Goal: Contribute content: Contribute content

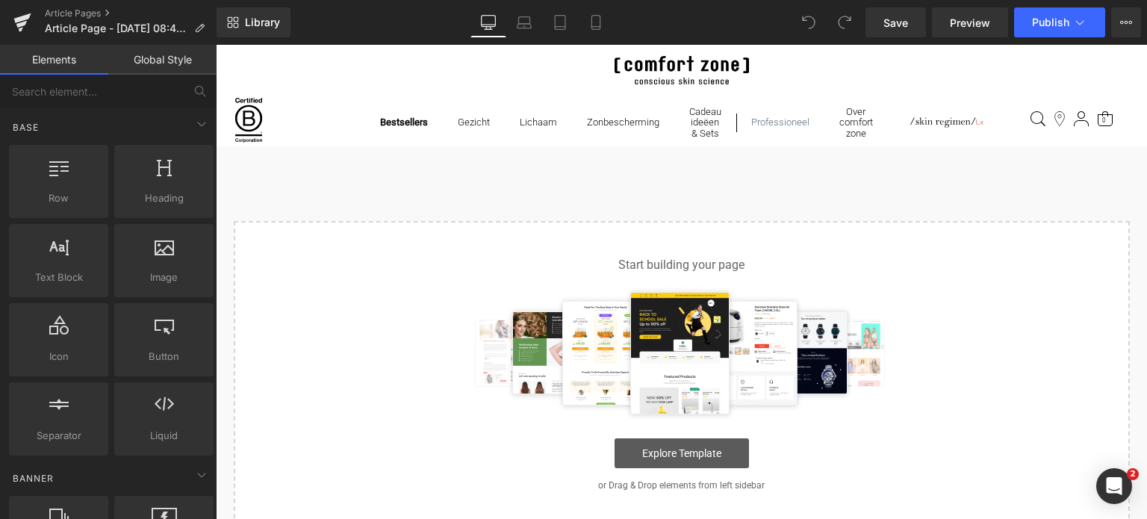
click at [658, 445] on link "Explore Template" at bounding box center [682, 453] width 134 height 30
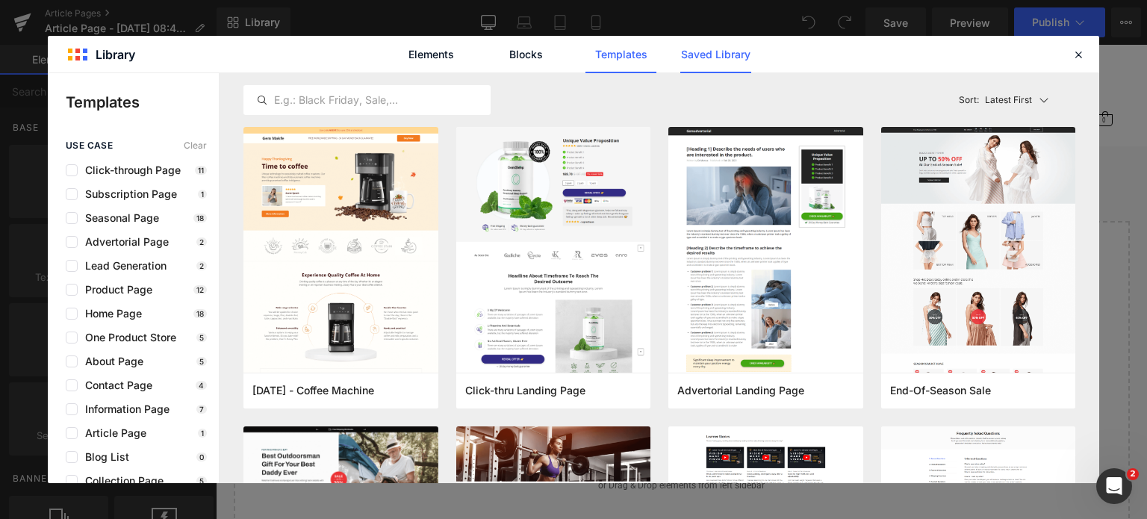
click at [0, 0] on link "Saved Library" at bounding box center [0, 0] width 0 height 0
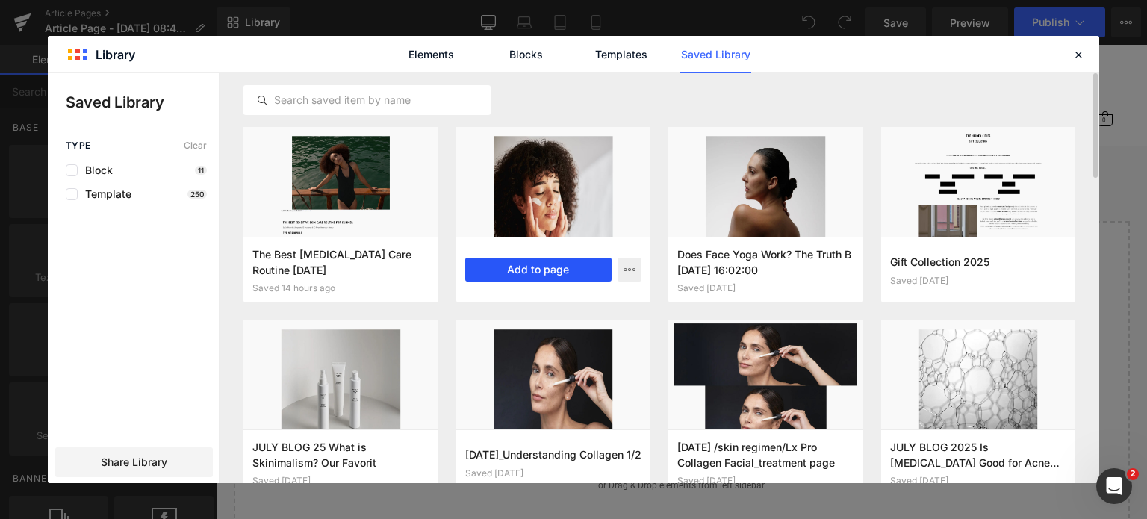
click at [559, 273] on button "Add to page" at bounding box center [538, 270] width 147 height 24
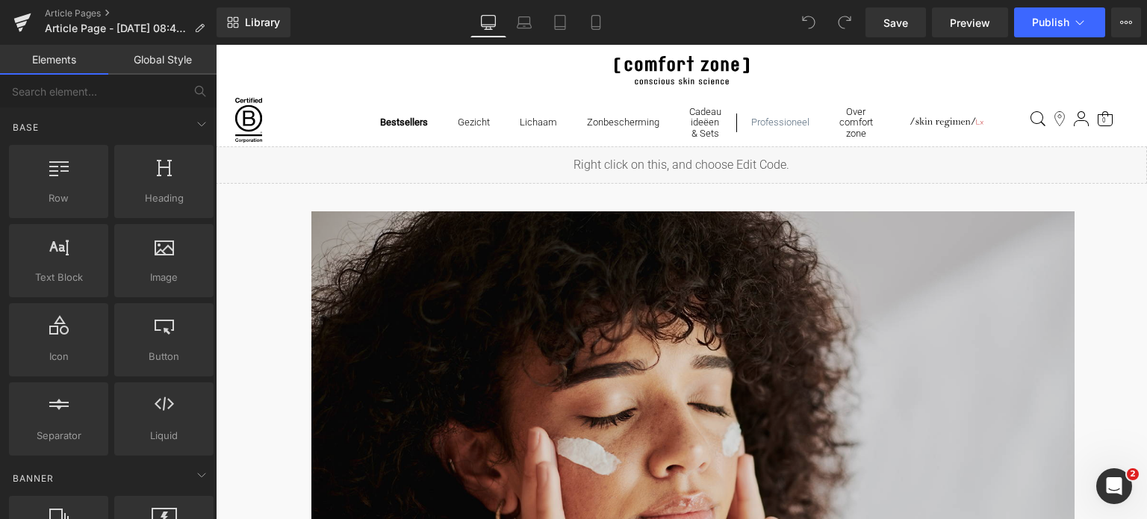
click at [825, 350] on img at bounding box center [692, 435] width 763 height 448
click at [811, 356] on img at bounding box center [692, 435] width 763 height 448
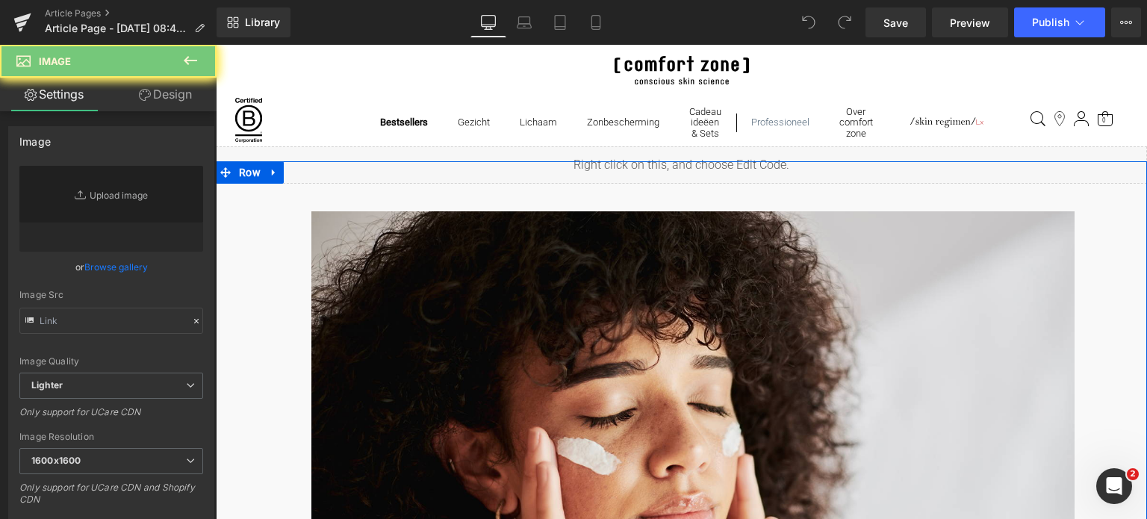
scroll to position [373, 0]
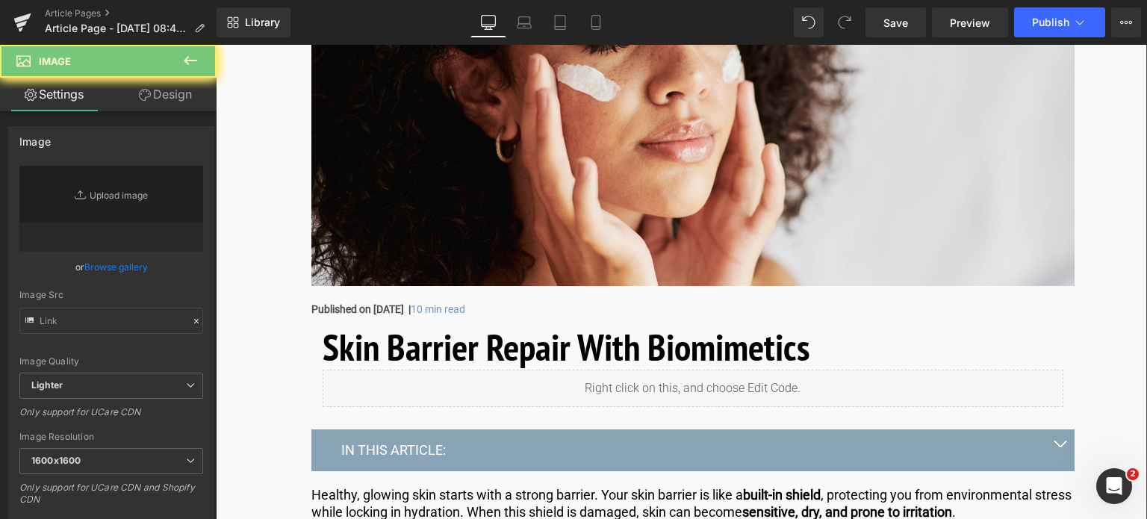
type input "https://ucarecdn.com/d7e1116c-2662-45ca-9597-a9804b694b0b/-/format/auto/-/previ…"
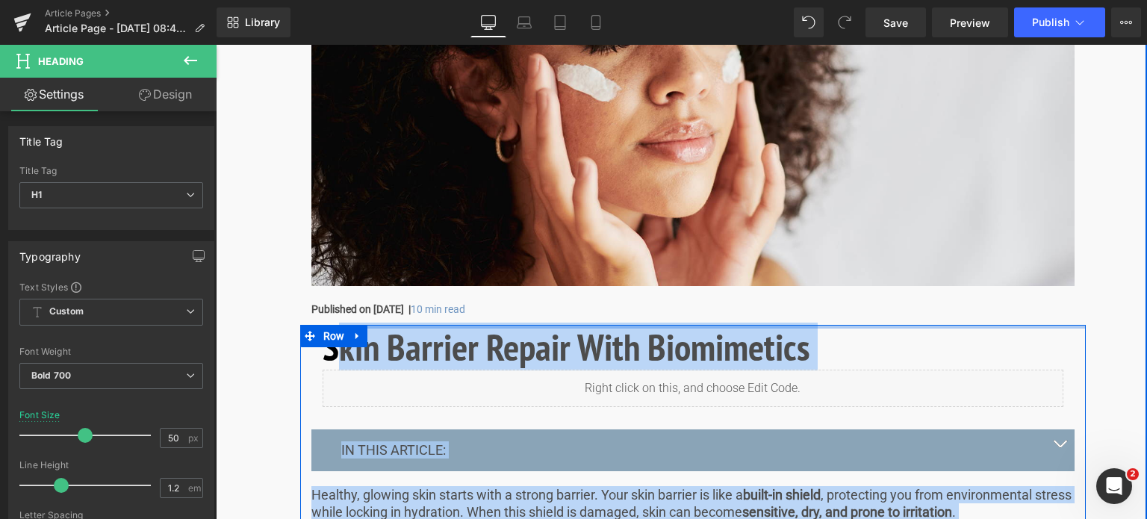
drag, startPoint x: 329, startPoint y: 348, endPoint x: 596, endPoint y: 337, distance: 267.6
click at [544, 327] on div "Skin Barrier Repair With Biomimetics Heading Liquid Row IN THIS ARTICLE: Text B…" at bounding box center [693, 461] width 786 height 272
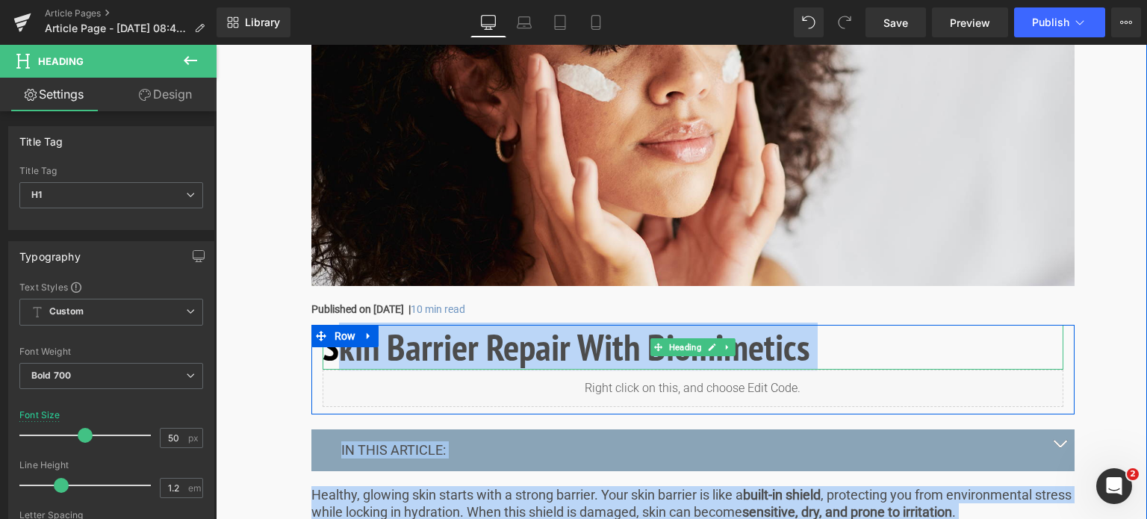
click at [777, 331] on h1 "Skin Barrier Repair With Biomimetics" at bounding box center [693, 347] width 741 height 45
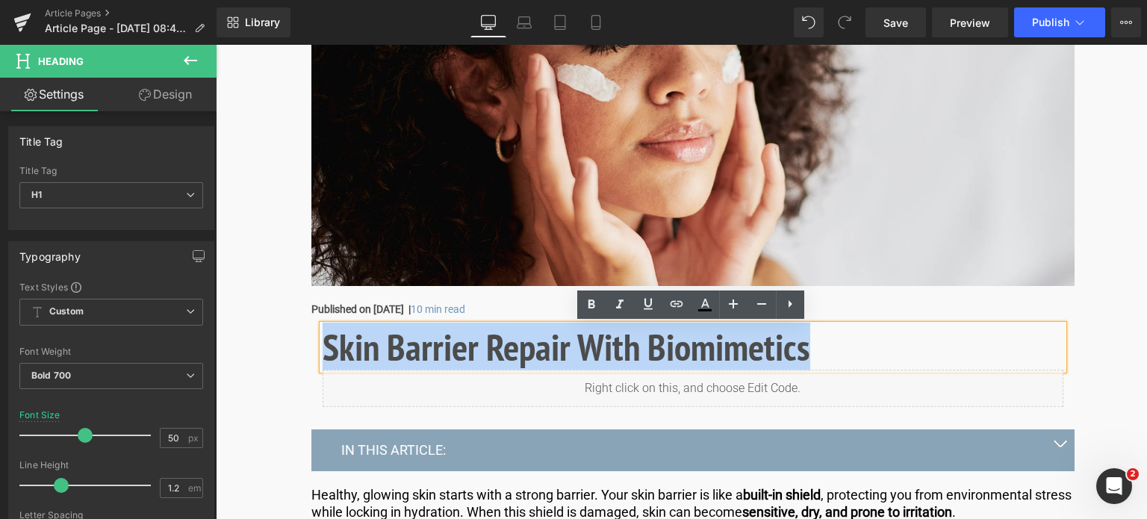
drag, startPoint x: 828, startPoint y: 344, endPoint x: 320, endPoint y: 343, distance: 507.9
click at [323, 343] on h1 "Skin Barrier Repair With Biomimetics" at bounding box center [693, 347] width 741 height 45
copy h1 "Skin Barrier Repair With Biomimetics"
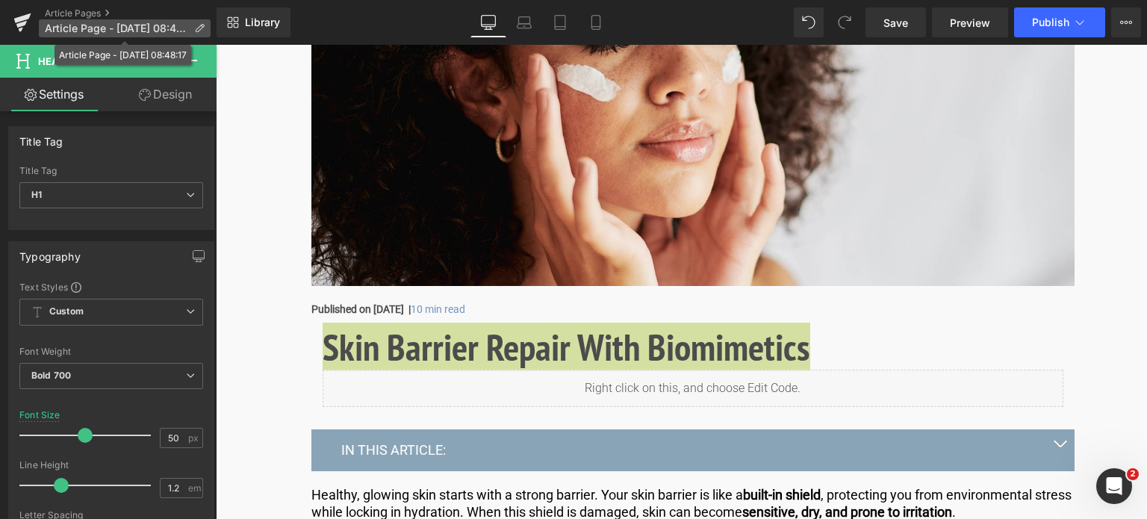
click at [200, 25] on icon at bounding box center [199, 28] width 10 height 10
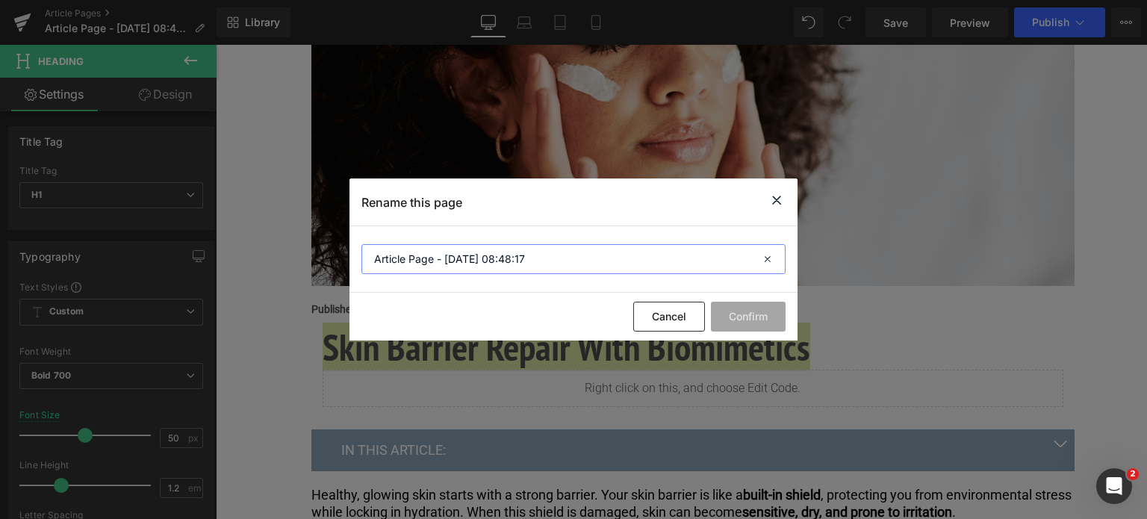
drag, startPoint x: 553, startPoint y: 261, endPoint x: 24, endPoint y: 214, distance: 530.9
click at [24, 214] on div "Rename this page Article Page - Aug 21, 08:48:17 Cancel Confirm" at bounding box center [573, 259] width 1147 height 519
paste input "Skin Barrier Repair With Biomimetics"
type input "Skin Barrier Repair With Biomimetics"
click at [765, 319] on button "Confirm" at bounding box center [748, 317] width 75 height 30
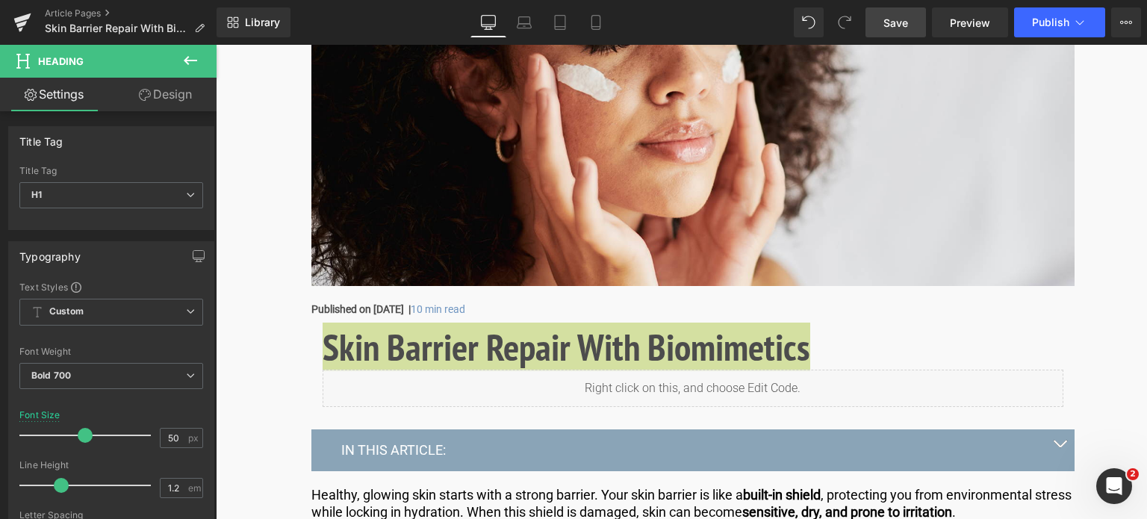
click at [901, 25] on span "Save" at bounding box center [896, 23] width 25 height 16
click at [889, 16] on span "Save" at bounding box center [896, 23] width 25 height 16
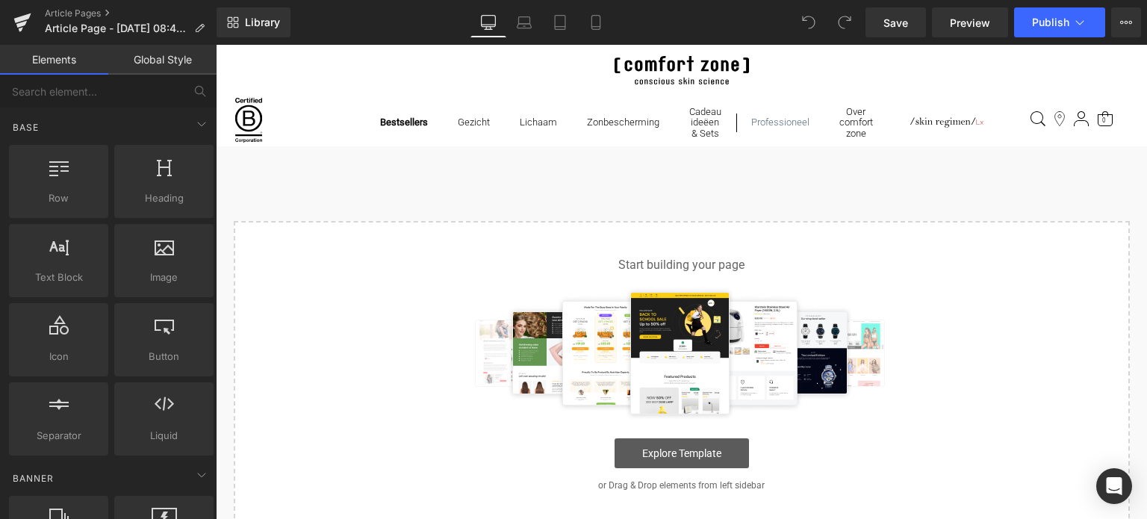
click at [705, 454] on link "Explore Template" at bounding box center [682, 453] width 134 height 30
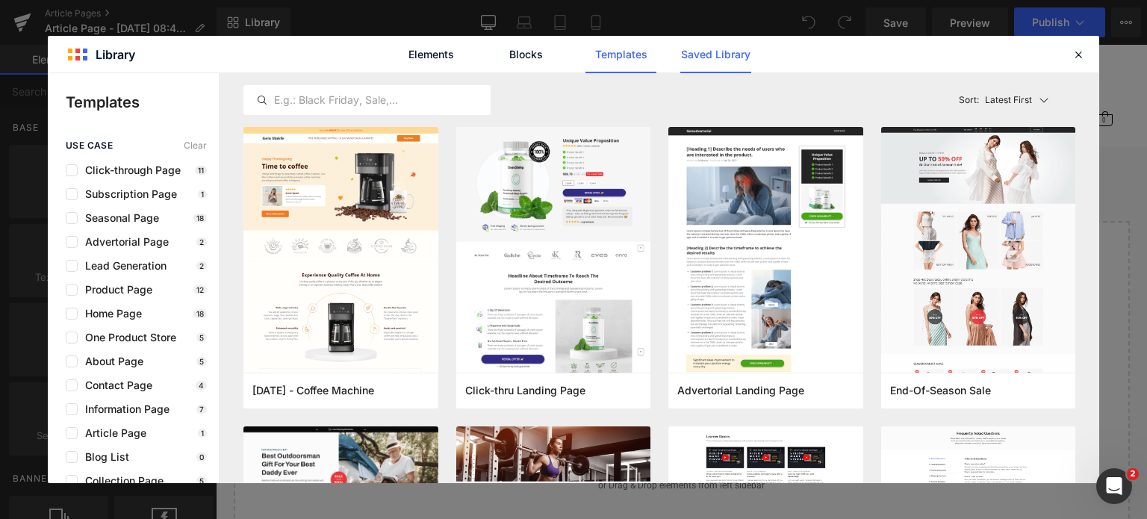
click at [695, 47] on link "Saved Library" at bounding box center [715, 54] width 71 height 37
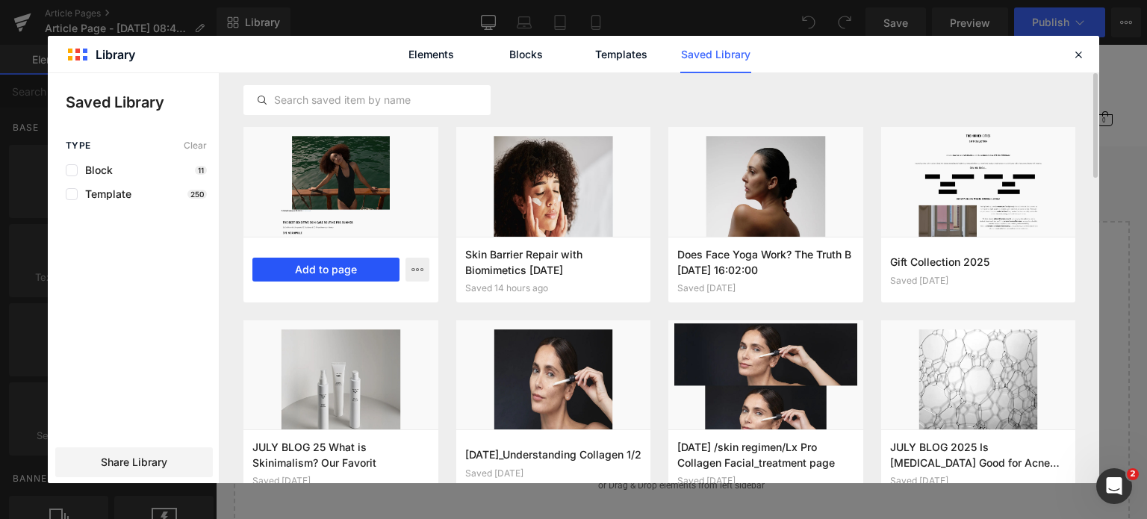
click at [307, 268] on button "Add to page" at bounding box center [325, 270] width 147 height 24
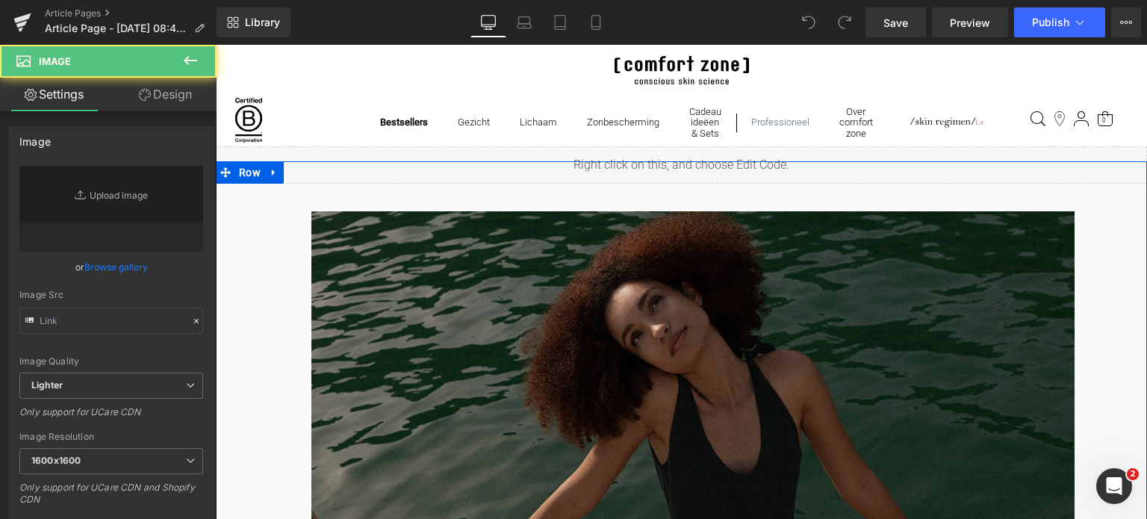
scroll to position [373, 0]
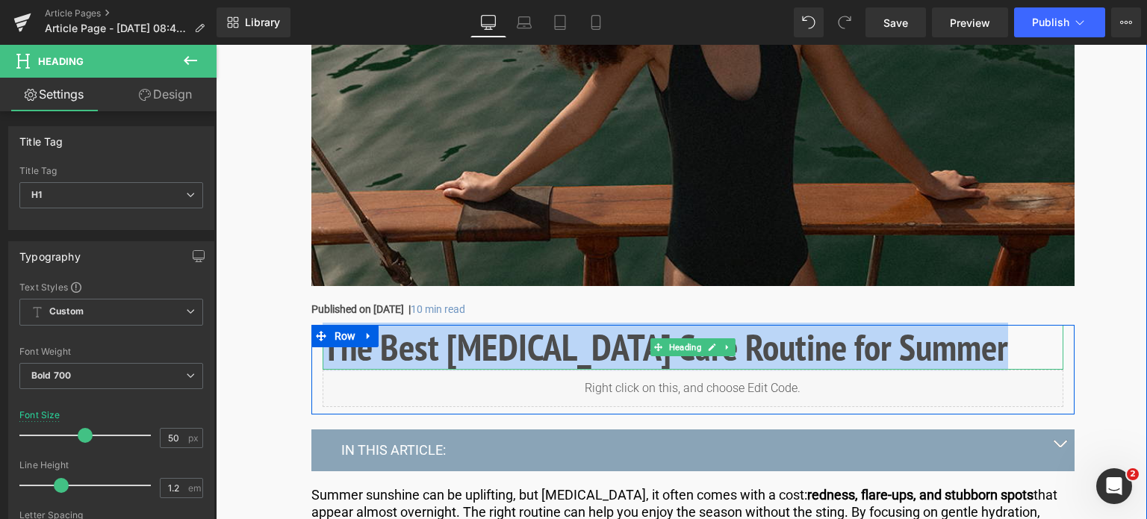
drag, startPoint x: 734, startPoint y: 334, endPoint x: 983, endPoint y: 361, distance: 250.2
click at [983, 361] on h1 "The Best [MEDICAL_DATA] Care Routine for Summer" at bounding box center [693, 347] width 741 height 45
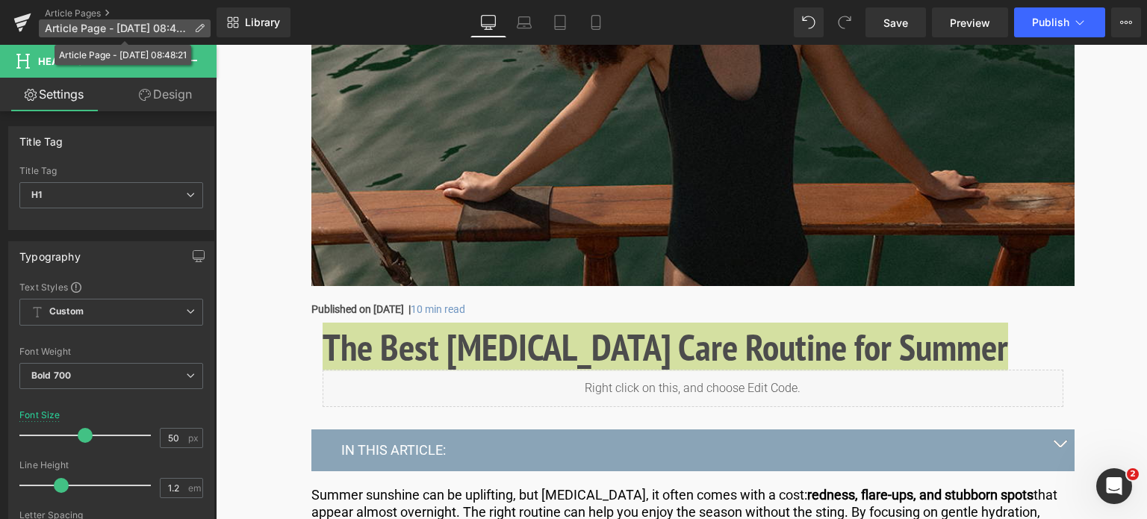
click at [197, 29] on icon at bounding box center [199, 28] width 10 height 10
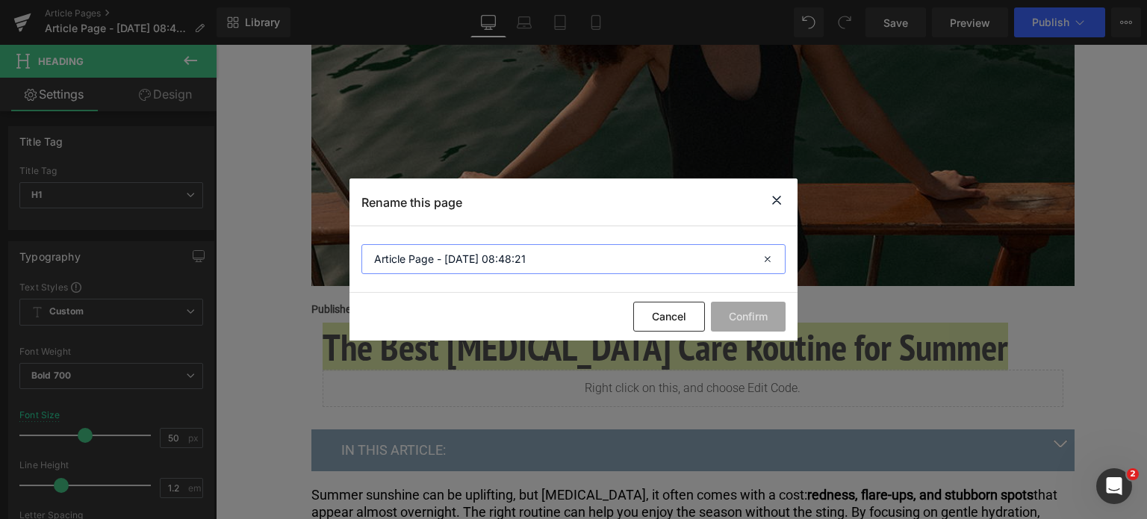
drag, startPoint x: 552, startPoint y: 265, endPoint x: 179, endPoint y: 241, distance: 373.4
click at [179, 241] on div "Rename this page Article Page - [DATE] 08:48:21 Cancel Confirm" at bounding box center [573, 259] width 1147 height 519
paste input "The Best [MEDICAL_DATA] Care Routine for Summer"
type input "The Best [MEDICAL_DATA] Care Routine for Summer"
click at [736, 319] on button "Confirm" at bounding box center [748, 317] width 75 height 30
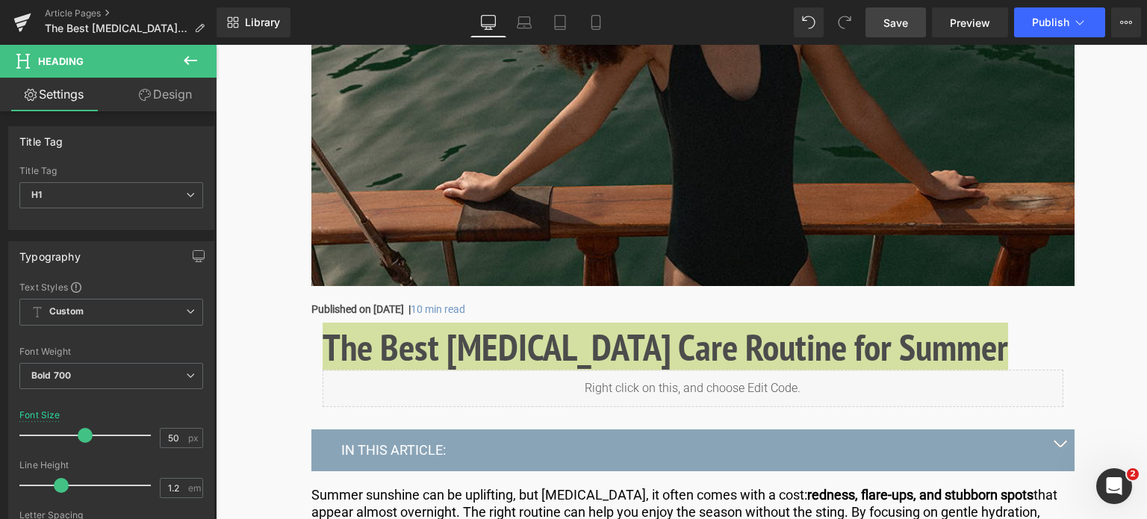
click at [898, 24] on span "Save" at bounding box center [896, 23] width 25 height 16
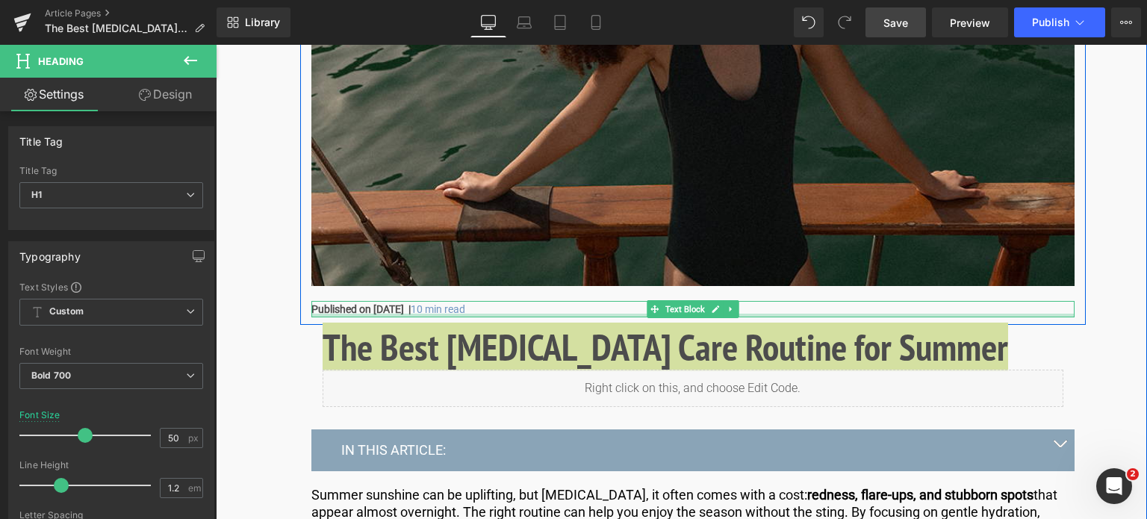
scroll to position [448, 0]
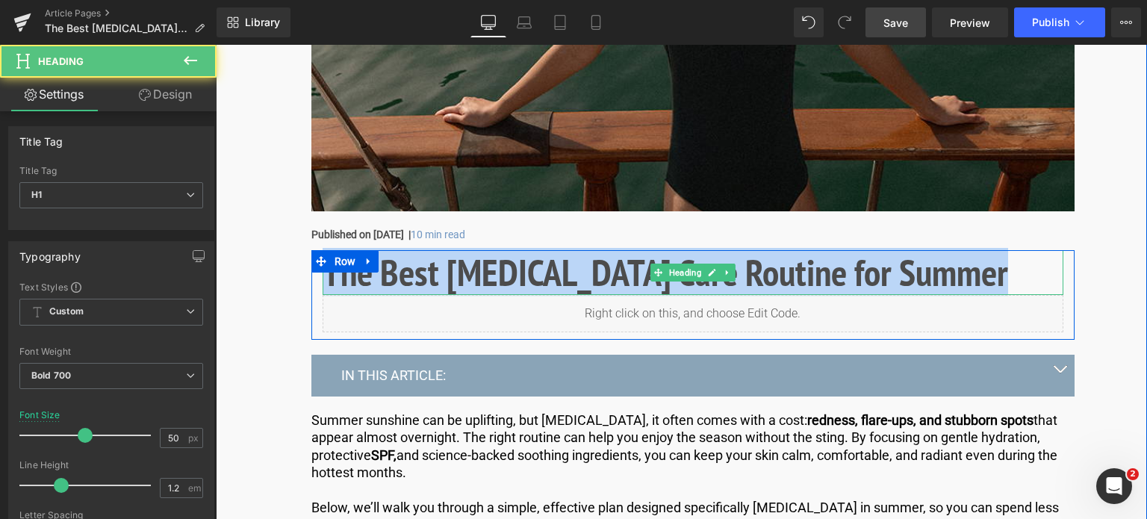
click at [353, 280] on h1 "The Best [MEDICAL_DATA] Care Routine for Summer" at bounding box center [693, 272] width 741 height 45
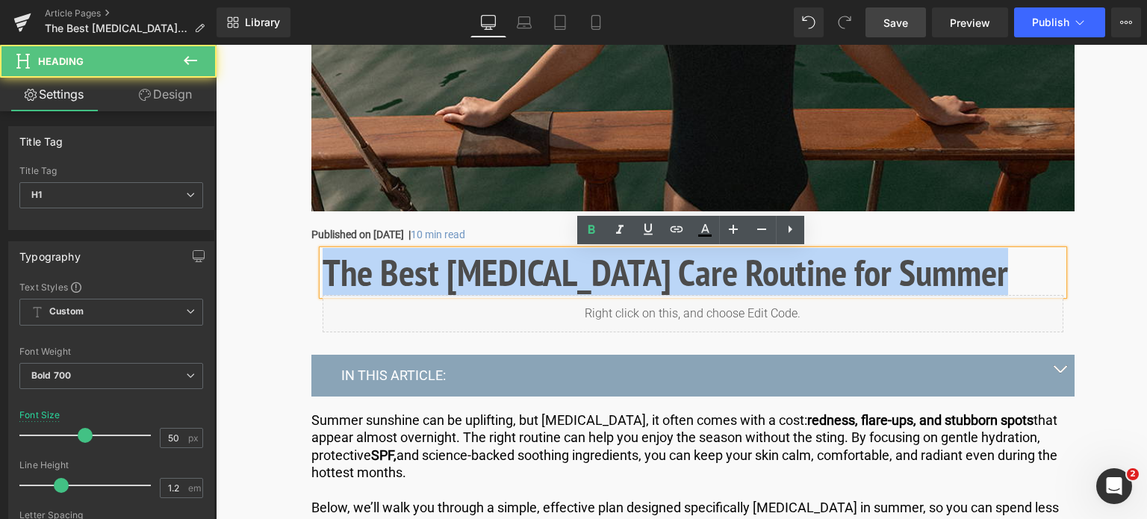
drag, startPoint x: 973, startPoint y: 277, endPoint x: 415, endPoint y: 267, distance: 558.7
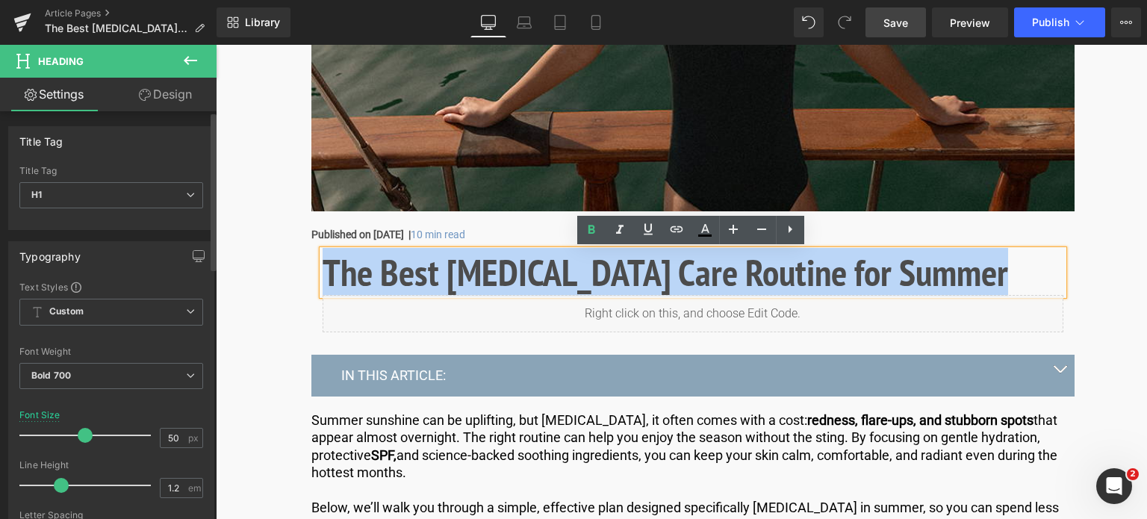
copy h1 "The Best [MEDICAL_DATA] Care Routine for Summer"
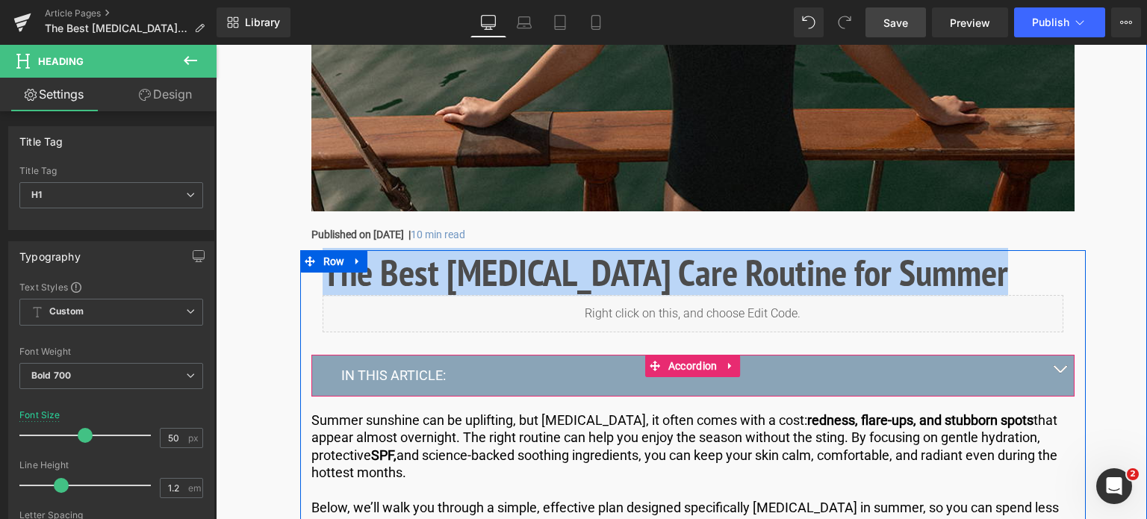
click at [1063, 373] on button "button" at bounding box center [1060, 375] width 30 height 40
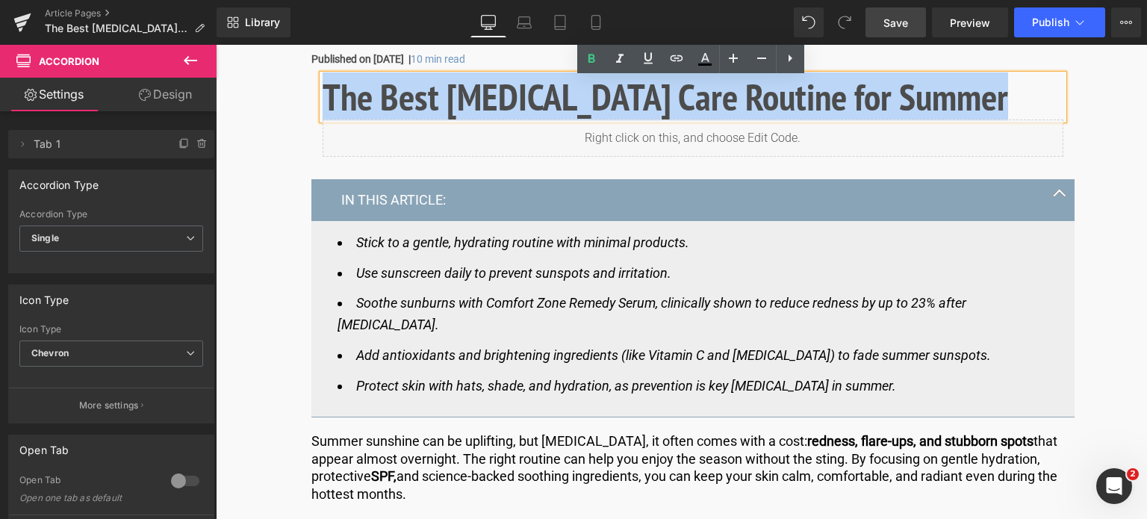
scroll to position [672, 0]
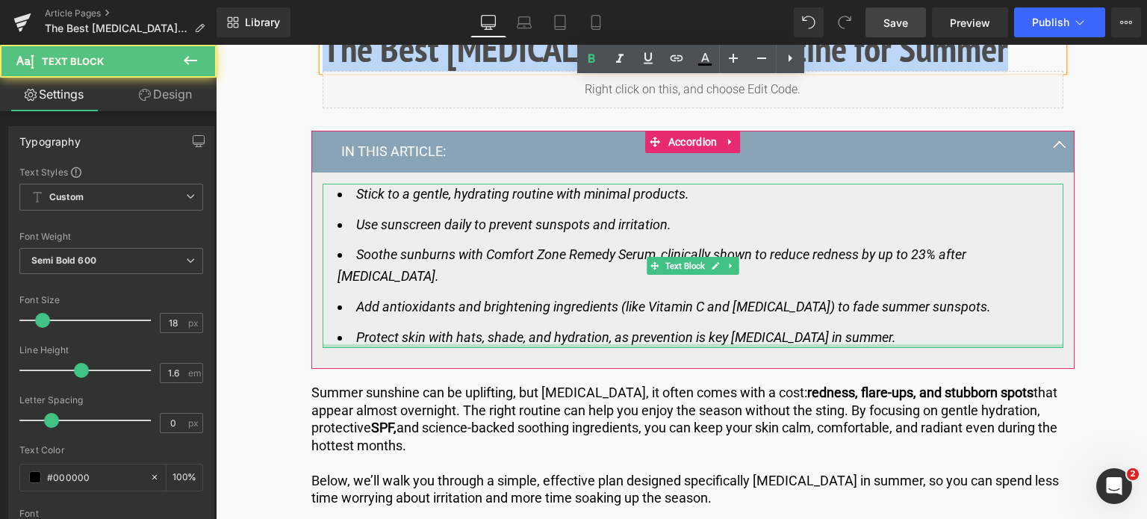
click at [493, 271] on div "Stick to a gentle, hydrating routine with minimal products. Use sunscreen daily…" at bounding box center [693, 266] width 741 height 165
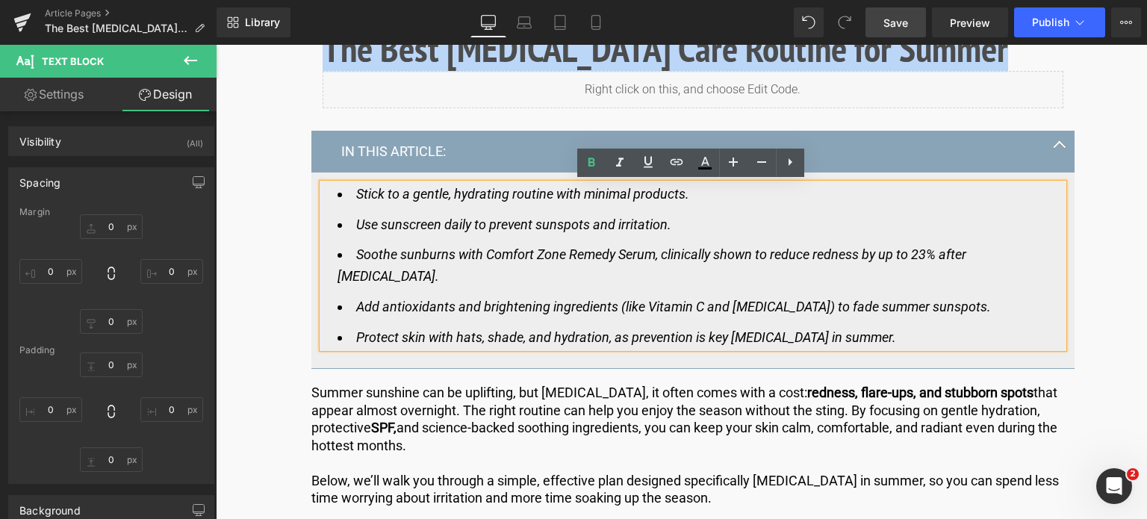
type input "0"
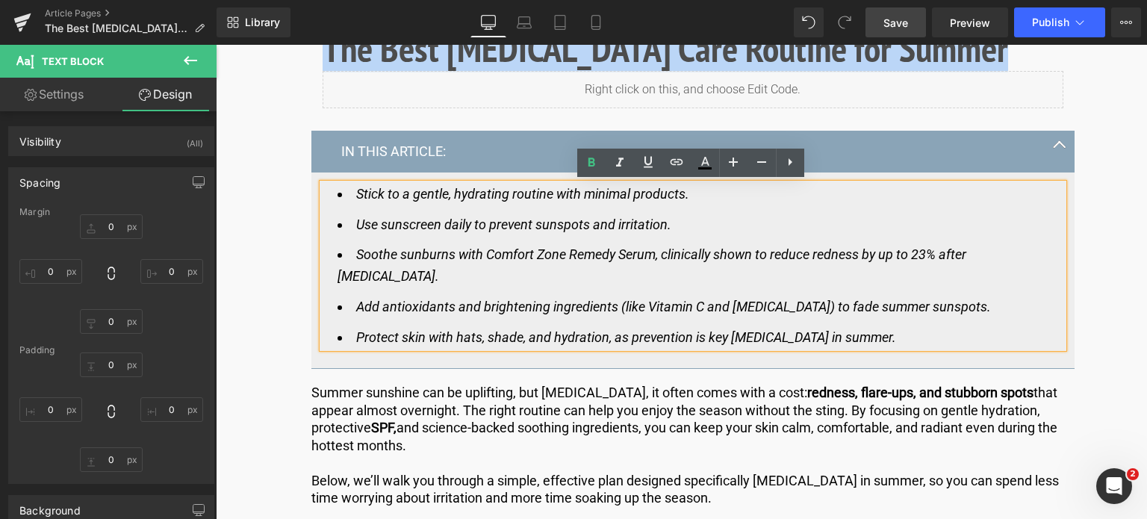
type input "20"
type input "0"
type input "20"
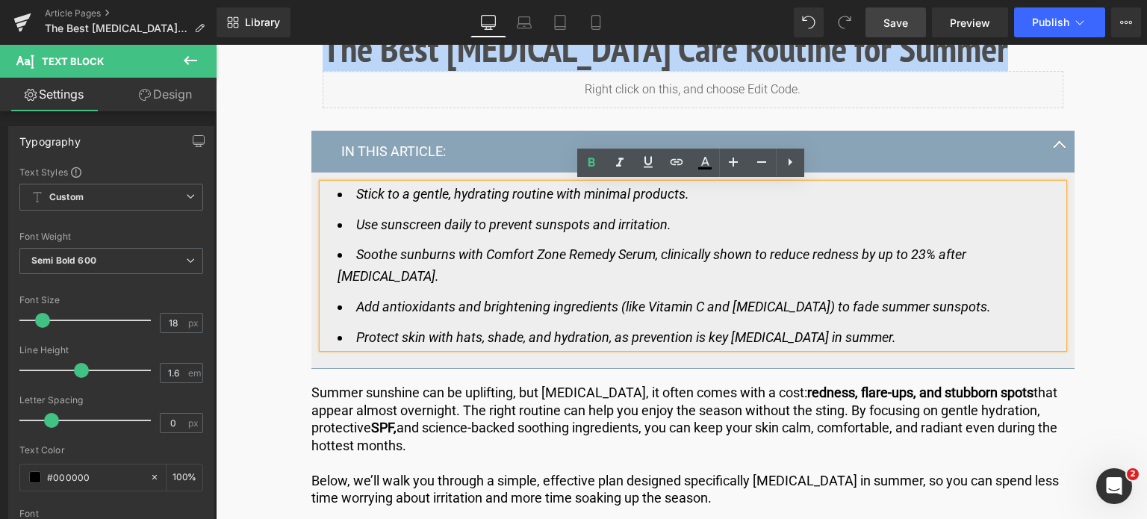
drag, startPoint x: 922, startPoint y: 338, endPoint x: 317, endPoint y: 178, distance: 626.4
click at [317, 178] on article "Stick to a gentle, hydrating routine with minimal products. Use sunscreen daily…" at bounding box center [692, 271] width 763 height 197
copy ul "Stick to a gentle, hydrating routine with minimal products. Use sunscreen daily…"
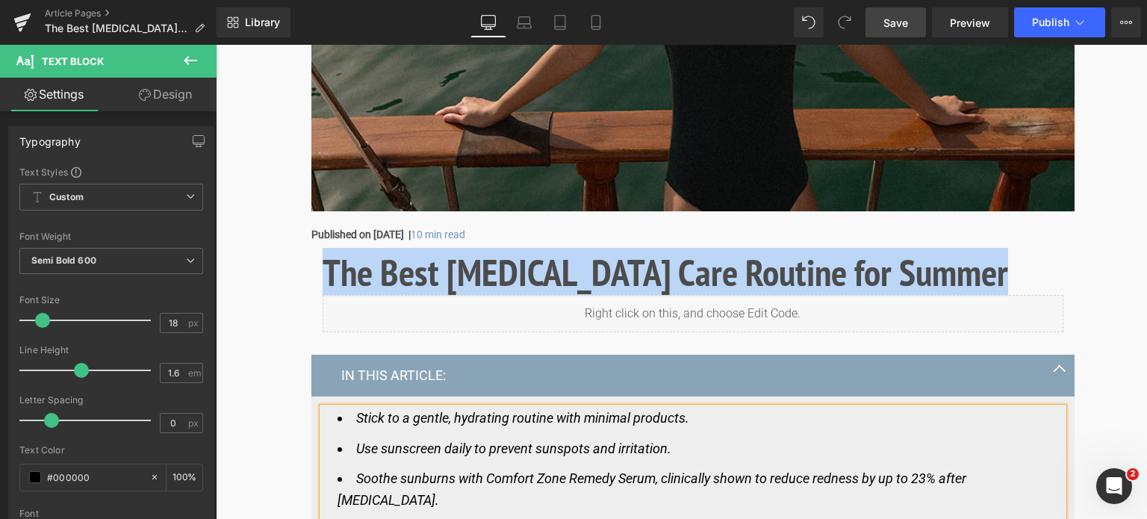
scroll to position [448, 0]
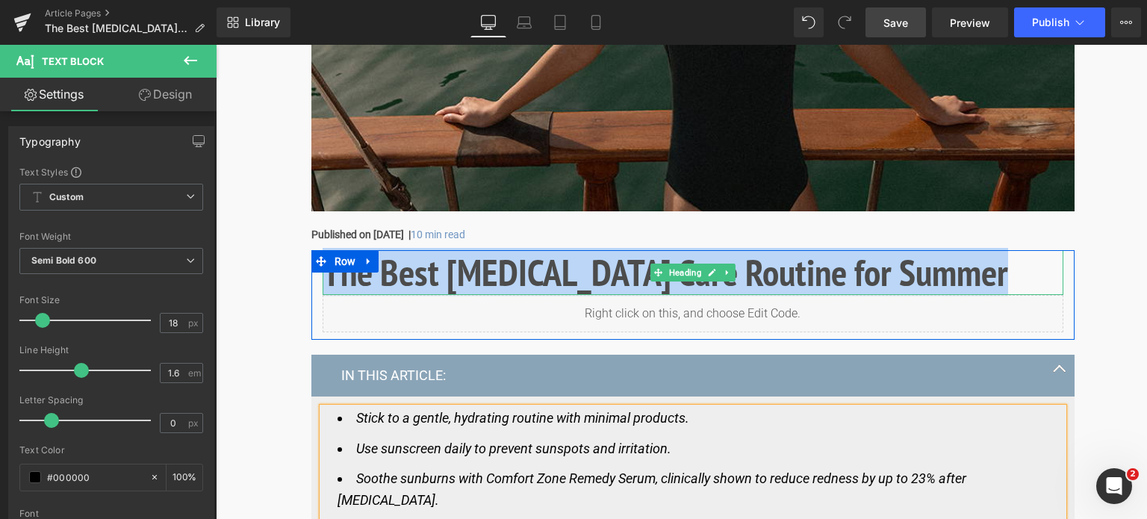
click at [972, 273] on h1 "The Best [MEDICAL_DATA] Care Routine for Summer" at bounding box center [693, 272] width 741 height 45
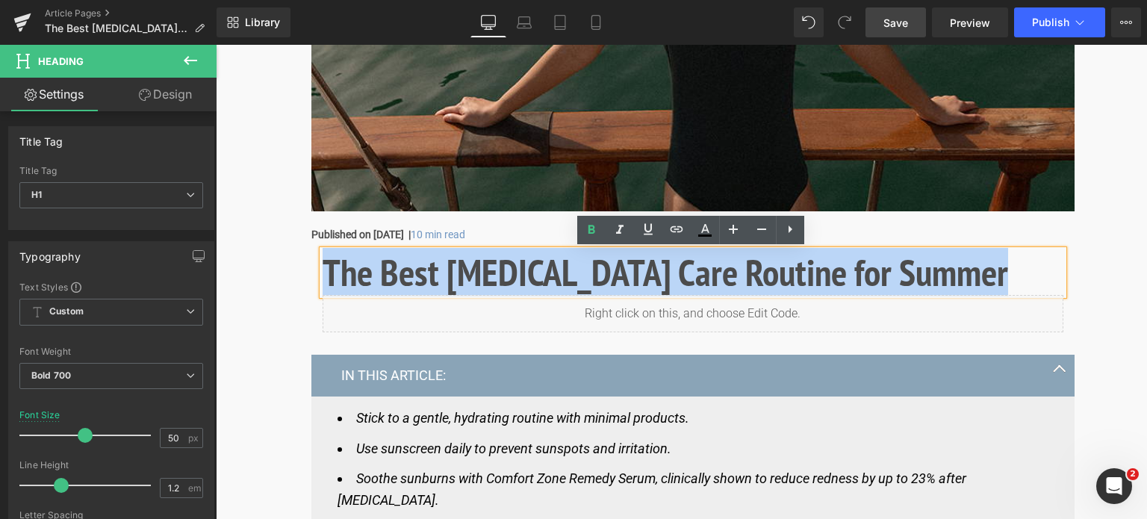
drag, startPoint x: 972, startPoint y: 273, endPoint x: 37, endPoint y: 239, distance: 935.7
paste div
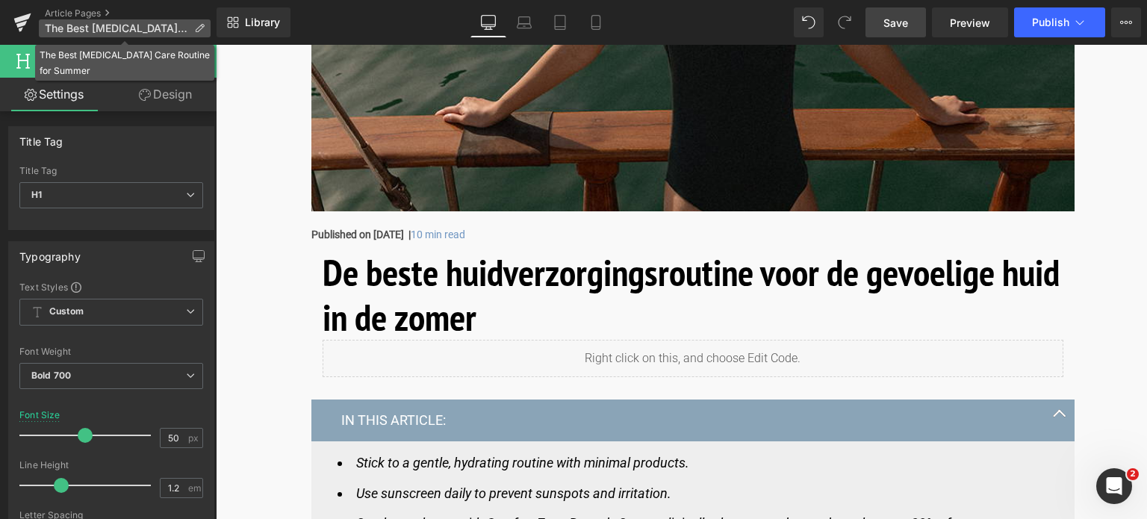
click at [197, 28] on icon at bounding box center [199, 28] width 10 height 10
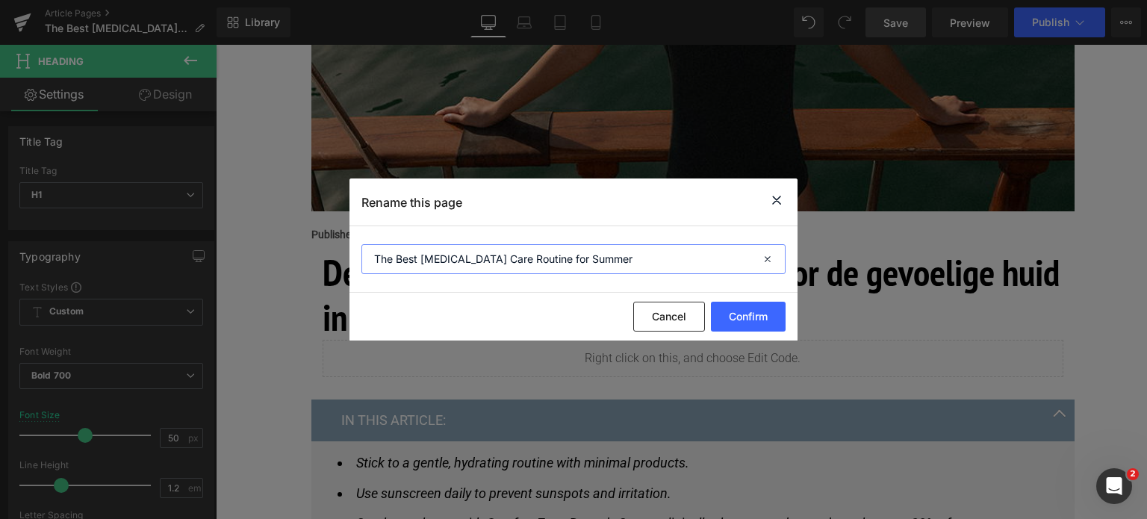
drag, startPoint x: 625, startPoint y: 257, endPoint x: 233, endPoint y: 247, distance: 392.2
click at [233, 247] on div "Rename this page The Best [MEDICAL_DATA] Care Routine for Summer Cancel Confirm" at bounding box center [573, 259] width 1147 height 519
paste input "De beste huidverzorgingsroutine voor de gevoelige huid in de zo"
type input "De beste huidverzorgingsroutine voor de gevoelige huid in de zomer"
click at [732, 306] on button "Confirm" at bounding box center [748, 317] width 75 height 30
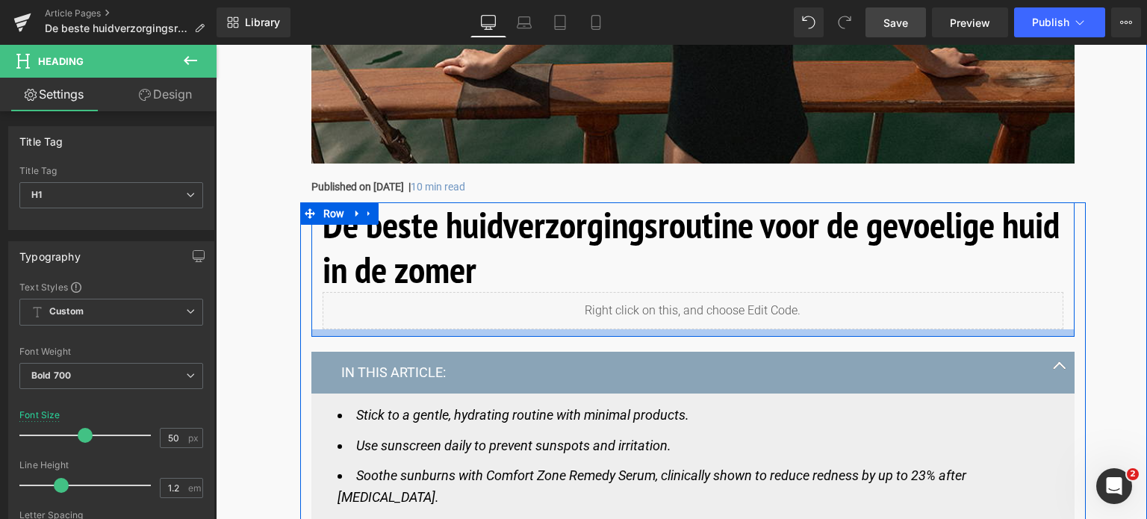
scroll to position [523, 0]
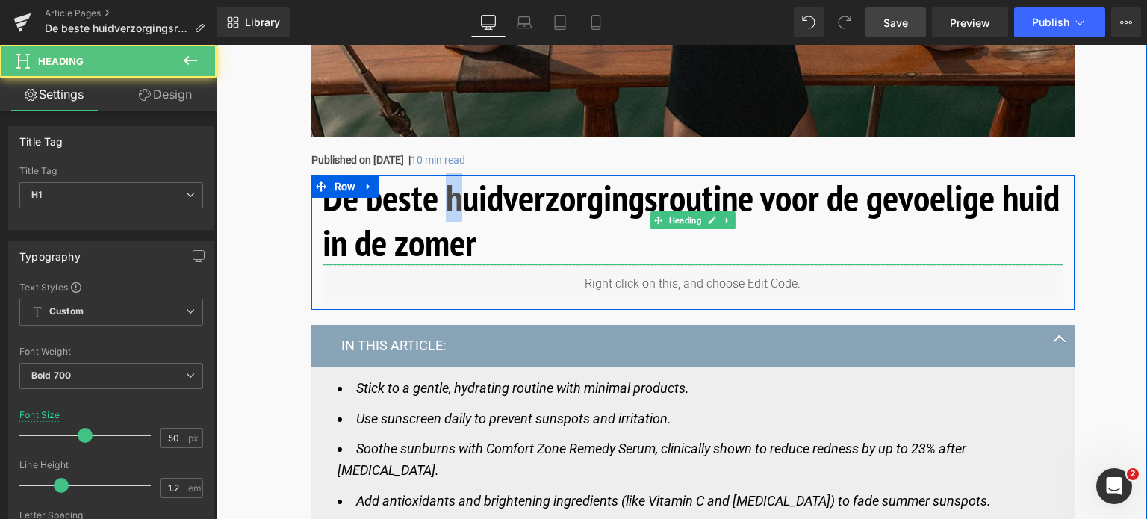
click at [448, 197] on h1 "De beste huidverzorgingsroutine voor de gevoelige huid in de zomer" at bounding box center [693, 221] width 741 height 90
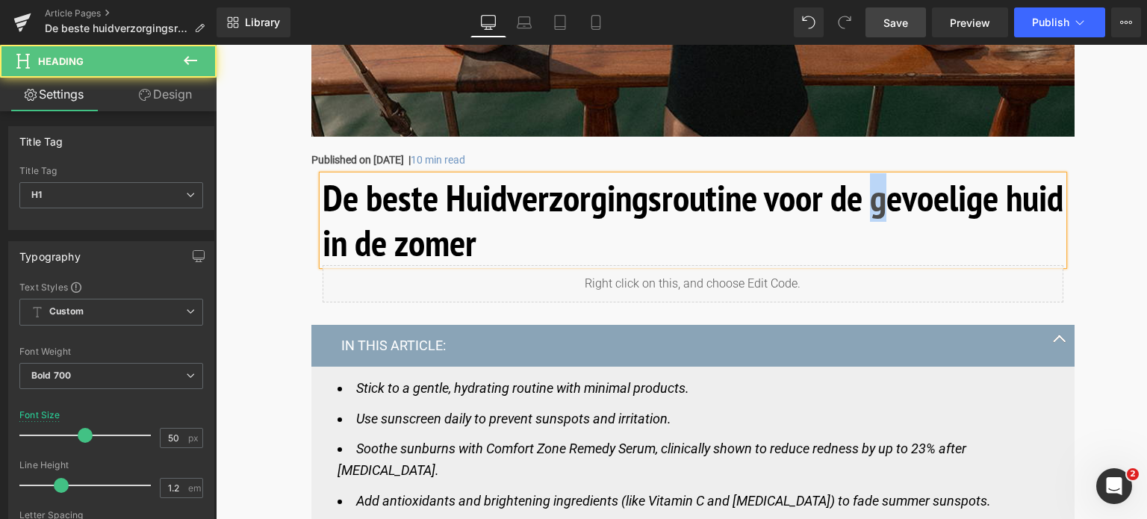
drag, startPoint x: 883, startPoint y: 199, endPoint x: 875, endPoint y: 202, distance: 8.0
click at [875, 202] on h1 "De beste Huidverzorgingsroutine voor de gevoelige huid in de zomer" at bounding box center [693, 221] width 741 height 90
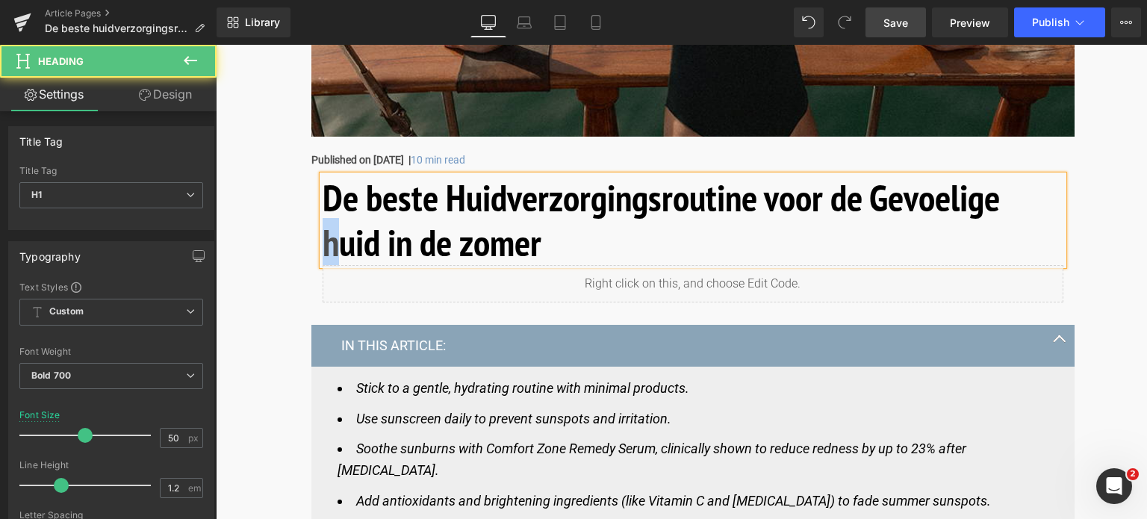
drag, startPoint x: 338, startPoint y: 241, endPoint x: 326, endPoint y: 243, distance: 11.3
click at [326, 243] on h1 "De beste Huidverzorgingsroutine voor de Gevoelige huid in de zomer" at bounding box center [693, 221] width 741 height 90
click at [464, 246] on h1 "De beste Huidverzorgingsroutine voor de Gevoelige Huid in de zomer" at bounding box center [693, 221] width 741 height 90
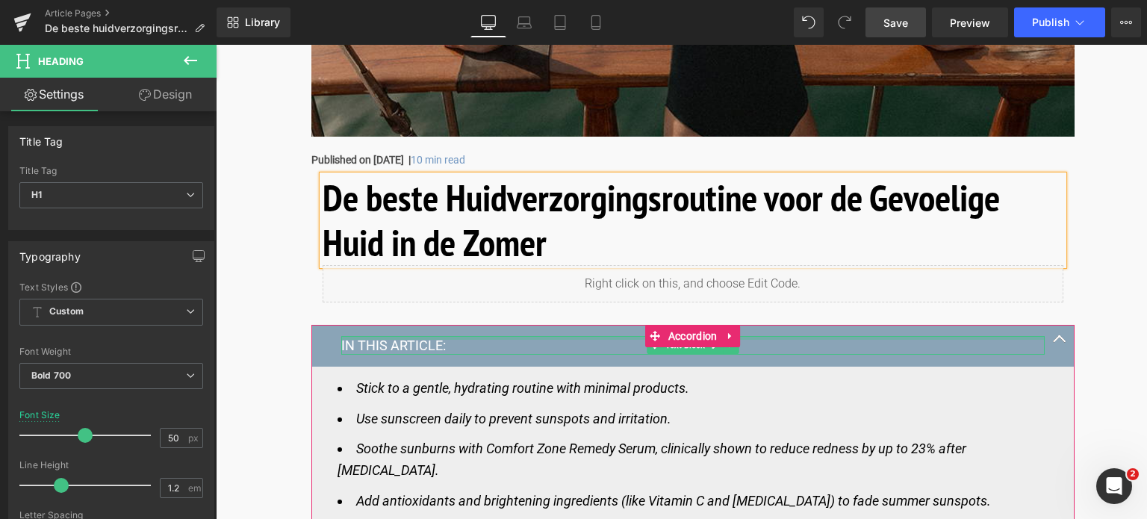
click at [429, 338] on div "IN THIS ARTICLE: Text Block" at bounding box center [693, 345] width 704 height 18
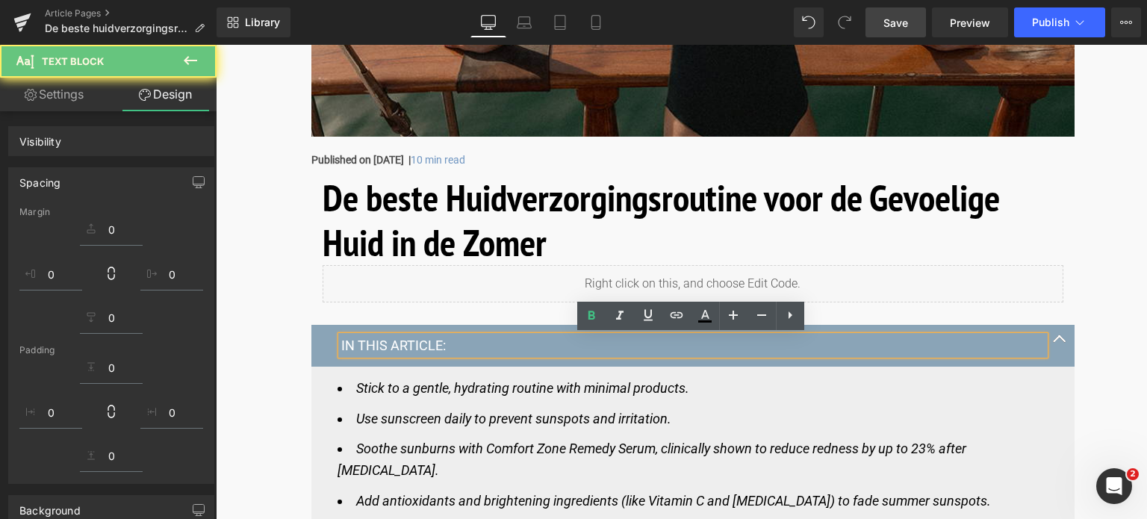
click at [427, 345] on p "IN THIS ARTICLE:" at bounding box center [693, 345] width 704 height 17
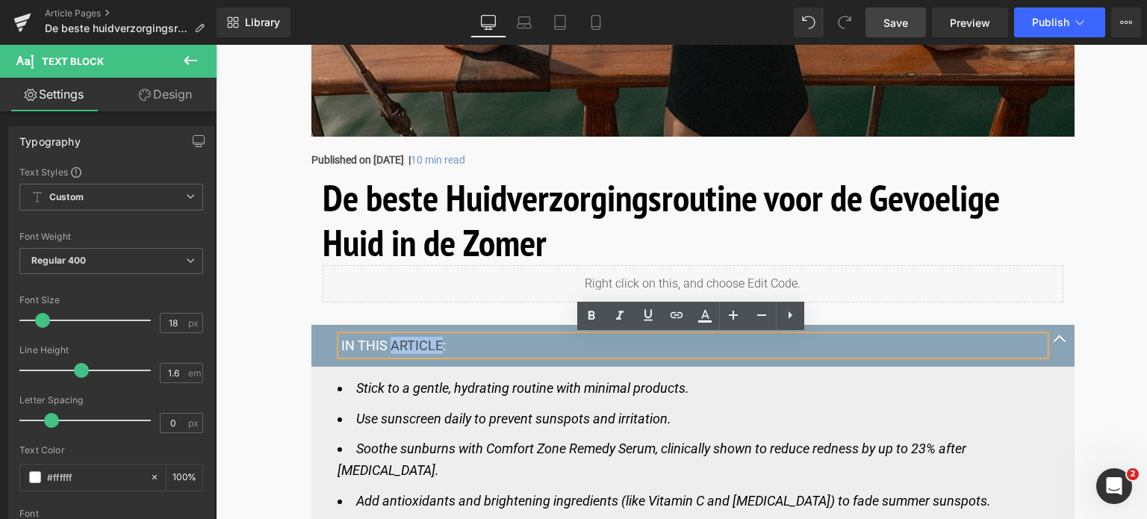
drag, startPoint x: 437, startPoint y: 345, endPoint x: 376, endPoint y: 343, distance: 60.5
click at [385, 343] on p "IN THIS ARTICLE:" at bounding box center [693, 345] width 704 height 17
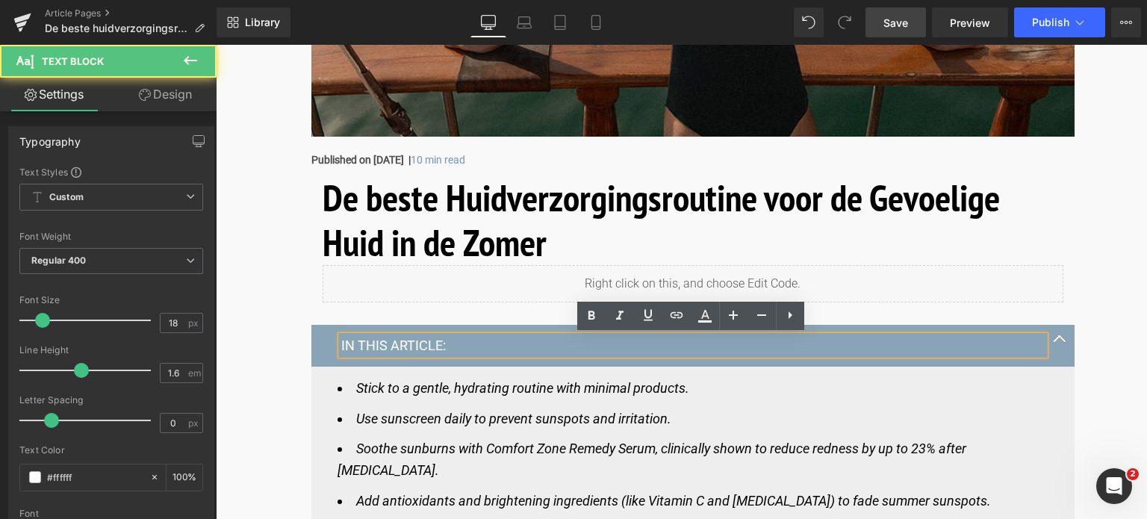
click at [349, 346] on p "IN THIS ARTICLE:" at bounding box center [693, 345] width 704 height 17
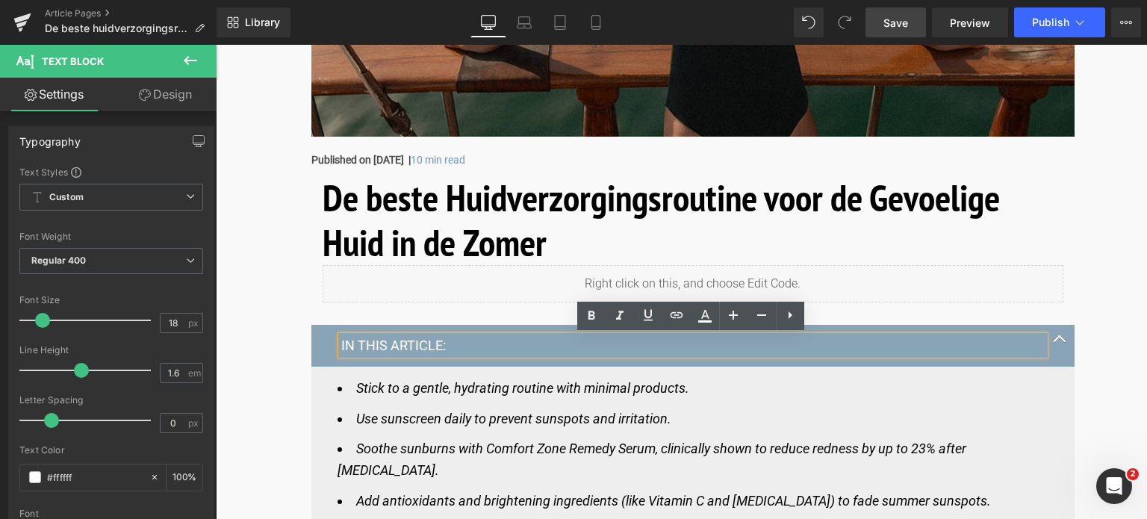
click at [358, 344] on p "IN THIS ARTICLE:" at bounding box center [693, 345] width 704 height 17
drag, startPoint x: 403, startPoint y: 335, endPoint x: 443, endPoint y: 334, distance: 40.3
click at [443, 336] on div "IN THIS ARTICLE:" at bounding box center [693, 345] width 704 height 18
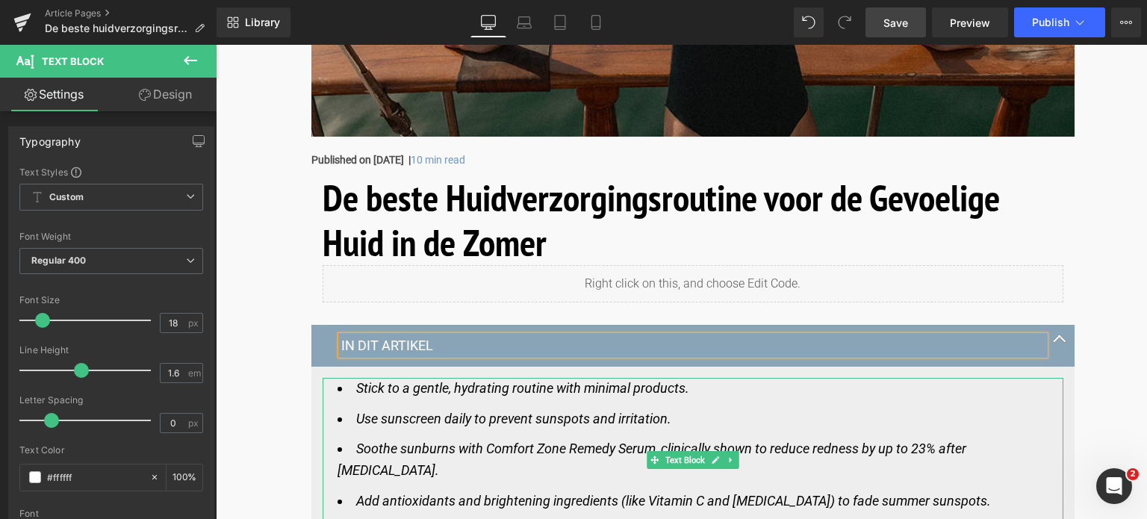
click at [391, 392] on icon "Stick to a gentle, hydrating routine with minimal products." at bounding box center [522, 388] width 333 height 16
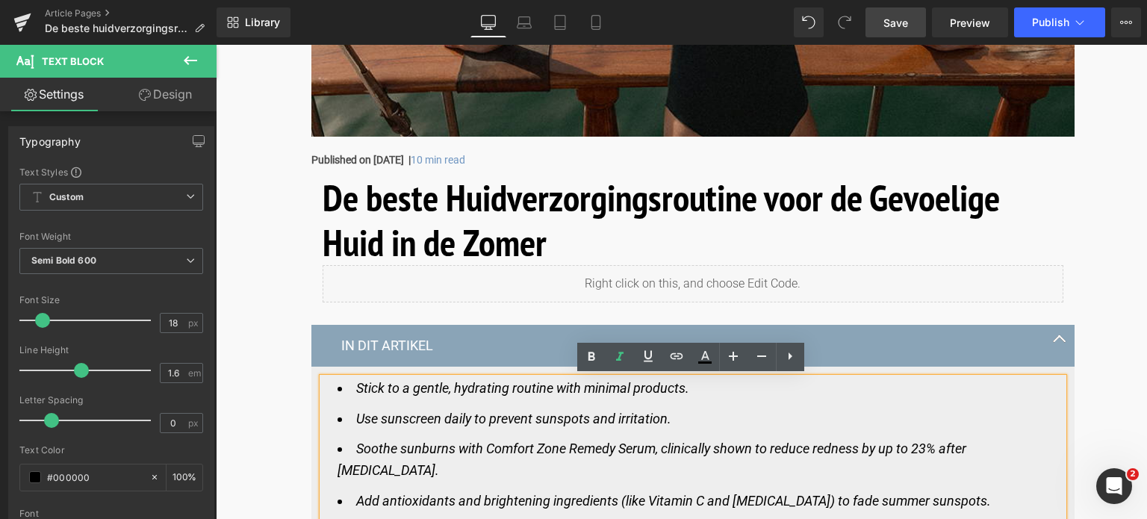
drag, startPoint x: 356, startPoint y: 389, endPoint x: 687, endPoint y: 394, distance: 330.9
click at [687, 394] on icon "Stick to a gentle, hydrating routine with minimal products." at bounding box center [522, 388] width 333 height 16
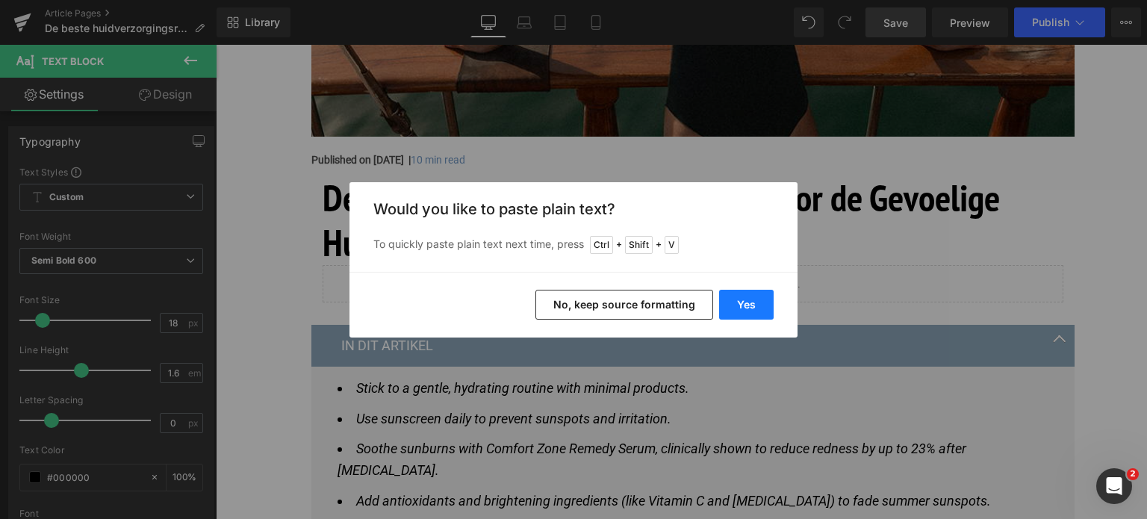
click at [750, 304] on button "Yes" at bounding box center [746, 305] width 55 height 30
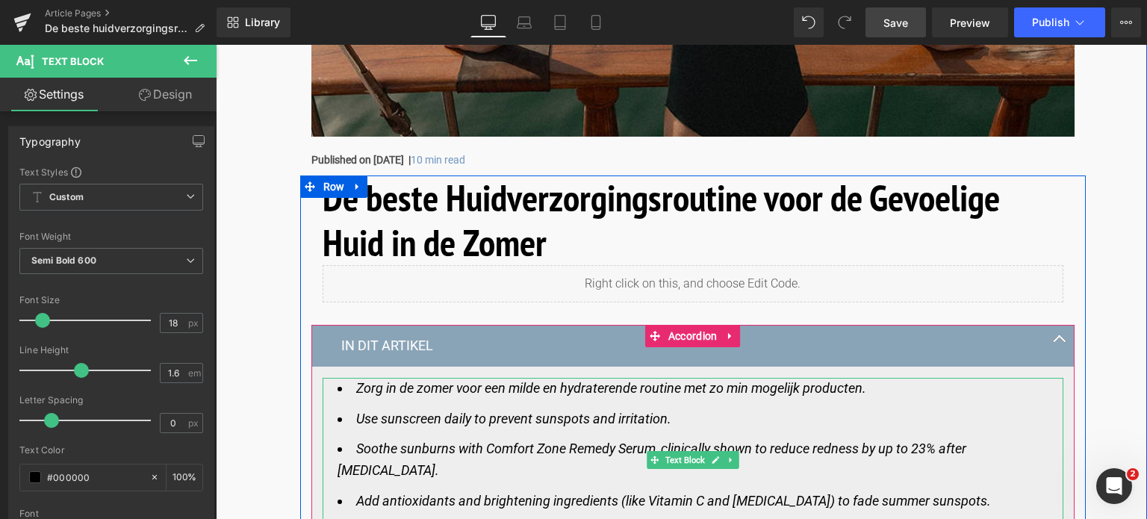
click at [358, 422] on icon "Use sunscreen daily to prevent sunspots and irritation." at bounding box center [513, 419] width 315 height 16
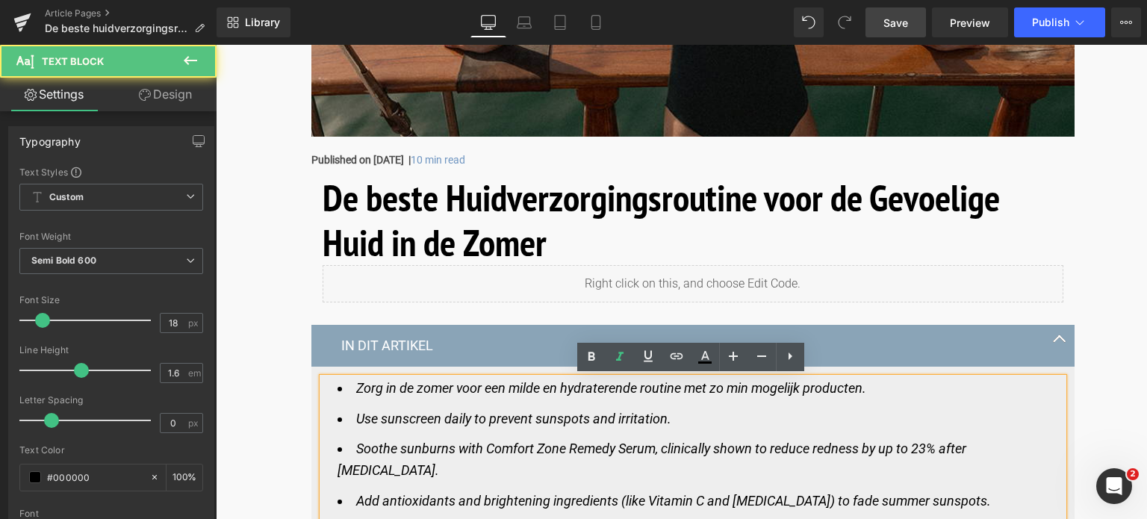
drag, startPoint x: 353, startPoint y: 420, endPoint x: 702, endPoint y: 415, distance: 348.8
click at [702, 415] on li "Use sunscreen daily to prevent sunspots and irritation." at bounding box center [693, 420] width 711 height 22
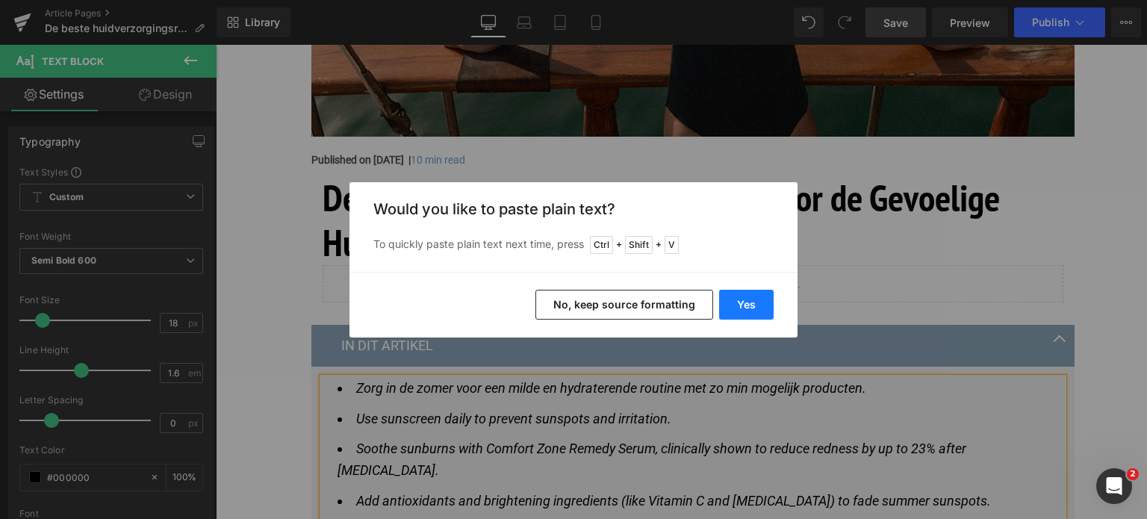
click at [753, 307] on button "Yes" at bounding box center [746, 305] width 55 height 30
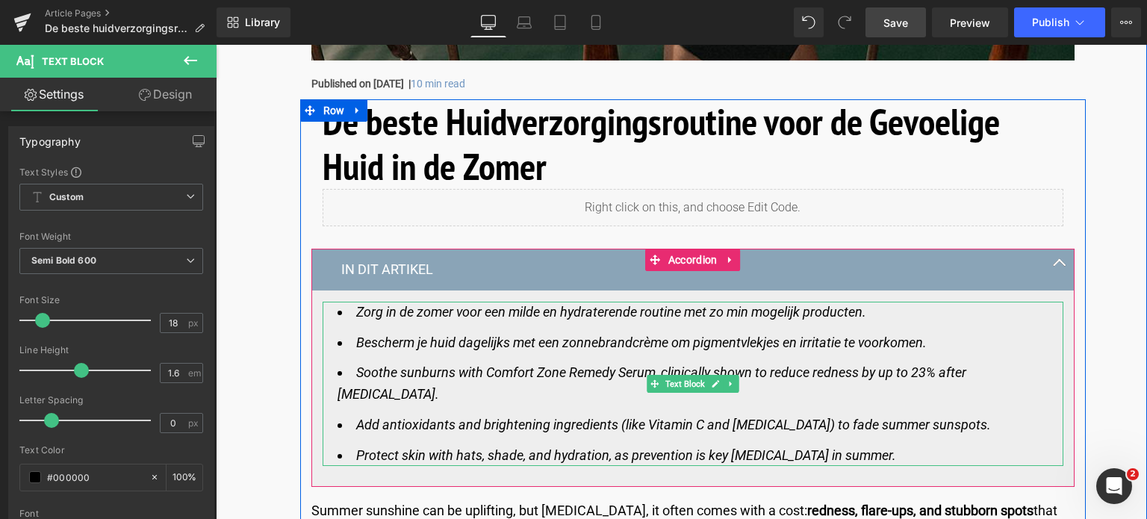
scroll to position [672, 0]
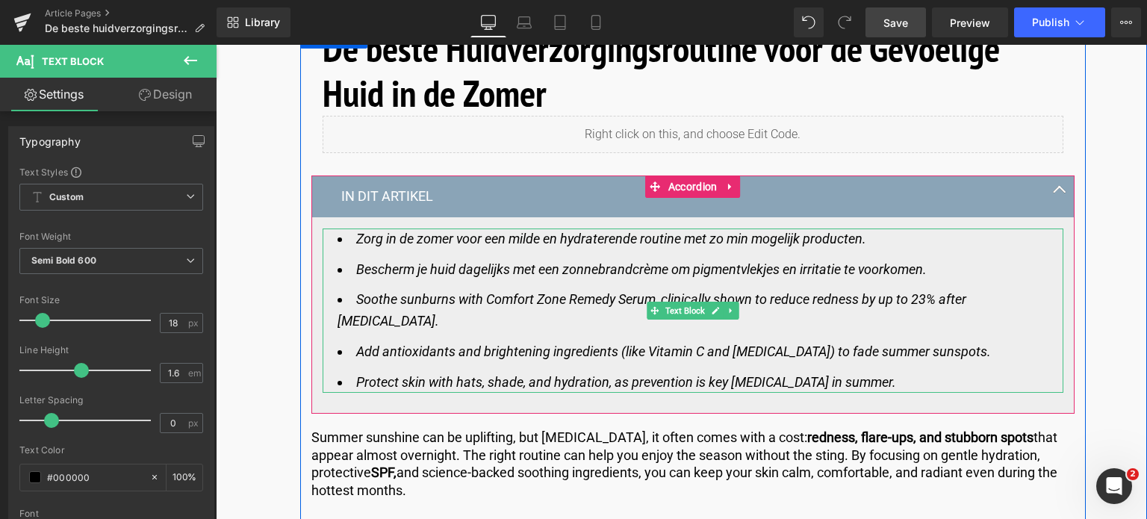
click at [403, 316] on li "Soothe sunburns with Comfort Zone Remedy Serum, clinically shown to reduce redn…" at bounding box center [693, 310] width 711 height 43
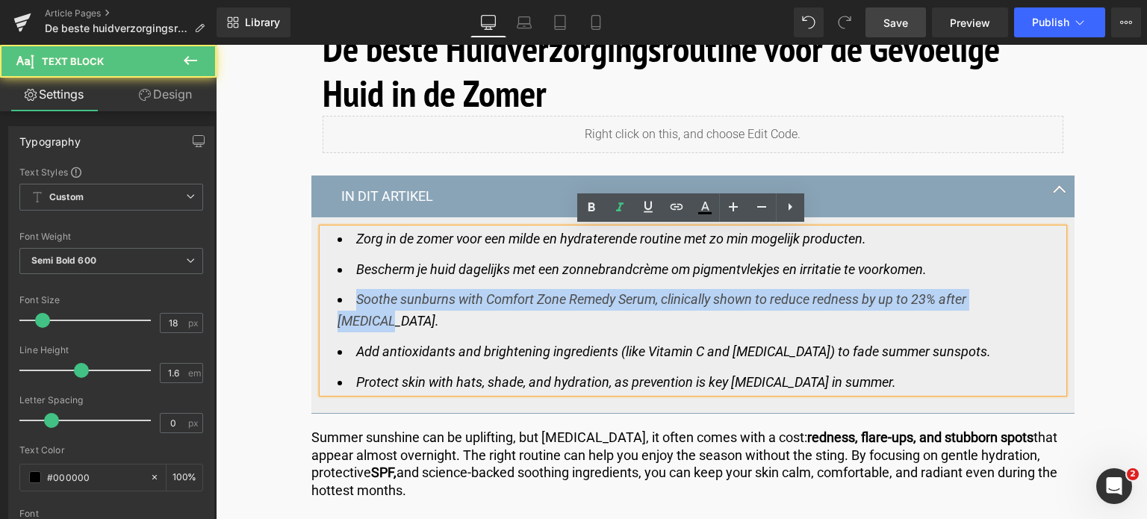
drag, startPoint x: 356, startPoint y: 298, endPoint x: 376, endPoint y: 320, distance: 29.6
click at [369, 320] on icon "Soothe sunburns with Comfort Zone Remedy Serum, clinically shown to reduce redn…" at bounding box center [652, 309] width 629 height 37
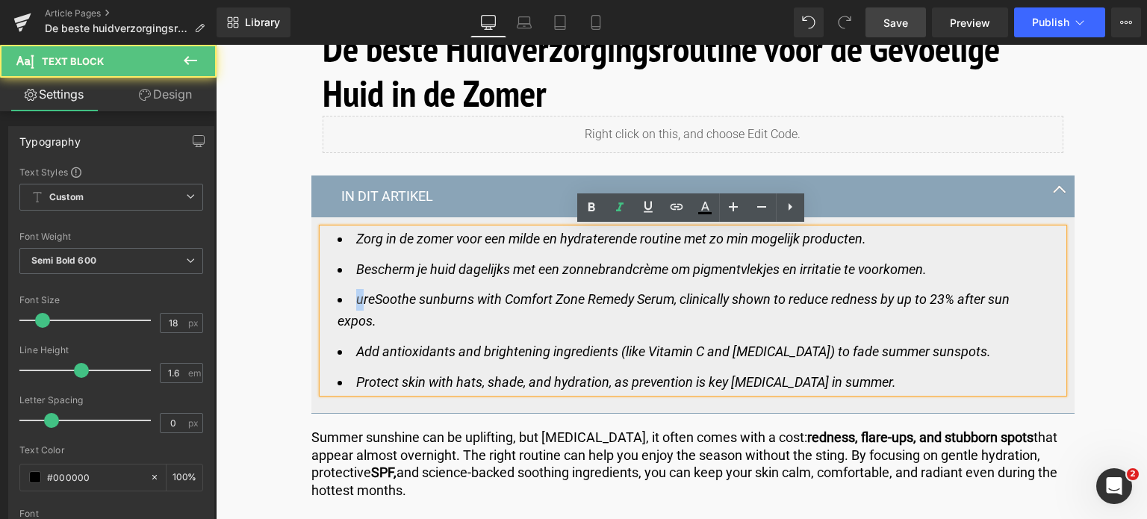
drag, startPoint x: 355, startPoint y: 302, endPoint x: 364, endPoint y: 311, distance: 13.2
click at [360, 310] on li "ure Soothe sunburns with Comfort Zone Remedy Serum, clinically shown to reduce …" at bounding box center [693, 310] width 711 height 43
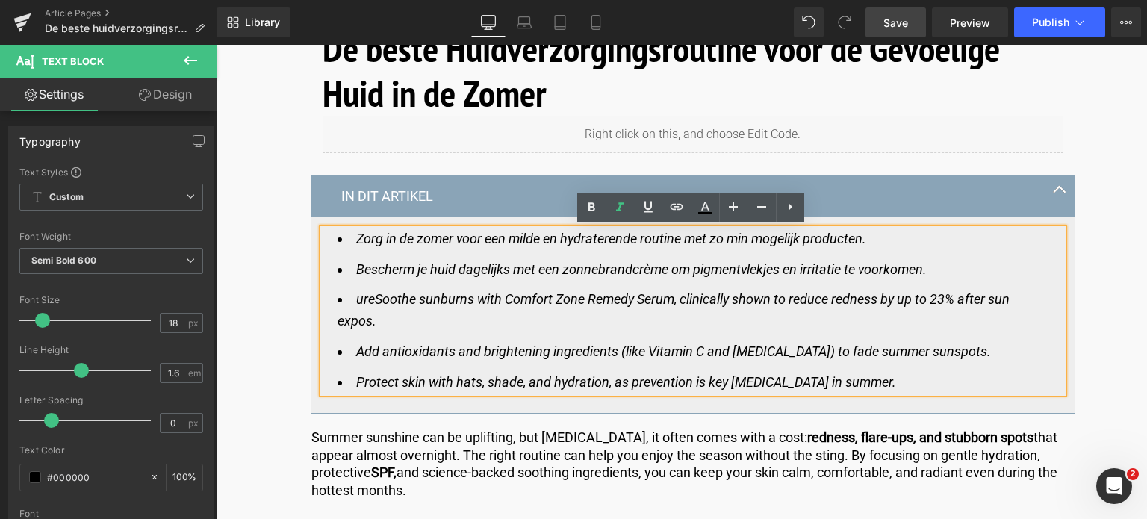
drag, startPoint x: 364, startPoint y: 311, endPoint x: 370, endPoint y: 318, distance: 9.6
click at [370, 318] on li "ure Soothe sunburns with Comfort Zone Remedy Serum, clinically shown to reduce …" at bounding box center [693, 310] width 711 height 43
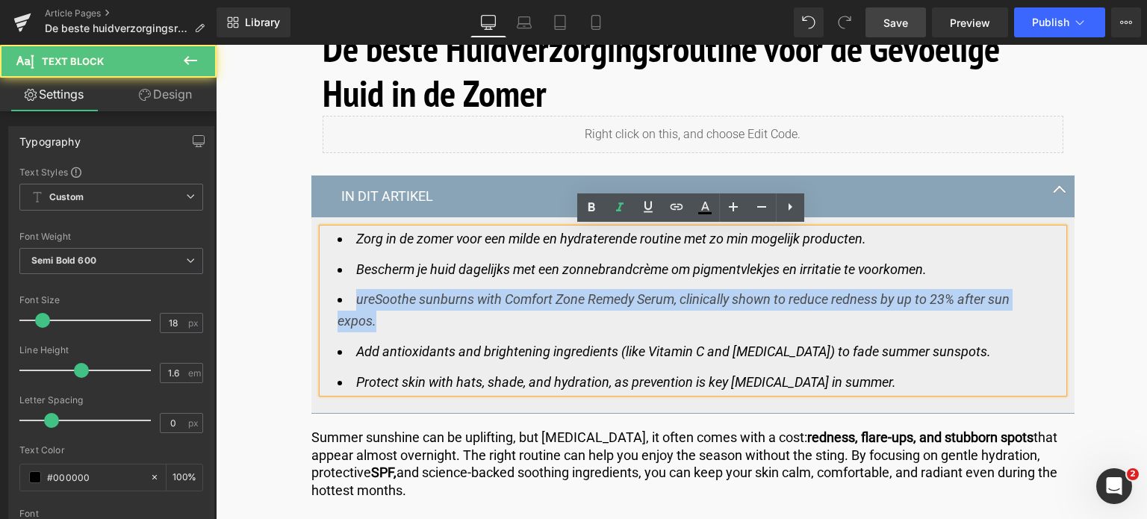
drag, startPoint x: 373, startPoint y: 322, endPoint x: 353, endPoint y: 297, distance: 32.9
click at [353, 297] on li "ure Soothe sunburns with Comfort Zone Remedy Serum, clinically shown to reduce …" at bounding box center [693, 310] width 711 height 43
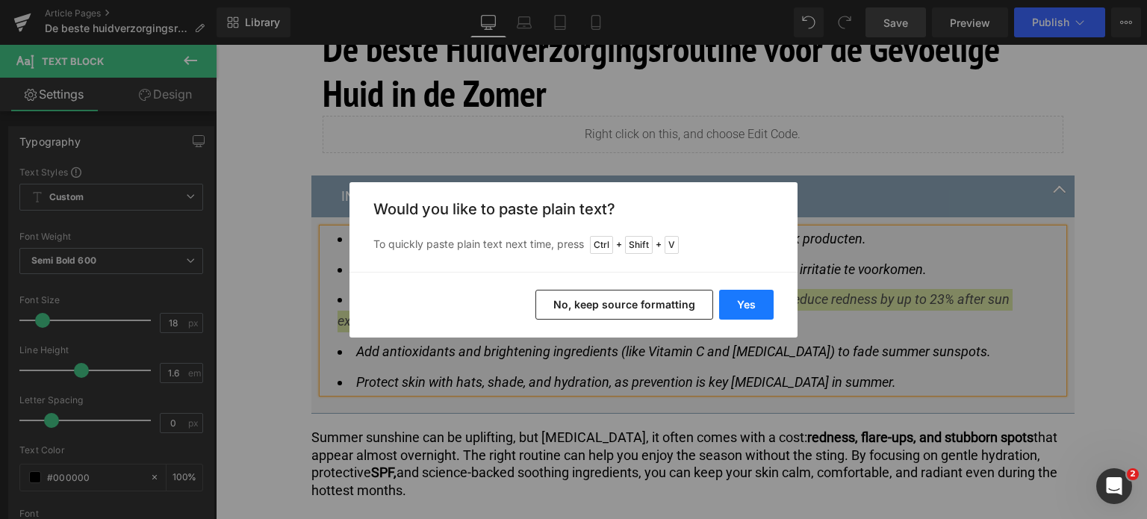
click at [760, 305] on button "Yes" at bounding box center [746, 305] width 55 height 30
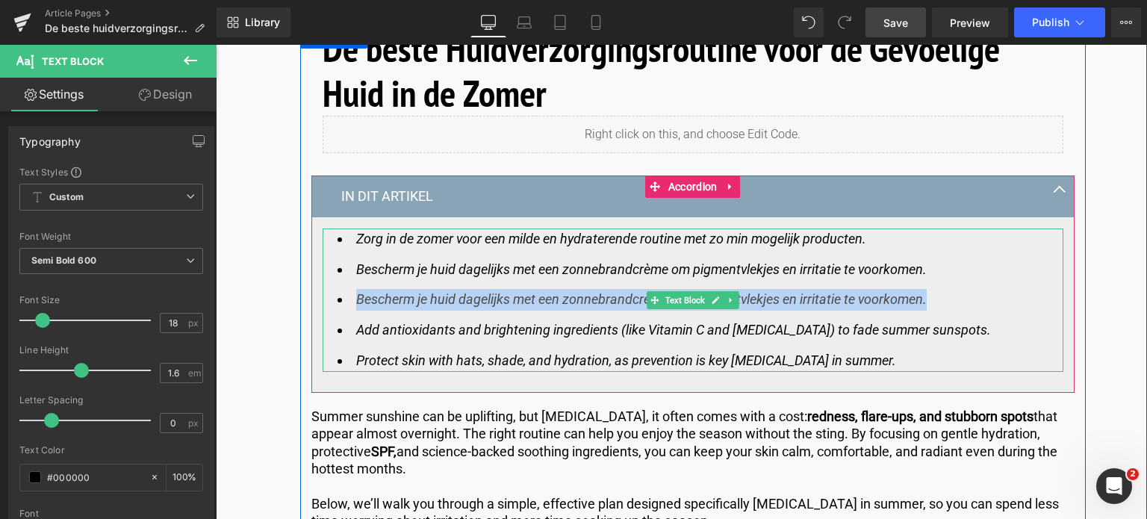
drag, startPoint x: 356, startPoint y: 305, endPoint x: 942, endPoint y: 297, distance: 586.3
click at [942, 297] on li "Bescherm je huid dagelijks met een zonnebrandcrème om pigmentvlekjes en irritat…" at bounding box center [693, 300] width 711 height 22
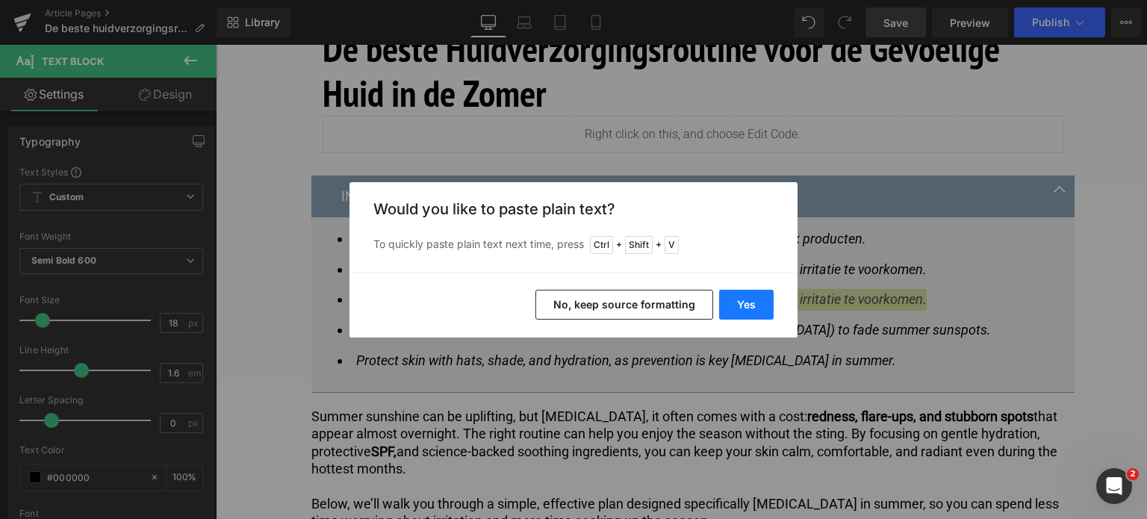
click at [748, 302] on button "Yes" at bounding box center [746, 305] width 55 height 30
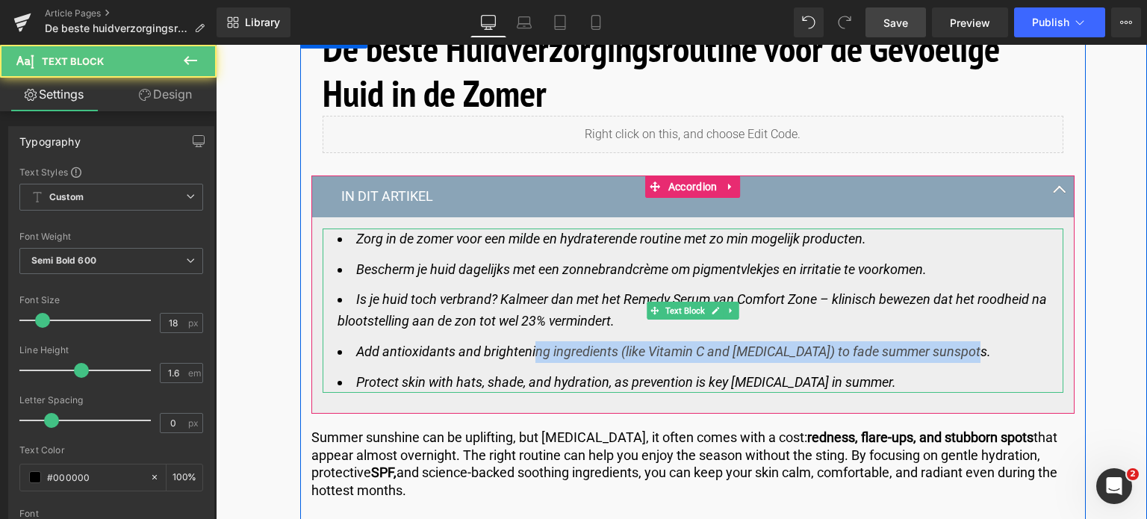
drag, startPoint x: 978, startPoint y: 353, endPoint x: 432, endPoint y: 340, distance: 545.4
click at [475, 349] on li "Add antioxidants and brightening ingredients (like Vitamin C and [MEDICAL_DATA]…" at bounding box center [693, 352] width 711 height 22
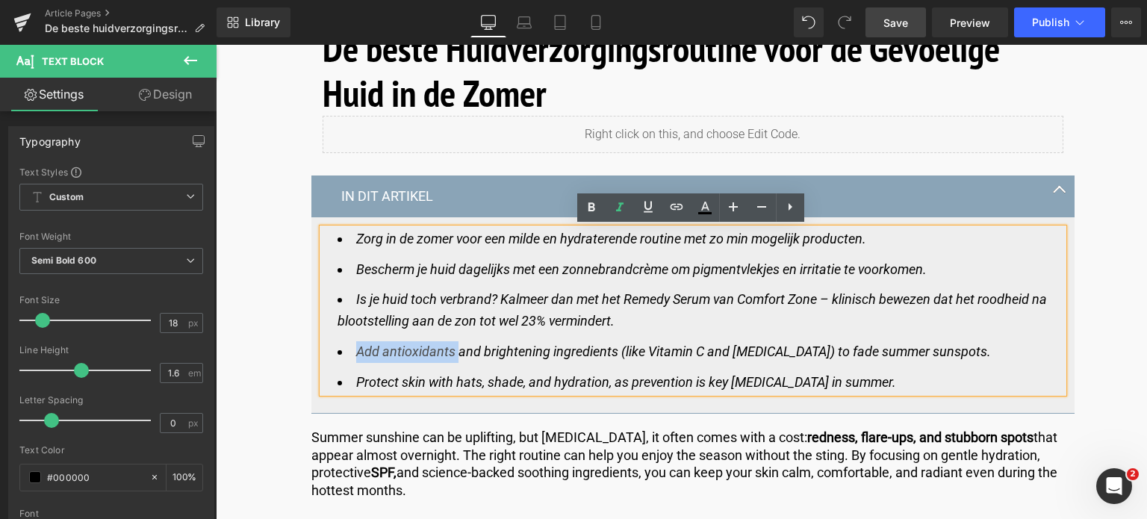
drag, startPoint x: 432, startPoint y: 340, endPoint x: 343, endPoint y: 344, distance: 89.7
click at [343, 344] on li "Add antioxidants and brightening ingredients (like Vitamin C and [MEDICAL_DATA]…" at bounding box center [693, 352] width 711 height 22
drag, startPoint x: 963, startPoint y: 355, endPoint x: 905, endPoint y: 357, distance: 57.6
click at [961, 355] on li "Add antioxidants and brightening ingredients (like Vitamin C and [MEDICAL_DATA]…" at bounding box center [693, 352] width 711 height 22
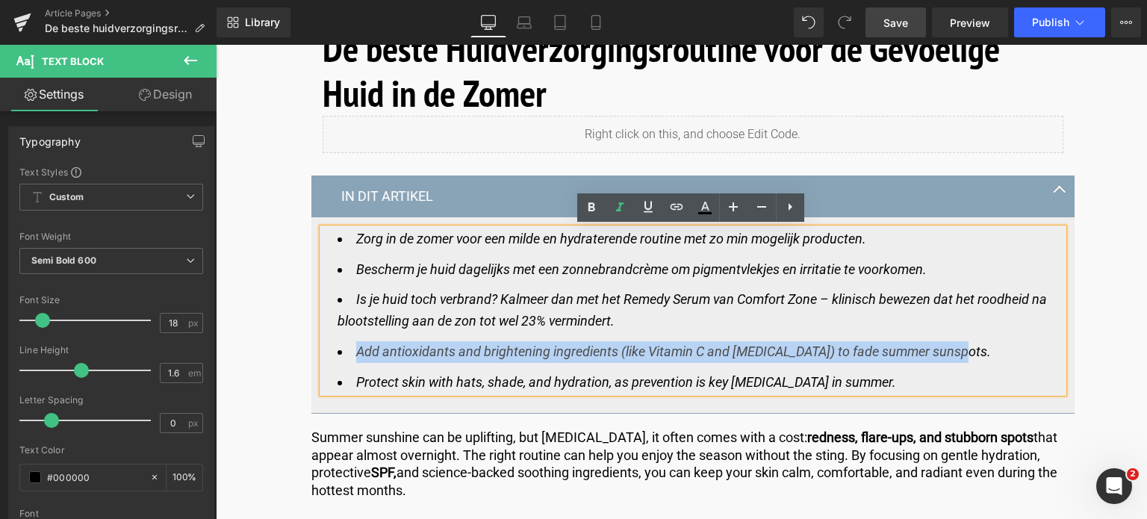
drag, startPoint x: 905, startPoint y: 357, endPoint x: 347, endPoint y: 347, distance: 558.0
click at [347, 347] on li "Add antioxidants and brightening ingredients (like Vitamin C and [MEDICAL_DATA]…" at bounding box center [693, 352] width 711 height 22
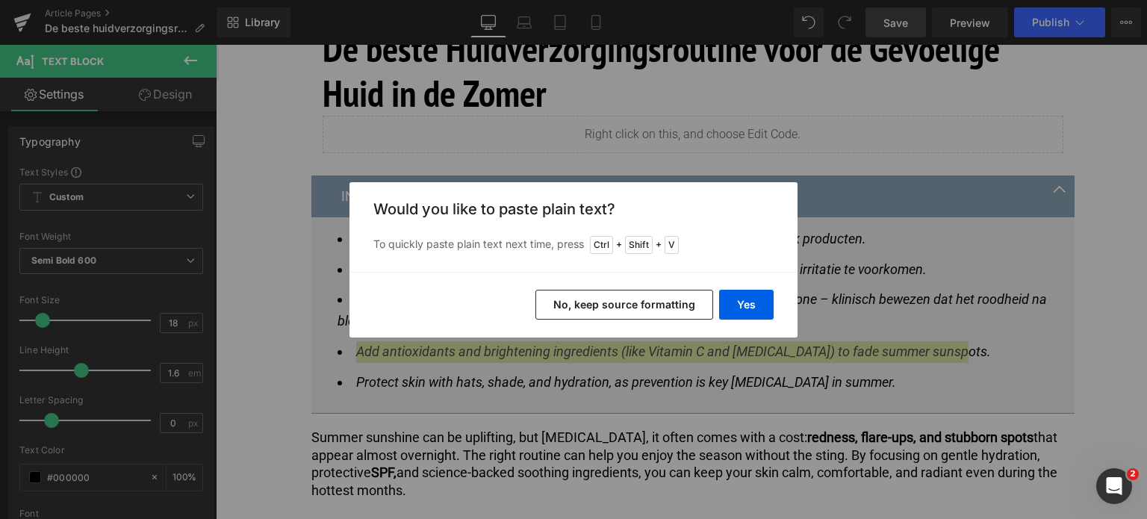
click at [347, 347] on div "Back to Library Insert Would you like to paste plain text? To quickly paste pla…" at bounding box center [573, 259] width 1147 height 519
click at [748, 308] on button "Yes" at bounding box center [746, 305] width 55 height 30
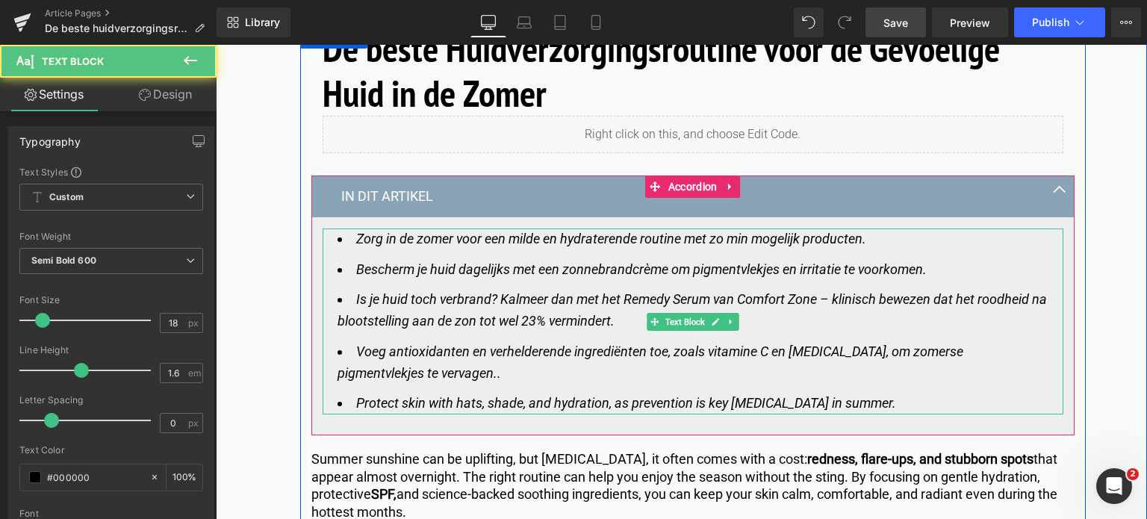
click at [890, 407] on icon "Protect skin with hats, shade, and hydration, as prevention is key [MEDICAL_DAT…" at bounding box center [626, 403] width 540 height 16
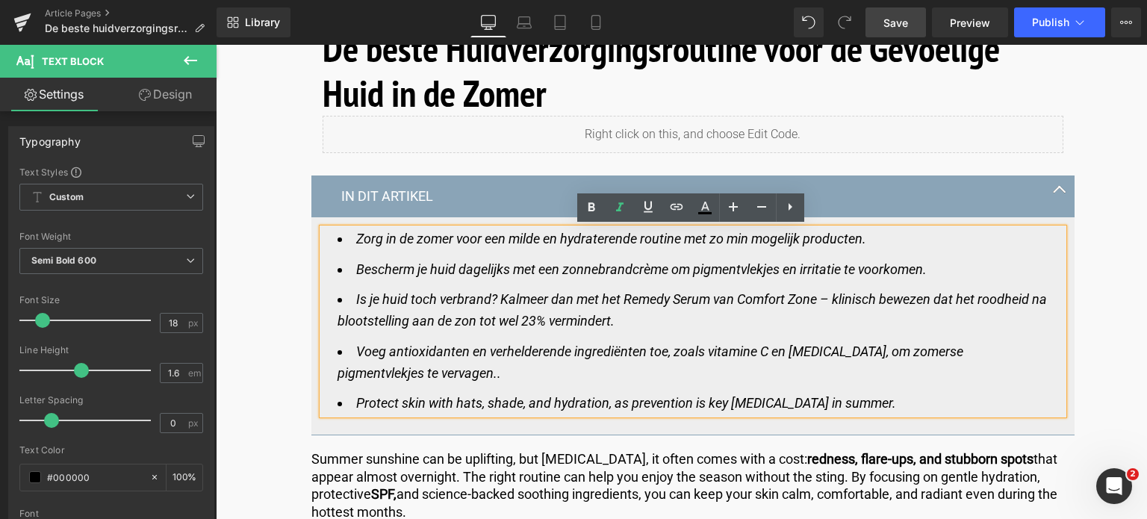
drag, startPoint x: 902, startPoint y: 406, endPoint x: 353, endPoint y: 406, distance: 549.7
click at [353, 406] on li "Protect skin with hats, shade, and hydration, as prevention is key [MEDICAL_DAT…" at bounding box center [693, 404] width 711 height 22
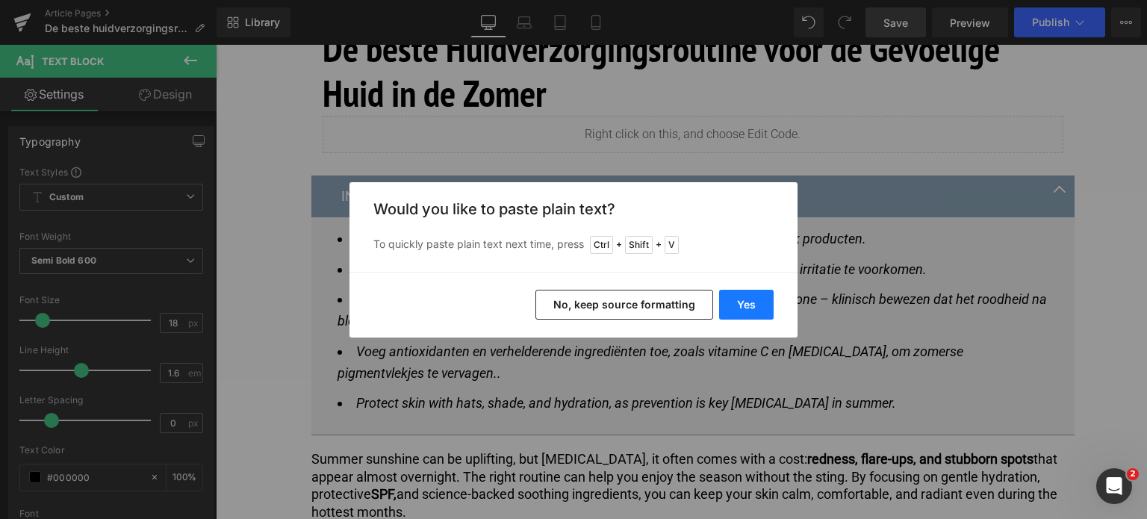
click at [740, 299] on button "Yes" at bounding box center [746, 305] width 55 height 30
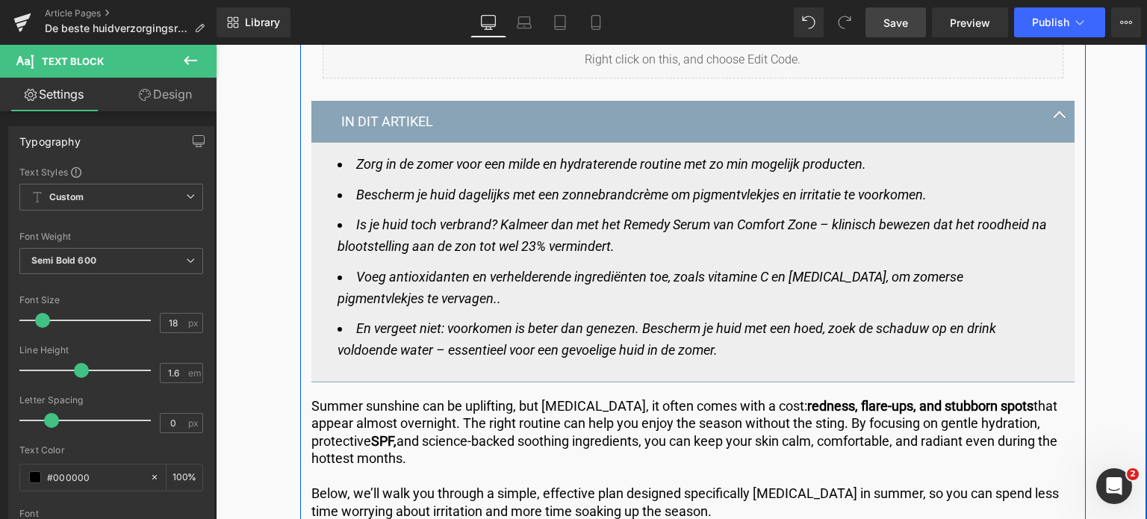
scroll to position [822, 0]
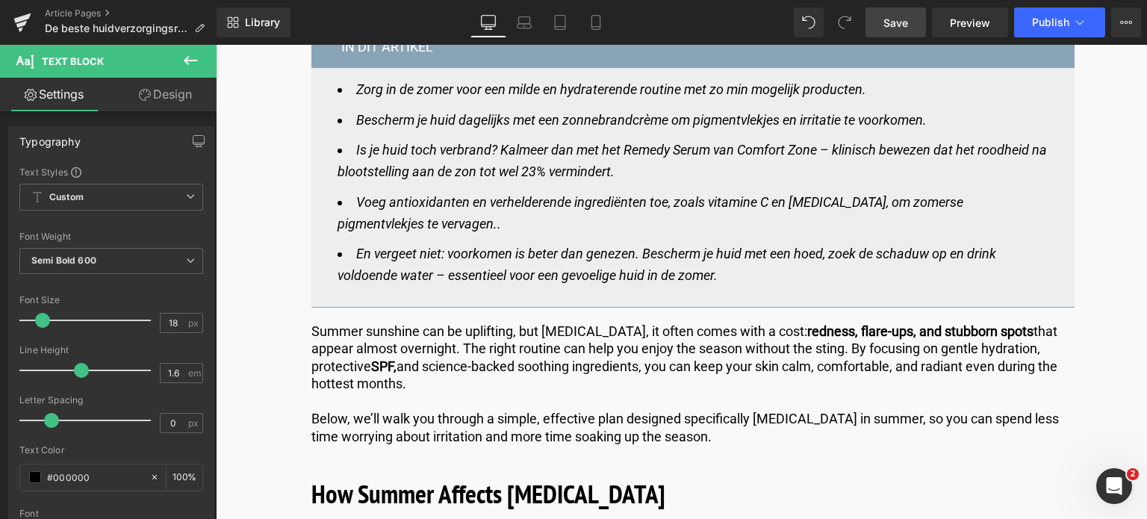
click at [893, 23] on span "Save" at bounding box center [896, 23] width 25 height 16
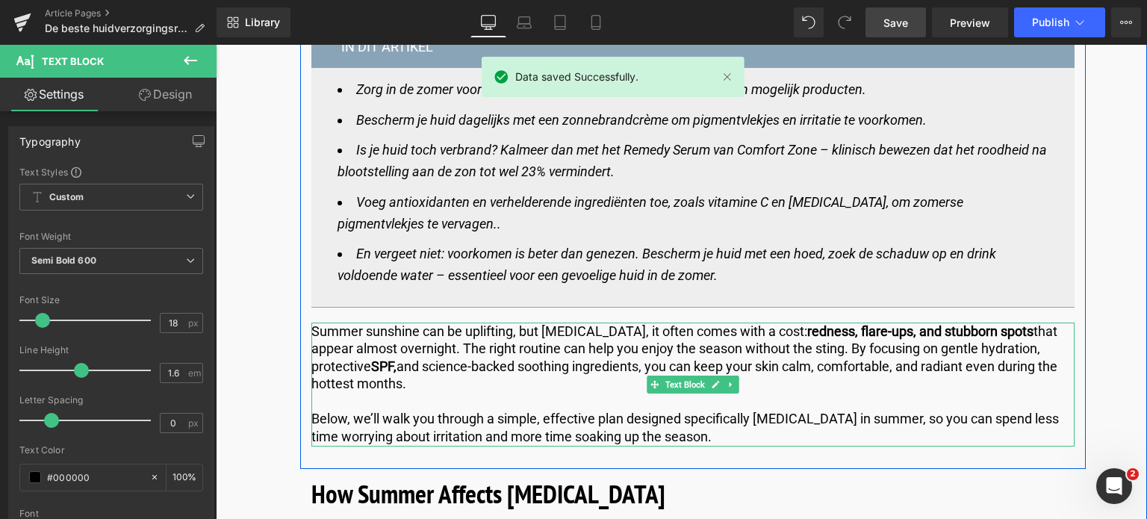
click at [455, 391] on p "Summer sunshine can be uplifting, but [MEDICAL_DATA], it often comes with a cos…" at bounding box center [692, 358] width 763 height 70
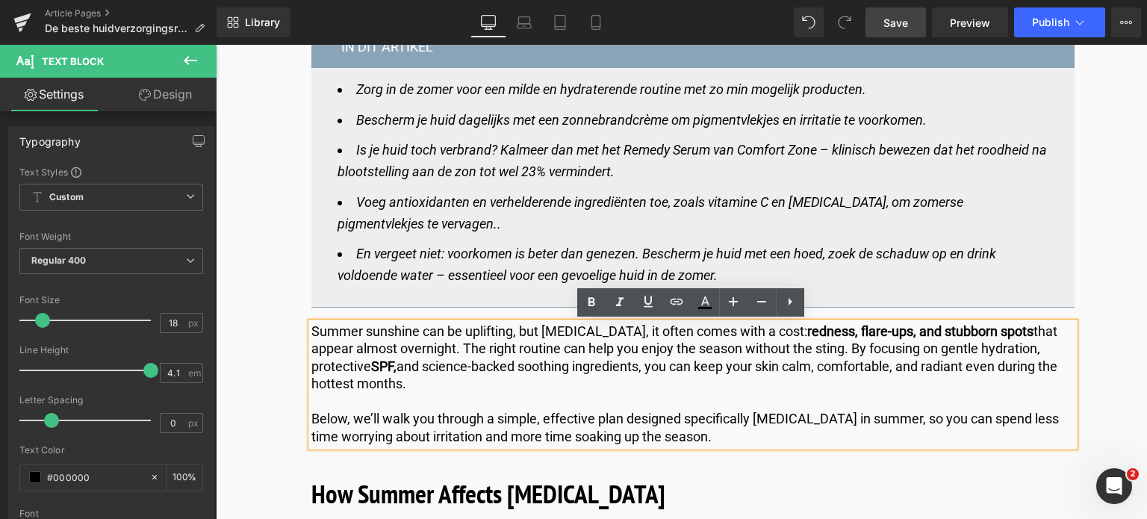
drag, startPoint x: 720, startPoint y: 437, endPoint x: 281, endPoint y: 295, distance: 461.5
copy div "Summer sunshine can be uplifting, but [MEDICAL_DATA], it often comes with a cos…"
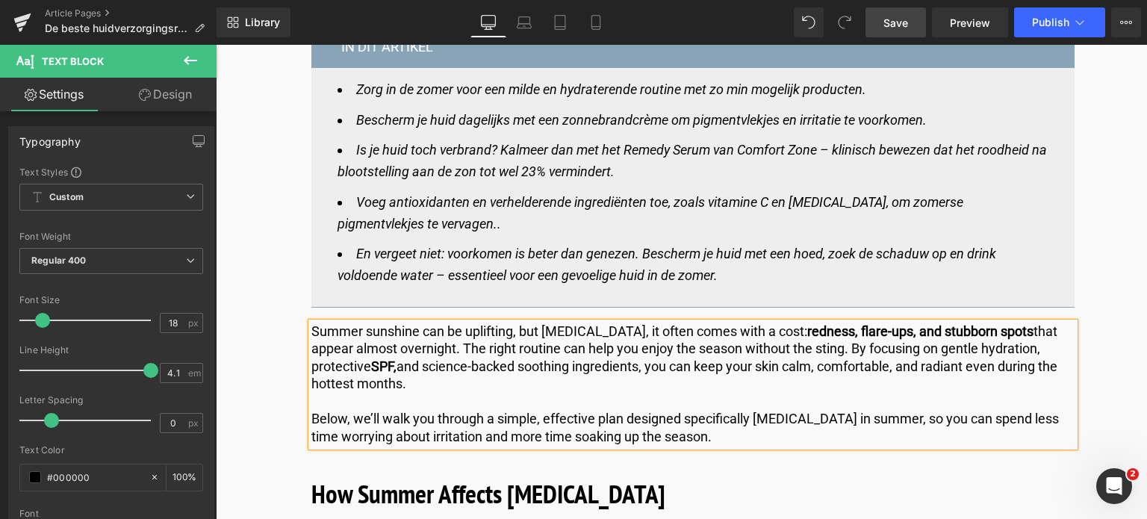
click at [729, 444] on p "Below, we’ll walk you through a simple, effective plan designed specifically [M…" at bounding box center [692, 427] width 763 height 35
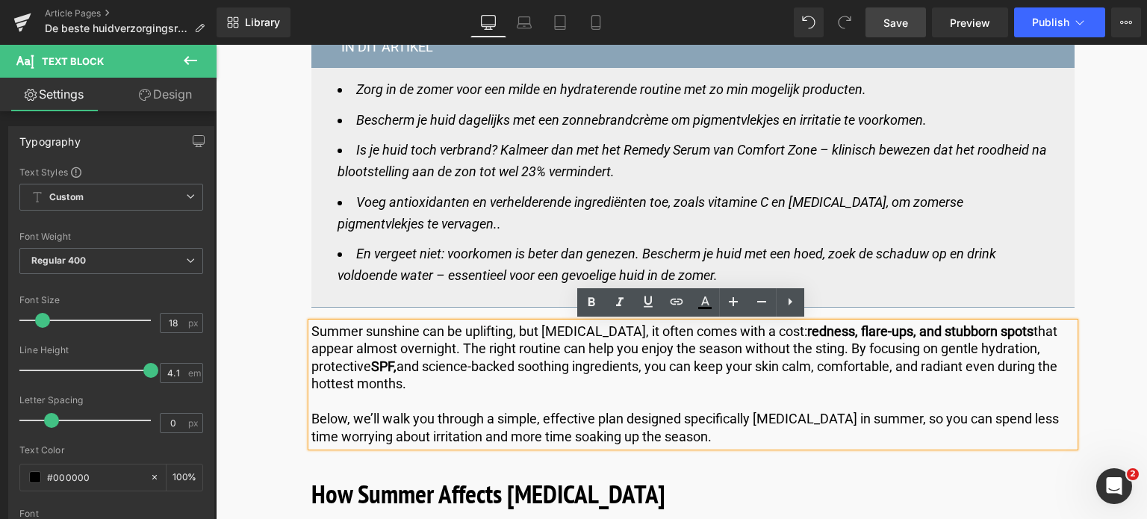
drag, startPoint x: 729, startPoint y: 444, endPoint x: 238, endPoint y: 315, distance: 507.4
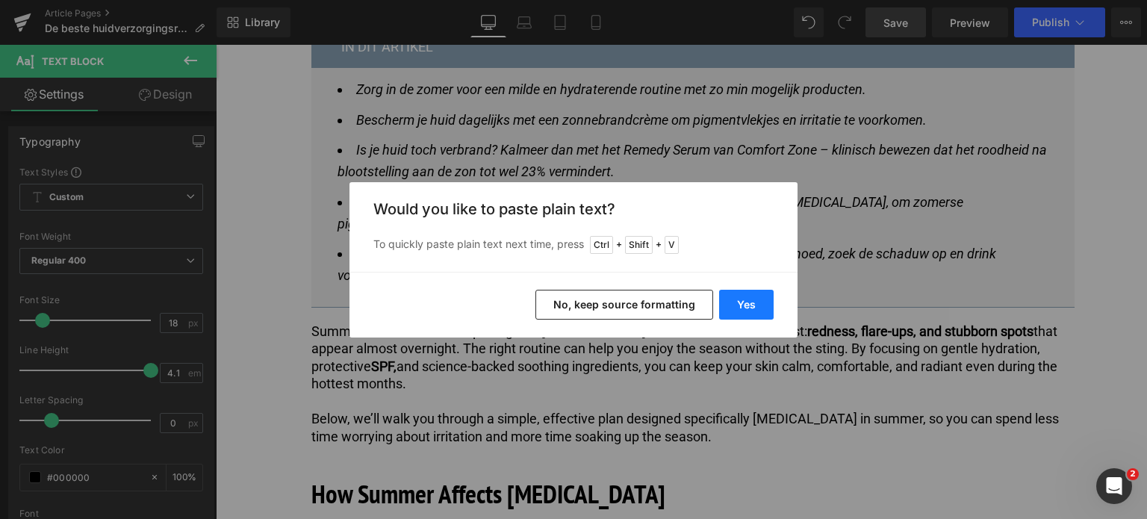
click at [752, 304] on button "Yes" at bounding box center [746, 305] width 55 height 30
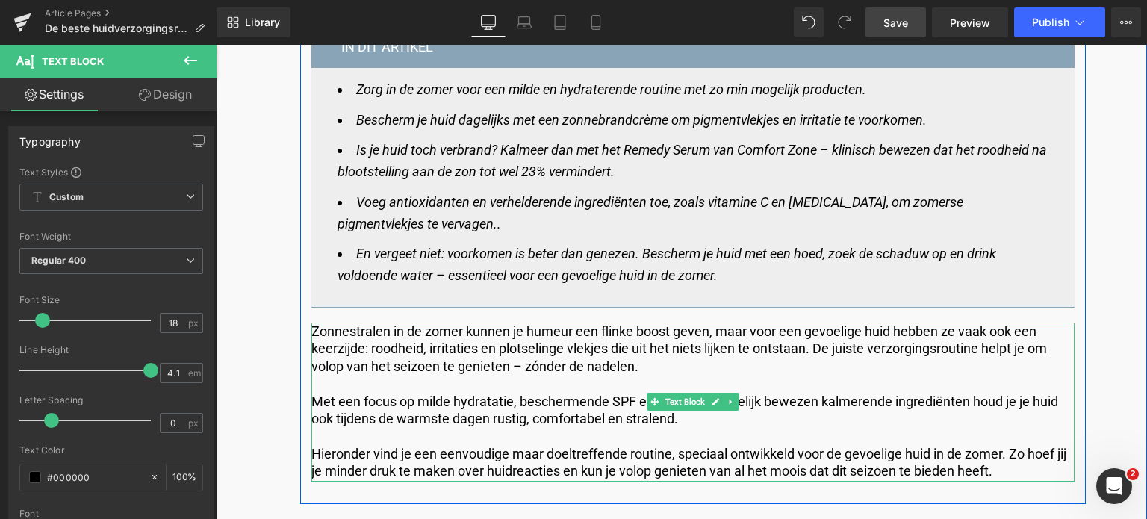
click at [332, 394] on p "Met een focus op milde hydratatie, beschermende SPF en wetenschappelijk bewezen…" at bounding box center [692, 410] width 763 height 35
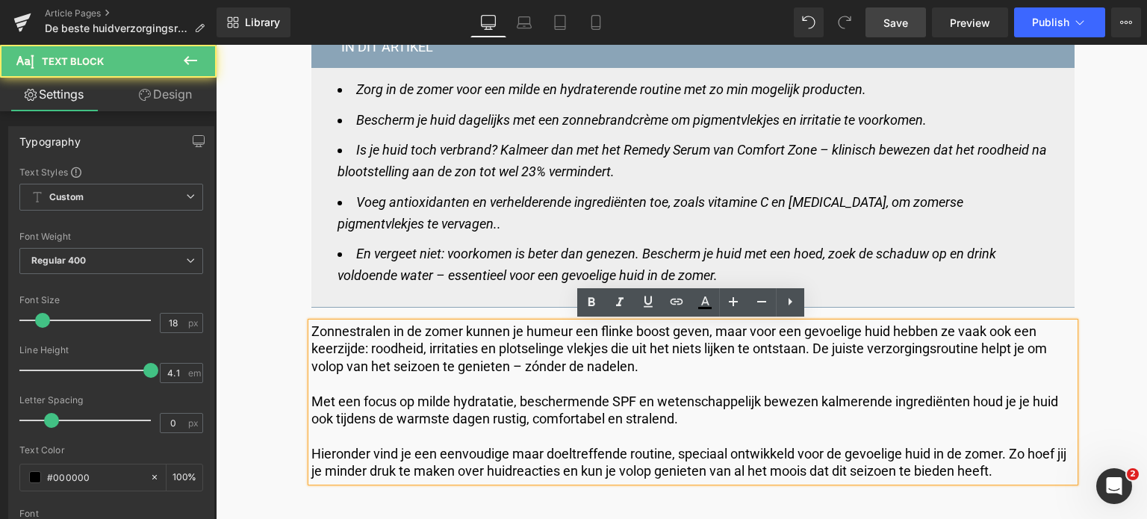
click at [321, 382] on p at bounding box center [692, 383] width 763 height 17
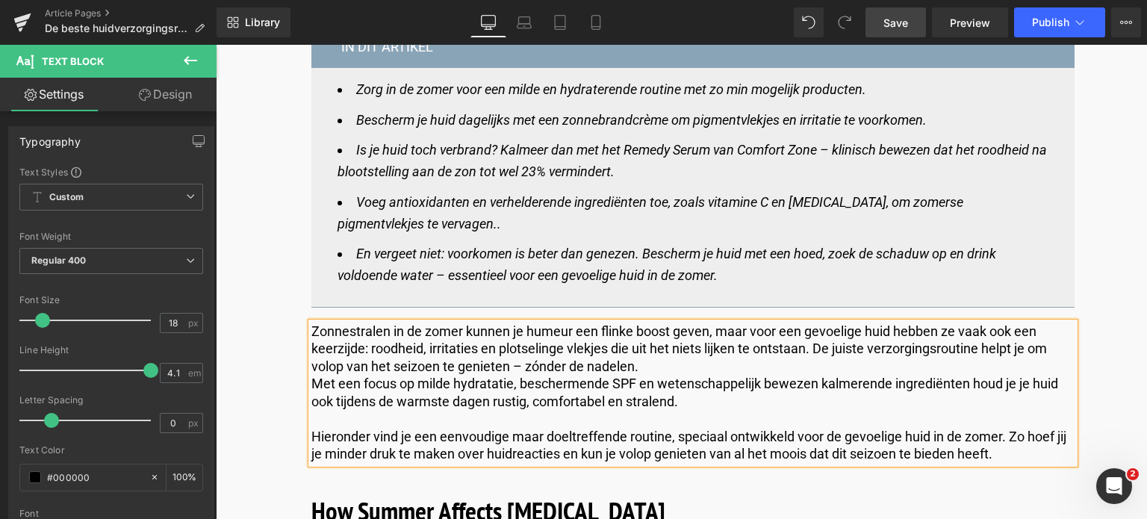
click at [311, 383] on div "Zonnestralen in de zomer kunnen je humeur een flinke boost geven, maar voor een…" at bounding box center [692, 393] width 763 height 141
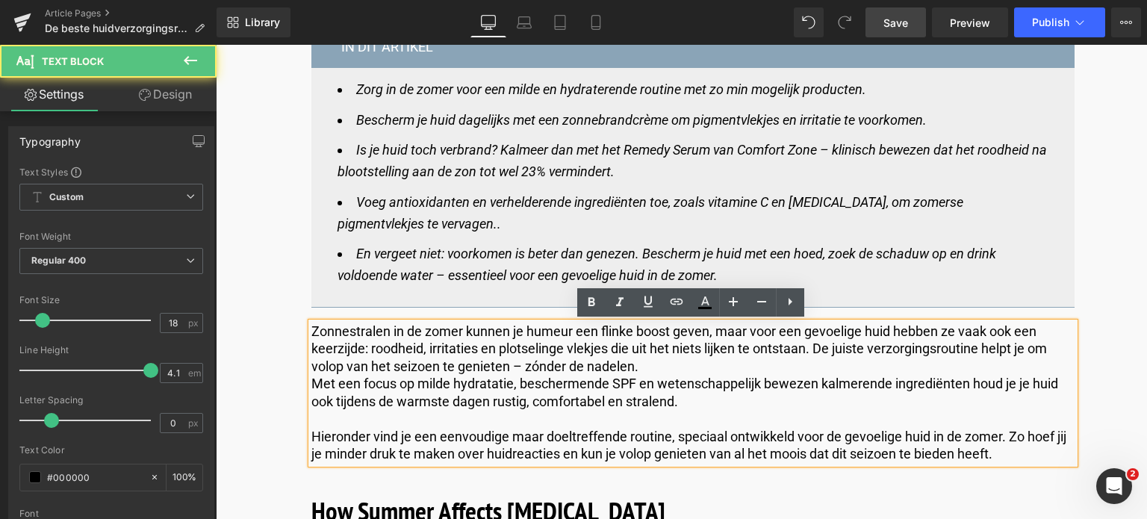
click at [311, 381] on p "Met een focus op milde hydratatie, beschermende SPF en wetenschappelijk bewezen…" at bounding box center [692, 392] width 763 height 35
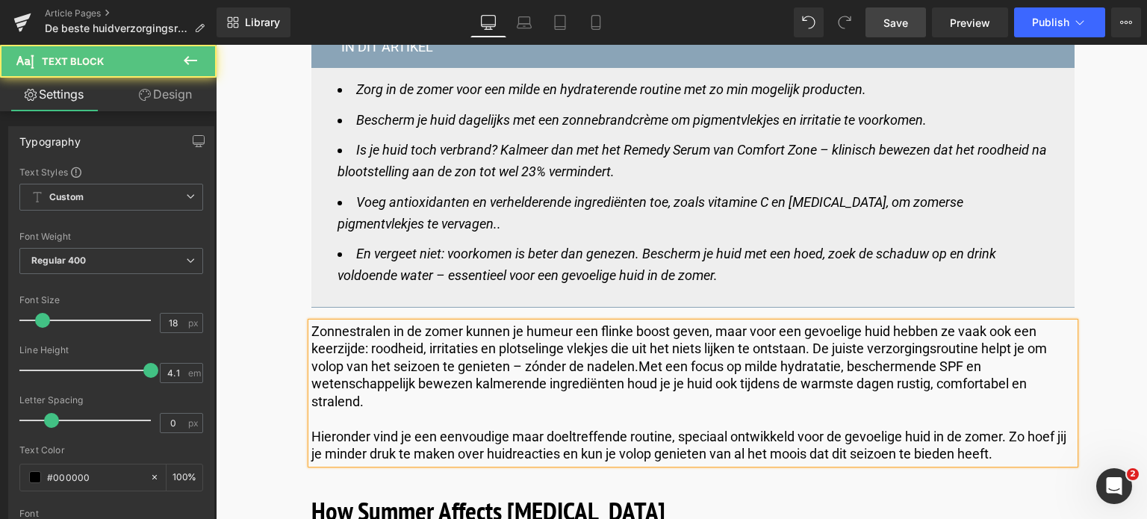
drag, startPoint x: 368, startPoint y: 348, endPoint x: 432, endPoint y: 348, distance: 64.2
click at [392, 348] on p "Zonnestralen in de zomer kunnen je humeur een flinke boost geven, maar voor een…" at bounding box center [692, 366] width 763 height 87
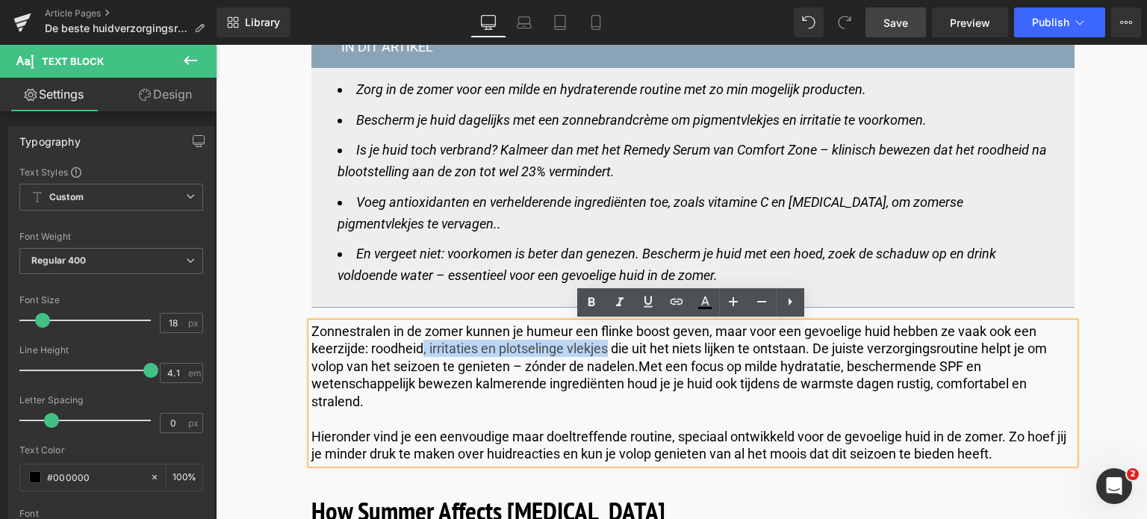
drag, startPoint x: 432, startPoint y: 348, endPoint x: 606, endPoint y: 355, distance: 174.1
click at [606, 355] on p "Zonnestralen in de zomer kunnen je humeur een flinke boost geven, maar voor een…" at bounding box center [692, 366] width 763 height 87
click at [587, 301] on icon at bounding box center [592, 303] width 18 height 18
drag, startPoint x: 850, startPoint y: 367, endPoint x: 962, endPoint y: 368, distance: 112.0
click at [962, 368] on span "Met een focus op milde hydratatie, beschermende SPF en wetenschappelijk bewezen…" at bounding box center [668, 383] width 715 height 51
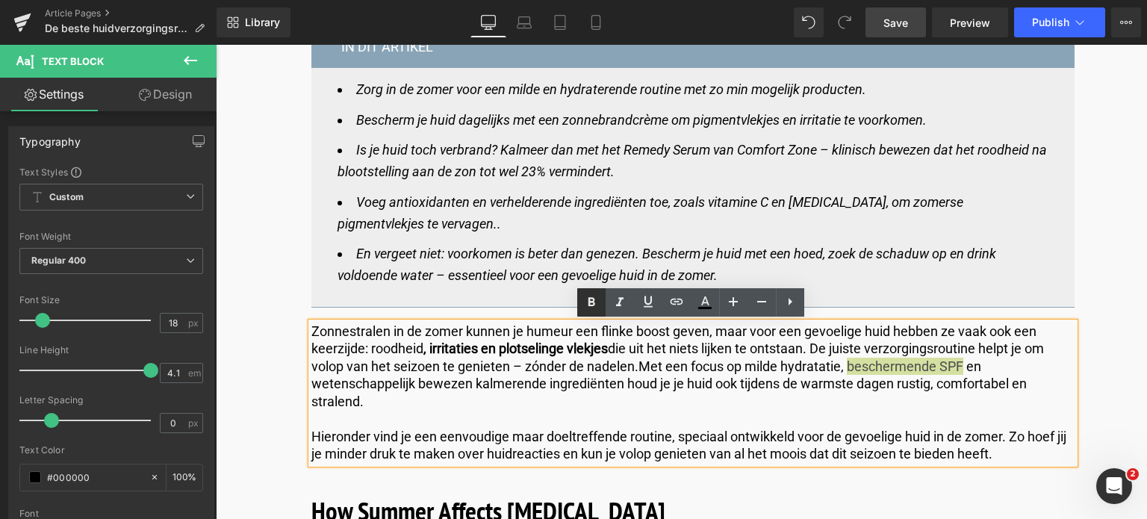
click at [589, 299] on icon at bounding box center [592, 301] width 7 height 9
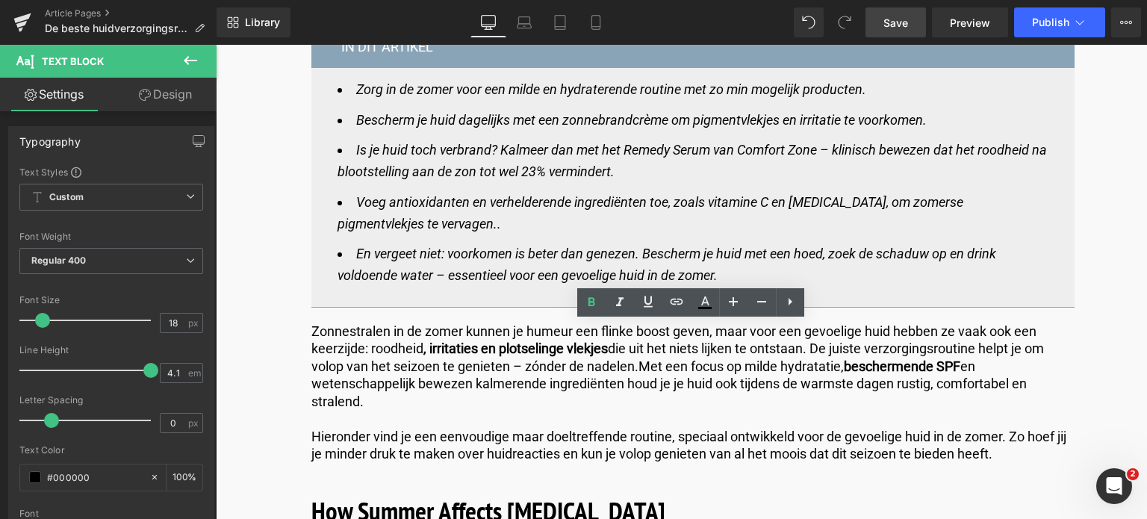
click at [885, 20] on span "Save" at bounding box center [896, 23] width 25 height 16
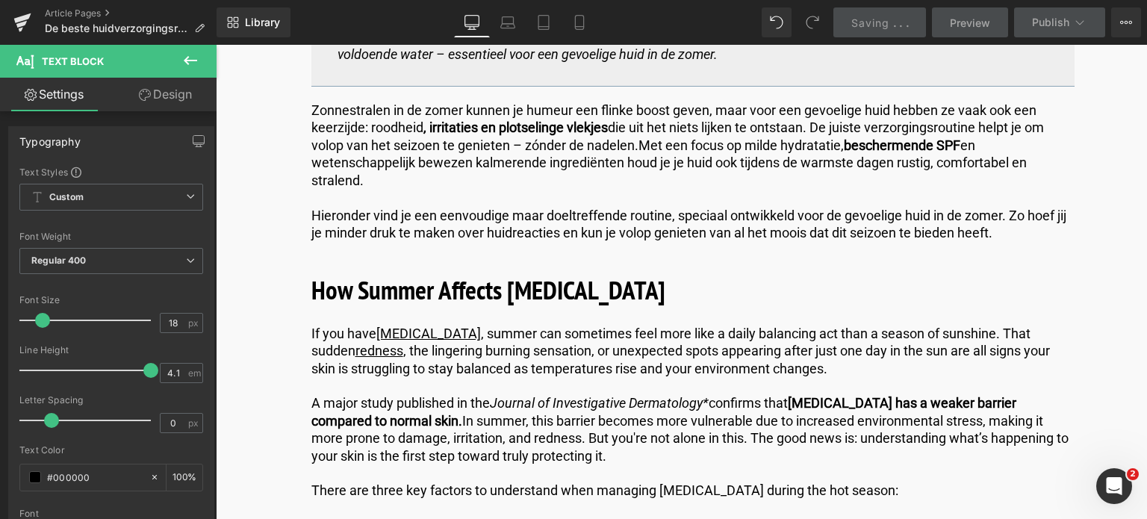
scroll to position [1046, 0]
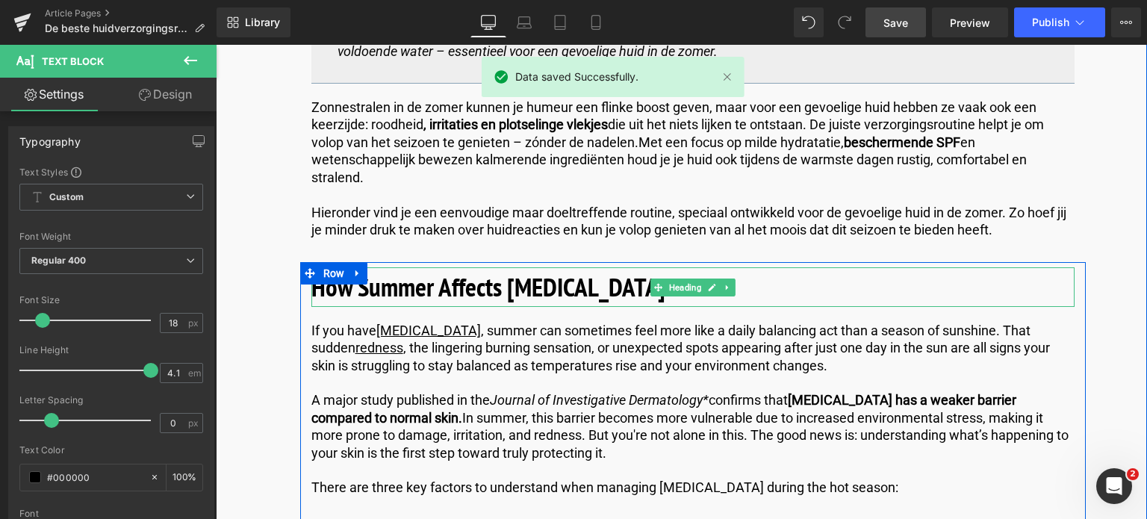
click at [612, 295] on b "How Summer Affects [MEDICAL_DATA]" at bounding box center [488, 287] width 354 height 34
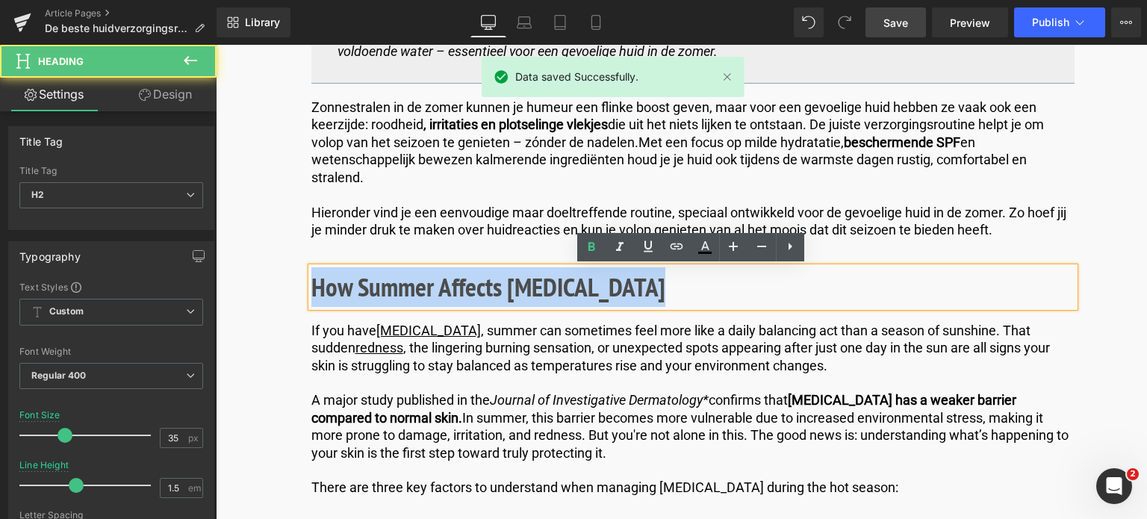
drag, startPoint x: 641, startPoint y: 288, endPoint x: 243, endPoint y: 287, distance: 398.1
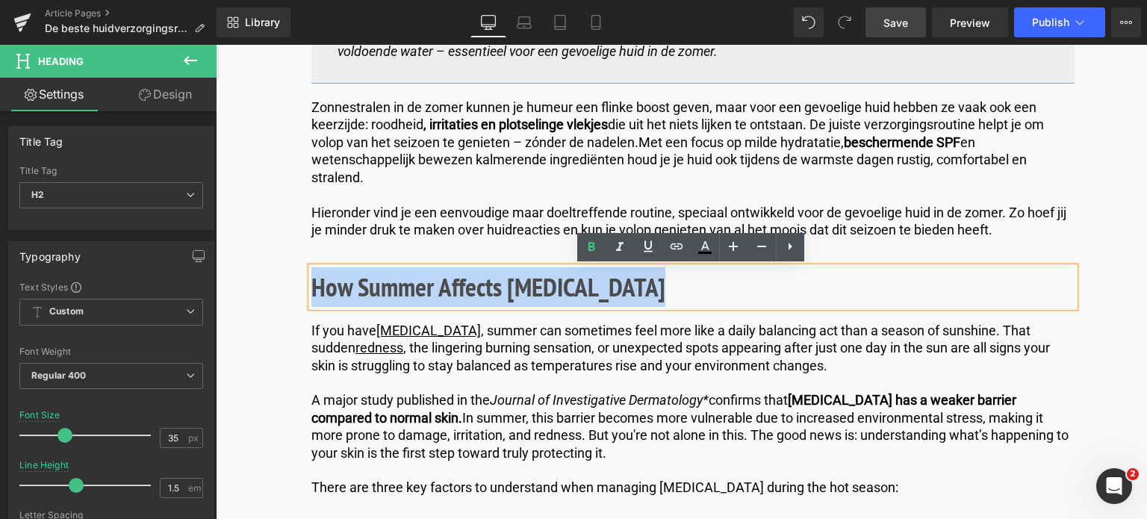
copy b "How Summer Affects [MEDICAL_DATA]"
click at [672, 282] on h2 "How Summer Affects [MEDICAL_DATA]" at bounding box center [692, 287] width 763 height 40
drag, startPoint x: 672, startPoint y: 282, endPoint x: 179, endPoint y: 284, distance: 492.9
paste div
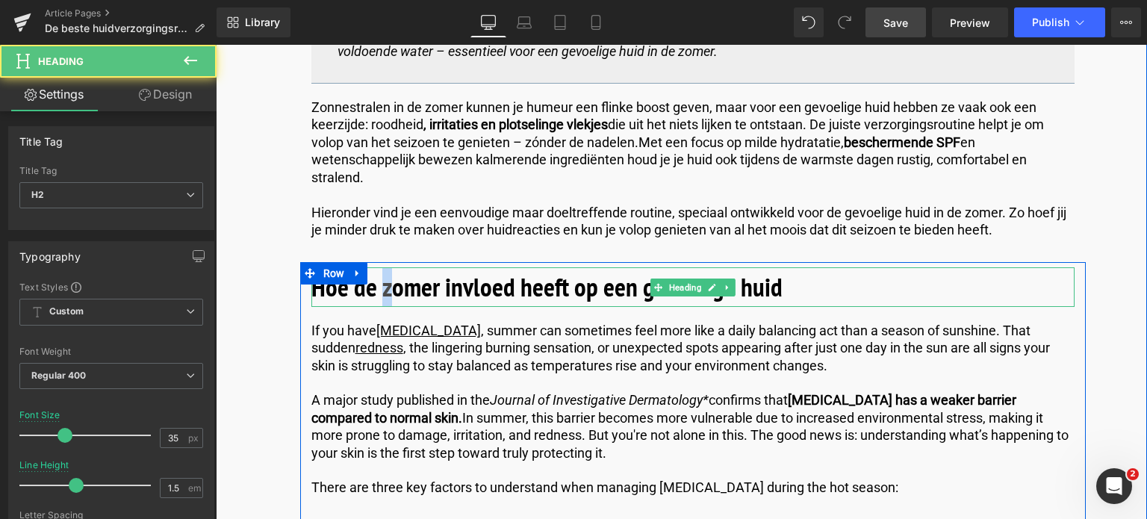
drag, startPoint x: 388, startPoint y: 294, endPoint x: 378, endPoint y: 295, distance: 10.6
click at [378, 295] on b "Hoe de zomer invloed heeft op een gevoelige huid" at bounding box center [546, 287] width 471 height 34
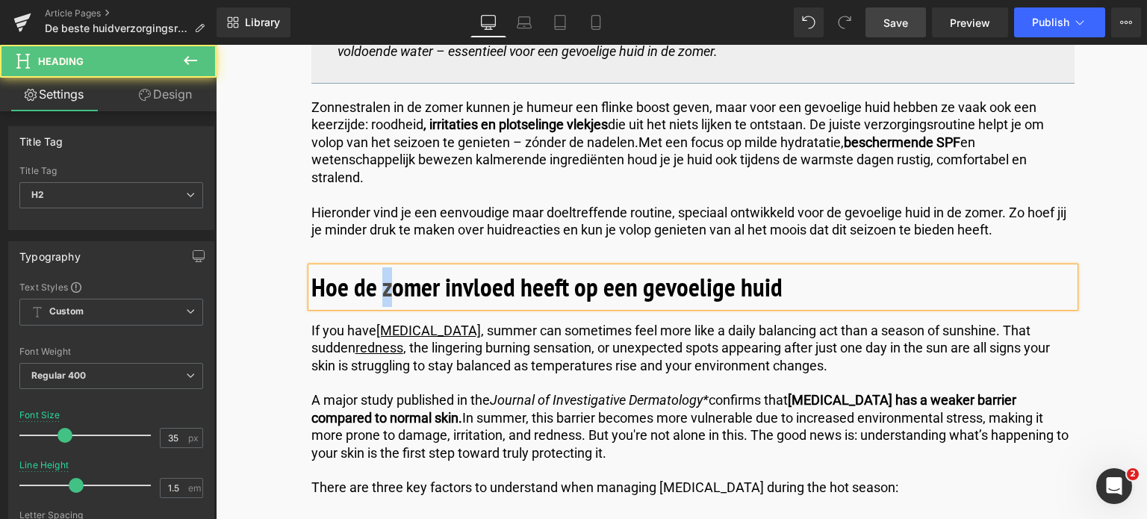
click at [378, 295] on b "Hoe de zomer invloed heeft op een gevoelige huid" at bounding box center [546, 287] width 471 height 34
click at [391, 288] on b "Hoe de zomer invloed heeft op een gevoelige huid" at bounding box center [546, 287] width 471 height 34
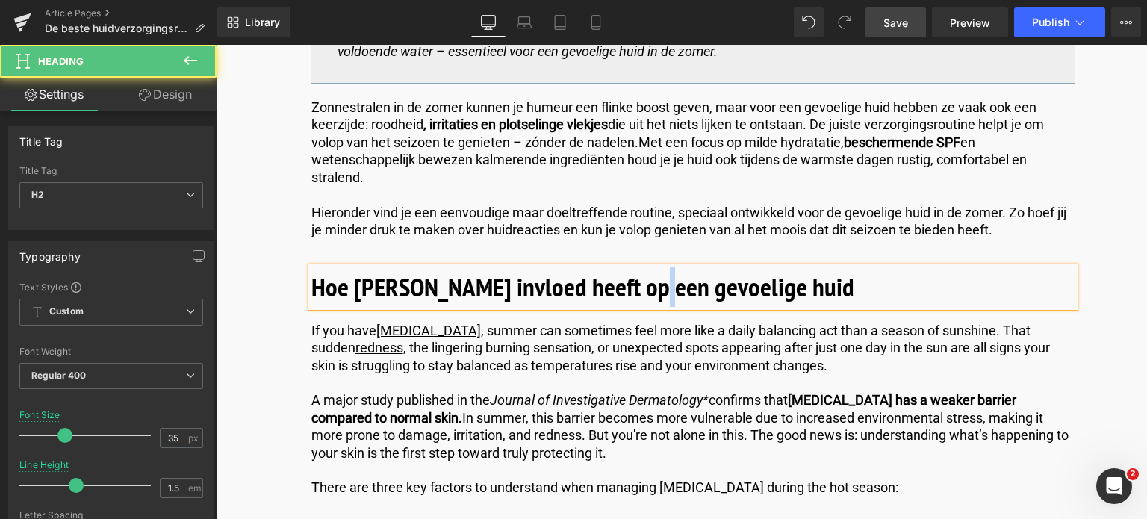
drag, startPoint x: 653, startPoint y: 290, endPoint x: 642, endPoint y: 293, distance: 11.6
click at [642, 293] on b "Hoe [PERSON_NAME] invloed heeft op een gevoelige huid" at bounding box center [582, 287] width 543 height 34
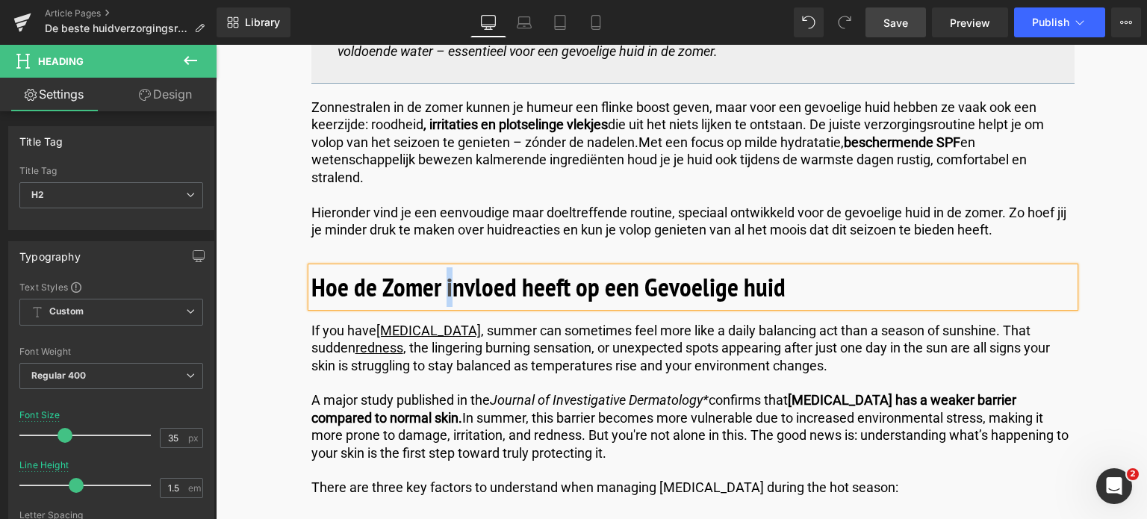
click at [444, 291] on b "Hoe de Zomer invloed heeft op een Gevoelige huid" at bounding box center [548, 287] width 474 height 34
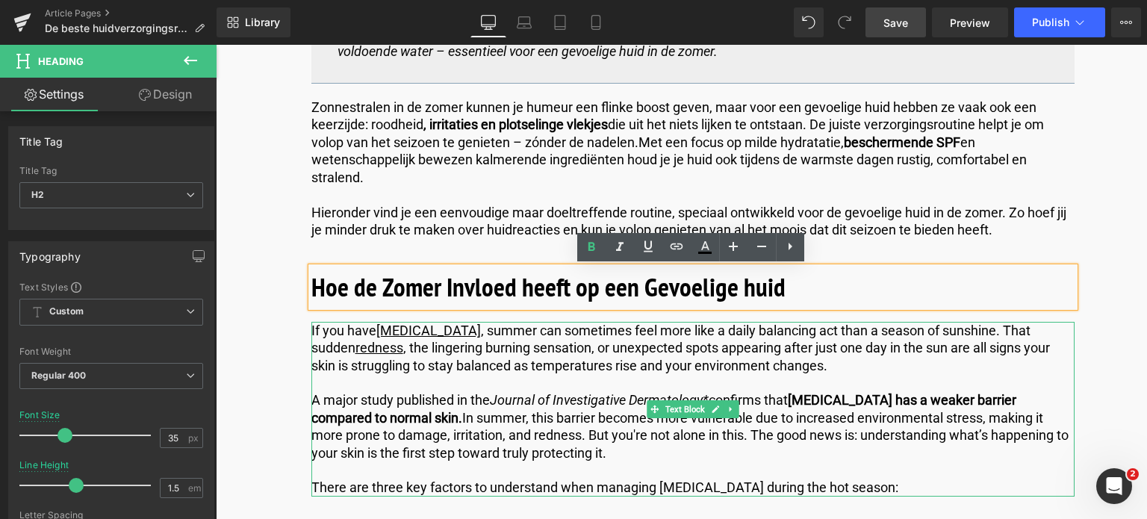
scroll to position [1120, 0]
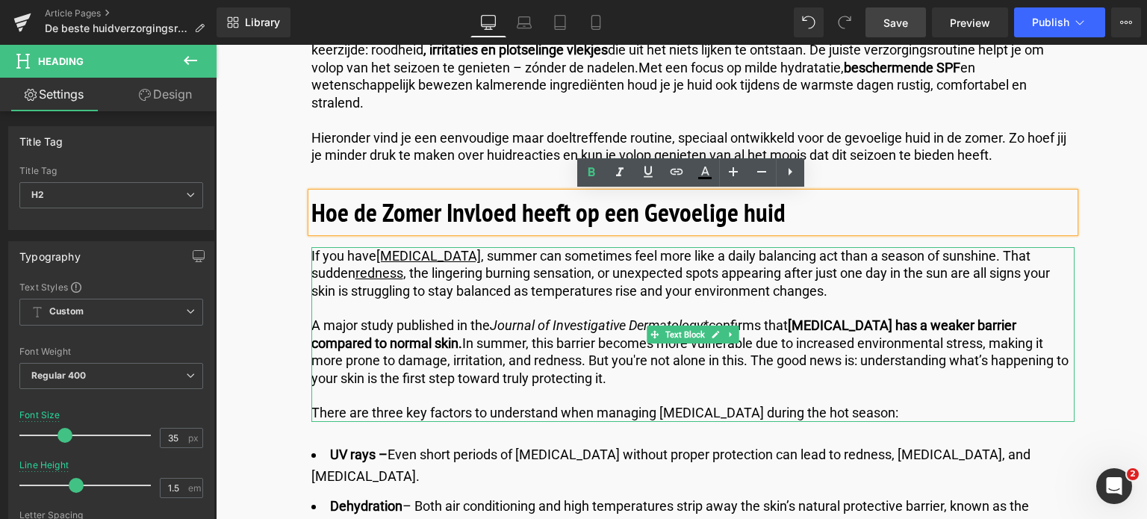
click at [876, 382] on p "A major study published in the Journal of Investigative Dermatology* confirms t…" at bounding box center [692, 352] width 763 height 70
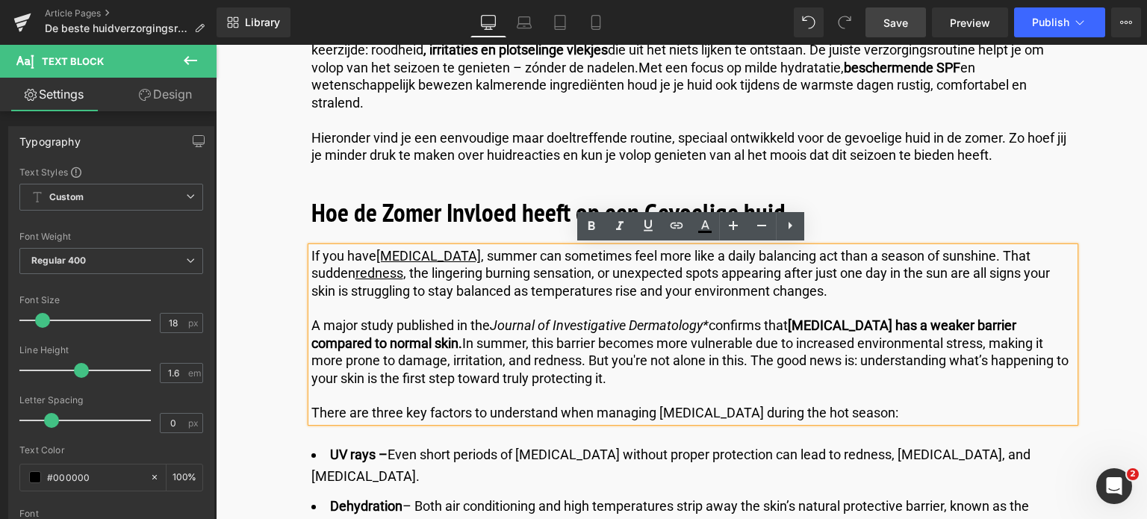
drag, startPoint x: 890, startPoint y: 408, endPoint x: 230, endPoint y: 239, distance: 681.5
copy div "If you have [MEDICAL_DATA] , summer can sometimes feel more like a daily balanc…"
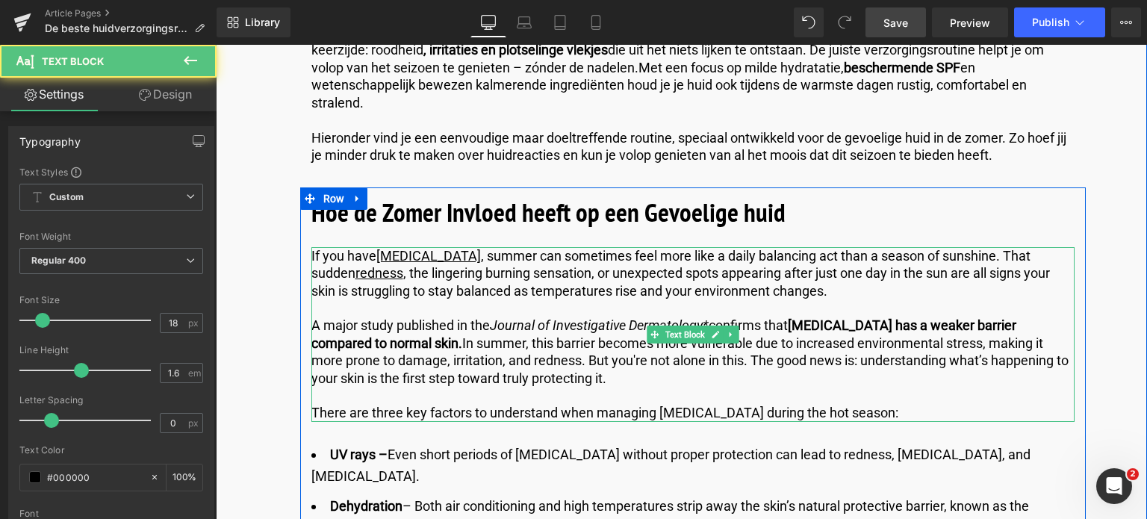
click at [892, 406] on p "There are three key factors to understand when managing [MEDICAL_DATA] during t…" at bounding box center [692, 412] width 763 height 17
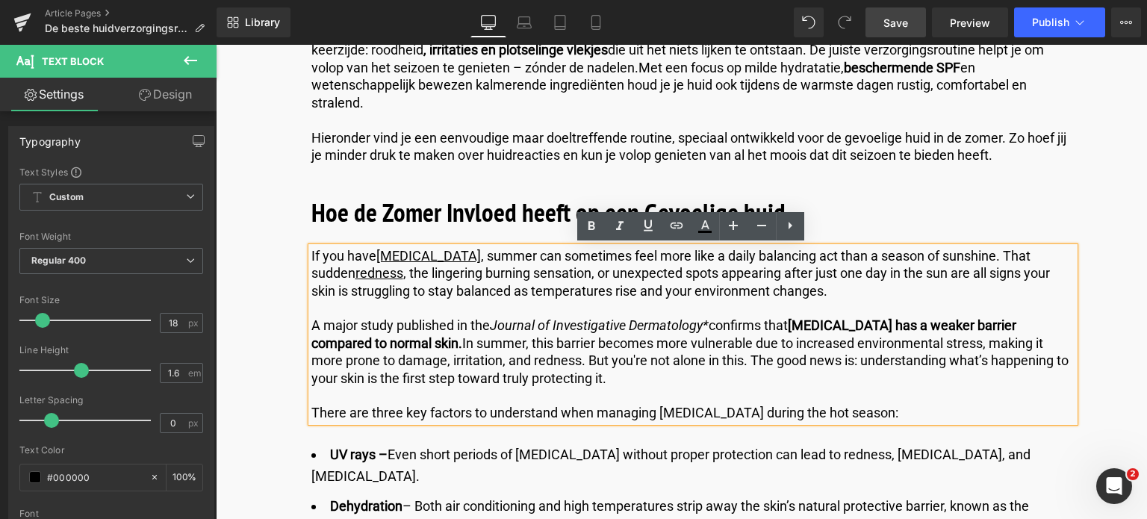
drag, startPoint x: 890, startPoint y: 412, endPoint x: 176, endPoint y: 238, distance: 734.9
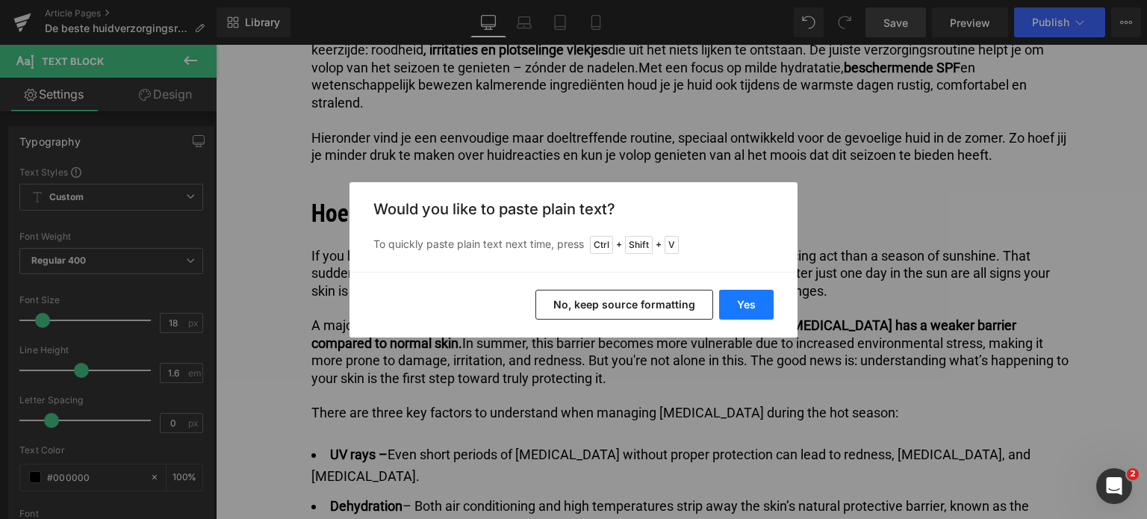
click at [734, 299] on button "Yes" at bounding box center [746, 305] width 55 height 30
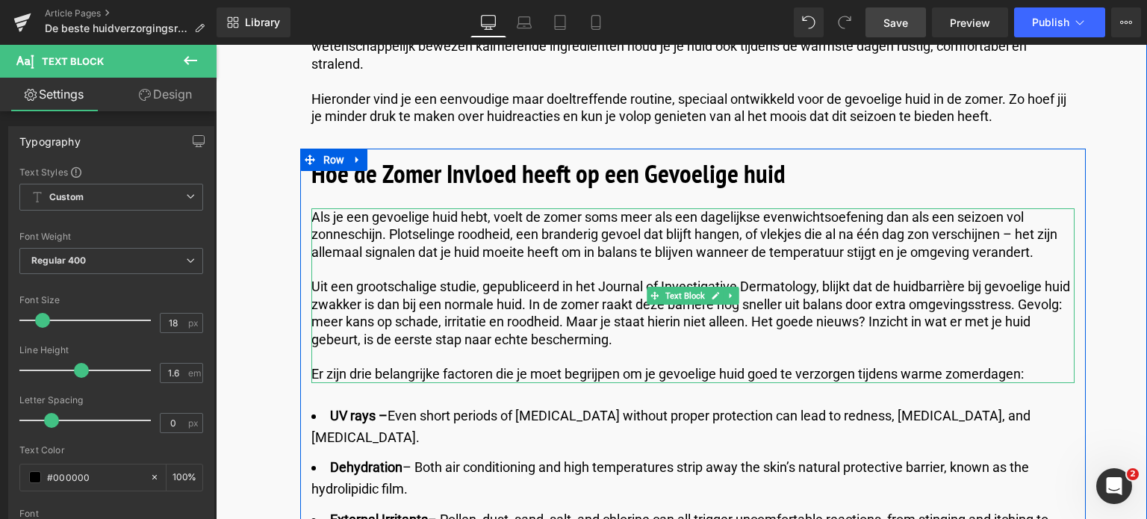
scroll to position [1344, 0]
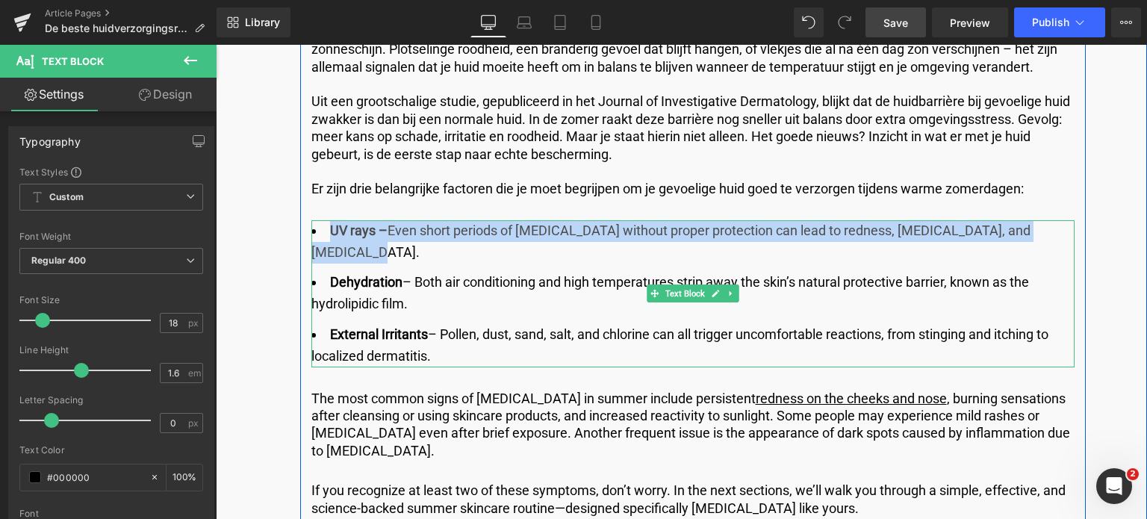
drag, startPoint x: 379, startPoint y: 249, endPoint x: 327, endPoint y: 232, distance: 55.0
click at [327, 232] on li "UV rays – Even short periods of [MEDICAL_DATA] without proper protection can le…" at bounding box center [692, 241] width 763 height 43
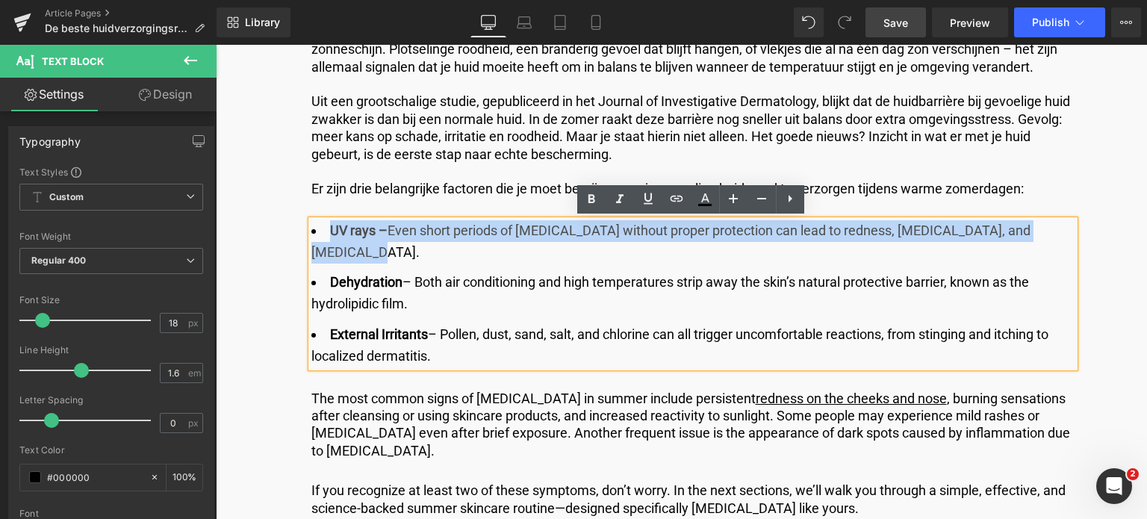
drag, startPoint x: 442, startPoint y: 355, endPoint x: 311, endPoint y: 231, distance: 180.7
click at [311, 231] on ul "UV rays – Even short periods of [MEDICAL_DATA] without proper protection can le…" at bounding box center [692, 293] width 763 height 147
copy ul "UV rays – Even short periods of [MEDICAL_DATA] without proper protection can le…"
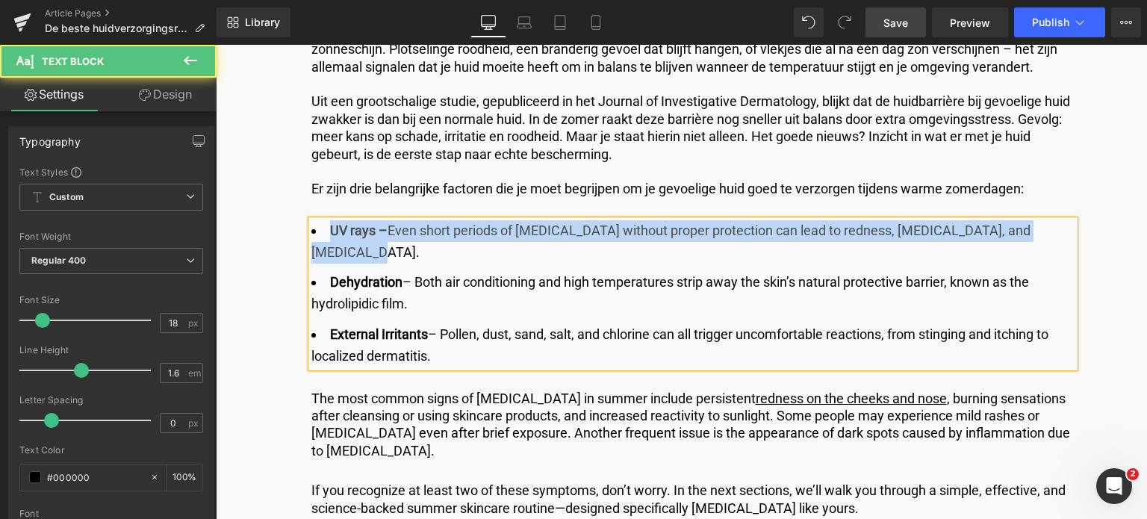
click at [438, 258] on li "UV rays – Even short periods of [MEDICAL_DATA] without proper protection can le…" at bounding box center [692, 241] width 763 height 43
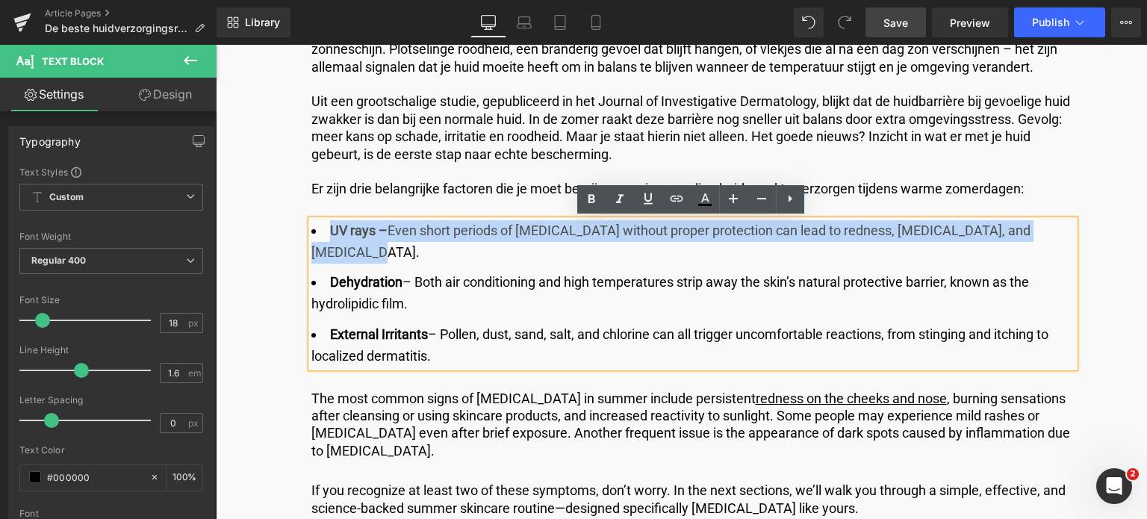
drag, startPoint x: 434, startPoint y: 252, endPoint x: 329, endPoint y: 224, distance: 108.9
click at [329, 224] on li "UV rays – Even short periods of [MEDICAL_DATA] without proper protection can le…" at bounding box center [692, 241] width 763 height 43
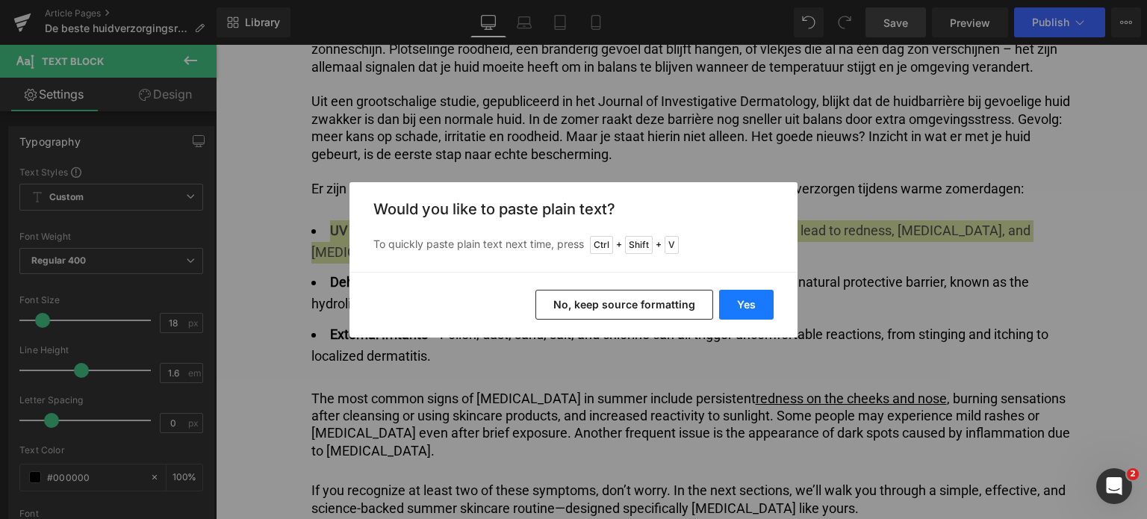
click at [733, 304] on button "Yes" at bounding box center [746, 305] width 55 height 30
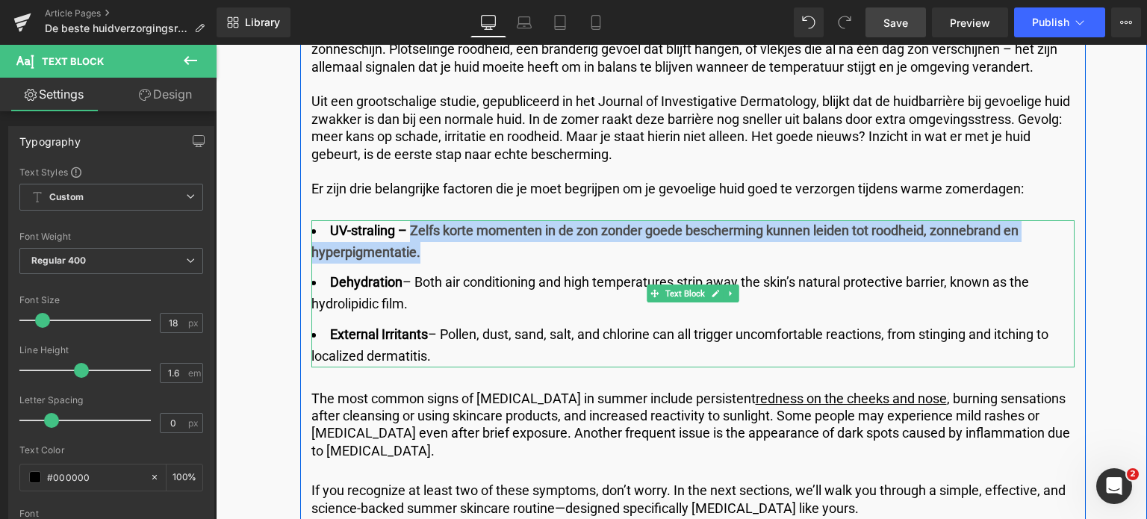
drag, startPoint x: 406, startPoint y: 235, endPoint x: 418, endPoint y: 248, distance: 18.0
click at [418, 248] on li "UV-straling – Zelfs korte momenten in de zon zonder goede bescherming kunnen le…" at bounding box center [692, 241] width 763 height 43
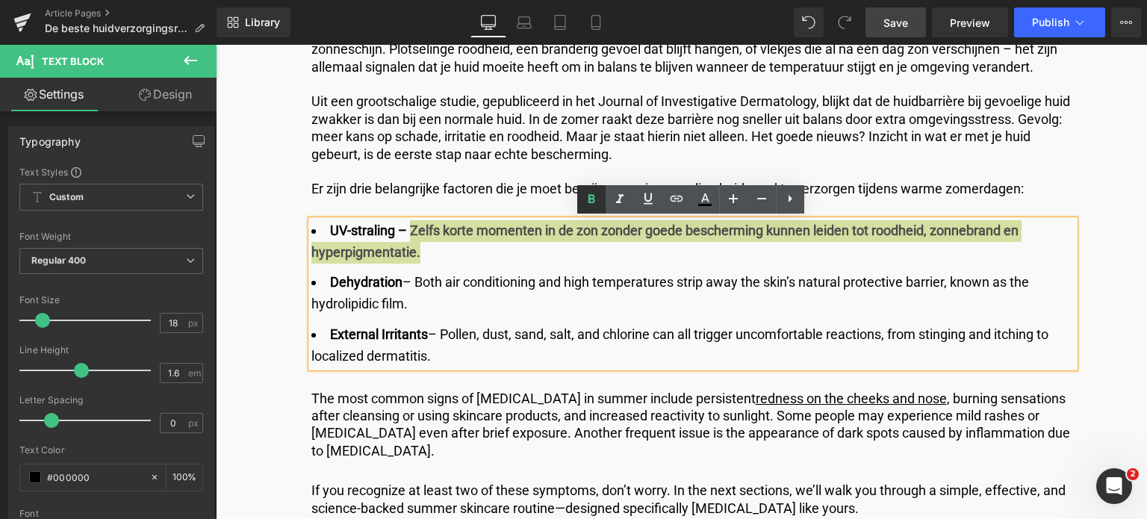
click at [589, 196] on icon at bounding box center [592, 199] width 7 height 9
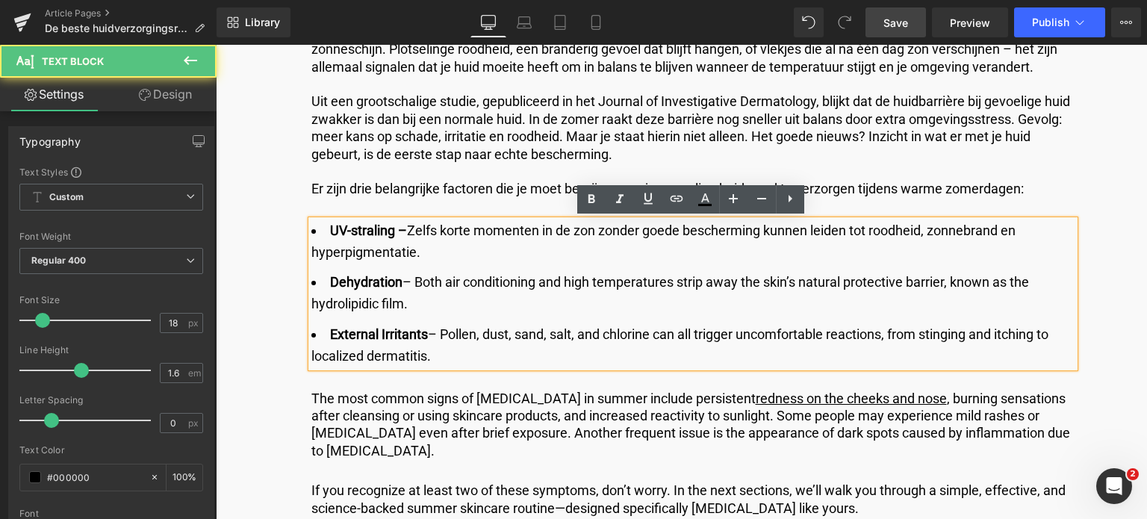
drag, startPoint x: 412, startPoint y: 304, endPoint x: 353, endPoint y: 287, distance: 61.5
click at [360, 290] on li "Dehydration – Both air conditioning and high temperatures strip away the skin’s…" at bounding box center [692, 293] width 763 height 43
click at [332, 276] on strong "Dehydration" at bounding box center [366, 282] width 72 height 16
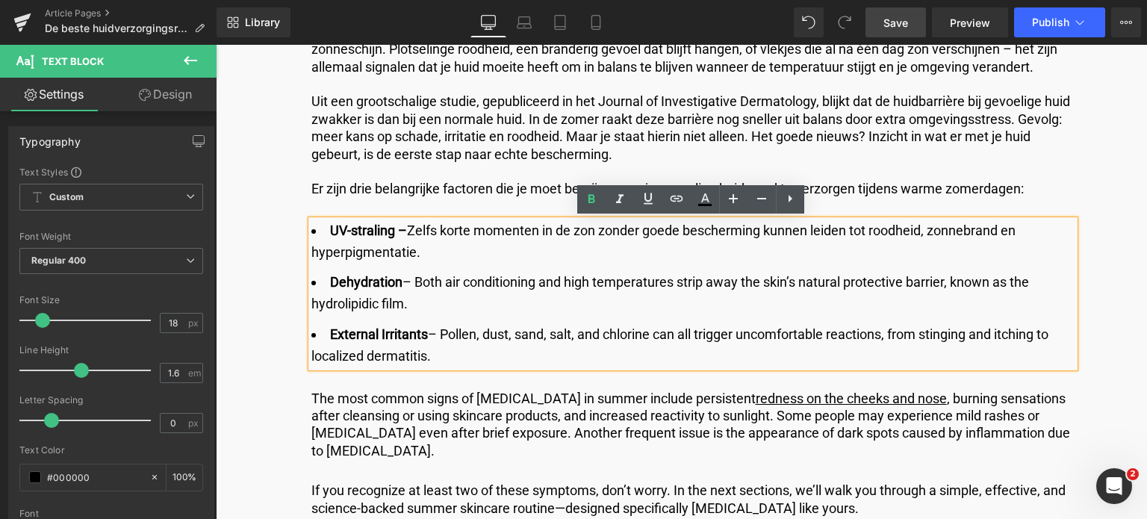
drag, startPoint x: 435, startPoint y: 302, endPoint x: 329, endPoint y: 283, distance: 108.6
click at [329, 283] on li "Dehydration – Both air conditioning and high temperatures strip away the skin’s…" at bounding box center [692, 293] width 763 height 43
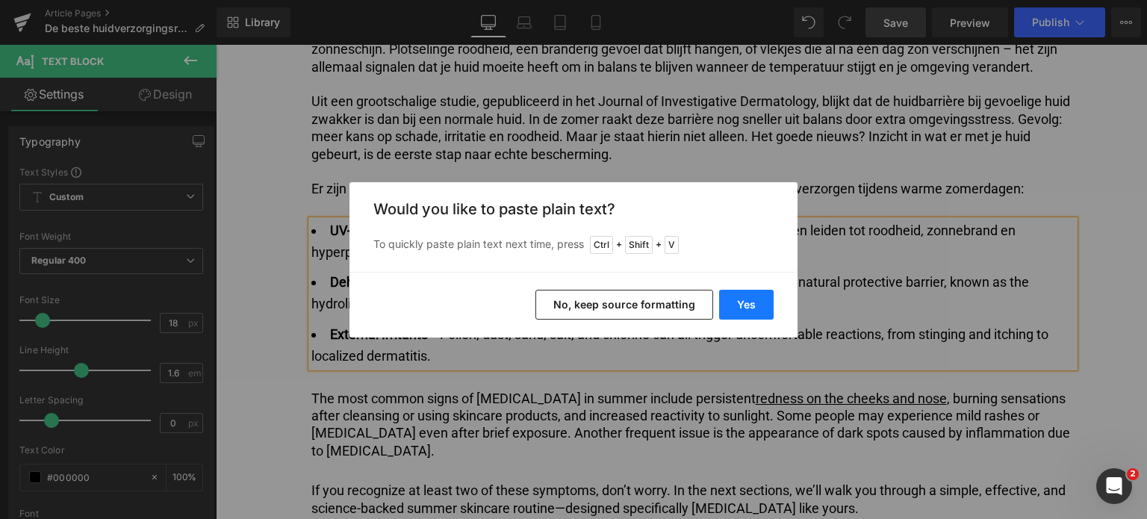
click at [744, 296] on button "Yes" at bounding box center [746, 305] width 55 height 30
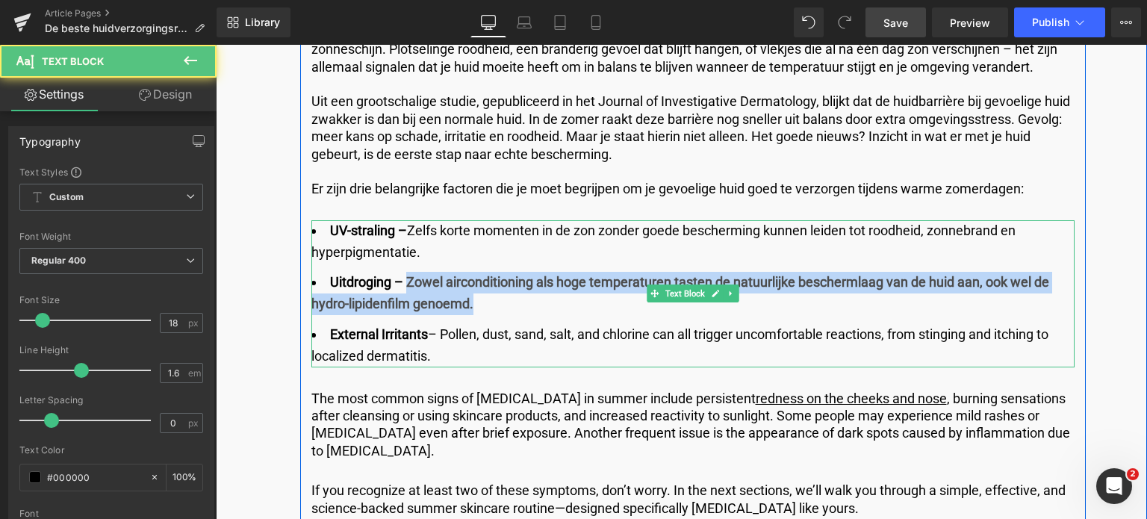
drag, startPoint x: 406, startPoint y: 282, endPoint x: 482, endPoint y: 304, distance: 78.7
click at [477, 304] on li "Uitdroging – Zowel airconditioning als hoge temperaturen tasten de natuurlijke …" at bounding box center [692, 293] width 763 height 43
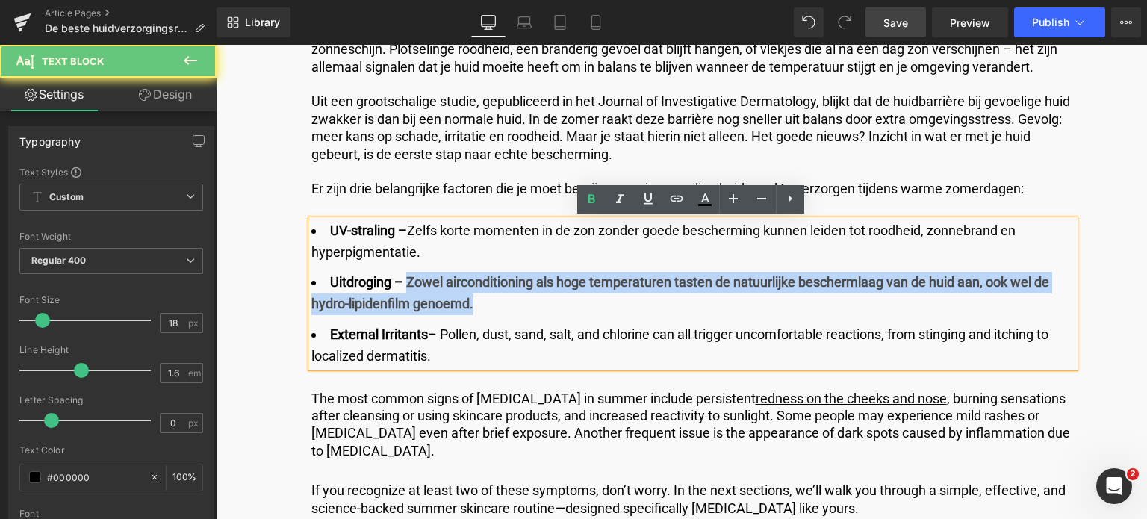
click at [482, 304] on li "Uitdroging – Zowel airconditioning als hoge temperaturen tasten de natuurlijke …" at bounding box center [692, 293] width 763 height 43
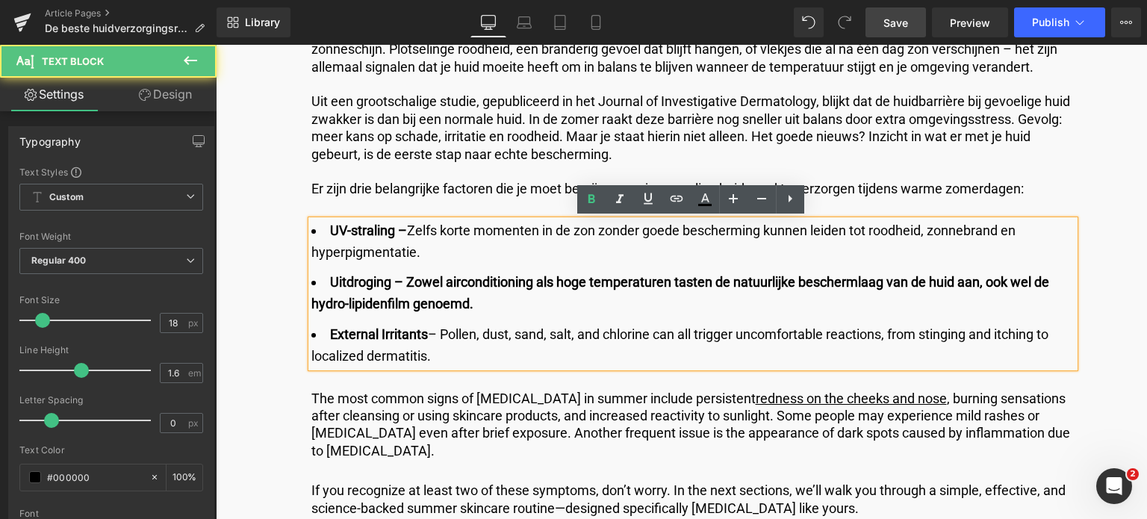
drag, startPoint x: 402, startPoint y: 281, endPoint x: 410, endPoint y: 283, distance: 8.5
click at [403, 281] on b "Uitdroging – Zowel airconditioning als hoge temperaturen tasten de natuurlijke …" at bounding box center [680, 292] width 738 height 37
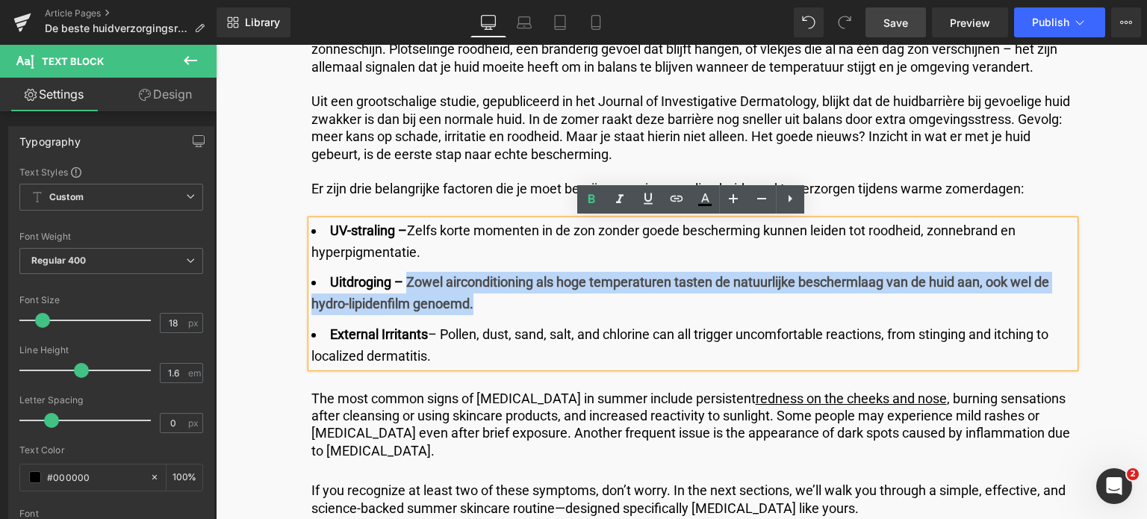
drag, startPoint x: 410, startPoint y: 283, endPoint x: 469, endPoint y: 301, distance: 61.7
click at [469, 301] on b "Uitdroging – Zowel airconditioning als hoge temperaturen tasten de natuurlijke …" at bounding box center [680, 292] width 738 height 37
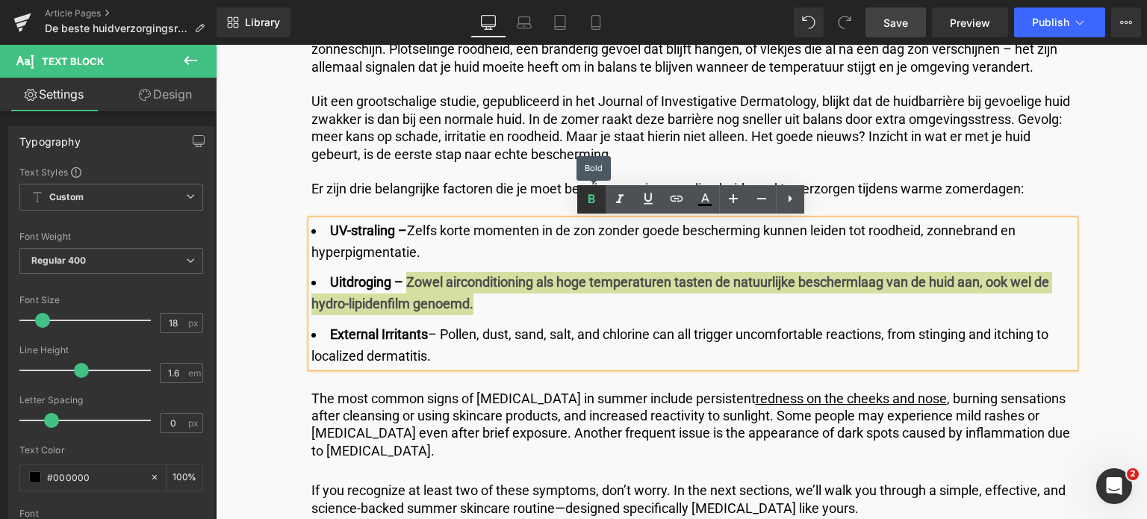
click at [594, 202] on icon at bounding box center [592, 199] width 18 height 18
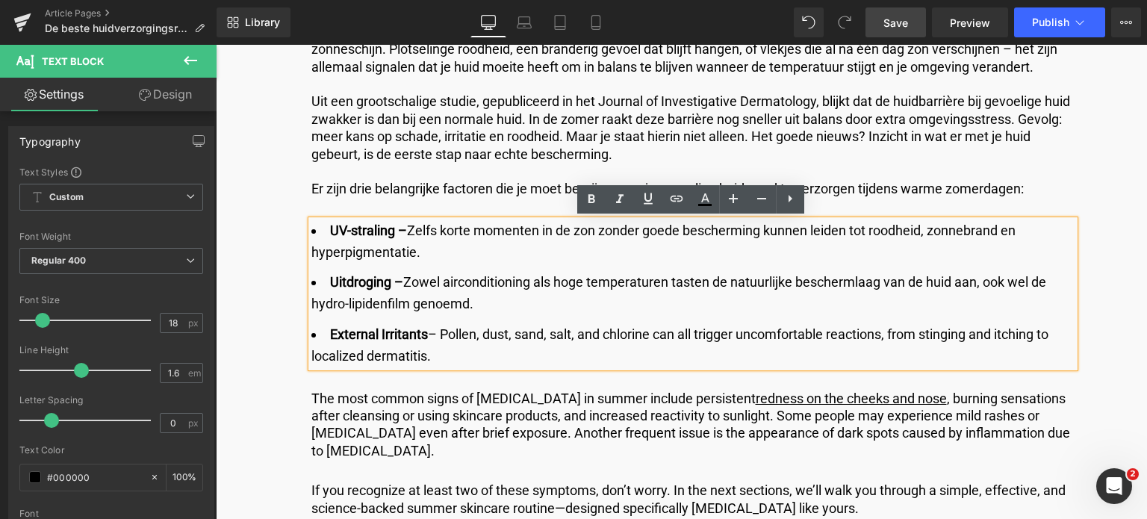
drag, startPoint x: 326, startPoint y: 336, endPoint x: 459, endPoint y: 354, distance: 133.4
click at [459, 354] on li "External Irritants – Pollen, dust, sand, salt, and chlorine can all trigger unc…" at bounding box center [692, 345] width 763 height 43
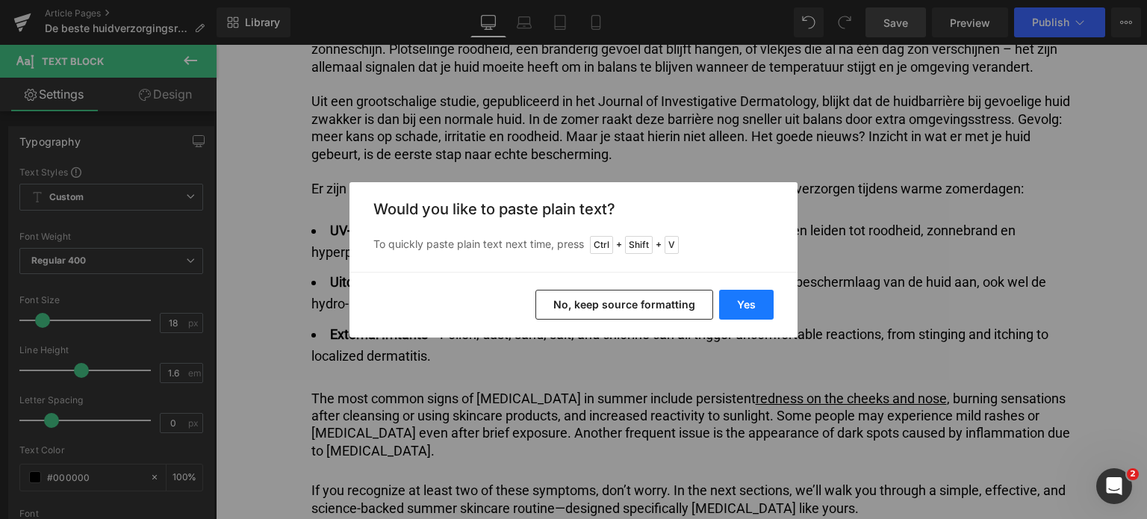
click at [739, 300] on button "Yes" at bounding box center [746, 305] width 55 height 30
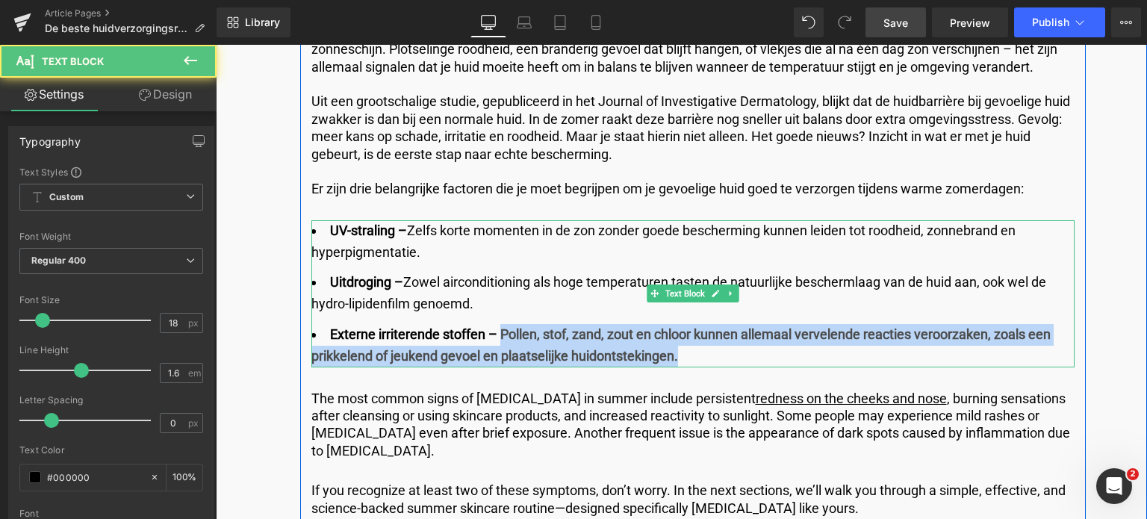
drag, startPoint x: 499, startPoint y: 334, endPoint x: 714, endPoint y: 353, distance: 216.0
click at [714, 353] on li "Externe irriterende stoffen – Pollen, stof, zand, zout en chloor kunnen allemaa…" at bounding box center [692, 345] width 763 height 43
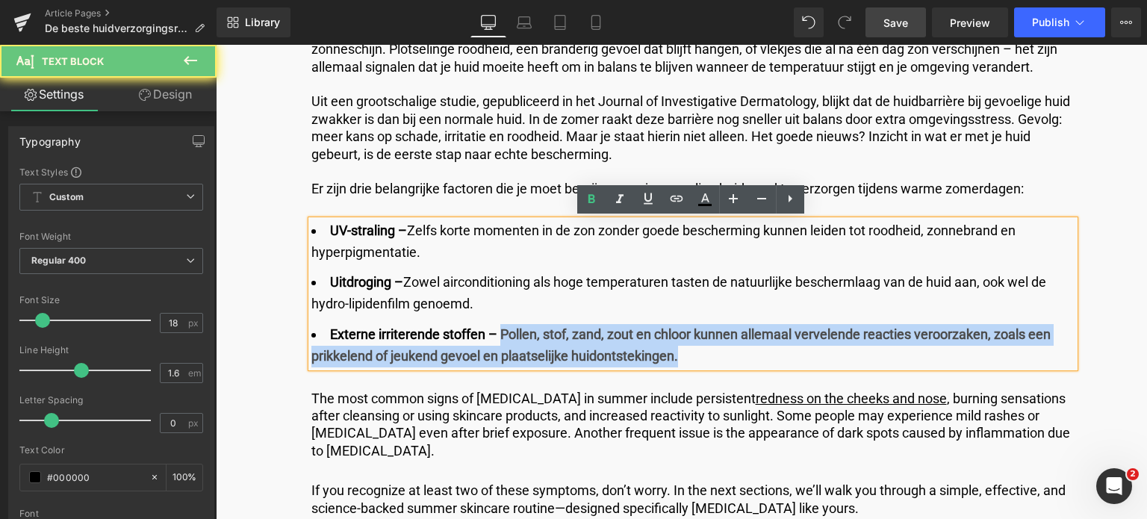
click at [714, 353] on li "Externe irriterende stoffen – Pollen, stof, zand, zout en chloor kunnen allemaa…" at bounding box center [692, 345] width 763 height 43
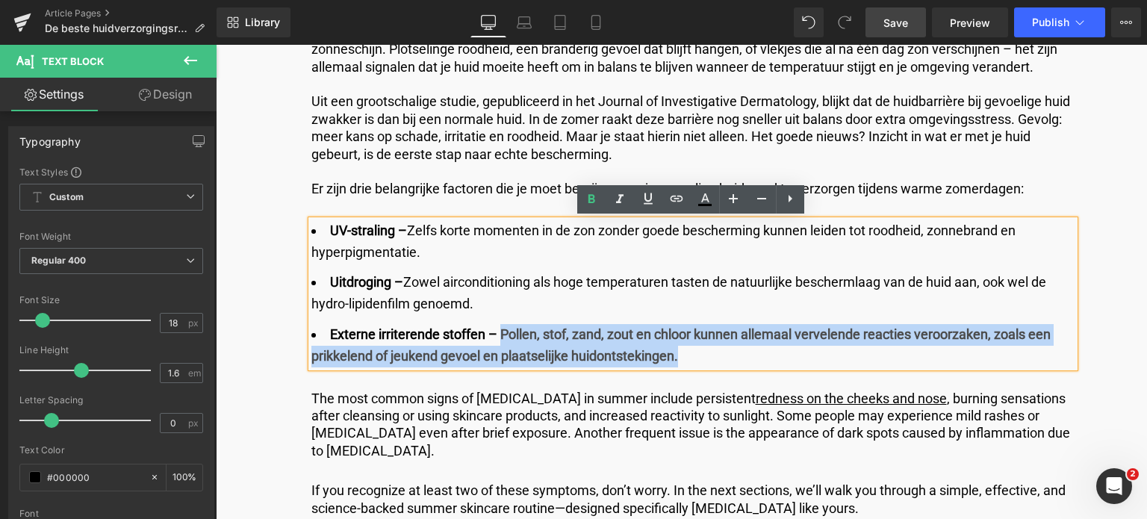
drag, startPoint x: 499, startPoint y: 332, endPoint x: 677, endPoint y: 352, distance: 178.9
click at [677, 352] on b "Externe irriterende stoffen – Pollen, stof, zand, zout en chloor kunnen allemaa…" at bounding box center [680, 344] width 739 height 37
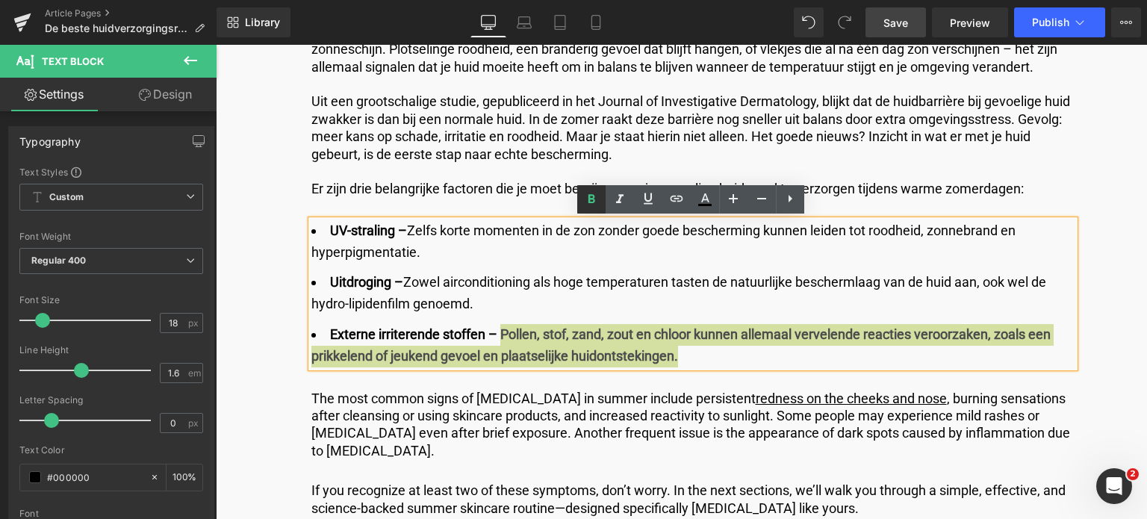
click at [594, 204] on icon at bounding box center [592, 199] width 18 height 18
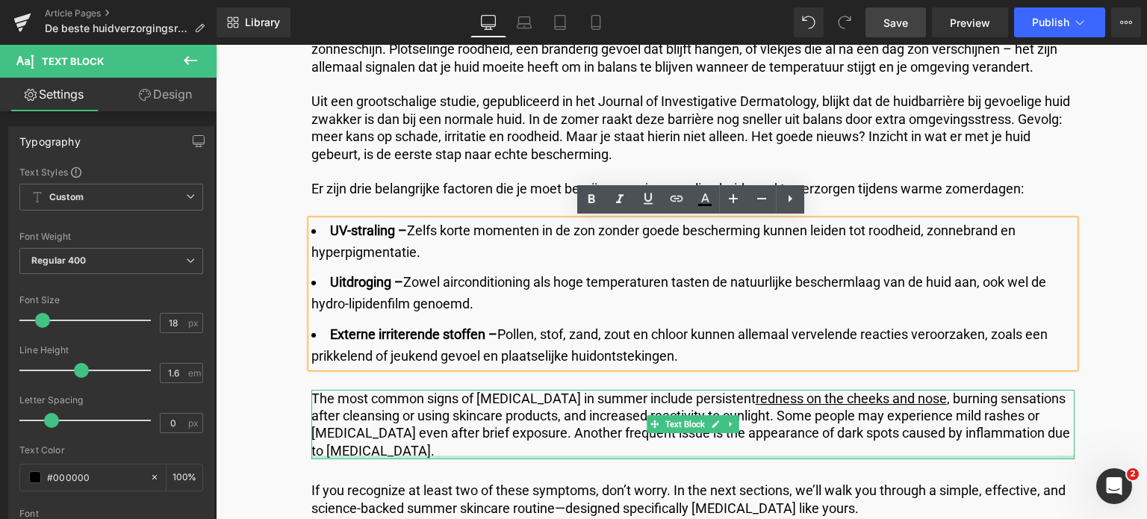
click at [370, 456] on div at bounding box center [692, 458] width 763 height 4
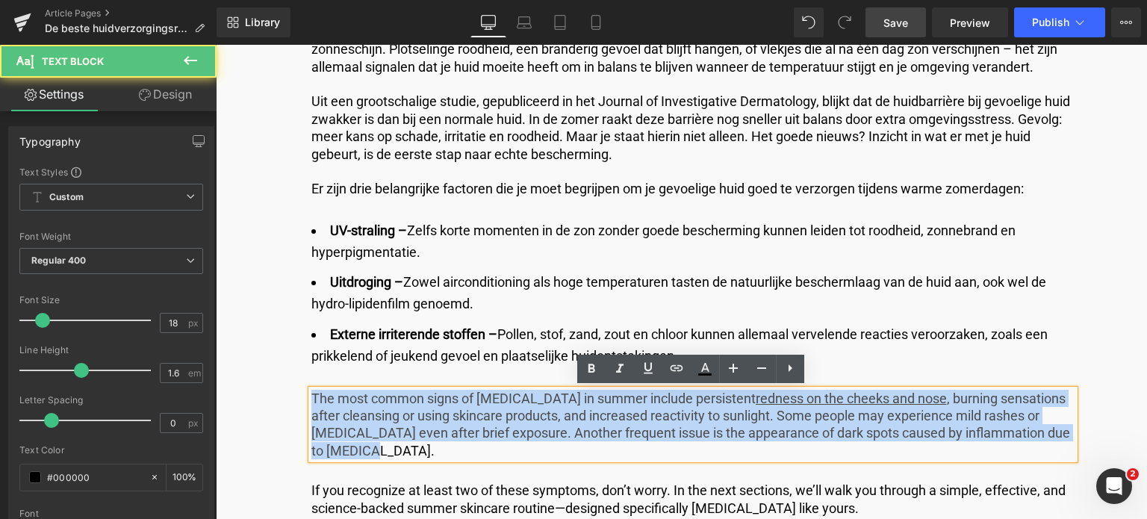
drag, startPoint x: 370, startPoint y: 455, endPoint x: 280, endPoint y: 389, distance: 111.7
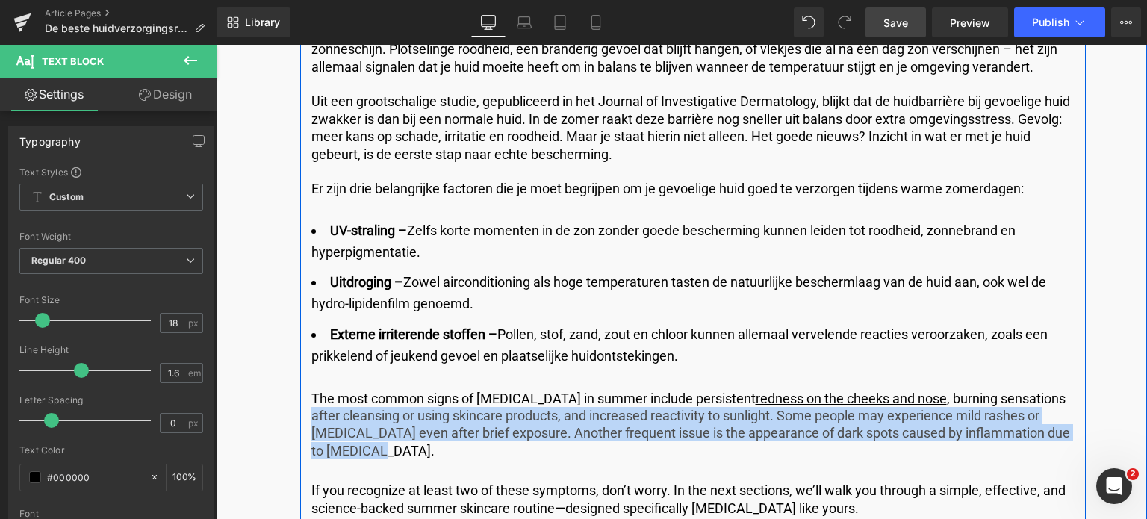
drag, startPoint x: 380, startPoint y: 453, endPoint x: 302, endPoint y: 394, distance: 98.6
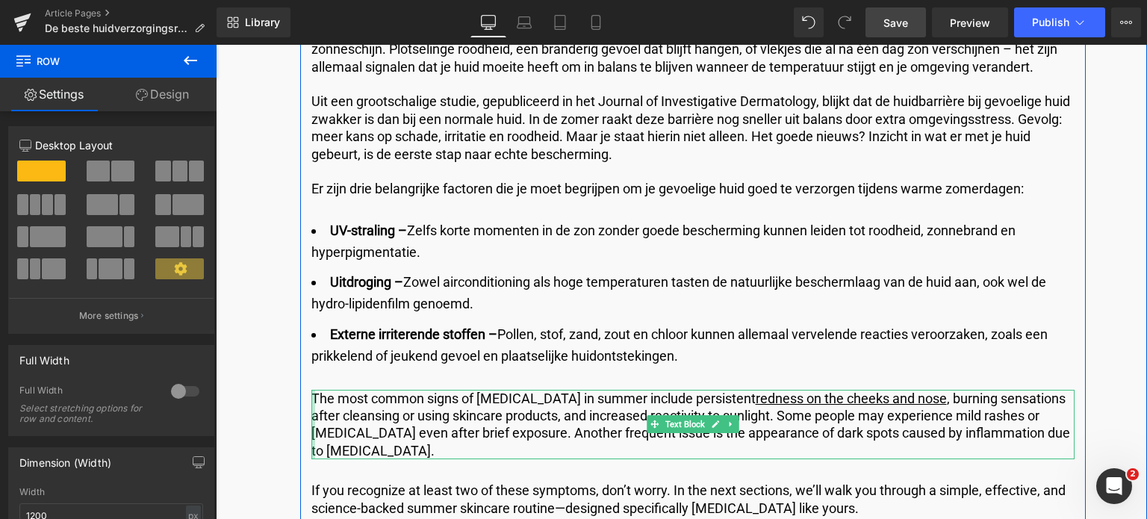
click at [311, 395] on div at bounding box center [313, 425] width 4 height 70
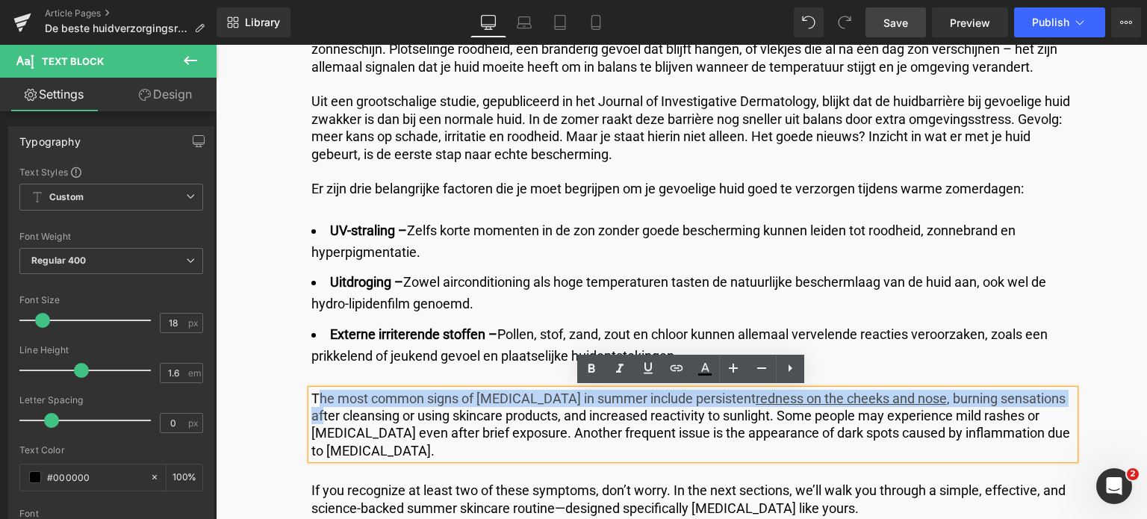
drag, startPoint x: 314, startPoint y: 396, endPoint x: 319, endPoint y: 417, distance: 21.6
click at [319, 417] on p "The most common signs of [MEDICAL_DATA] in summer include persistent redness on…" at bounding box center [692, 425] width 763 height 70
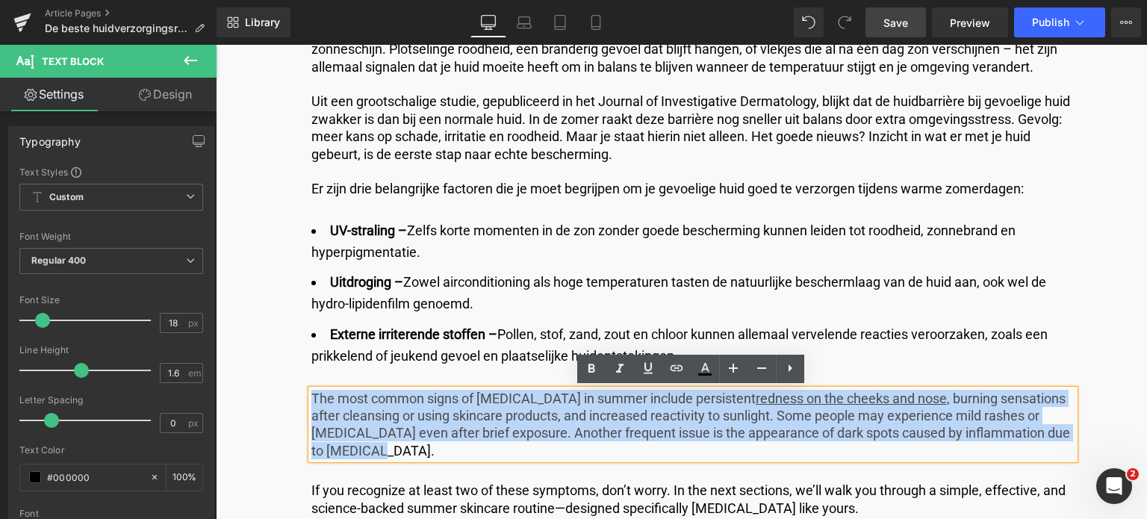
drag, startPoint x: 309, startPoint y: 406, endPoint x: 382, endPoint y: 455, distance: 88.2
click at [382, 455] on p "The most common signs of [MEDICAL_DATA] in summer include persistent redness on…" at bounding box center [692, 425] width 763 height 70
copy p "The most common signs of [MEDICAL_DATA] in summer include persistent redness on…"
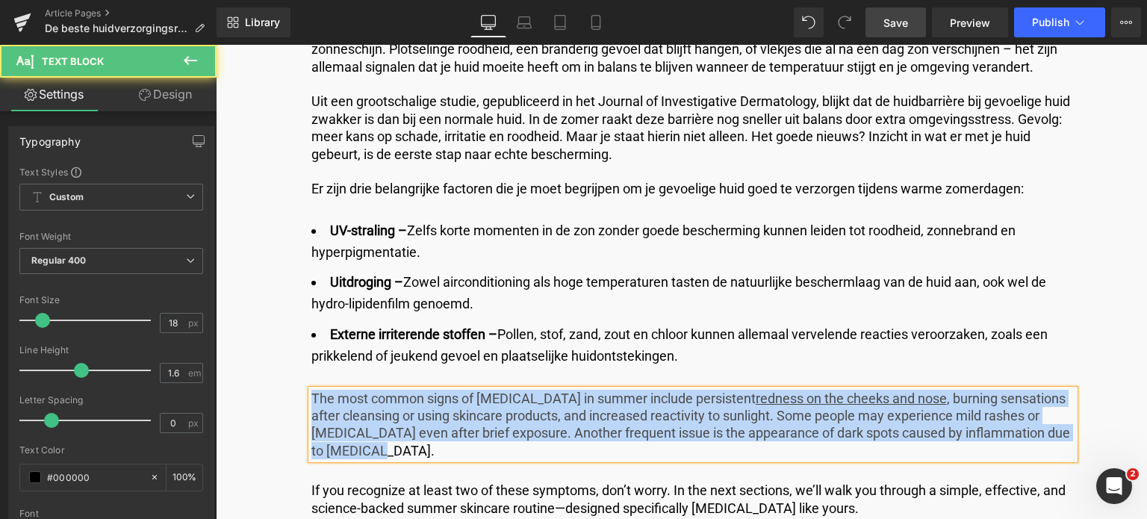
click at [406, 453] on p "The most common signs of [MEDICAL_DATA] in summer include persistent redness on…" at bounding box center [692, 425] width 763 height 70
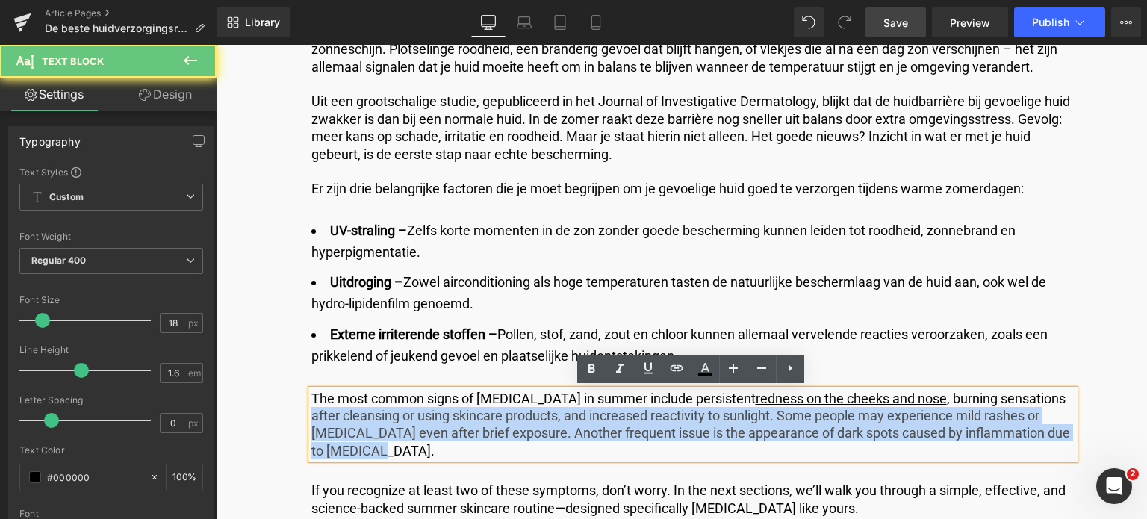
drag, startPoint x: 406, startPoint y: 453, endPoint x: 277, endPoint y: 397, distance: 141.1
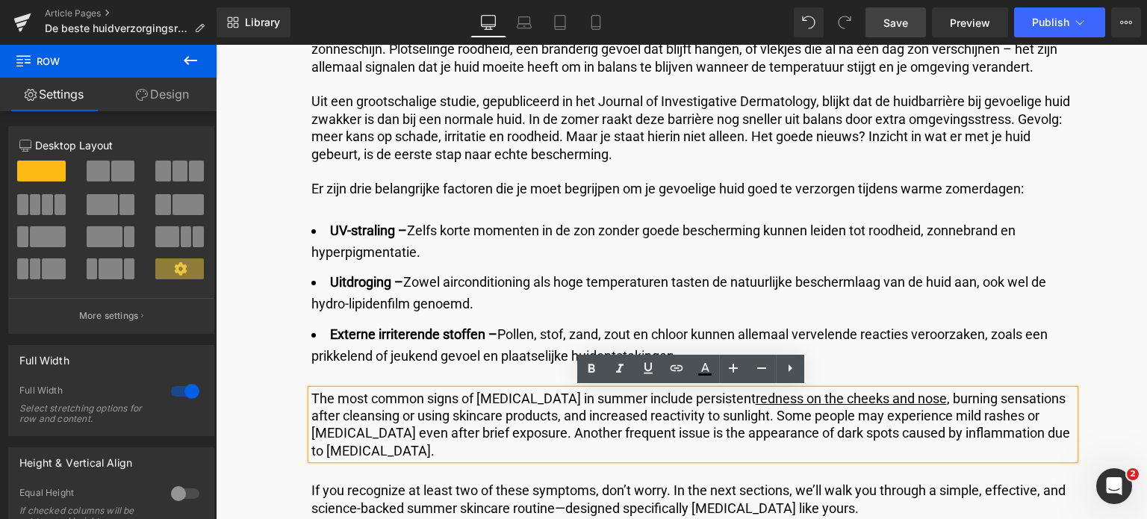
drag, startPoint x: 277, startPoint y: 397, endPoint x: 278, endPoint y: 384, distance: 12.7
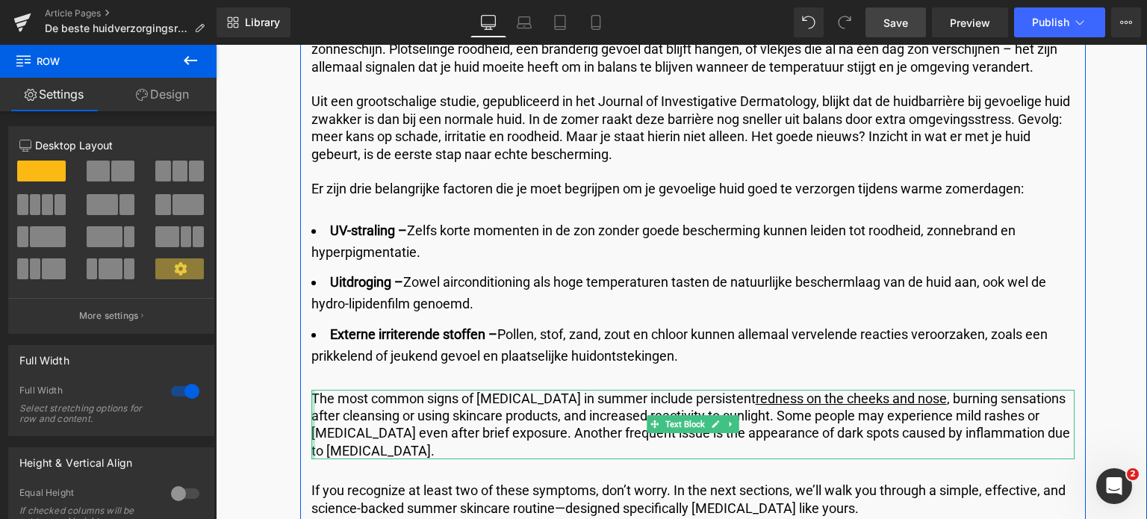
click at [311, 400] on div at bounding box center [313, 425] width 4 height 70
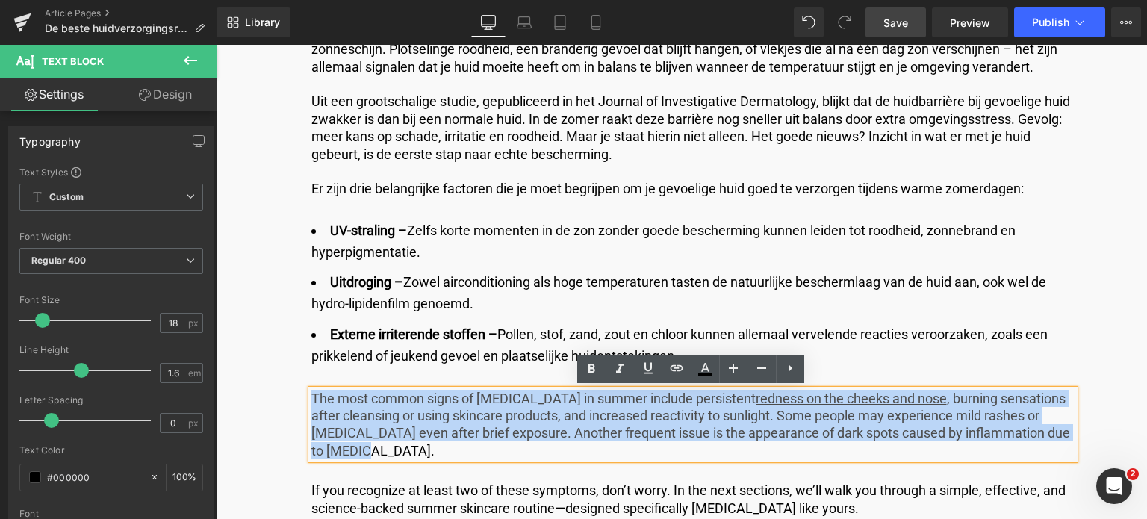
drag, startPoint x: 367, startPoint y: 449, endPoint x: 302, endPoint y: 400, distance: 81.6
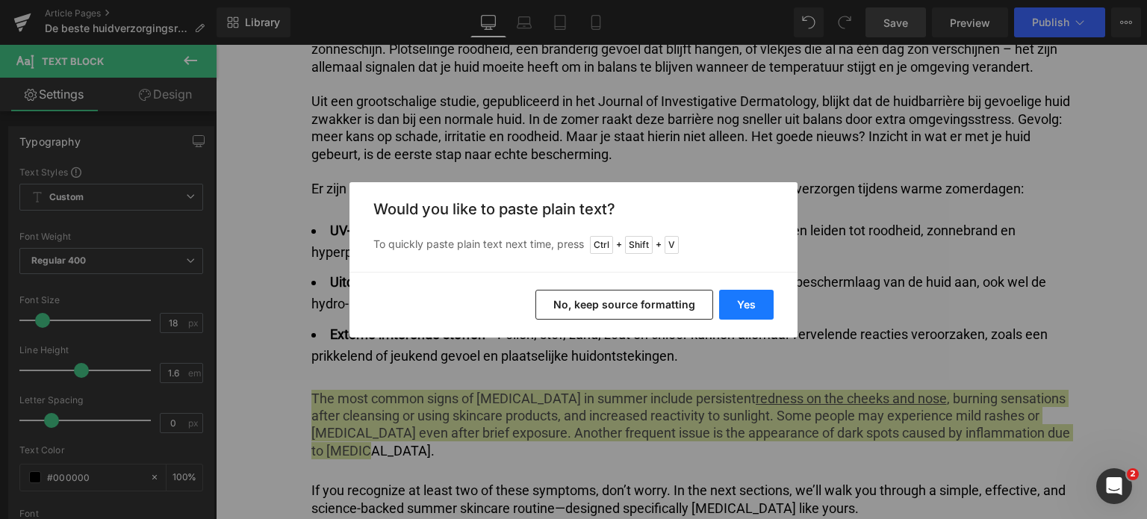
click at [746, 299] on button "Yes" at bounding box center [746, 305] width 55 height 30
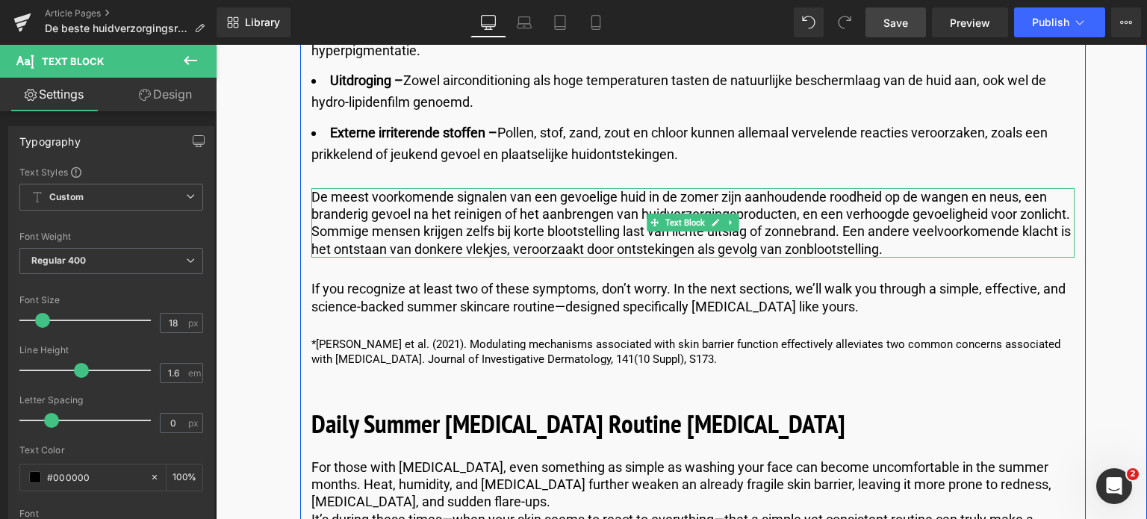
scroll to position [1568, 0]
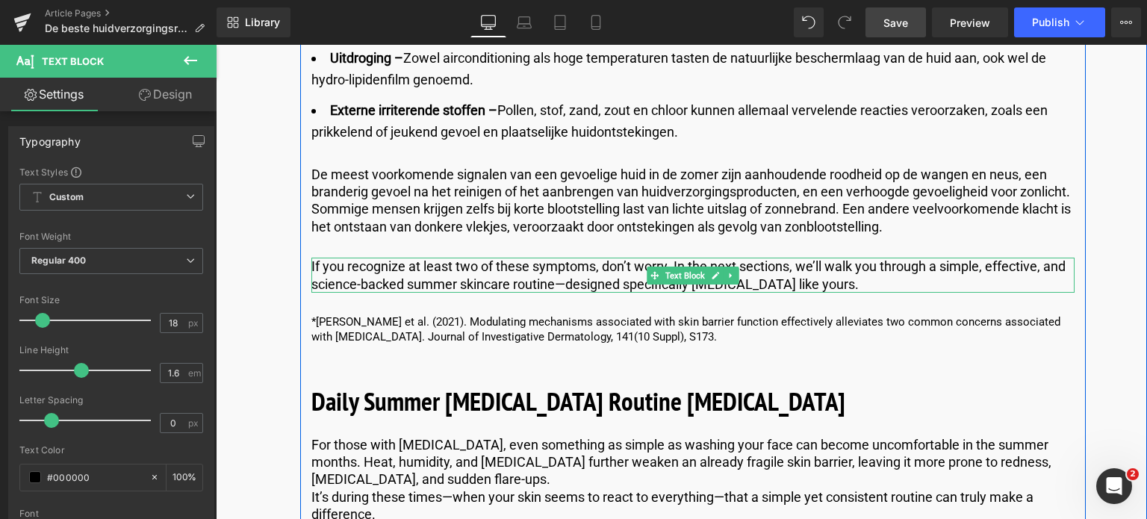
click at [871, 283] on p "If you recognize at least two of these symptoms, don’t worry. In the next secti…" at bounding box center [692, 275] width 763 height 35
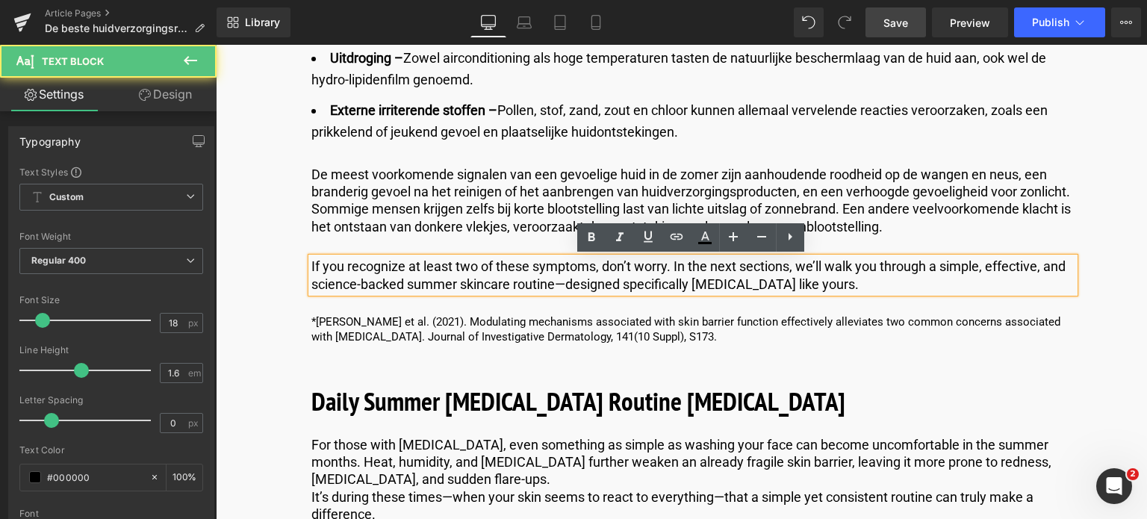
click at [860, 282] on p "If you recognize at least two of these symptoms, don’t worry. In the next secti…" at bounding box center [692, 275] width 763 height 35
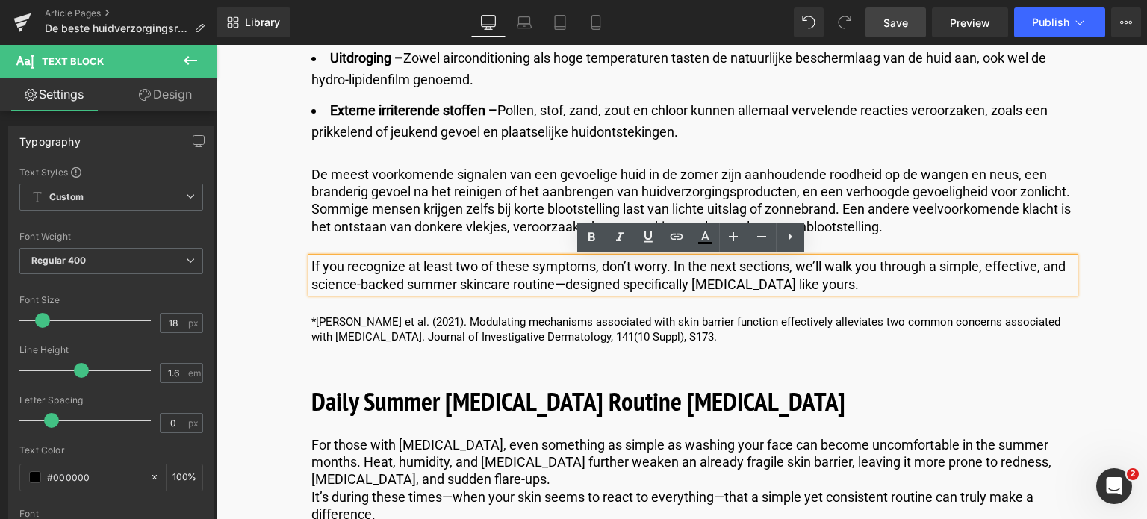
drag, startPoint x: 860, startPoint y: 282, endPoint x: 291, endPoint y: 262, distance: 569.4
copy p "If you recognize at least two of these symptoms, don’t worry. In the next secti…"
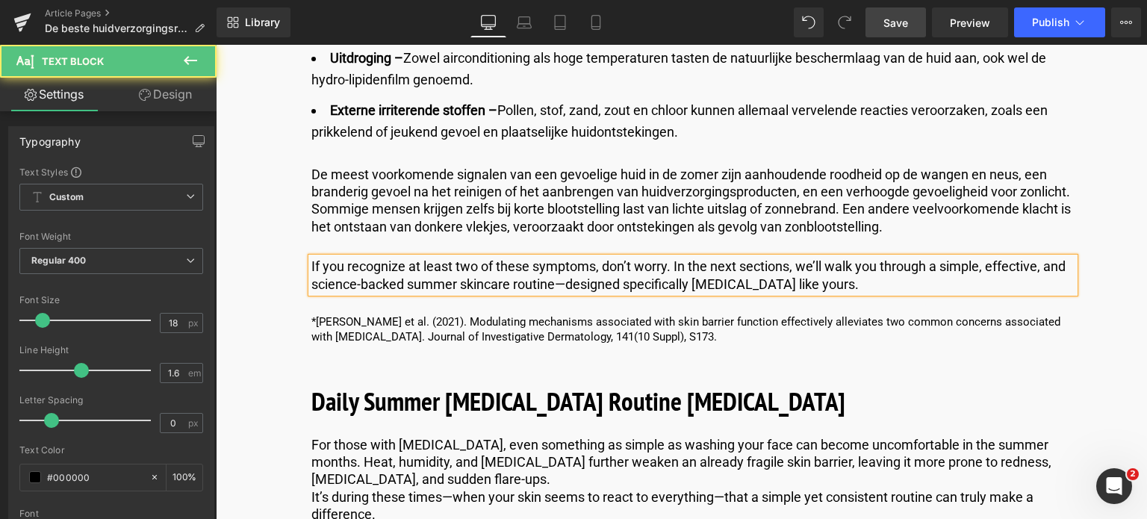
click at [863, 292] on p "If you recognize at least two of these symptoms, don’t worry. In the next secti…" at bounding box center [692, 275] width 763 height 35
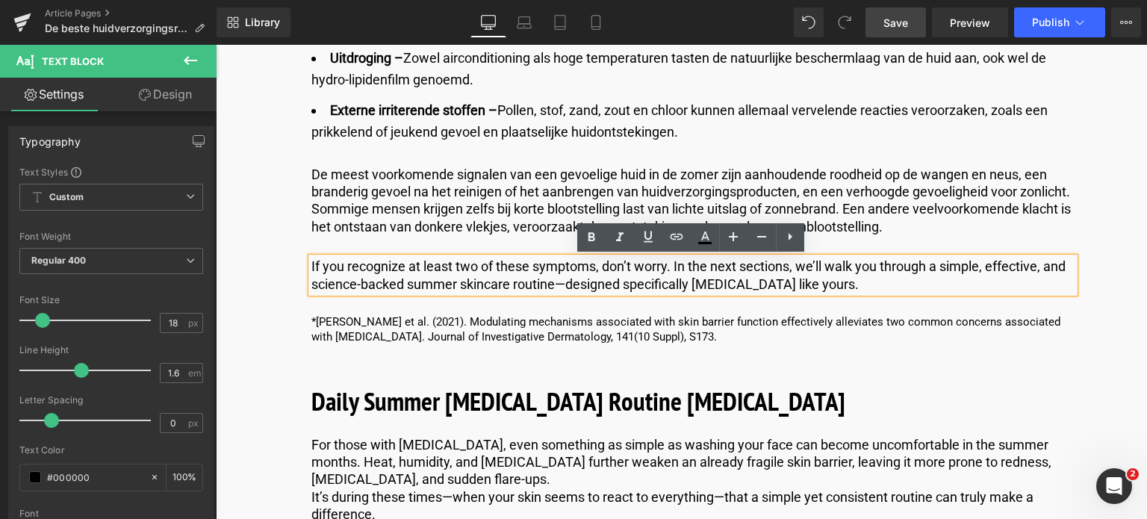
drag, startPoint x: 861, startPoint y: 285, endPoint x: 361, endPoint y: 299, distance: 500.6
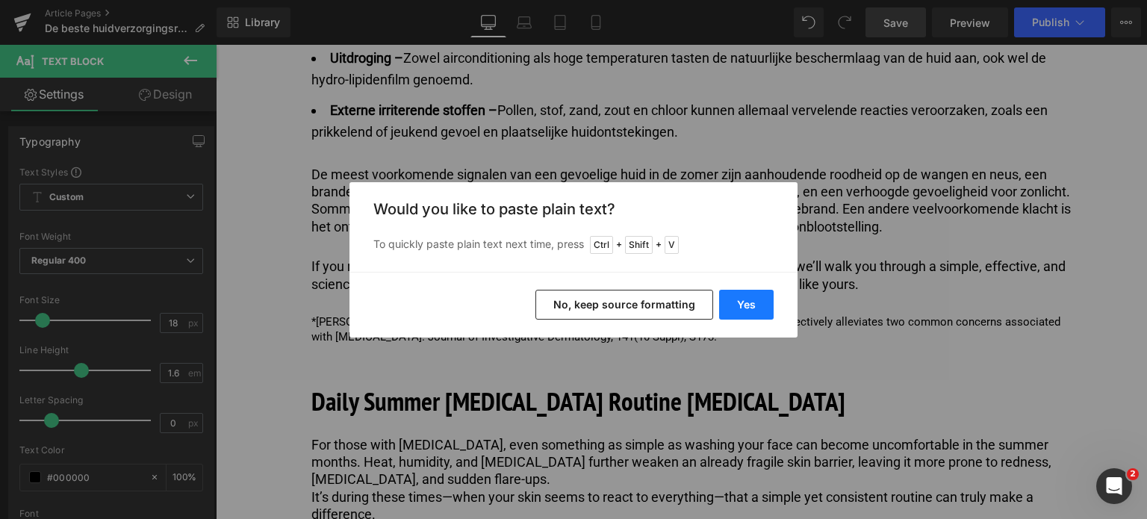
click at [757, 304] on button "Yes" at bounding box center [746, 305] width 55 height 30
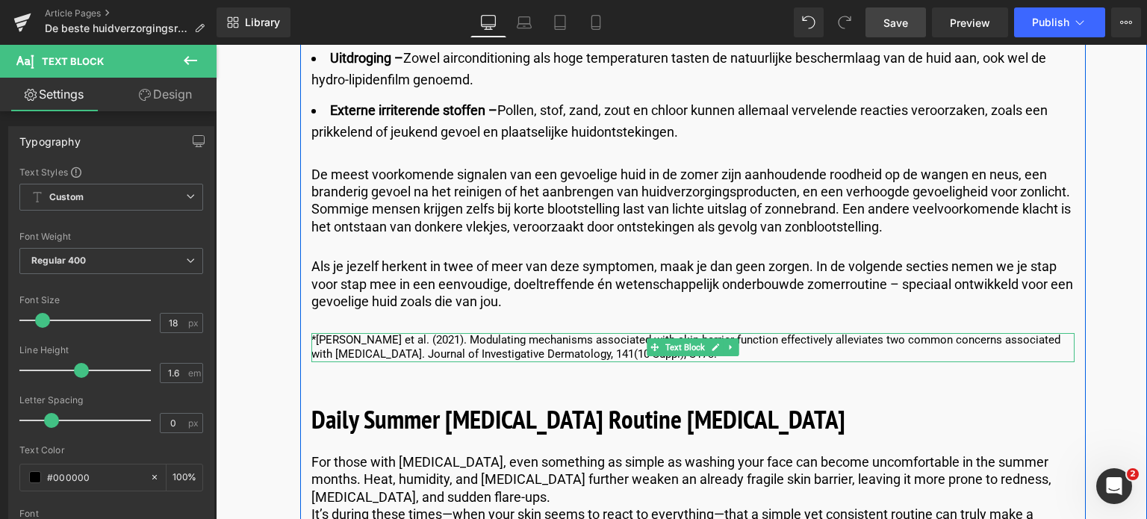
click at [698, 356] on p "*[PERSON_NAME] et al. (2021). Modulating mechanisms associated with skin barrie…" at bounding box center [692, 347] width 763 height 29
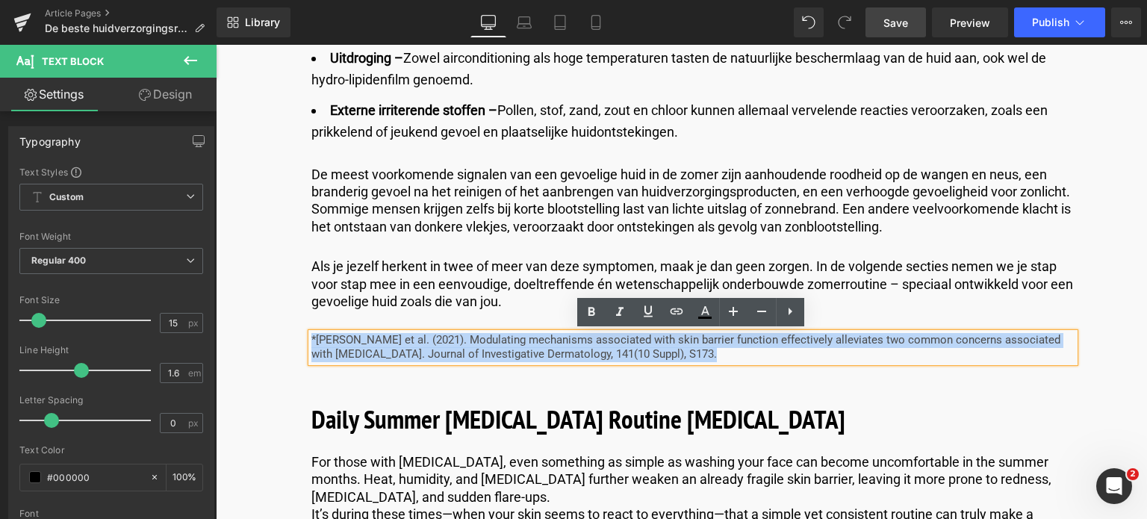
drag, startPoint x: 696, startPoint y: 356, endPoint x: 236, endPoint y: 330, distance: 460.8
copy p "*[PERSON_NAME] et al. (2021). Modulating mechanisms associated with skin barrie…"
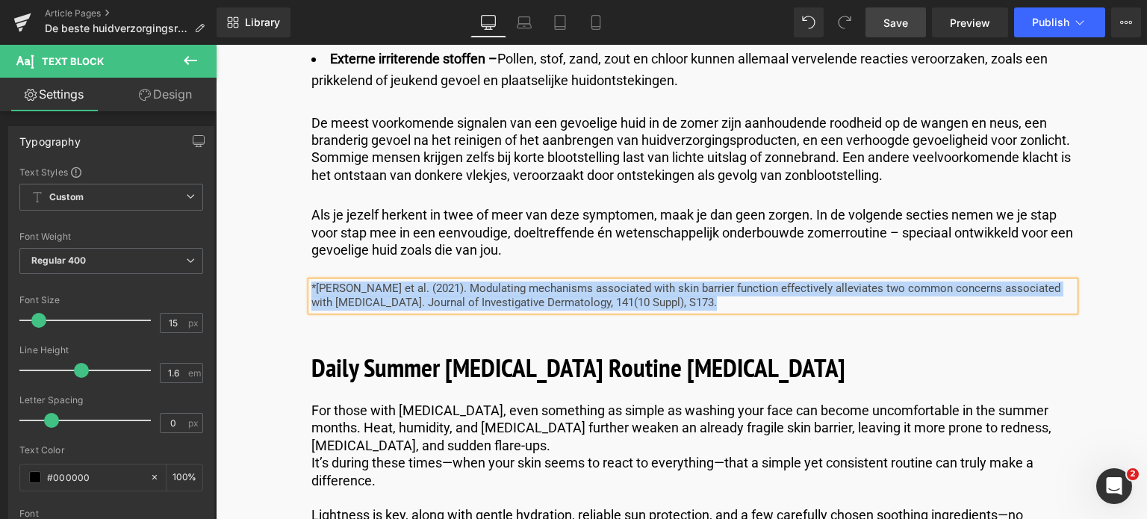
scroll to position [1718, 0]
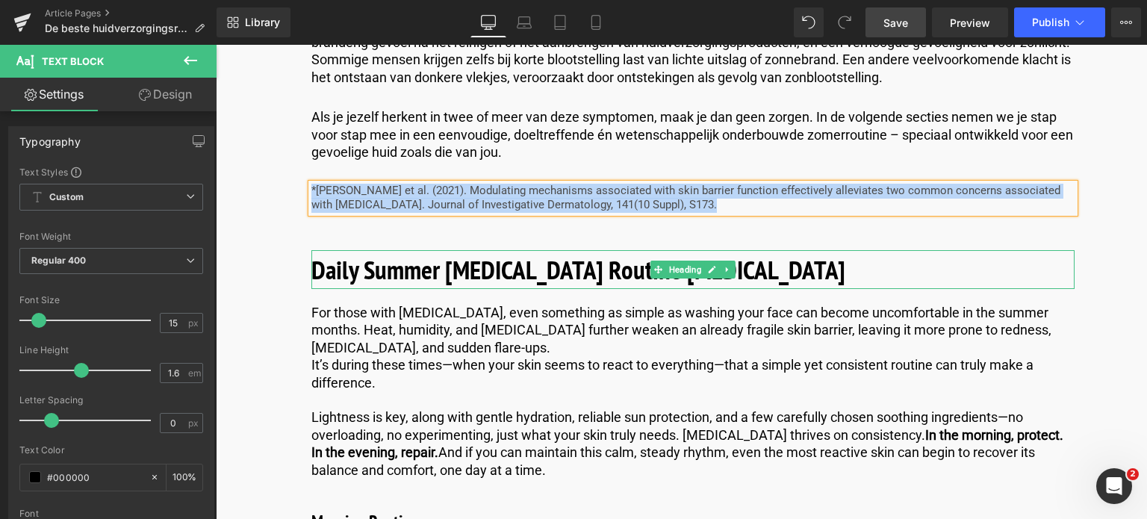
click at [779, 276] on h2 "Daily Summer [MEDICAL_DATA] Routine [MEDICAL_DATA]" at bounding box center [692, 270] width 763 height 40
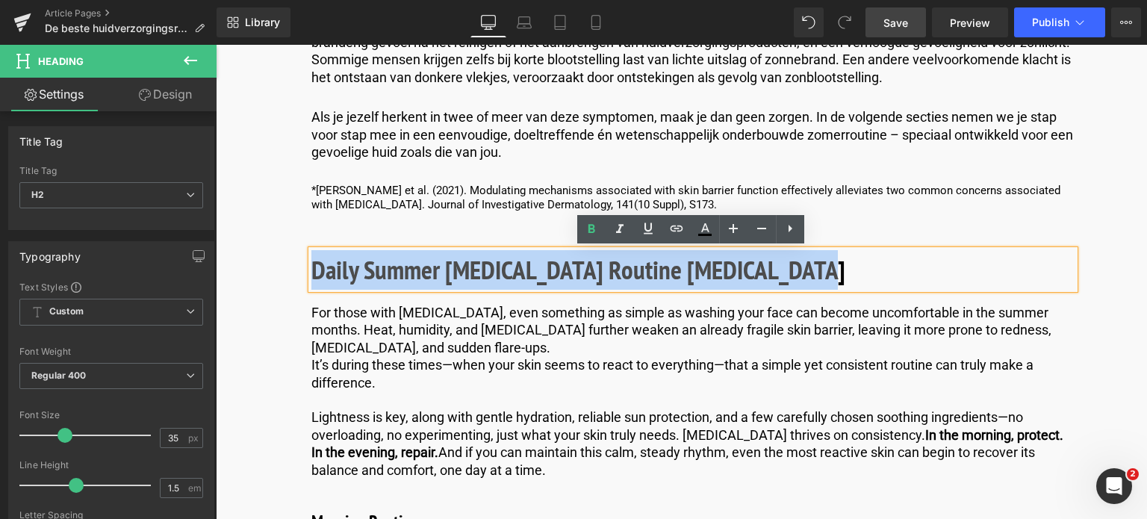
drag, startPoint x: 777, startPoint y: 271, endPoint x: 315, endPoint y: 269, distance: 462.3
click at [315, 269] on h2 "Daily Summer [MEDICAL_DATA] Routine [MEDICAL_DATA]" at bounding box center [692, 270] width 763 height 40
copy b "Daily Summer [MEDICAL_DATA] Routine [MEDICAL_DATA]"
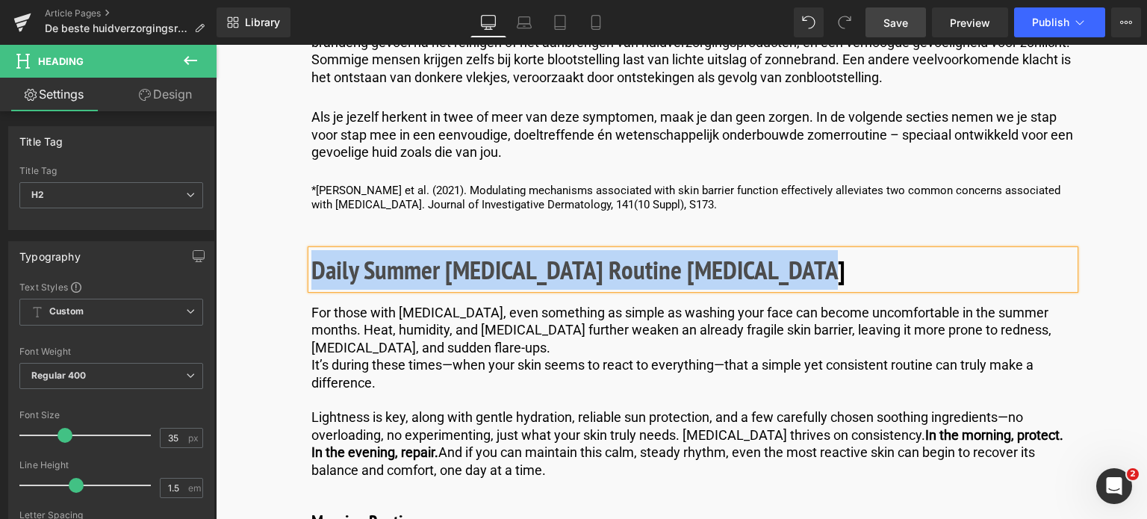
click at [800, 258] on h2 "Daily Summer [MEDICAL_DATA] Routine [MEDICAL_DATA]" at bounding box center [692, 270] width 763 height 40
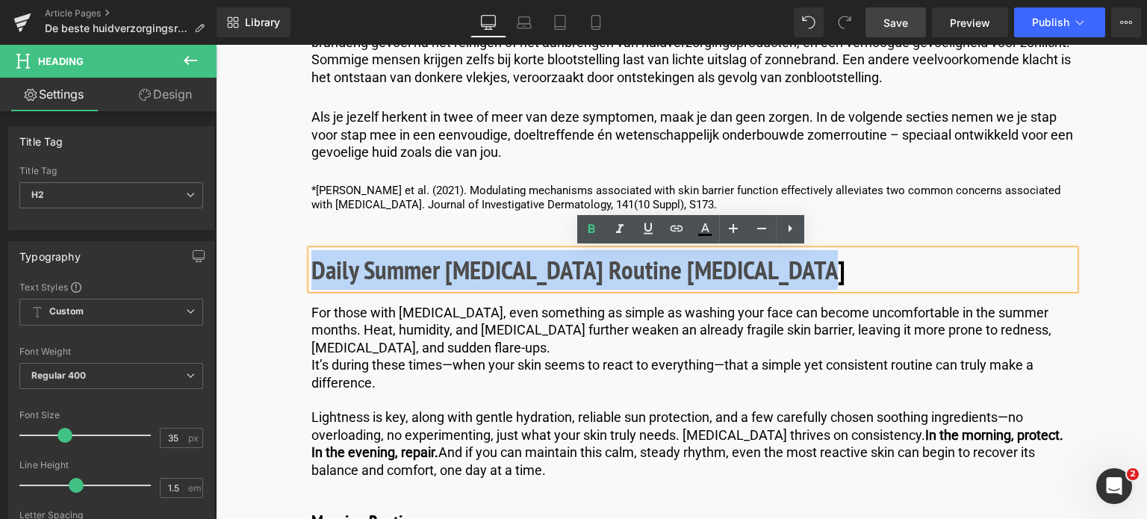
drag, startPoint x: 795, startPoint y: 265, endPoint x: 292, endPoint y: 254, distance: 503.5
paste div
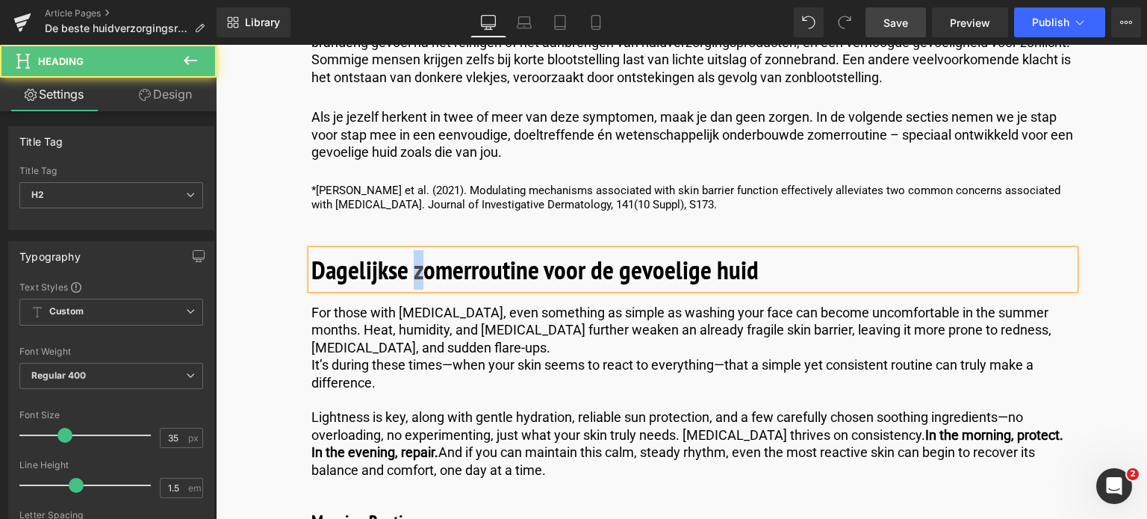
click at [415, 273] on b "Dagelijkse zomerroutine voor de gevoelige huid" at bounding box center [534, 269] width 447 height 34
click at [616, 275] on b "Dagelijkse Zomerroutine voor de gevoelige huid" at bounding box center [535, 269] width 449 height 34
click at [718, 273] on b "Dagelijkse Zomerroutine voor de Gevoelige huid" at bounding box center [536, 269] width 450 height 34
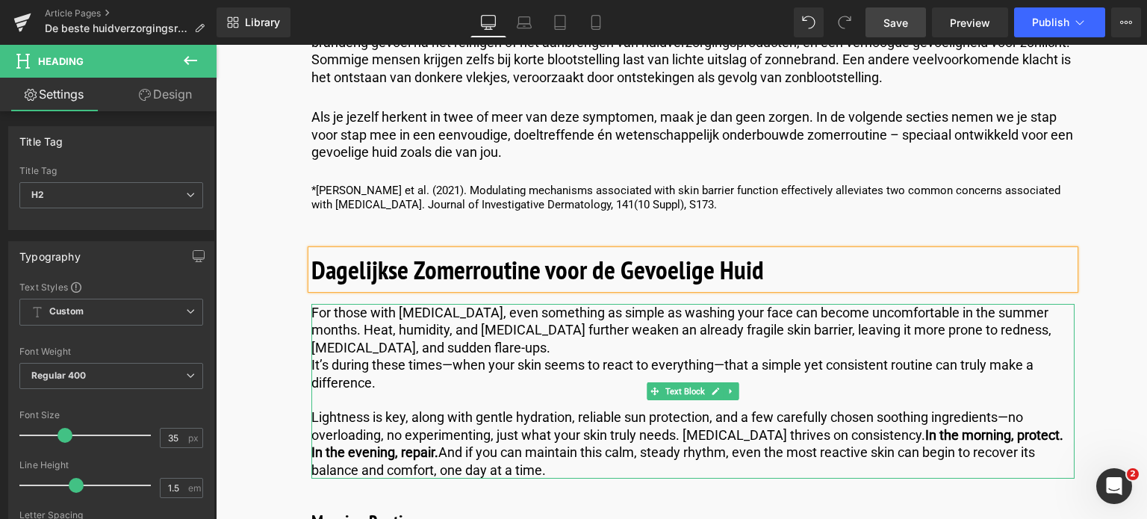
click at [367, 382] on p "It’s during these times—when your skin seems to react to everything—that a simp…" at bounding box center [692, 373] width 763 height 35
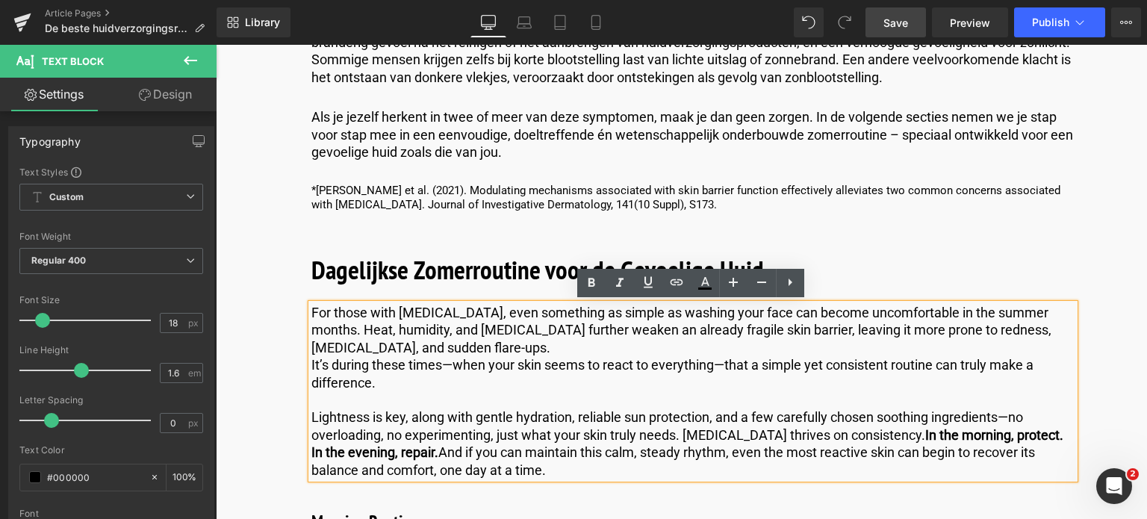
click at [556, 469] on p "Lightness is key, along with gentle hydration, reliable sun protection, and a f…" at bounding box center [692, 444] width 763 height 70
drag, startPoint x: 556, startPoint y: 469, endPoint x: 281, endPoint y: 315, distance: 315.0
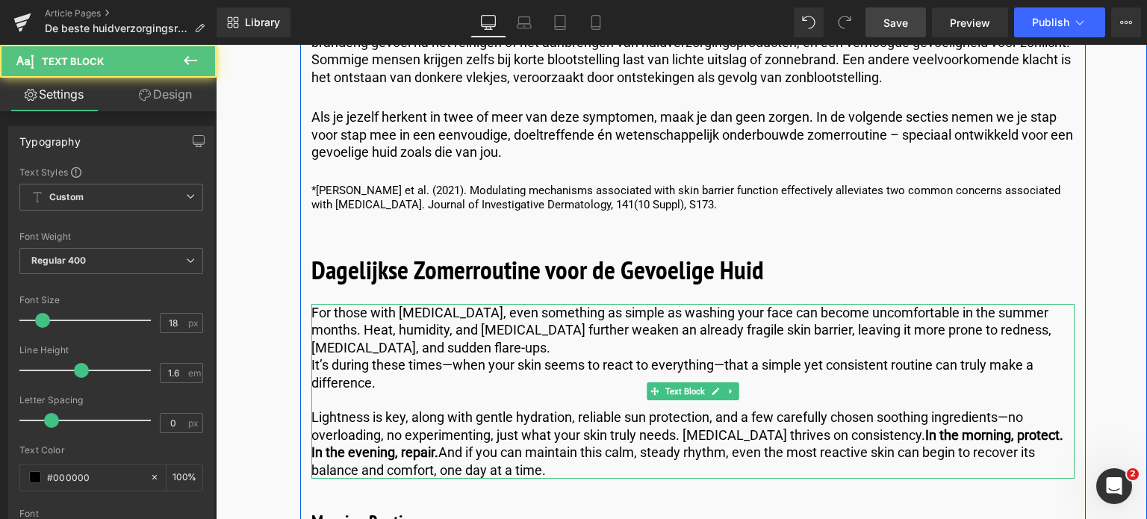
drag, startPoint x: 548, startPoint y: 472, endPoint x: 451, endPoint y: 468, distance: 97.2
click at [451, 468] on p "Lightness is key, along with gentle hydration, reliable sun protection, and a f…" at bounding box center [692, 444] width 763 height 70
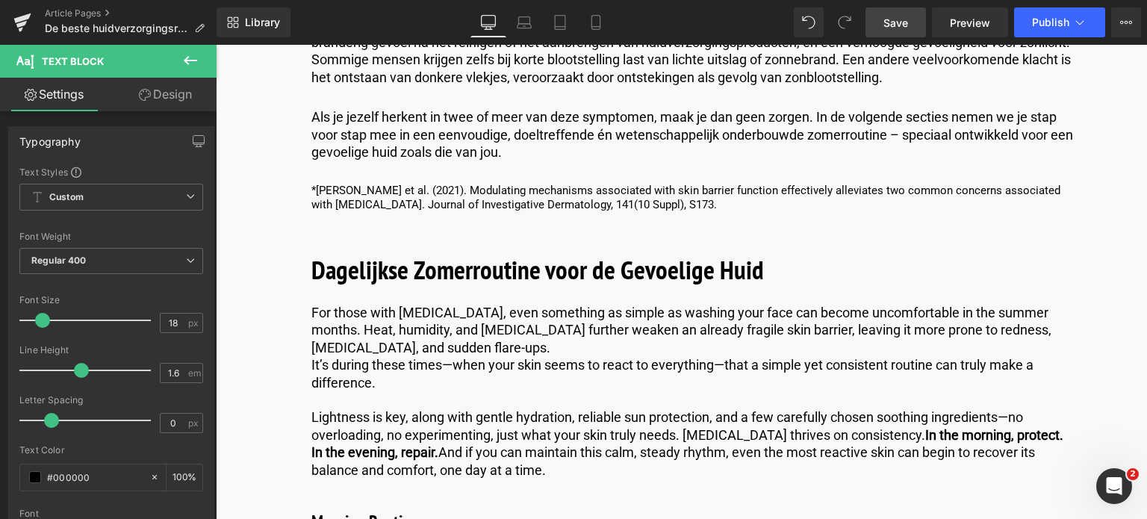
click at [547, 468] on div "Loading Product" at bounding box center [573, 460] width 81 height 16
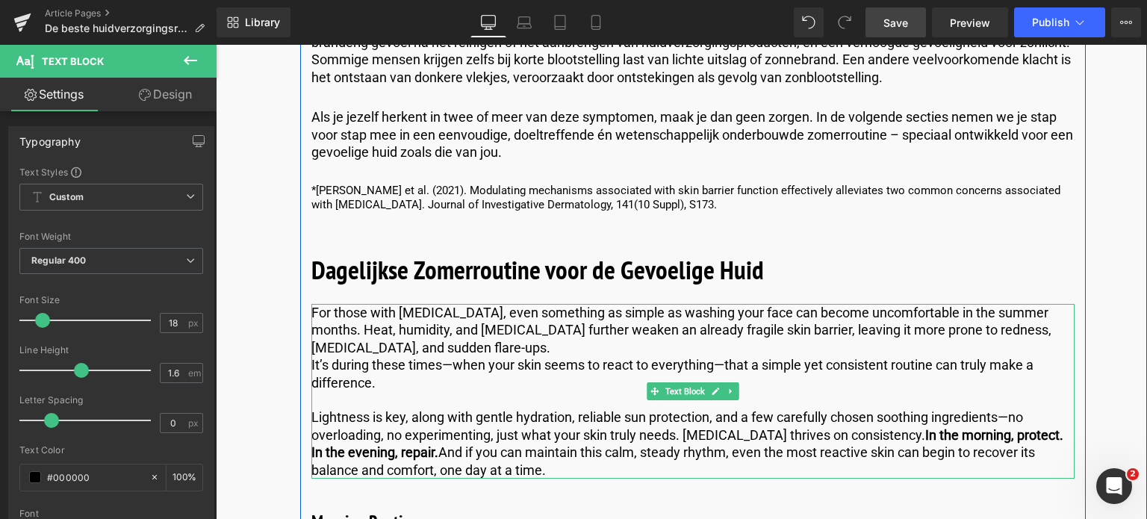
click at [546, 473] on p "Lightness is key, along with gentle hydration, reliable sun protection, and a f…" at bounding box center [692, 444] width 763 height 70
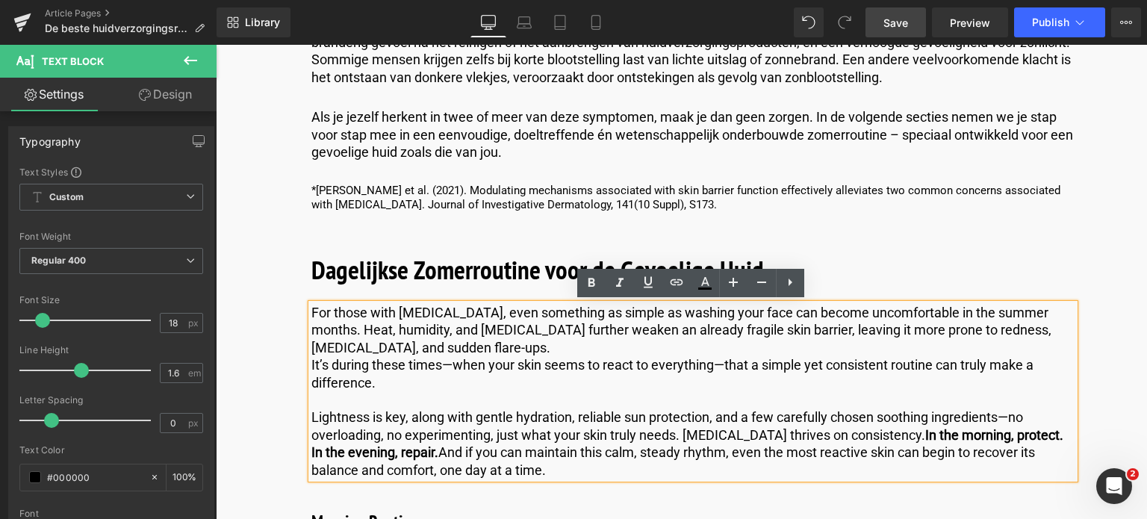
drag, startPoint x: 548, startPoint y: 471, endPoint x: 233, endPoint y: 300, distance: 358.2
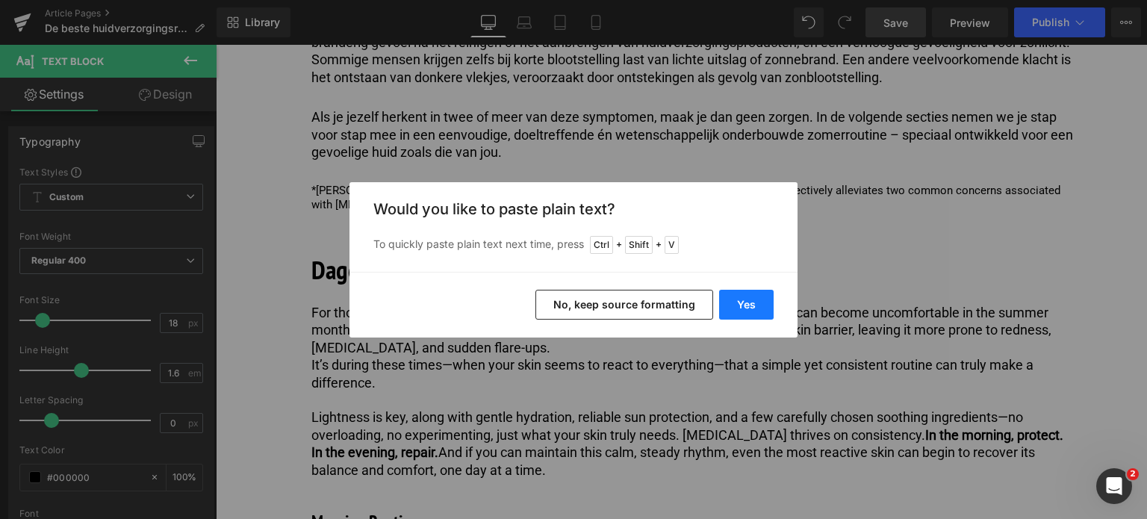
click at [745, 307] on button "Yes" at bounding box center [746, 305] width 55 height 30
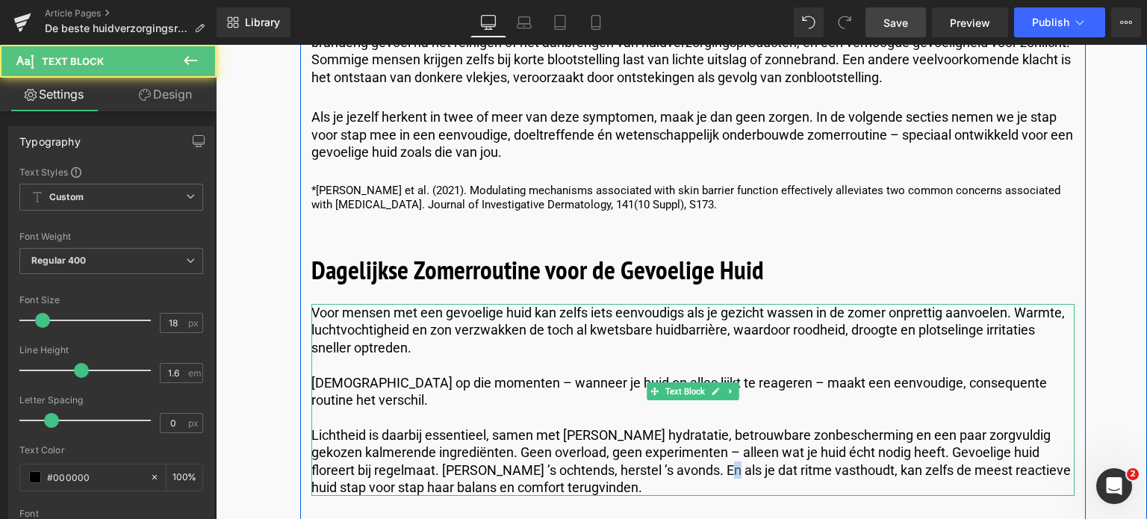
click at [701, 453] on p "Lichtheid is daarbij essentieel, samen met [PERSON_NAME] hydratatie, betrouwbar…" at bounding box center [692, 461] width 763 height 70
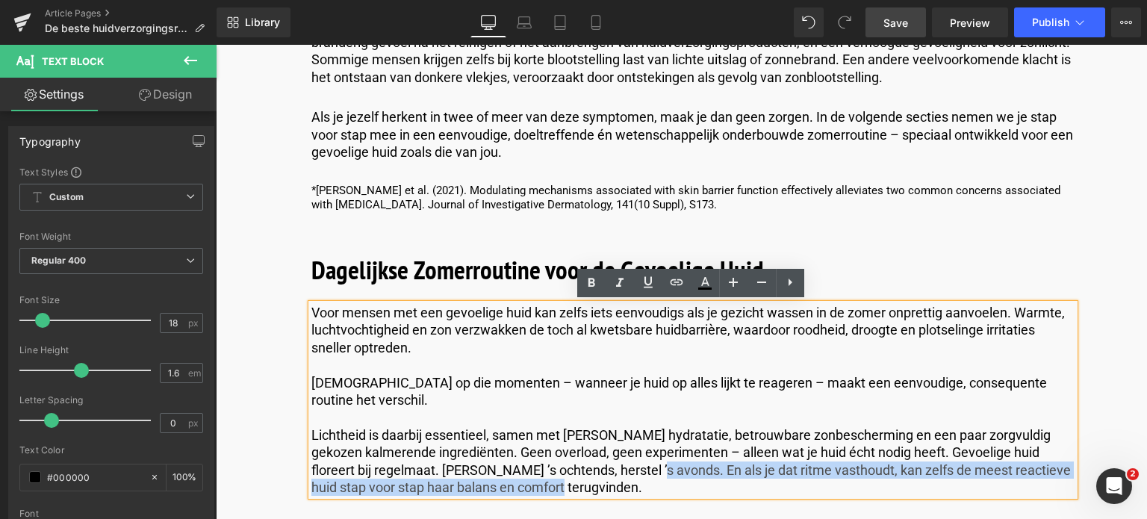
drag, startPoint x: 641, startPoint y: 450, endPoint x: 769, endPoint y: 512, distance: 142.0
click at [553, 468] on p "Lichtheid is daarbij essentieel, samen met [PERSON_NAME] hydratatie, betrouwbar…" at bounding box center [692, 461] width 763 height 70
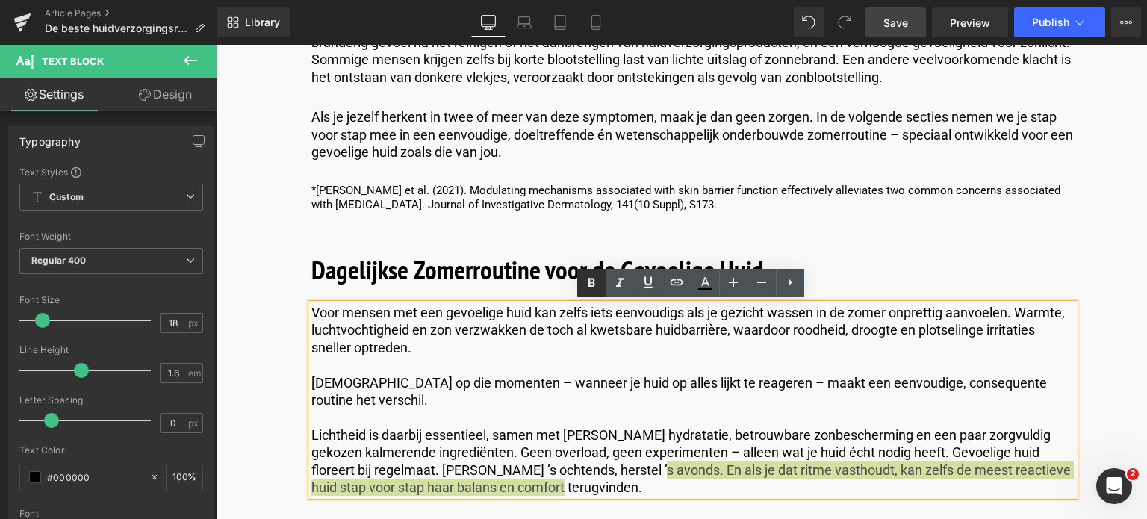
click at [592, 286] on icon at bounding box center [592, 283] width 7 height 9
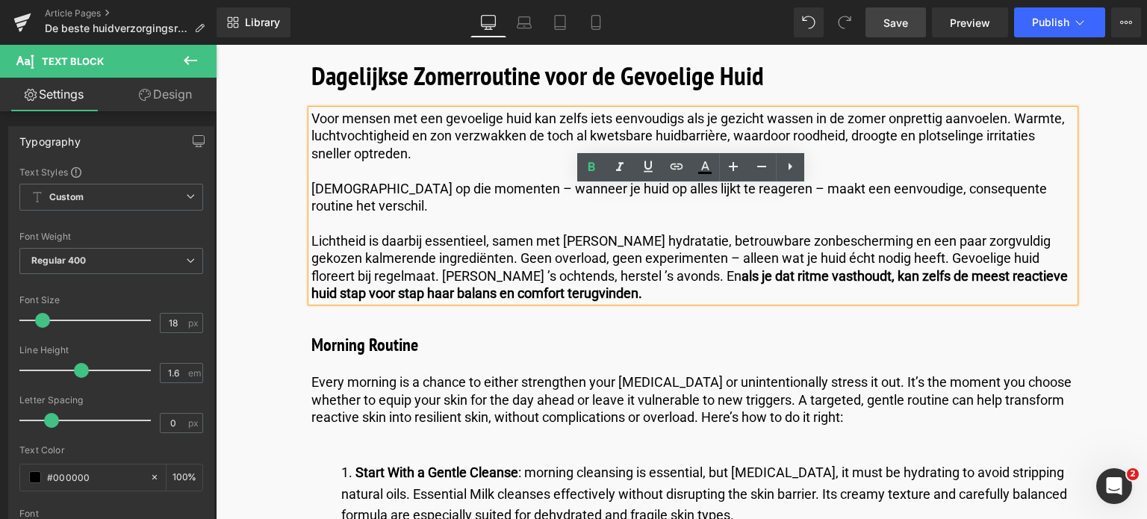
scroll to position [1942, 0]
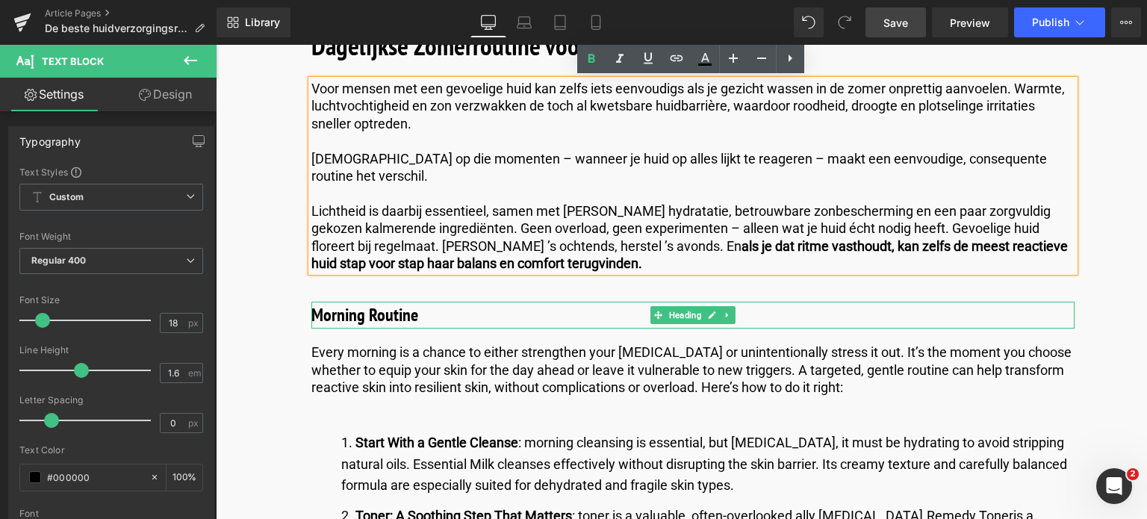
click at [417, 302] on h3 "Morning Routine" at bounding box center [692, 315] width 763 height 27
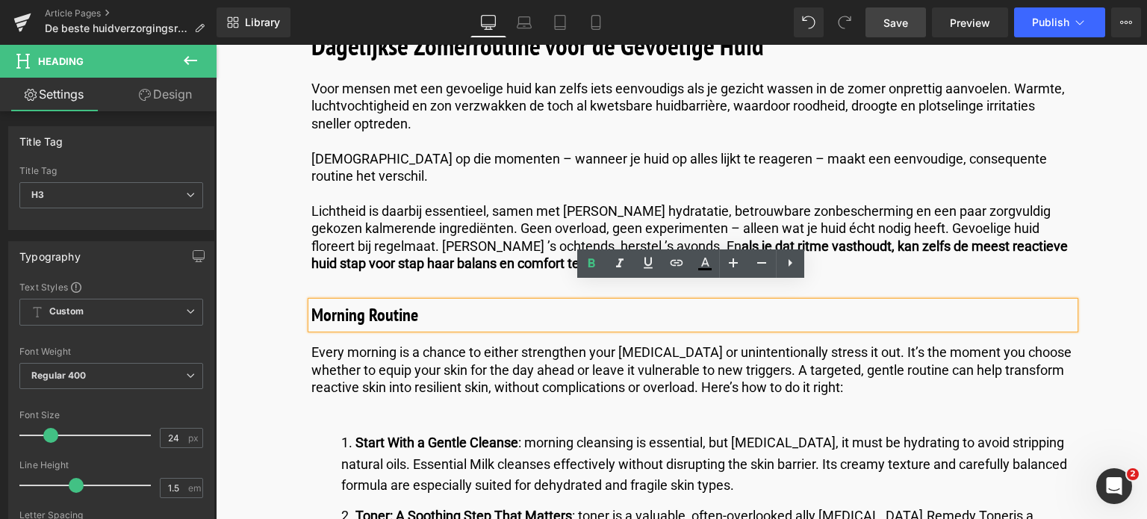
click at [358, 302] on h3 "Morning Routine" at bounding box center [692, 315] width 763 height 27
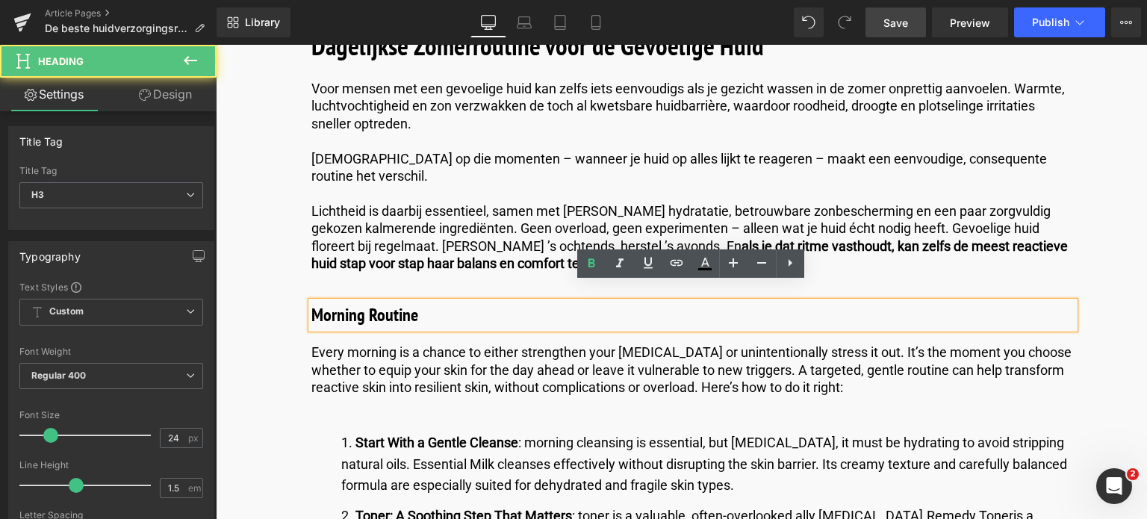
click at [361, 302] on h3 "Morning Routine" at bounding box center [692, 315] width 763 height 27
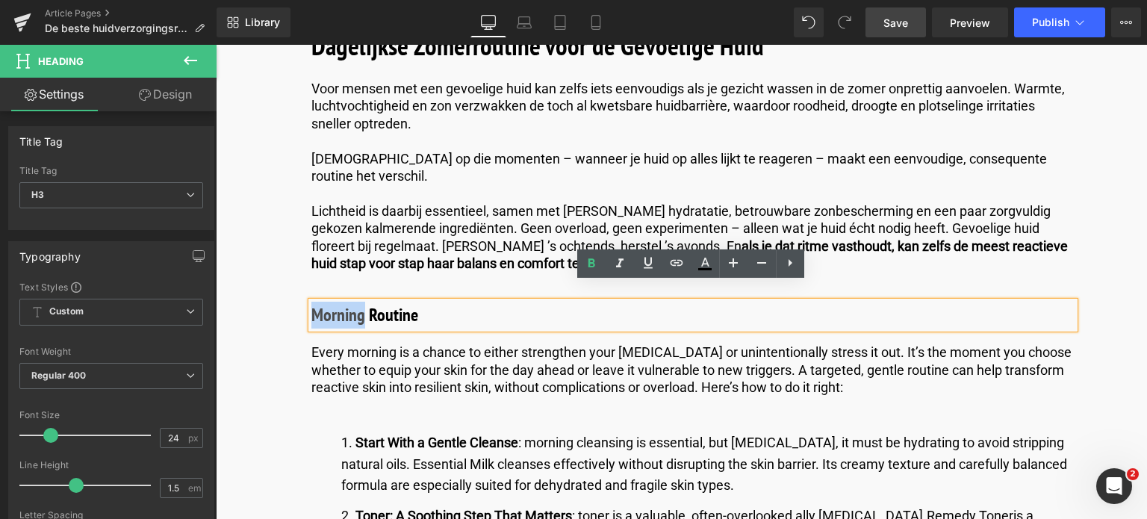
drag, startPoint x: 360, startPoint y: 297, endPoint x: 288, endPoint y: 288, distance: 72.4
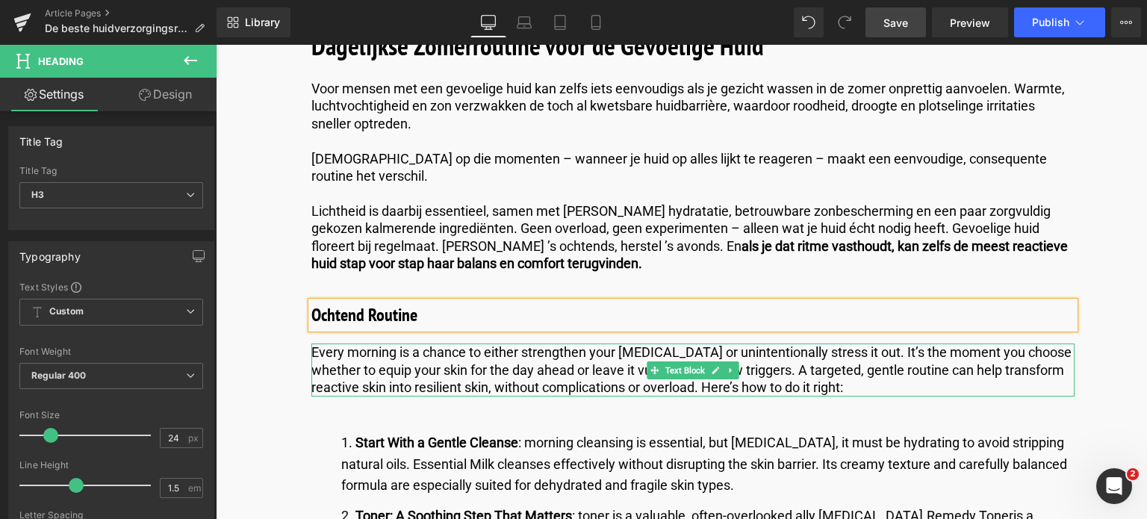
click at [850, 344] on p "Every morning is a chance to either strengthen your [MEDICAL_DATA] or unintenti…" at bounding box center [692, 370] width 763 height 52
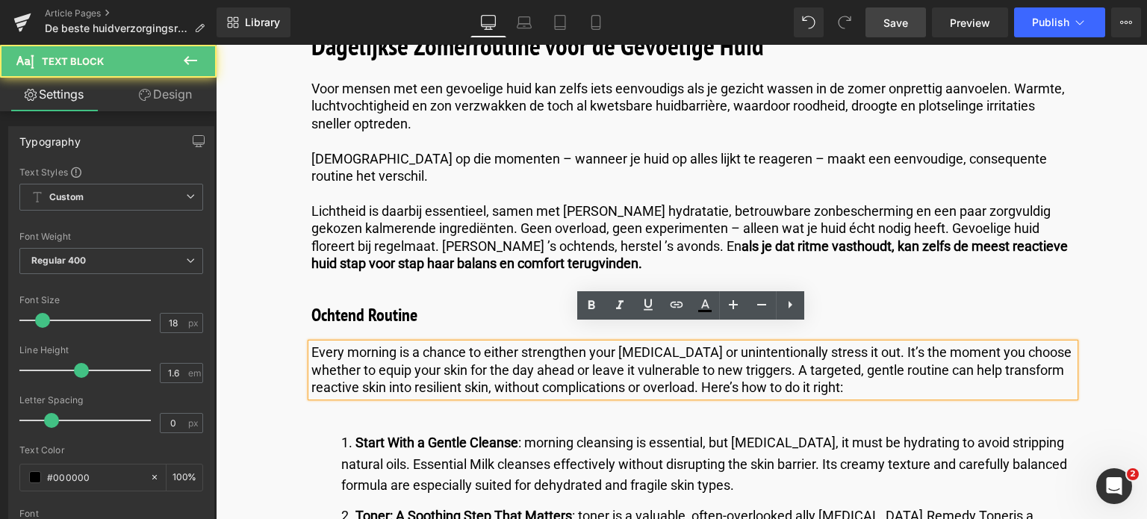
drag, startPoint x: 851, startPoint y: 367, endPoint x: 279, endPoint y: 326, distance: 573.5
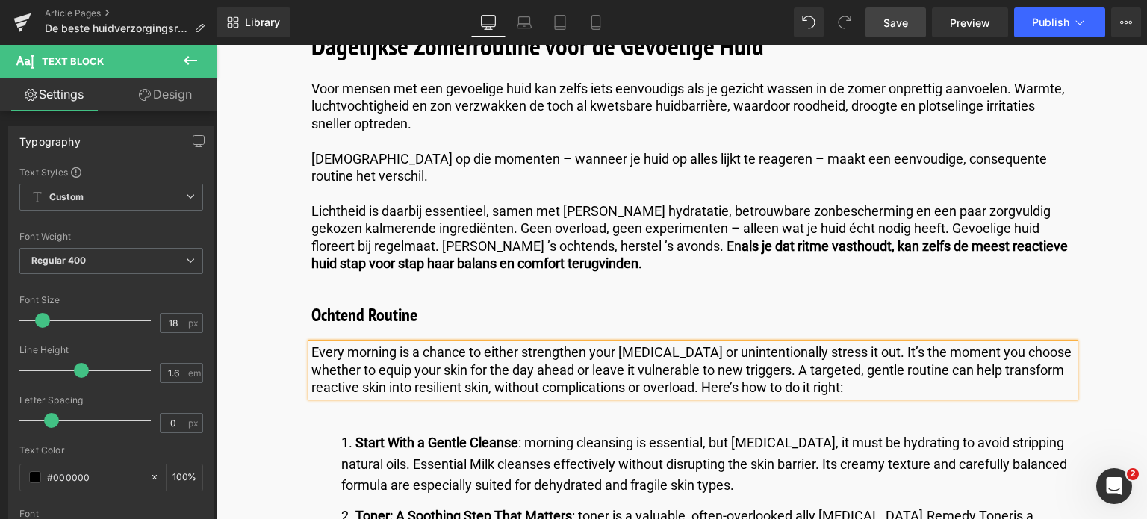
click at [827, 373] on p "Every morning is a chance to either strengthen your [MEDICAL_DATA] or unintenti…" at bounding box center [692, 370] width 763 height 52
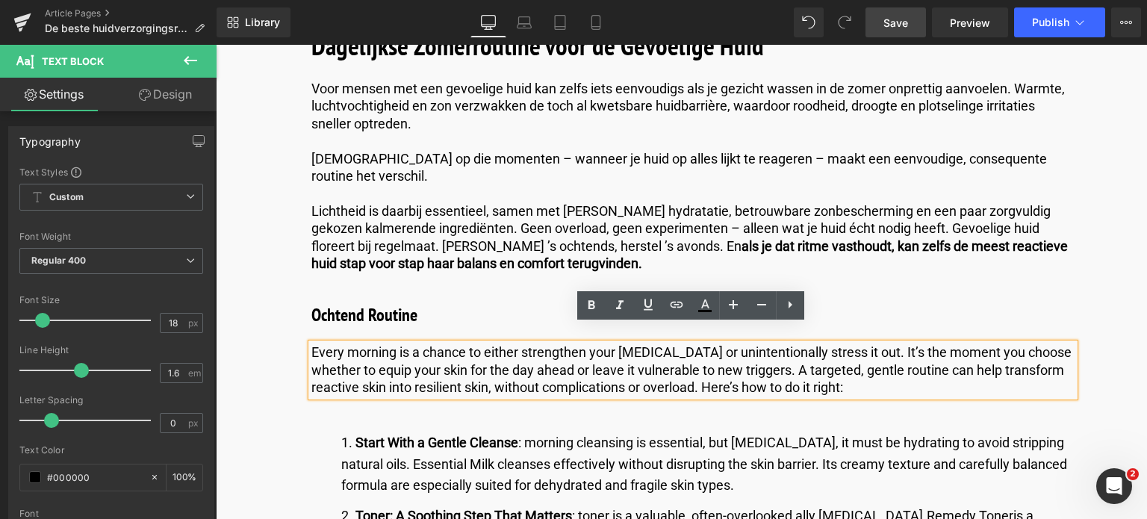
drag, startPoint x: 866, startPoint y: 364, endPoint x: 391, endPoint y: 292, distance: 480.4
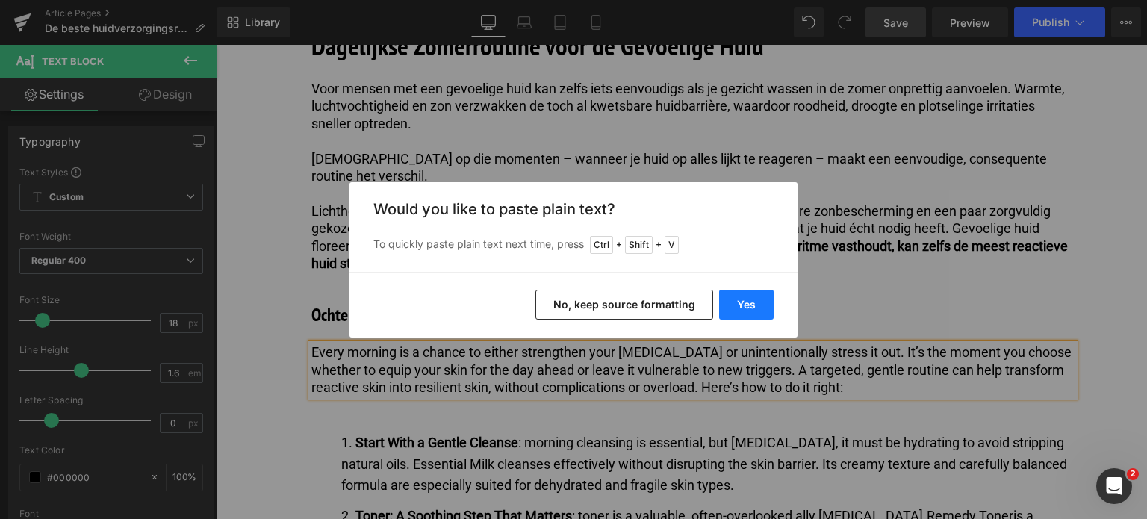
click at [747, 311] on button "Yes" at bounding box center [746, 305] width 55 height 30
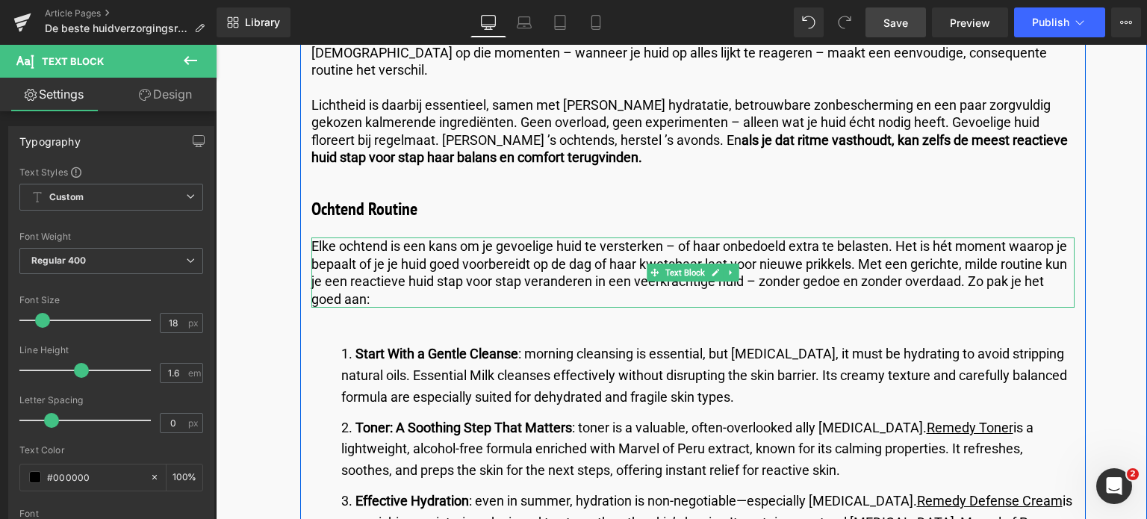
scroll to position [2091, 0]
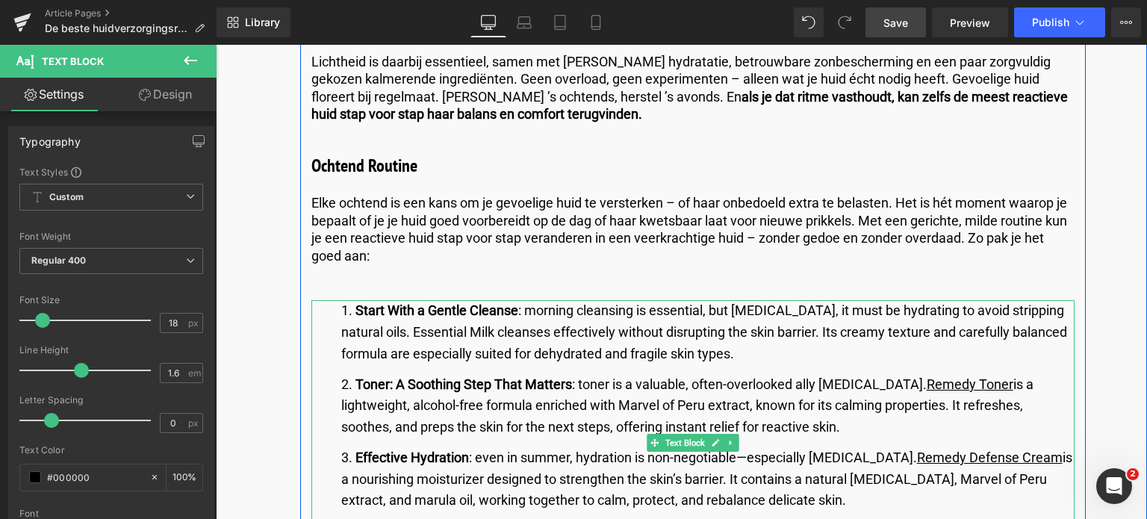
click at [356, 302] on strong "Start With a Gentle Cleanse" at bounding box center [437, 310] width 163 height 16
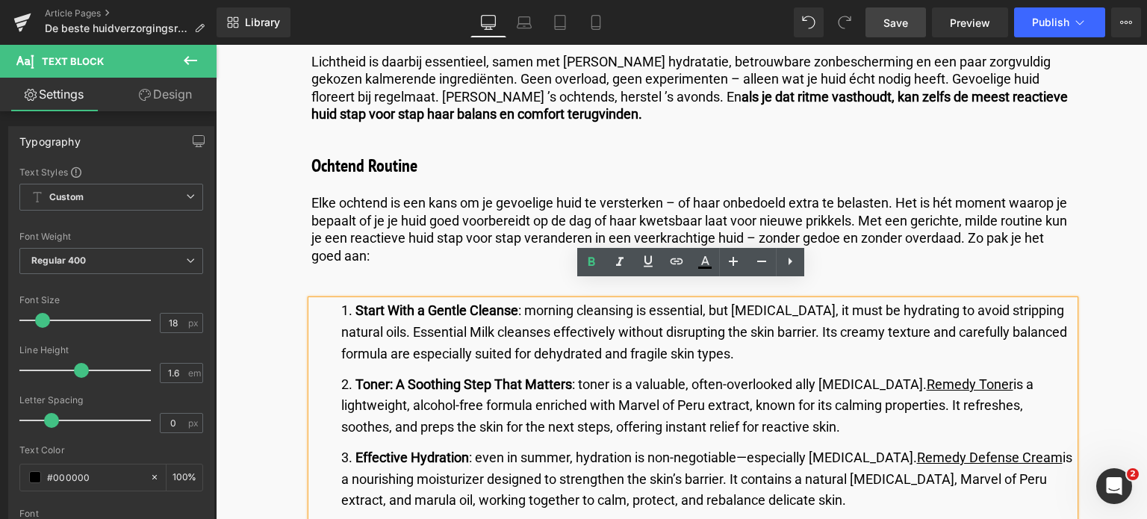
drag, startPoint x: 353, startPoint y: 294, endPoint x: 789, endPoint y: 332, distance: 437.1
click at [789, 332] on li "Start With a Gentle Cleanse : morning cleansing is essential, but [MEDICAL_DATA…" at bounding box center [707, 332] width 733 height 64
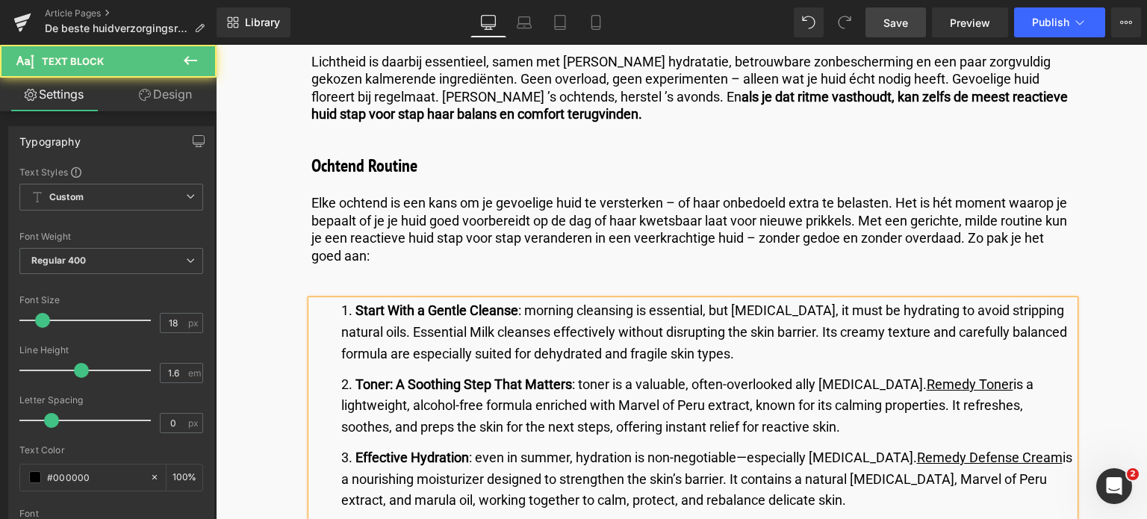
click at [744, 343] on li "Start With a Gentle Cleanse : morning cleansing is essential, but [MEDICAL_DATA…" at bounding box center [707, 332] width 733 height 64
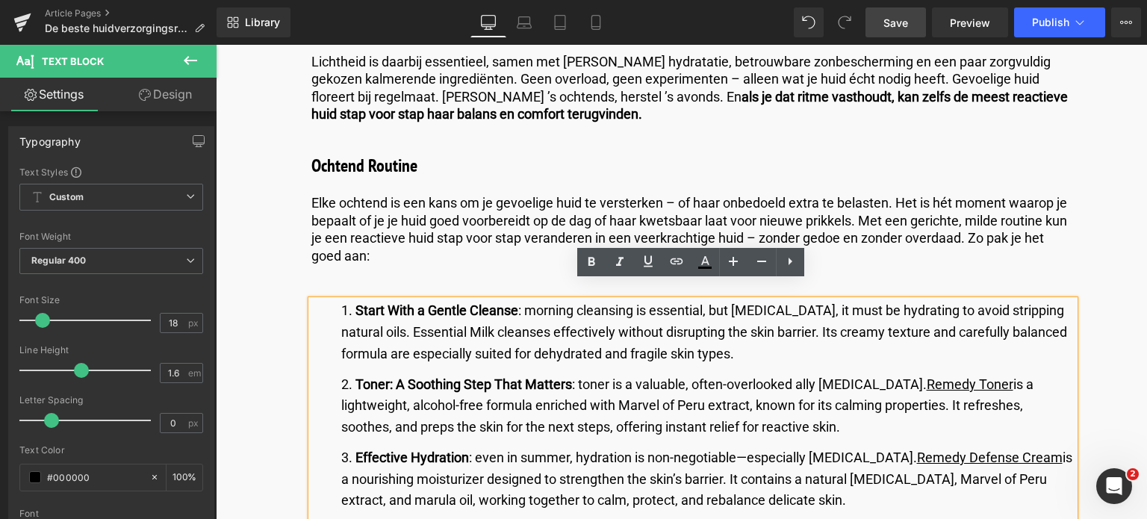
drag, startPoint x: 742, startPoint y: 340, endPoint x: 373, endPoint y: 294, distance: 371.8
click at [376, 300] on li "Start With a Gentle Cleanse : morning cleansing is essential, but [MEDICAL_DATA…" at bounding box center [707, 332] width 733 height 64
drag, startPoint x: 373, startPoint y: 294, endPoint x: 361, endPoint y: 295, distance: 11.2
click at [361, 302] on strong "Start With a Gentle Cleanse" at bounding box center [437, 310] width 163 height 16
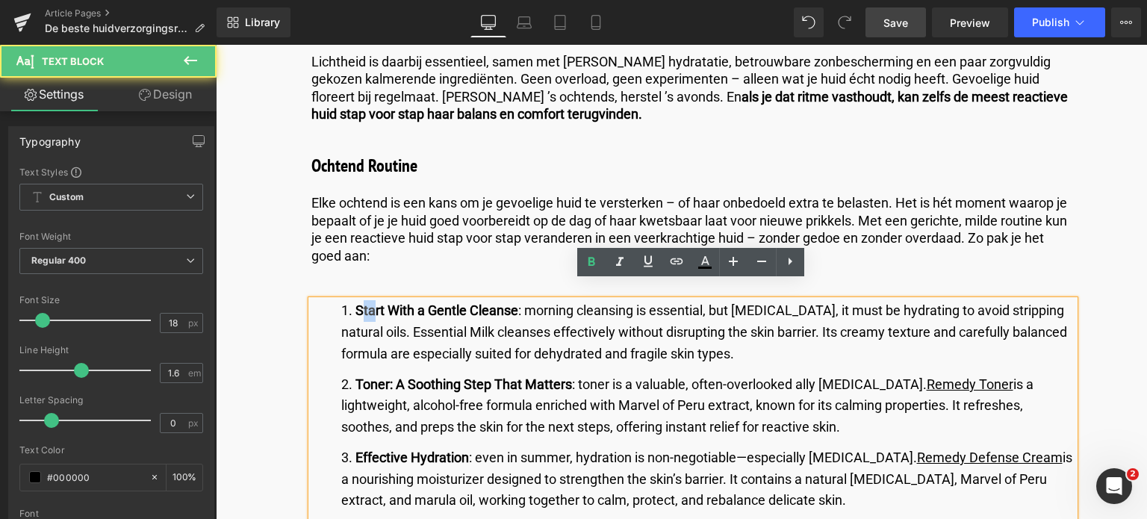
click at [361, 302] on strong "Start With a Gentle Cleanse" at bounding box center [437, 310] width 163 height 16
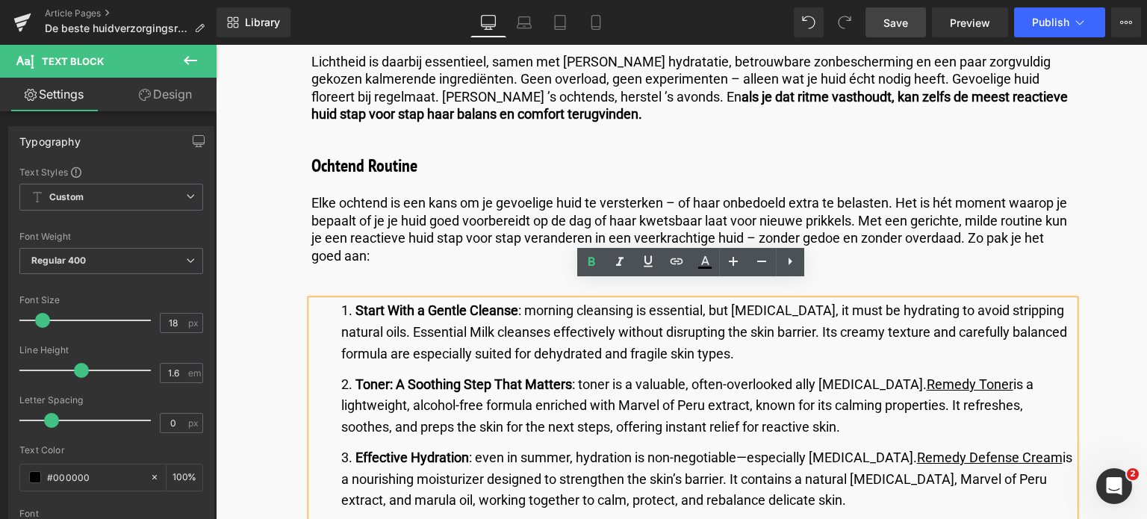
drag, startPoint x: 354, startPoint y: 291, endPoint x: 768, endPoint y: 343, distance: 417.0
click at [768, 343] on li "Start With a Gentle Cleanse : morning cleansing is essential, but [MEDICAL_DATA…" at bounding box center [707, 332] width 733 height 64
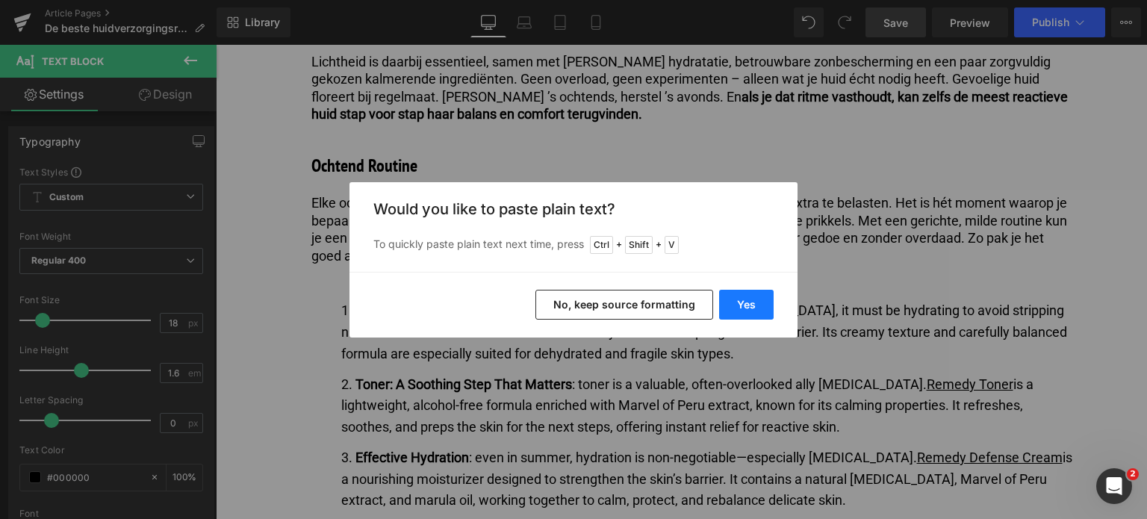
click at [746, 308] on button "Yes" at bounding box center [746, 305] width 55 height 30
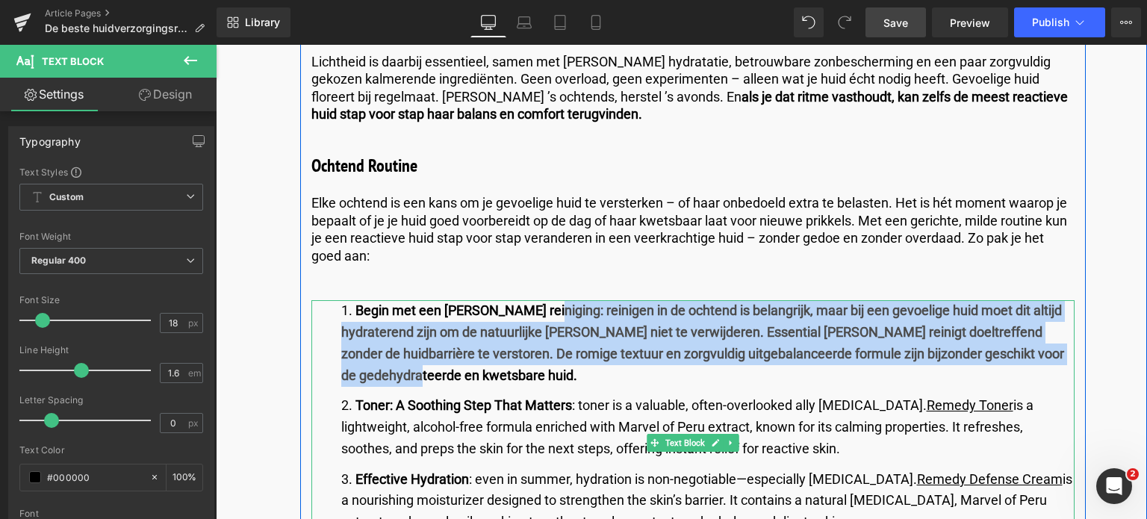
drag, startPoint x: 535, startPoint y: 289, endPoint x: 1067, endPoint y: 337, distance: 533.2
click at [1064, 337] on b "Begin met een [PERSON_NAME] reiniging: reinigen in de ochtend is belangrijk, ma…" at bounding box center [702, 342] width 723 height 80
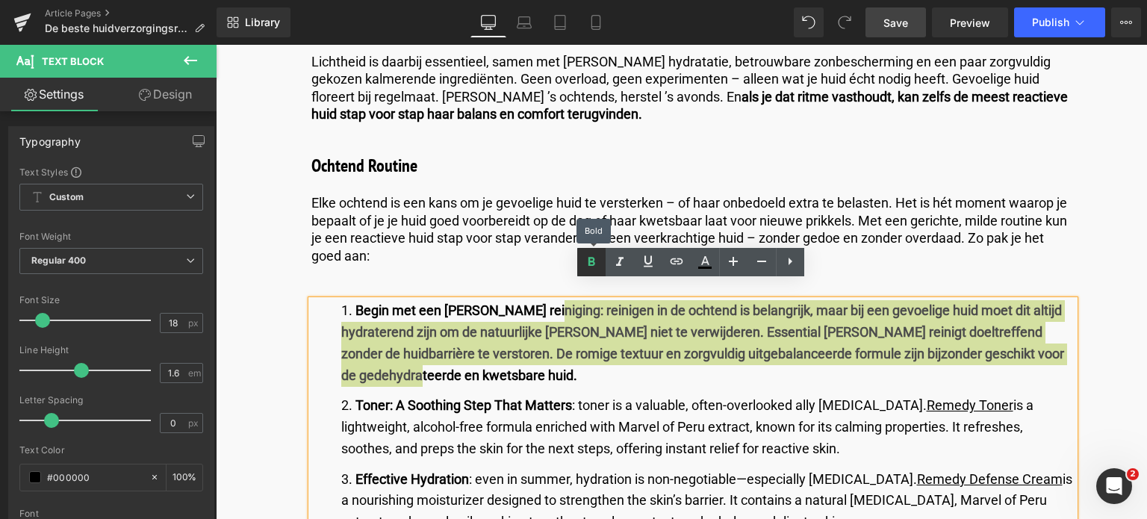
click at [588, 260] on icon at bounding box center [592, 262] width 18 height 18
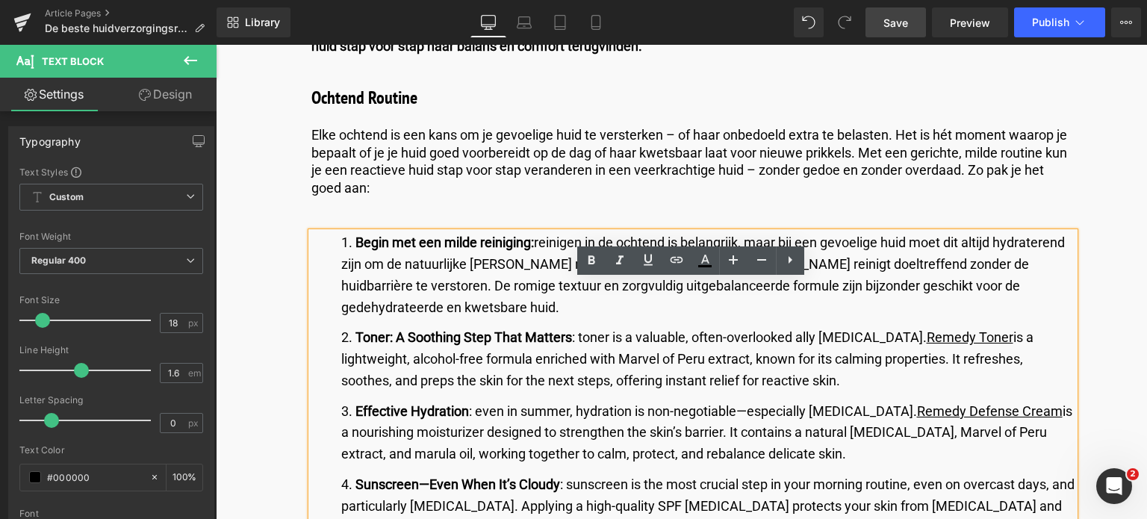
scroll to position [2166, 0]
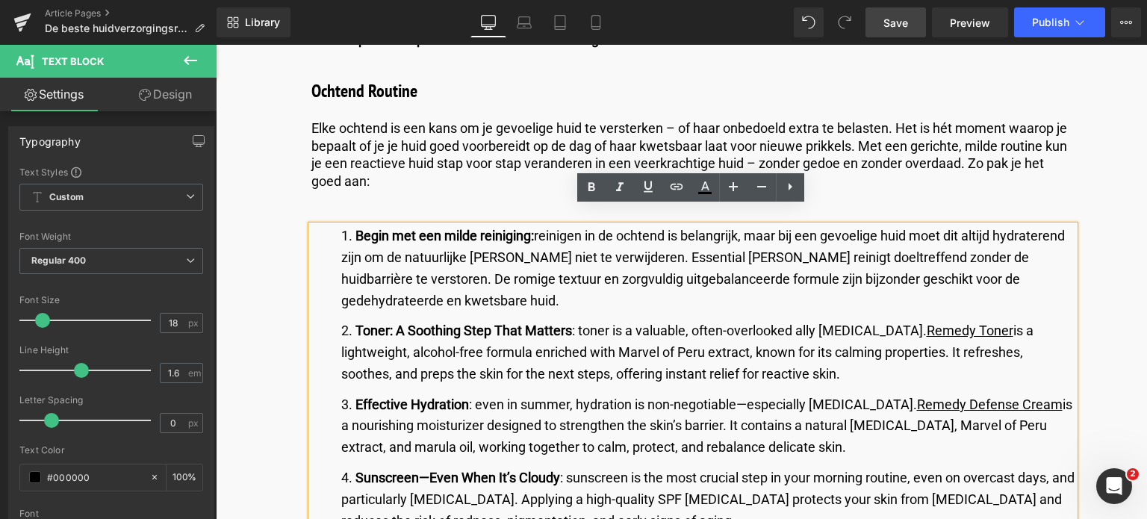
drag, startPoint x: 353, startPoint y: 288, endPoint x: 901, endPoint y: 337, distance: 551.1
click at [901, 337] on li "Toner: A Soothing Step That Matters : toner is a valuable, often-overlooked all…" at bounding box center [707, 352] width 733 height 64
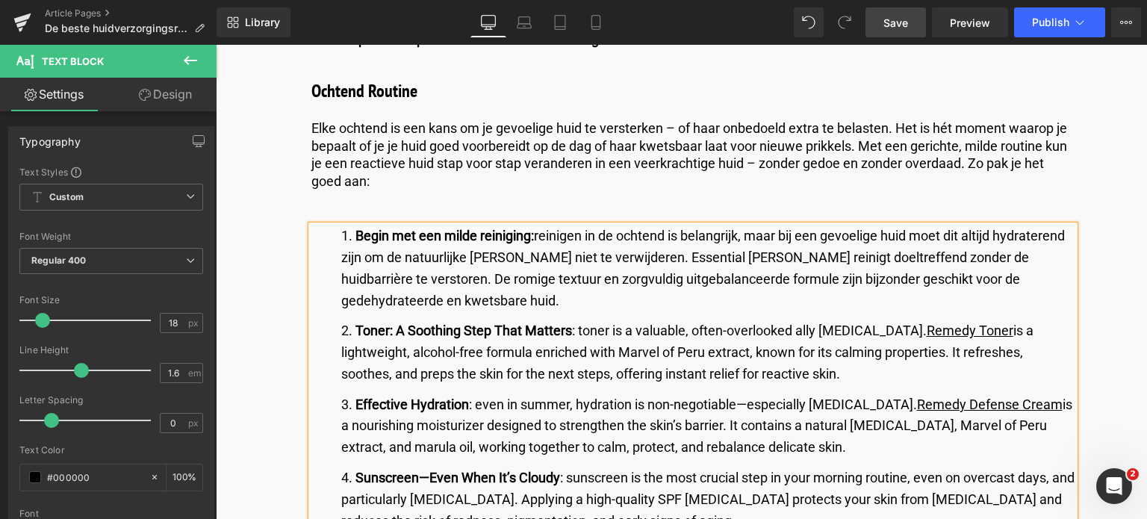
click at [367, 323] on strong "Toner: A Soothing Step That Matters" at bounding box center [464, 331] width 217 height 16
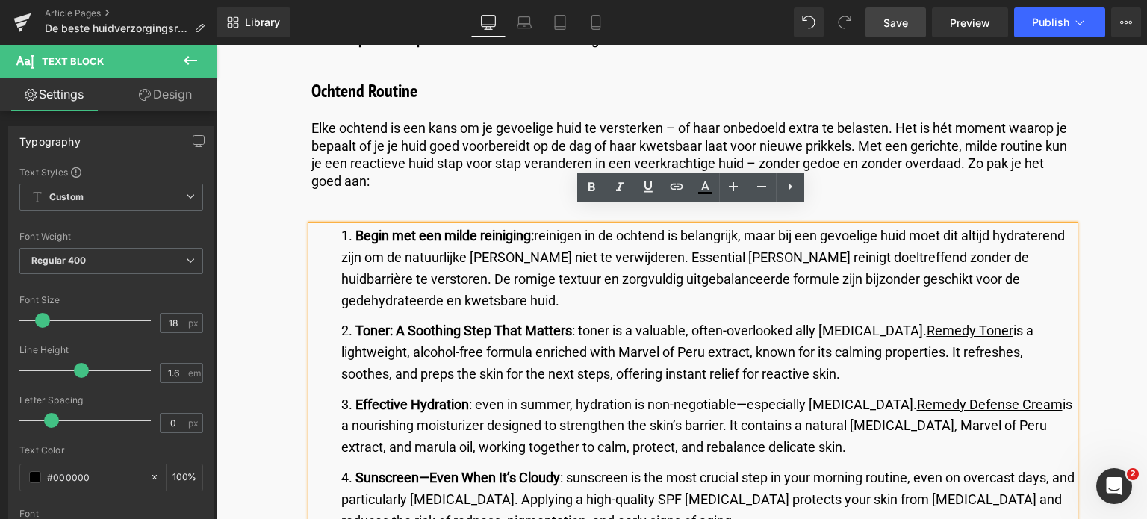
click at [863, 339] on li "Toner: A Soothing Step That Matters : toner is a valuable, often-overlooked all…" at bounding box center [707, 352] width 733 height 64
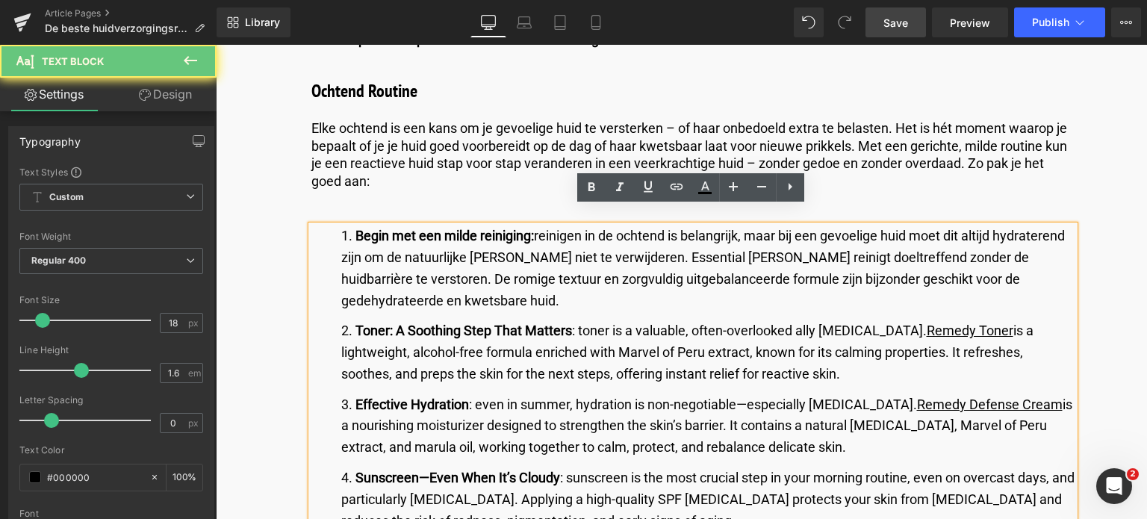
drag, startPoint x: 851, startPoint y: 338, endPoint x: 432, endPoint y: 294, distance: 422.0
click at [615, 321] on li "Toner: A Soothing Step That Matters : toner is a valuable, often-overlooked all…" at bounding box center [707, 352] width 733 height 64
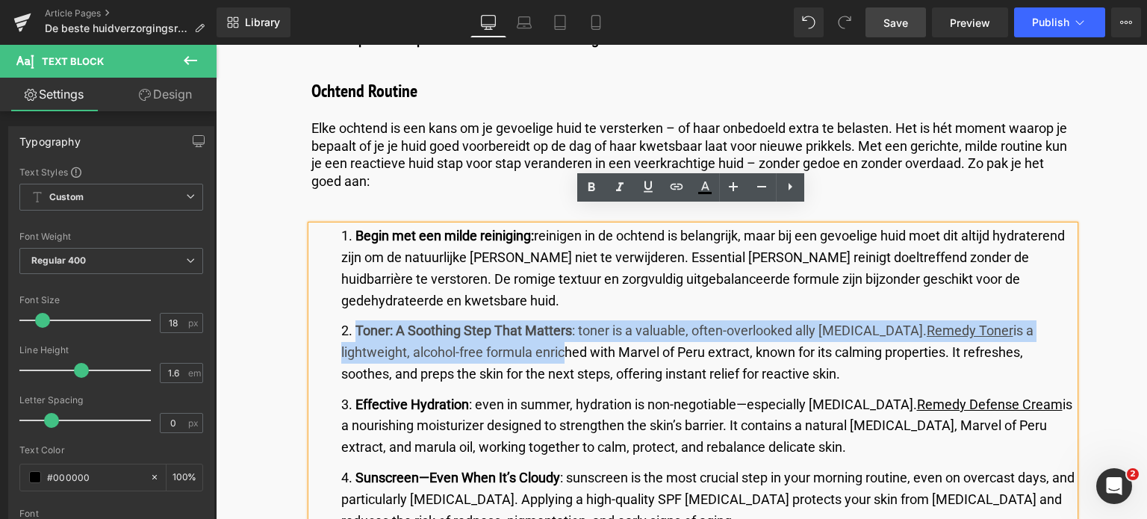
drag, startPoint x: 432, startPoint y: 294, endPoint x: 347, endPoint y: 297, distance: 85.2
click at [347, 320] on li "Toner: A Soothing Step That Matters : toner is a valuable, often-overlooked all…" at bounding box center [707, 352] width 733 height 64
click at [356, 323] on strong "Toner: A Soothing Step That Matters" at bounding box center [464, 331] width 217 height 16
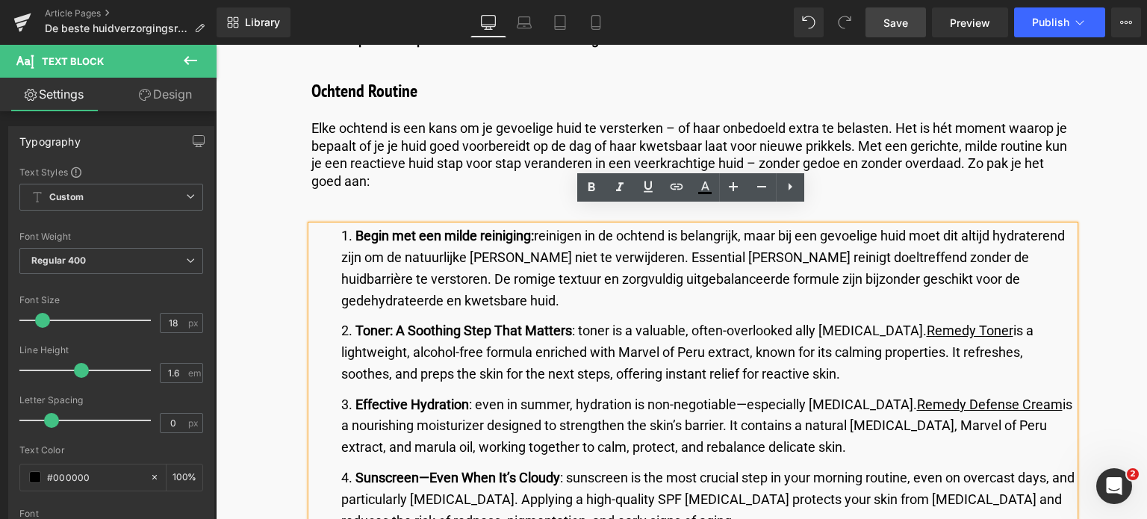
drag, startPoint x: 353, startPoint y: 292, endPoint x: 851, endPoint y: 329, distance: 498.8
click at [851, 329] on li "Toner: A Soothing Step That Matters : toner is a valuable, often-overlooked all…" at bounding box center [707, 352] width 733 height 64
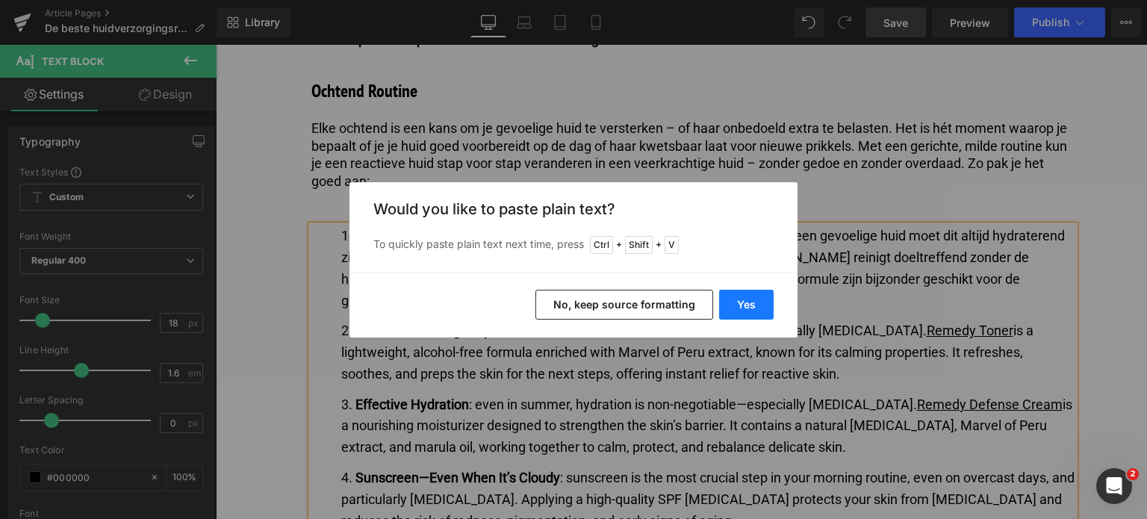
click at [748, 304] on button "Yes" at bounding box center [746, 305] width 55 height 30
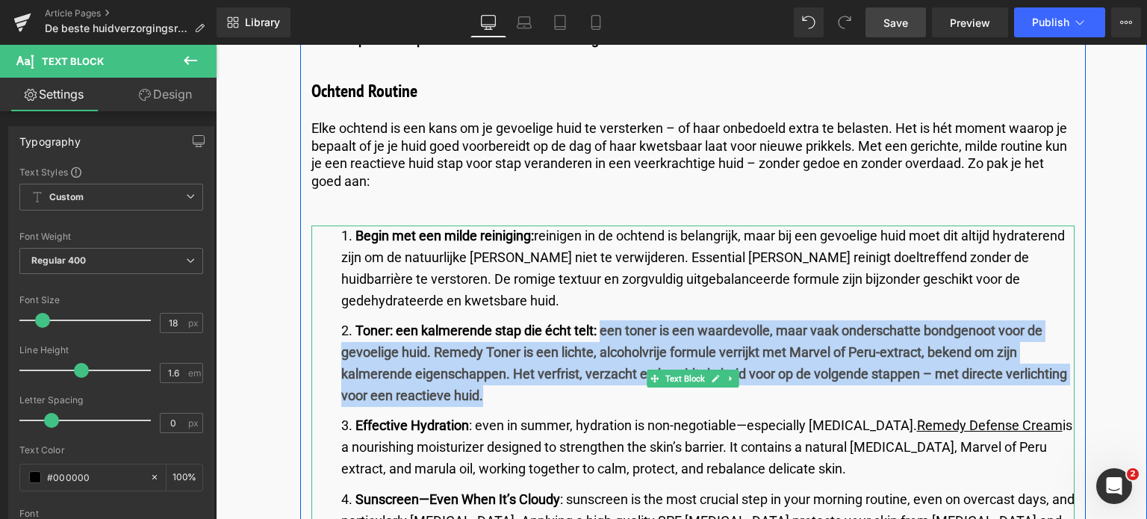
drag, startPoint x: 600, startPoint y: 290, endPoint x: 586, endPoint y: 360, distance: 71.8
click at [586, 360] on li "Toner: een kalmerende stap die écht telt: een toner is een waardevolle, maar va…" at bounding box center [707, 363] width 733 height 86
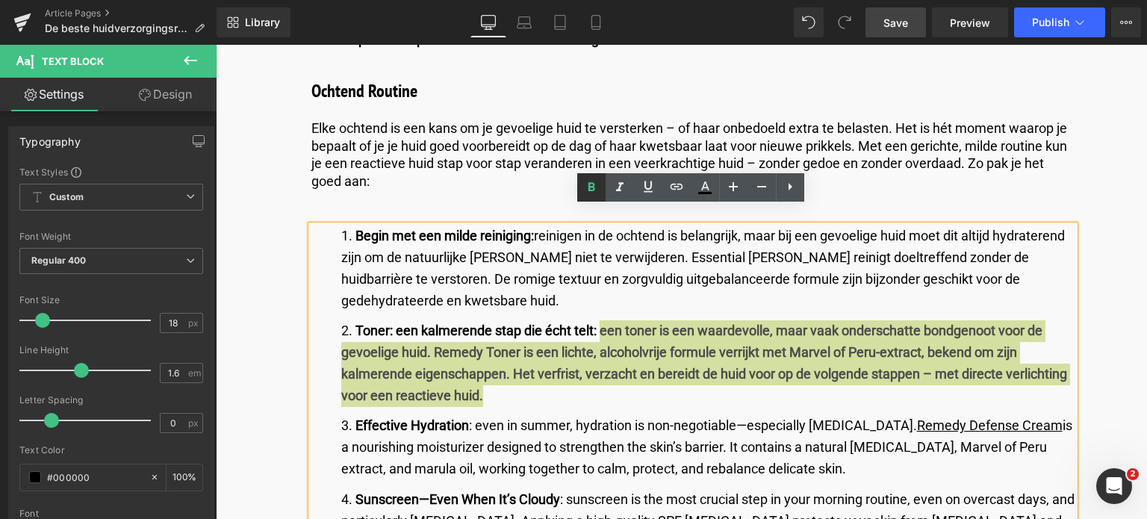
click at [594, 187] on icon at bounding box center [592, 186] width 7 height 9
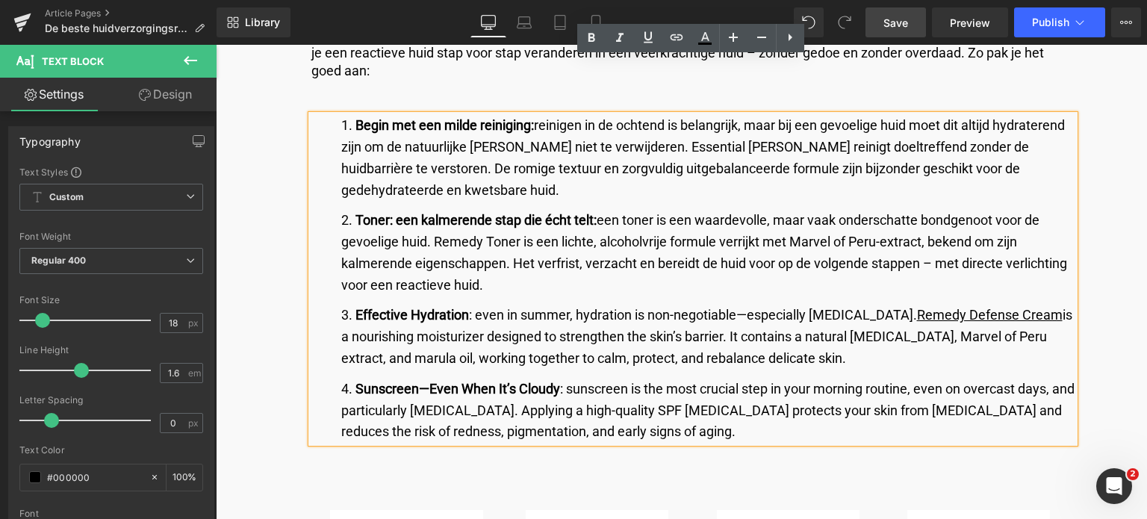
scroll to position [2315, 0]
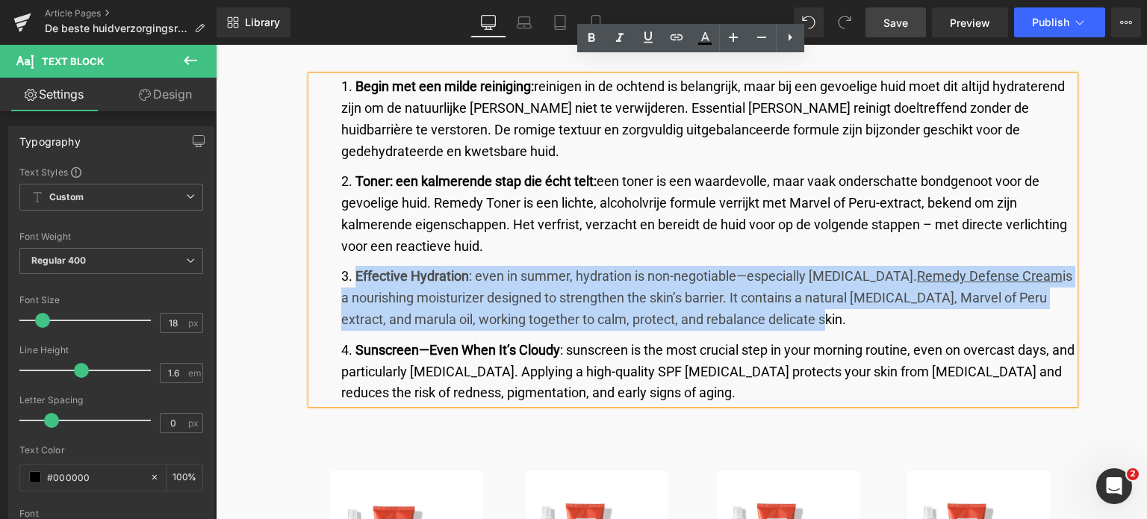
drag, startPoint x: 355, startPoint y: 235, endPoint x: 833, endPoint y: 274, distance: 480.4
click at [833, 274] on li "Effective Hydration : even in summer, hydration is non-negotiable—especially [M…" at bounding box center [707, 298] width 733 height 64
click at [800, 277] on li "Effective Hydration : even in summer, hydration is non-negotiable—especially [M…" at bounding box center [707, 298] width 733 height 64
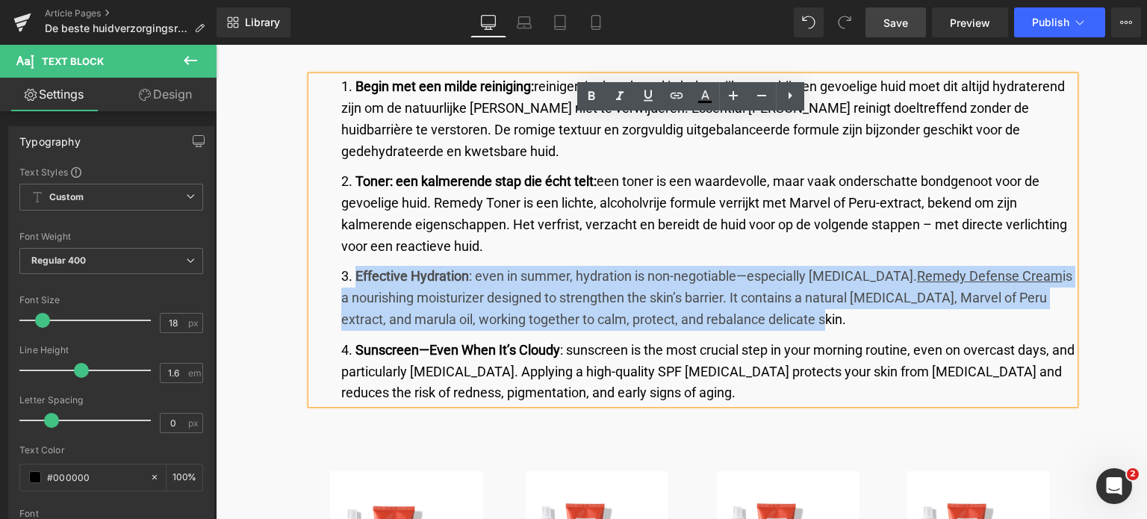
drag, startPoint x: 800, startPoint y: 277, endPoint x: 353, endPoint y: 235, distance: 448.6
click at [353, 266] on li "Effective Hydration : even in summer, hydration is non-negotiable—especially [M…" at bounding box center [707, 298] width 733 height 64
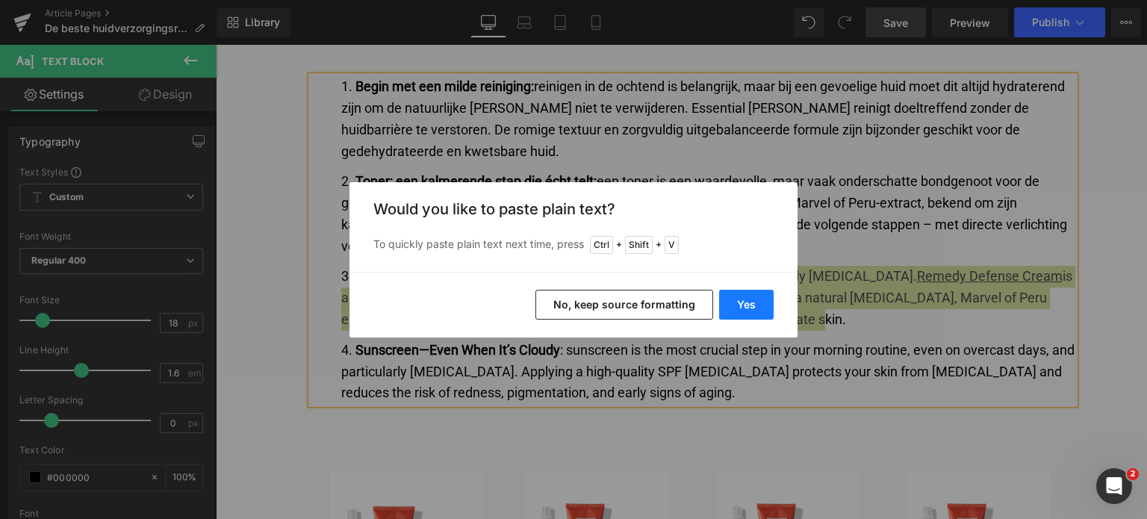
click at [738, 301] on button "Yes" at bounding box center [746, 305] width 55 height 30
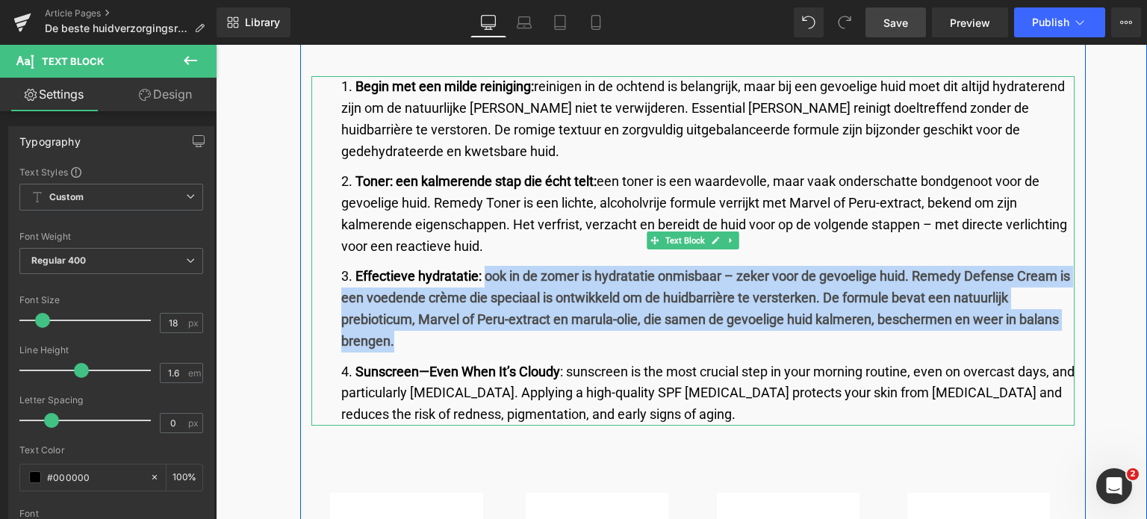
drag, startPoint x: 484, startPoint y: 238, endPoint x: 488, endPoint y: 292, distance: 53.9
click at [488, 292] on li "Effectieve hydratatie: ook in de zomer is hydratatie onmisbaar – zeker voor de …" at bounding box center [707, 309] width 733 height 86
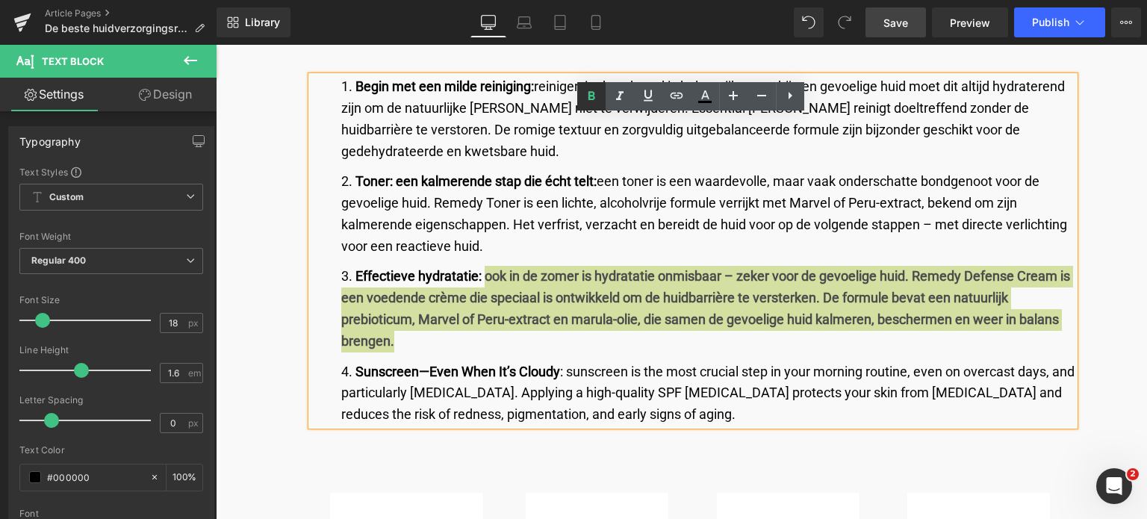
click at [589, 98] on icon at bounding box center [592, 95] width 7 height 9
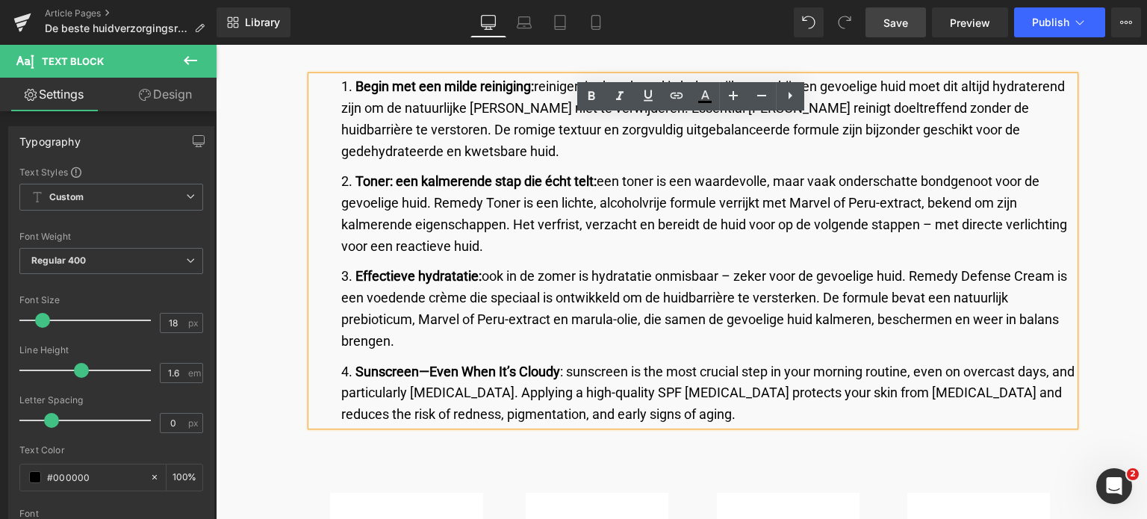
drag, startPoint x: 354, startPoint y: 333, endPoint x: 740, endPoint y: 366, distance: 387.5
click at [740, 366] on li "Sunscreen—Even When It’s Cloudy : sunscreen is the most crucial step in your mo…" at bounding box center [707, 393] width 733 height 64
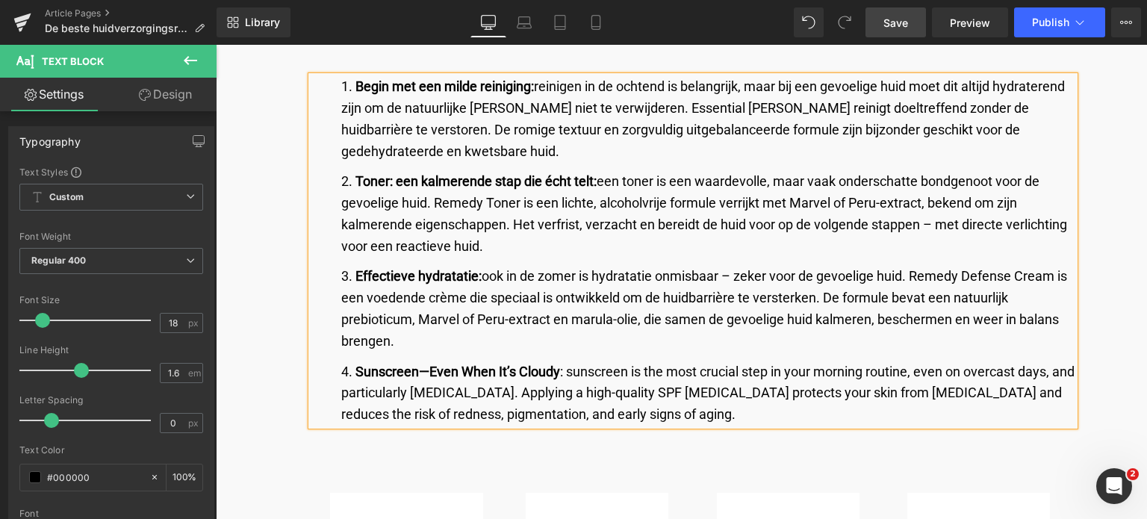
click at [696, 376] on li "Sunscreen—Even When It’s Cloudy : sunscreen is the most crucial step in your mo…" at bounding box center [707, 393] width 733 height 64
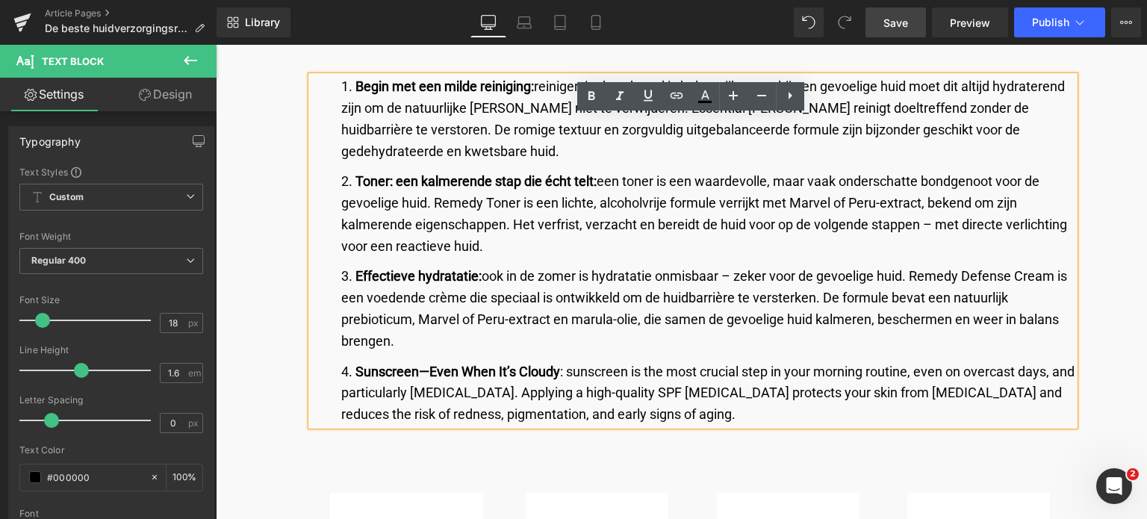
drag, startPoint x: 754, startPoint y: 382, endPoint x: 353, endPoint y: 331, distance: 404.3
click at [353, 361] on li "Sunscreen—Even When It’s Cloudy : sunscreen is the most crucial step in your mo…" at bounding box center [707, 393] width 733 height 64
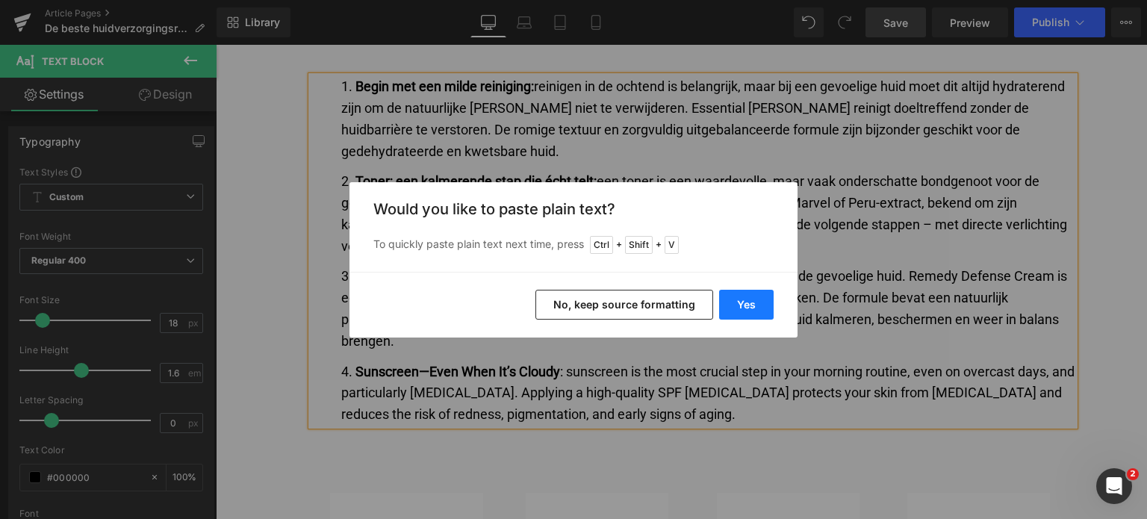
drag, startPoint x: 751, startPoint y: 306, endPoint x: 523, endPoint y: 262, distance: 232.0
click at [751, 306] on button "Yes" at bounding box center [746, 305] width 55 height 30
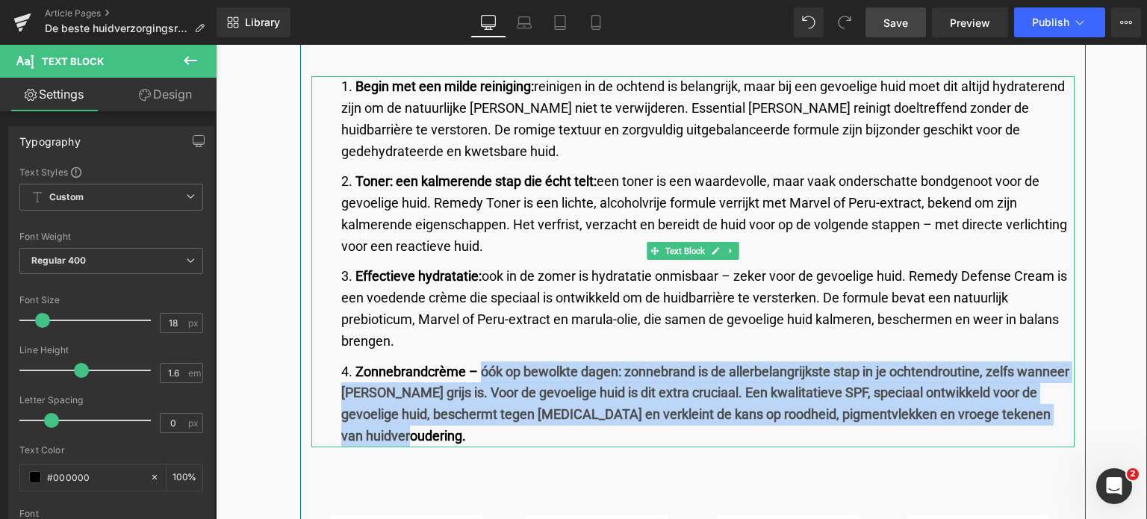
drag, startPoint x: 480, startPoint y: 330, endPoint x: 484, endPoint y: 390, distance: 59.9
click at [484, 390] on li "Zonnebrandcrème – óók op bewolkte dagen: zonnebrand is de allerbelangrijkste st…" at bounding box center [707, 404] width 733 height 86
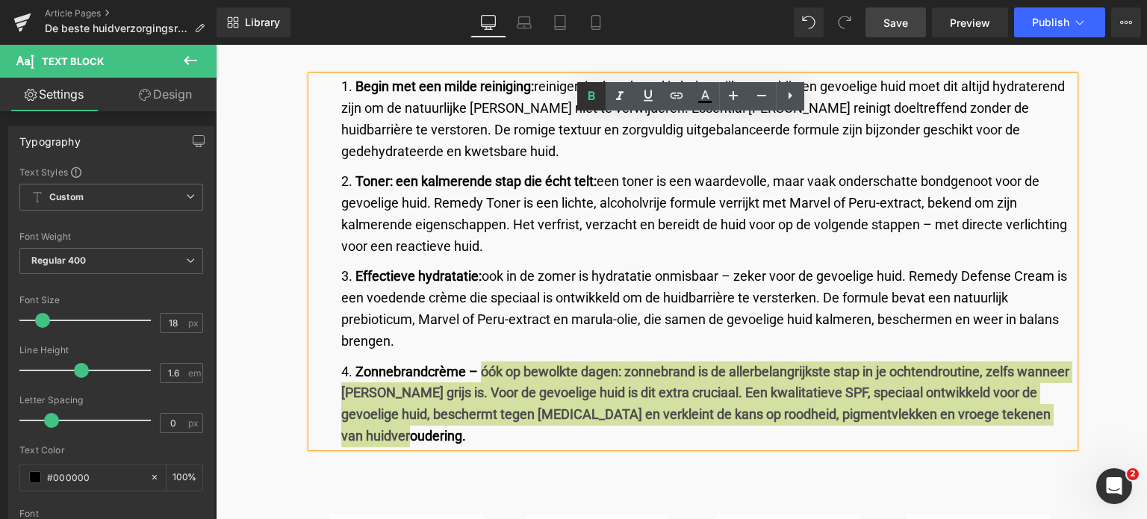
click at [591, 102] on icon at bounding box center [592, 96] width 18 height 18
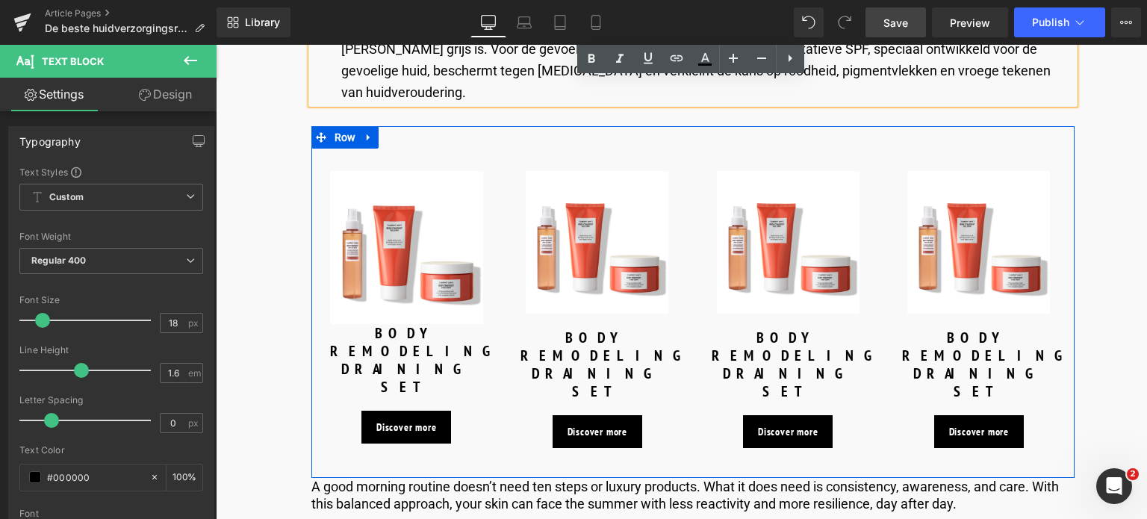
scroll to position [2689, 0]
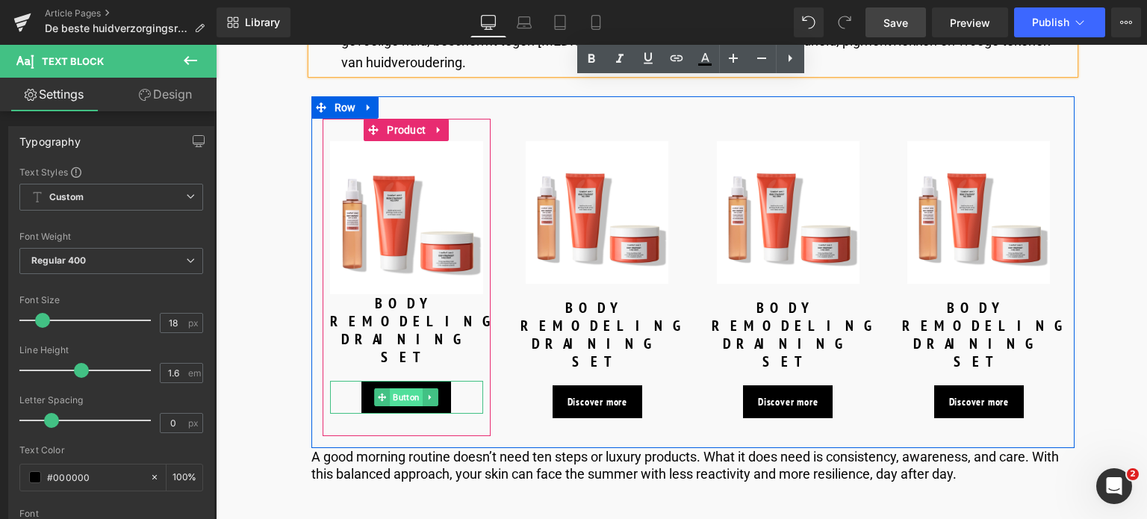
click at [398, 388] on span "Button" at bounding box center [406, 397] width 33 height 18
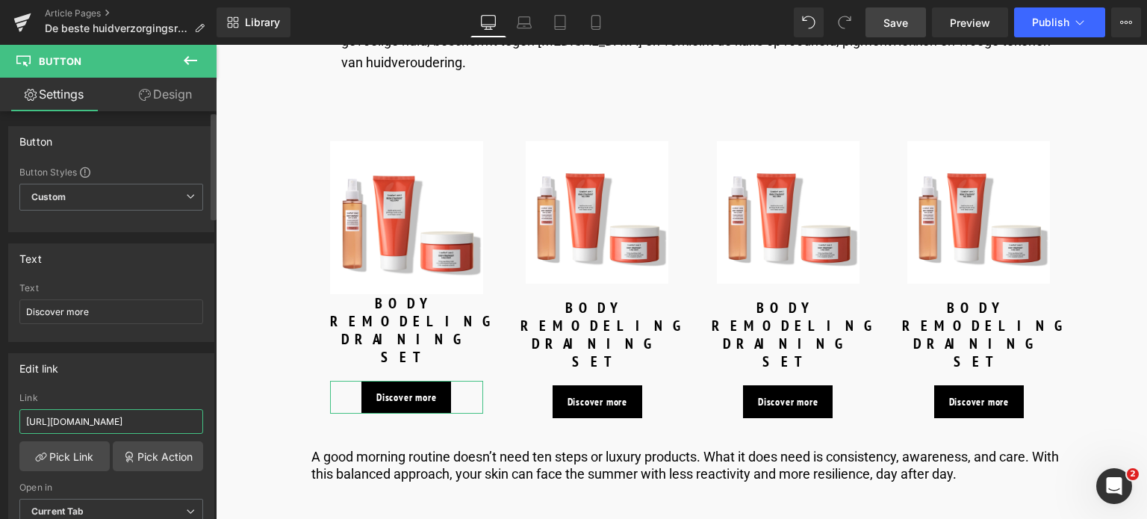
drag, startPoint x: 173, startPoint y: 418, endPoint x: 0, endPoint y: 420, distance: 173.3
click at [0, 420] on div "Edit link [URL][DOMAIN_NAME] Link [URL][DOMAIN_NAME] Pick Link Pick Action Curr…" at bounding box center [111, 444] width 223 height 205
type input "/products/essential-milk"
drag, startPoint x: 114, startPoint y: 308, endPoint x: 0, endPoint y: 312, distance: 113.6
click at [0, 311] on div "Text Discover more Text Discover more" at bounding box center [111, 287] width 223 height 110
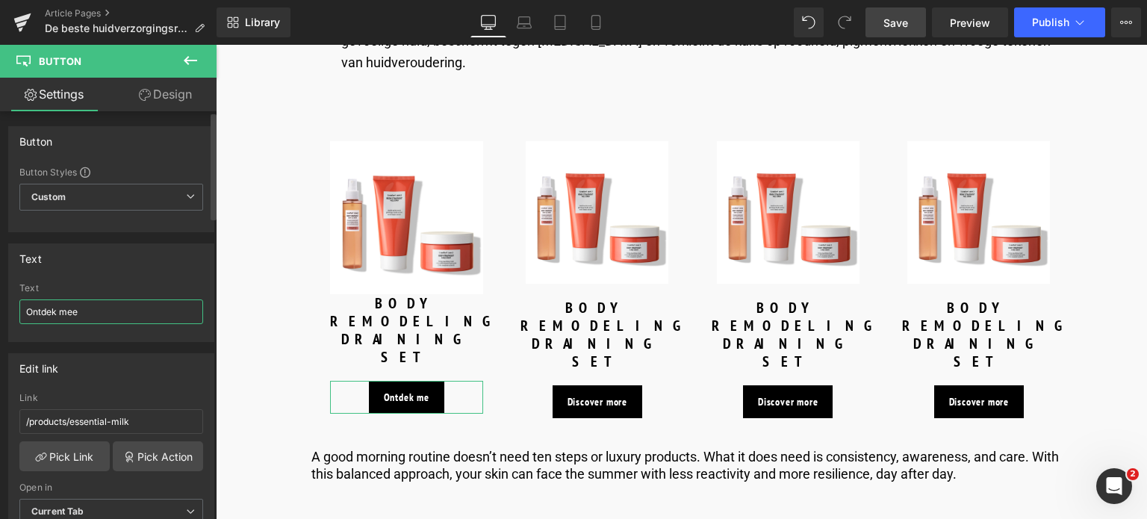
type input "Ontdek meer"
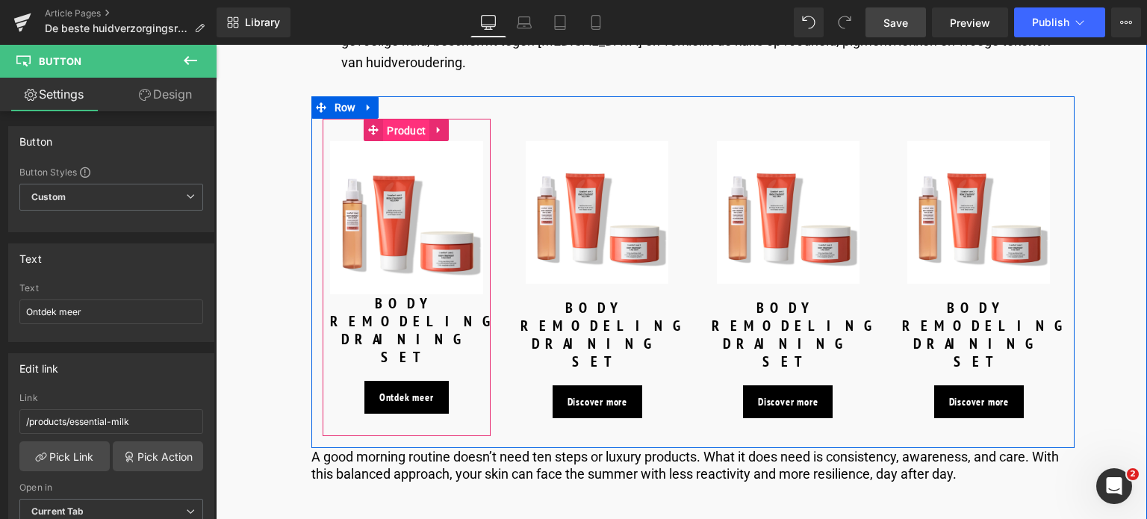
click at [409, 119] on span "Product" at bounding box center [406, 130] width 46 height 22
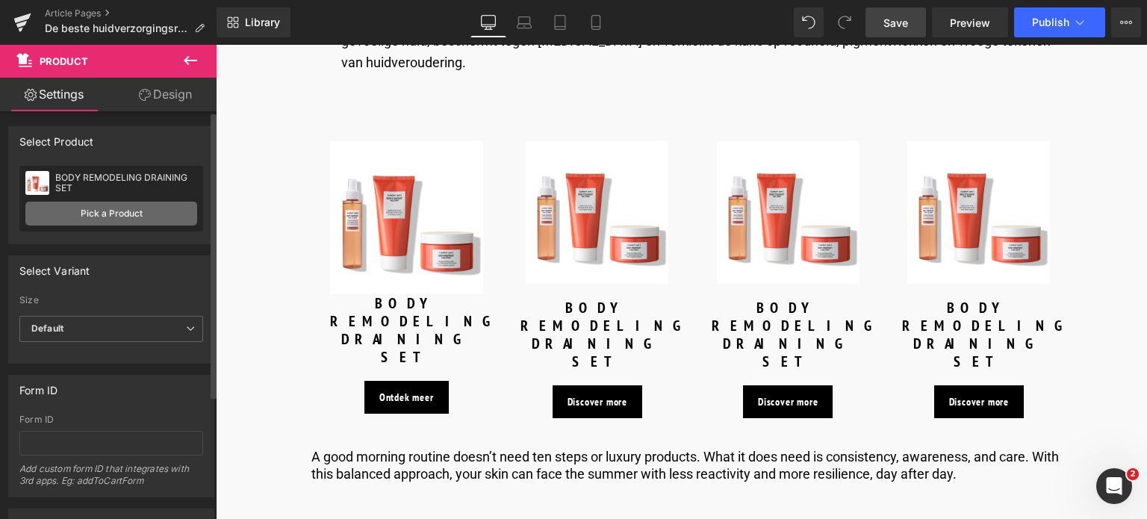
click at [106, 217] on link "Pick a Product" at bounding box center [111, 214] width 172 height 24
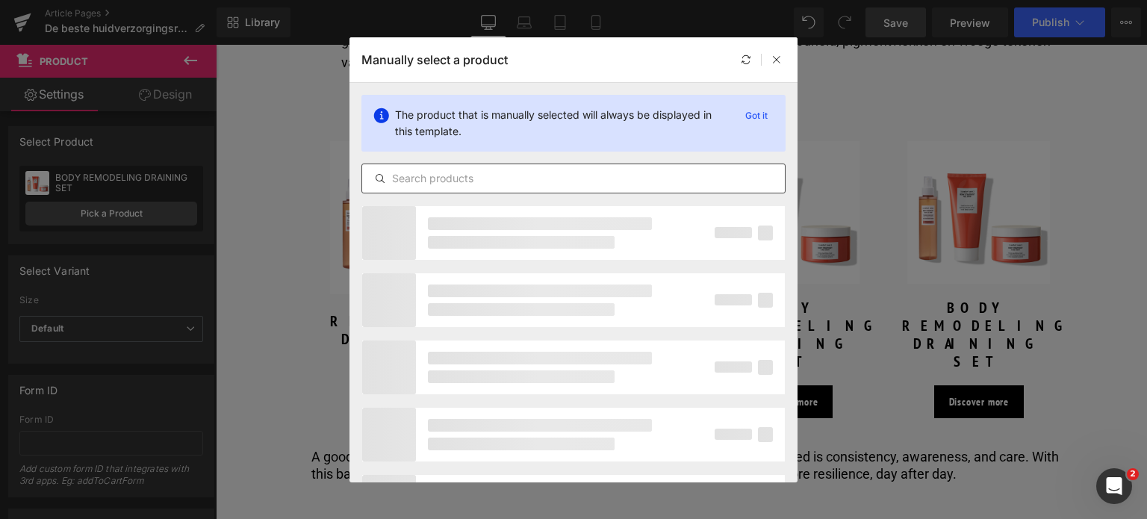
click at [493, 176] on input "text" at bounding box center [573, 179] width 423 height 18
type input "E"
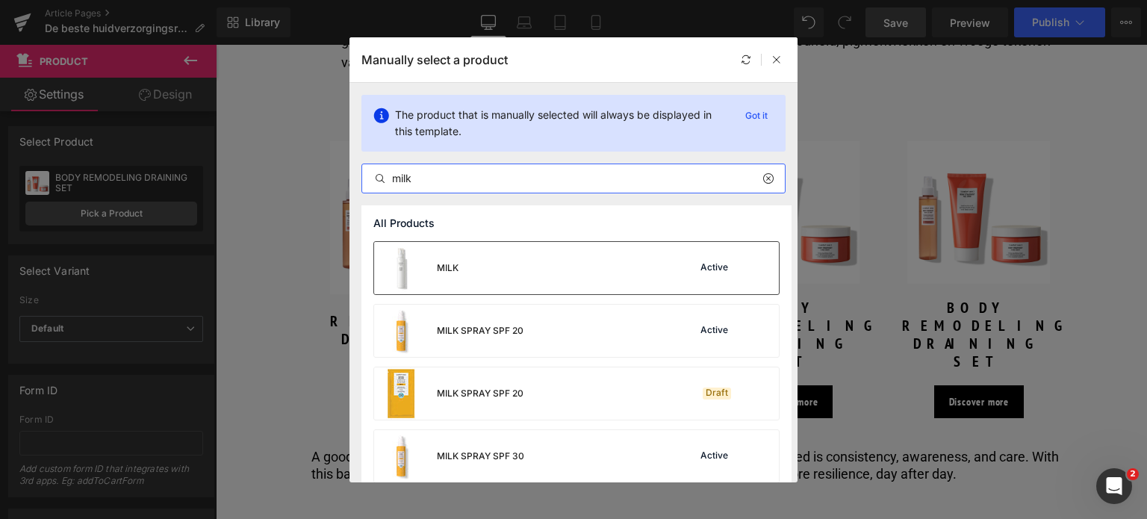
type input "milk"
click at [489, 276] on div "MILK Active" at bounding box center [576, 268] width 405 height 52
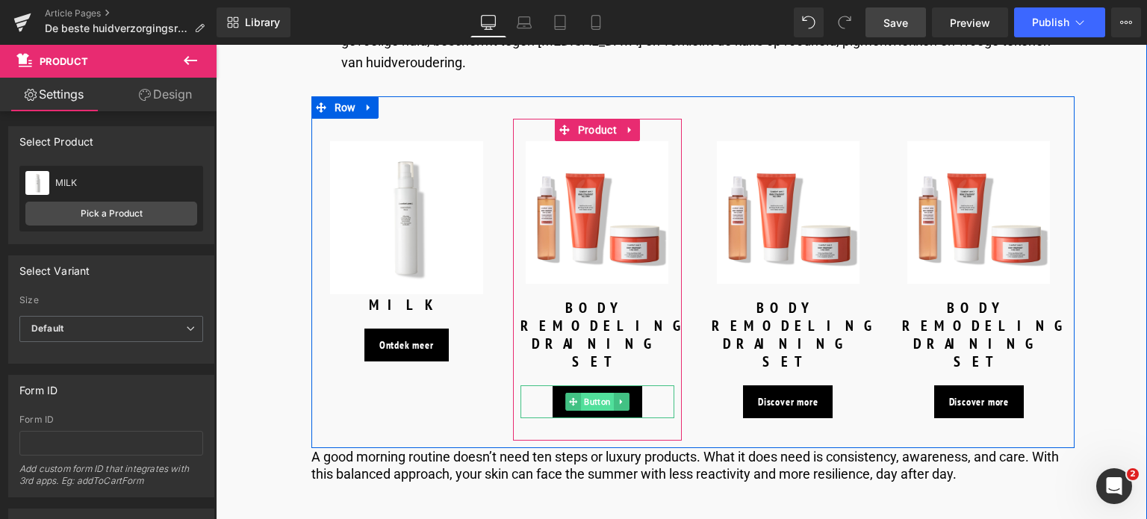
click at [599, 393] on span "Button" at bounding box center [597, 402] width 33 height 18
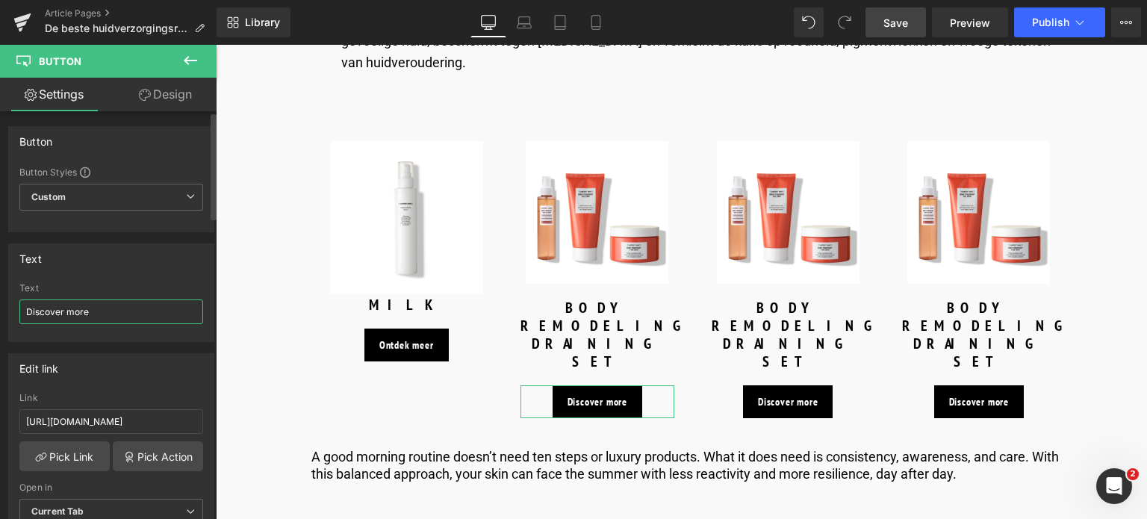
drag, startPoint x: 93, startPoint y: 304, endPoint x: 9, endPoint y: 302, distance: 84.4
click at [12, 313] on div "Discover more Text Discover more" at bounding box center [111, 312] width 205 height 58
type input "Ontdek meer"
drag, startPoint x: 173, startPoint y: 417, endPoint x: 0, endPoint y: 433, distance: 174.0
click at [0, 433] on div "Edit link [URL][DOMAIN_NAME] Link [URL][DOMAIN_NAME] Pick Link Pick Action Curr…" at bounding box center [111, 444] width 223 height 205
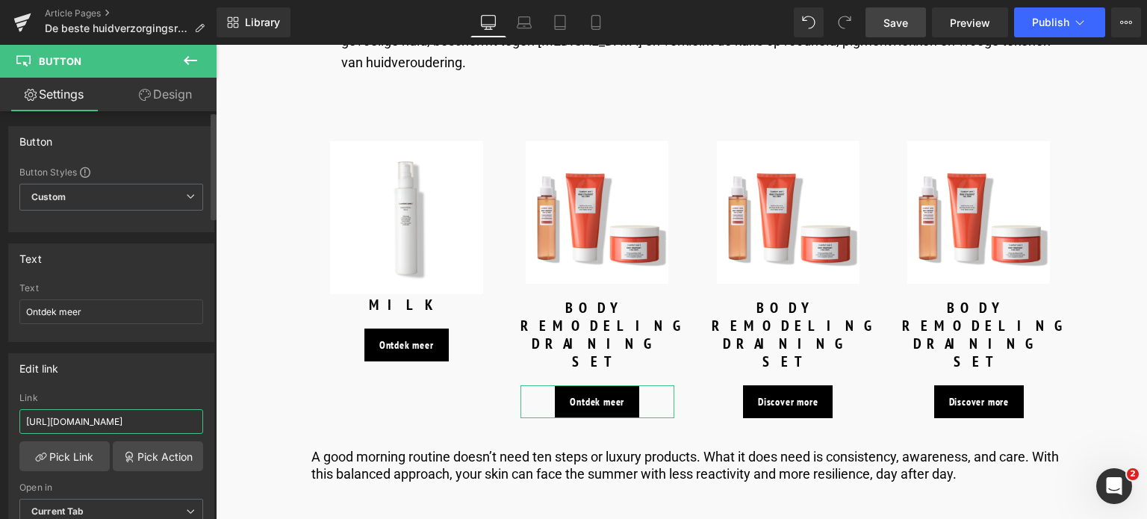
type input "/products/remedy-toner"
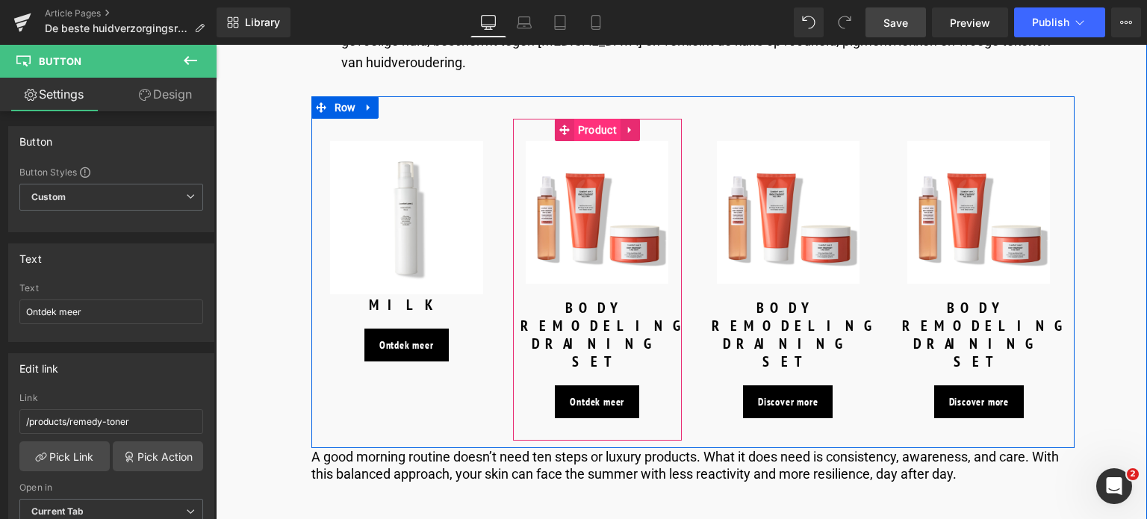
click at [597, 119] on span "Product" at bounding box center [597, 130] width 46 height 22
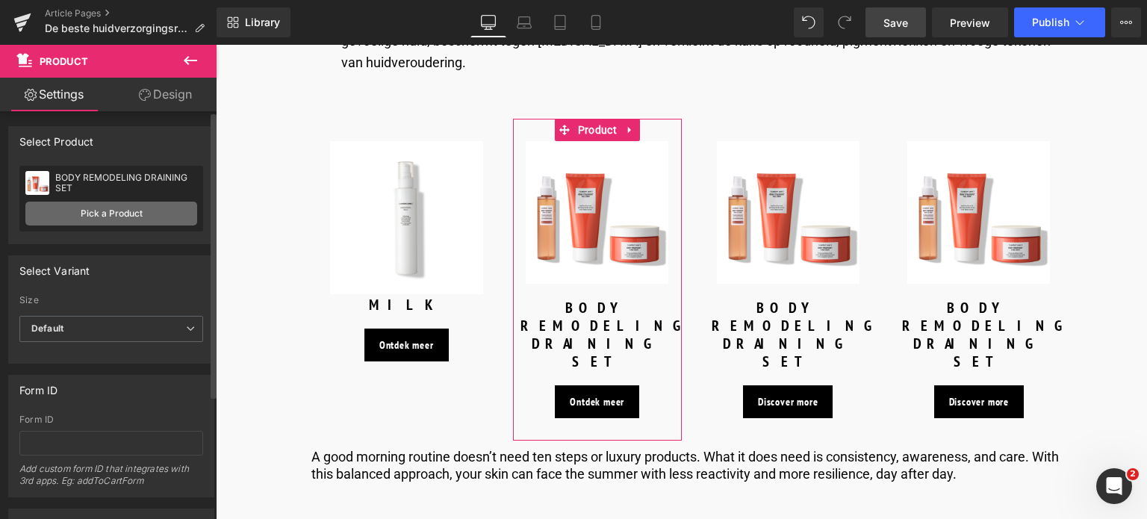
click at [106, 217] on link "Pick a Product" at bounding box center [111, 214] width 172 height 24
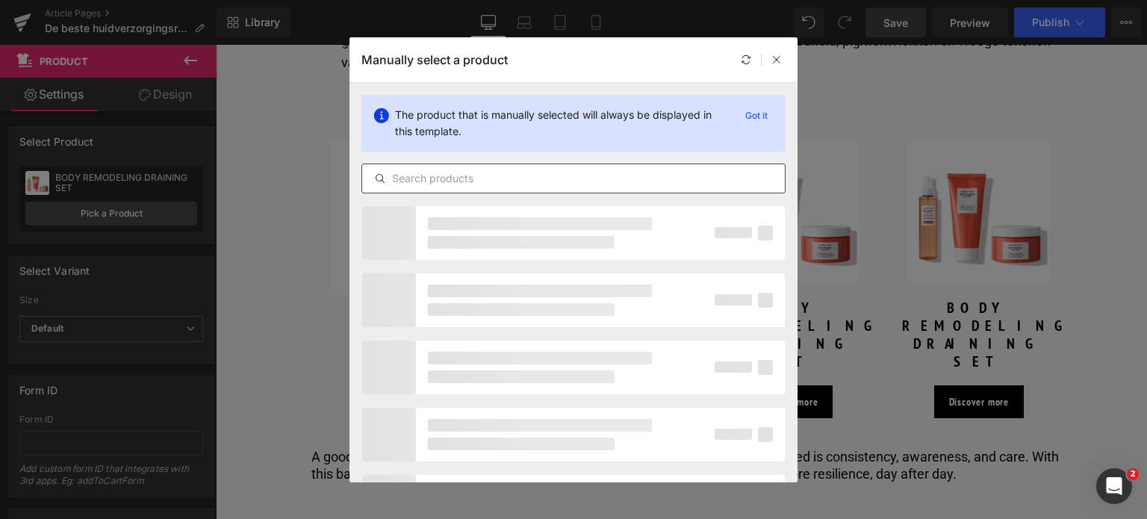
click at [576, 178] on input "text" at bounding box center [573, 179] width 423 height 18
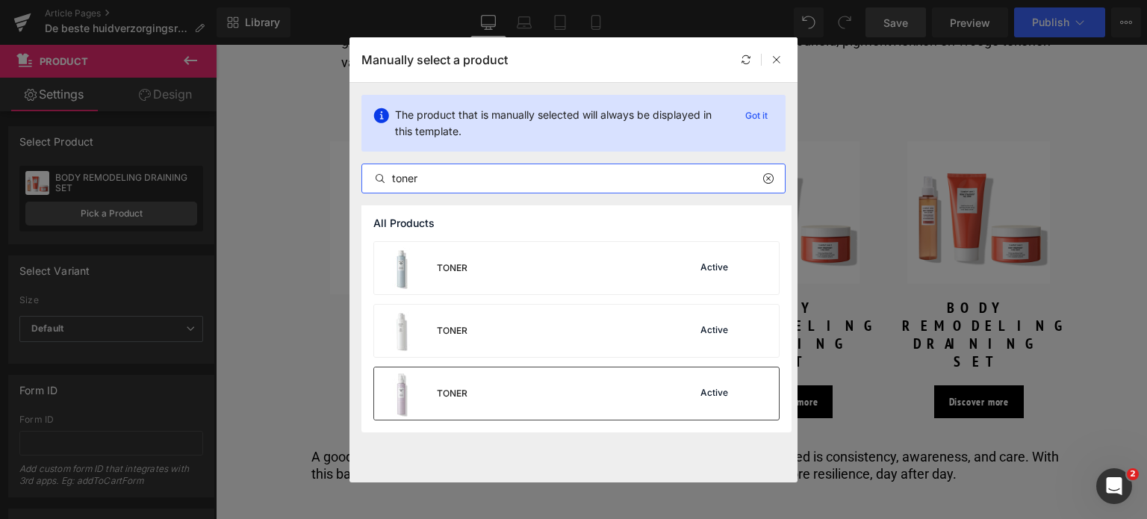
type input "toner"
click at [530, 381] on div "TONER Active" at bounding box center [576, 393] width 405 height 52
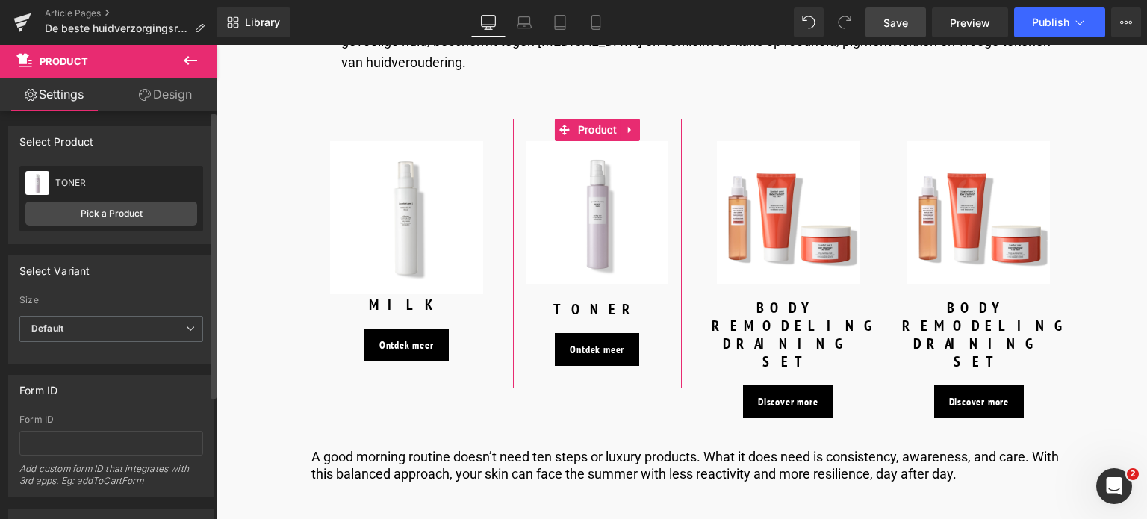
scroll to position [176, 0]
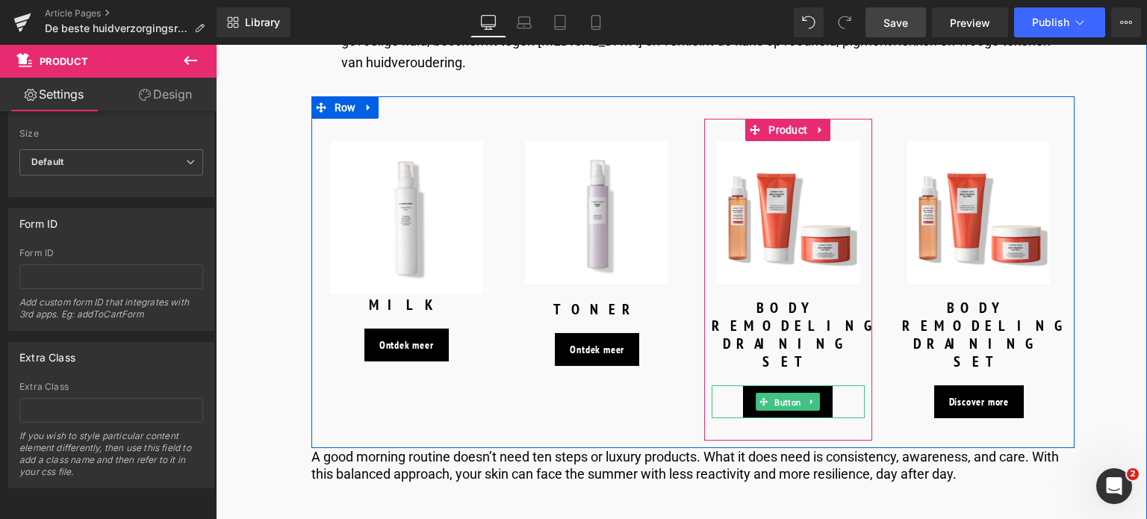
drag, startPoint x: 780, startPoint y: 328, endPoint x: 305, endPoint y: 334, distance: 475.0
click at [780, 394] on span "Button" at bounding box center [788, 403] width 33 height 18
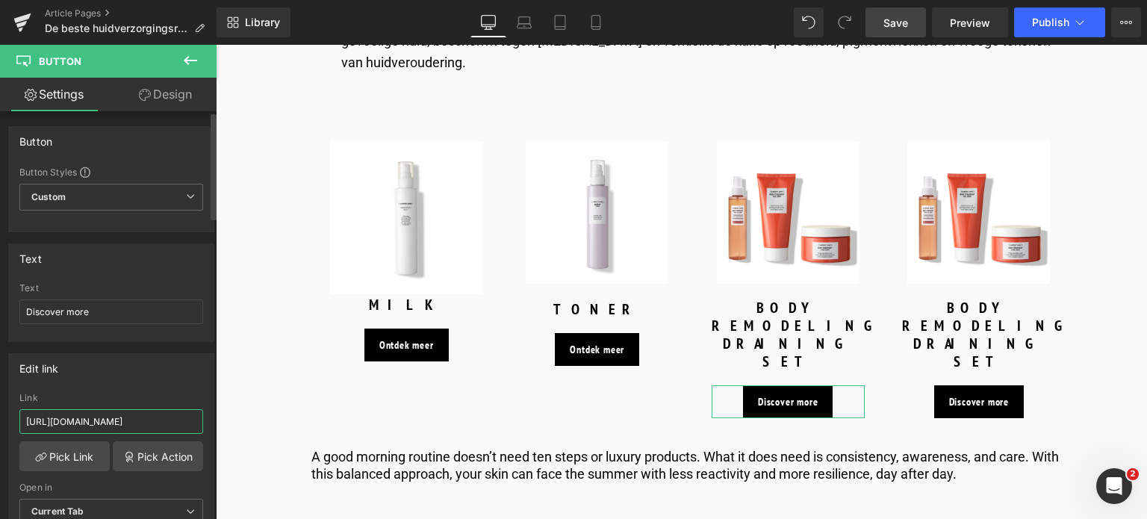
drag, startPoint x: 173, startPoint y: 420, endPoint x: 0, endPoint y: 418, distance: 173.3
click at [0, 418] on div "Edit link [URL][DOMAIN_NAME] Link [URL][DOMAIN_NAME] Pick Link Pick Action Curr…" at bounding box center [111, 444] width 223 height 205
type input "/products/remedy-defense-cream"
drag, startPoint x: 122, startPoint y: 308, endPoint x: 0, endPoint y: 295, distance: 122.5
click at [0, 295] on div "Text Discover more Text Discover more" at bounding box center [111, 287] width 223 height 110
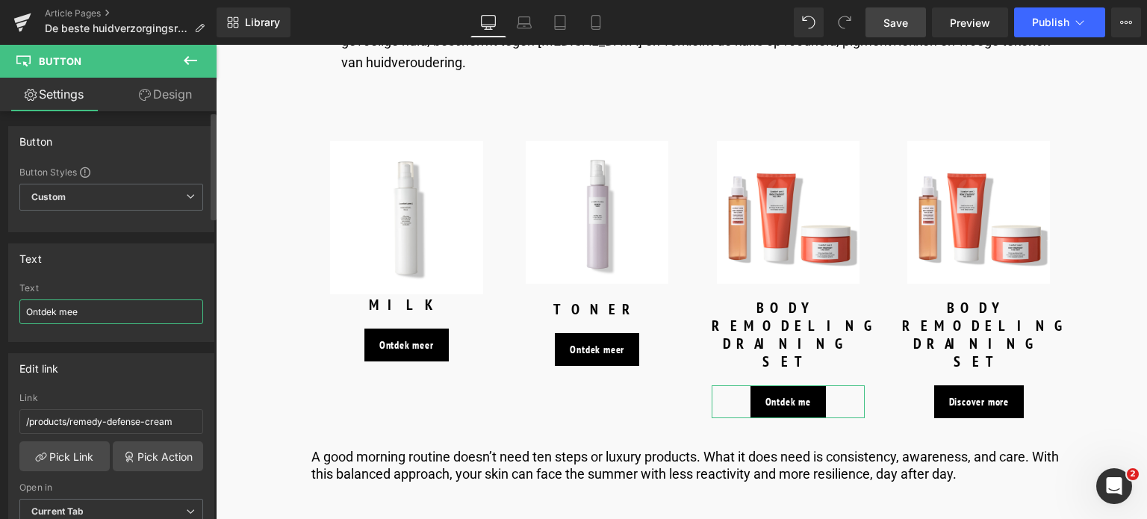
type input "Ontdek meer"
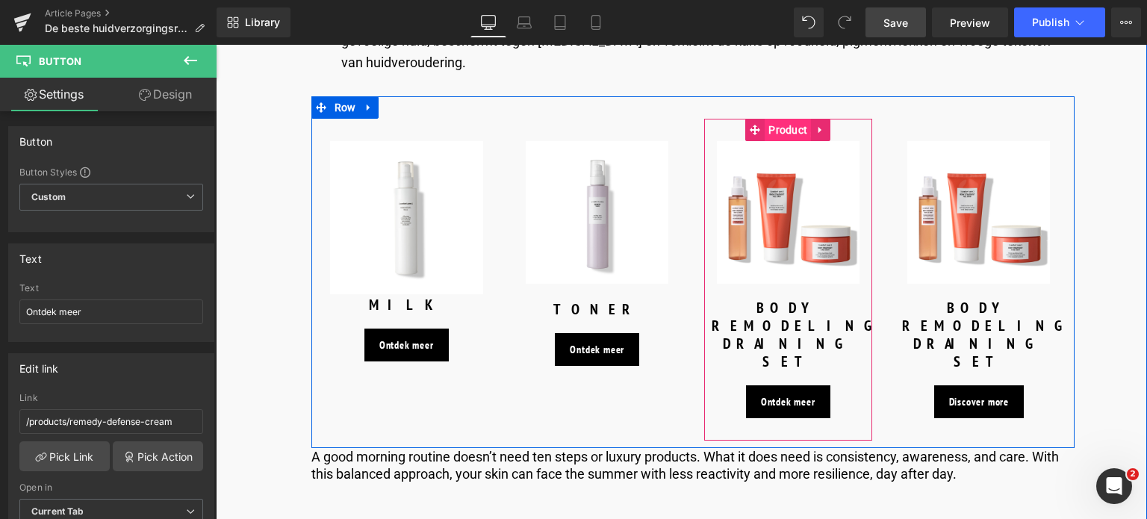
click at [789, 119] on span "Product" at bounding box center [788, 130] width 46 height 22
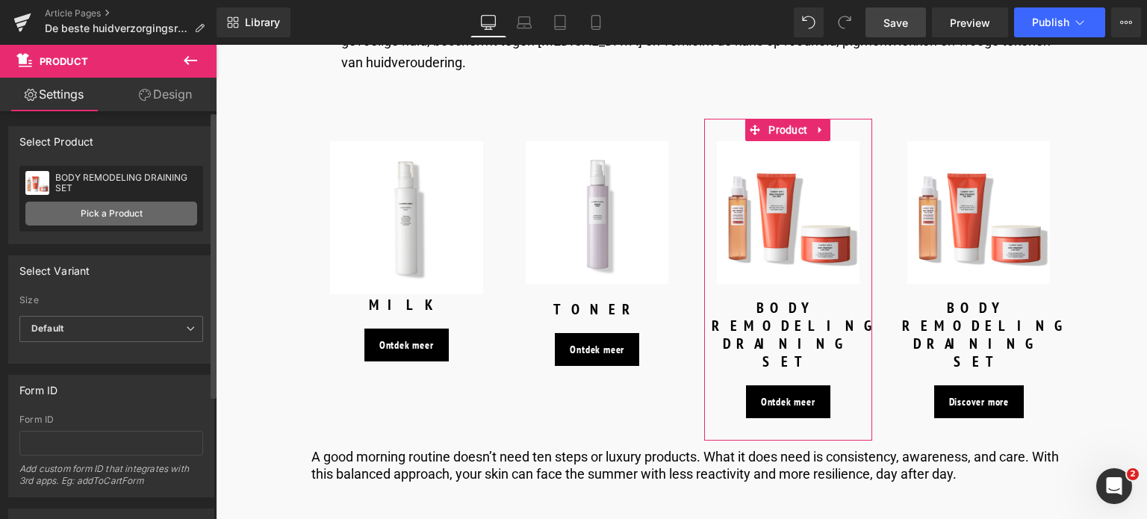
click at [78, 211] on link "Pick a Product" at bounding box center [111, 214] width 172 height 24
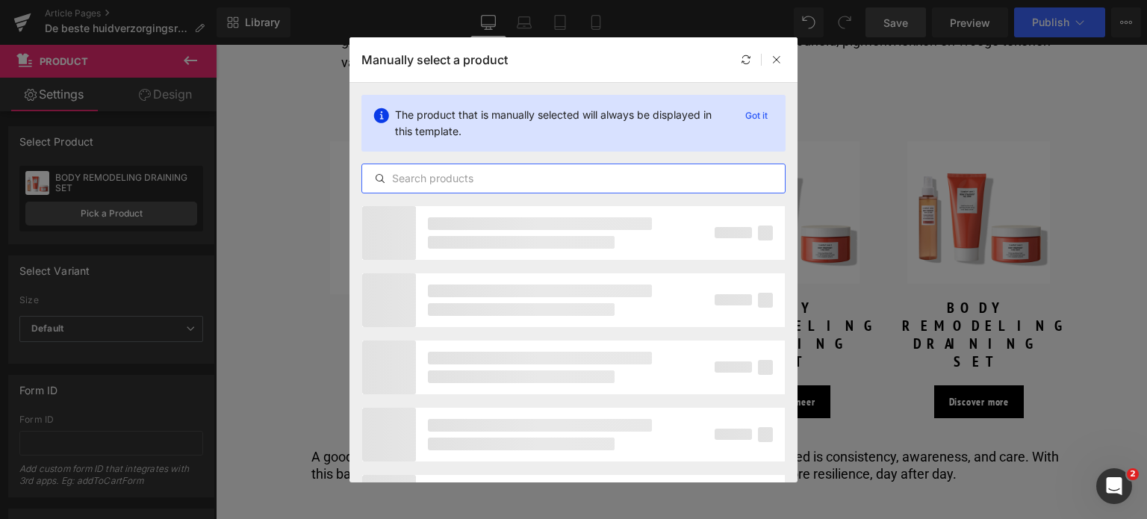
click at [517, 183] on input "text" at bounding box center [573, 179] width 423 height 18
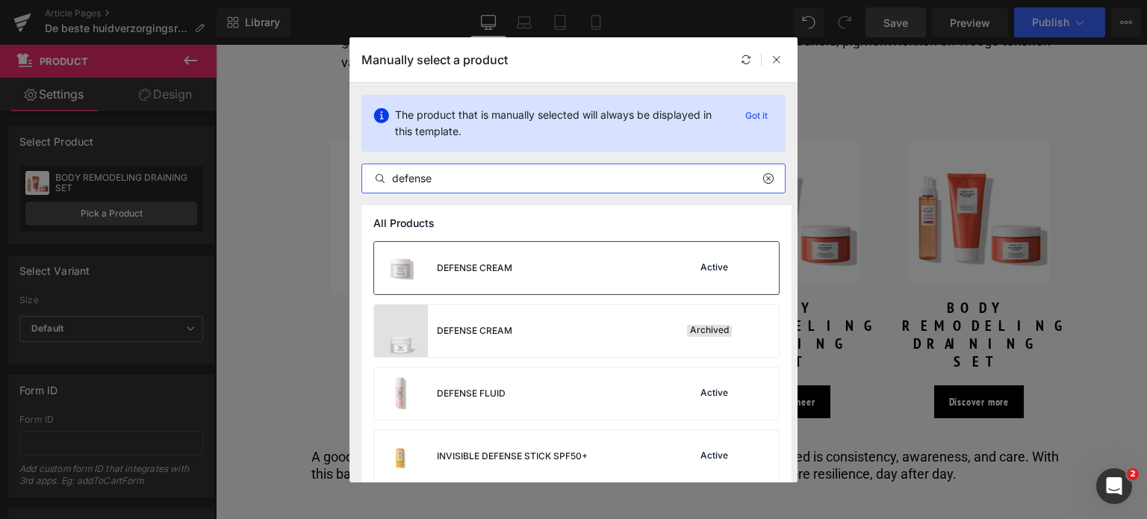
type input "defense"
click at [516, 268] on div "DEFENSE CREAM Active" at bounding box center [576, 268] width 405 height 52
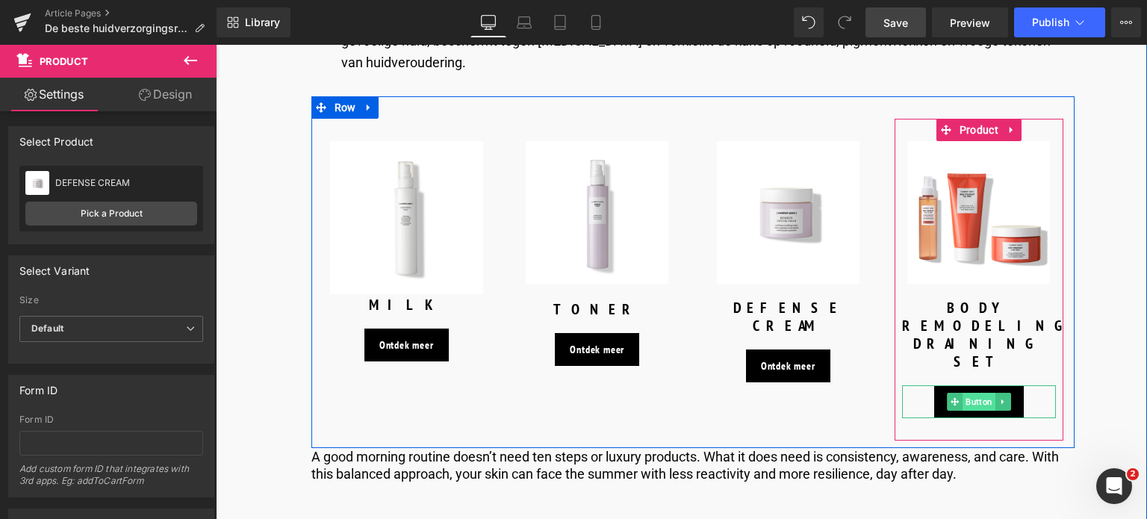
click at [984, 393] on span "Button" at bounding box center [979, 402] width 33 height 18
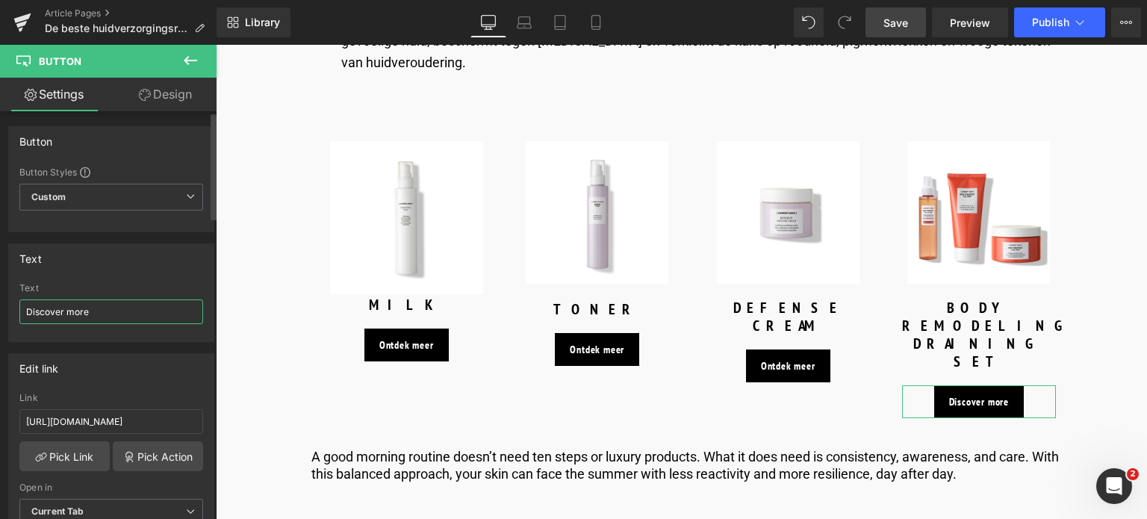
drag, startPoint x: 96, startPoint y: 314, endPoint x: 39, endPoint y: 283, distance: 64.5
click at [0, 303] on div "Text Discover more Text Discover more" at bounding box center [111, 287] width 223 height 110
type input "Ontdek meer"
click at [176, 418] on input "[URL][DOMAIN_NAME]" at bounding box center [111, 421] width 184 height 25
drag, startPoint x: 174, startPoint y: 420, endPoint x: 0, endPoint y: 428, distance: 174.2
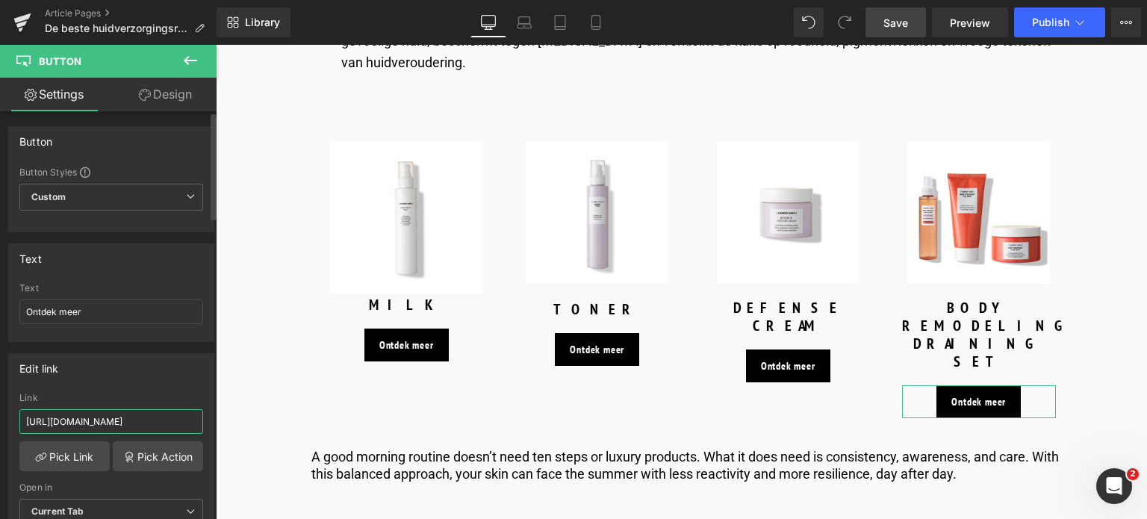
click at [0, 428] on div "Edit link [URL][DOMAIN_NAME] Link [URL][DOMAIN_NAME] Pick Link Pick Action Curr…" at bounding box center [111, 444] width 223 height 205
type input "/products/sun-soul-face-cream-spf50-old"
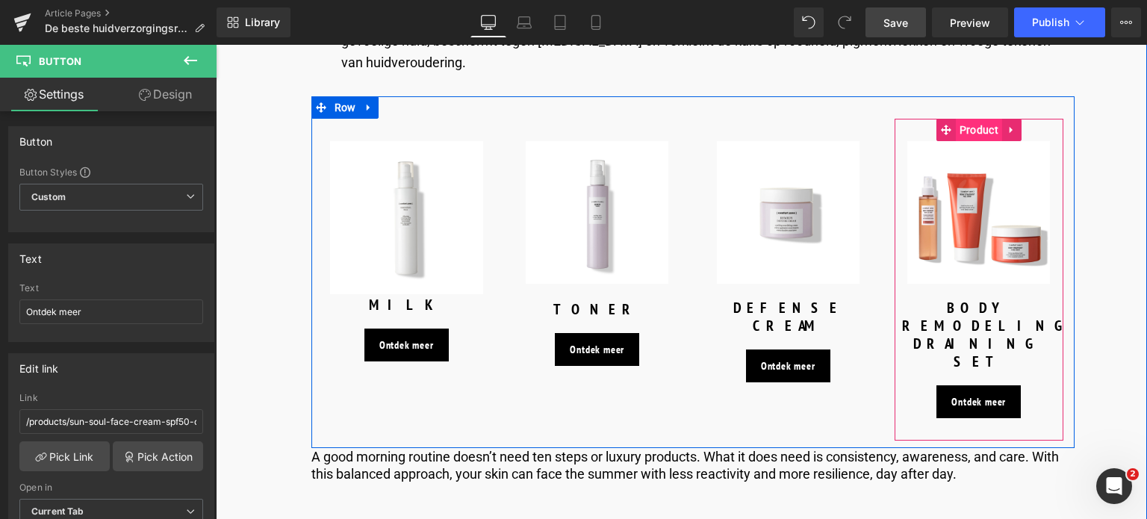
click at [978, 119] on span "Product" at bounding box center [979, 130] width 46 height 22
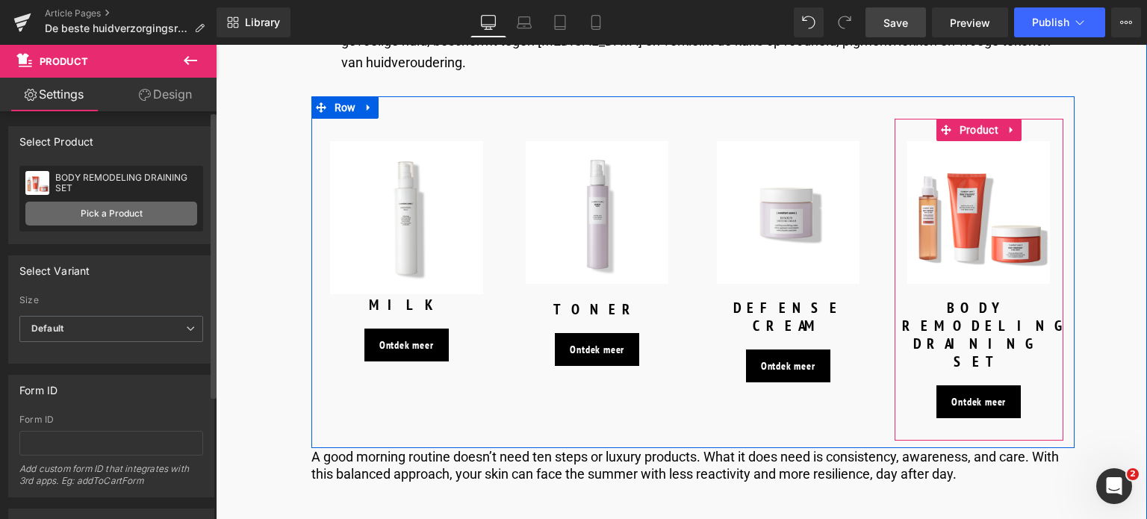
click at [125, 215] on link "Pick a Product" at bounding box center [111, 214] width 172 height 24
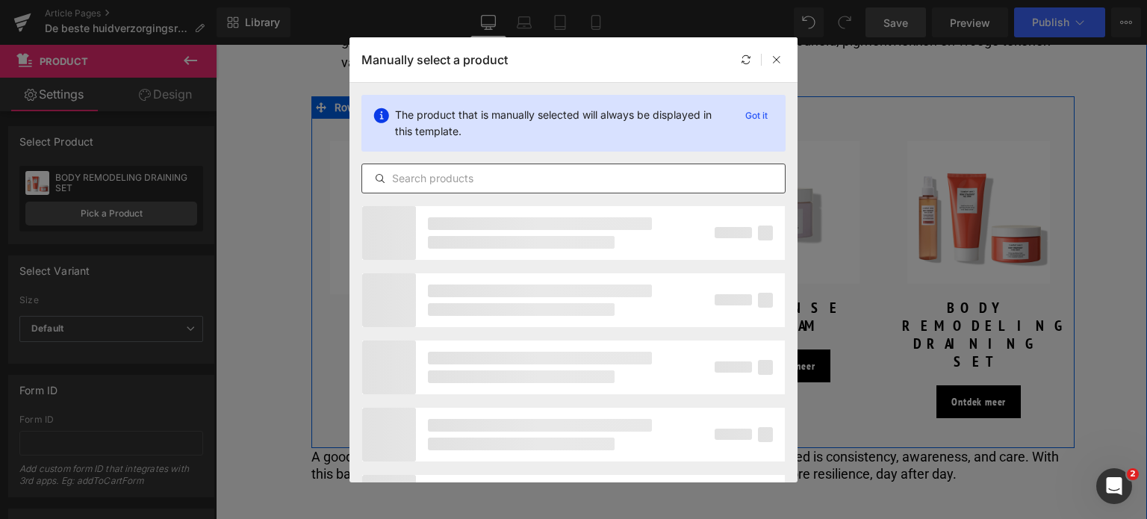
click at [601, 187] on div at bounding box center [573, 179] width 424 height 30
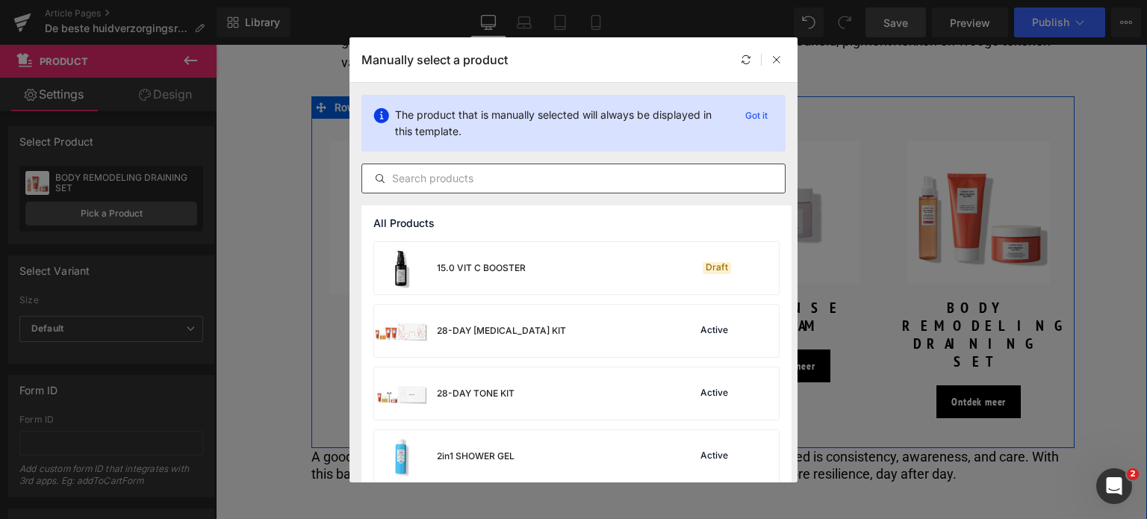
click at [600, 181] on input "text" at bounding box center [573, 179] width 423 height 18
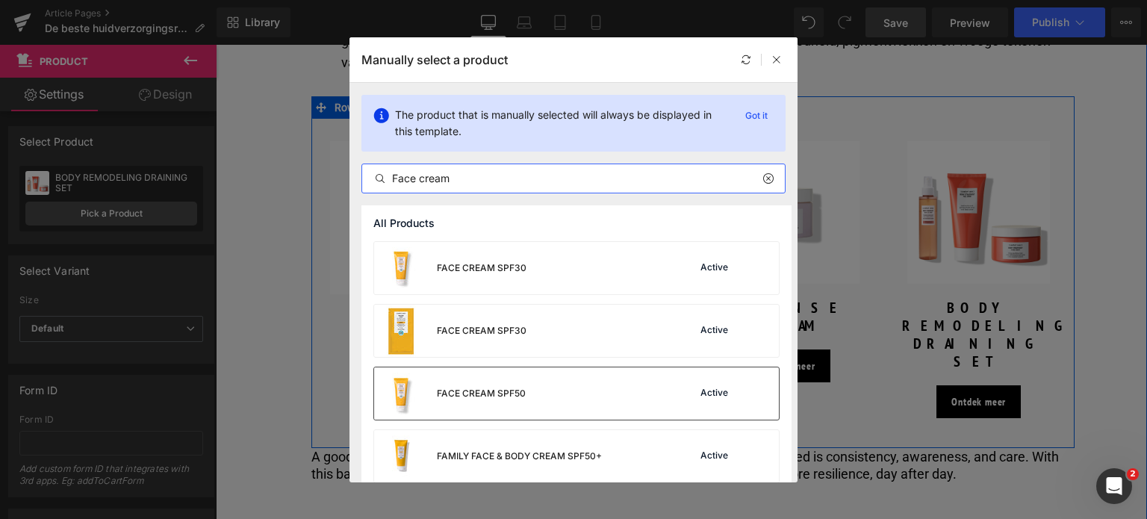
type input "Face cream"
click at [562, 388] on div "FACE CREAM SPF50 Active" at bounding box center [576, 393] width 405 height 52
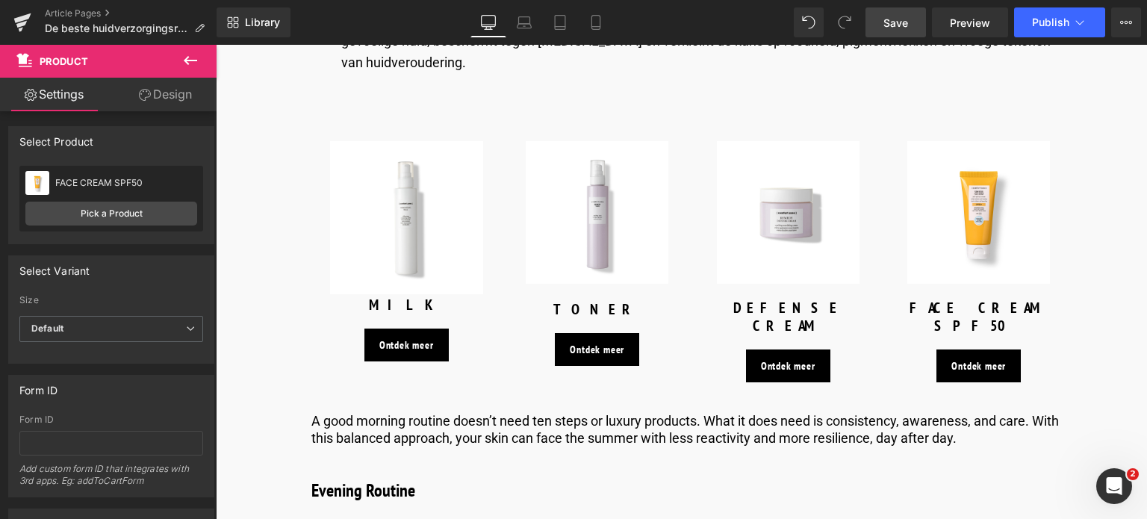
click at [900, 28] on span "Save" at bounding box center [896, 23] width 25 height 16
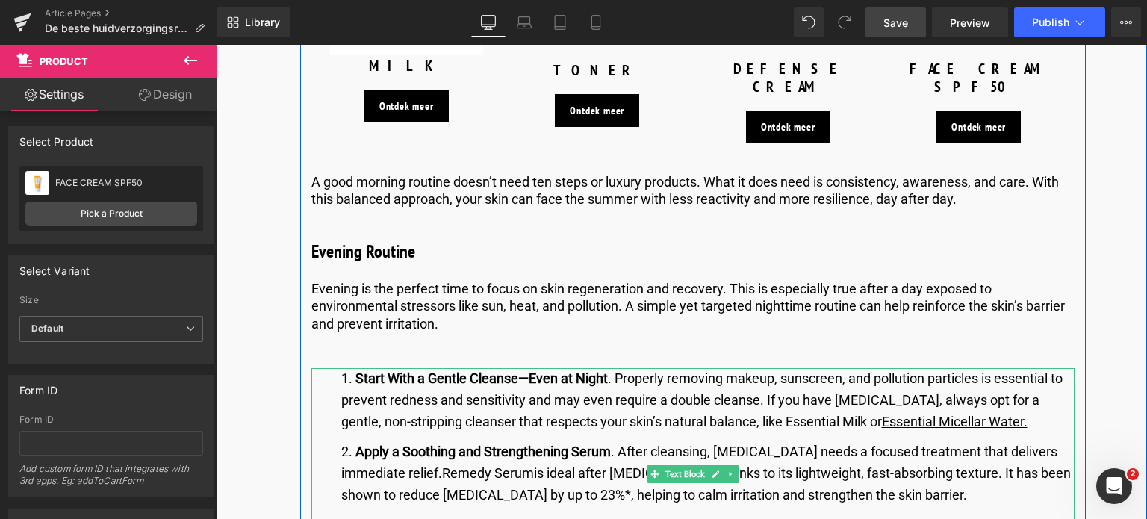
scroll to position [2763, 0]
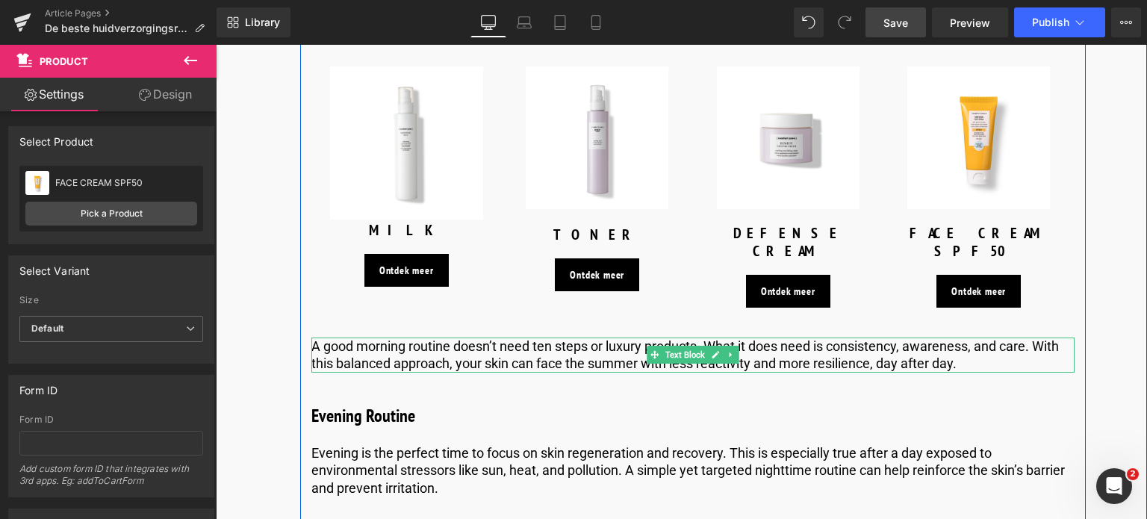
click at [495, 338] on p "A good morning routine doesn’t need ten steps or luxury products. What it does …" at bounding box center [692, 355] width 763 height 35
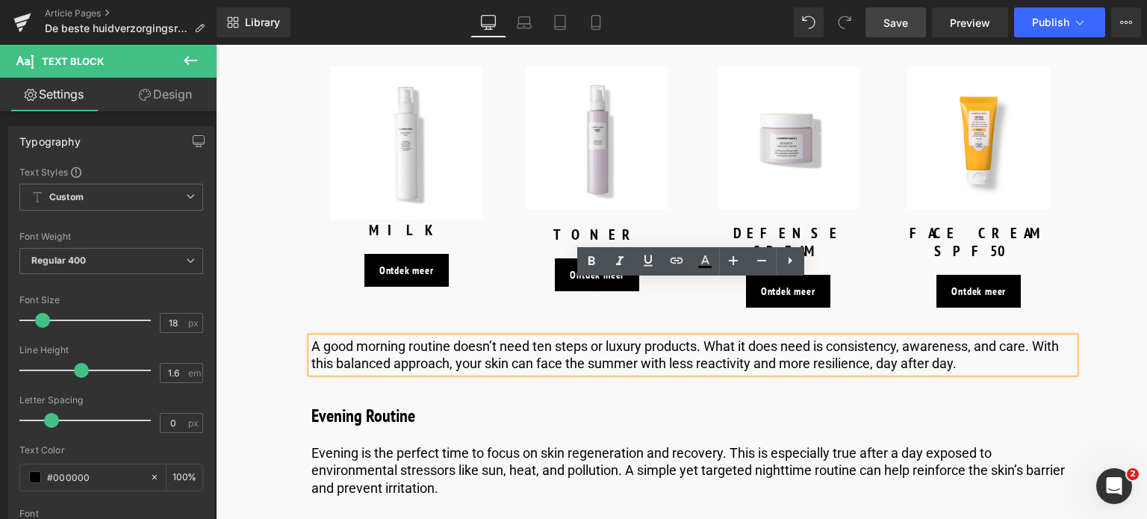
drag, startPoint x: 977, startPoint y: 308, endPoint x: 266, endPoint y: 283, distance: 711.4
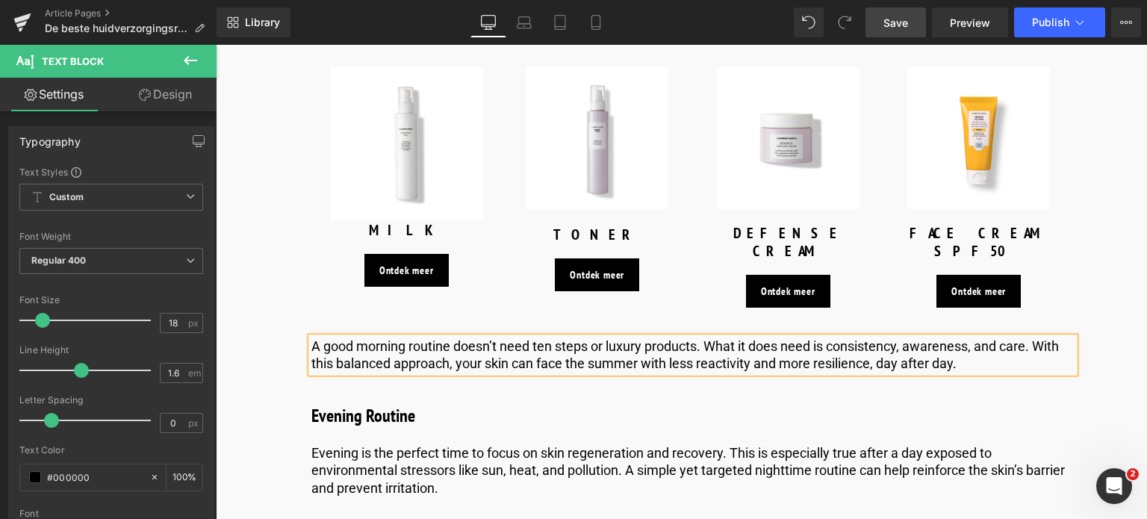
click at [981, 338] on p "A good morning routine doesn’t need ten steps or luxury products. What it does …" at bounding box center [692, 355] width 763 height 35
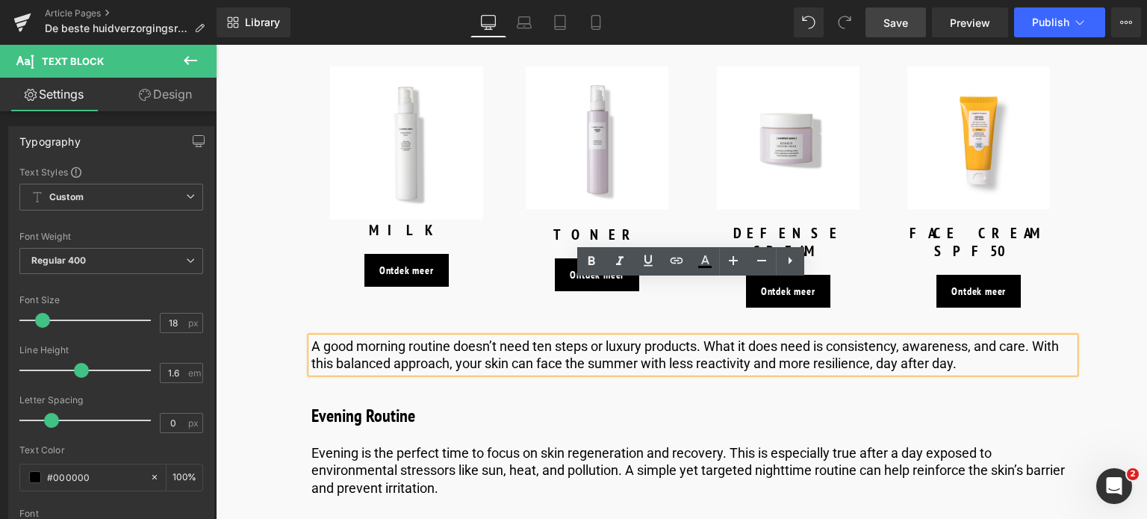
drag, startPoint x: 981, startPoint y: 305, endPoint x: 269, endPoint y: 253, distance: 714.4
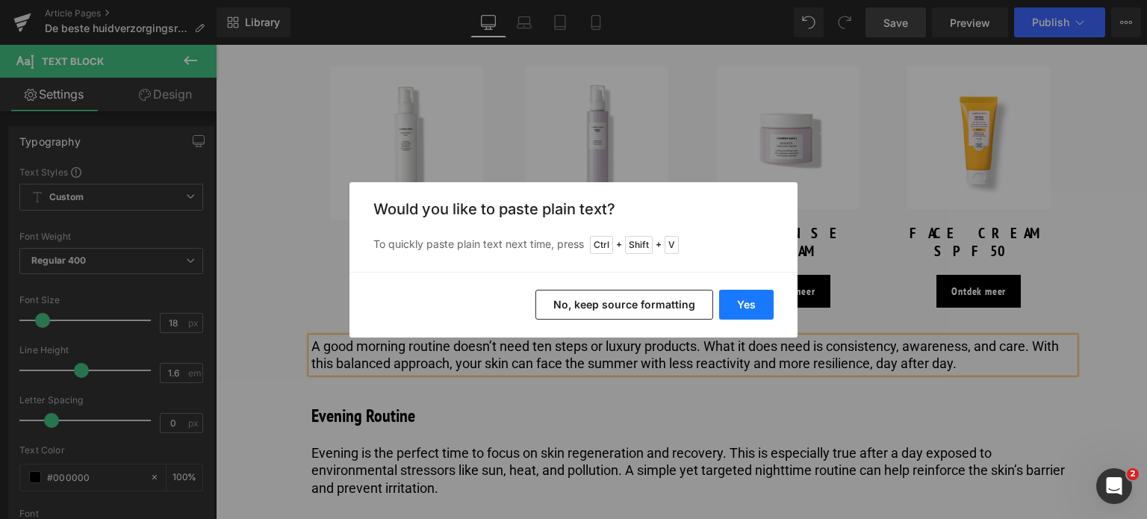
click at [739, 301] on button "Yes" at bounding box center [746, 305] width 55 height 30
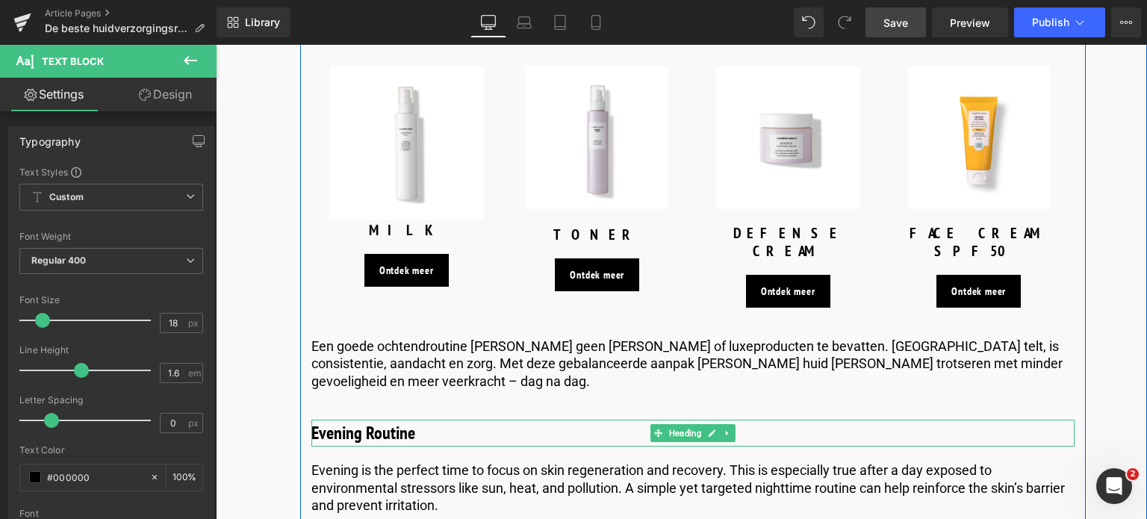
click at [425, 420] on h3 "Evening Routine" at bounding box center [692, 433] width 763 height 27
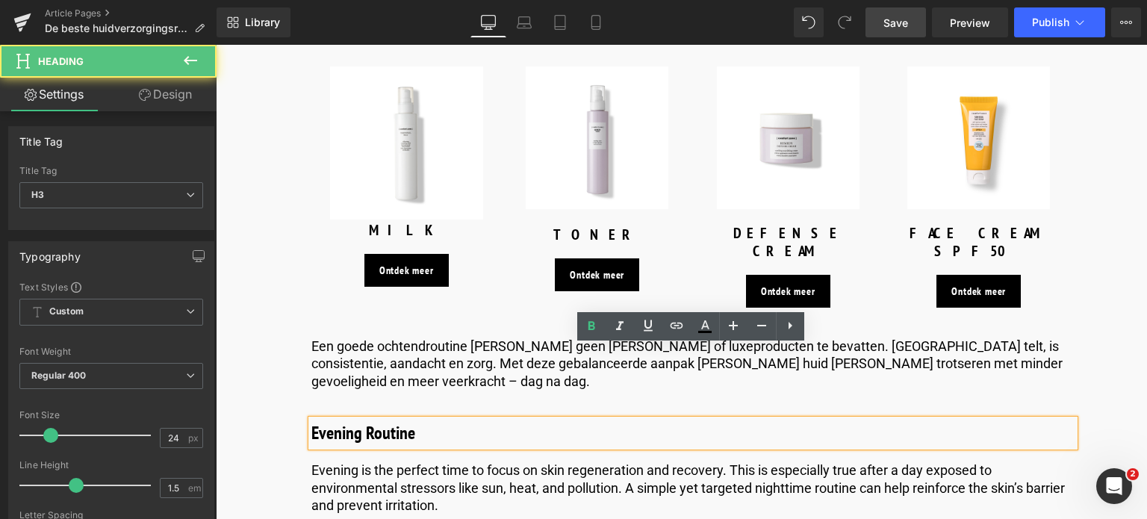
click at [358, 420] on h3 "Evening Routine" at bounding box center [692, 433] width 763 height 27
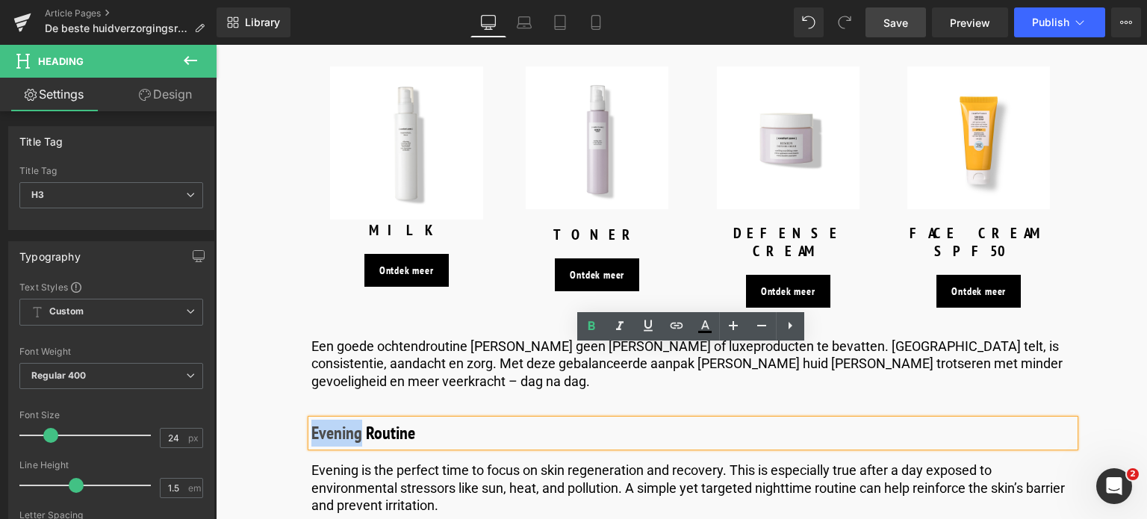
drag, startPoint x: 358, startPoint y: 359, endPoint x: 298, endPoint y: 355, distance: 59.9
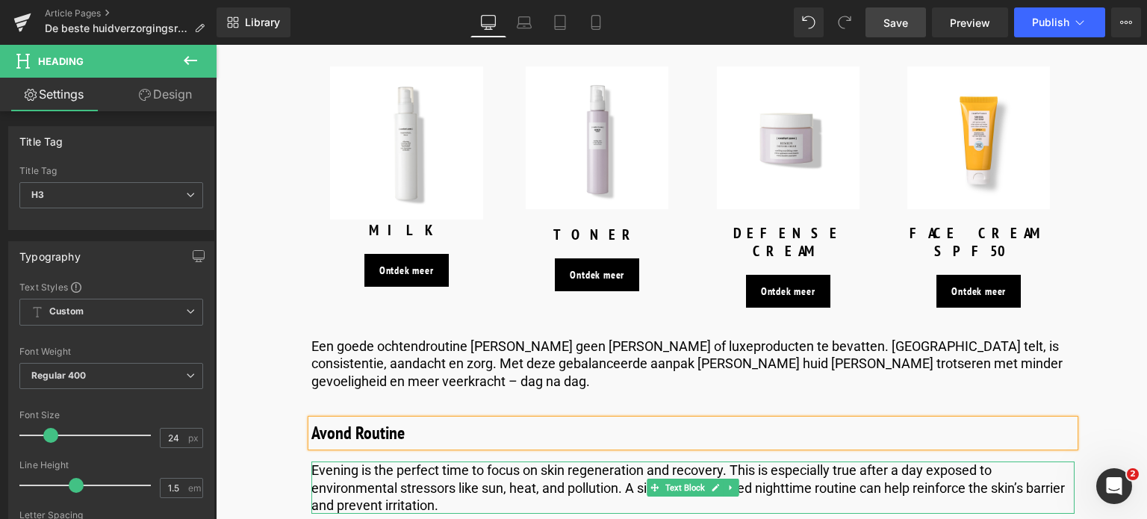
click at [424, 462] on p "Evening is the perfect time to focus on skin regeneration and recovery. This is…" at bounding box center [692, 488] width 763 height 52
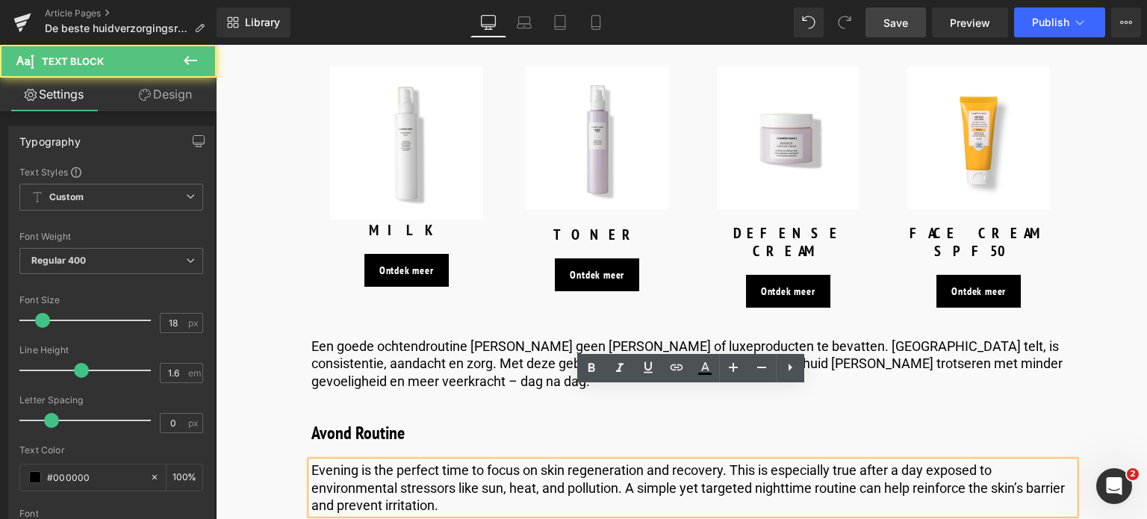
drag, startPoint x: 439, startPoint y: 436, endPoint x: 269, endPoint y: 391, distance: 176.3
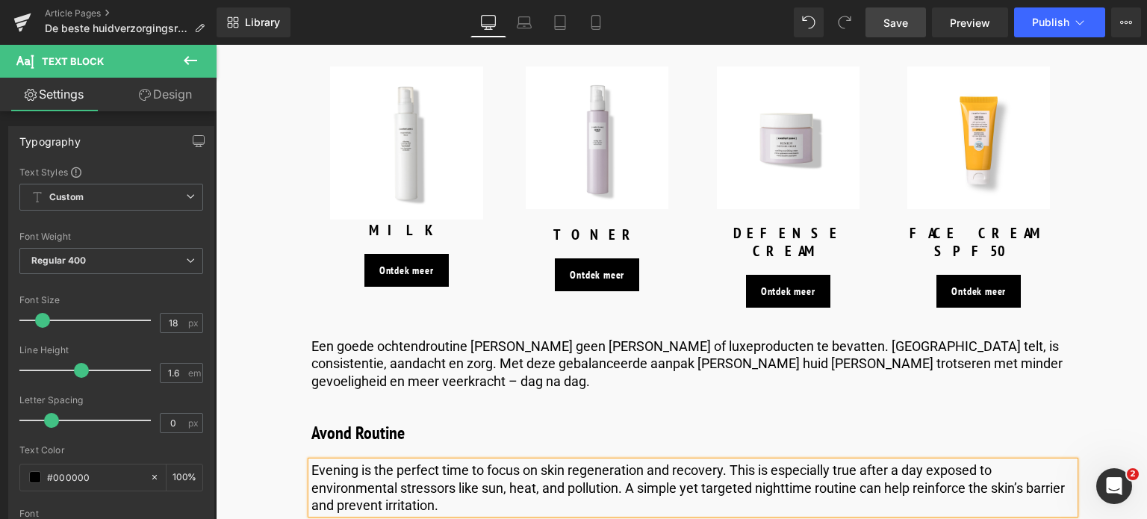
click at [445, 462] on p "Evening is the perfect time to focus on skin regeneration and recovery. This is…" at bounding box center [692, 488] width 763 height 52
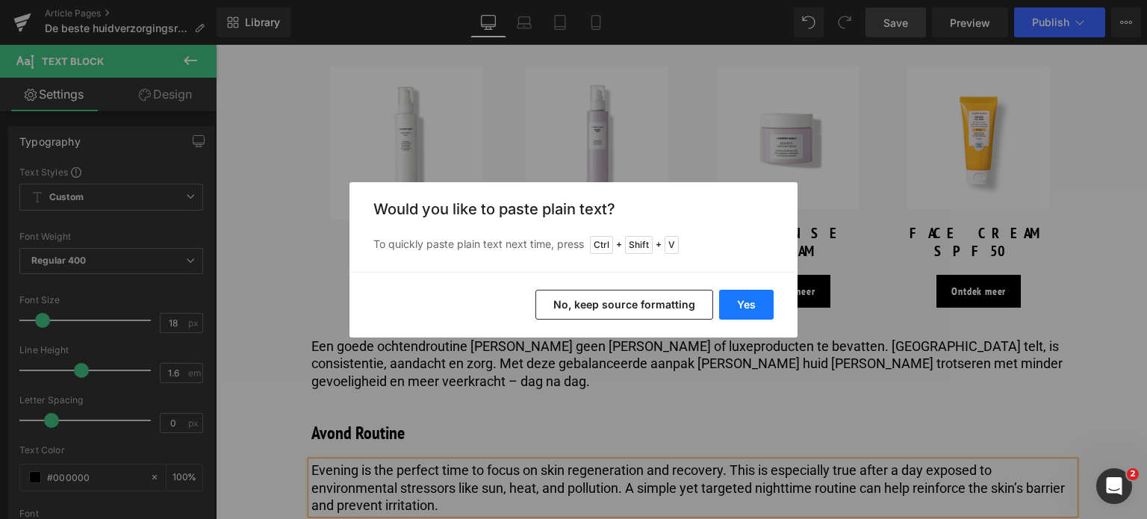
click at [742, 310] on button "Yes" at bounding box center [746, 305] width 55 height 30
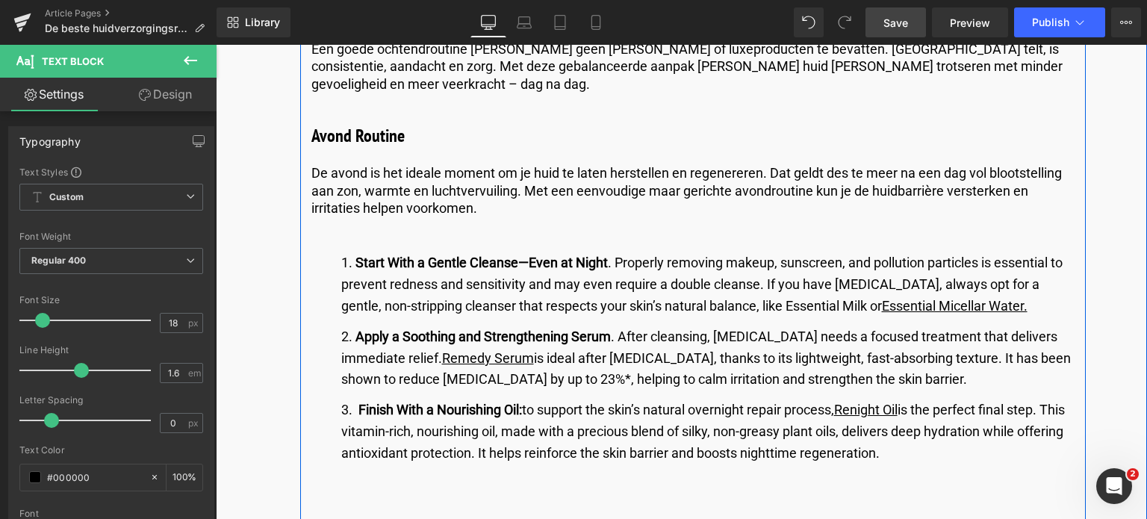
scroll to position [3062, 0]
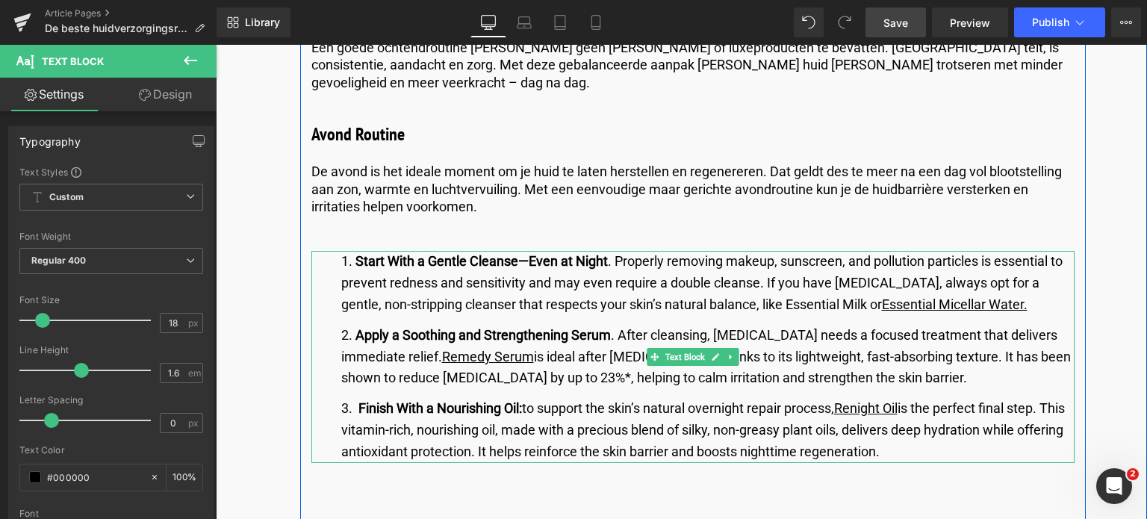
click at [356, 253] on b "Start With a Gentle Cleanse—Even at Night" at bounding box center [482, 261] width 252 height 16
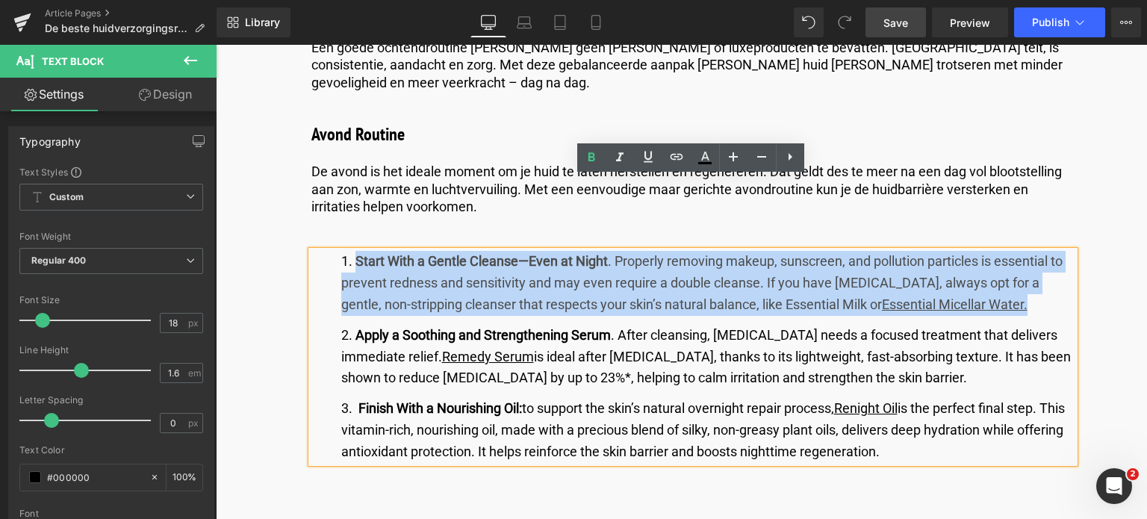
drag, startPoint x: 356, startPoint y: 188, endPoint x: 1019, endPoint y: 223, distance: 664.1
click at [1019, 251] on li "Start With a Gentle Cleanse—Even at Night . Properly removing makeup, sunscreen…" at bounding box center [707, 283] width 733 height 64
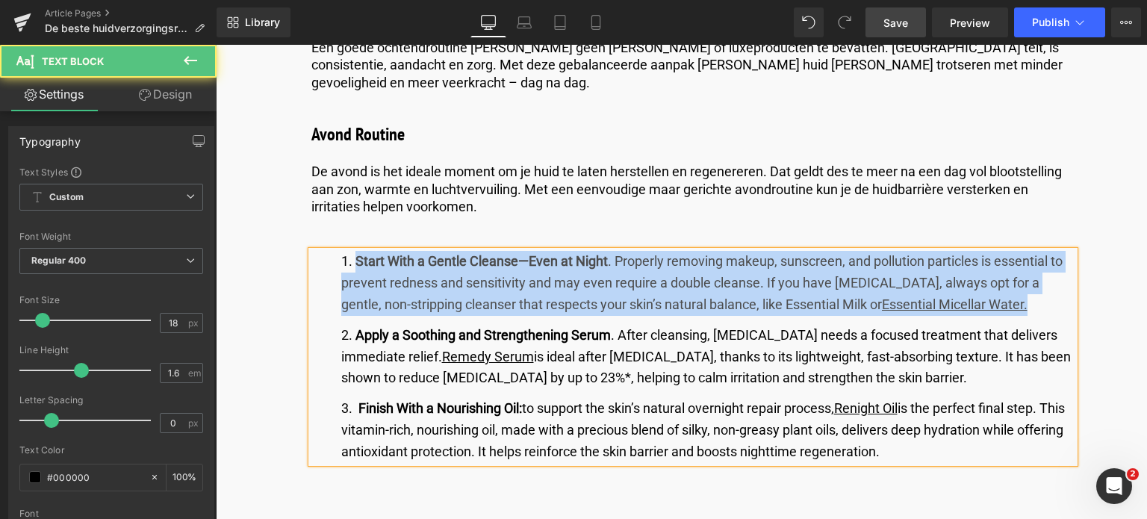
click at [1003, 251] on li "Start With a Gentle Cleanse—Even at Night . Properly removing makeup, sunscreen…" at bounding box center [707, 283] width 733 height 64
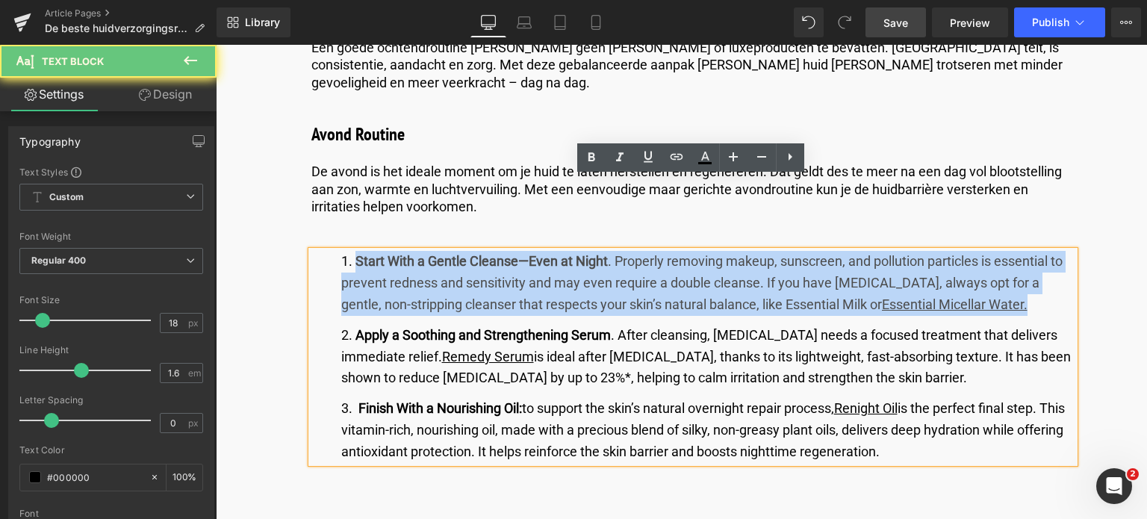
click at [1003, 251] on li "Start With a Gentle Cleanse—Even at Night . Properly removing makeup, sunscreen…" at bounding box center [707, 283] width 733 height 64
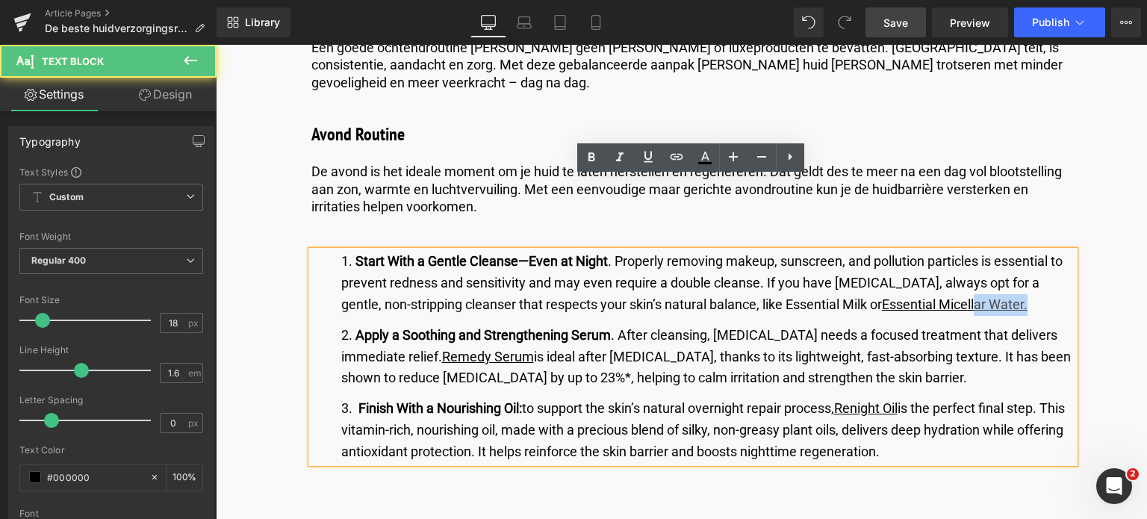
drag, startPoint x: 1003, startPoint y: 235, endPoint x: 801, endPoint y: 240, distance: 202.4
click at [838, 251] on li "Start With a Gentle Cleanse—Even at Night . Properly removing makeup, sunscreen…" at bounding box center [707, 283] width 733 height 64
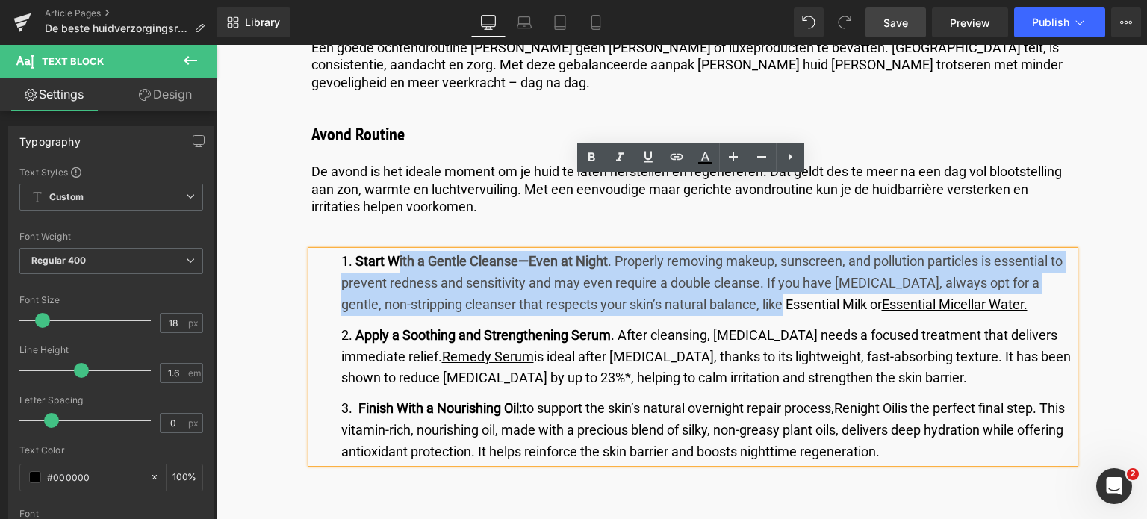
drag, startPoint x: 558, startPoint y: 211, endPoint x: 394, endPoint y: 193, distance: 165.4
click at [394, 251] on li "Start With a Gentle Cleanse—Even at Night . Properly removing makeup, sunscreen…" at bounding box center [707, 283] width 733 height 64
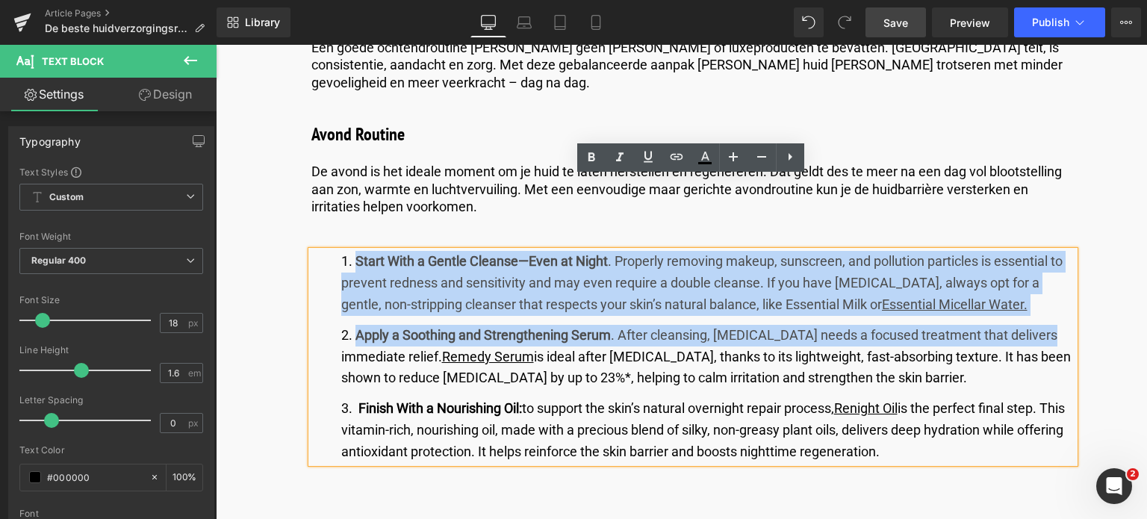
drag, startPoint x: 354, startPoint y: 190, endPoint x: 1058, endPoint y: 255, distance: 706.5
click at [1058, 255] on ol "Start With a Gentle Cleanse—Even at Night . Properly removing makeup, sunscreen…" at bounding box center [692, 356] width 763 height 211
click at [1024, 251] on ol "Start With a Gentle Cleanse—Even at Night . Properly removing makeup, sunscreen…" at bounding box center [692, 356] width 763 height 211
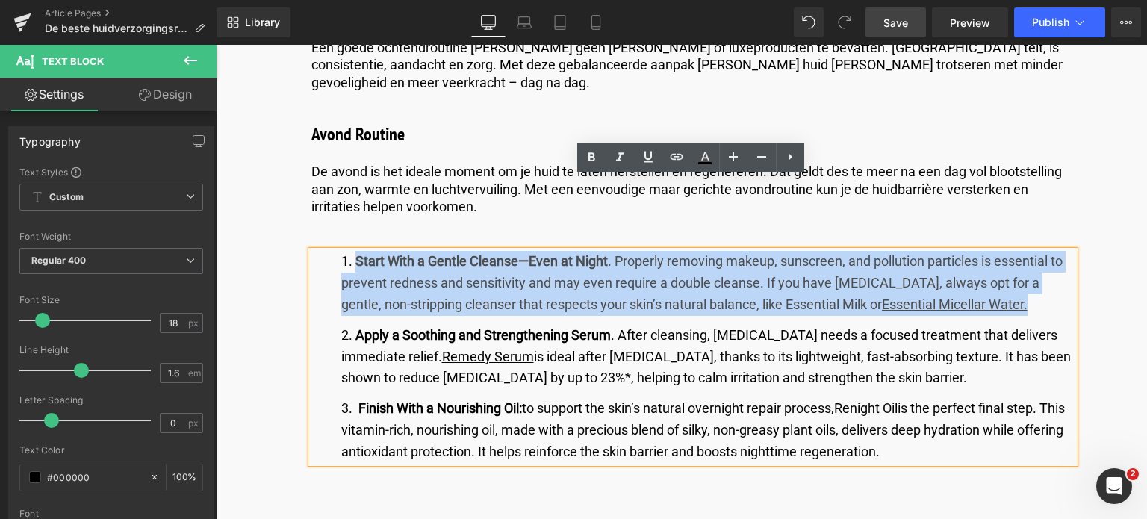
drag, startPoint x: 1006, startPoint y: 229, endPoint x: 356, endPoint y: 183, distance: 652.2
click at [356, 251] on li "Start With a Gentle Cleanse—Even at Night . Properly removing makeup, sunscreen…" at bounding box center [707, 283] width 733 height 64
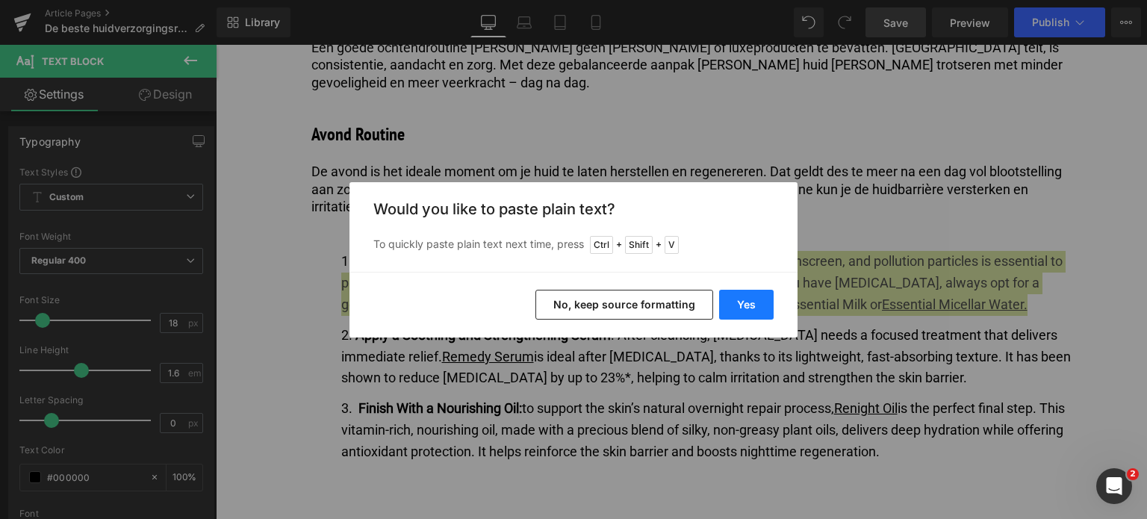
click at [739, 294] on button "Yes" at bounding box center [746, 305] width 55 height 30
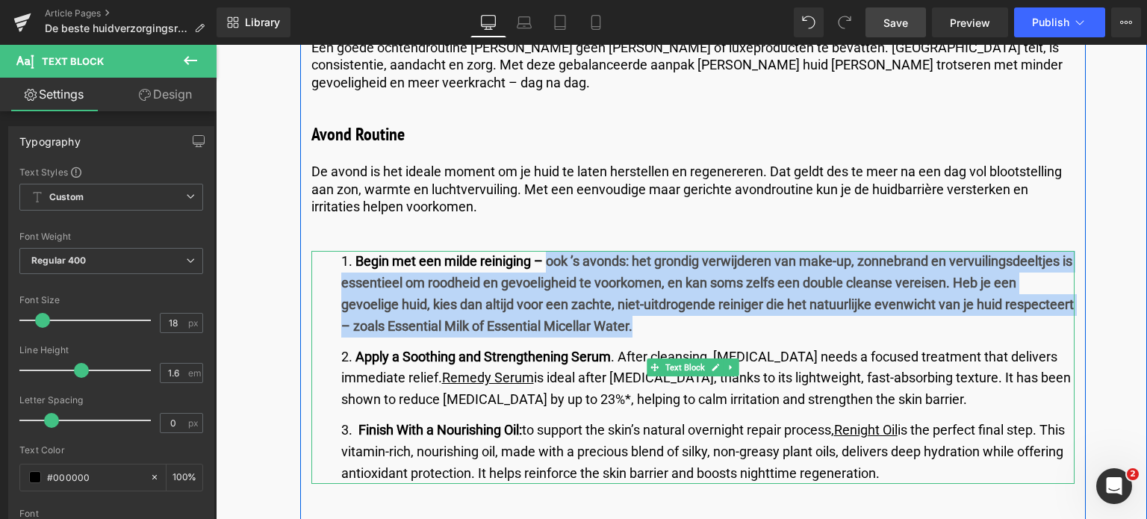
drag, startPoint x: 547, startPoint y: 190, endPoint x: 710, endPoint y: 250, distance: 174.1
click at [710, 251] on li "Begin met een milde reiniging – ook ’s avonds: het grondig verwijderen van make…" at bounding box center [707, 294] width 733 height 86
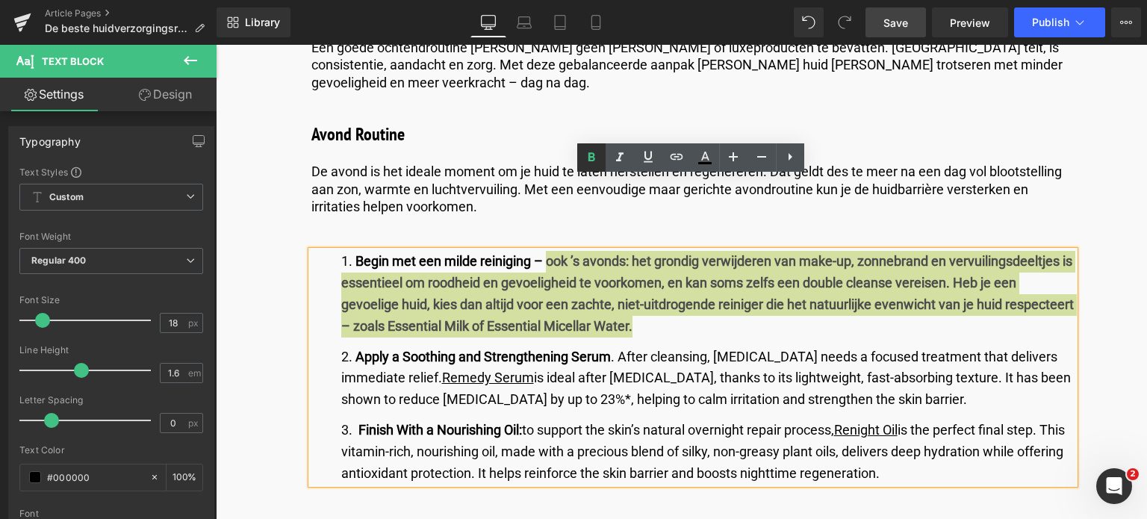
click at [590, 153] on icon at bounding box center [592, 157] width 7 height 9
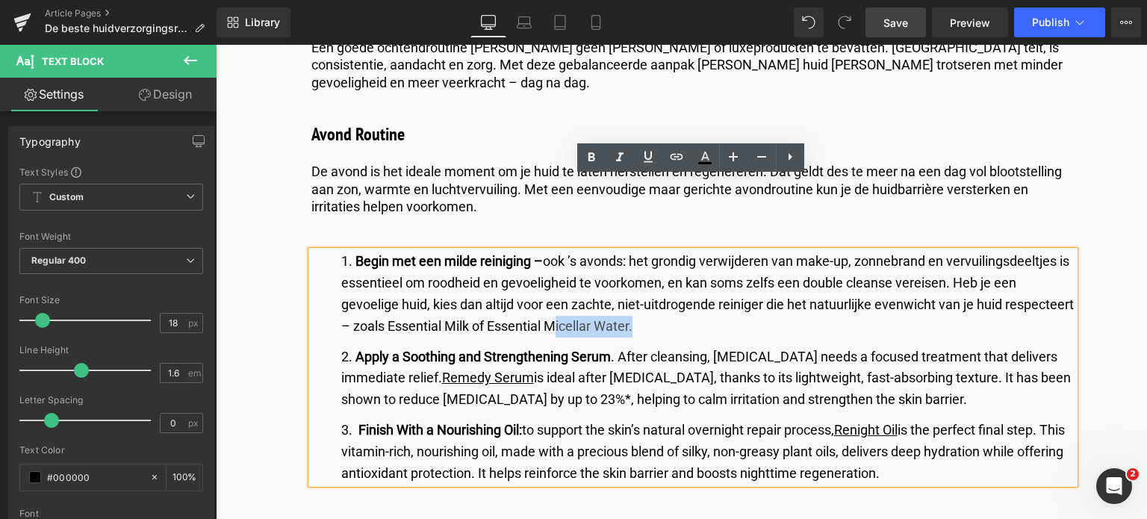
drag, startPoint x: 696, startPoint y: 256, endPoint x: 589, endPoint y: 244, distance: 108.2
click at [612, 251] on li "Begin met een milde reiniging – ook ’s avonds: het grondig verwijderen van make…" at bounding box center [707, 294] width 733 height 86
drag, startPoint x: 589, startPoint y: 244, endPoint x: 559, endPoint y: 246, distance: 29.2
click at [559, 251] on li "Begin met een milde reiniging – ook ’s avonds: het grondig verwijderen van make…" at bounding box center [707, 294] width 733 height 86
click at [651, 161] on icon at bounding box center [648, 157] width 18 height 18
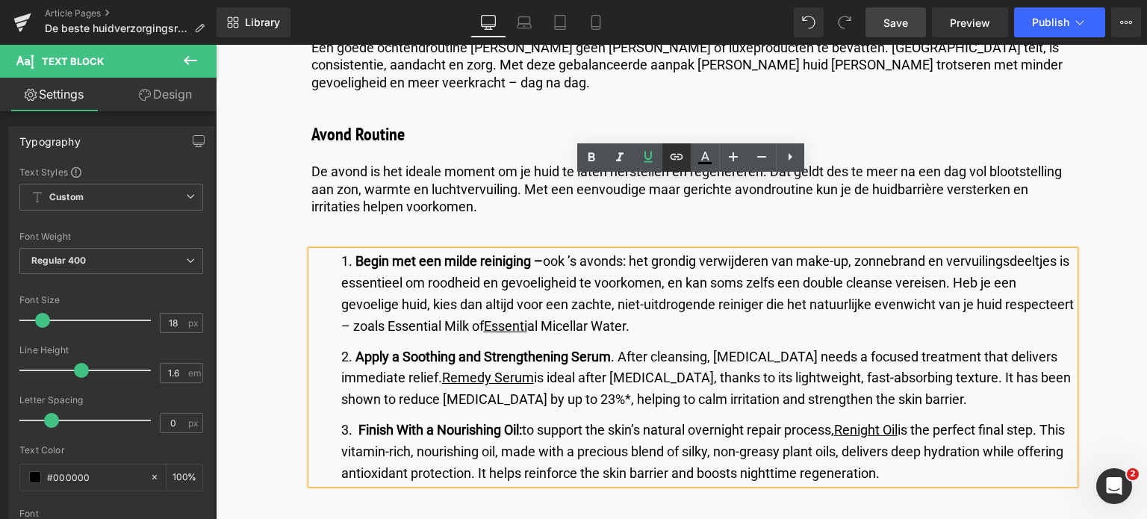
click at [679, 158] on icon at bounding box center [677, 157] width 18 height 18
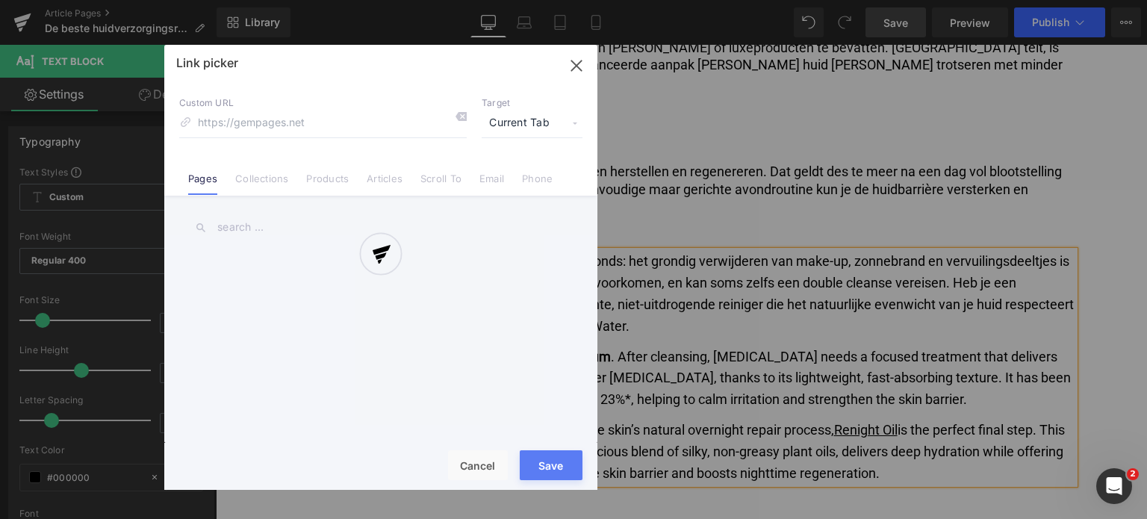
click at [792, 0] on div "Text Color Highlight Color #333333 Edit or remove link: Edit - Unlink - Cancel …" at bounding box center [573, 0] width 1147 height 0
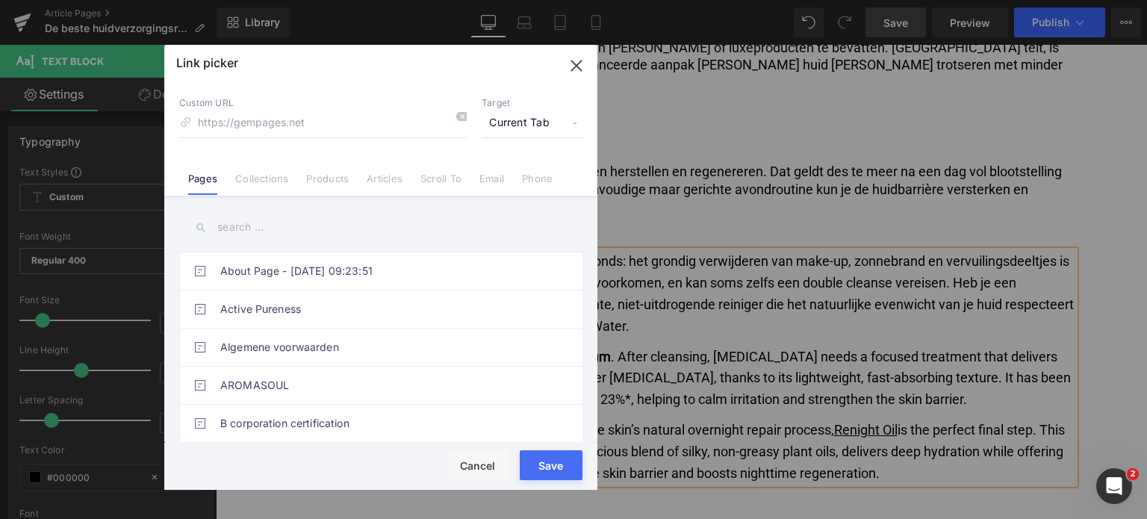
click at [280, 220] on input "text" at bounding box center [380, 228] width 403 height 34
click at [341, 171] on li "Products" at bounding box center [327, 173] width 60 height 26
click at [284, 223] on input "text" at bounding box center [380, 228] width 403 height 34
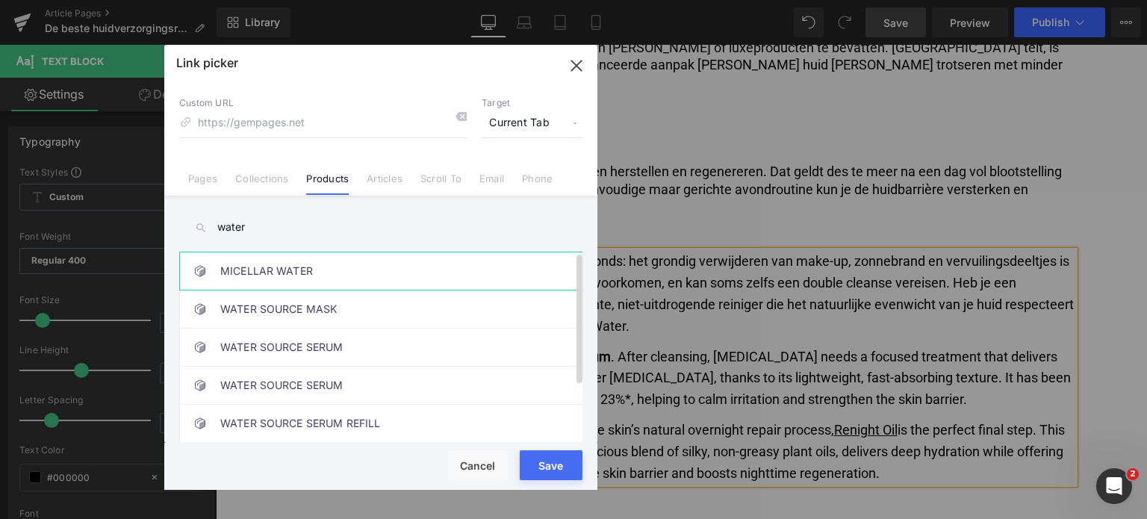
type input "water"
click at [284, 273] on link "MICELLAR WATER" at bounding box center [384, 270] width 329 height 37
type input "/products/essential-micellar-water"
click at [558, 471] on button "Save" at bounding box center [551, 465] width 63 height 30
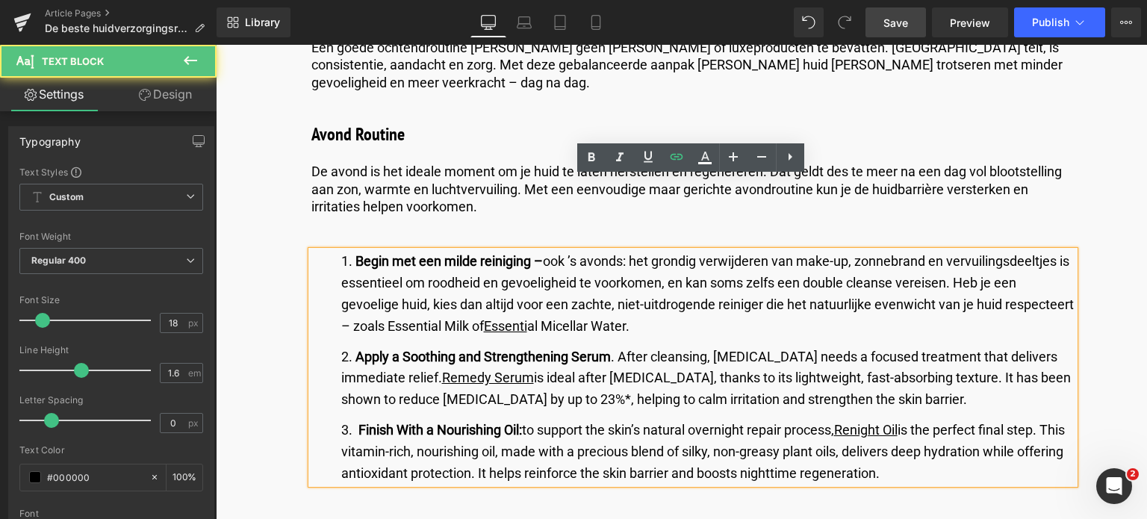
click at [714, 252] on li "Begin met een milde reiniging – ook ’s avonds: het grondig verwijderen van make…" at bounding box center [707, 294] width 733 height 86
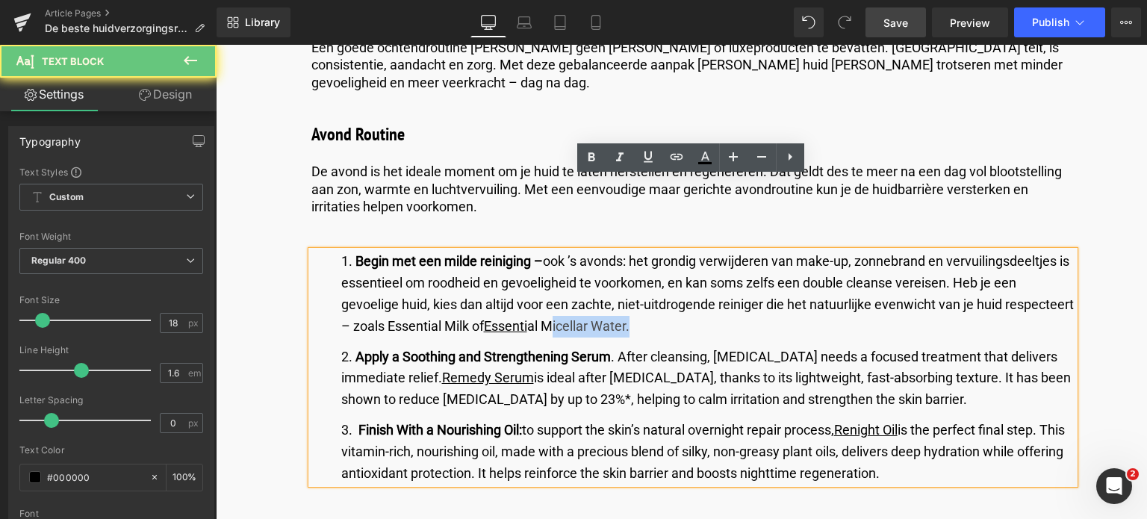
drag, startPoint x: 714, startPoint y: 252, endPoint x: 607, endPoint y: 252, distance: 106.8
click at [618, 252] on li "Begin met een milde reiniging – ook ’s avonds: het grondig verwijderen van make…" at bounding box center [707, 294] width 733 height 86
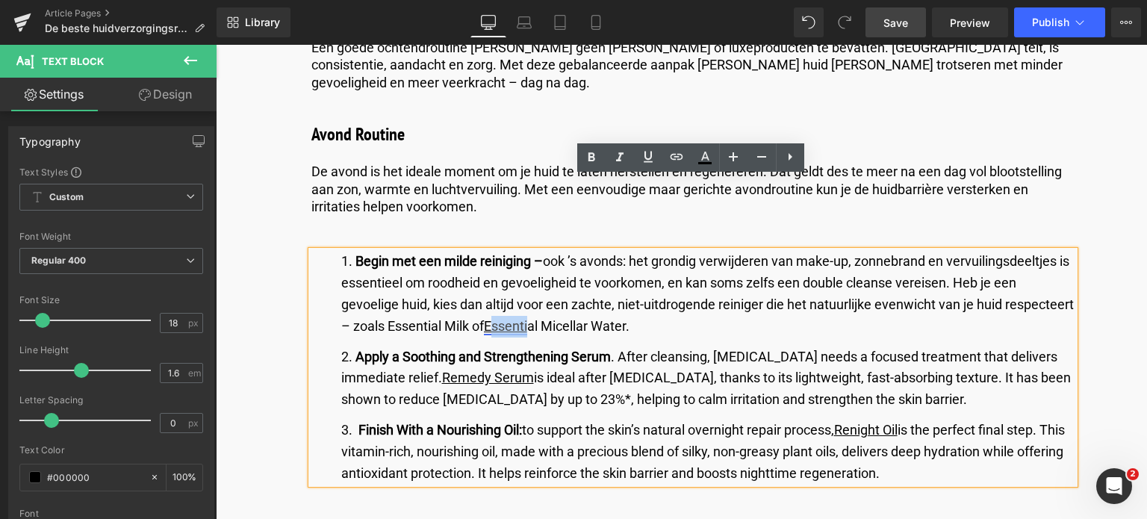
drag, startPoint x: 600, startPoint y: 253, endPoint x: 565, endPoint y: 255, distance: 35.9
click at [527, 318] on link "Essenti" at bounding box center [505, 326] width 43 height 16
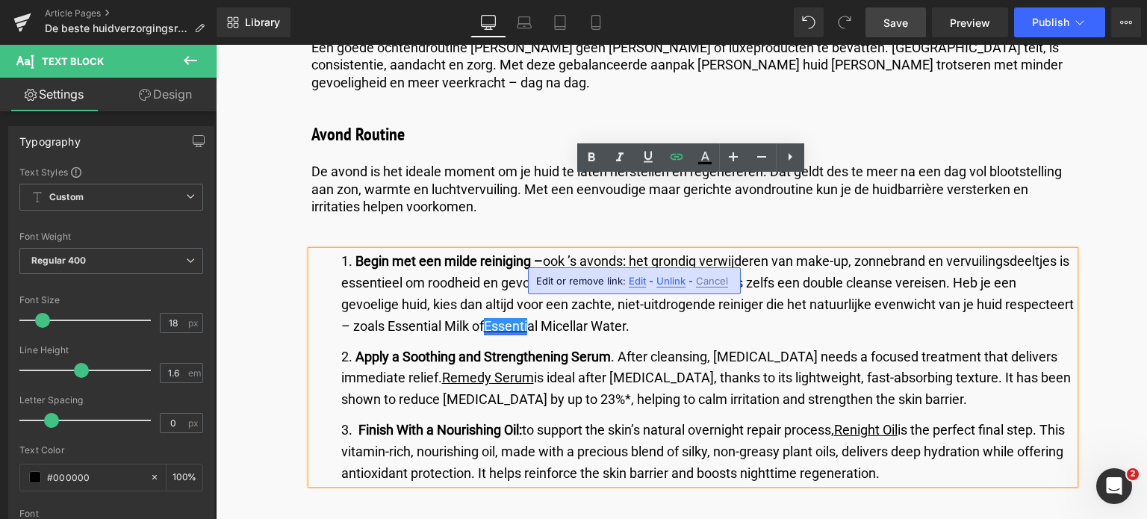
click at [527, 318] on link "Essenti" at bounding box center [505, 326] width 43 height 16
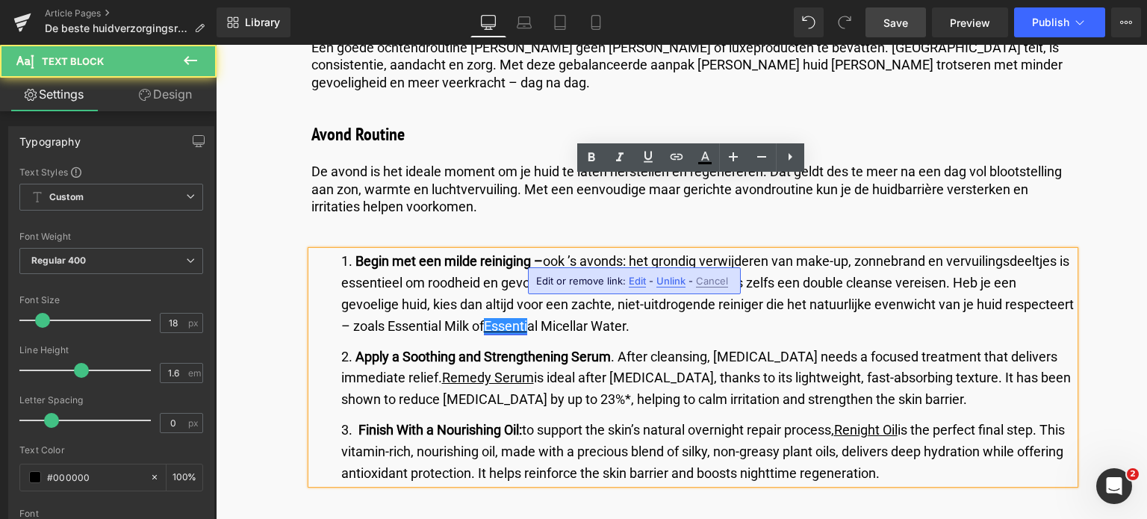
click at [527, 318] on link "Essenti" at bounding box center [505, 326] width 43 height 16
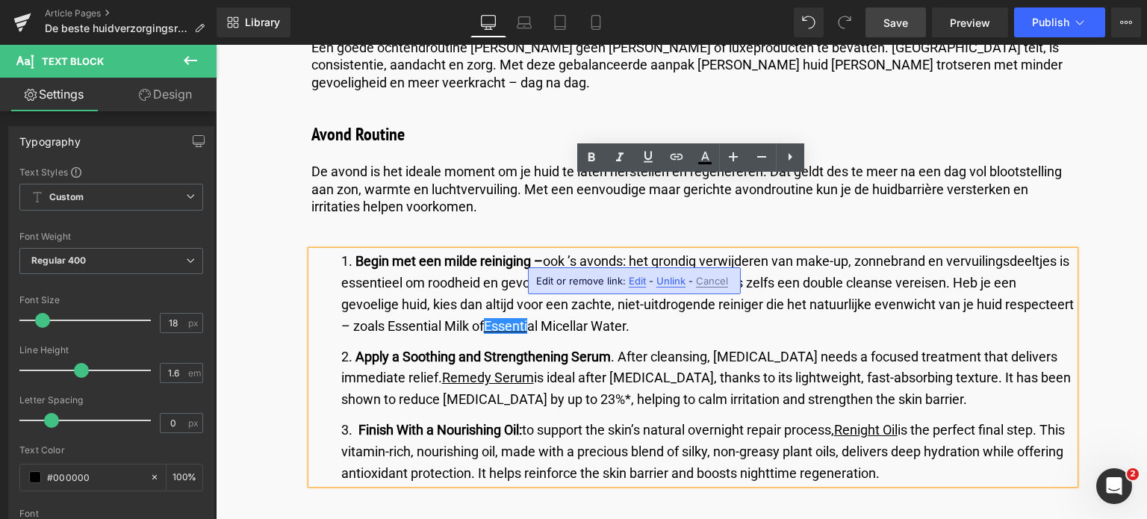
click at [708, 251] on li "Begin met een milde reiniging – ook ’s avonds: het grondig verwijderen van make…" at bounding box center [707, 294] width 733 height 86
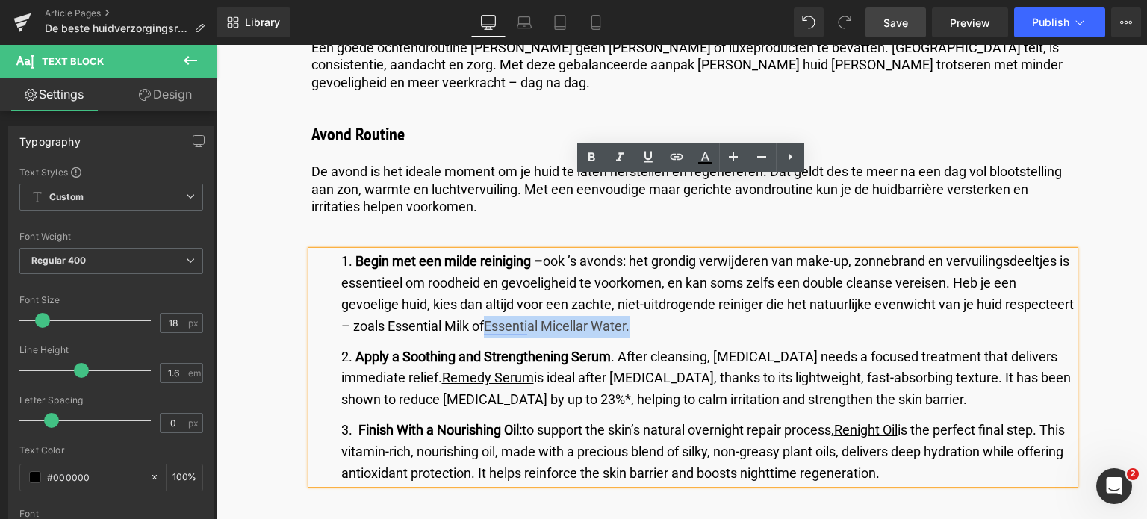
drag, startPoint x: 708, startPoint y: 249, endPoint x: 559, endPoint y: 255, distance: 149.5
click at [559, 255] on li "Begin met een milde reiniging – ook ’s avonds: het grondig verwijderen van make…" at bounding box center [707, 294] width 733 height 86
click at [644, 155] on icon at bounding box center [648, 157] width 18 height 18
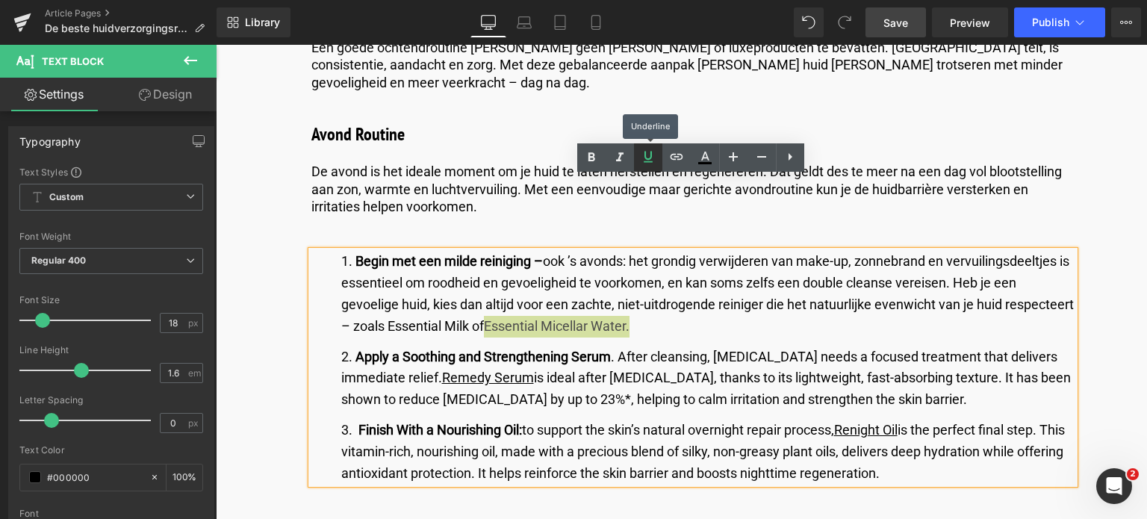
click at [644, 155] on icon at bounding box center [648, 157] width 18 height 18
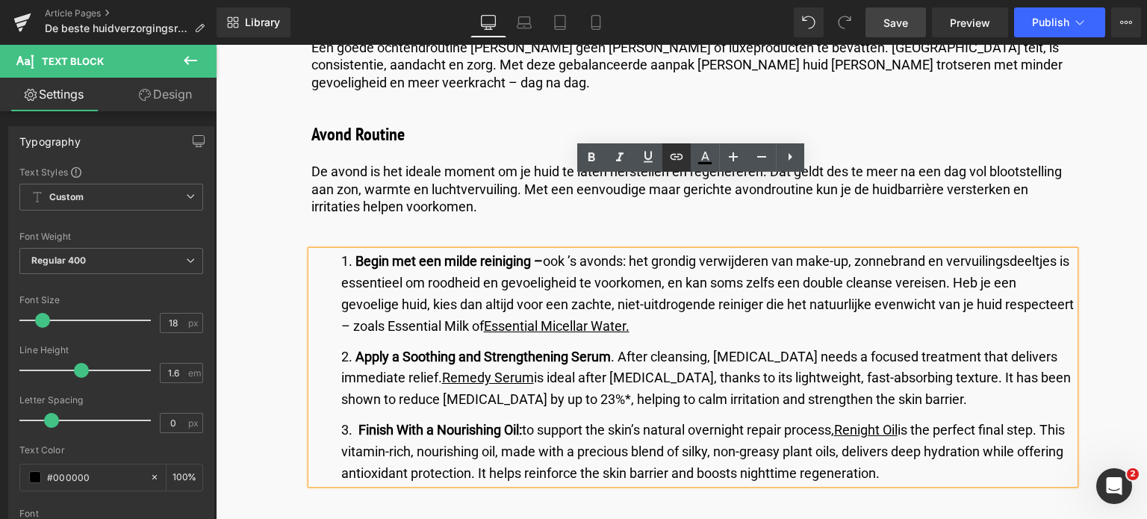
click at [675, 155] on icon at bounding box center [676, 157] width 13 height 6
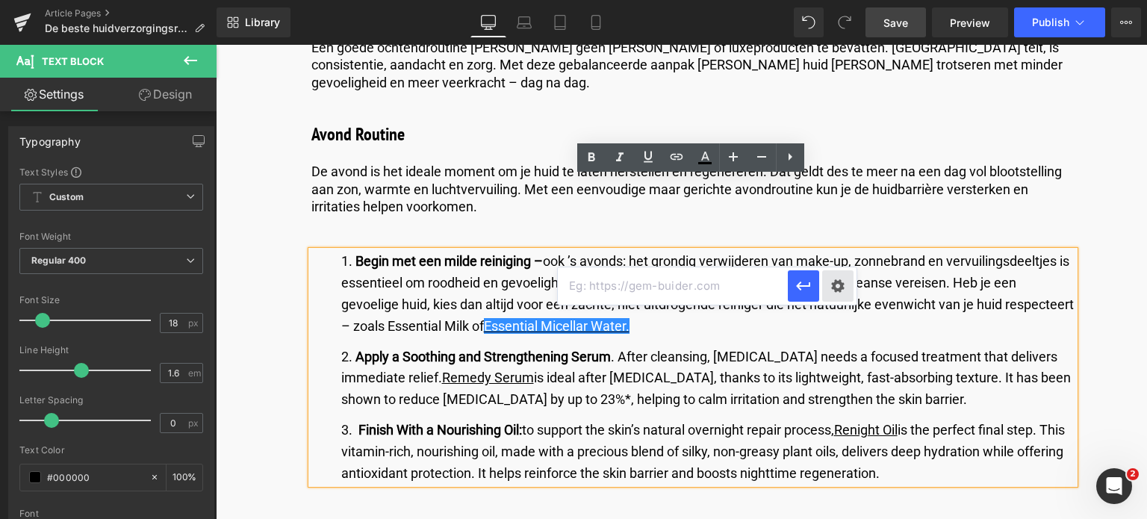
click at [841, 0] on div "Text Color Highlight Color #333333 Edit or remove link: Edit - Unlink - Cancel" at bounding box center [573, 0] width 1147 height 0
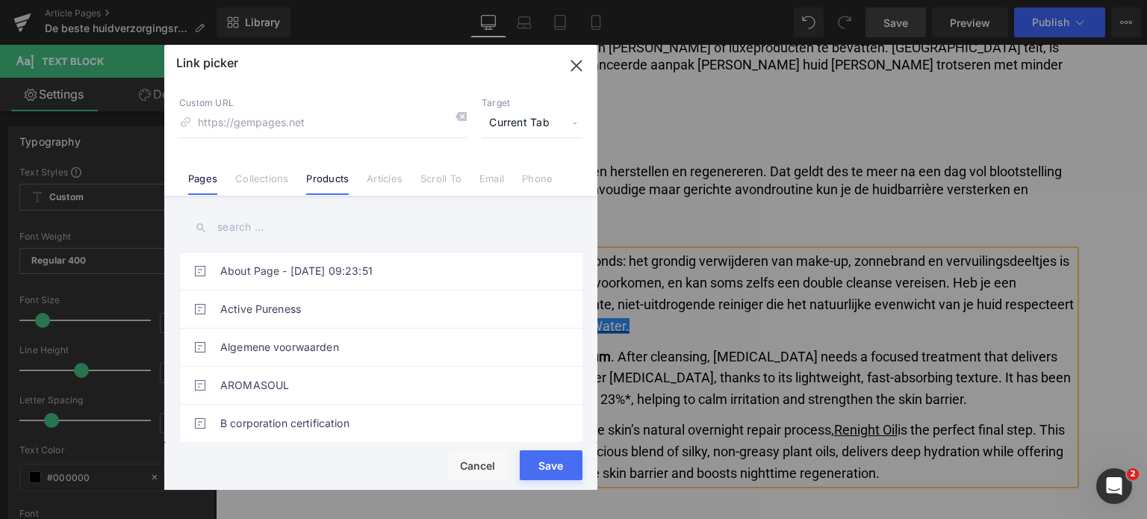
click at [320, 184] on link "Products" at bounding box center [327, 184] width 43 height 22
click at [258, 225] on input "text" at bounding box center [380, 228] width 403 height 34
type input "water"
click at [269, 269] on link "MICELLAR WATER" at bounding box center [384, 270] width 329 height 37
type input "/products/essential-micellar-water"
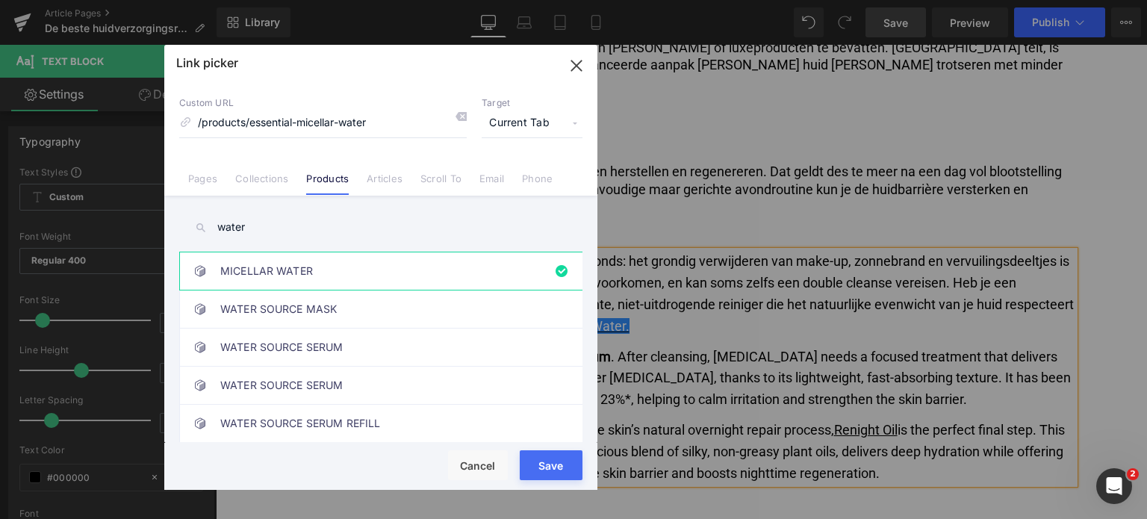
click at [536, 471] on button "Save" at bounding box center [551, 465] width 63 height 30
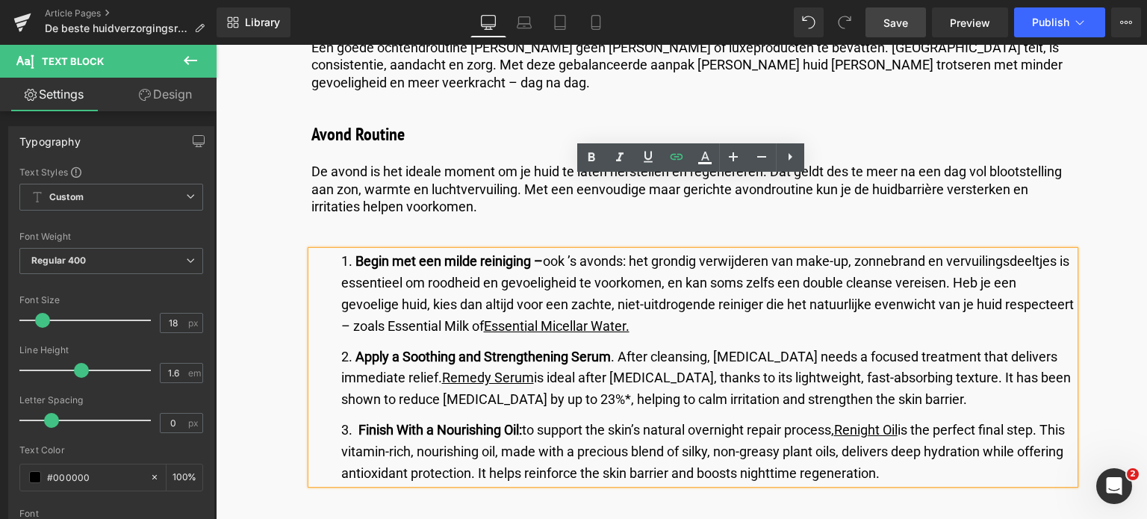
click at [368, 347] on li "Apply a Soothing and Strengthening Serum . After cleansing, [MEDICAL_DATA] need…" at bounding box center [707, 379] width 733 height 64
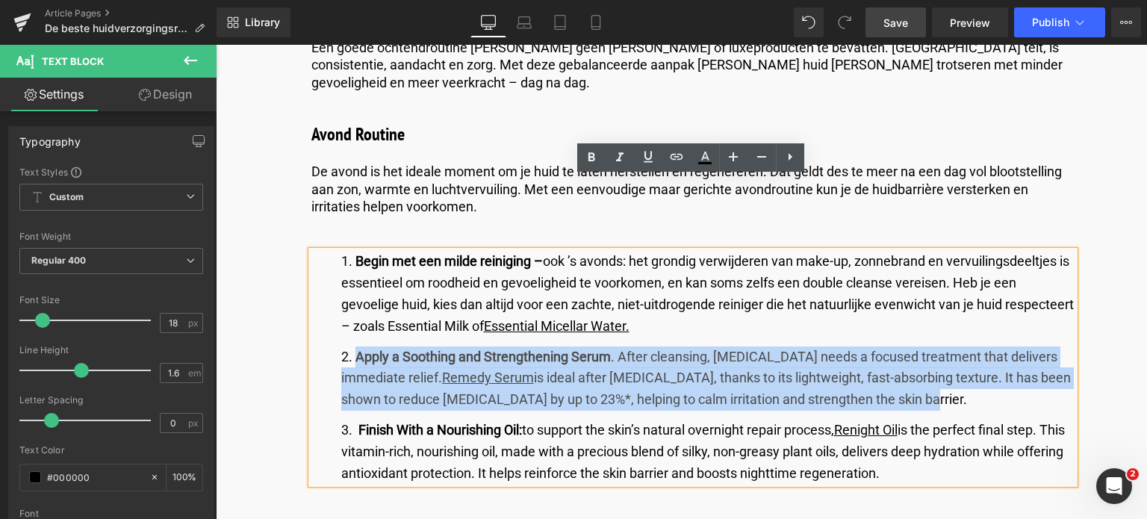
drag, startPoint x: 356, startPoint y: 284, endPoint x: 973, endPoint y: 323, distance: 618.9
click at [973, 347] on li "Apply a Soothing and Strengthening Serum . After cleansing, [MEDICAL_DATA] need…" at bounding box center [707, 379] width 733 height 64
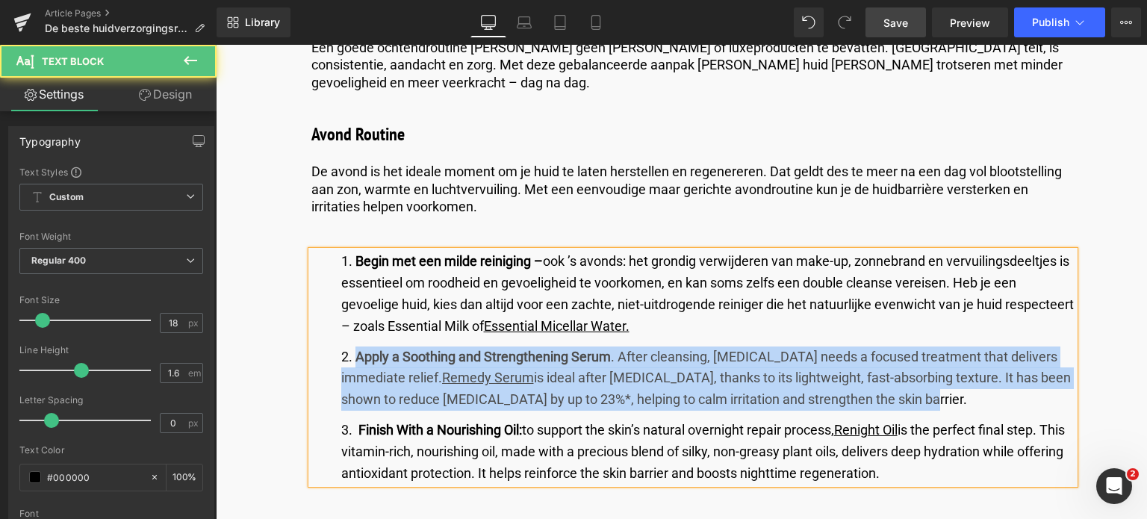
click at [931, 347] on li "Apply a Soothing and Strengthening Serum . After cleansing, [MEDICAL_DATA] need…" at bounding box center [707, 379] width 733 height 64
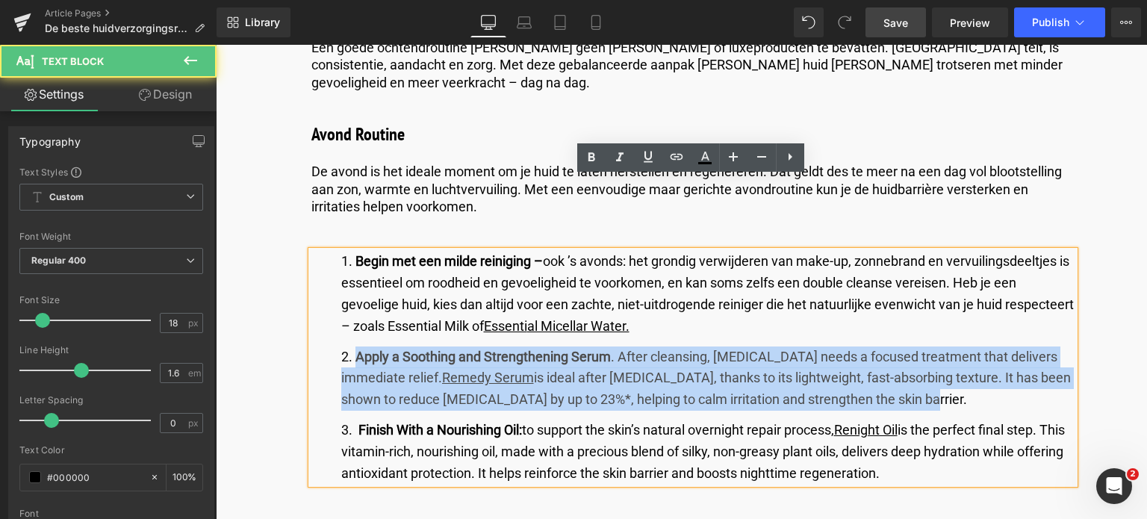
click at [932, 347] on li "Apply a Soothing and Strengthening Serum . After cleansing, [MEDICAL_DATA] need…" at bounding box center [707, 379] width 733 height 64
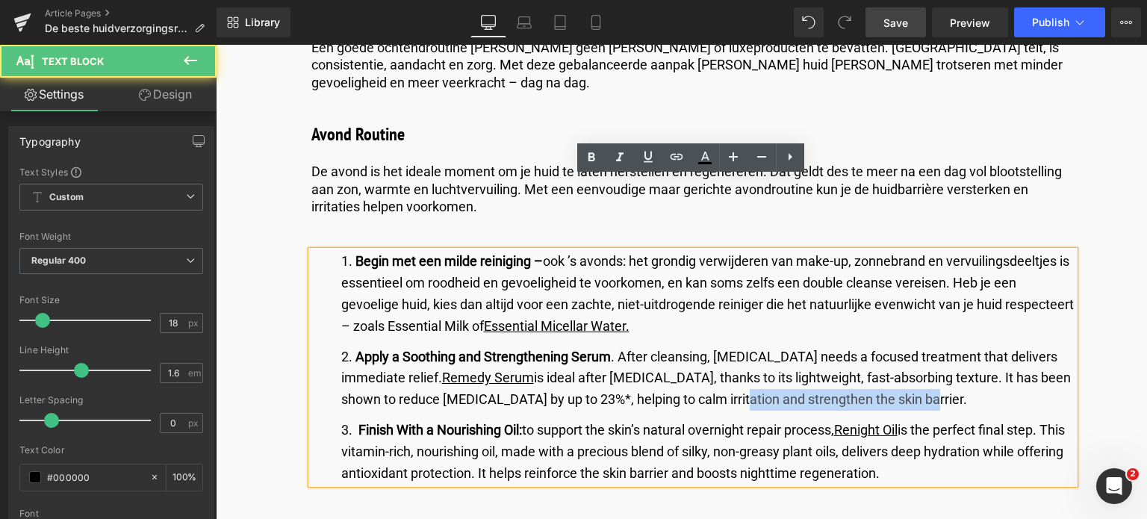
drag, startPoint x: 932, startPoint y: 328, endPoint x: 532, endPoint y: 319, distance: 400.4
click at [650, 347] on li "Apply a Soothing and Strengthening Serum . After cleansing, [MEDICAL_DATA] need…" at bounding box center [707, 379] width 733 height 64
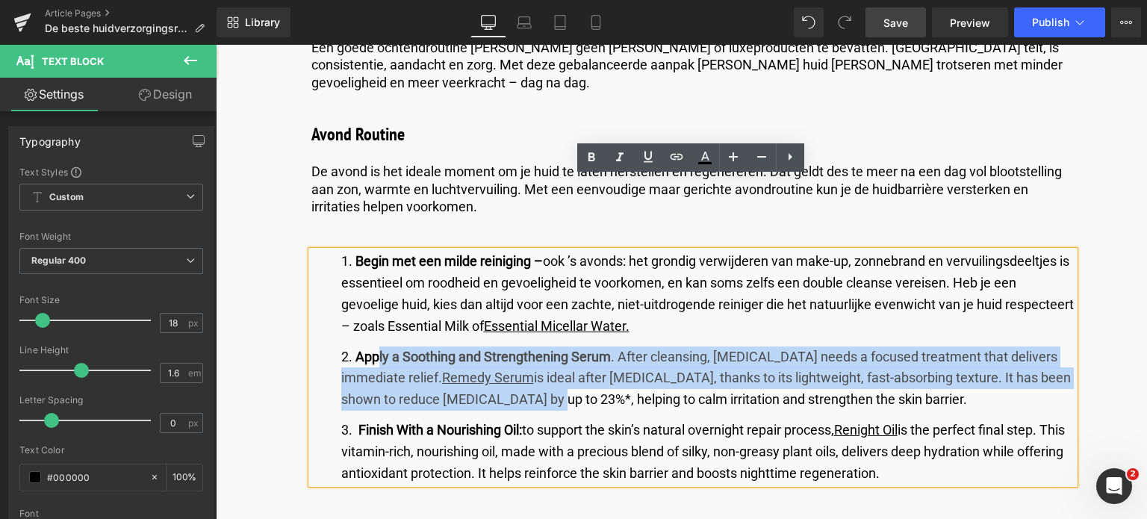
drag, startPoint x: 532, startPoint y: 319, endPoint x: 376, endPoint y: 289, distance: 158.9
click at [376, 347] on li "Apply a Soothing and Strengthening Serum . After cleansing, [MEDICAL_DATA] need…" at bounding box center [707, 379] width 733 height 64
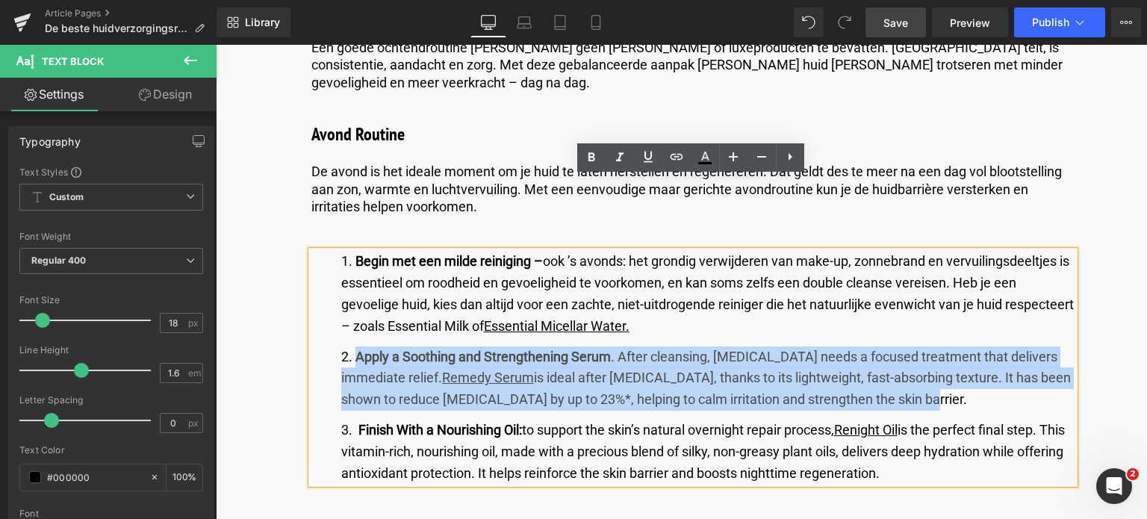
drag, startPoint x: 356, startPoint y: 280, endPoint x: 949, endPoint y: 335, distance: 595.5
click at [949, 347] on li "Apply a Soothing and Strengthening Serum . After cleansing, [MEDICAL_DATA] need…" at bounding box center [707, 379] width 733 height 64
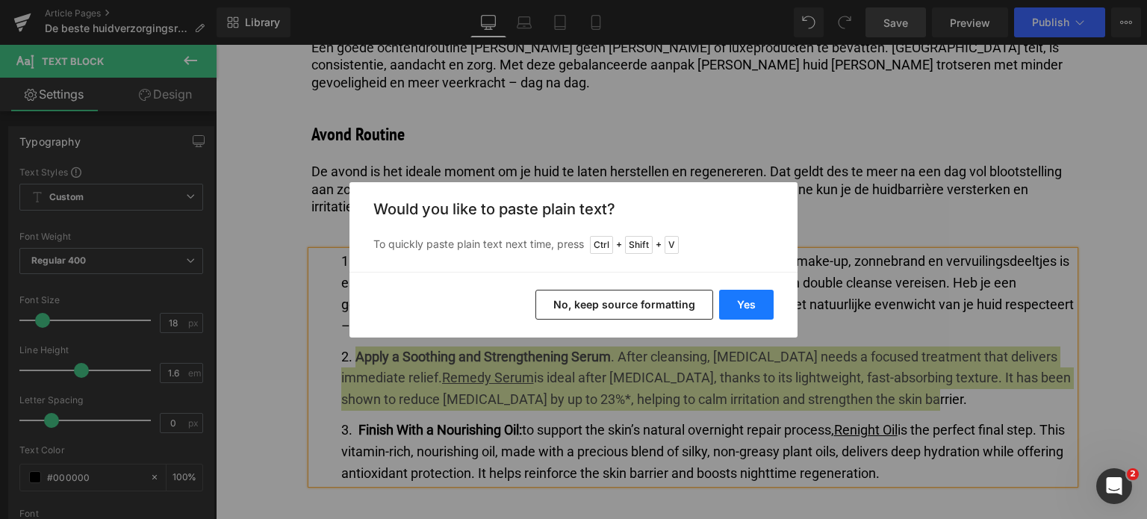
click at [733, 301] on button "Yes" at bounding box center [746, 305] width 55 height 30
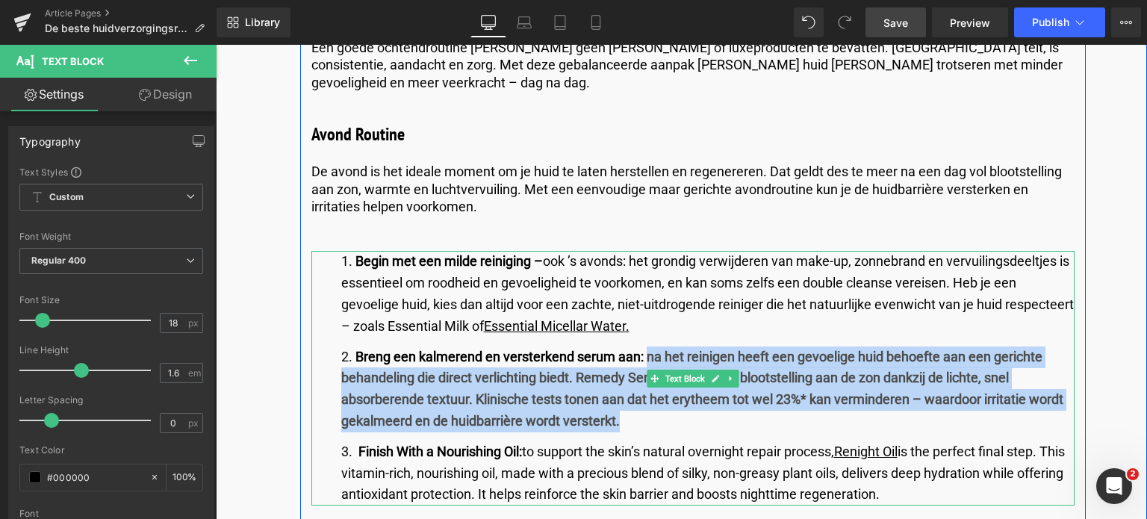
drag, startPoint x: 645, startPoint y: 280, endPoint x: 646, endPoint y: 341, distance: 61.2
click at [646, 347] on li "Breng een kalmerend en versterkend serum aan: na het reinigen heeft een gevoeli…" at bounding box center [707, 390] width 733 height 86
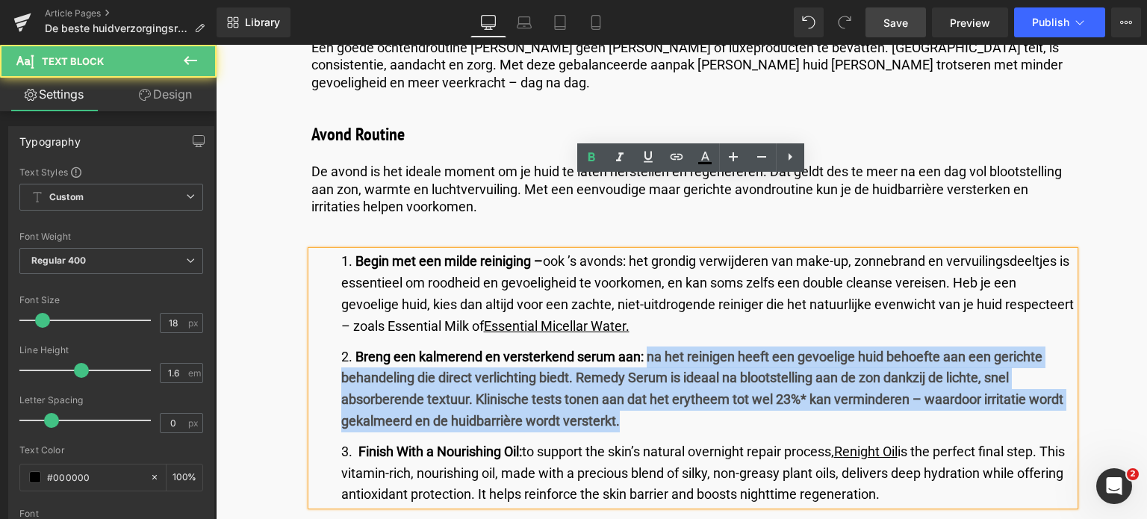
click at [615, 349] on b "Breng een kalmerend en versterkend serum aan: na het reinigen heeft een gevoeli…" at bounding box center [702, 389] width 722 height 80
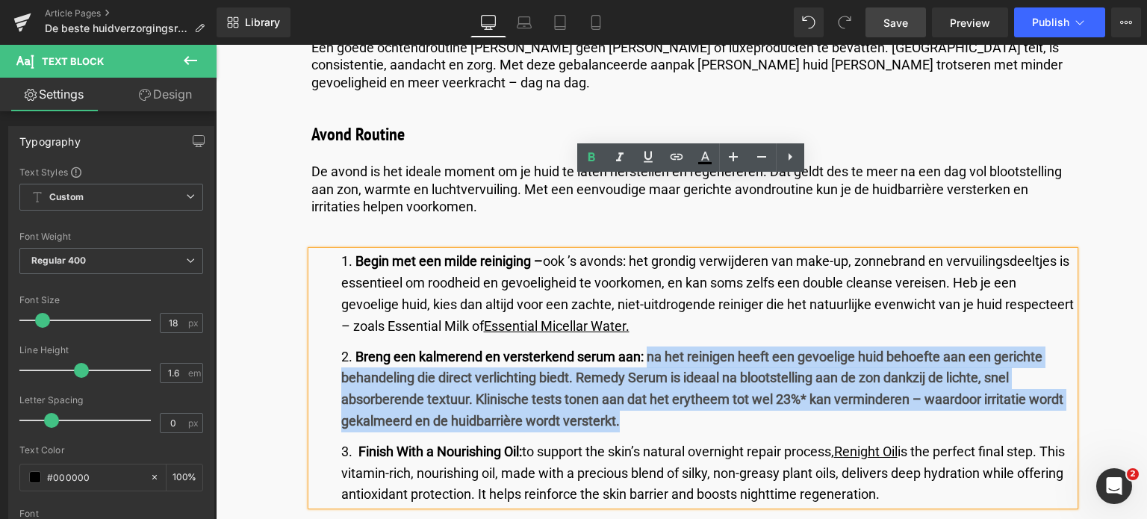
drag, startPoint x: 645, startPoint y: 286, endPoint x: 659, endPoint y: 350, distance: 64.9
click at [659, 350] on li "Breng een kalmerend en versterkend serum aan: na het reinigen heeft een gevoeli…" at bounding box center [707, 390] width 733 height 86
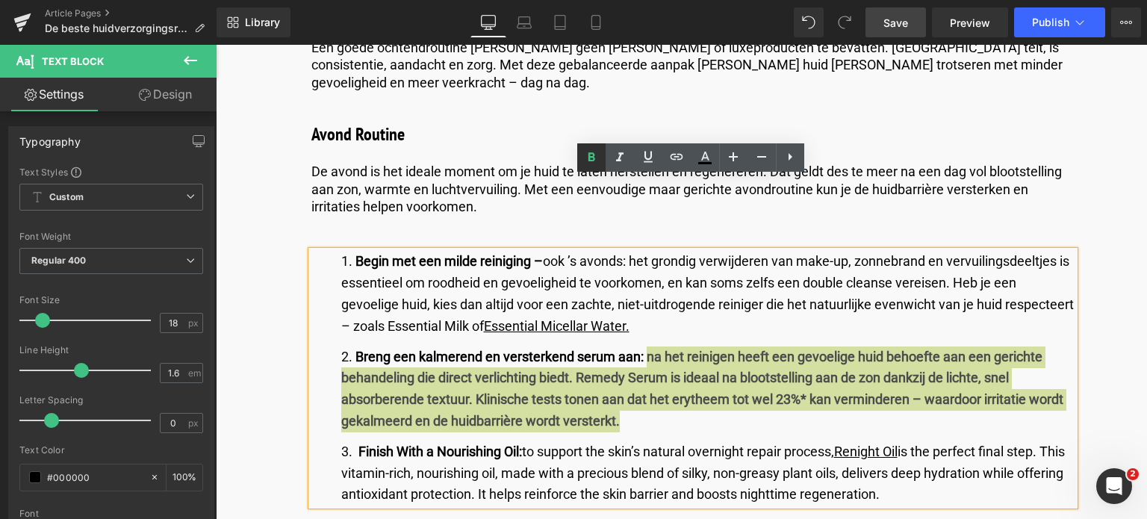
click at [590, 158] on icon at bounding box center [592, 157] width 7 height 9
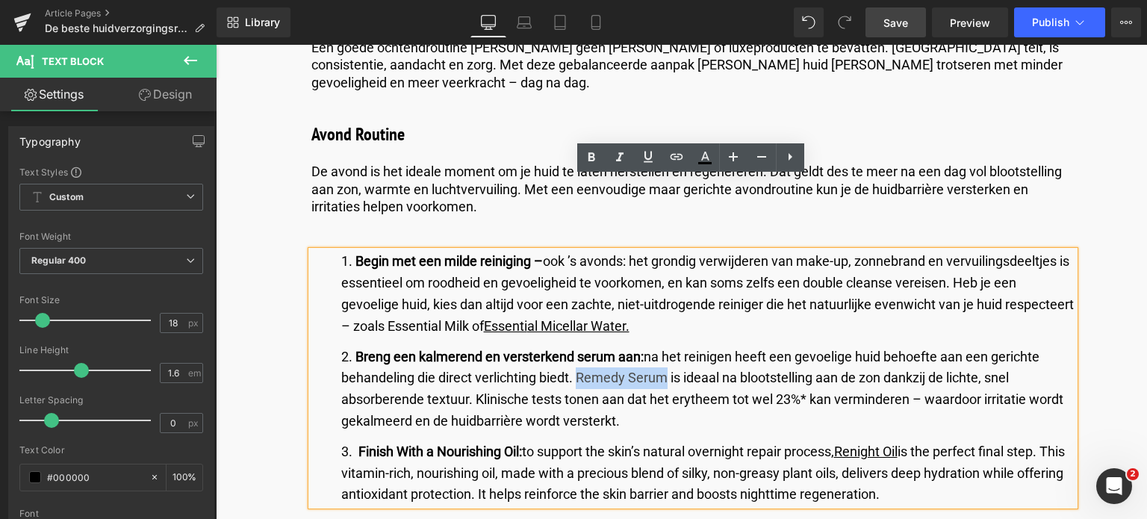
drag, startPoint x: 662, startPoint y: 303, endPoint x: 577, endPoint y: 305, distance: 85.2
click at [577, 347] on li "Breng een kalmerend en versterkend serum aan: na het reinigen heeft een gevoeli…" at bounding box center [707, 390] width 733 height 86
click at [646, 157] on icon at bounding box center [648, 157] width 18 height 18
click at [672, 161] on icon at bounding box center [677, 157] width 18 height 18
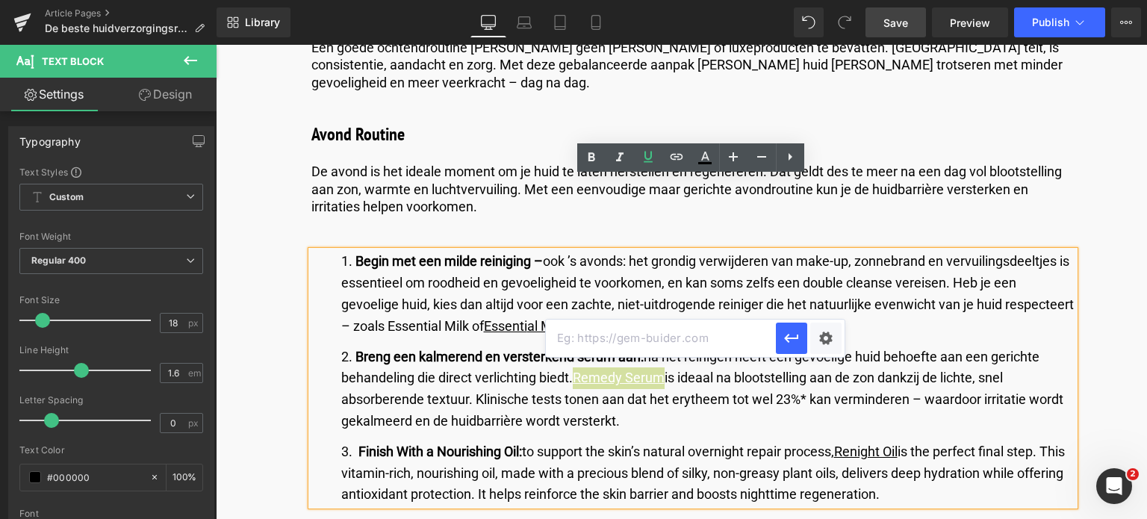
click at [671, 341] on input "text" at bounding box center [661, 338] width 230 height 37
click at [832, 0] on div "Text Color Highlight Color #333333 Edit or remove link: Edit - Unlink - Cancel" at bounding box center [573, 0] width 1147 height 0
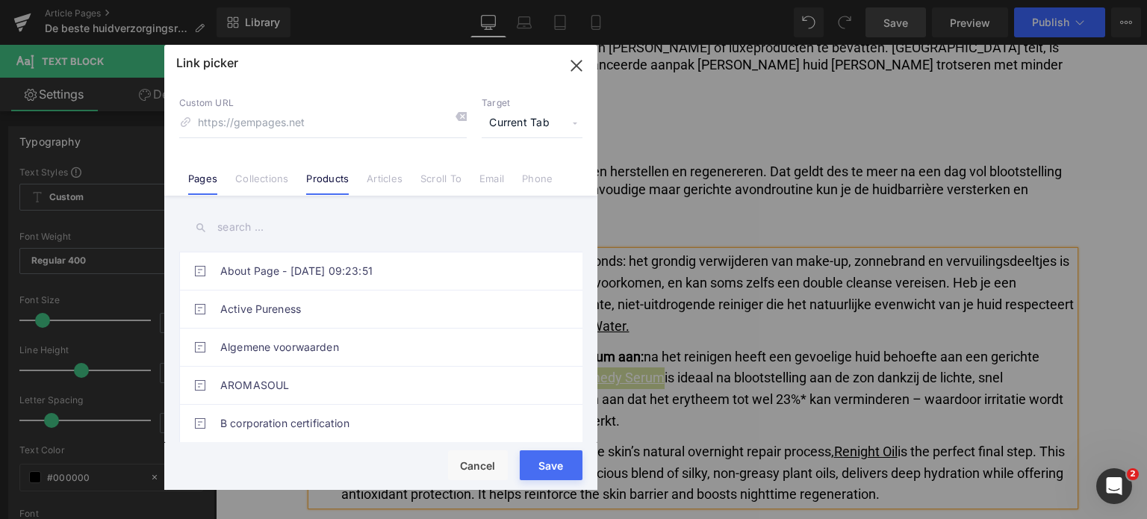
click at [320, 180] on link "Products" at bounding box center [327, 184] width 43 height 22
click at [287, 227] on input "text" at bounding box center [380, 228] width 403 height 34
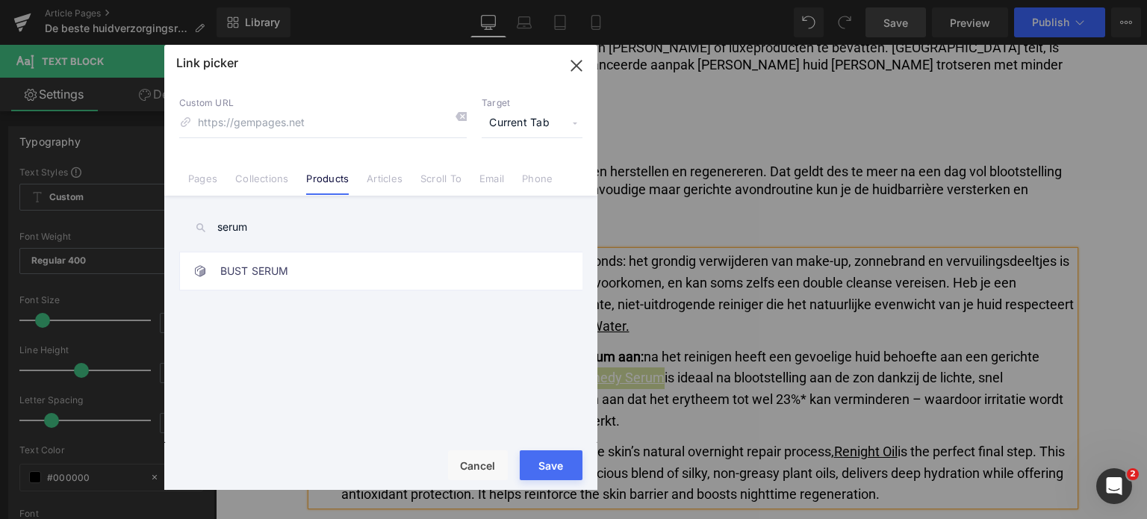
click at [305, 211] on input "serum" at bounding box center [380, 228] width 403 height 34
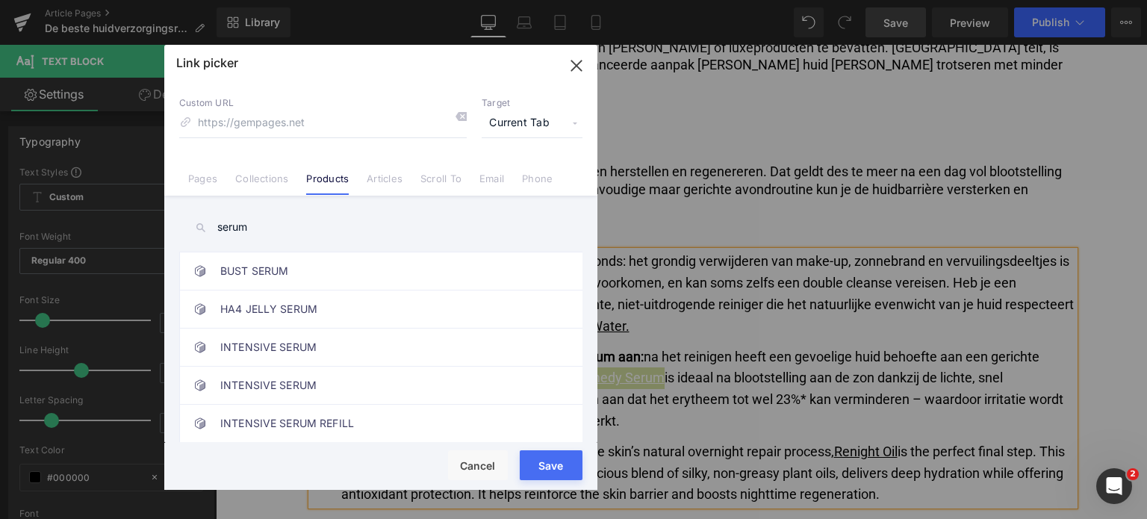
drag, startPoint x: 241, startPoint y: 240, endPoint x: 207, endPoint y: 247, distance: 35.2
click at [207, 247] on div "serum About Page - [DATE] 09:23:51 Active Pureness Algemene voorwaarden AROMASO…" at bounding box center [380, 321] width 433 height 250
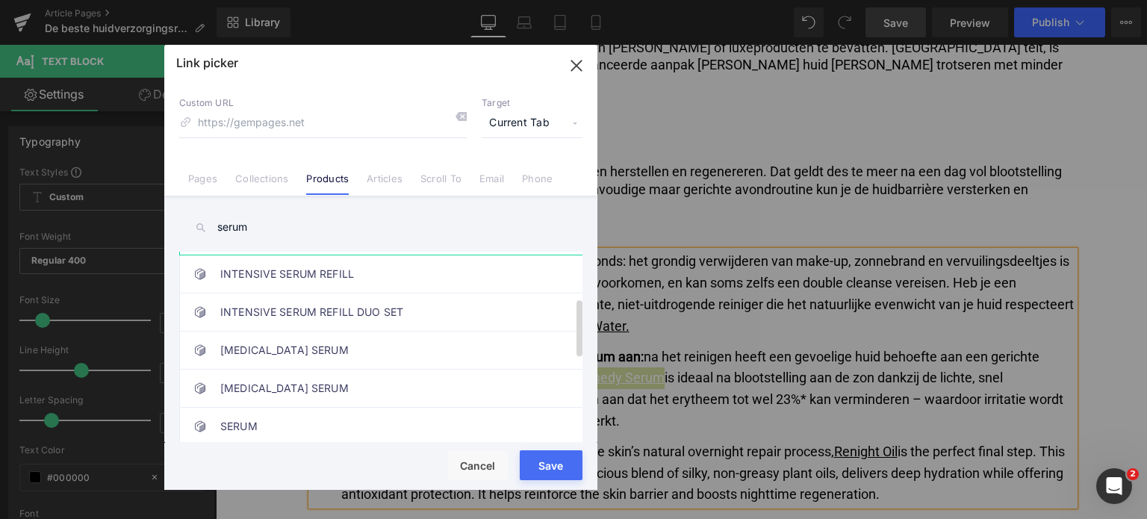
scroll to position [224, 0]
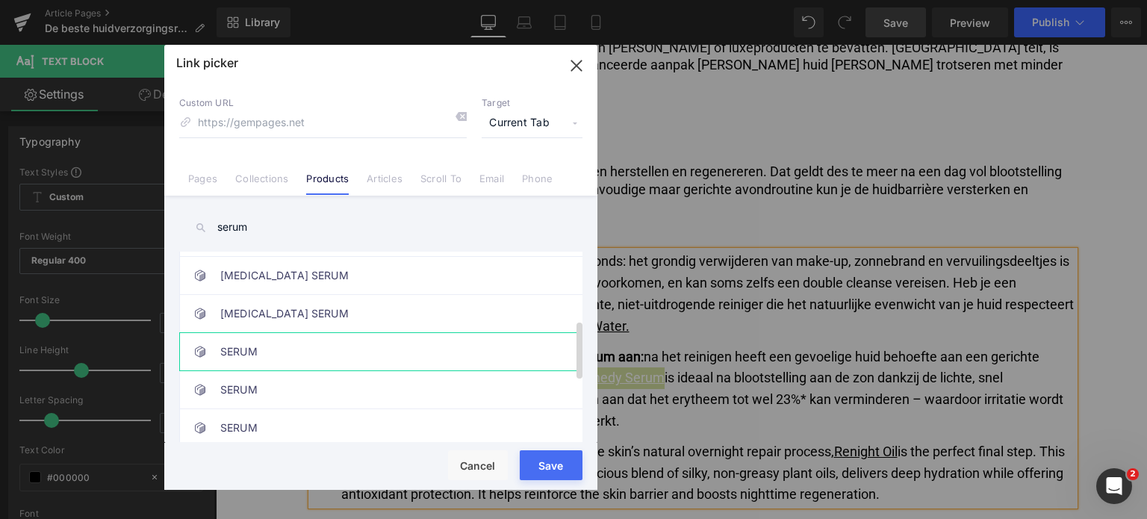
type input "serum"
click at [347, 355] on link "SERUM" at bounding box center [384, 351] width 329 height 37
type input "/products/remedy-serum"
click at [550, 467] on div "Loading Product" at bounding box center [573, 460] width 81 height 16
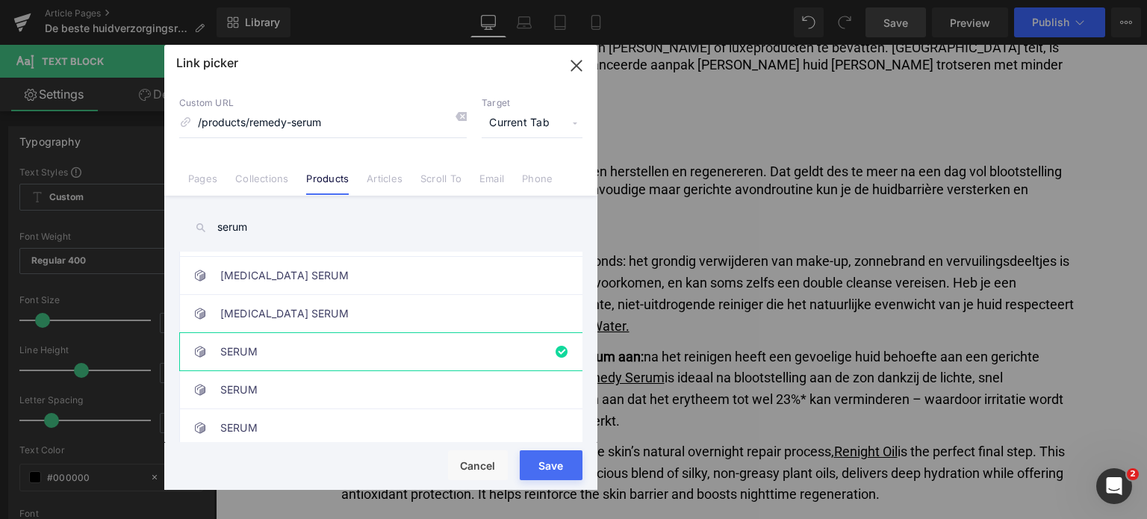
click at [550, 471] on button "Save" at bounding box center [551, 465] width 63 height 30
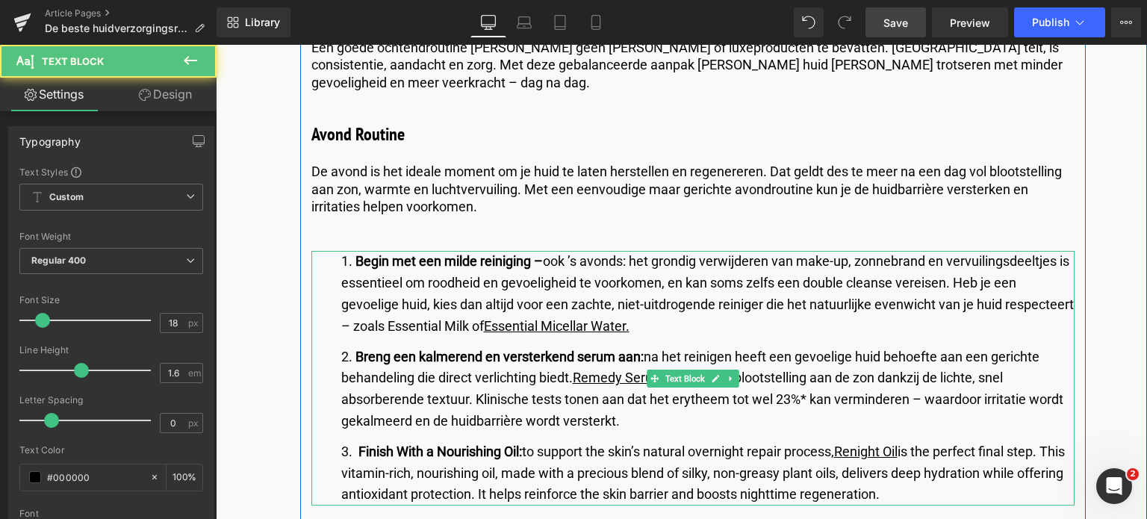
click at [727, 347] on li "Breng een kalmerend en versterkend serum aan: na het reinigen heeft een gevoeli…" at bounding box center [707, 390] width 733 height 86
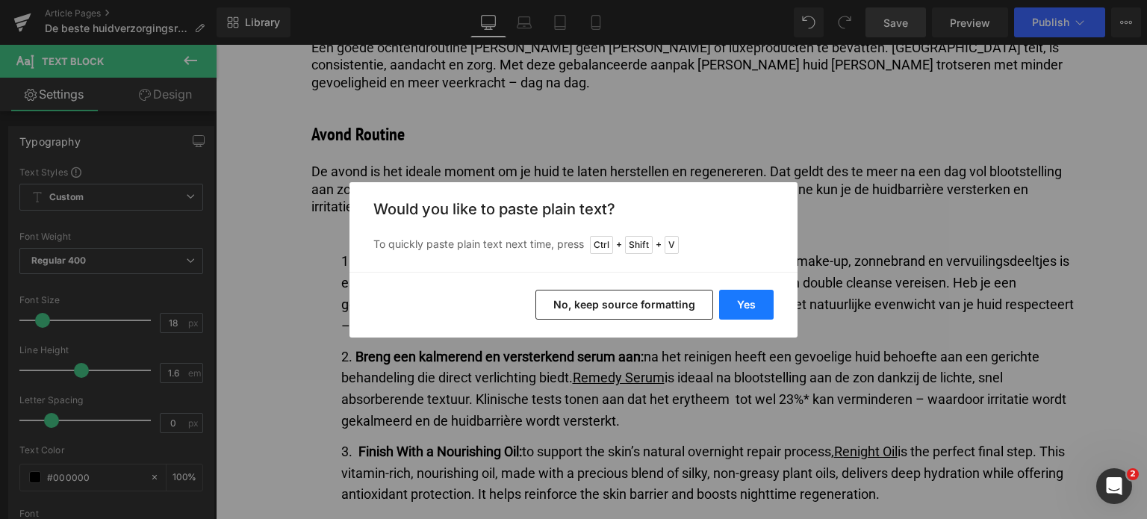
click at [755, 299] on button "Yes" at bounding box center [746, 305] width 55 height 30
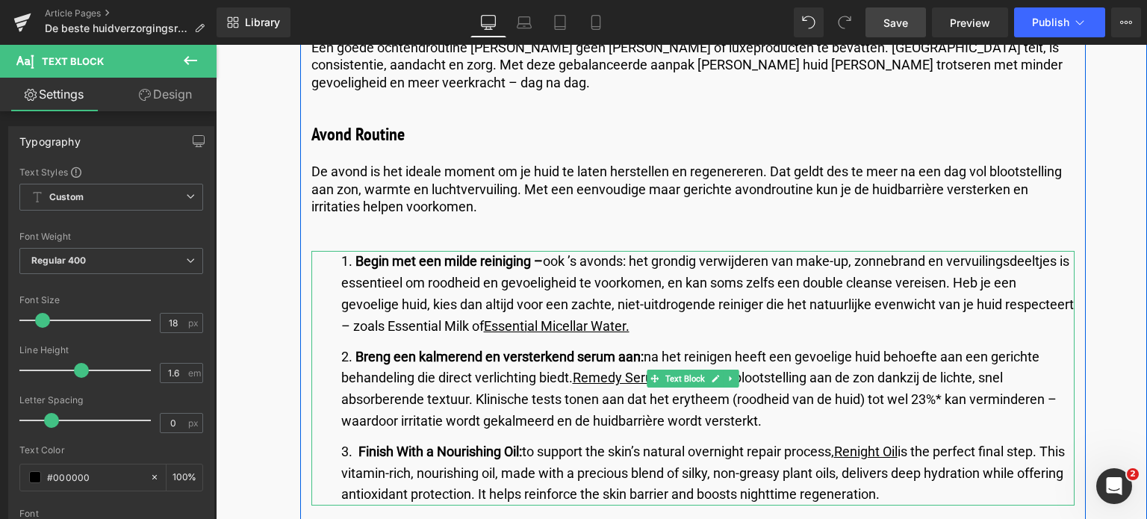
click at [932, 441] on li "Finish With a Nourishing Oil: to support the skin’s natural overnight repair pr…" at bounding box center [707, 473] width 733 height 64
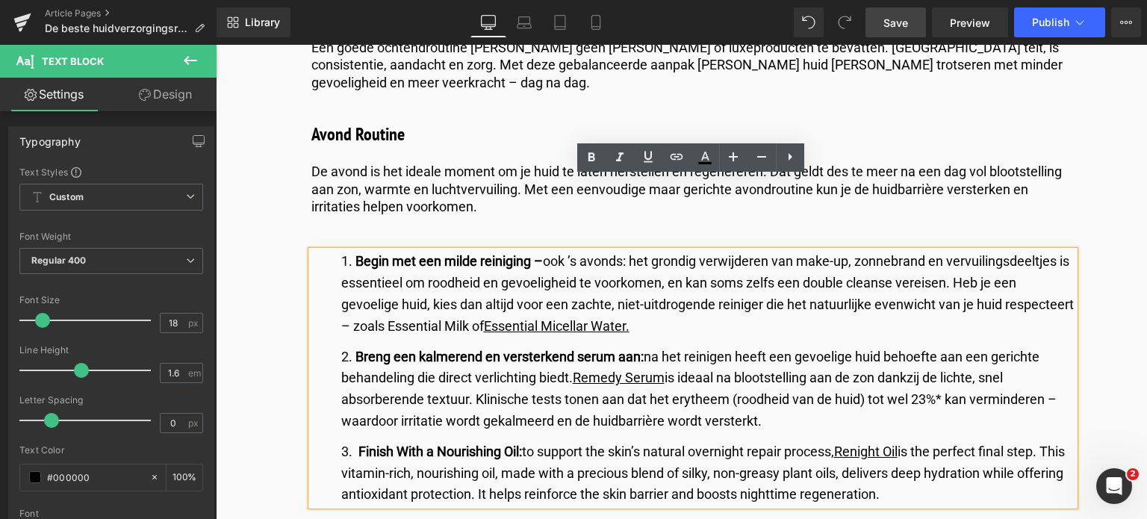
drag, startPoint x: 934, startPoint y: 420, endPoint x: 359, endPoint y: 380, distance: 575.7
click at [359, 441] on li "Finish With a Nourishing Oil: to support the skin’s natural overnight repair pr…" at bounding box center [707, 473] width 733 height 64
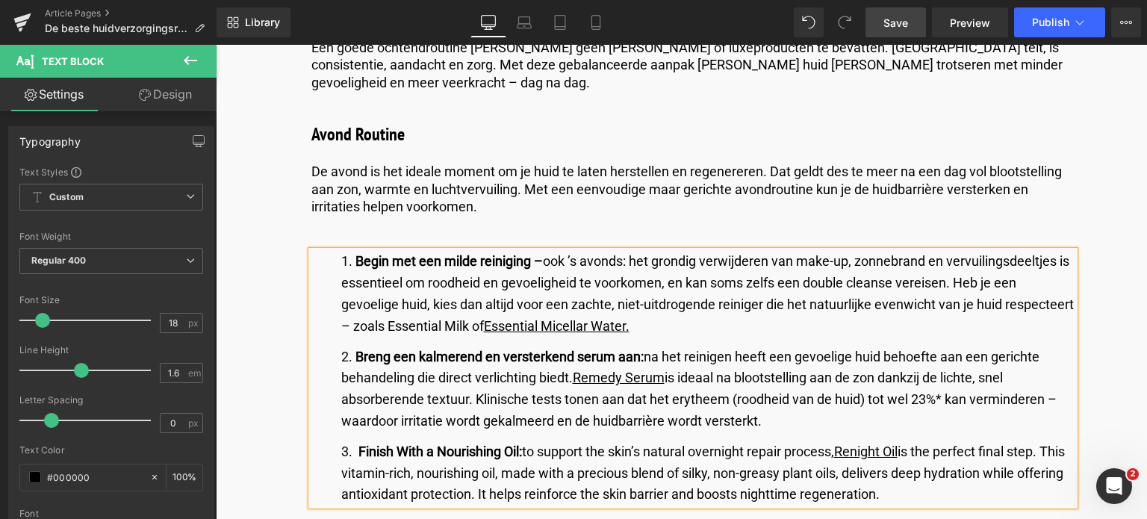
click at [404, 441] on li "Finish With a Nourishing Oil: to support the skin’s natural overnight repair pr…" at bounding box center [707, 473] width 733 height 64
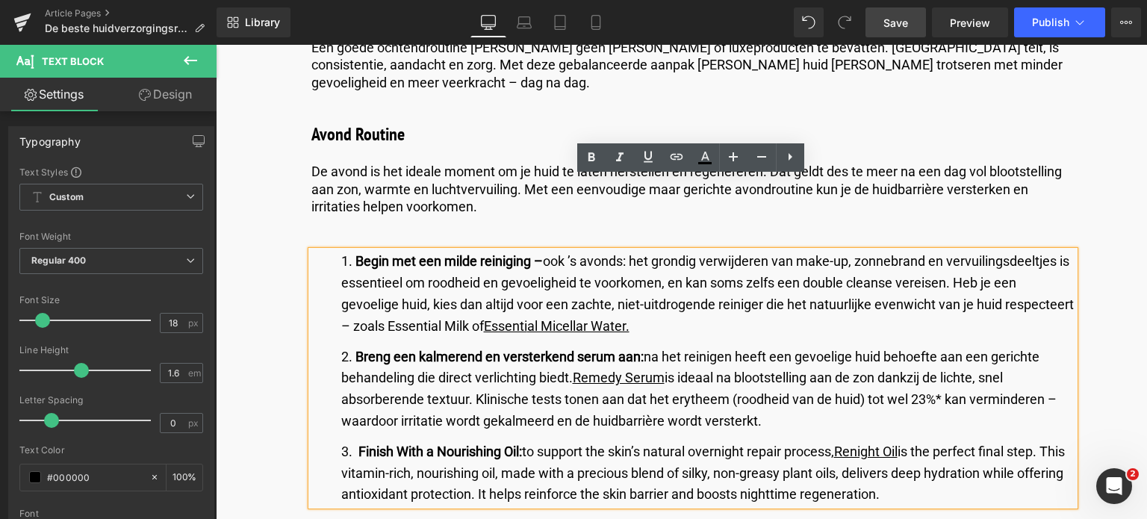
drag, startPoint x: 358, startPoint y: 382, endPoint x: 976, endPoint y: 421, distance: 618.9
click at [976, 441] on li "Finish With a Nourishing Oil: to support the skin’s natural overnight repair pr…" at bounding box center [707, 473] width 733 height 64
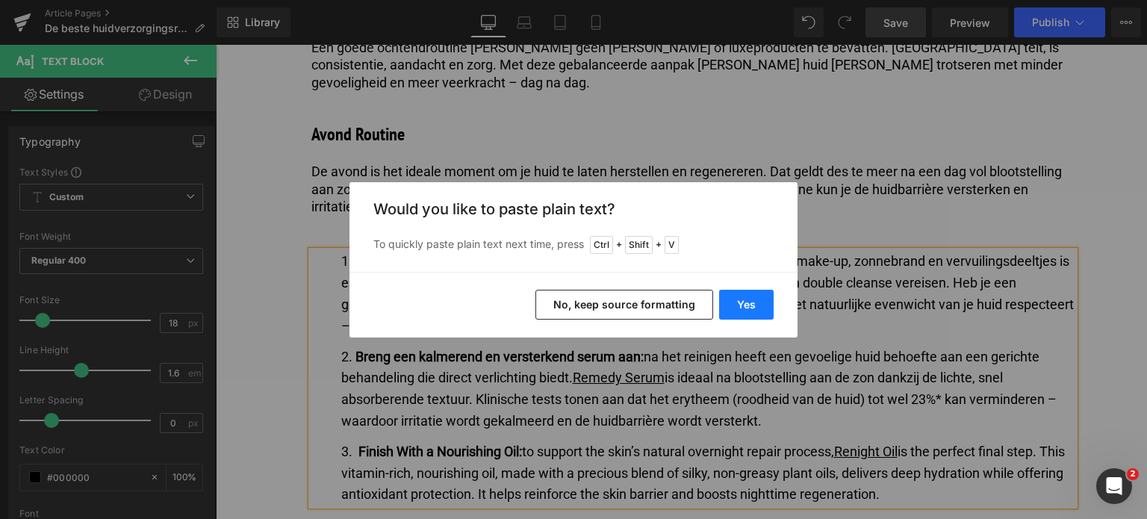
click at [745, 308] on button "Yes" at bounding box center [746, 305] width 55 height 30
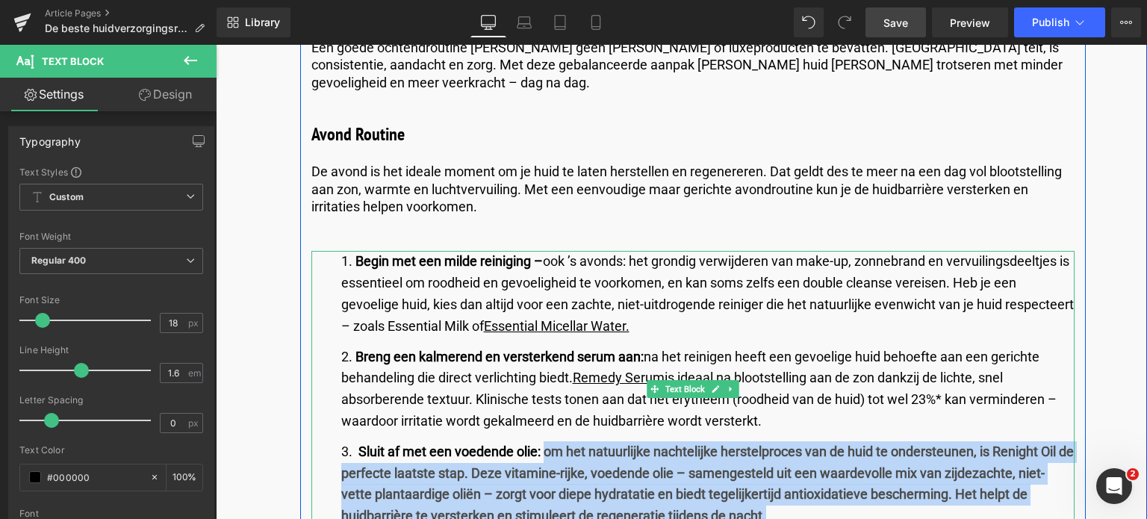
drag, startPoint x: 544, startPoint y: 382, endPoint x: 807, endPoint y: 449, distance: 271.9
click at [807, 449] on li "Sluit af met een voedende olie: om het natuurlijke nachtelijke herstelproces va…" at bounding box center [707, 484] width 733 height 86
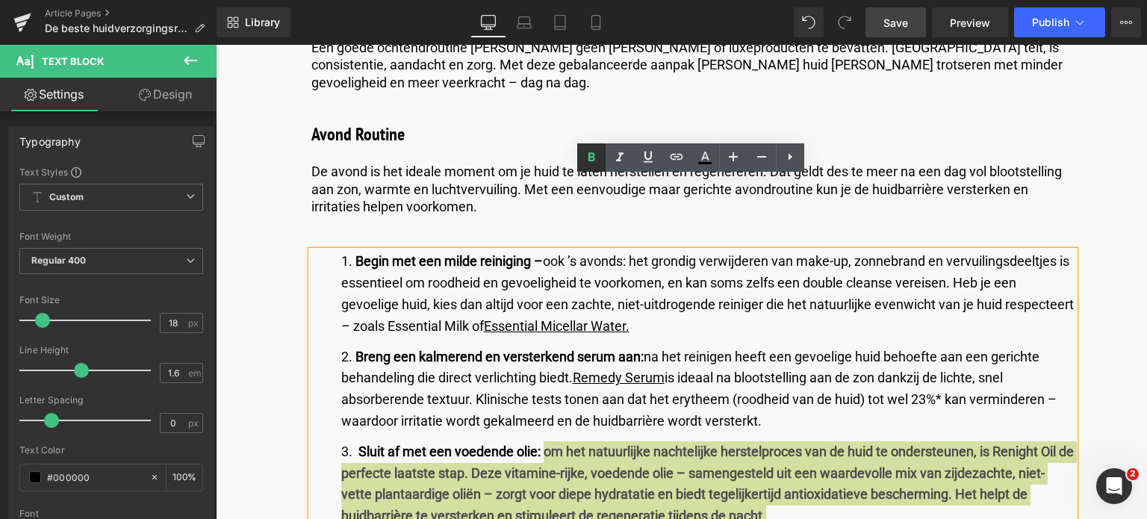
click at [593, 153] on icon at bounding box center [592, 157] width 7 height 9
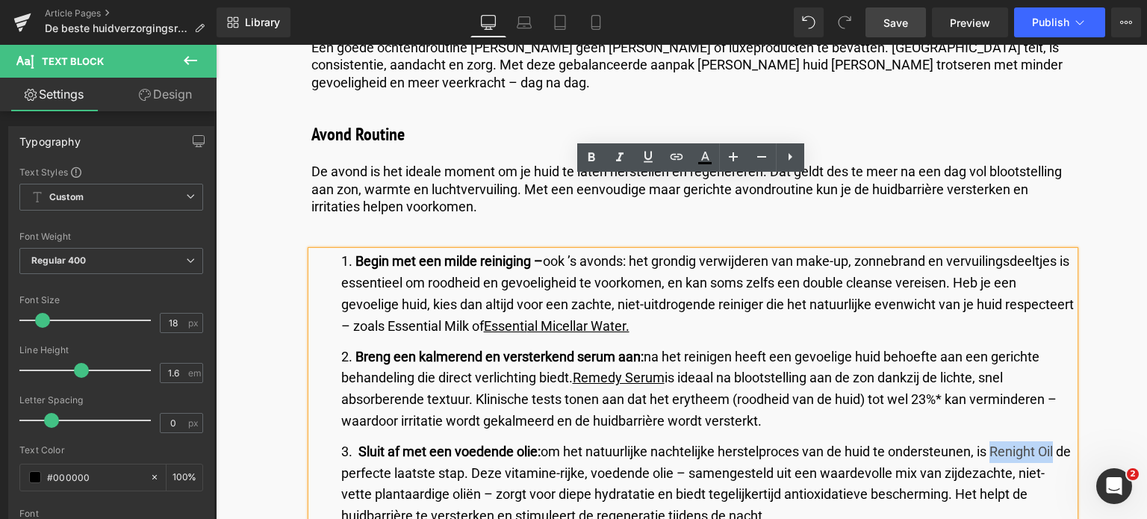
drag, startPoint x: 995, startPoint y: 379, endPoint x: 1057, endPoint y: 367, distance: 63.0
click at [1057, 441] on li "Sluit af met een voedende olie: om het natuurlijke nachtelijke herstelproces va…" at bounding box center [707, 484] width 733 height 86
click at [701, 155] on icon at bounding box center [705, 158] width 18 height 18
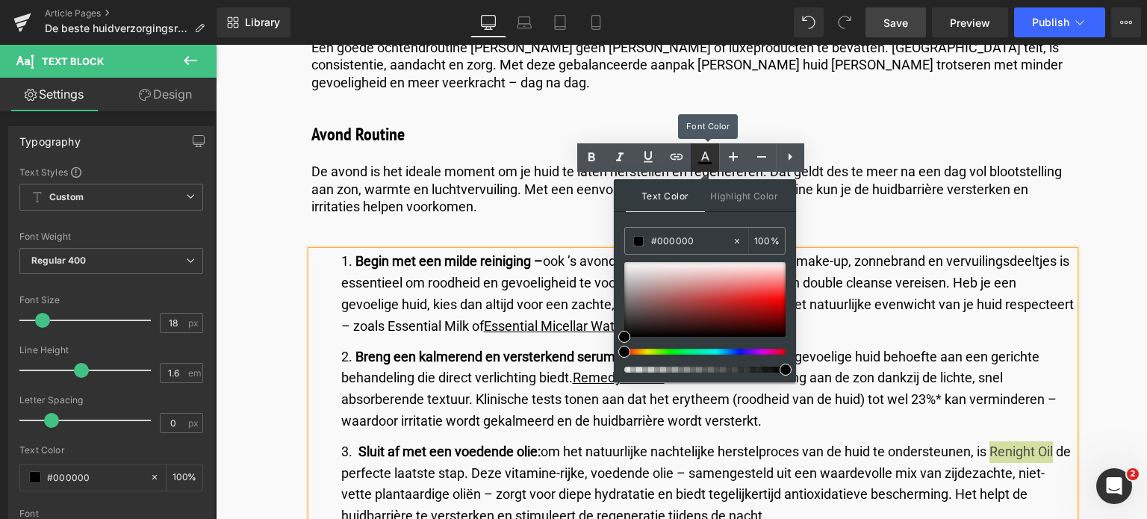
click at [701, 155] on icon at bounding box center [705, 158] width 18 height 18
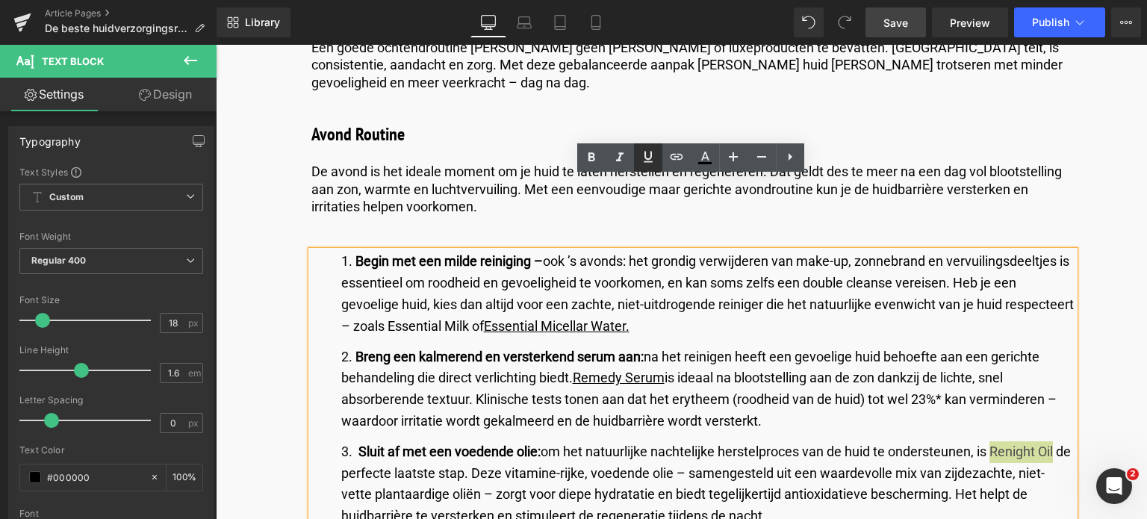
click at [654, 158] on icon at bounding box center [648, 157] width 18 height 18
click at [671, 158] on icon at bounding box center [676, 157] width 13 height 6
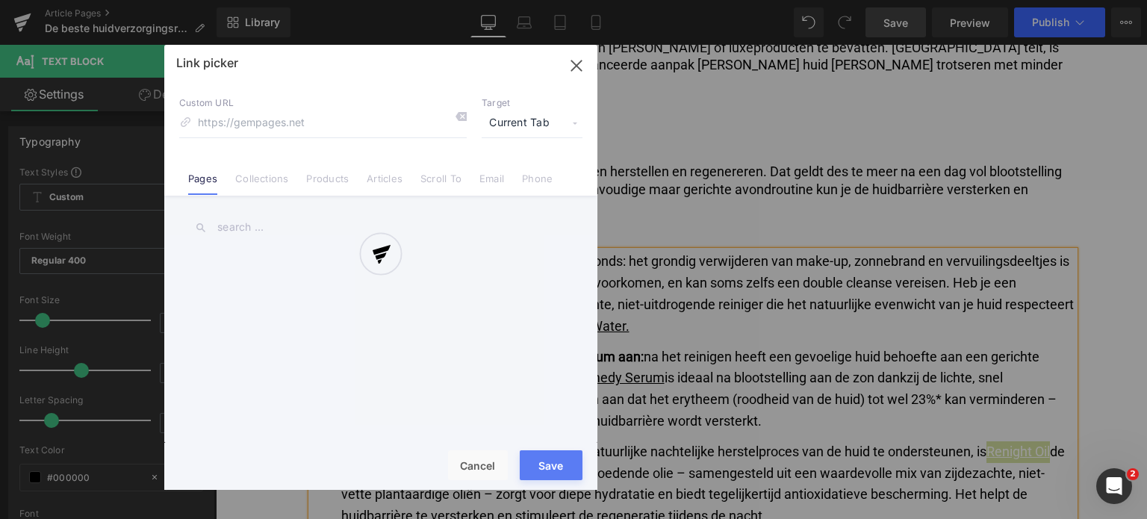
click at [1052, 0] on div "Text Color Highlight Color rgb(0, 0, 0) #000000 100 % transparent transparent 0…" at bounding box center [573, 0] width 1147 height 0
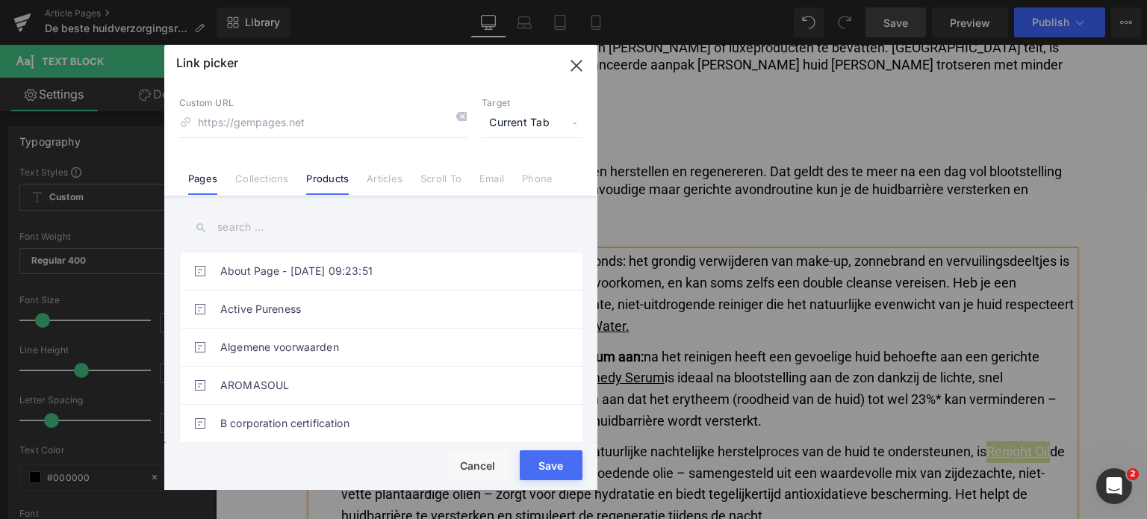
click at [318, 180] on link "Products" at bounding box center [327, 184] width 43 height 22
click at [298, 220] on input "text" at bounding box center [380, 228] width 403 height 34
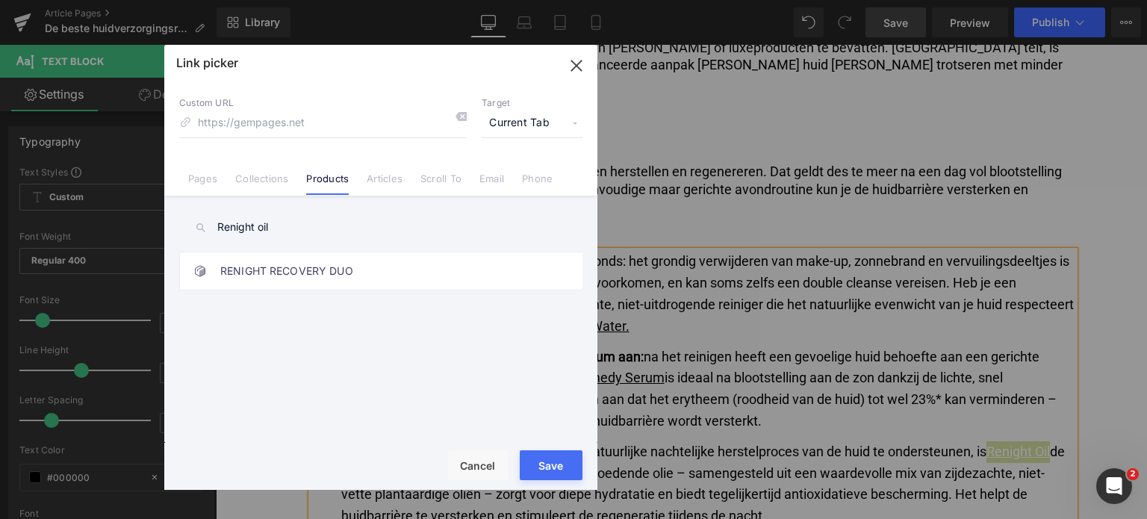
drag, startPoint x: 273, startPoint y: 232, endPoint x: 182, endPoint y: 214, distance: 92.0
click at [182, 214] on input "Renight oil" at bounding box center [380, 228] width 403 height 34
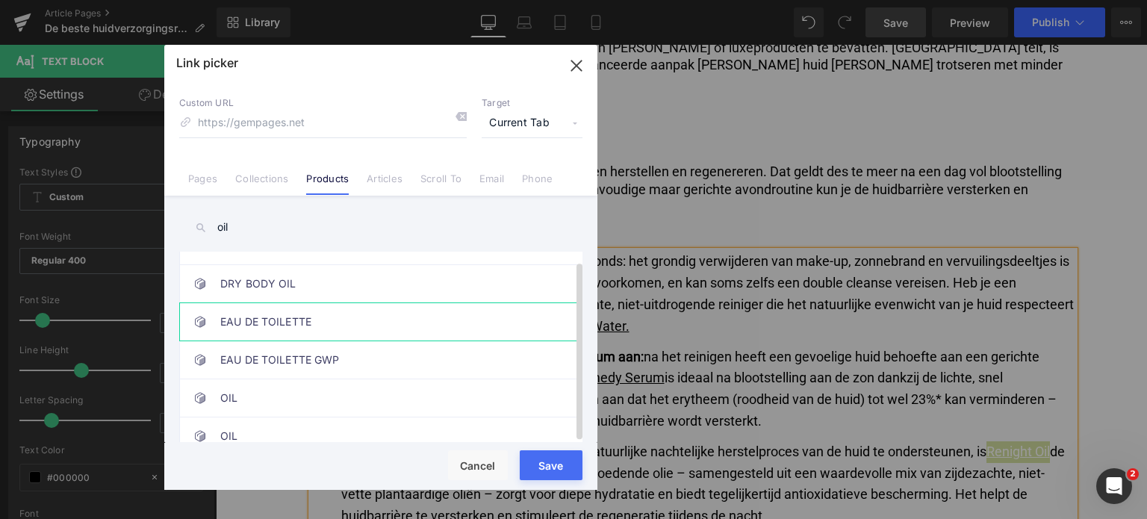
scroll to position [80, 0]
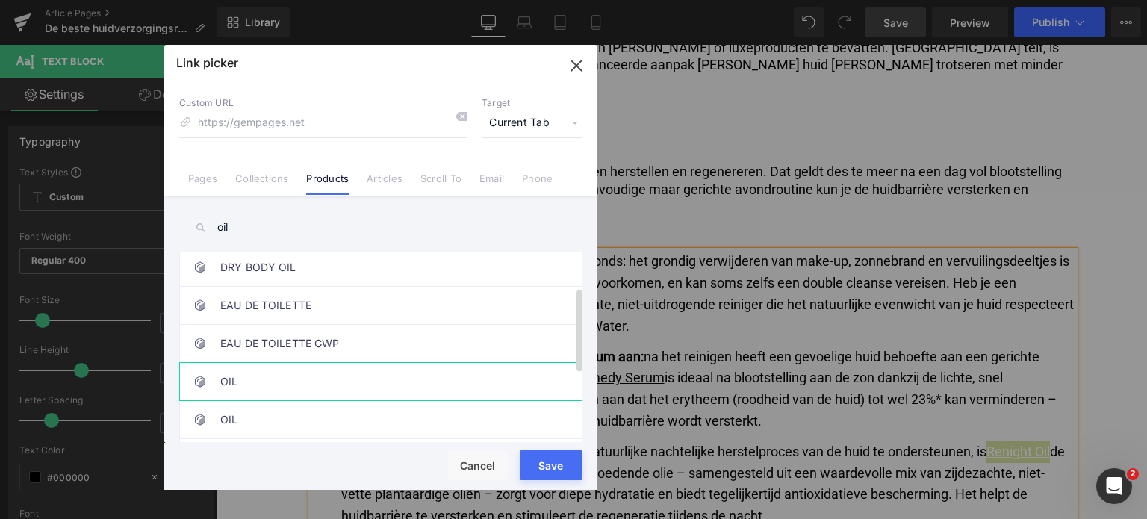
type input "oil"
click at [332, 377] on link "OIL" at bounding box center [384, 381] width 329 height 37
click at [319, 413] on link "OIL" at bounding box center [384, 419] width 329 height 37
type input "/products/renight-oil"
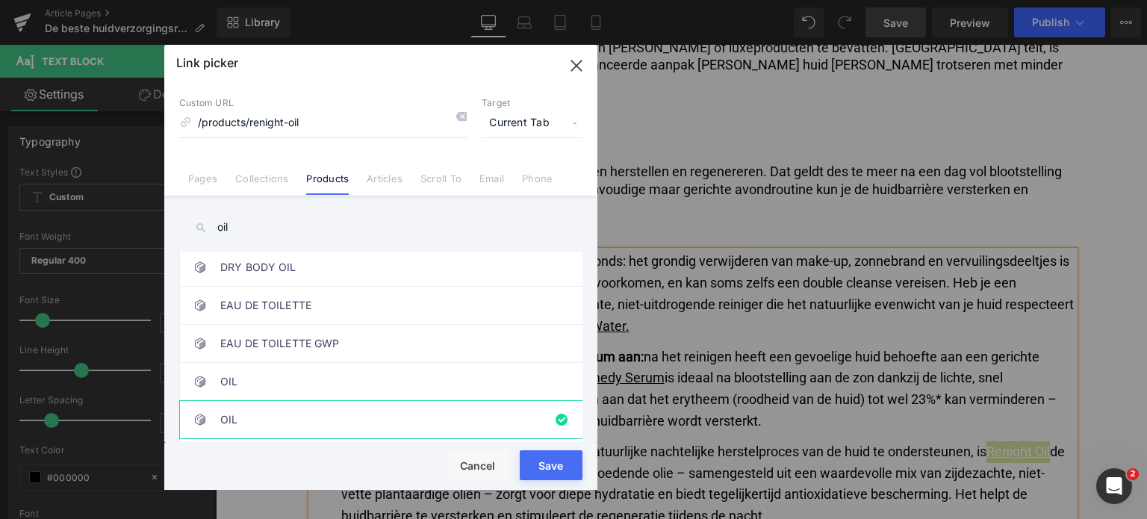
click at [556, 465] on div "Loading Product" at bounding box center [573, 460] width 81 height 16
click at [546, 471] on button "Save" at bounding box center [551, 465] width 63 height 30
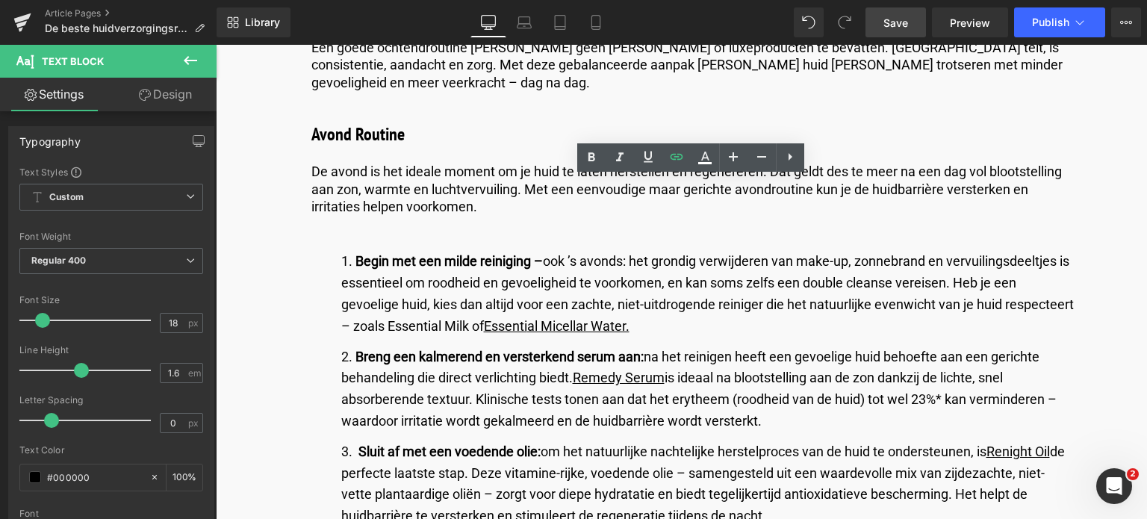
click at [901, 23] on span "Save" at bounding box center [896, 23] width 25 height 16
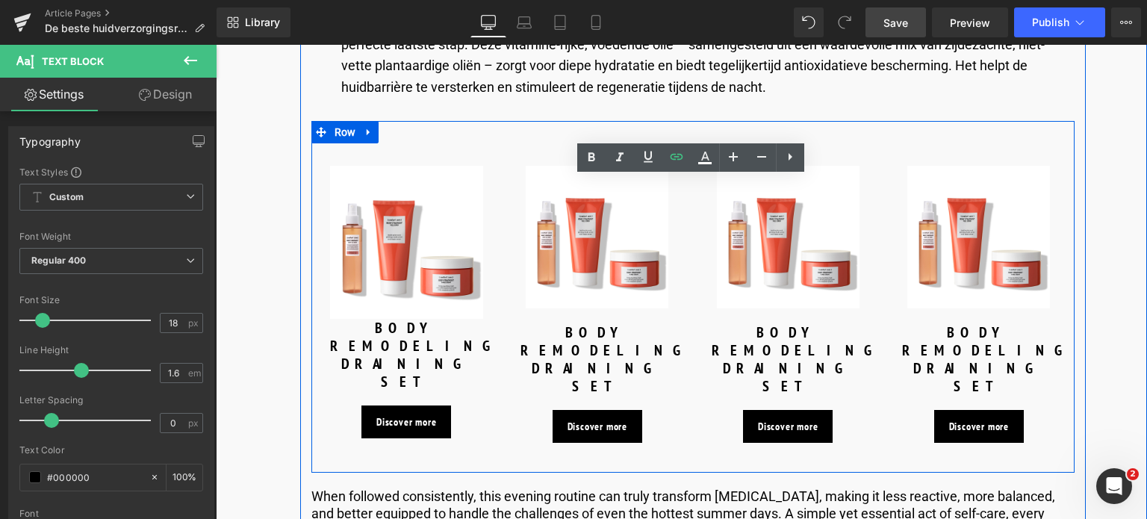
scroll to position [3660, 0]
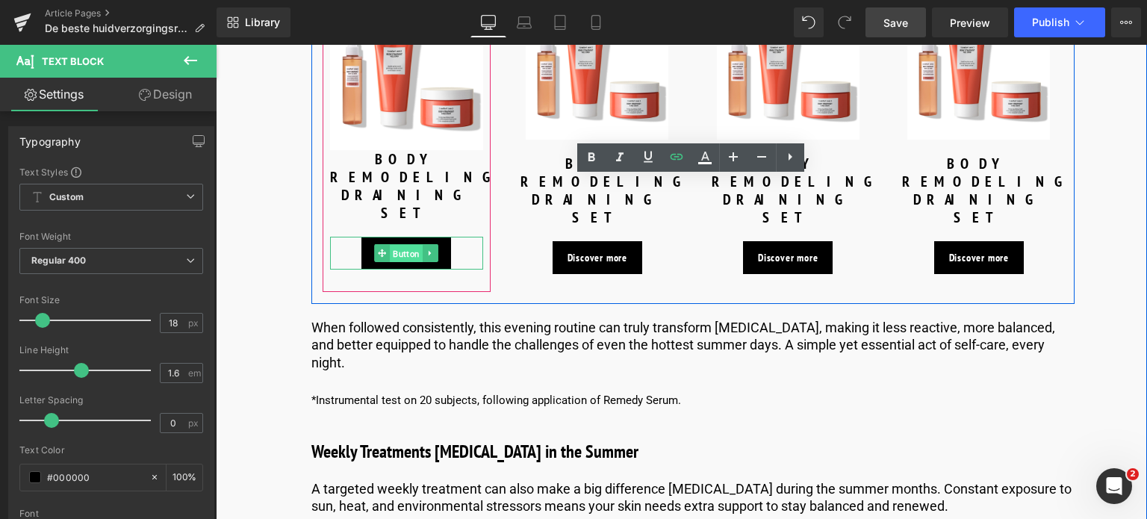
click at [395, 245] on span "Button" at bounding box center [406, 254] width 33 height 18
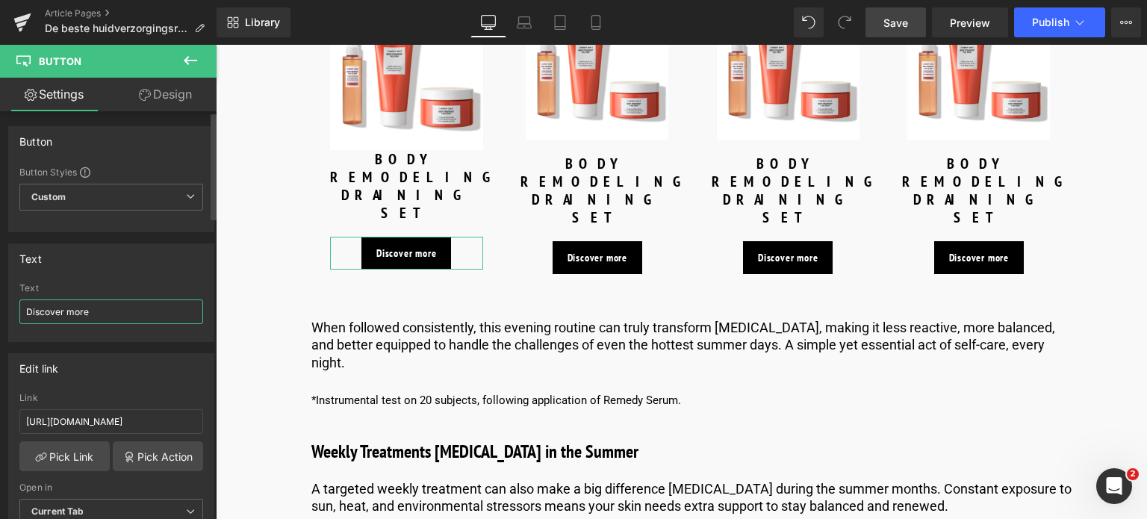
drag, startPoint x: 108, startPoint y: 313, endPoint x: 0, endPoint y: 315, distance: 107.6
click at [0, 315] on div "Text Discover more Text Discover more" at bounding box center [111, 287] width 223 height 110
type input "Ontdek meer"
click at [173, 423] on input "[URL][DOMAIN_NAME]" at bounding box center [111, 421] width 184 height 25
drag, startPoint x: 173, startPoint y: 421, endPoint x: 0, endPoint y: 418, distance: 173.3
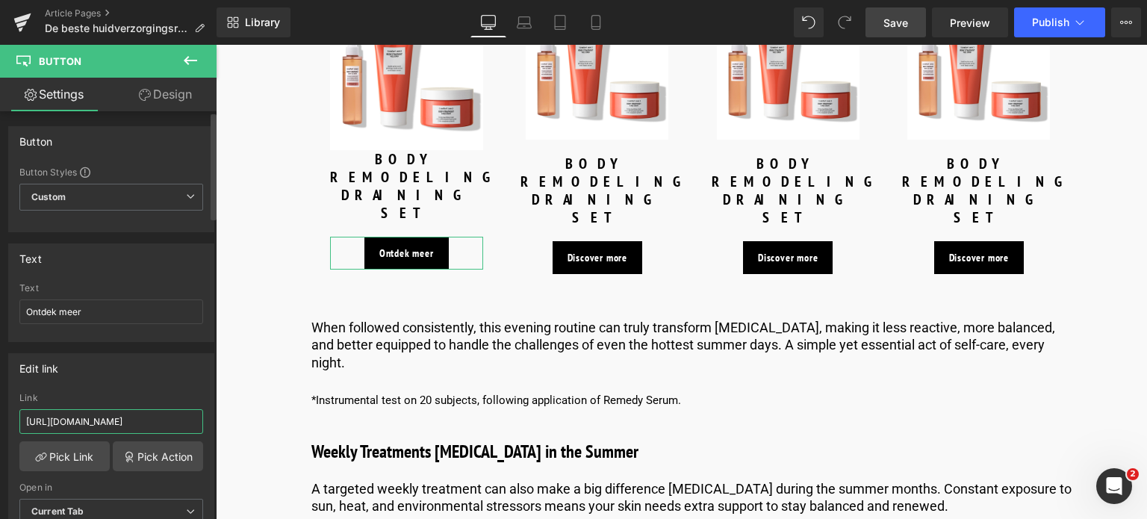
click at [0, 418] on div "Edit link [URL][DOMAIN_NAME] Link [URL][DOMAIN_NAME] Pick Link Pick Action Curr…" at bounding box center [111, 444] width 223 height 205
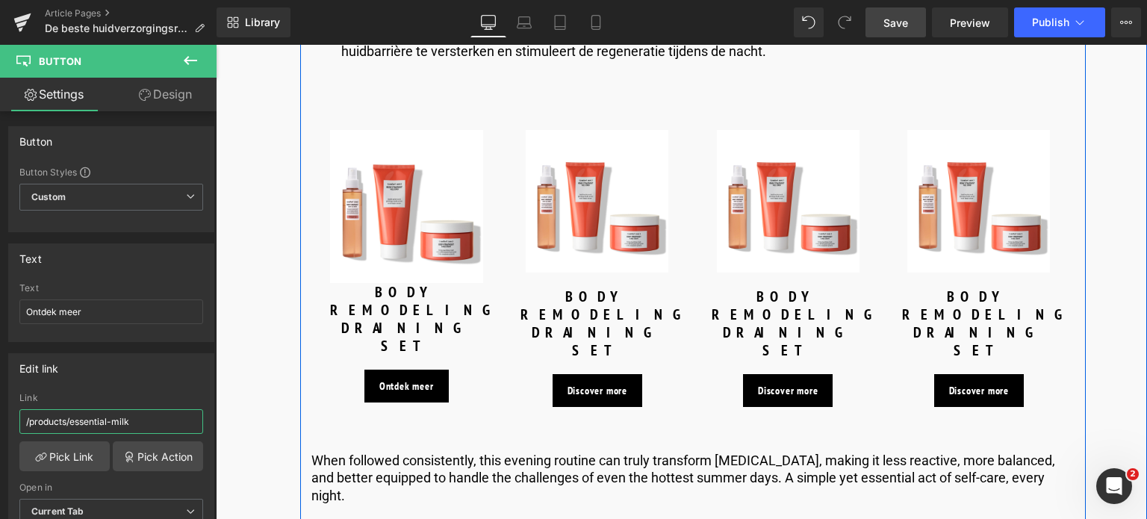
scroll to position [3510, 0]
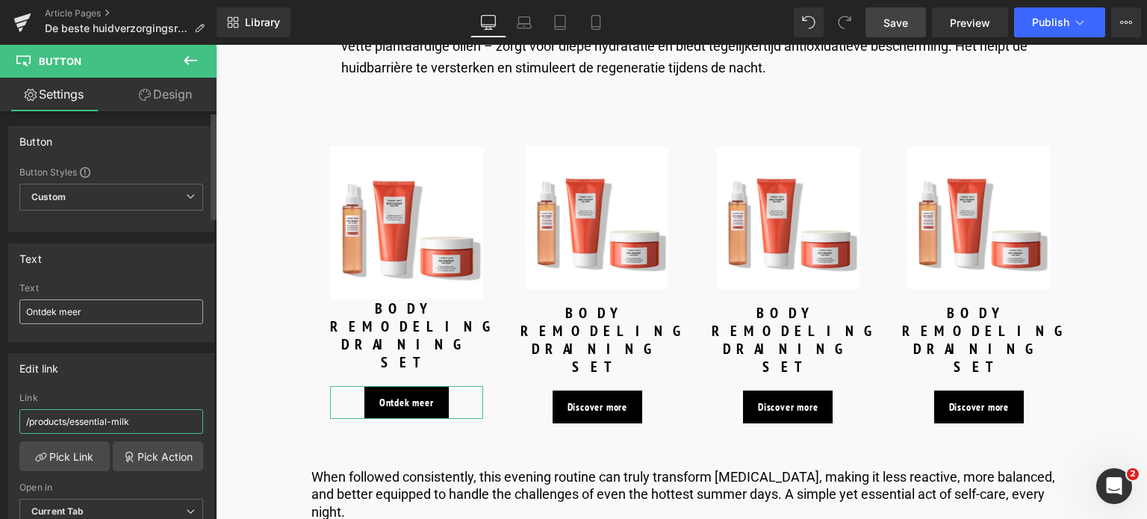
type input "/products/essential-milk"
drag, startPoint x: 95, startPoint y: 304, endPoint x: 0, endPoint y: 304, distance: 94.9
click at [0, 304] on div "Text Ontdek meer Text Ontdek meer" at bounding box center [111, 287] width 223 height 110
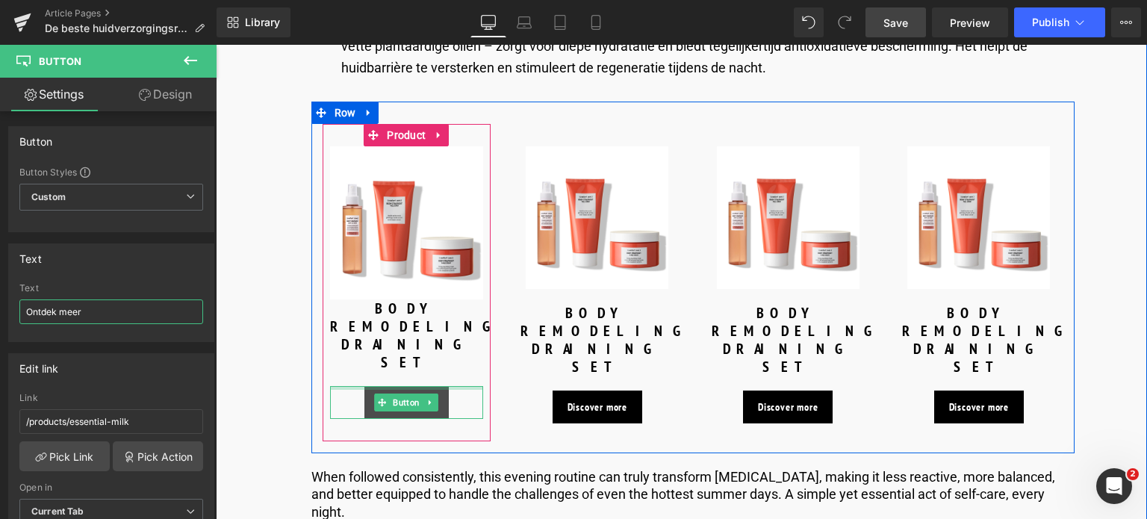
scroll to position [3361, 0]
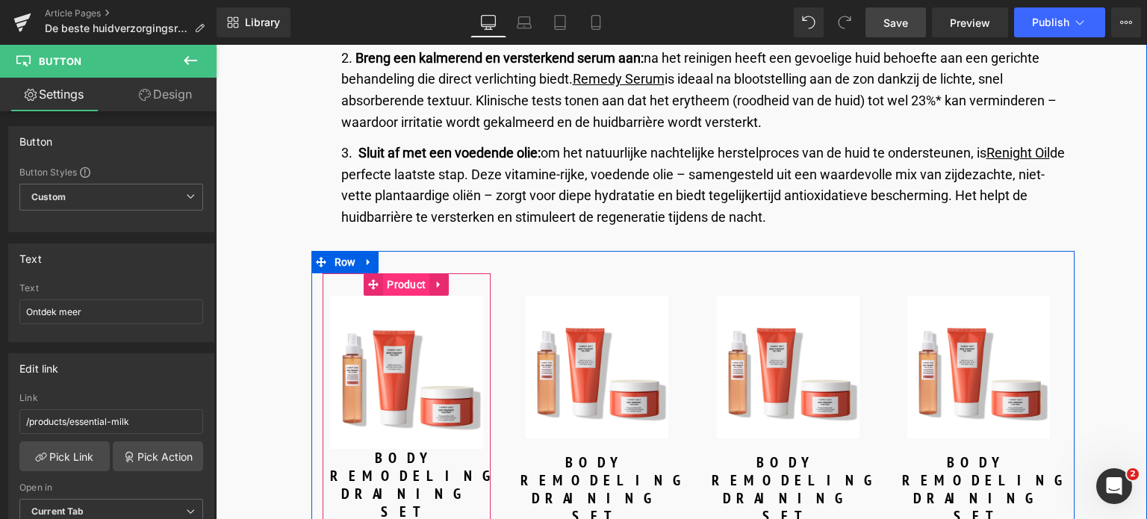
click at [403, 273] on span "Product" at bounding box center [406, 284] width 46 height 22
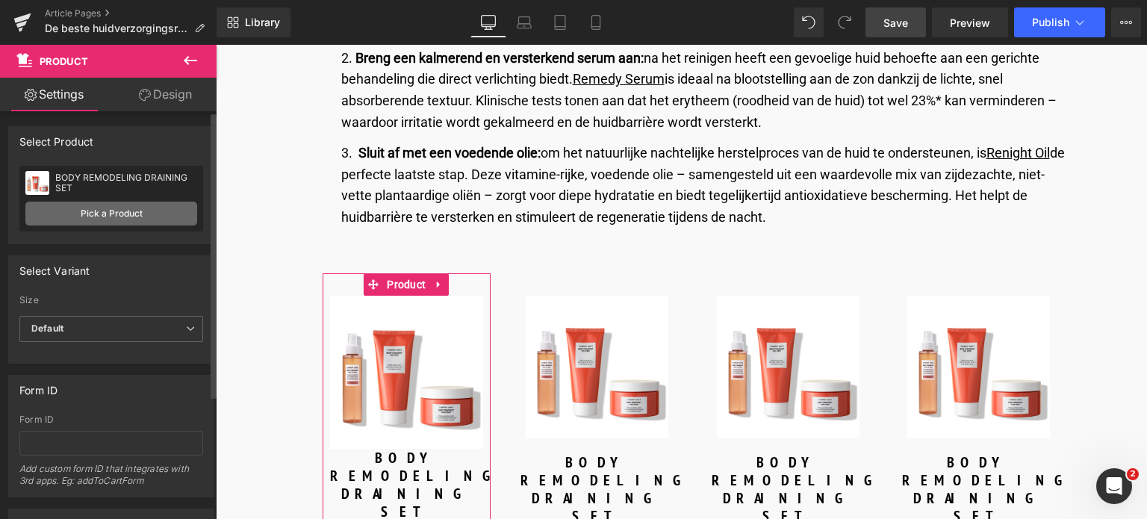
click at [116, 208] on link "Pick a Product" at bounding box center [111, 214] width 172 height 24
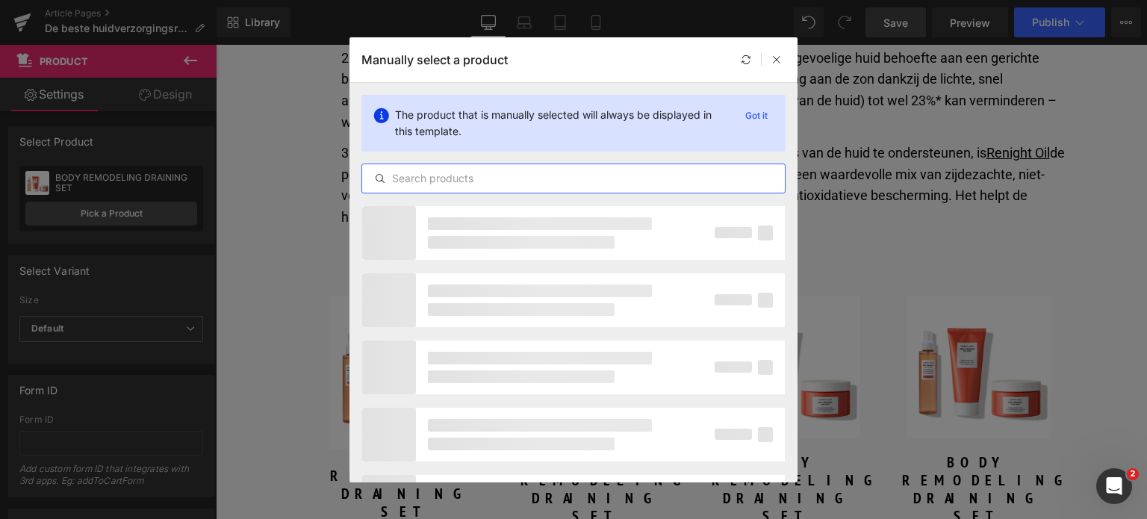
click at [502, 181] on input "text" at bounding box center [573, 179] width 423 height 18
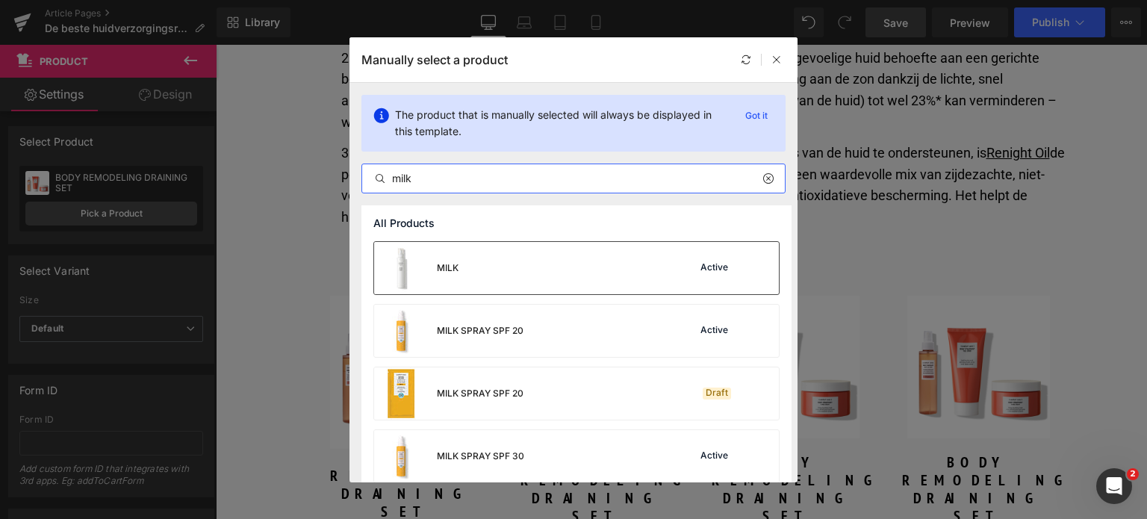
type input "milk"
click at [491, 273] on div "MILK Active" at bounding box center [576, 268] width 405 height 52
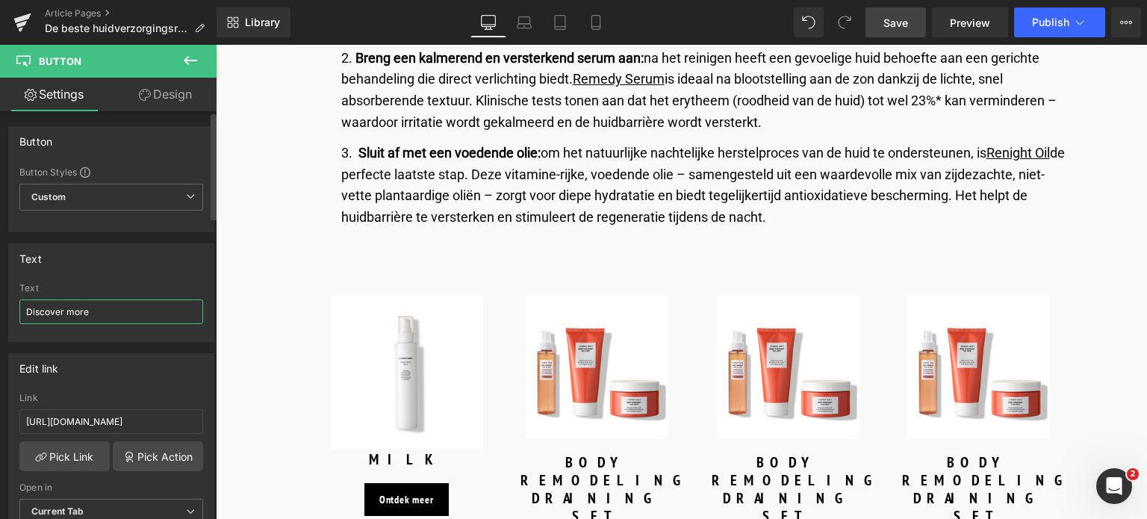
drag, startPoint x: 157, startPoint y: 298, endPoint x: 0, endPoint y: 301, distance: 156.9
click at [0, 301] on div "Text Discover more Text Discover more" at bounding box center [111, 287] width 223 height 110
paste input "Ontdek meer"
type input "Ontdek meer"
click at [173, 420] on input "[URL][DOMAIN_NAME]" at bounding box center [111, 421] width 184 height 25
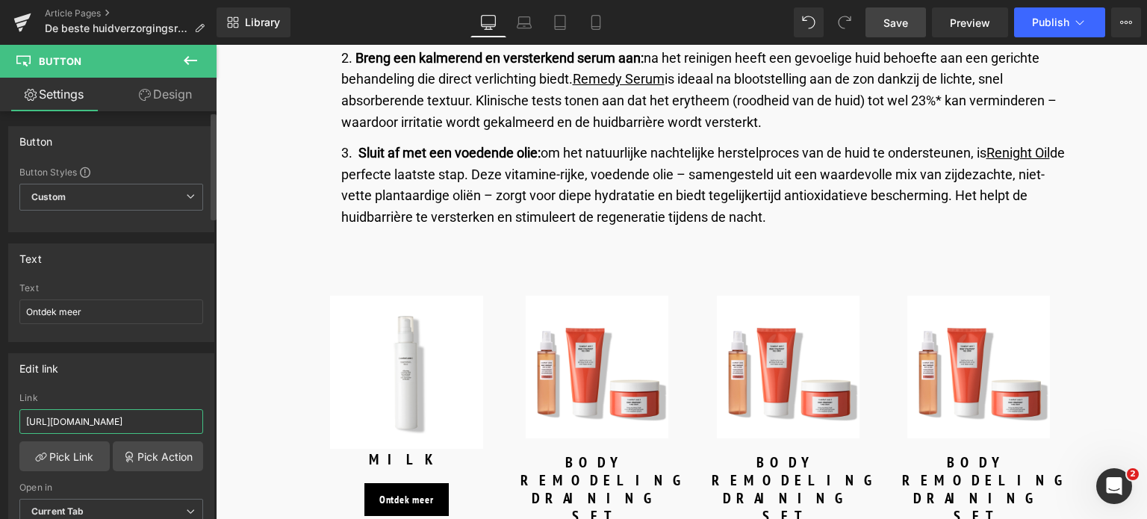
drag, startPoint x: 173, startPoint y: 420, endPoint x: 0, endPoint y: 404, distance: 174.0
click at [0, 404] on div "Edit link [URL][DOMAIN_NAME] Link [URL][DOMAIN_NAME] Pick Link Pick Action Curr…" at bounding box center [111, 444] width 223 height 205
type input "/products/essential-micellar-water"
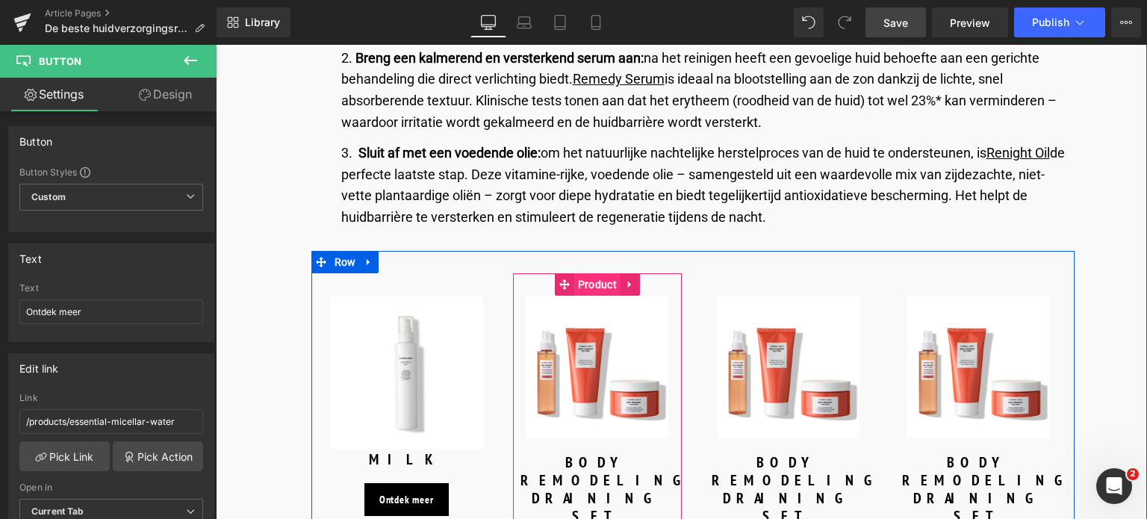
click at [594, 273] on span "Product" at bounding box center [597, 284] width 46 height 22
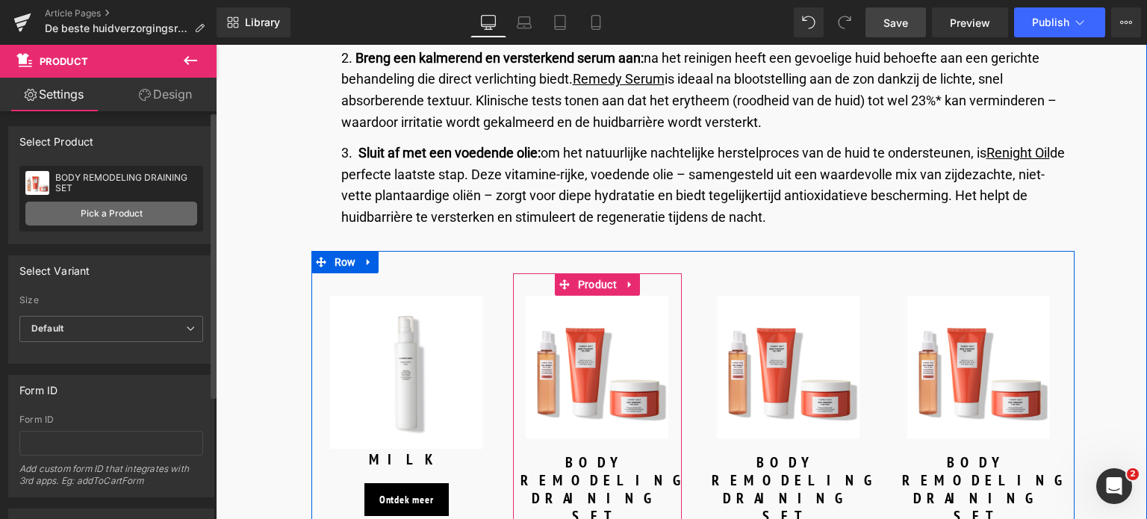
click at [117, 219] on link "Pick a Product" at bounding box center [111, 214] width 172 height 24
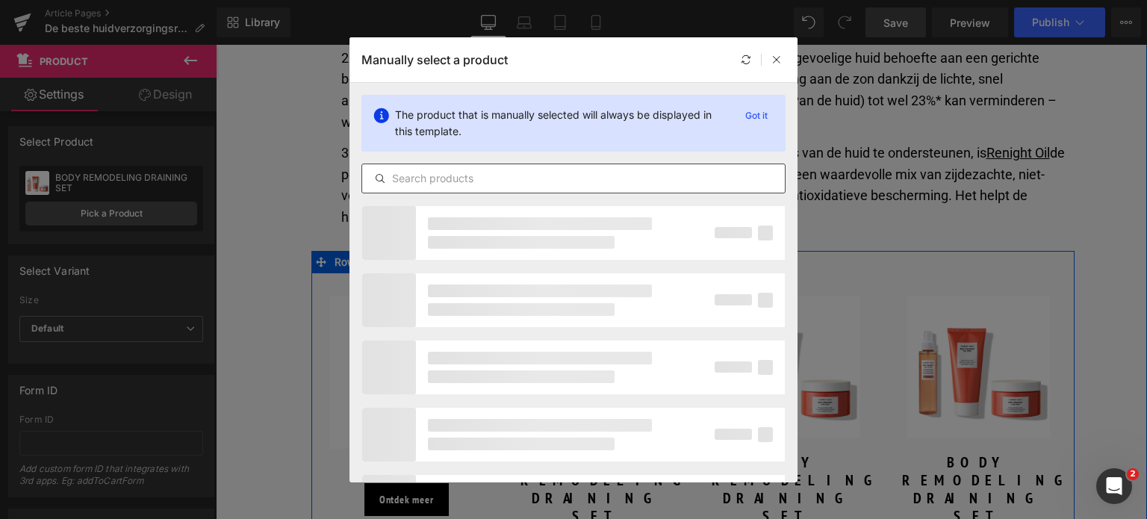
click at [550, 184] on input "text" at bounding box center [573, 179] width 423 height 18
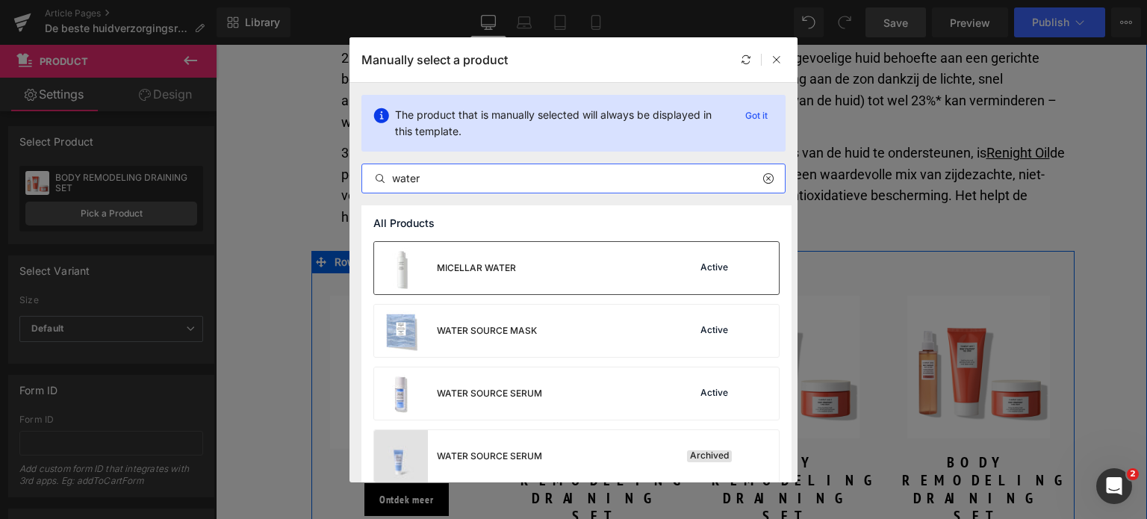
type input "water"
click at [512, 260] on div "MICELLAR WATER" at bounding box center [445, 268] width 142 height 52
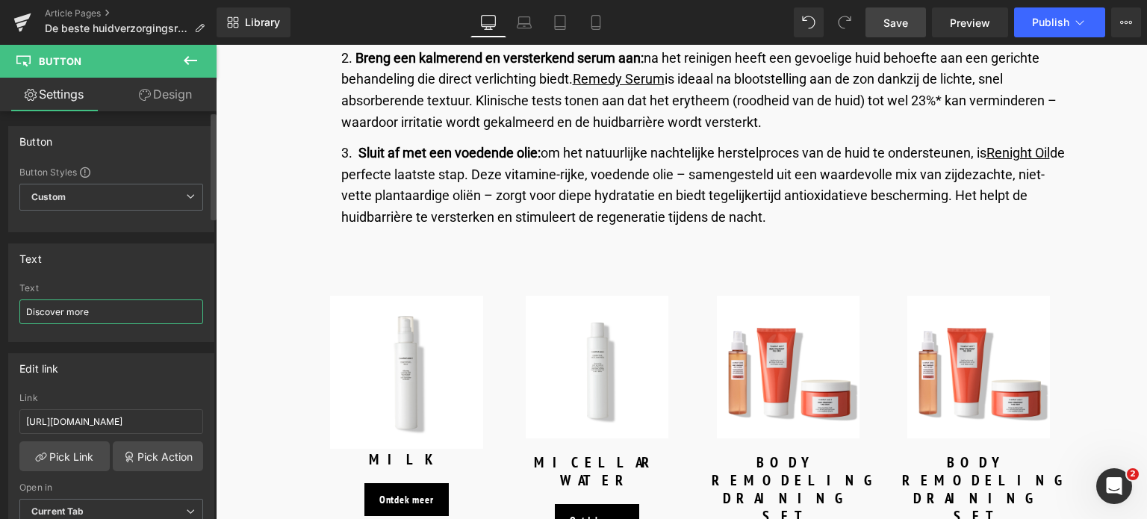
drag, startPoint x: 114, startPoint y: 314, endPoint x: 0, endPoint y: 315, distance: 113.5
click at [0, 315] on div "Text Discover more Text Discover more" at bounding box center [111, 287] width 223 height 110
paste input "Ontdek meer"
type input "Ontdek meer"
drag, startPoint x: 173, startPoint y: 422, endPoint x: 0, endPoint y: 390, distance: 175.5
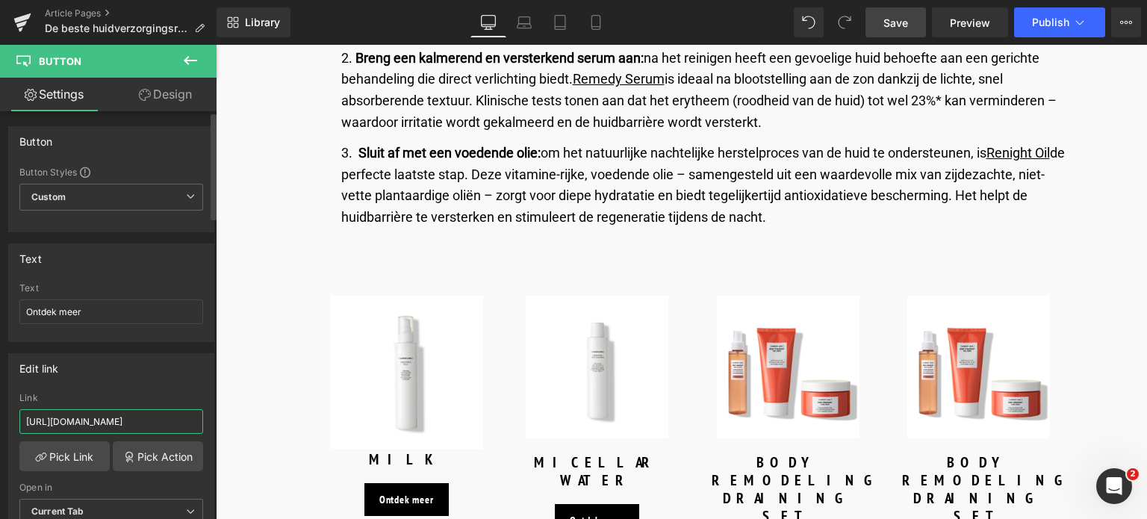
click at [0, 390] on div "Edit link [URL][DOMAIN_NAME] Link [URL][DOMAIN_NAME] Pick Link Pick Action Curr…" at bounding box center [111, 444] width 223 height 205
type input "/products/remedy-serum"
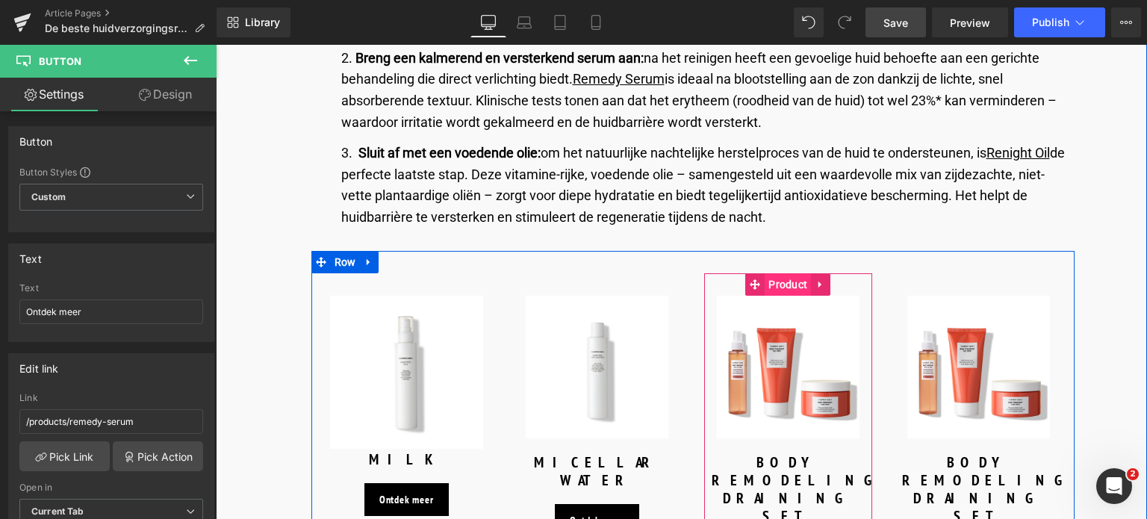
click at [784, 273] on span "Product" at bounding box center [788, 284] width 46 height 22
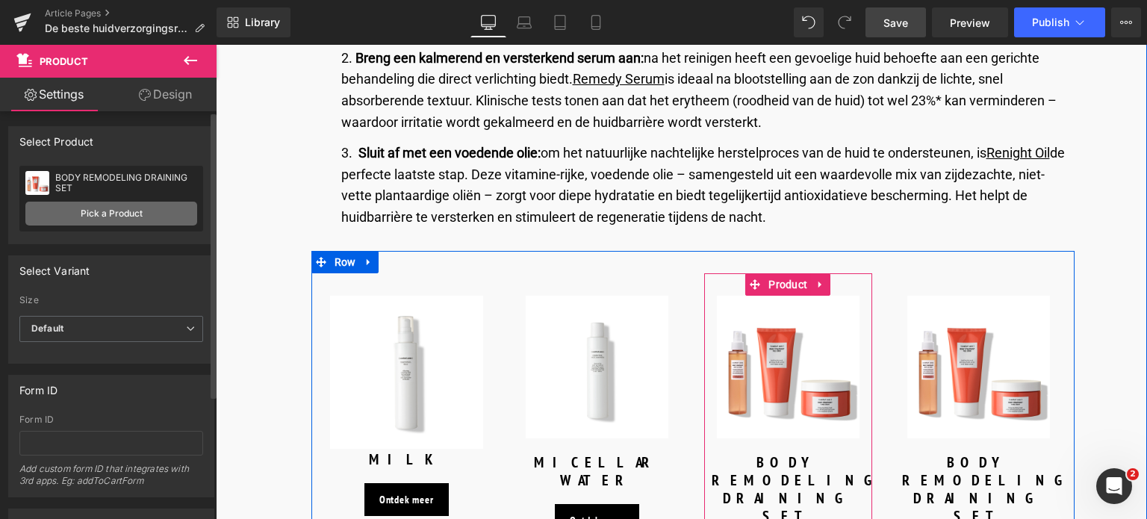
click at [128, 219] on link "Pick a Product" at bounding box center [111, 214] width 172 height 24
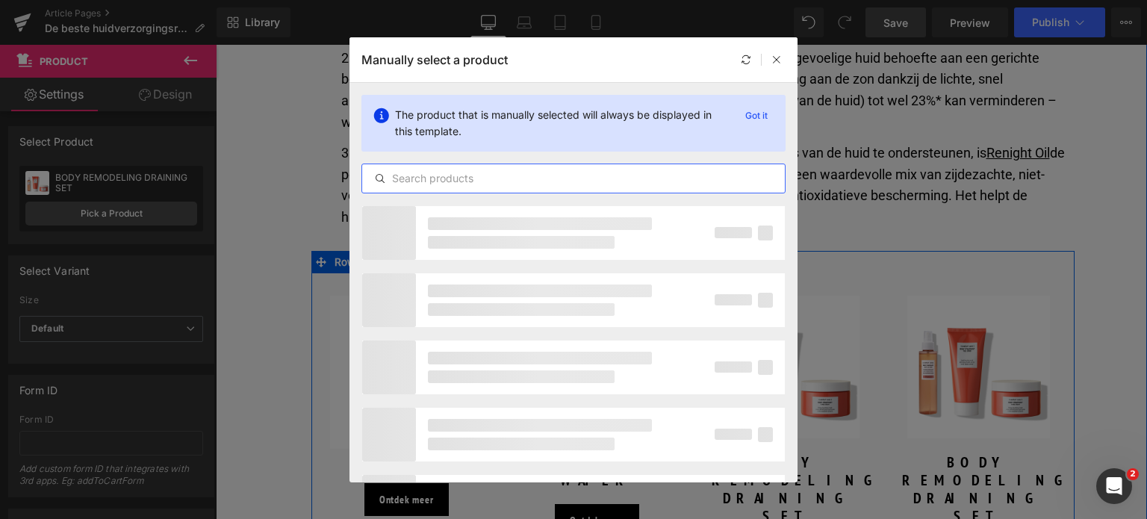
click at [512, 178] on input "text" at bounding box center [573, 179] width 423 height 18
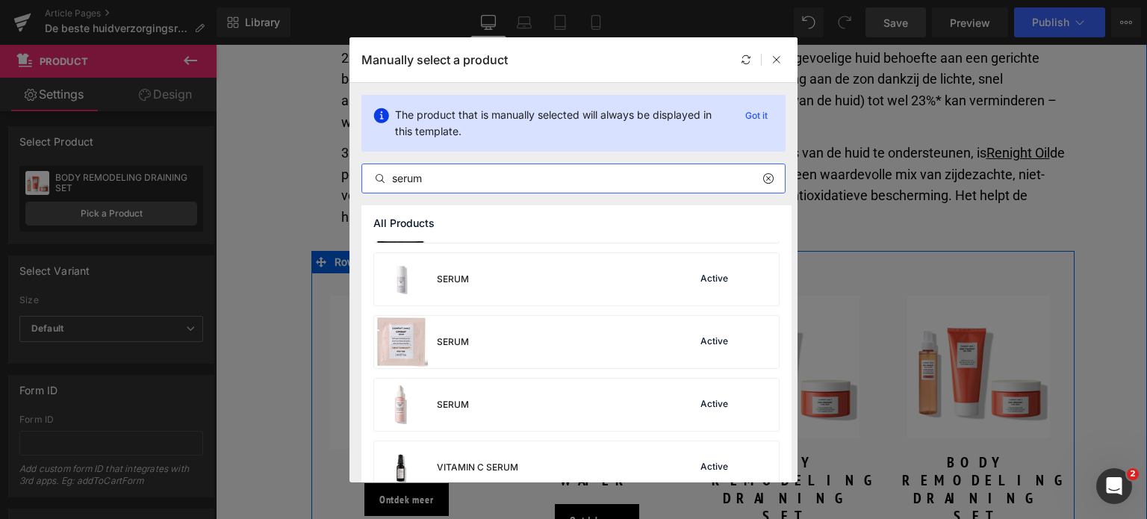
scroll to position [747, 0]
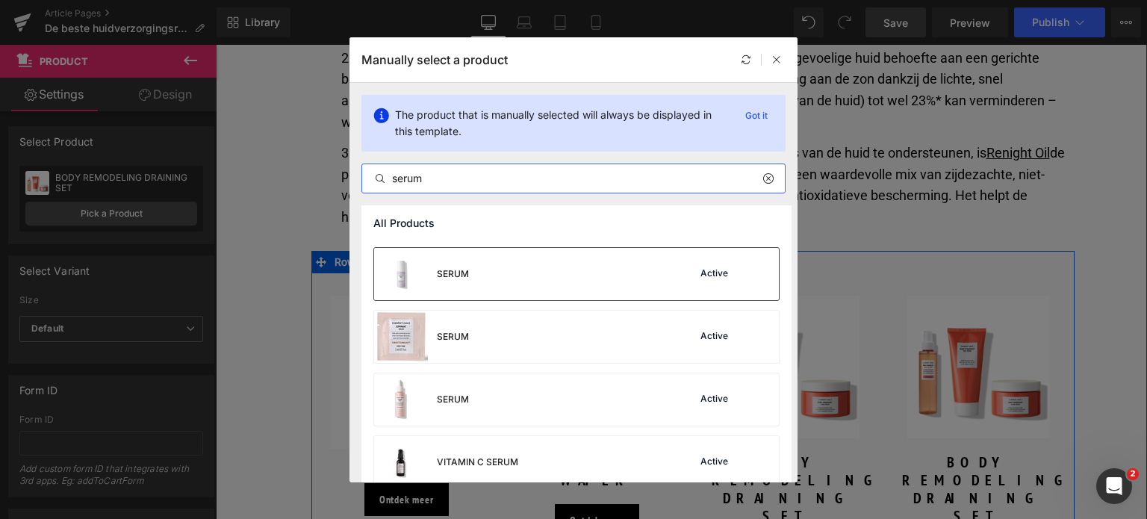
type input "serum"
click at [535, 273] on div "SERUM Active" at bounding box center [576, 274] width 405 height 52
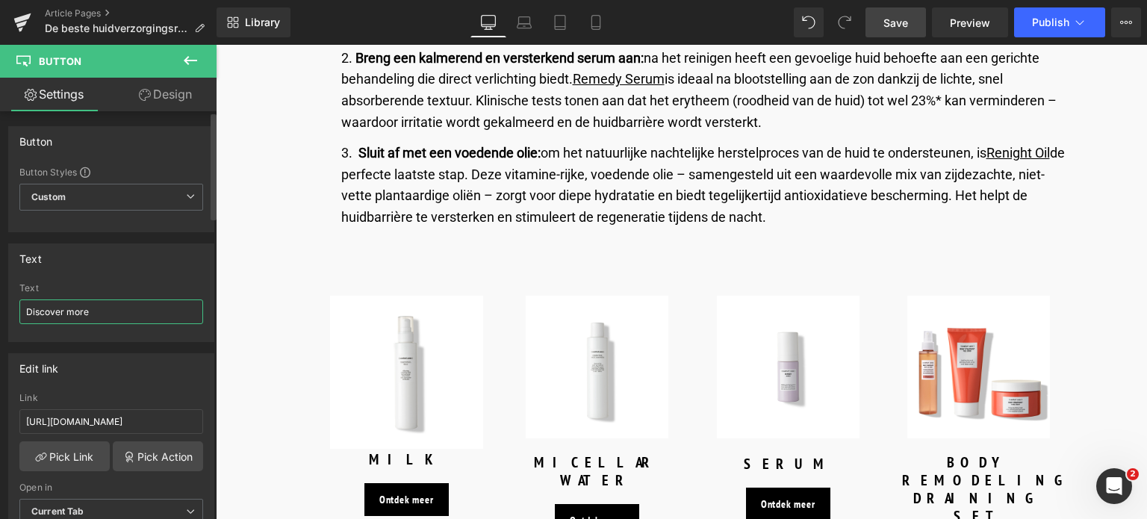
drag, startPoint x: 155, startPoint y: 310, endPoint x: 0, endPoint y: 312, distance: 155.4
click at [0, 312] on div "Text Discover more Text Discover more" at bounding box center [111, 287] width 223 height 110
paste input "Ontdek meer"
type input "Ontdek meer"
drag, startPoint x: 175, startPoint y: 415, endPoint x: 0, endPoint y: 402, distance: 175.2
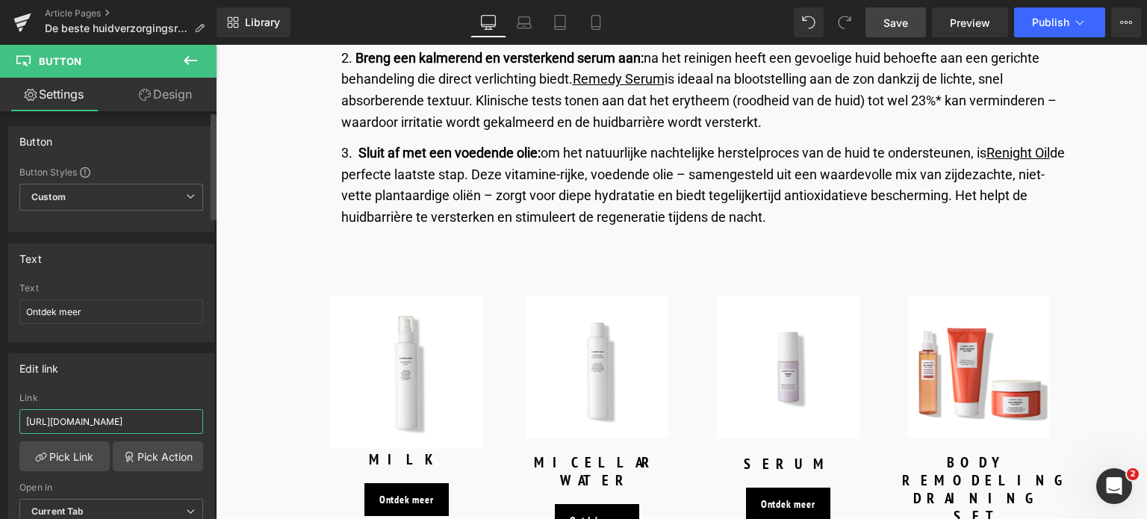
click at [0, 402] on div "Edit link [URL][DOMAIN_NAME] Link [URL][DOMAIN_NAME] Pick Link Pick Action Curr…" at bounding box center [111, 444] width 223 height 205
type input "/products/renight-oil"
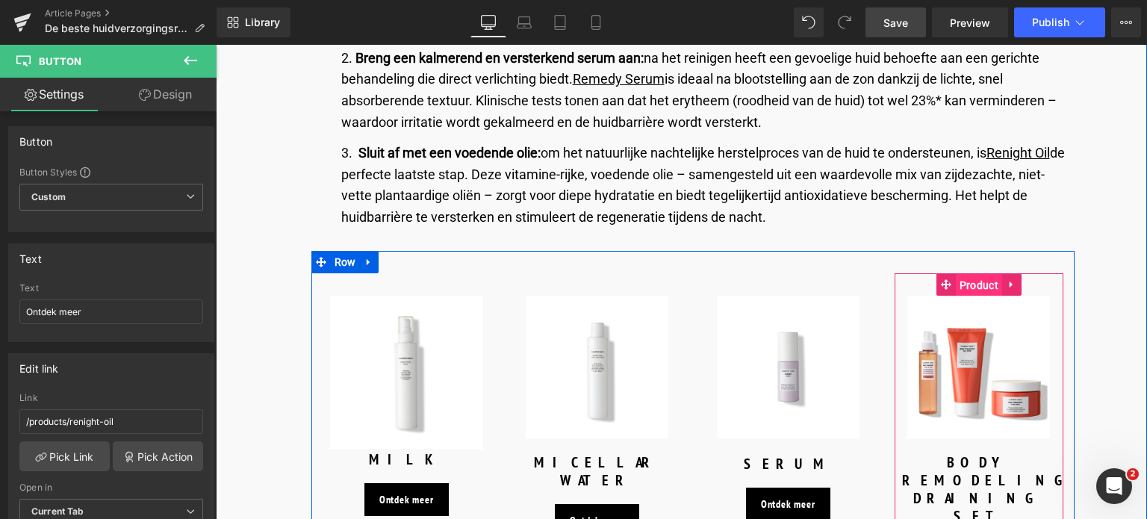
click at [974, 274] on span "Product" at bounding box center [979, 285] width 46 height 22
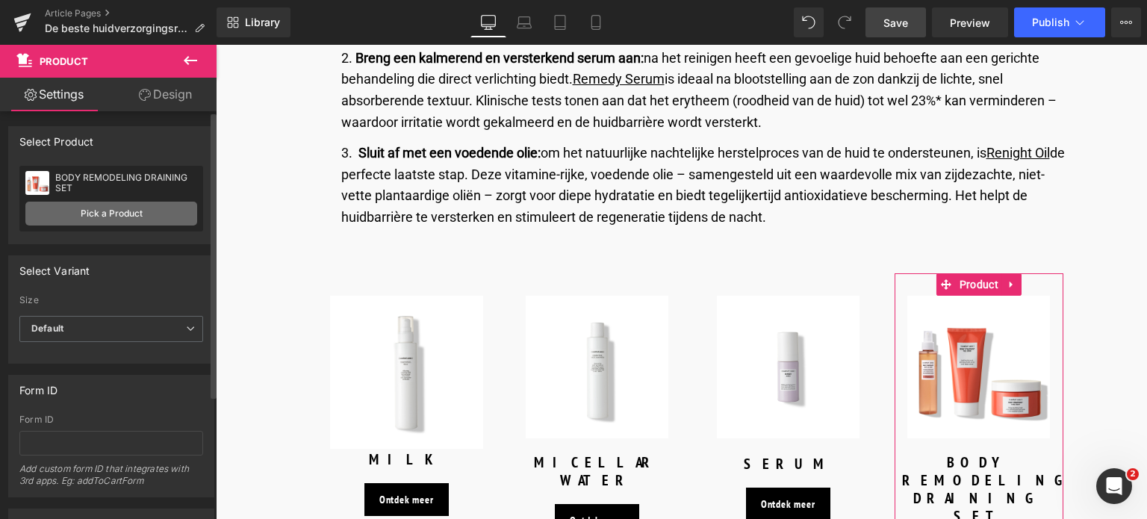
click at [111, 207] on link "Pick a Product" at bounding box center [111, 214] width 172 height 24
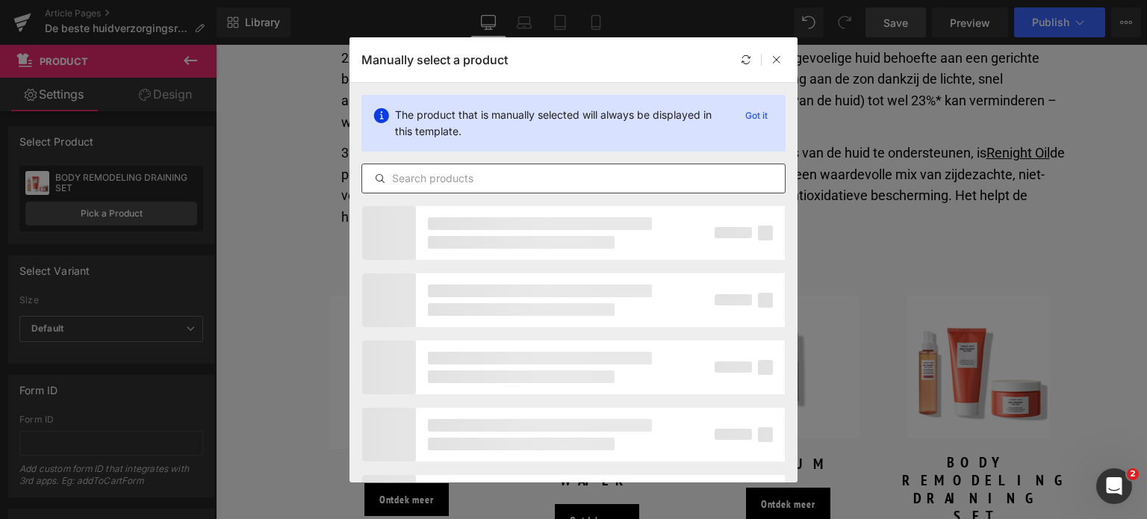
click at [523, 184] on input "text" at bounding box center [573, 179] width 423 height 18
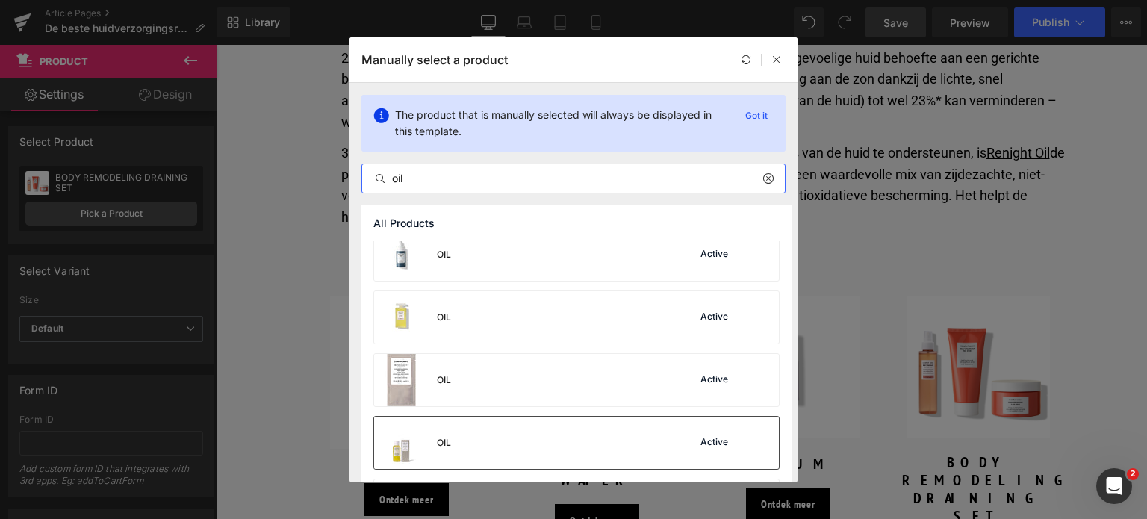
scroll to position [176, 0]
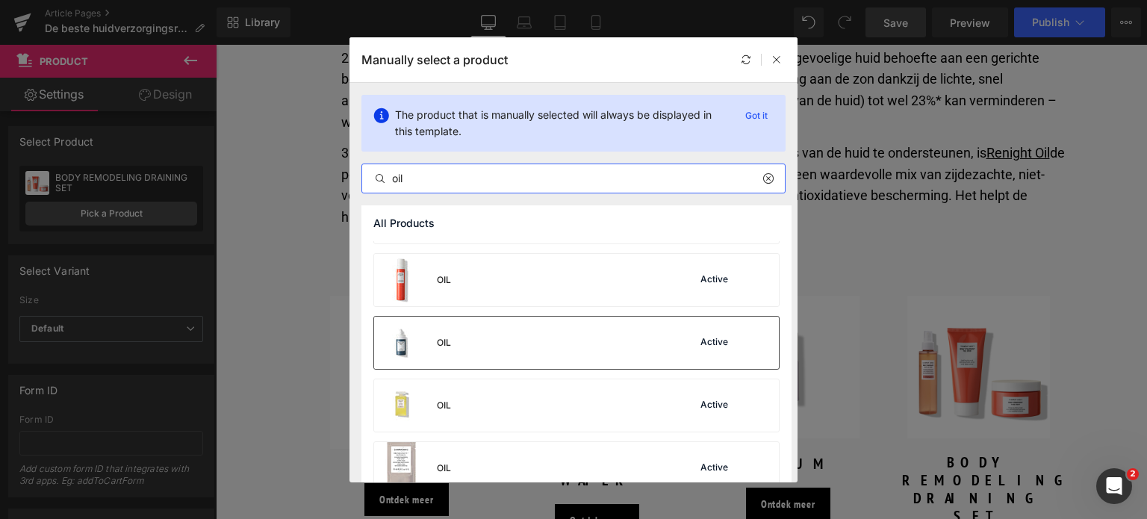
type input "oil"
click at [526, 347] on div "OIL Active" at bounding box center [576, 343] width 405 height 52
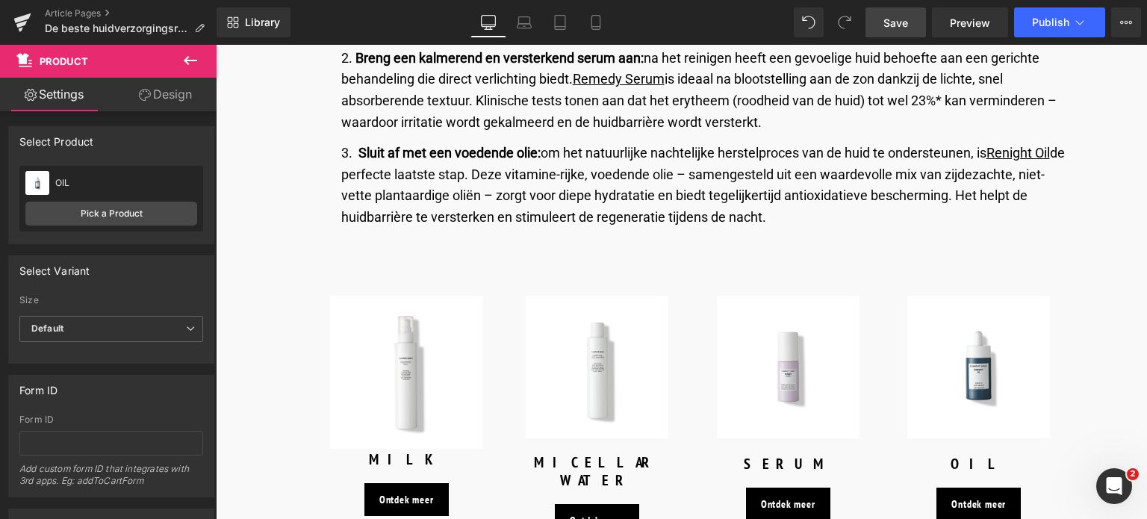
click at [884, 27] on link "Save" at bounding box center [896, 22] width 60 height 30
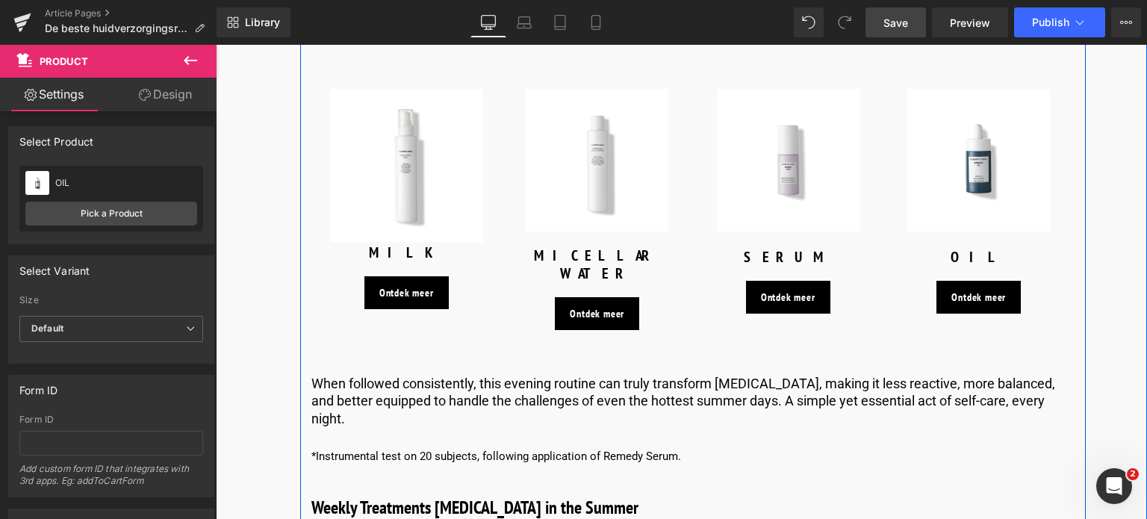
scroll to position [3585, 0]
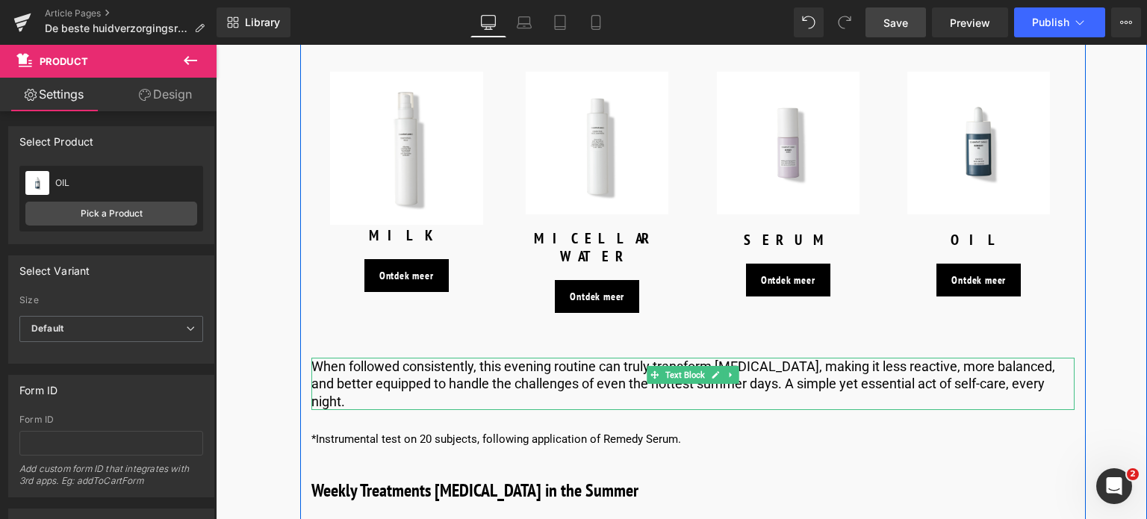
click at [407, 358] on p "When followed consistently, this evening routine can truly transform [MEDICAL_D…" at bounding box center [692, 384] width 763 height 52
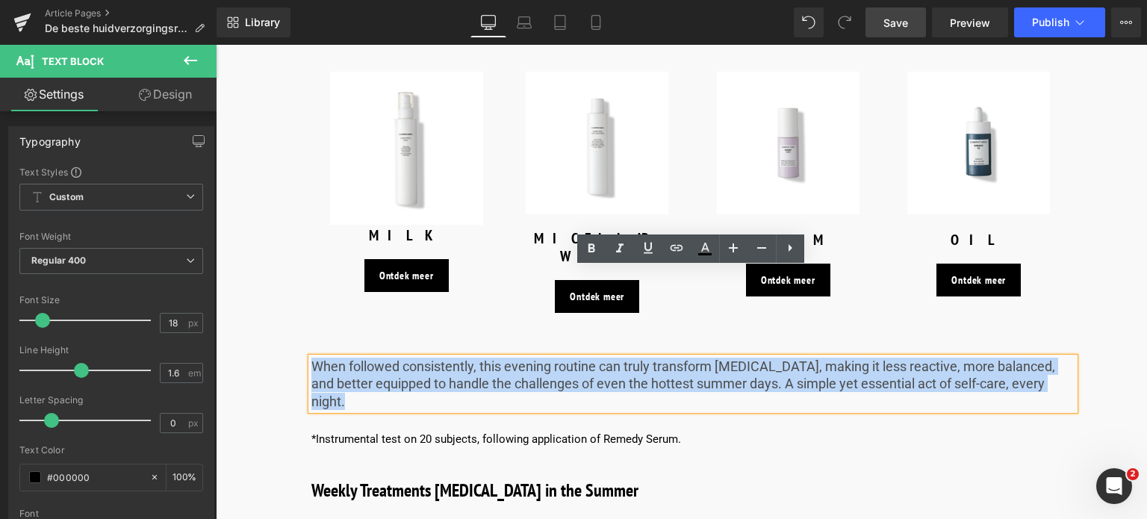
drag, startPoint x: 310, startPoint y: 279, endPoint x: 1057, endPoint y: 302, distance: 747.2
click at [1057, 358] on p "When followed consistently, this evening routine can truly transform [MEDICAL_D…" at bounding box center [692, 384] width 763 height 52
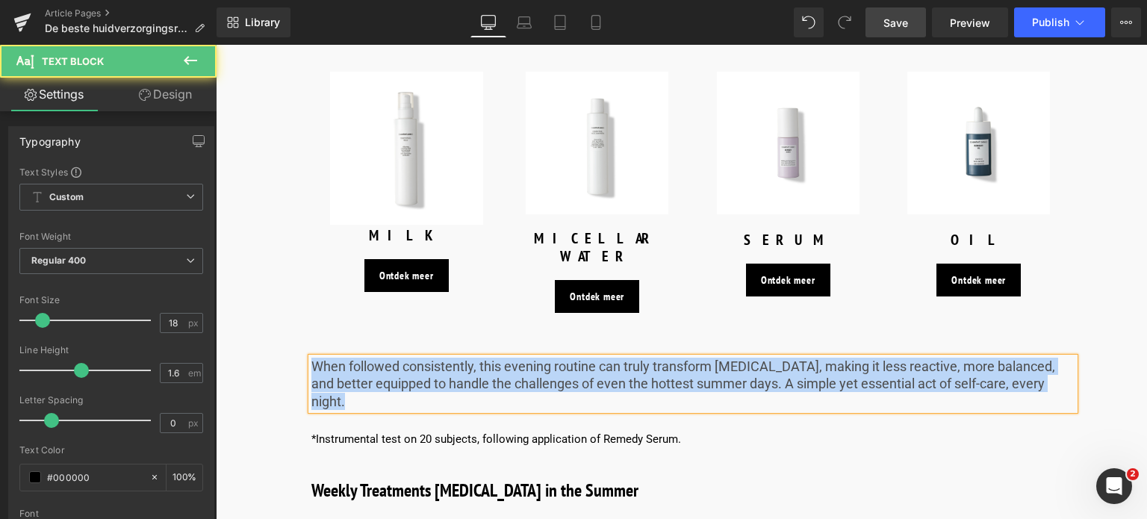
click at [406, 358] on p "When followed consistently, this evening routine can truly transform [MEDICAL_D…" at bounding box center [692, 384] width 763 height 52
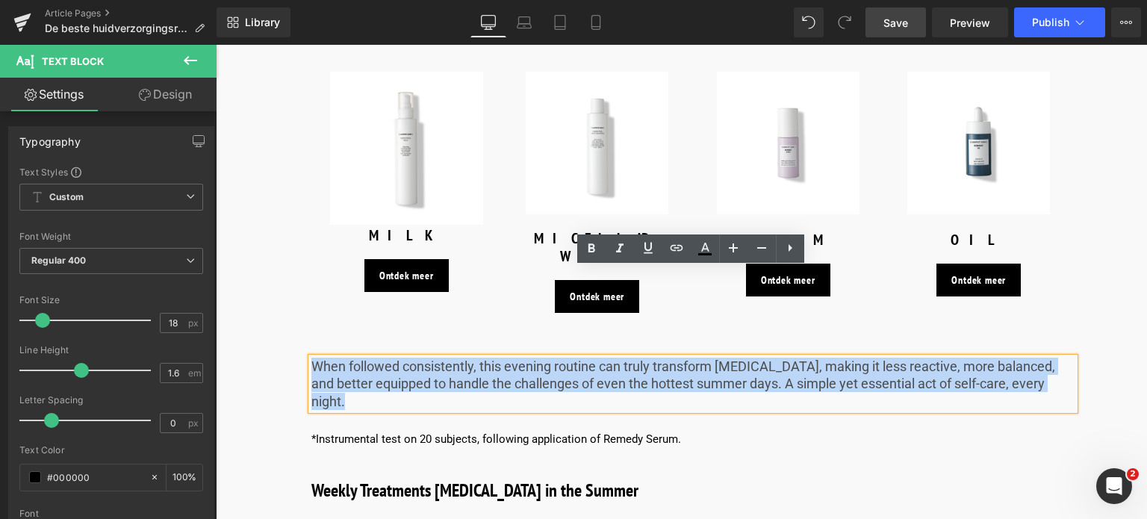
drag, startPoint x: 317, startPoint y: 279, endPoint x: 260, endPoint y: 235, distance: 72.9
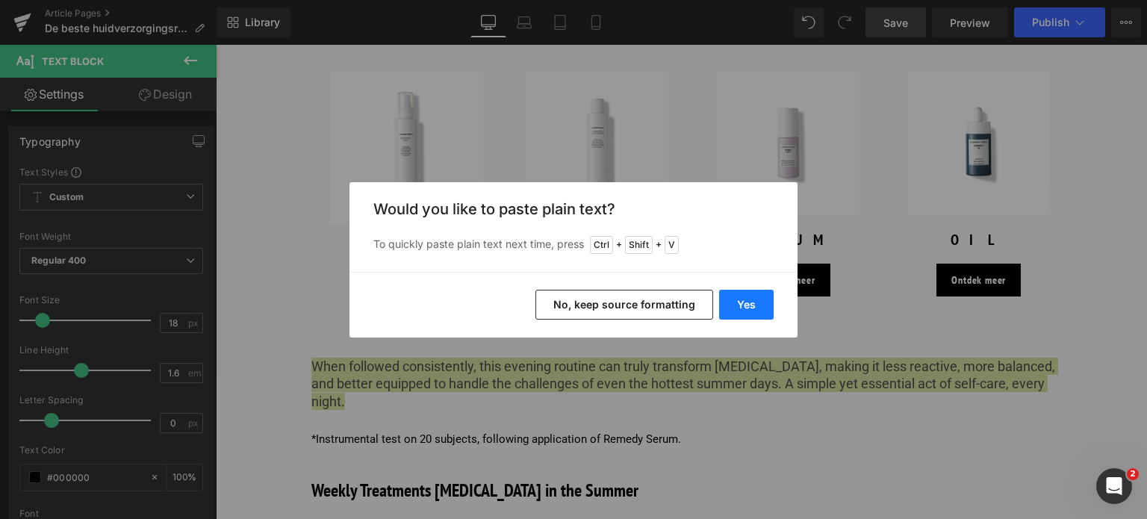
click at [748, 294] on button "Yes" at bounding box center [746, 305] width 55 height 30
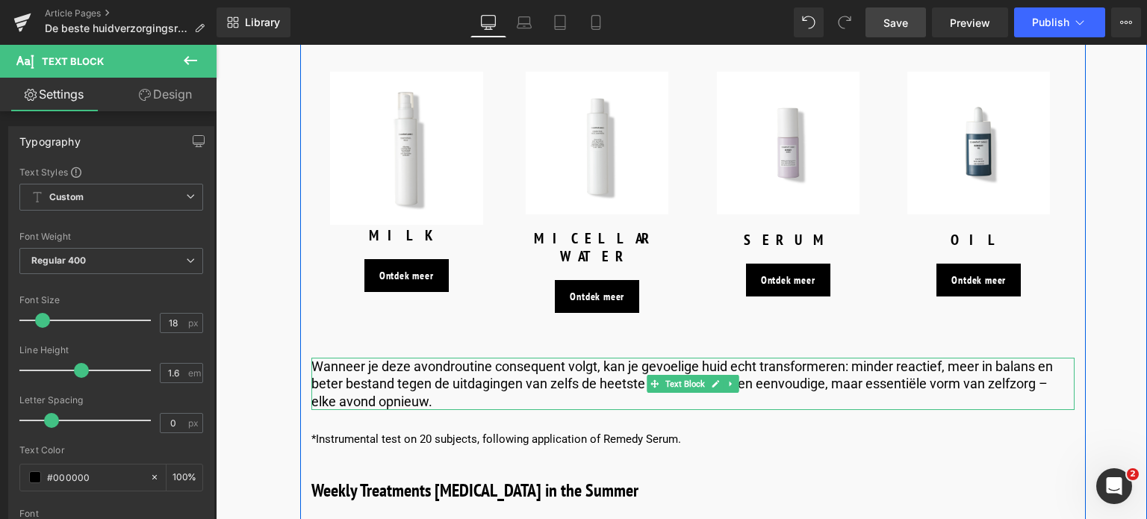
scroll to position [3660, 0]
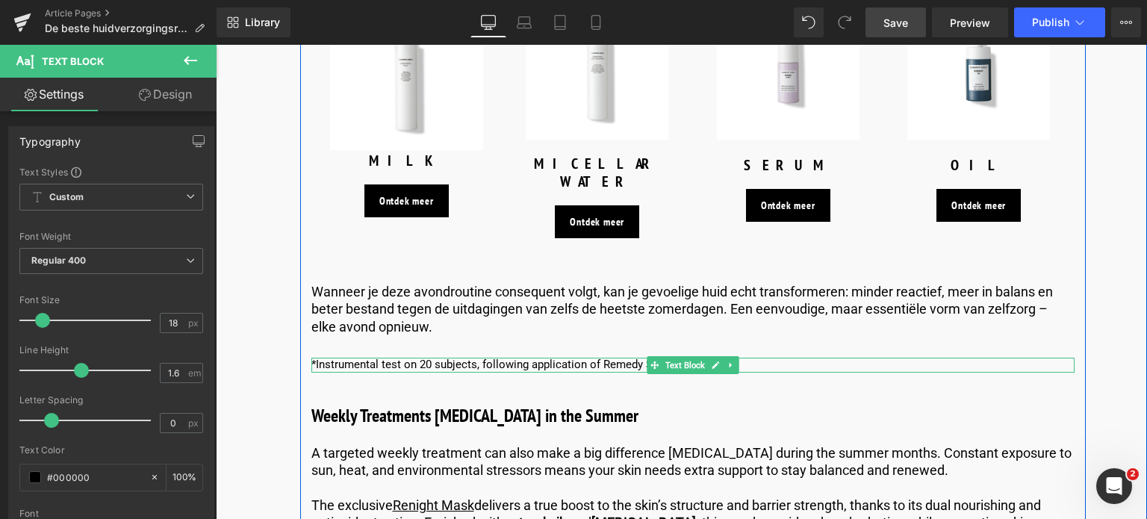
click at [420, 358] on p "*Instrumental test on 20 subjects, following application of Remedy Serum." at bounding box center [692, 365] width 763 height 15
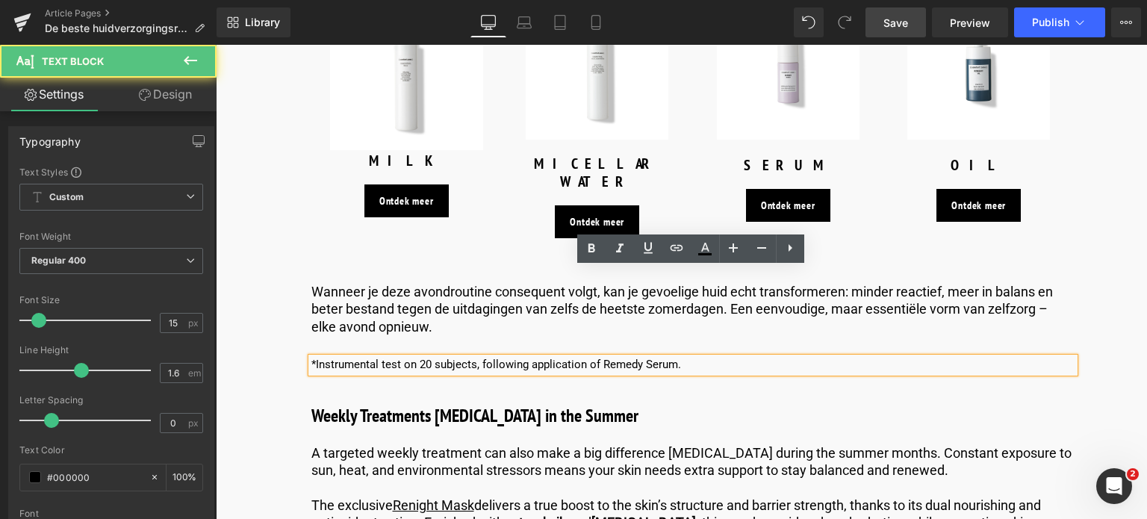
drag, startPoint x: 690, startPoint y: 278, endPoint x: 238, endPoint y: 270, distance: 452.7
click at [238, 270] on div "Image Published on [DATE] | 10 min read Text Block Row De beste Huidverzorgings…" at bounding box center [680, 465] width 931 height 7926
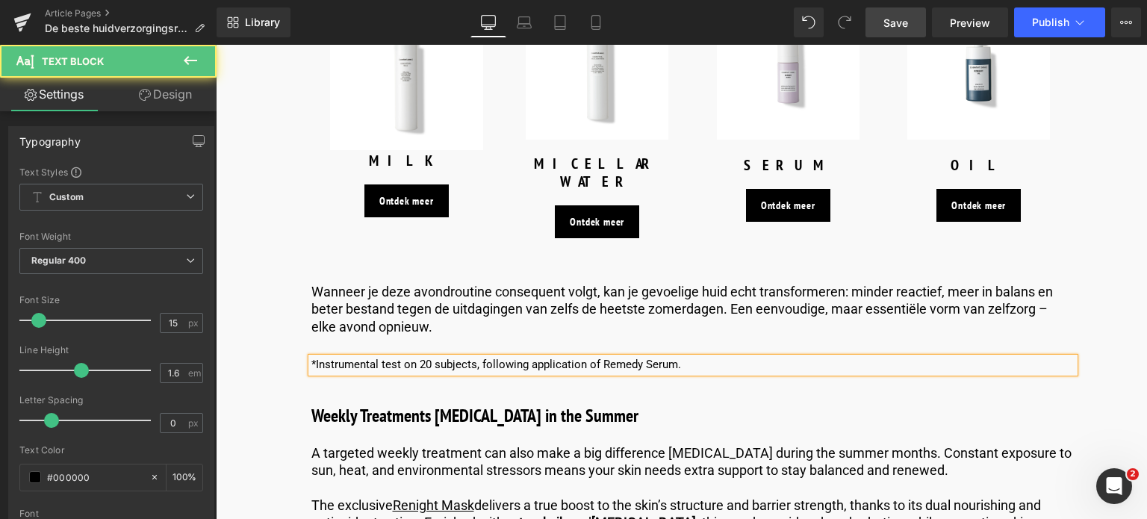
click at [683, 358] on div "*Instrumental test on 20 subjects, following application of Remedy Serum." at bounding box center [692, 365] width 763 height 15
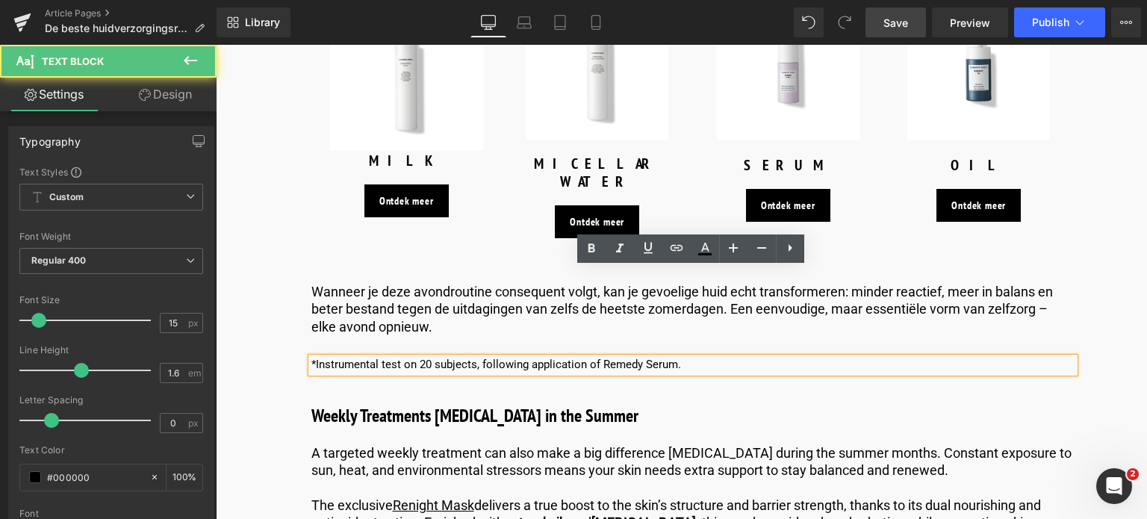
click at [687, 358] on p "*Instrumental test on 20 subjects, following application of Remedy Serum." at bounding box center [692, 365] width 763 height 15
drag, startPoint x: 422, startPoint y: 271, endPoint x: 137, endPoint y: 268, distance: 284.6
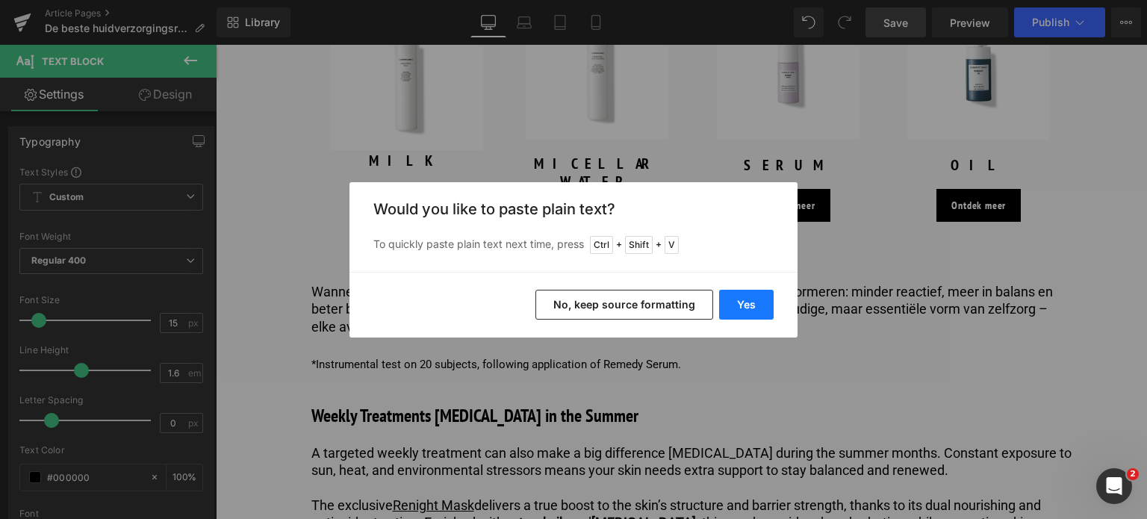
click at [734, 308] on button "Yes" at bounding box center [746, 305] width 55 height 30
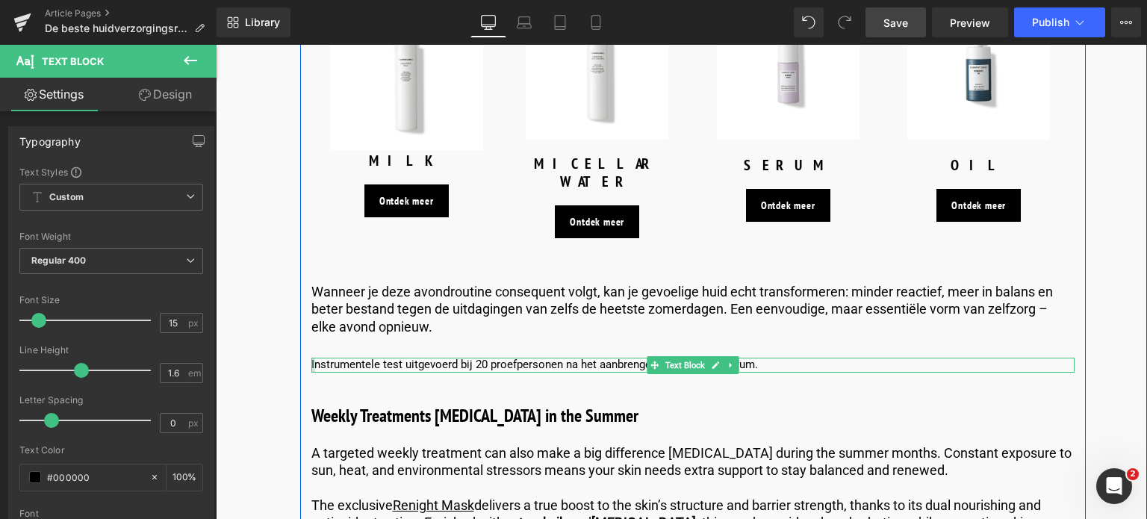
drag, startPoint x: 311, startPoint y: 274, endPoint x: 311, endPoint y: 285, distance: 10.5
click at [311, 358] on div "Instrumentele test uitgevoerd bij 20 proefpersonen na het aanbrengen van Remedy…" at bounding box center [692, 365] width 763 height 15
click at [311, 358] on p "Instrumentele test uitgevoerd bij 20 proefpersonen na het aanbrengen van Remedy…" at bounding box center [692, 365] width 763 height 15
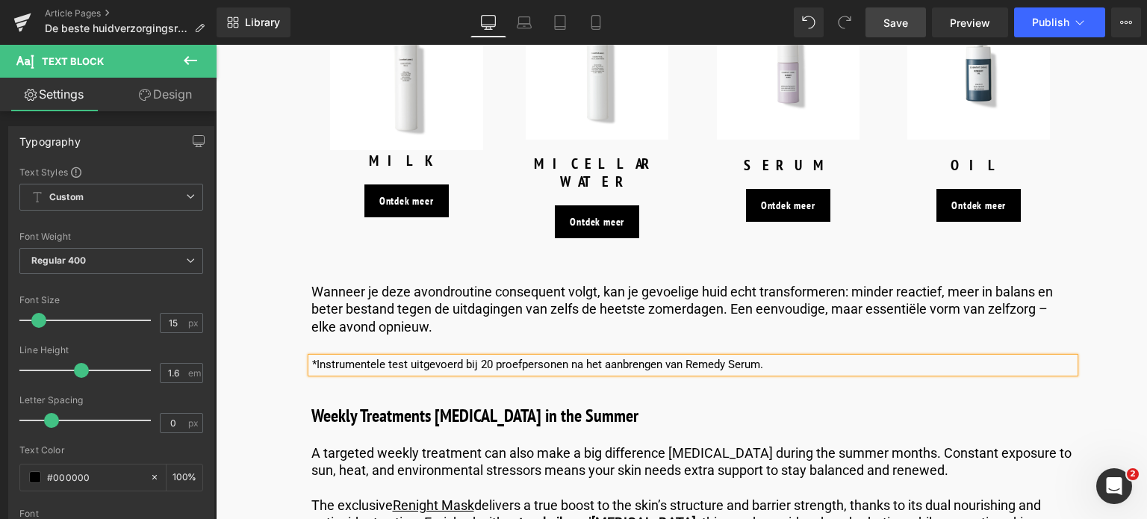
click at [900, 22] on span "Save" at bounding box center [896, 23] width 25 height 16
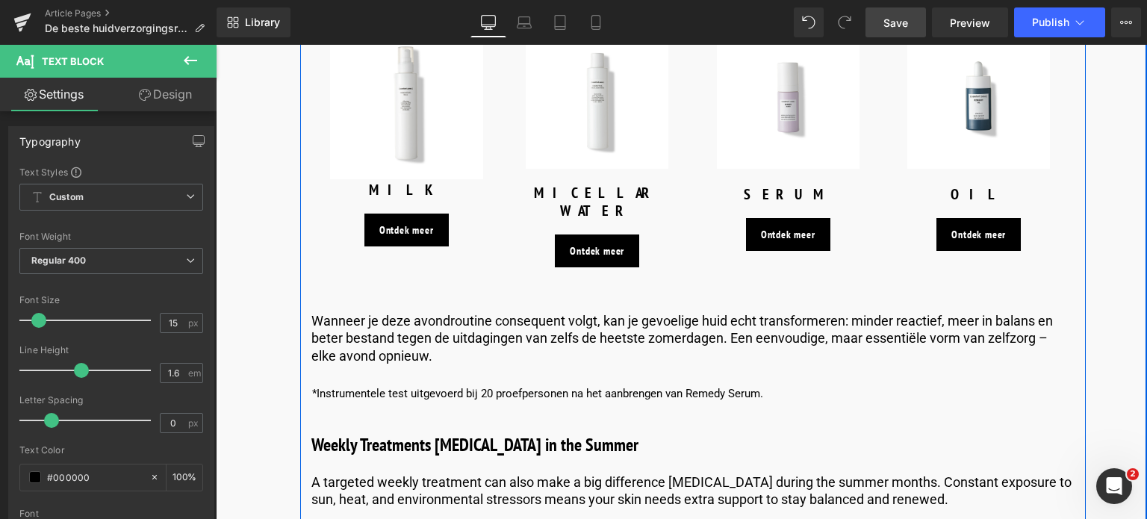
scroll to position [3734, 0]
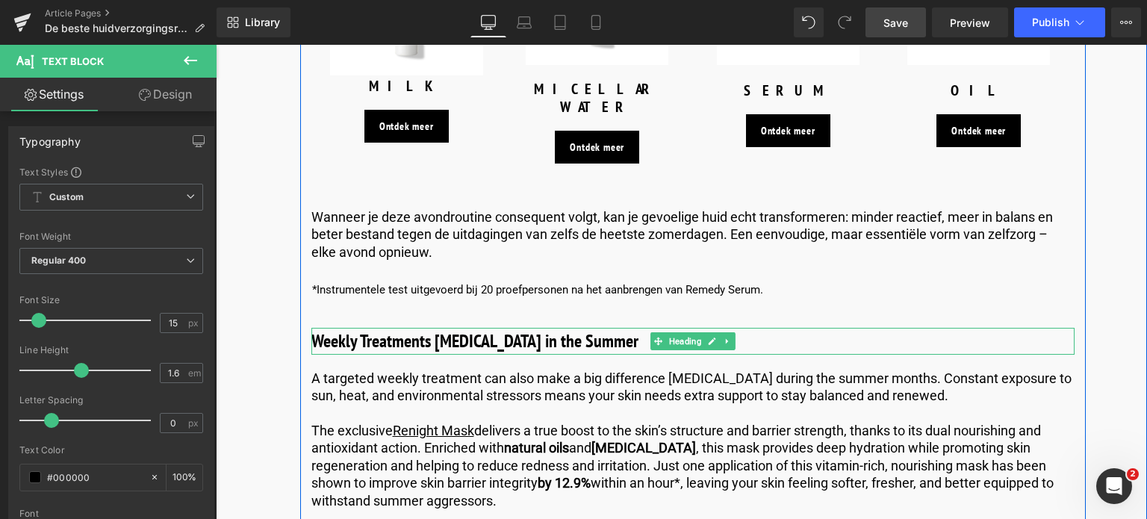
click at [372, 328] on h3 "Weekly Treatments [MEDICAL_DATA] in the Summer" at bounding box center [692, 341] width 763 height 27
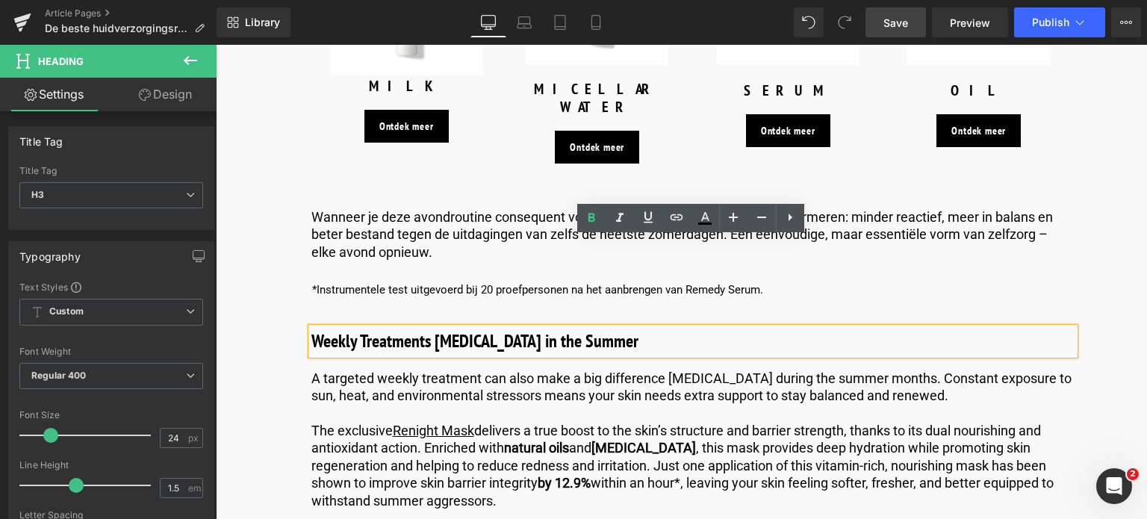
drag, startPoint x: 313, startPoint y: 253, endPoint x: 725, endPoint y: 250, distance: 412.3
click at [725, 328] on h3 "Weekly Treatments [MEDICAL_DATA] in the Summer" at bounding box center [692, 341] width 763 height 27
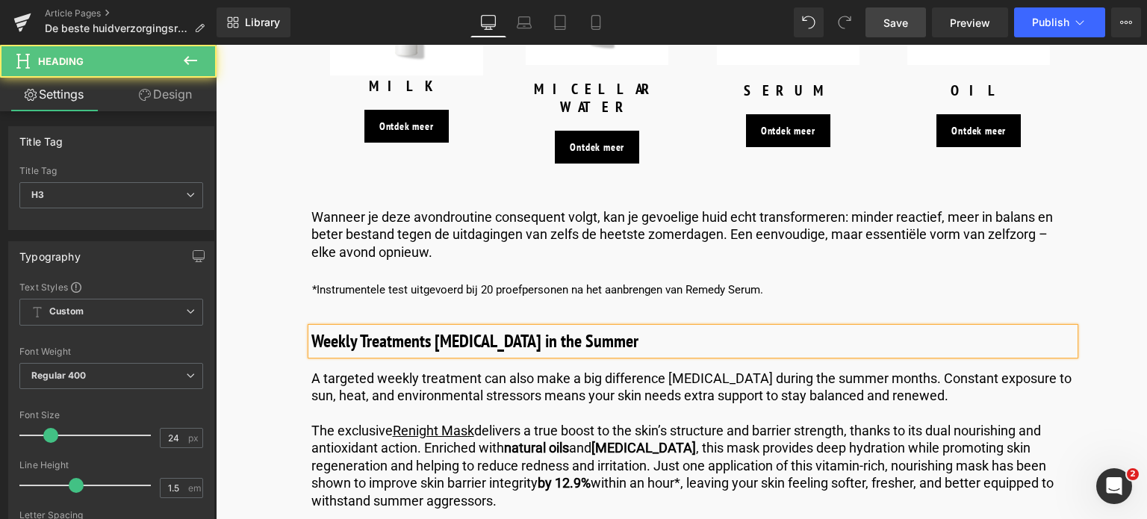
click at [650, 328] on h3 "Weekly Treatments [MEDICAL_DATA] in the Summer" at bounding box center [692, 341] width 763 height 27
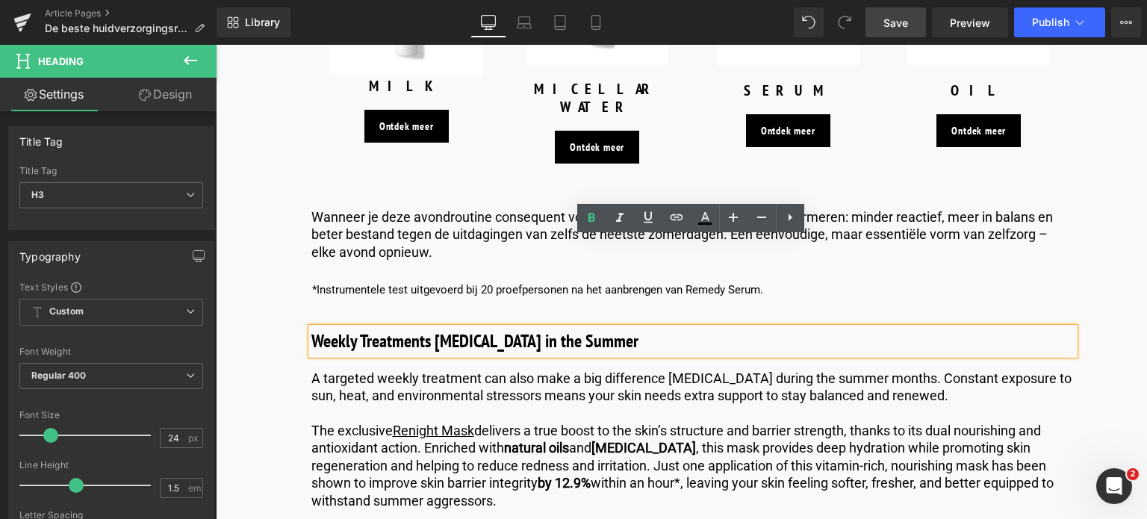
drag, startPoint x: 650, startPoint y: 255, endPoint x: 374, endPoint y: 302, distance: 279.6
paste div
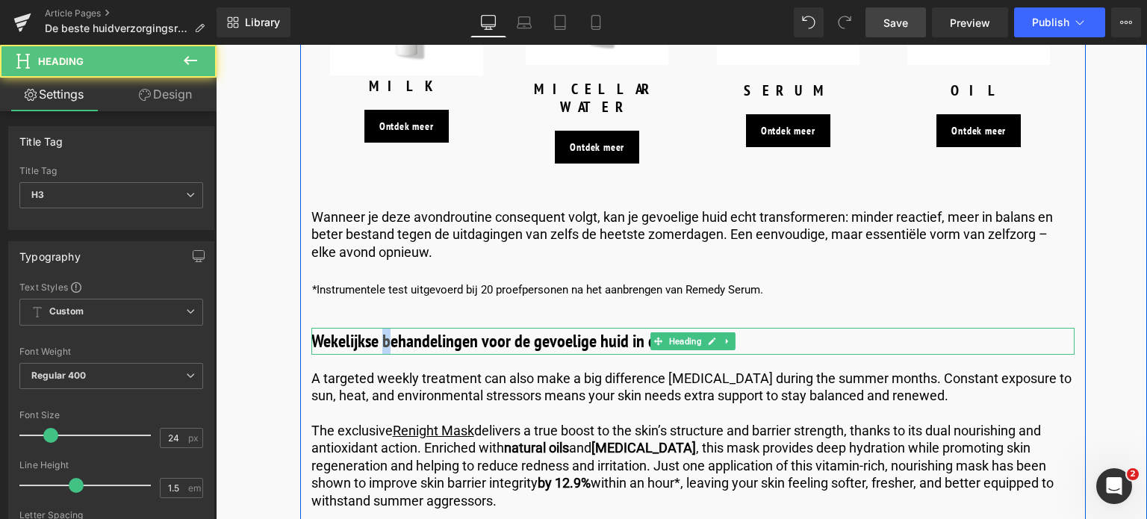
click at [382, 328] on h3 "Wekelijkse behandelingen voor de gevoelige huid in de zomer" at bounding box center [692, 341] width 763 height 27
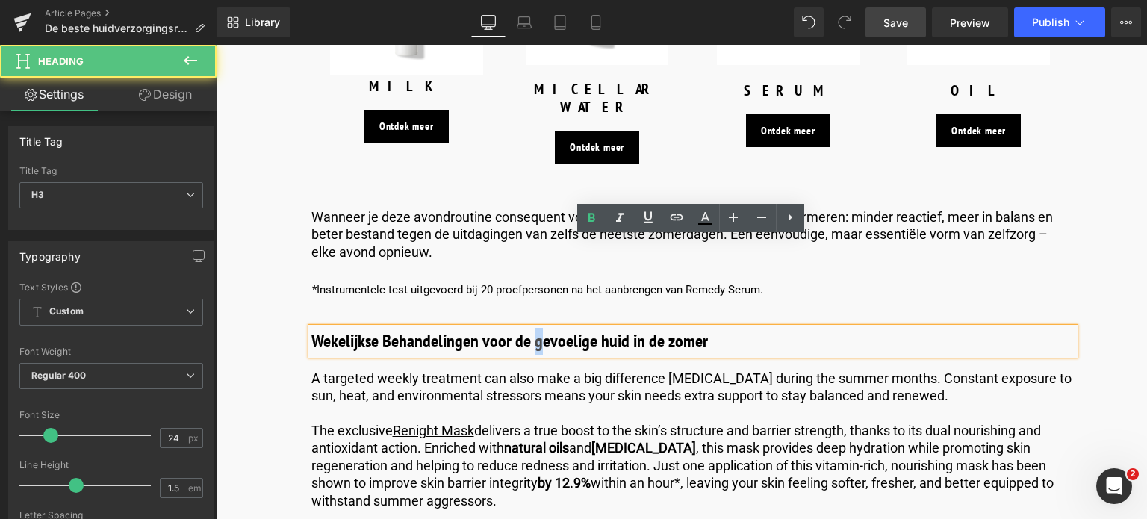
click at [534, 328] on h3 "Wekelijkse Behandelingen voor de gevoelige huid in de zomer" at bounding box center [692, 341] width 763 height 27
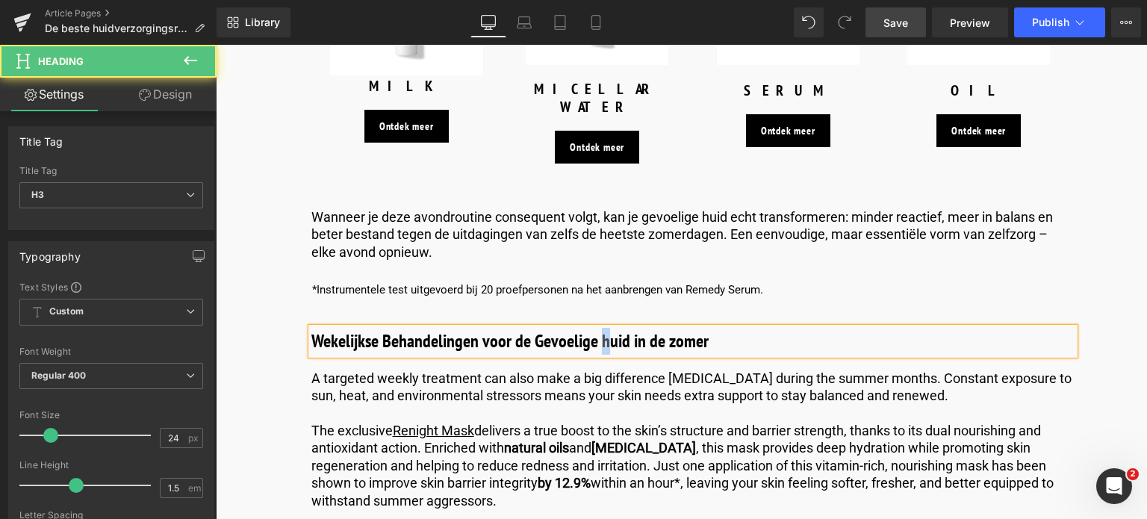
drag, startPoint x: 606, startPoint y: 250, endPoint x: 597, endPoint y: 253, distance: 9.4
click at [597, 328] on h3 "Wekelijkse Behandelingen voor de Gevoelige huid in de zomer" at bounding box center [692, 341] width 763 height 27
click at [669, 328] on h3 "Wekelijkse Behandelingen voor de Gevoelige Huid in de zomer" at bounding box center [692, 341] width 763 height 27
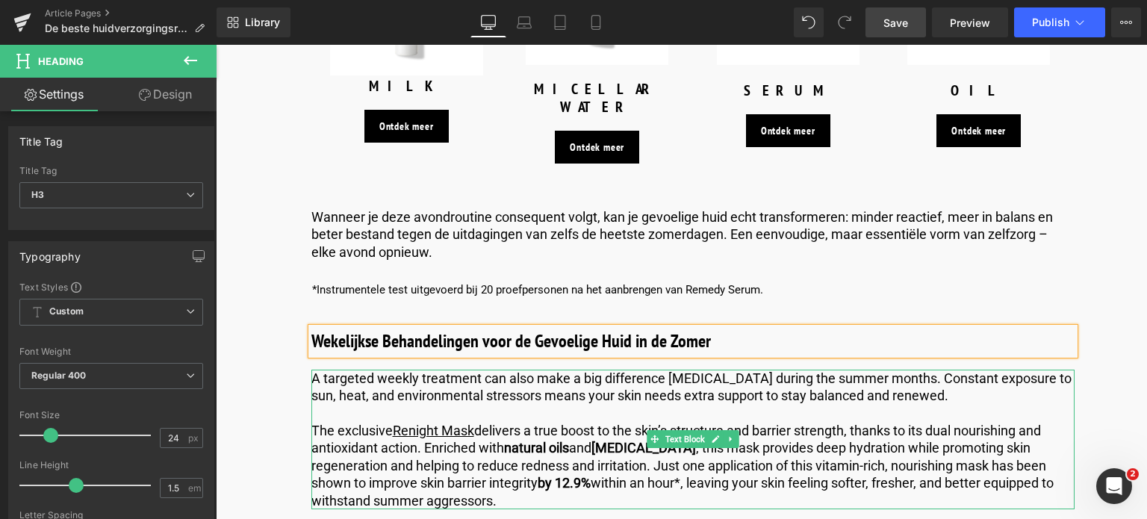
click at [944, 370] on p "A targeted weekly treatment can also make a big difference [MEDICAL_DATA] durin…" at bounding box center [692, 387] width 763 height 35
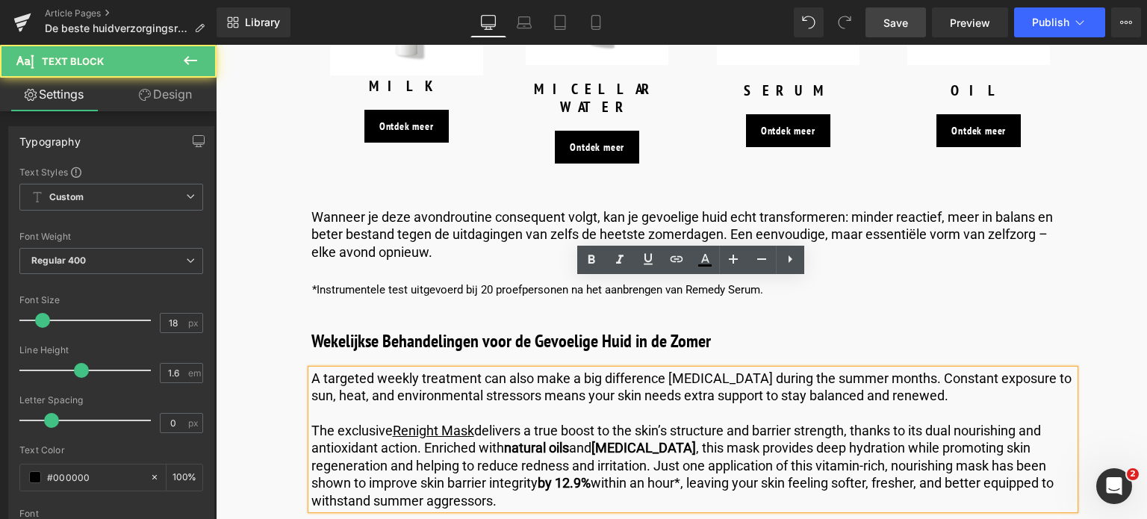
click at [536, 422] on p "The exclusive Renight Mask delivers a true boost to the skin’s structure and ba…" at bounding box center [692, 465] width 763 height 87
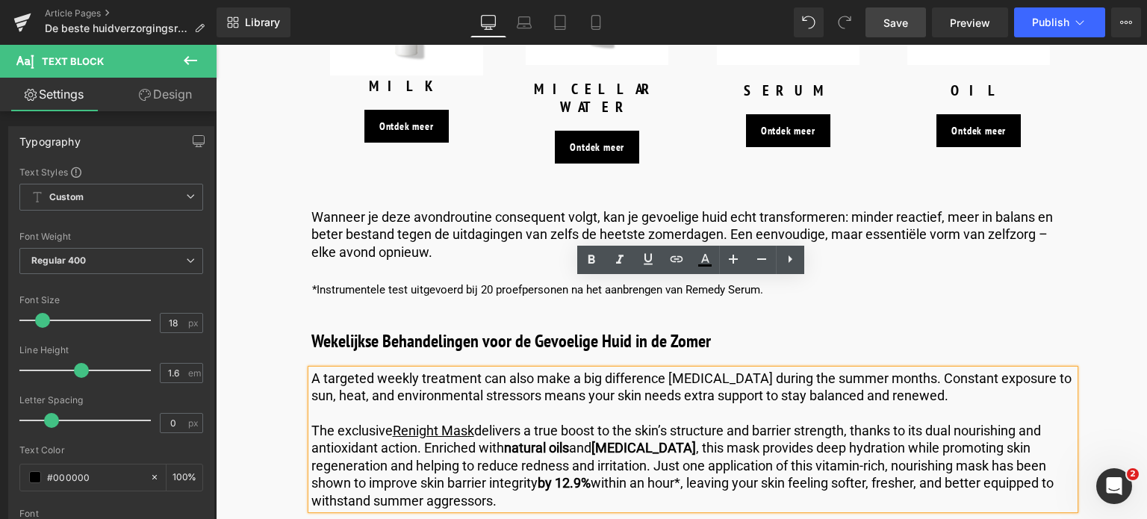
drag, startPoint x: 530, startPoint y: 419, endPoint x: 304, endPoint y: 281, distance: 264.5
click at [498, 422] on p "The exclusive Renight Mask delivers a true boost to the skin’s structure and ba…" at bounding box center [692, 465] width 763 height 87
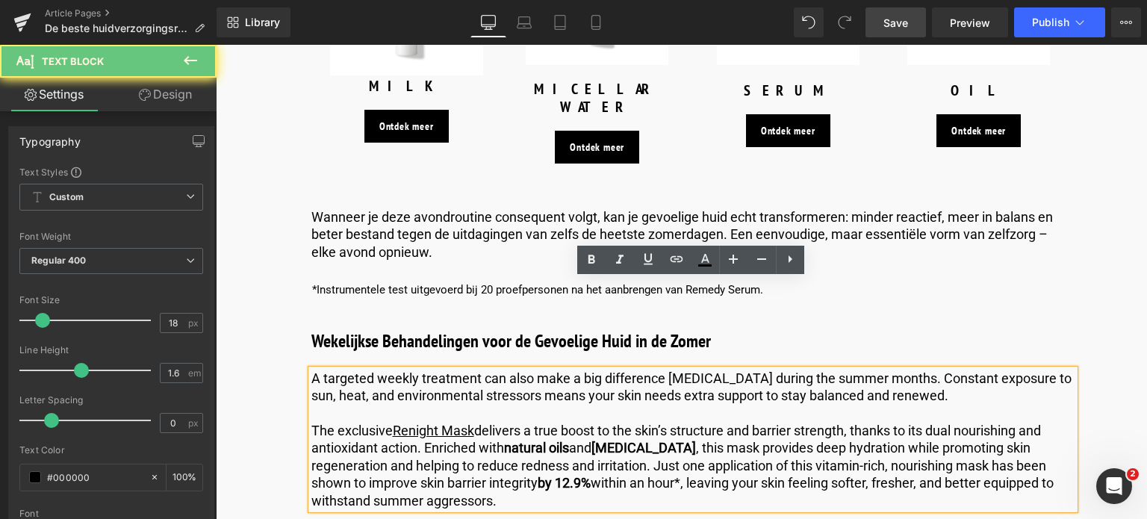
click at [500, 422] on p "The exclusive Renight Mask delivers a true boost to the skin’s structure and ba…" at bounding box center [692, 465] width 763 height 87
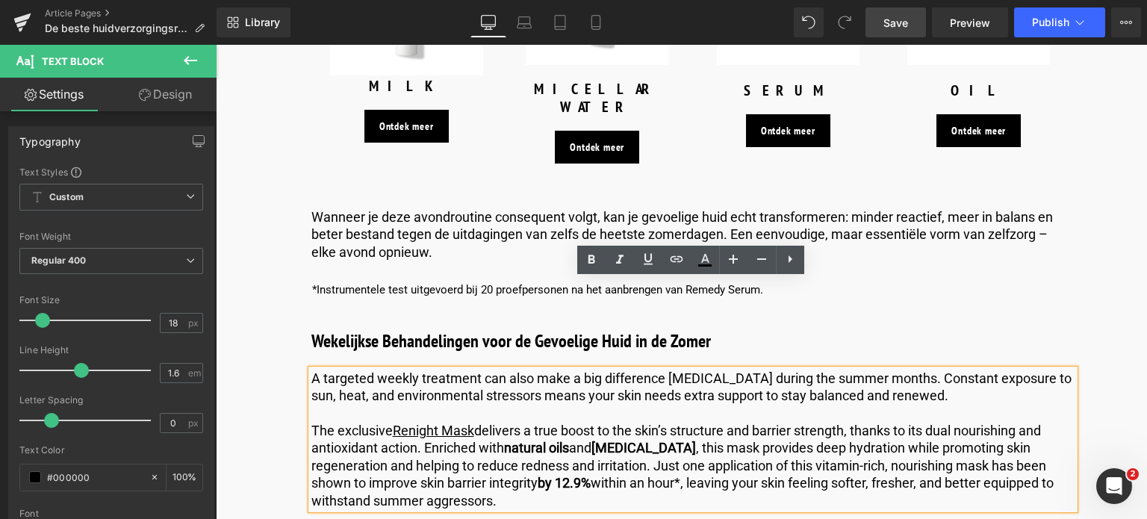
drag, startPoint x: 500, startPoint y: 418, endPoint x: 226, endPoint y: 277, distance: 308.3
click at [226, 277] on div "Image Published on [DATE] | 10 min read Text Block Row De beste Huidverzorgings…" at bounding box center [680, 390] width 931 height 7926
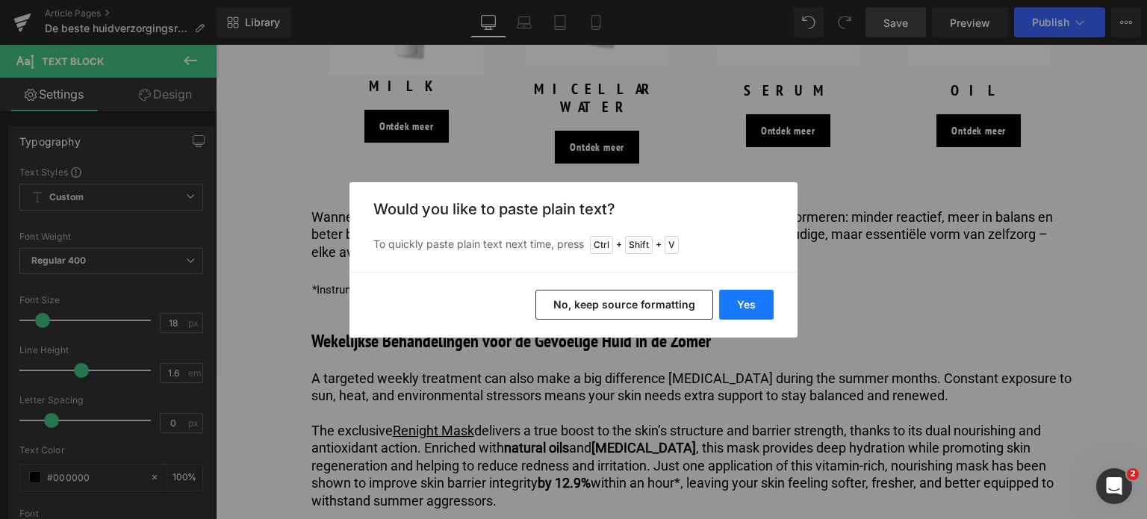
click at [746, 304] on button "Yes" at bounding box center [746, 305] width 55 height 30
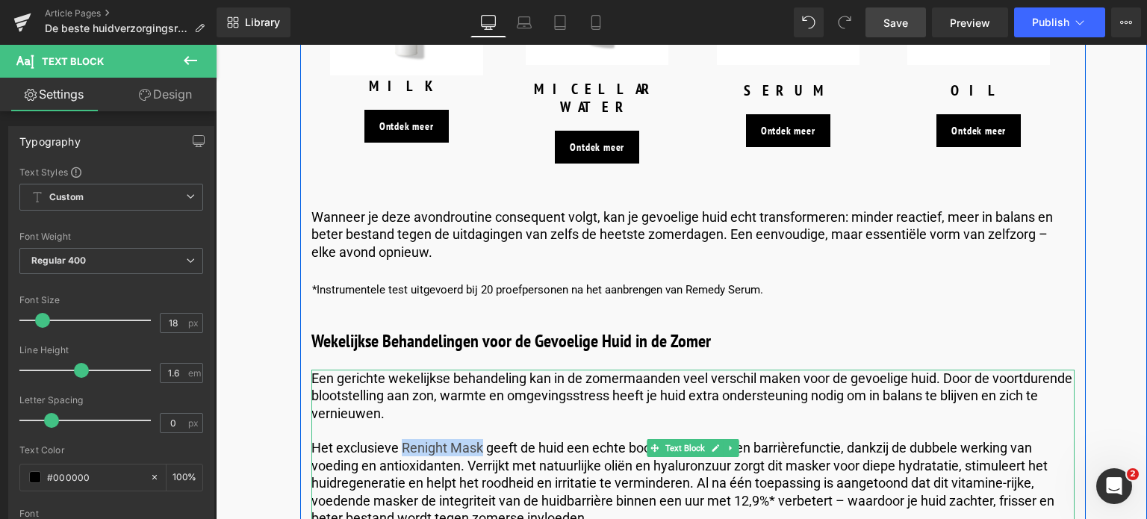
drag, startPoint x: 481, startPoint y: 356, endPoint x: 401, endPoint y: 358, distance: 79.9
click at [401, 439] on p "Het exclusieve Renight Mask geeft de huid een echte boost in structuur en barri…" at bounding box center [692, 482] width 763 height 87
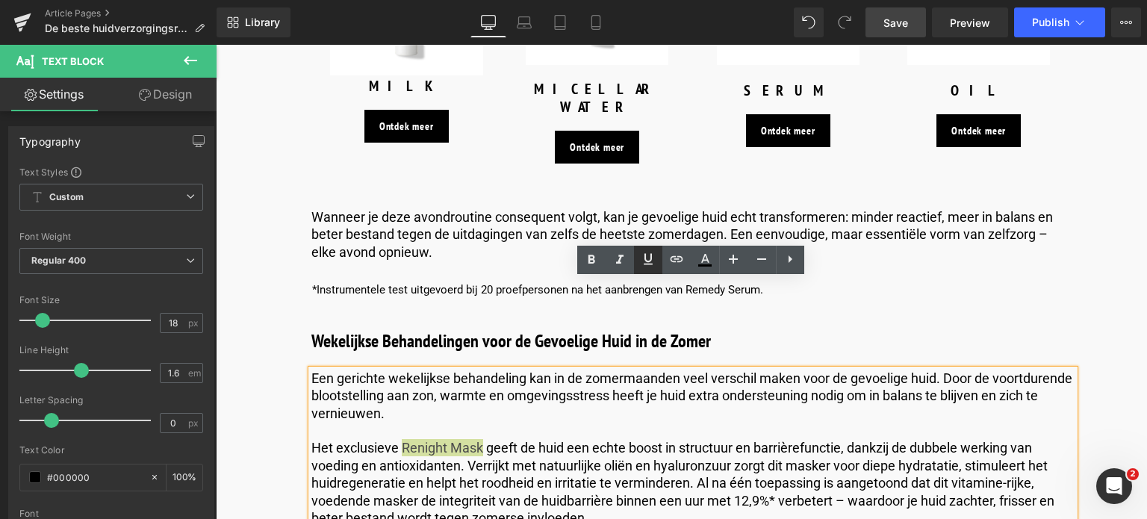
click at [649, 264] on icon at bounding box center [648, 259] width 9 height 11
click at [673, 263] on icon at bounding box center [677, 259] width 18 height 18
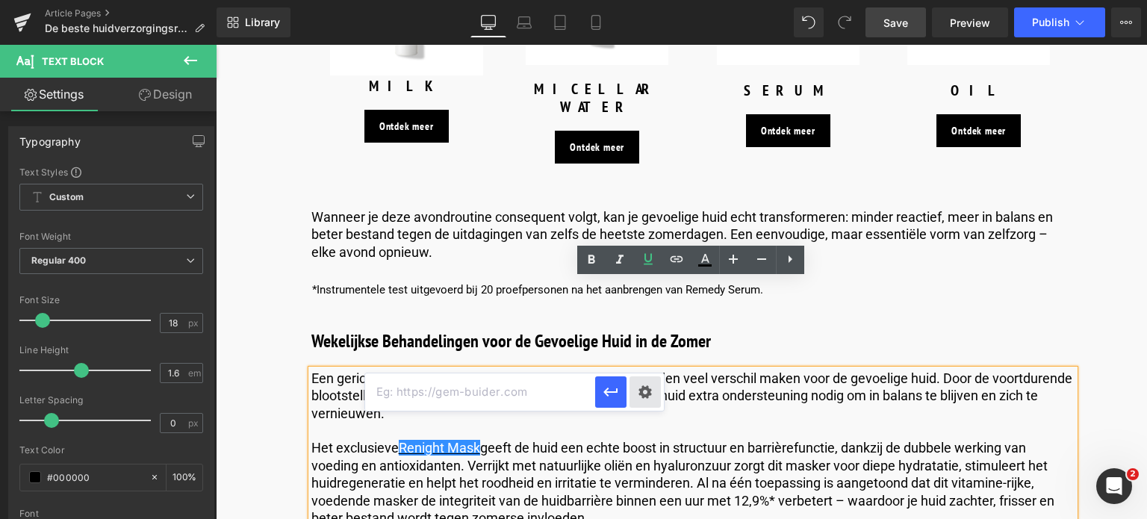
click at [642, 0] on div "Text Color Highlight Color rgb(0, 0, 0) #000000 100 % transparent transparent 0…" at bounding box center [573, 0] width 1147 height 0
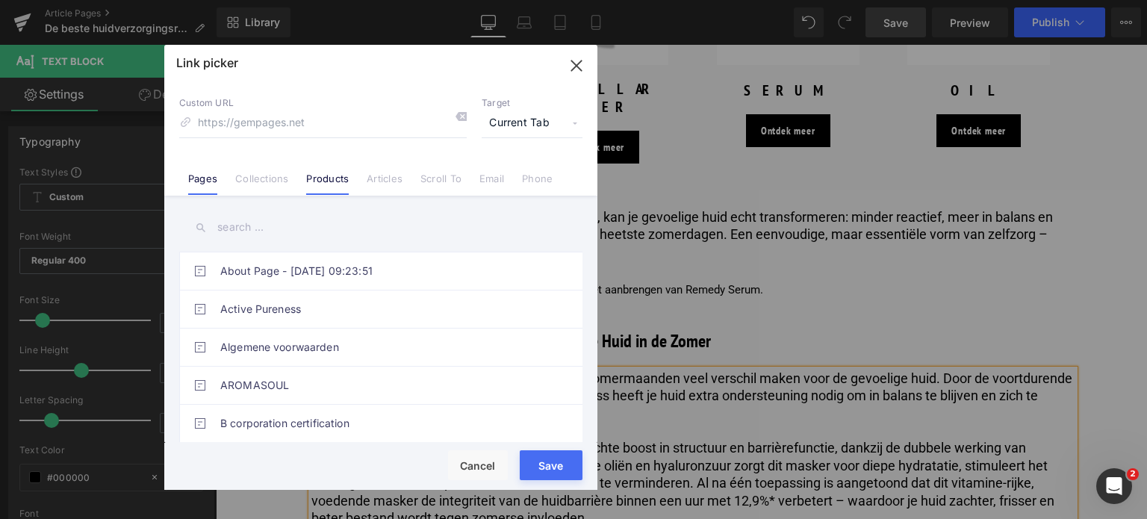
click at [328, 187] on link "Products" at bounding box center [327, 184] width 43 height 22
click at [288, 241] on input "text" at bounding box center [380, 228] width 403 height 34
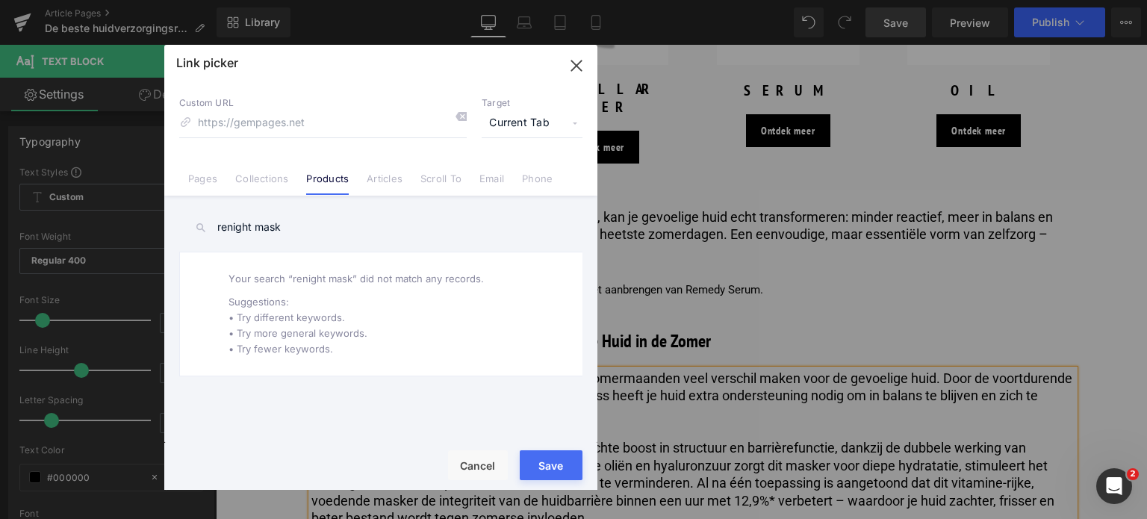
drag, startPoint x: 305, startPoint y: 223, endPoint x: 202, endPoint y: 199, distance: 106.7
click at [179, 223] on input "renight mask" at bounding box center [380, 228] width 403 height 34
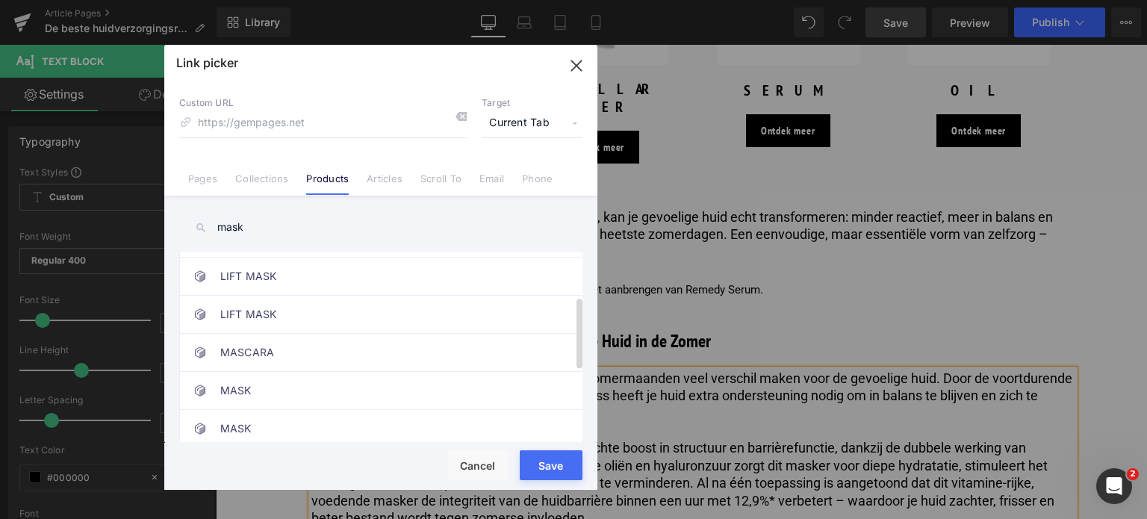
scroll to position [149, 0]
type input "mask"
click at [303, 385] on link "MASK" at bounding box center [384, 388] width 329 height 37
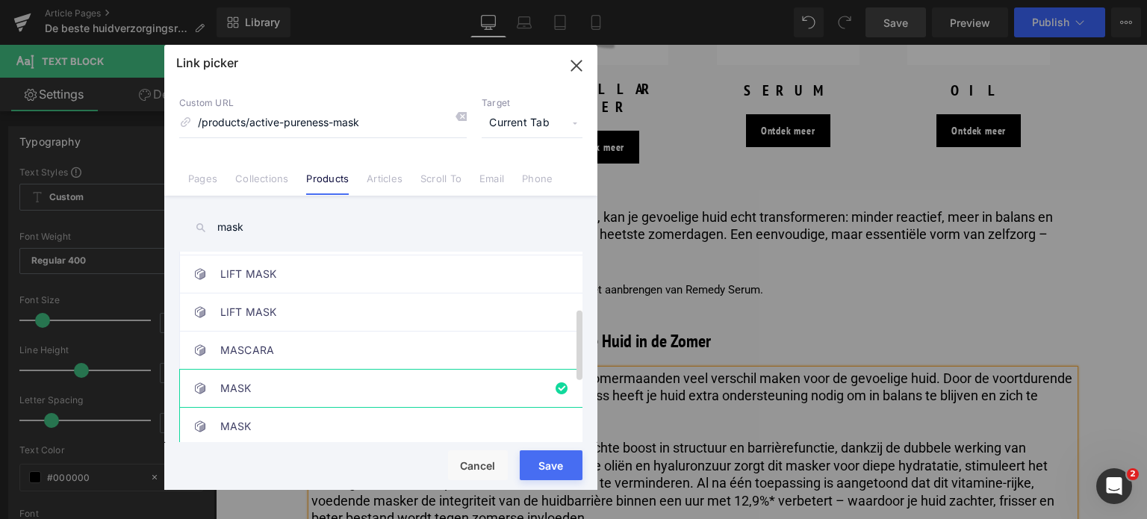
click at [287, 417] on link "MASK" at bounding box center [384, 426] width 329 height 37
type input "/products/renight-mask"
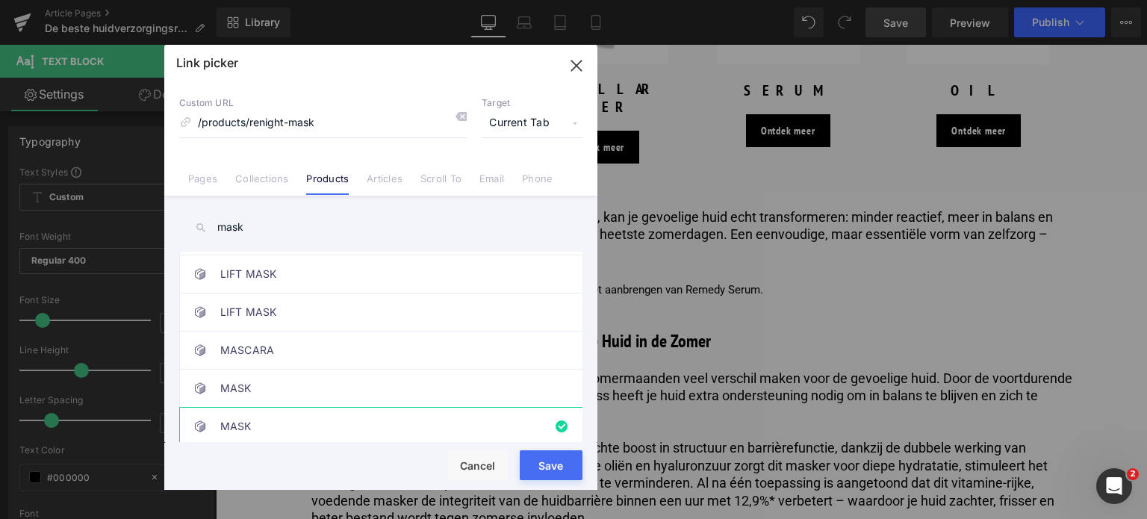
click at [541, 465] on div "Loading Product" at bounding box center [573, 460] width 81 height 16
click at [539, 469] on button "Save" at bounding box center [551, 465] width 63 height 30
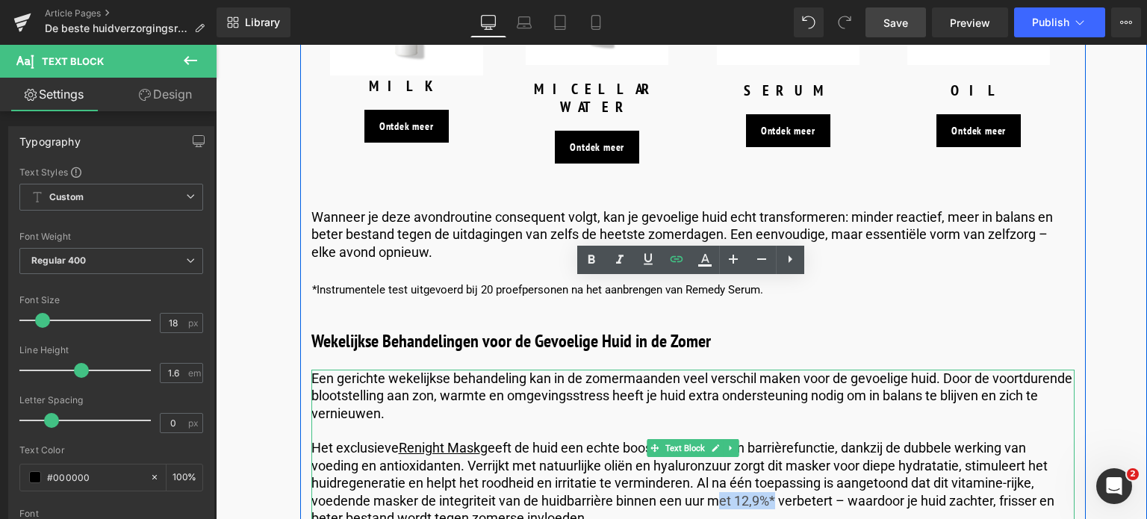
drag, startPoint x: 768, startPoint y: 413, endPoint x: 708, endPoint y: 417, distance: 59.9
click at [708, 439] on p "Het exclusieve Renight Mask geeft de huid een echte boost in structuur en barri…" at bounding box center [692, 482] width 763 height 87
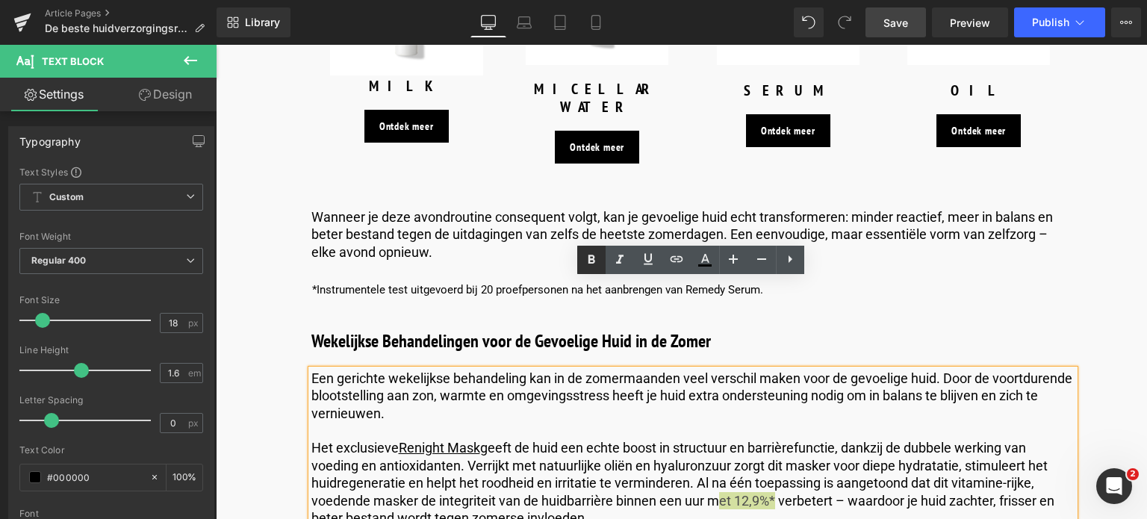
click at [589, 256] on icon at bounding box center [592, 259] width 7 height 9
drag, startPoint x: 630, startPoint y: 374, endPoint x: 538, endPoint y: 382, distance: 92.2
click at [538, 439] on p "Het exclusieve Renight Mask geeft de huid een echte boost in structuur en barri…" at bounding box center [692, 482] width 763 height 87
click at [592, 254] on icon at bounding box center [592, 260] width 18 height 18
drag, startPoint x: 727, startPoint y: 379, endPoint x: 681, endPoint y: 380, distance: 46.3
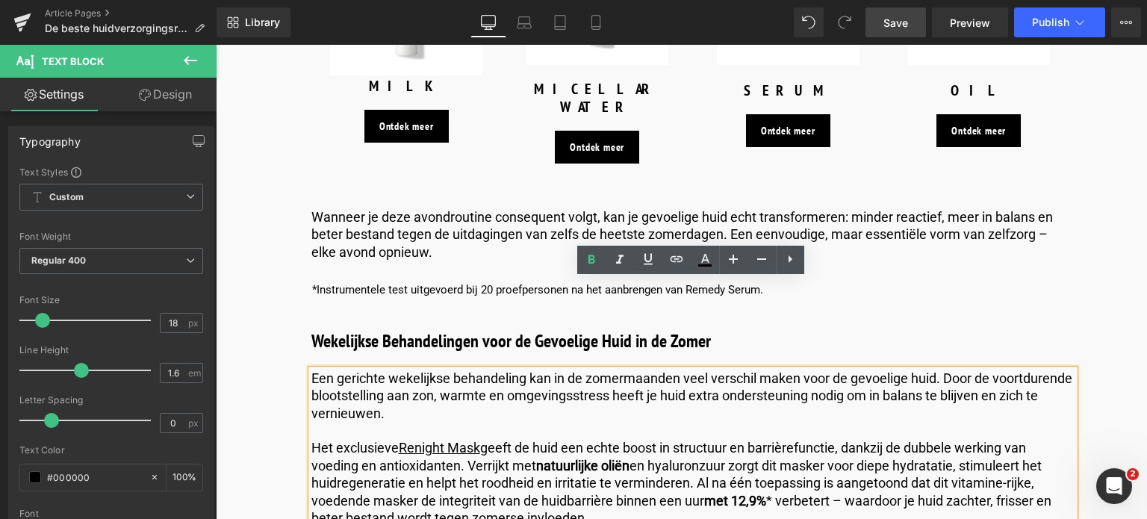
click at [681, 439] on p "Het exclusieve Renight Mask geeft de huid een echte boost in structuur en barri…" at bounding box center [692, 482] width 763 height 87
drag, startPoint x: 655, startPoint y: 376, endPoint x: 714, endPoint y: 364, distance: 60.1
click at [727, 439] on p "Het exclusieve Renight Mask geeft de huid een echte boost in structuur en barri…" at bounding box center [692, 482] width 763 height 87
click at [728, 439] on p "Het exclusieve Renight Mask geeft de huid een echte boost in structuur en barri…" at bounding box center [692, 482] width 763 height 87
drag, startPoint x: 729, startPoint y: 376, endPoint x: 654, endPoint y: 377, distance: 75.4
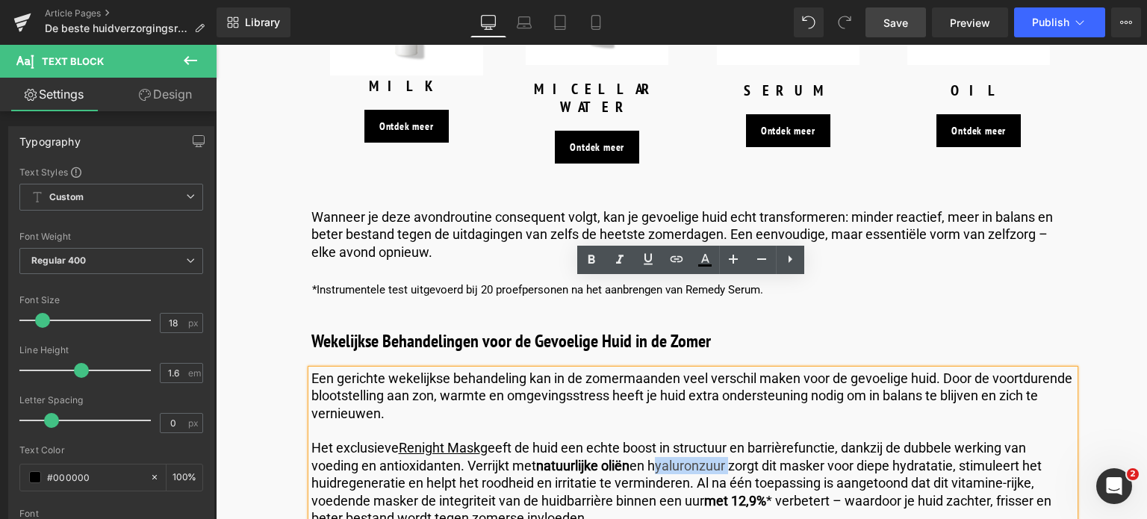
click at [654, 439] on p "Het exclusieve Renight Mask geeft de huid een echte boost in structuur en barri…" at bounding box center [692, 482] width 763 height 87
click at [591, 259] on icon at bounding box center [592, 259] width 7 height 9
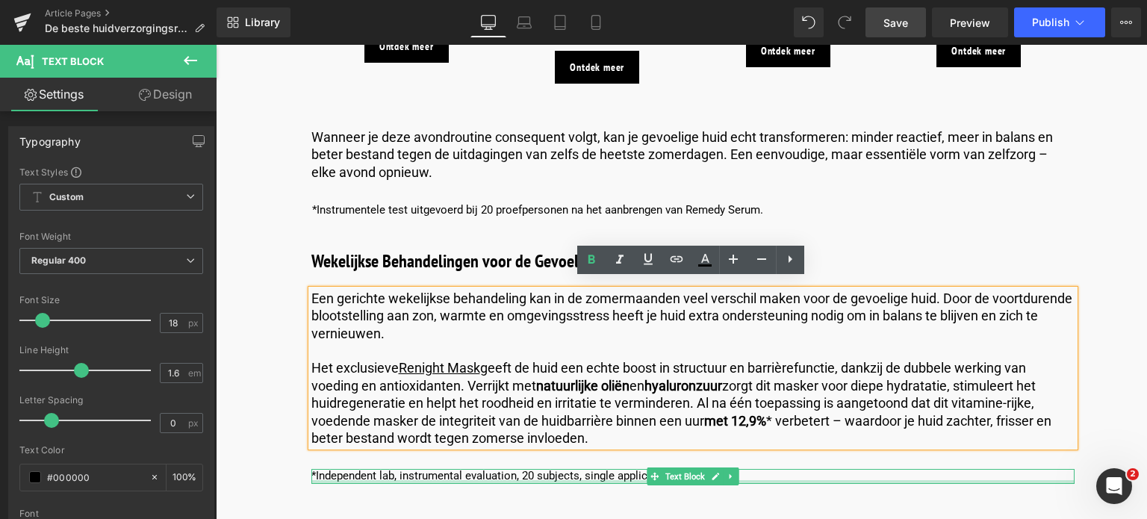
scroll to position [3809, 0]
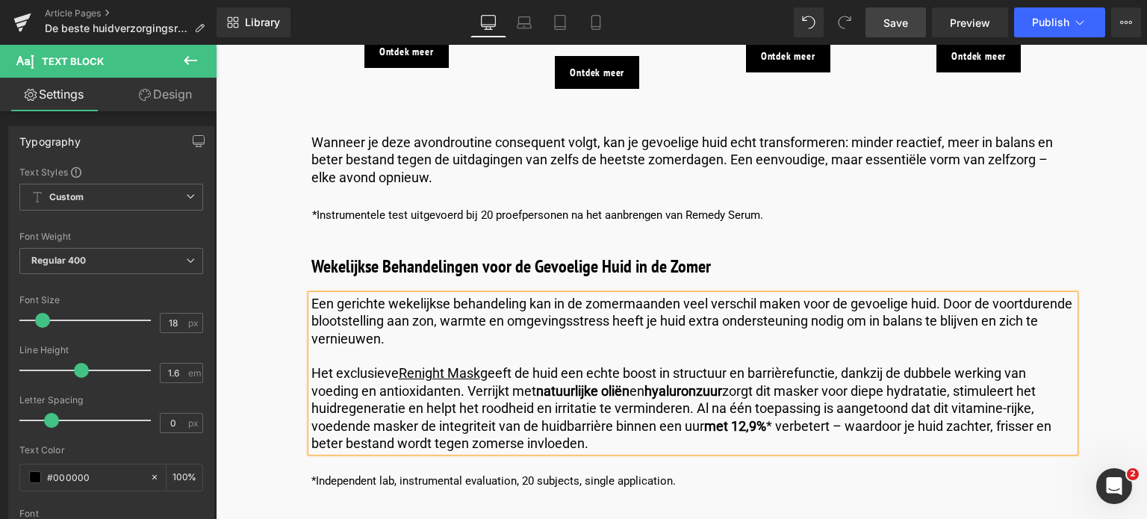
drag, startPoint x: 905, startPoint y: 26, endPoint x: 436, endPoint y: 349, distance: 569.3
click at [905, 26] on span "Save" at bounding box center [896, 23] width 25 height 16
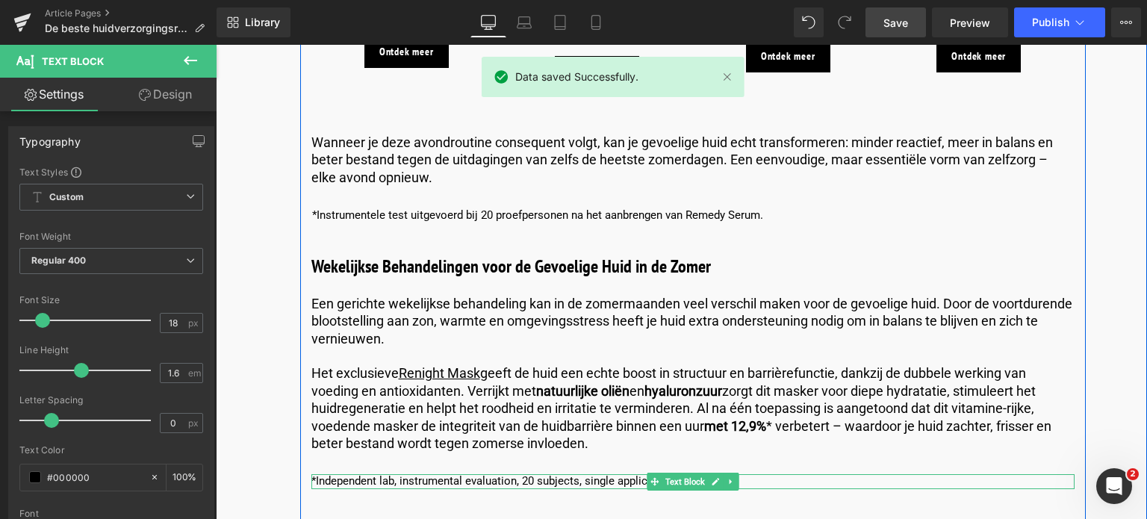
click at [588, 474] on p "*Independent lab, instrumental evaluation, 20 subjects, single application." at bounding box center [692, 481] width 763 height 15
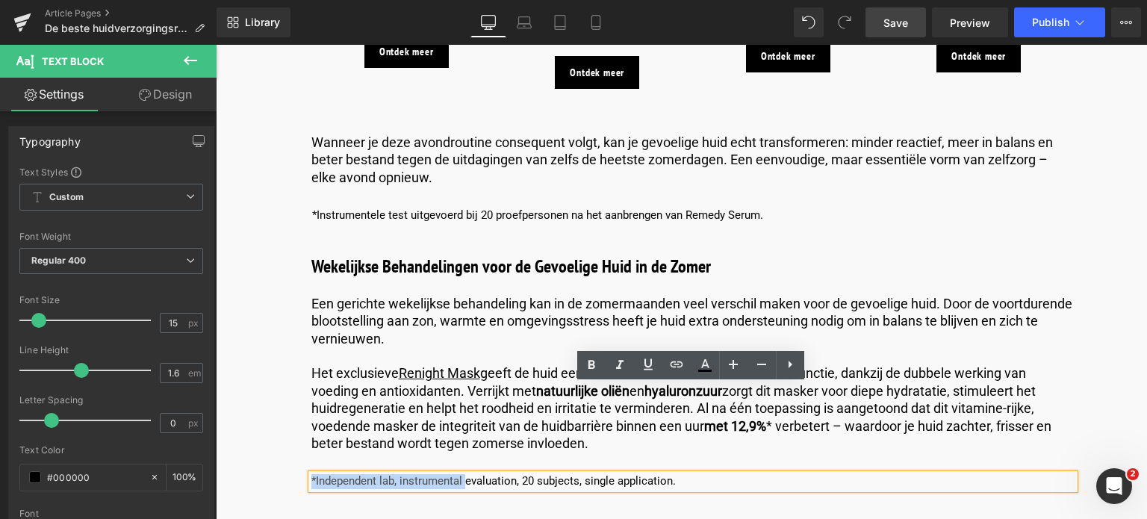
drag, startPoint x: 675, startPoint y: 394, endPoint x: 257, endPoint y: 379, distance: 418.5
click at [257, 379] on div "Image Published on [DATE] | 10 min read Text Block Row De beste Huidverzorgings…" at bounding box center [680, 323] width 931 height 7943
click at [729, 474] on div "*Independent lab, instrumental evaluation, 20 subjects, single application." at bounding box center [692, 481] width 763 height 15
drag, startPoint x: 699, startPoint y: 397, endPoint x: 308, endPoint y: 391, distance: 390.7
click at [311, 474] on p "*Independent lab, instrumental evaluation, 20 subjects, single application." at bounding box center [692, 481] width 763 height 15
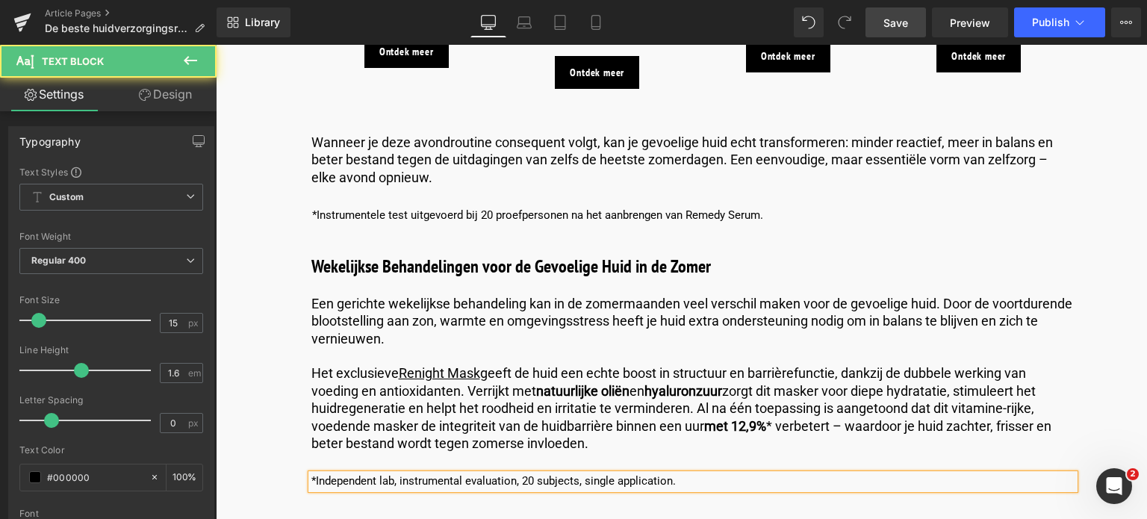
click at [687, 474] on p "*Independent lab, instrumental evaluation, 20 subjects, single application." at bounding box center [692, 481] width 763 height 15
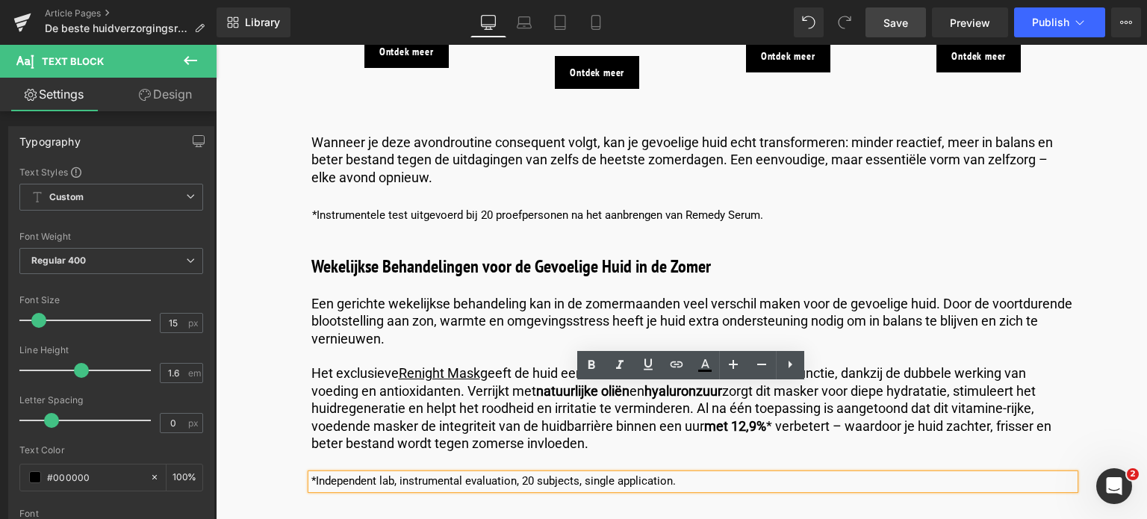
drag, startPoint x: 687, startPoint y: 397, endPoint x: 254, endPoint y: 397, distance: 433.2
click at [254, 397] on div "Image Published on [DATE] | 10 min read Text Block Row De beste Huidverzorgings…" at bounding box center [680, 323] width 931 height 7943
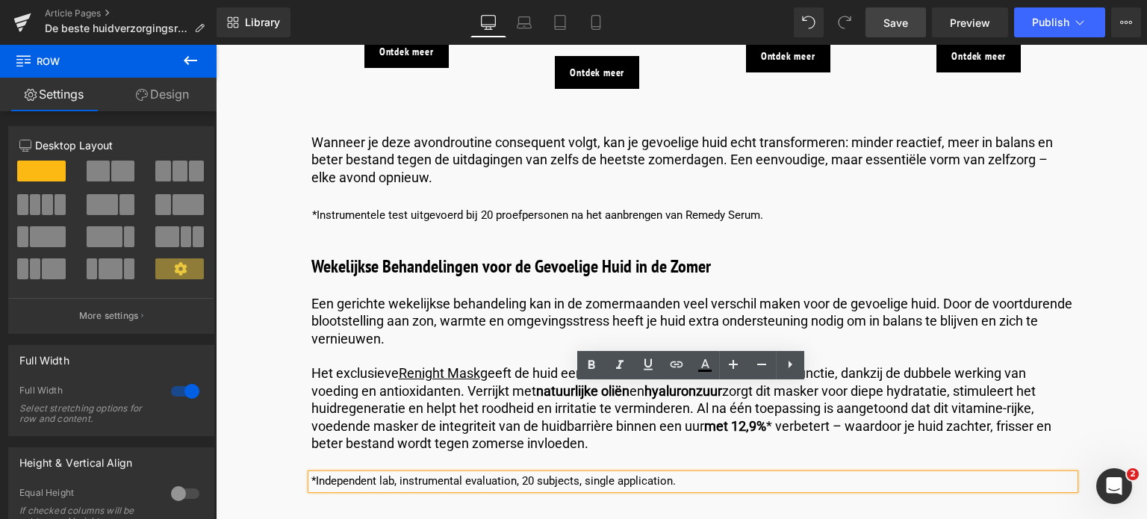
drag, startPoint x: 304, startPoint y: 393, endPoint x: 720, endPoint y: 380, distance: 416.2
click at [720, 380] on div "Image Published on [DATE] | 10 min read Text Block Row De beste Huidverzorgings…" at bounding box center [680, 323] width 931 height 7943
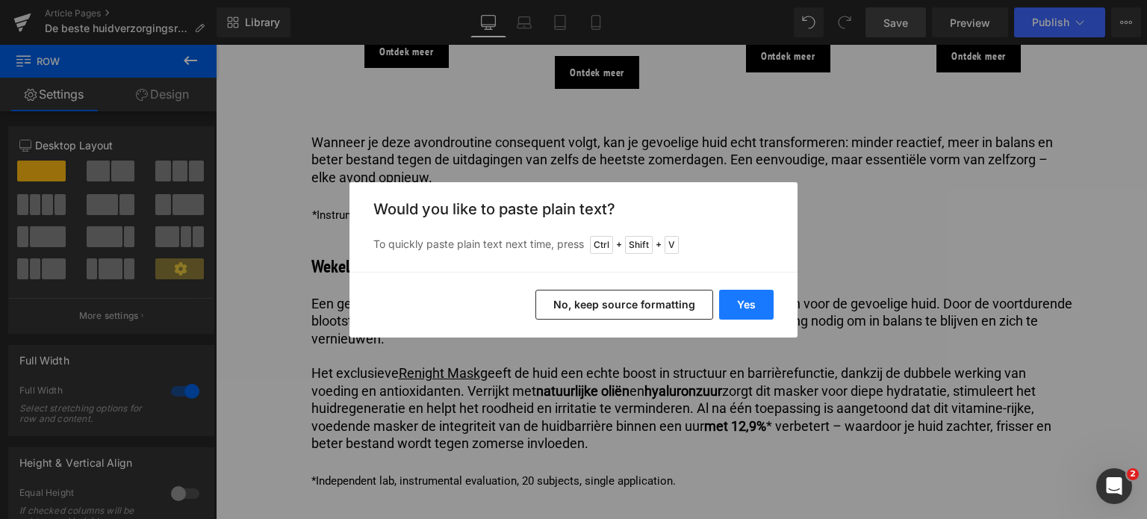
click at [742, 304] on button "Yes" at bounding box center [746, 305] width 55 height 30
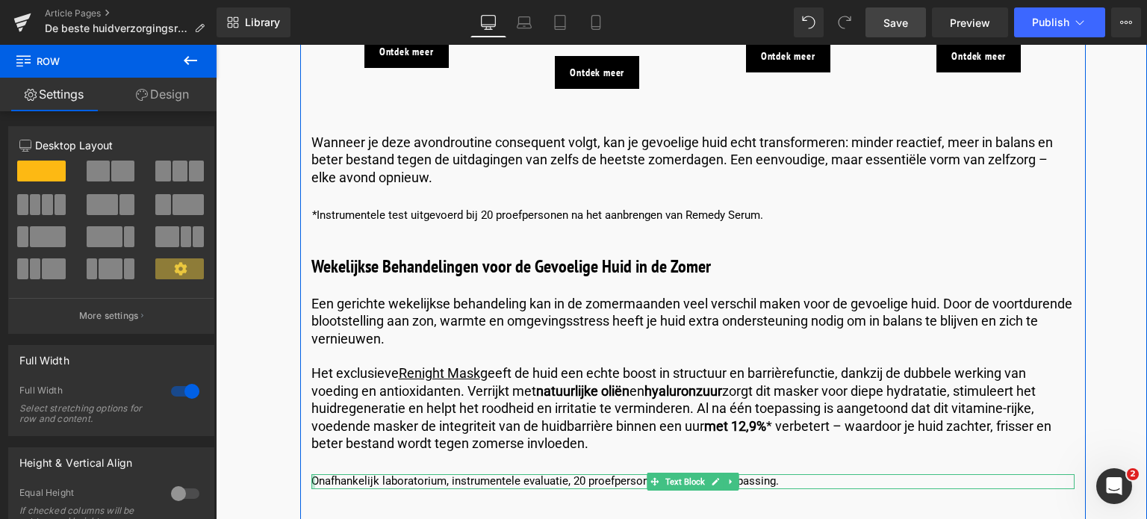
click at [311, 474] on div at bounding box center [313, 481] width 4 height 15
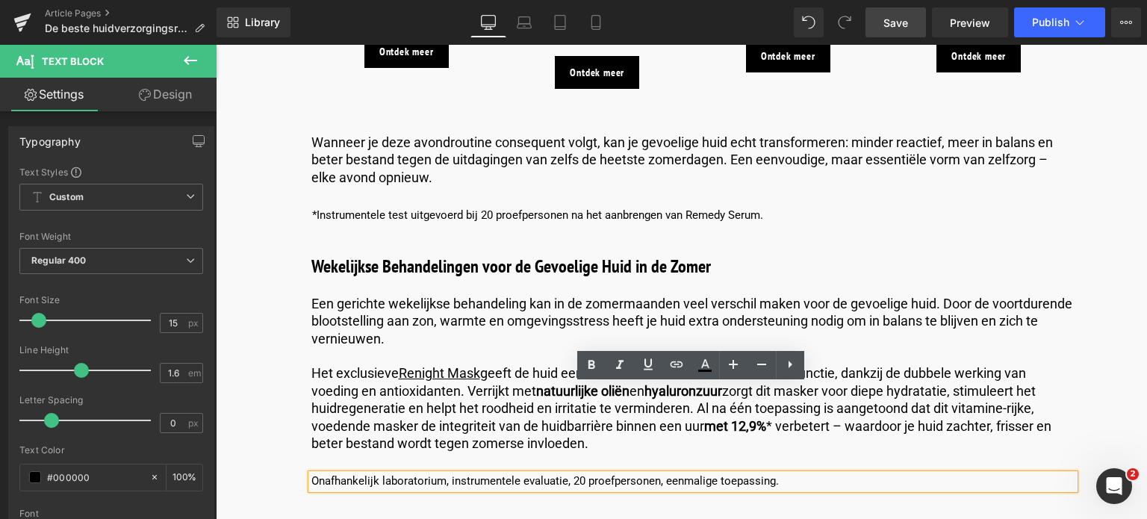
click at [311, 474] on p "Onafhankelijk laboratorium, instrumentele evaluatie, 20 proefpersonen, eenmalig…" at bounding box center [692, 481] width 763 height 15
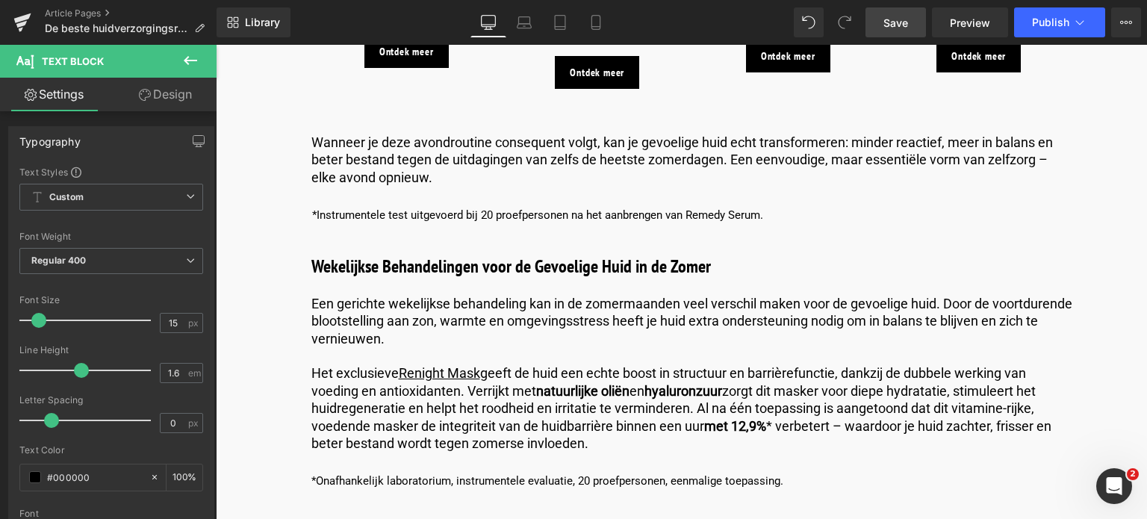
click at [891, 16] on span "Save" at bounding box center [896, 23] width 25 height 16
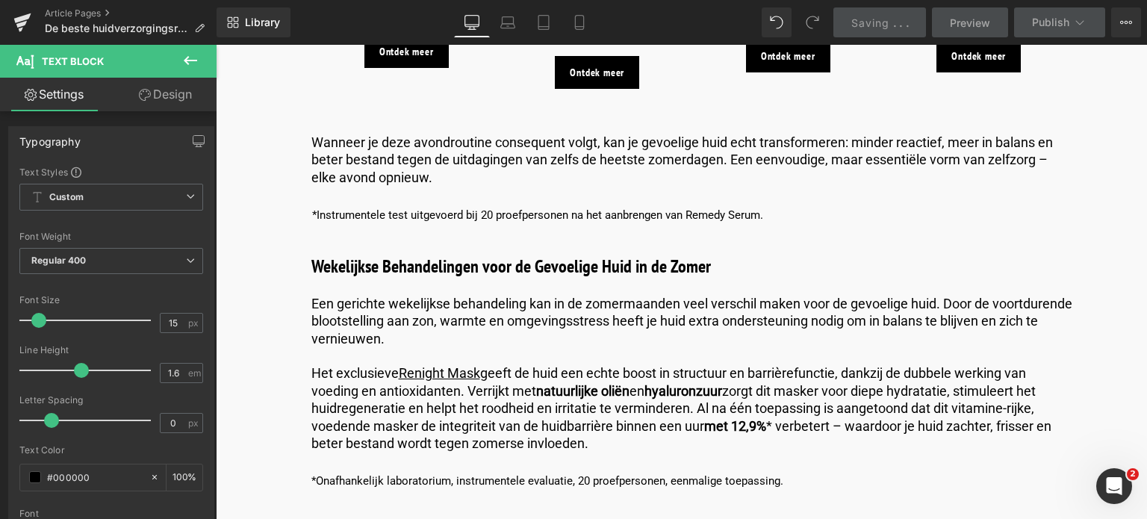
scroll to position [4332, 0]
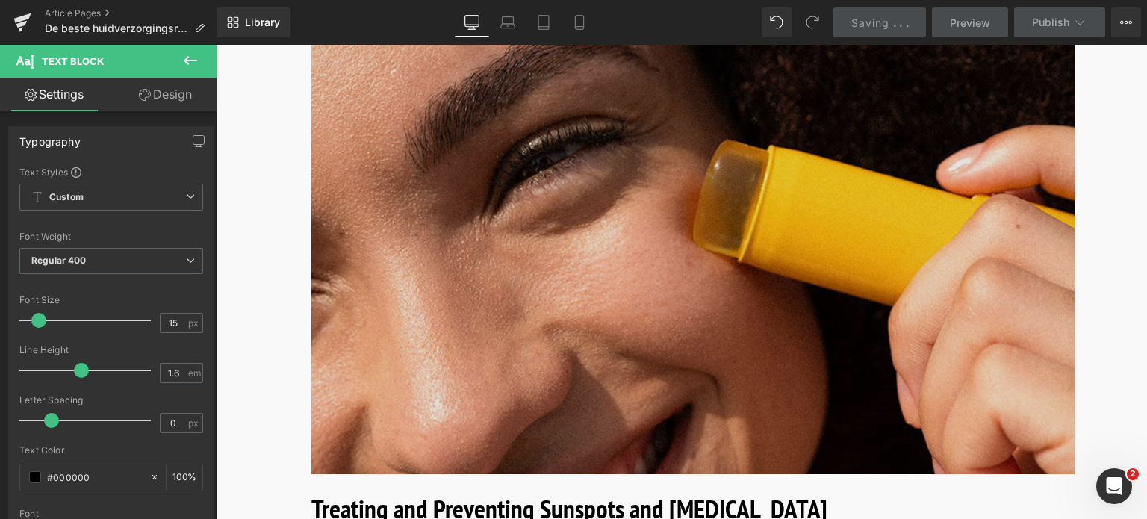
click at [518, 299] on img at bounding box center [692, 250] width 763 height 448
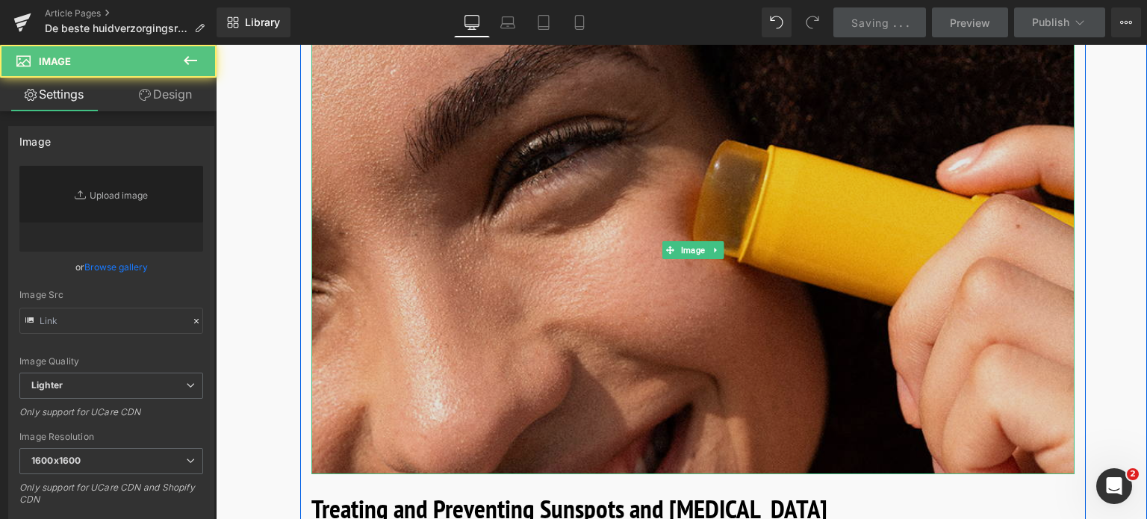
type input "[URL][DOMAIN_NAME]"
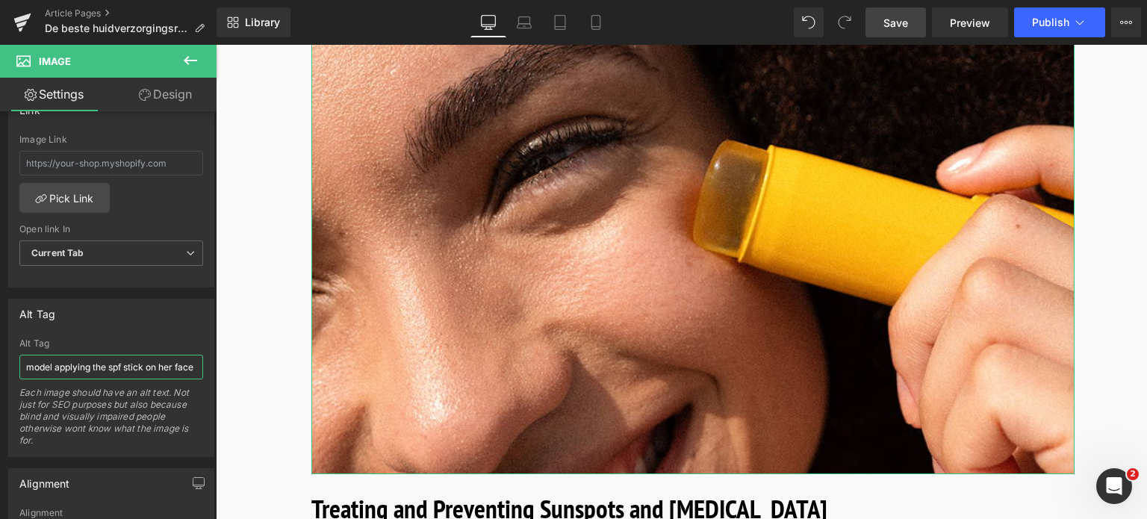
scroll to position [0, 4]
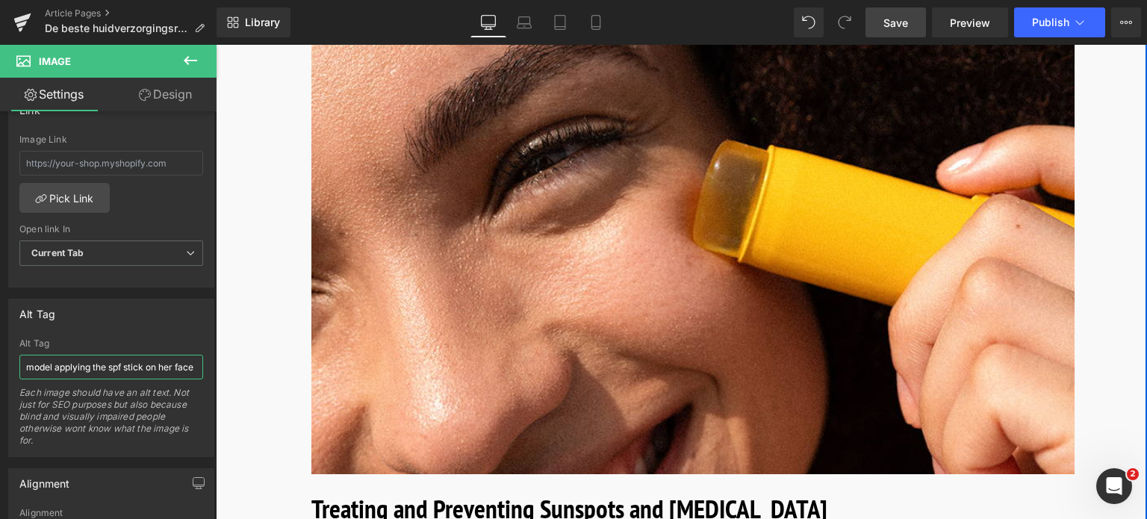
drag, startPoint x: 243, startPoint y: 412, endPoint x: 291, endPoint y: 364, distance: 68.1
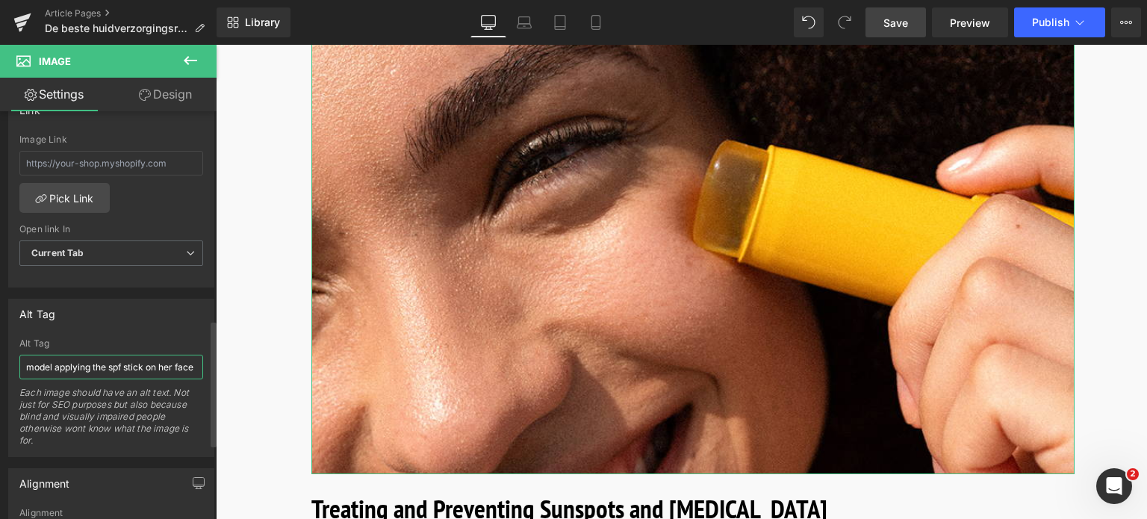
paste input "Model brengt een SPF stick aan op haar gezicht voor bescherming van de gevoelig…"
type input "Model brengt een SPF stick aan op haar gezicht voor bescherming van de gevoelig…"
click at [885, 25] on span "Save" at bounding box center [896, 23] width 25 height 16
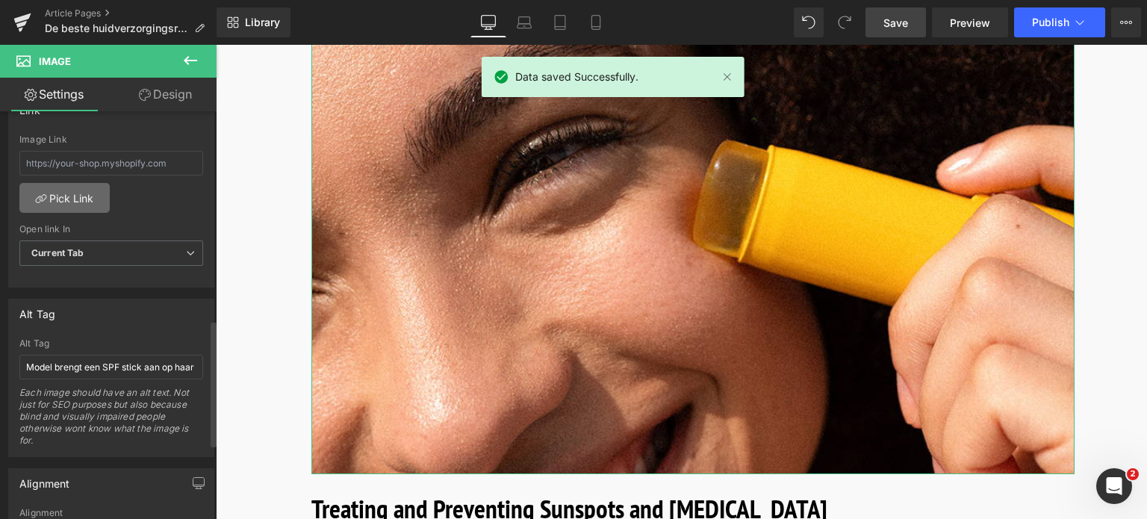
click at [69, 198] on link "Pick Link" at bounding box center [64, 198] width 90 height 30
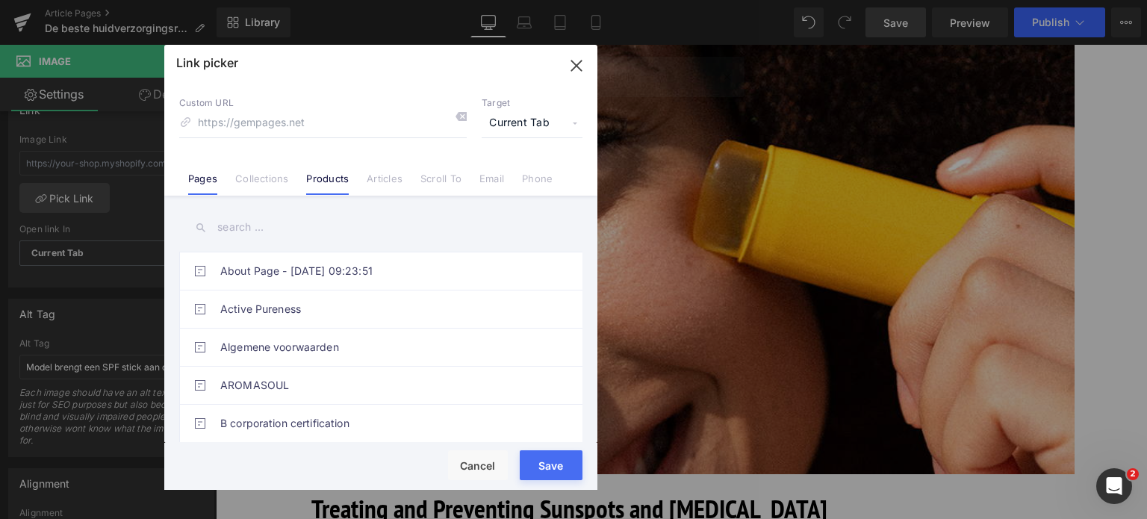
click at [321, 180] on link "Products" at bounding box center [327, 184] width 43 height 22
click at [299, 222] on input "text" at bounding box center [380, 228] width 403 height 34
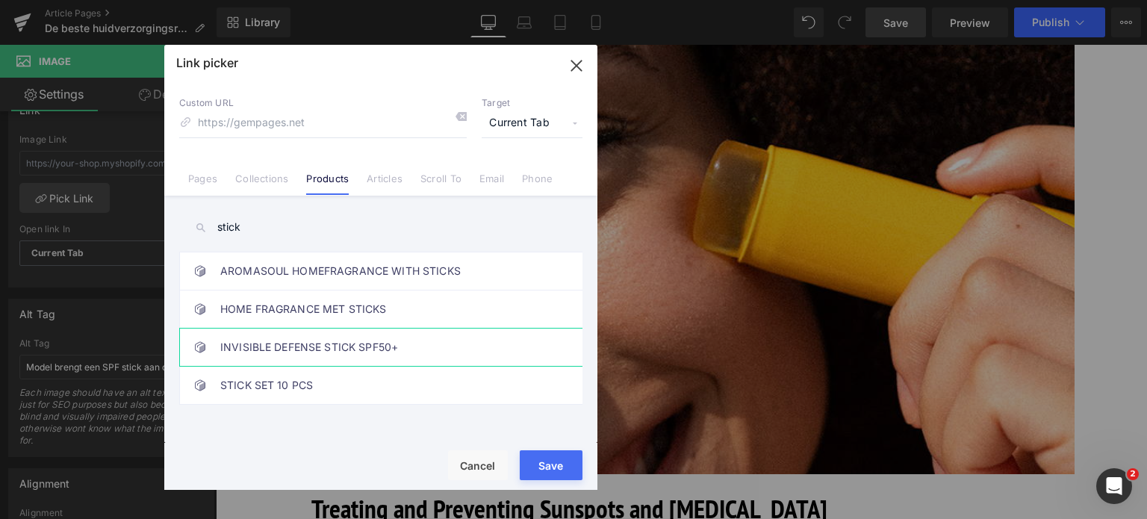
type input "stick"
click at [312, 353] on link "INVISIBLE DEFENSE STICK SPF50+" at bounding box center [384, 347] width 329 height 37
type input "/products/sun-soul-defence-stick-spf50"
click at [558, 468] on div "Loading Product" at bounding box center [573, 460] width 81 height 16
click at [547, 475] on button "Save" at bounding box center [551, 465] width 63 height 30
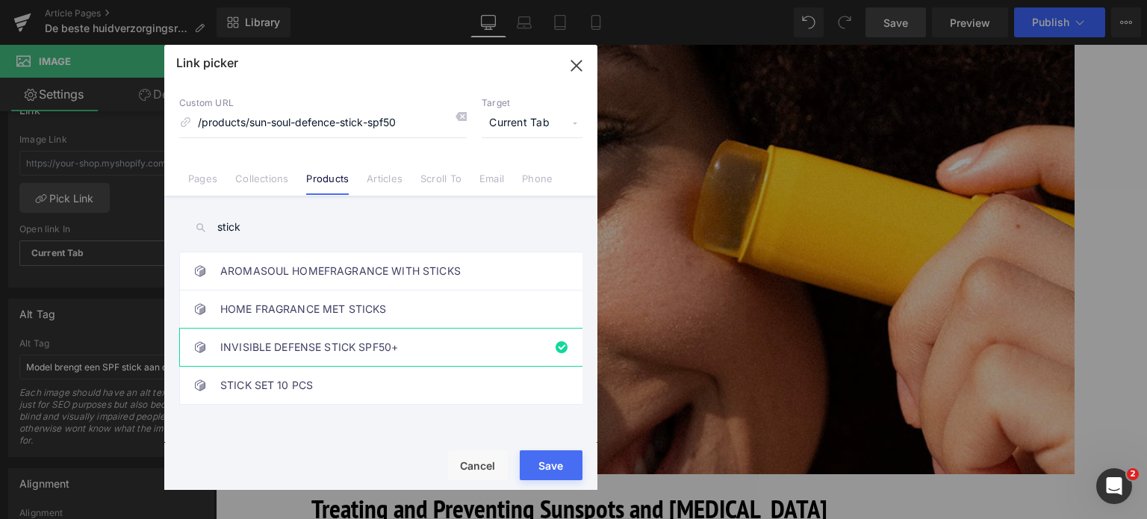
type input "/products/sun-soul-defence-stick-spf50"
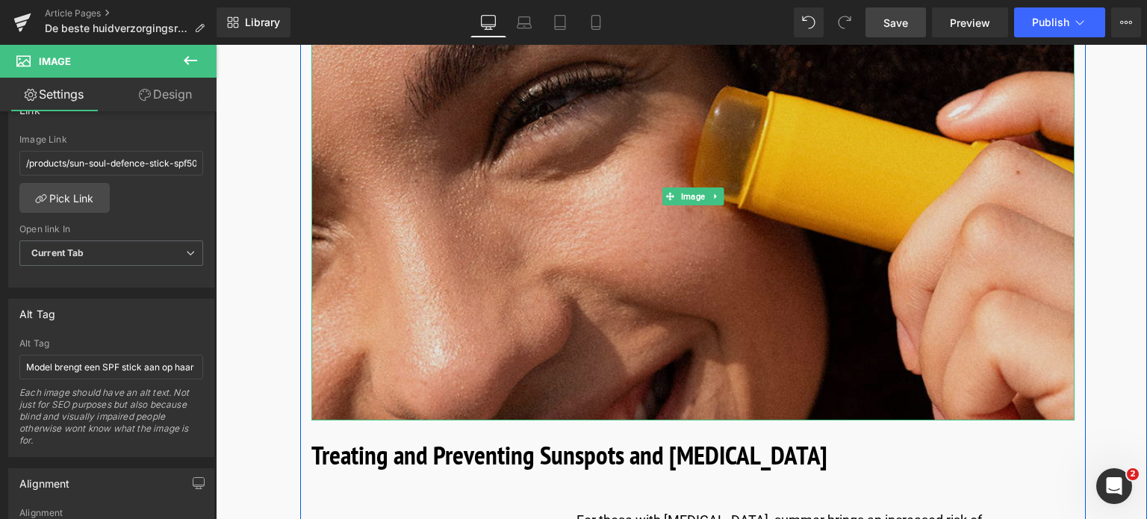
scroll to position [4556, 0]
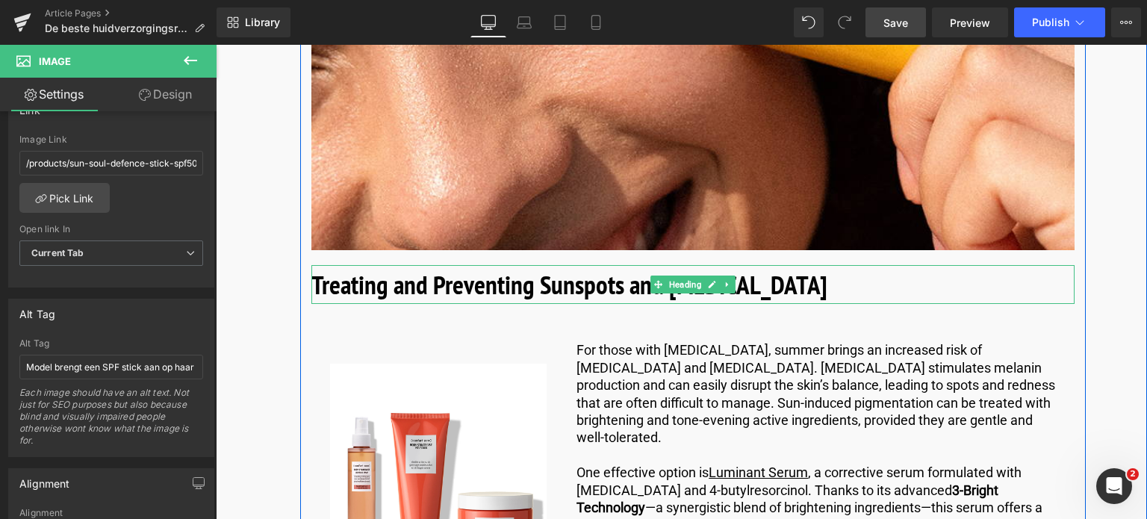
click at [755, 265] on h2 "Treating and Preventing Sunspots and [MEDICAL_DATA]" at bounding box center [692, 285] width 763 height 40
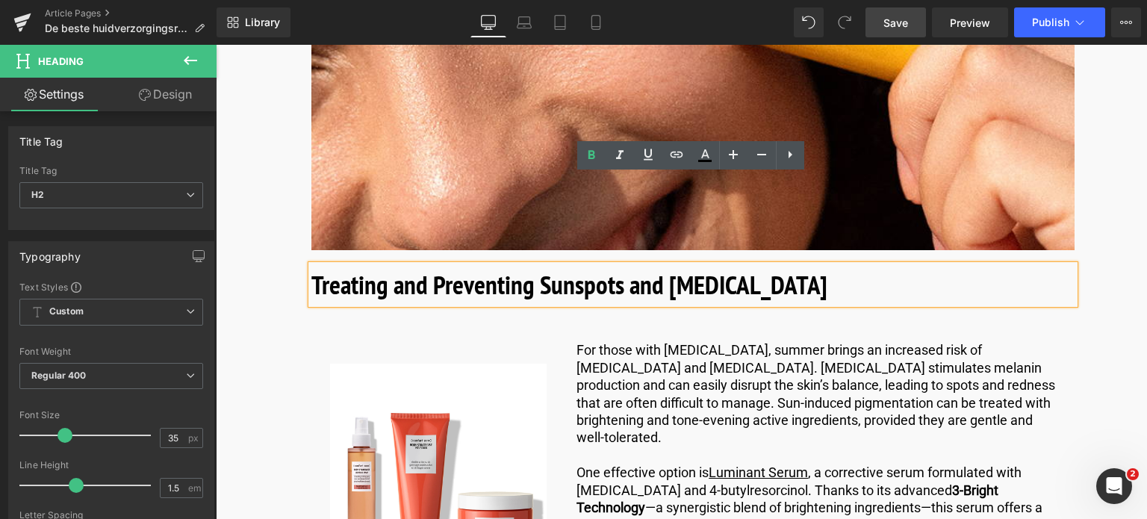
click at [326, 267] on b "Treating and Preventing Sunspots and [MEDICAL_DATA]" at bounding box center [569, 284] width 516 height 34
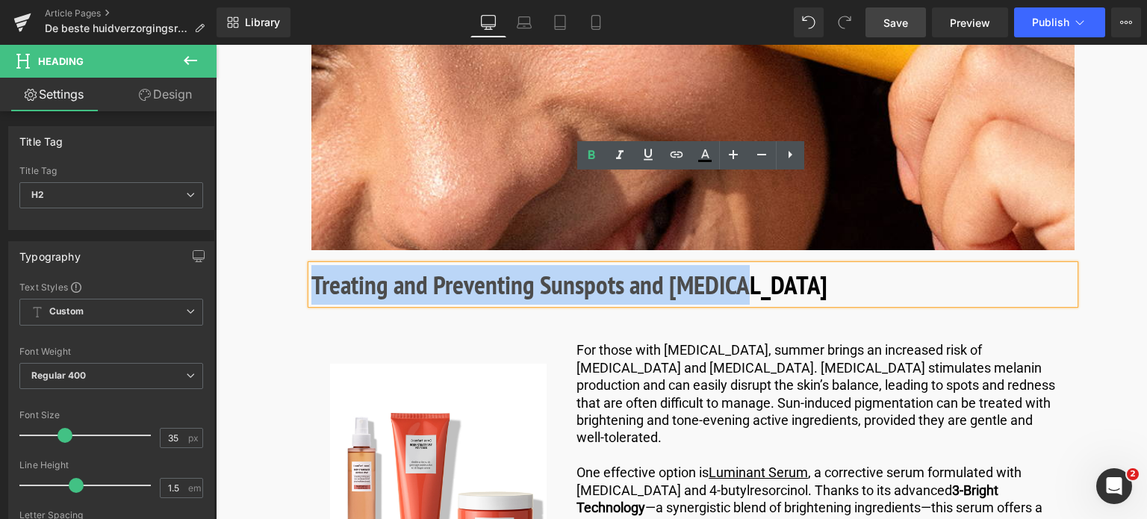
drag, startPoint x: 309, startPoint y: 196, endPoint x: 759, endPoint y: 197, distance: 449.6
click at [759, 265] on div "Treating and Preventing Sunspots and [MEDICAL_DATA]" at bounding box center [692, 285] width 763 height 40
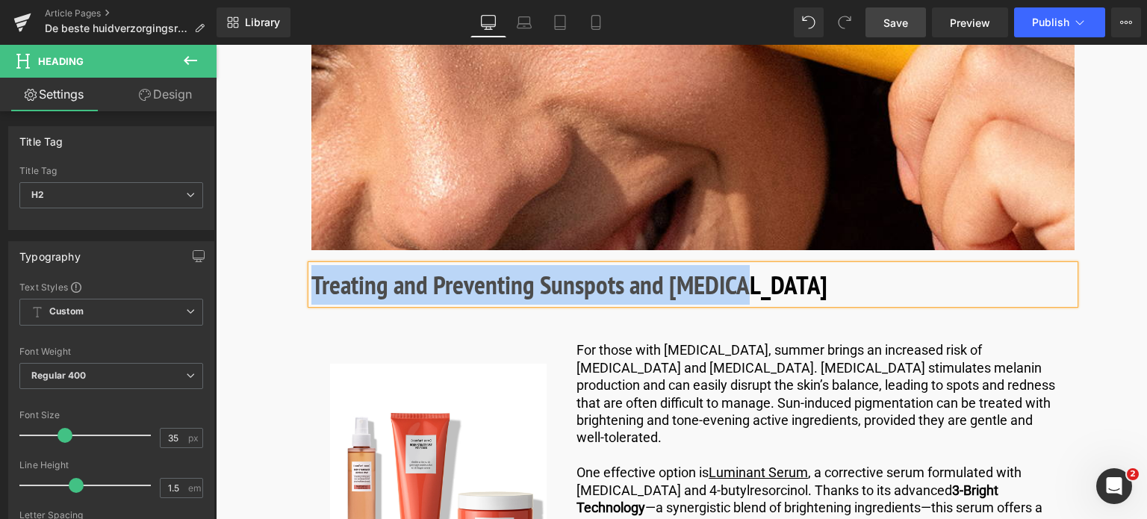
click at [745, 265] on h2 "Treating and Preventing Sunspots and [MEDICAL_DATA]" at bounding box center [692, 285] width 763 height 40
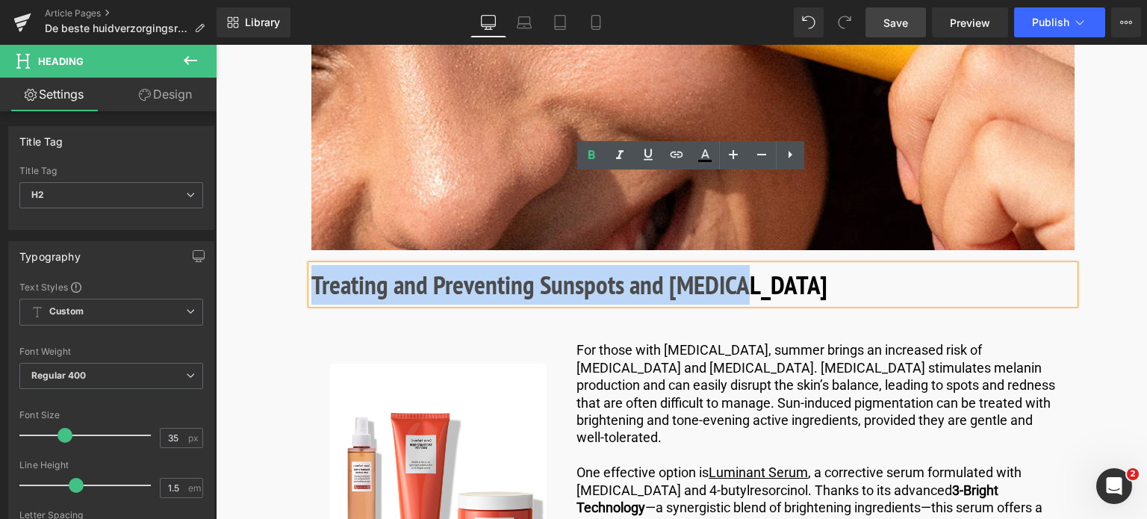
paste div
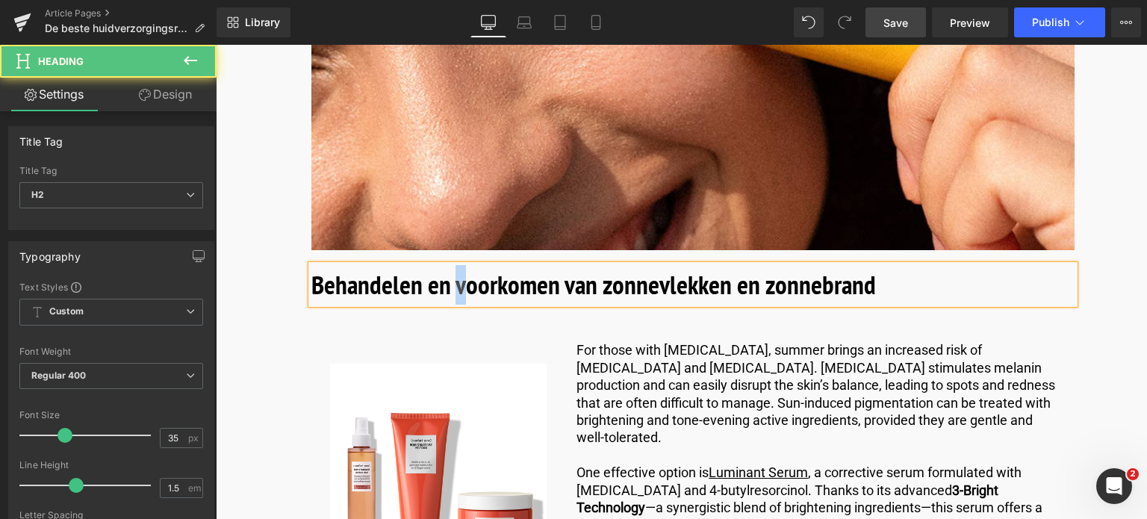
click at [457, 267] on b "Behandelen en voorkomen van zonnevlekken en zonnebrand" at bounding box center [593, 284] width 565 height 34
click at [604, 267] on b "Behandelen en Voorkomen van zonnevlekken en zonnebrand" at bounding box center [594, 284] width 566 height 34
click at [766, 267] on b "Behandelen en Voorkomen van Zonnevlekken en zonnebrand" at bounding box center [595, 284] width 568 height 34
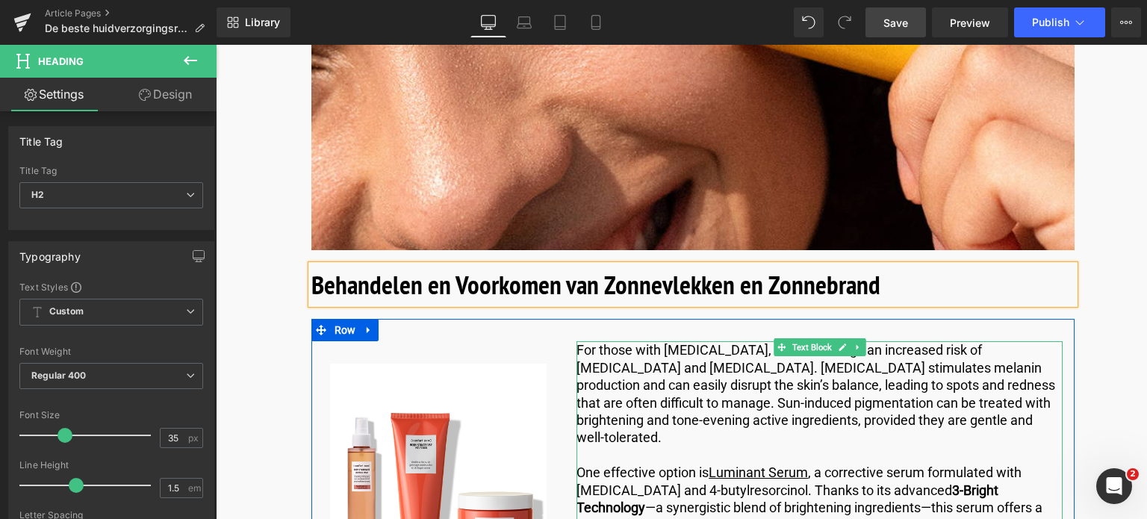
click at [636, 341] on p "For those with [MEDICAL_DATA], summer brings an increased risk of [MEDICAL_DATA…" at bounding box center [820, 393] width 486 height 105
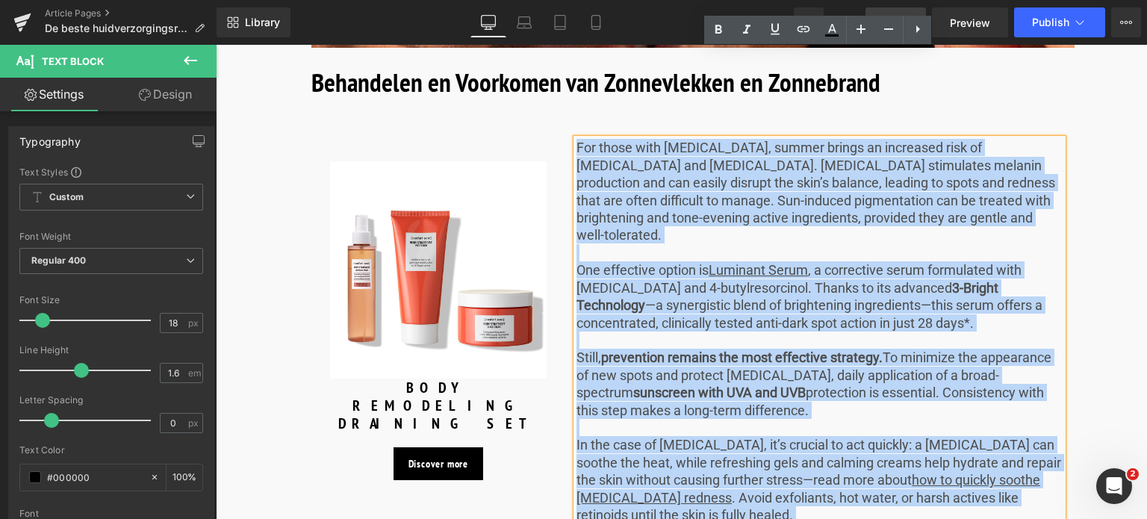
scroll to position [4732, 0]
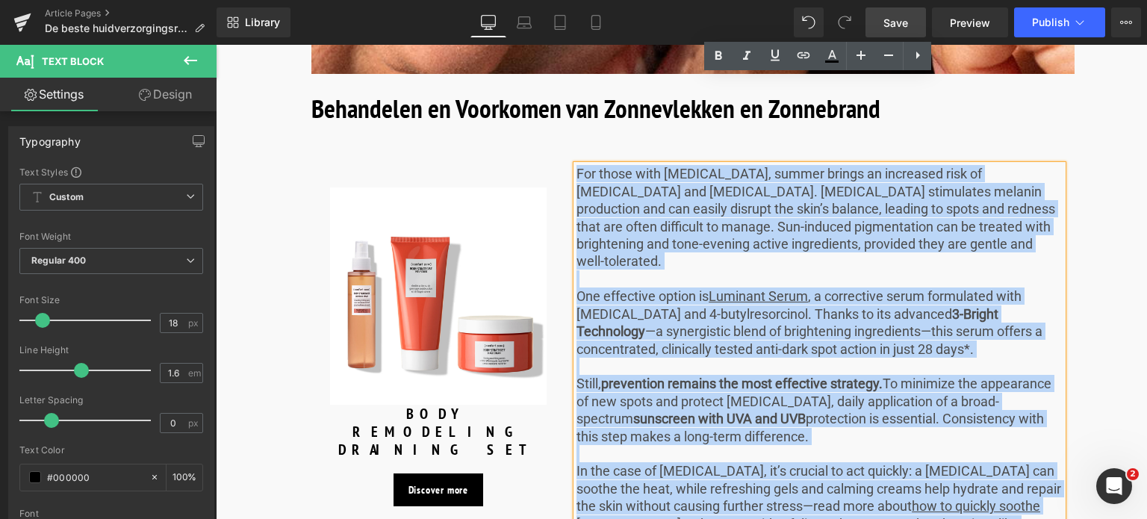
drag, startPoint x: 613, startPoint y: 476, endPoint x: 562, endPoint y: 85, distance: 394.7
click at [562, 143] on div "Sale Off (P) Image BODY REMODELING DRAINING SET (P) Title Discover more Button …" at bounding box center [692, 396] width 763 height 507
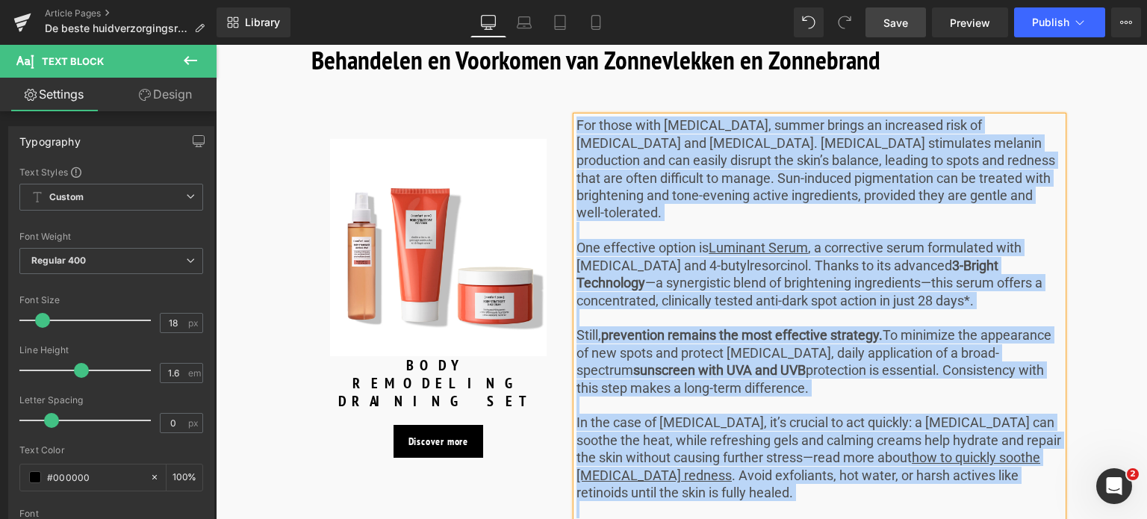
scroll to position [4807, 0]
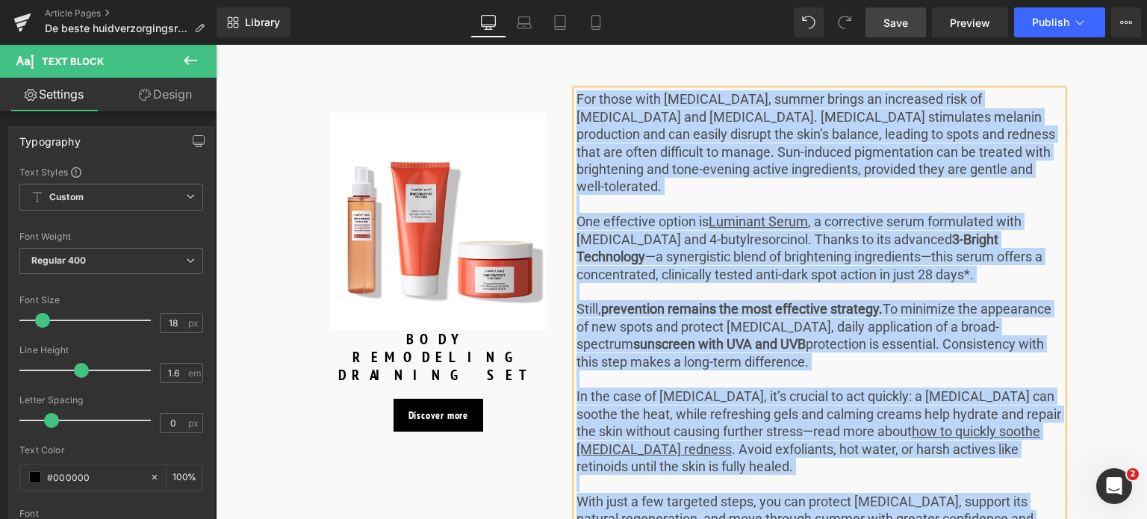
click at [638, 493] on p "With just a few targeted steps, you can protect [MEDICAL_DATA], support its nat…" at bounding box center [820, 519] width 486 height 52
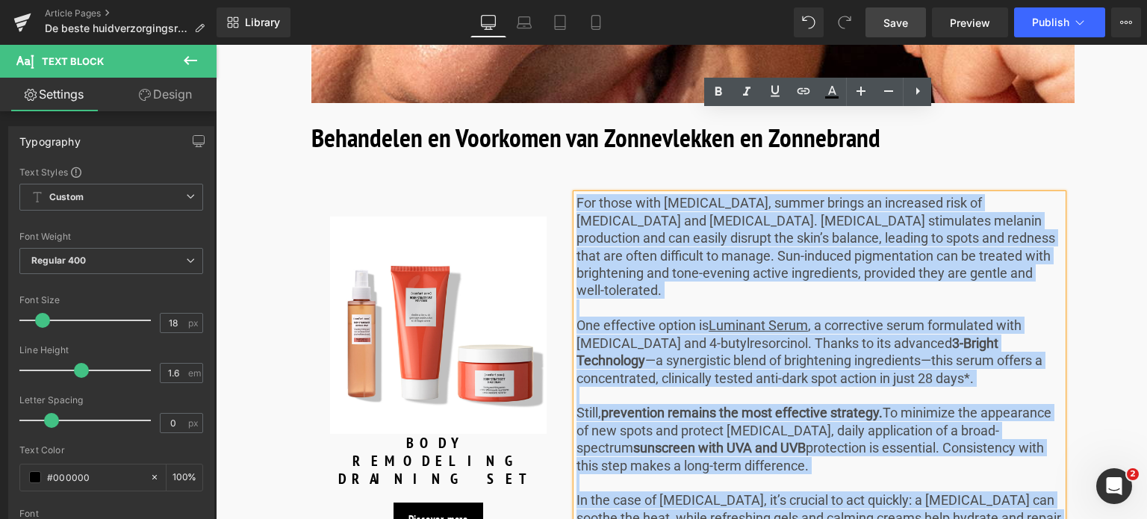
scroll to position [4696, 0]
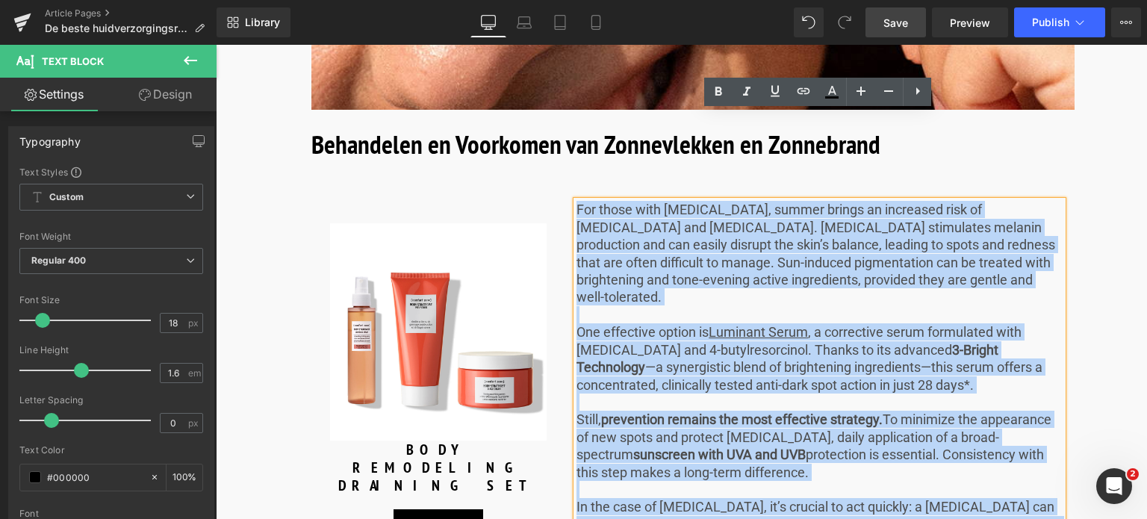
drag, startPoint x: 624, startPoint y: 449, endPoint x: 556, endPoint y: 86, distance: 369.4
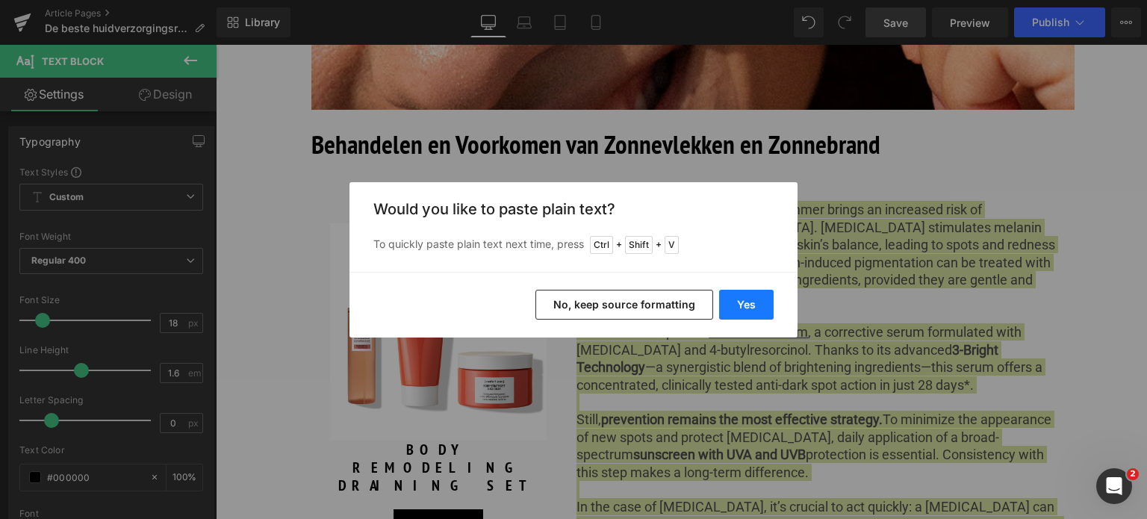
click at [747, 304] on button "Yes" at bounding box center [746, 305] width 55 height 30
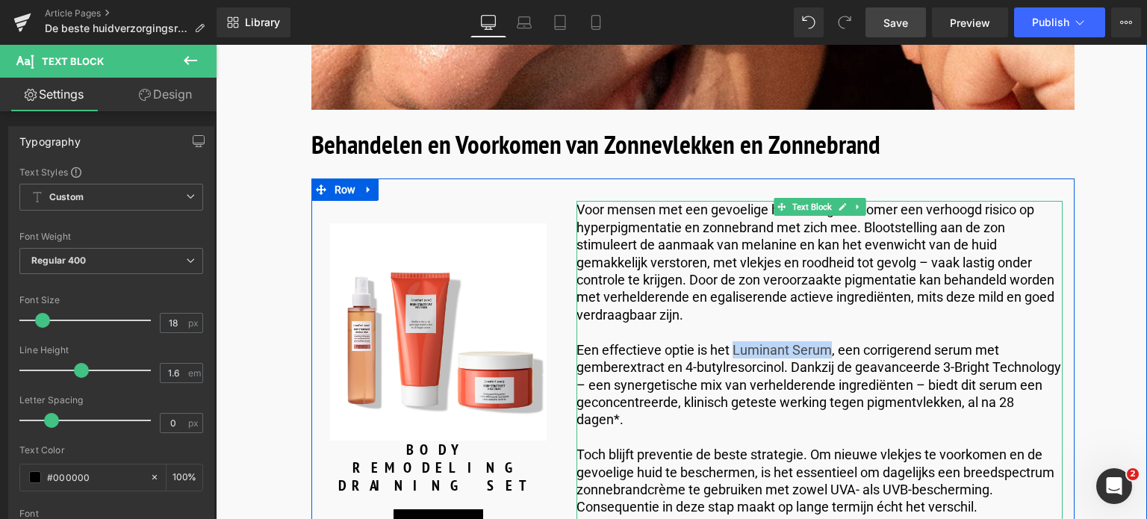
drag, startPoint x: 732, startPoint y: 259, endPoint x: 827, endPoint y: 254, distance: 95.0
click at [827, 341] on p "Een effectieve optie is het Luminant Serum, een corrigerend serum met gemberext…" at bounding box center [820, 384] width 486 height 87
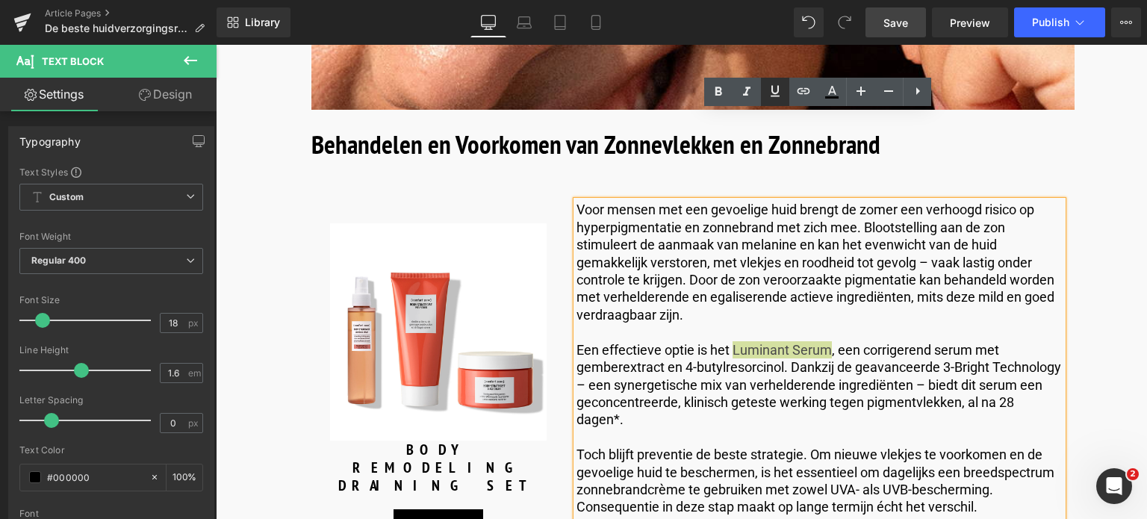
click at [777, 92] on icon at bounding box center [775, 90] width 9 height 11
click at [804, 87] on icon at bounding box center [804, 91] width 18 height 18
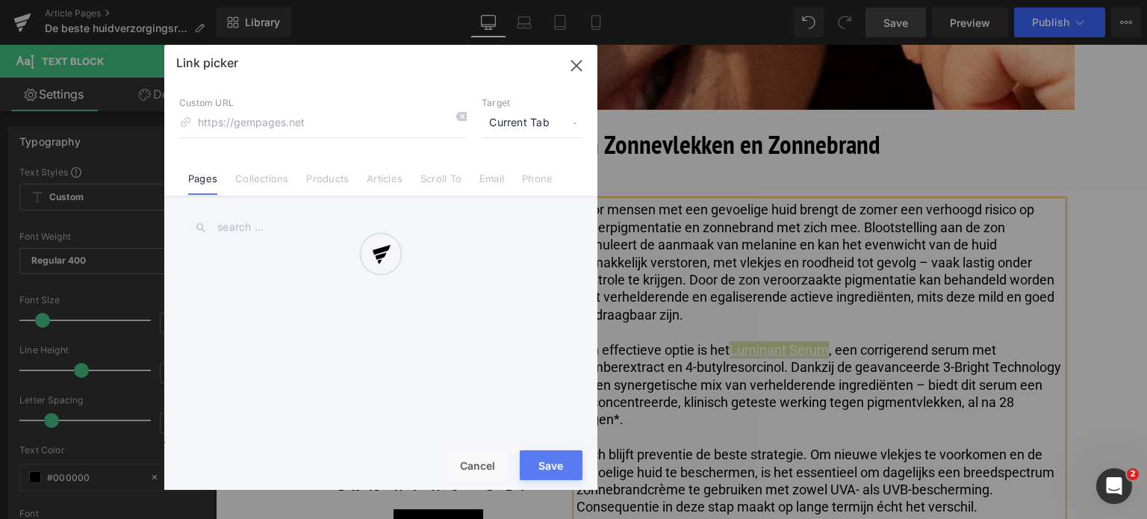
click at [985, 0] on div "Text Color Highlight Color rgb(0, 0, 0) #000000 100 % transparent transparent 0…" at bounding box center [573, 0] width 1147 height 0
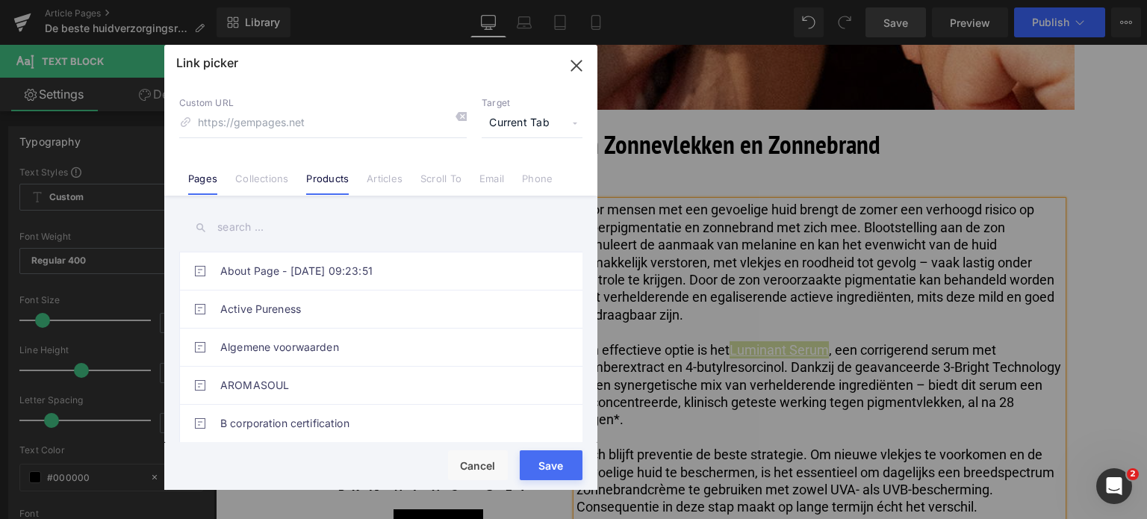
click at [317, 184] on link "Products" at bounding box center [327, 184] width 43 height 22
click at [281, 232] on input "text" at bounding box center [380, 228] width 403 height 34
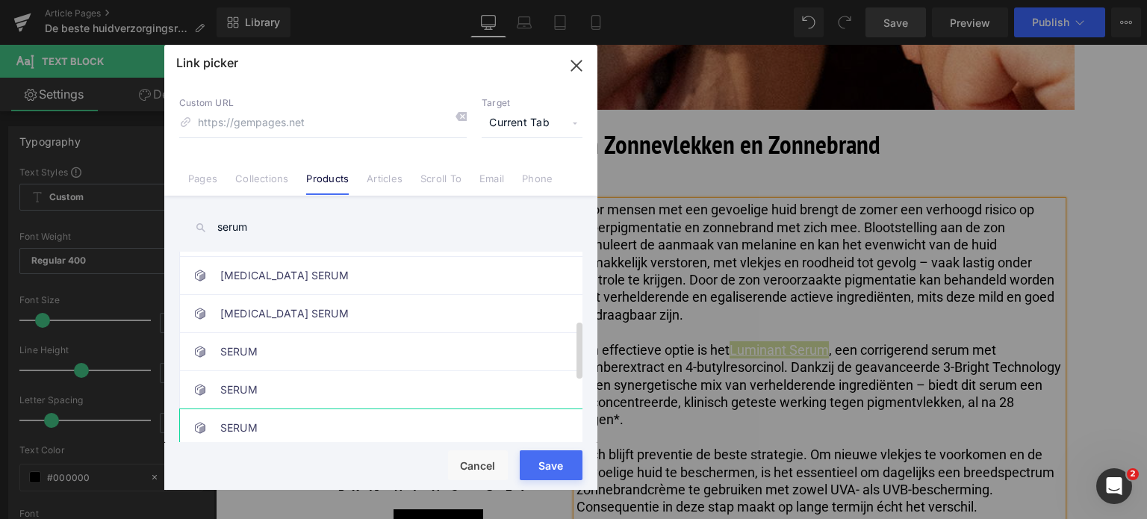
type input "serum"
click at [323, 412] on link "SERUM" at bounding box center [384, 427] width 329 height 37
type input "/products/luminant-serum"
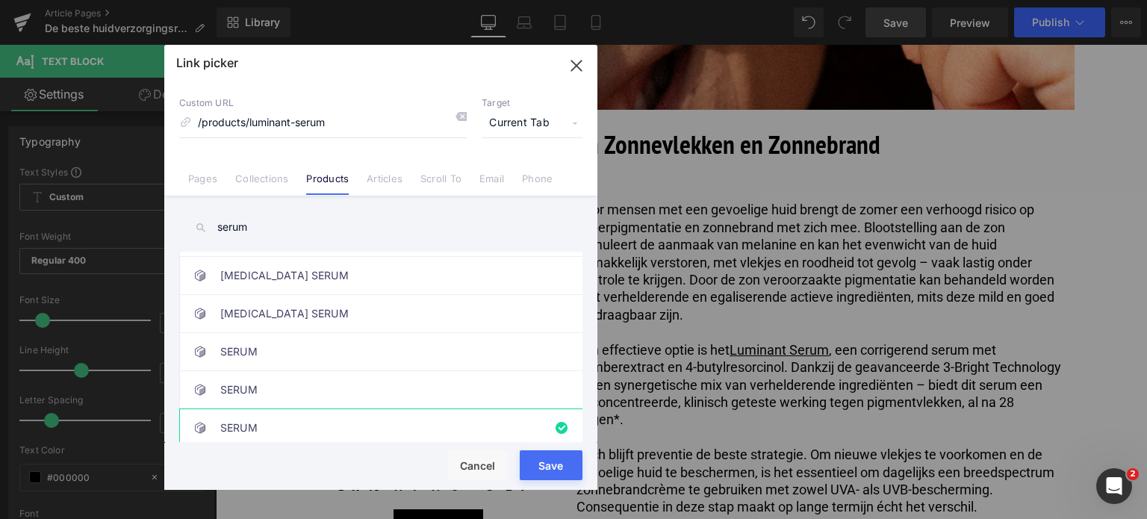
click at [560, 465] on div "Loading Product" at bounding box center [573, 460] width 81 height 16
click at [538, 468] on button "Save" at bounding box center [551, 465] width 63 height 30
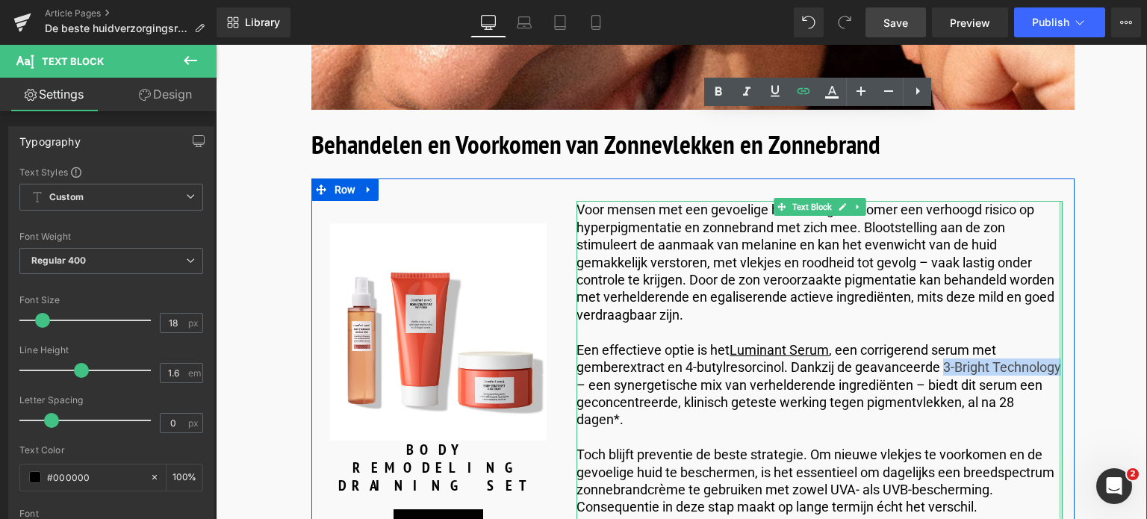
drag, startPoint x: 941, startPoint y: 276, endPoint x: 1058, endPoint y: 273, distance: 116.5
click at [1058, 273] on div "Voor mensen met een gevoelige huid brengt de zomer een verhoogd risico op hyper…" at bounding box center [820, 445] width 486 height 489
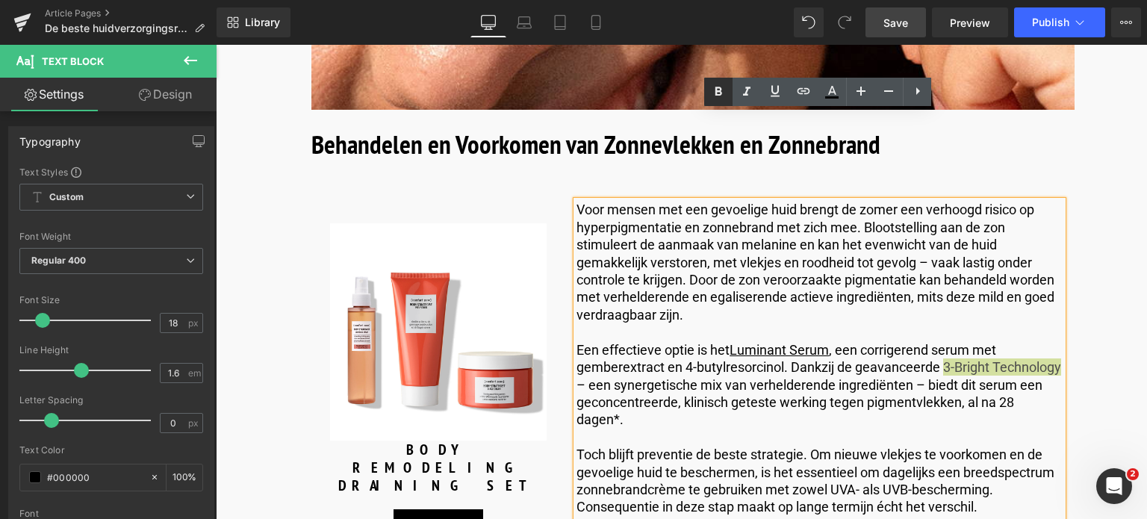
click at [715, 92] on icon at bounding box center [719, 92] width 18 height 18
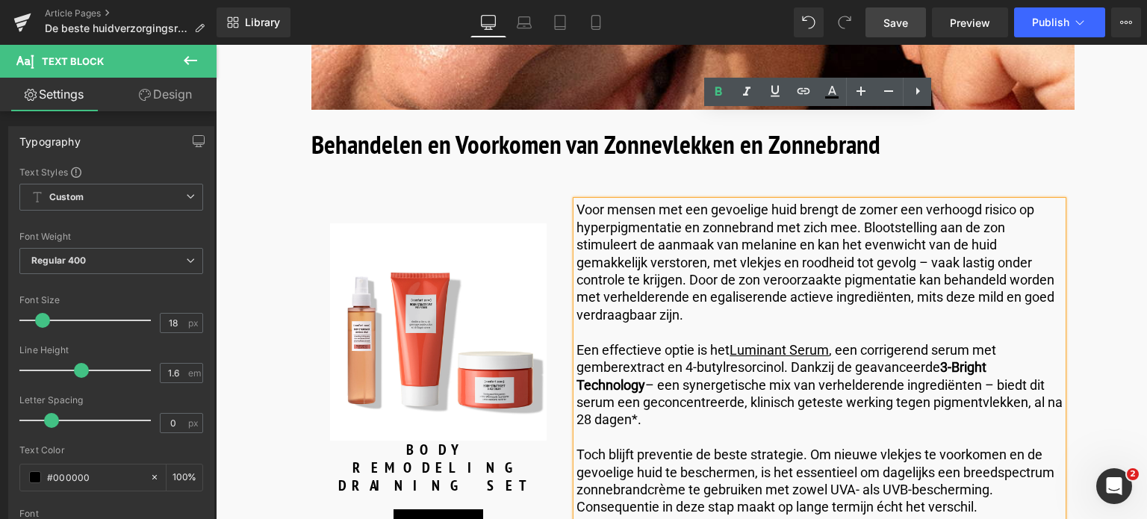
scroll to position [4771, 0]
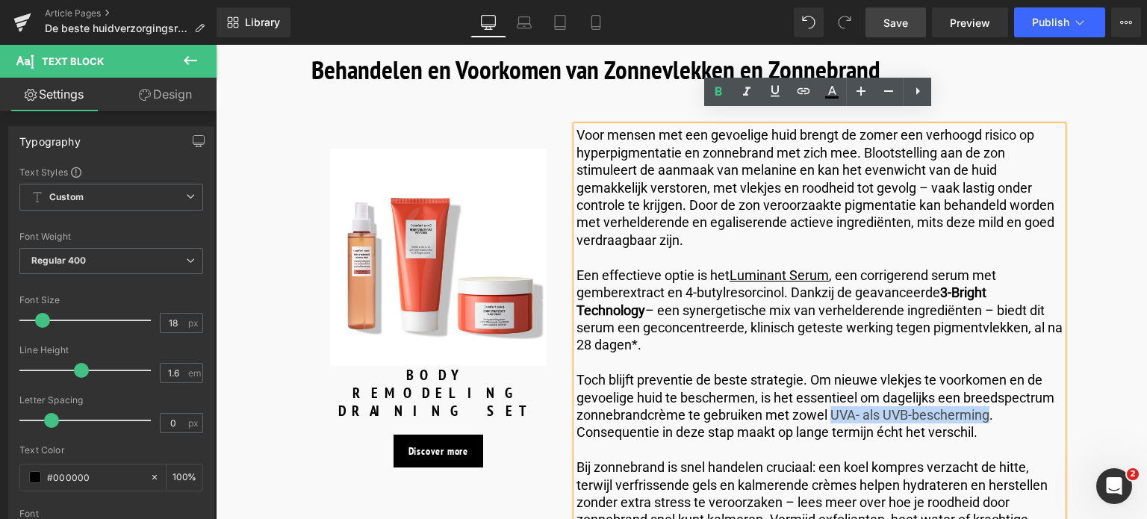
drag, startPoint x: 828, startPoint y: 322, endPoint x: 989, endPoint y: 325, distance: 160.6
click at [989, 371] on p "Toch blijft preventie de beste strategie. Om nieuwe vlekjes te voorkomen en de …" at bounding box center [820, 406] width 486 height 70
click at [717, 92] on icon at bounding box center [718, 91] width 7 height 9
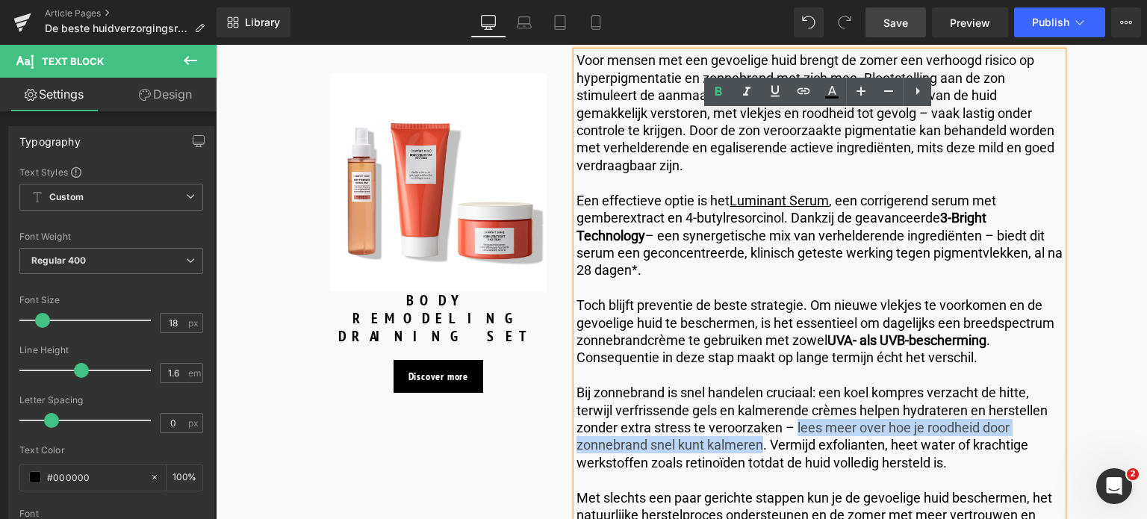
drag, startPoint x: 795, startPoint y: 337, endPoint x: 762, endPoint y: 362, distance: 42.1
click at [762, 384] on p "Bij zonnebrand is snel handelen cruciaal: een koel kompres verzacht de hitte, t…" at bounding box center [820, 427] width 486 height 87
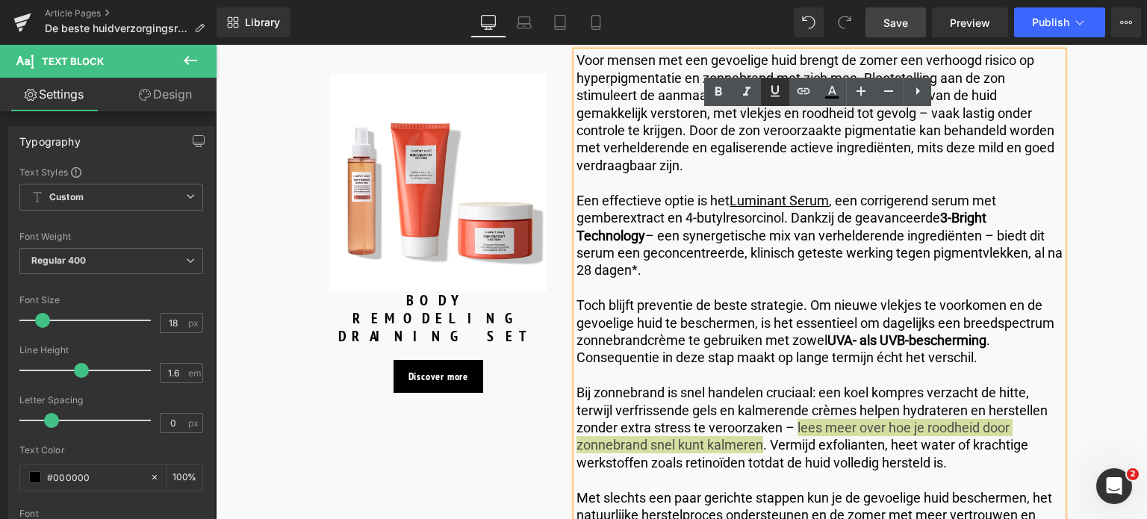
click at [774, 91] on icon at bounding box center [775, 91] width 18 height 18
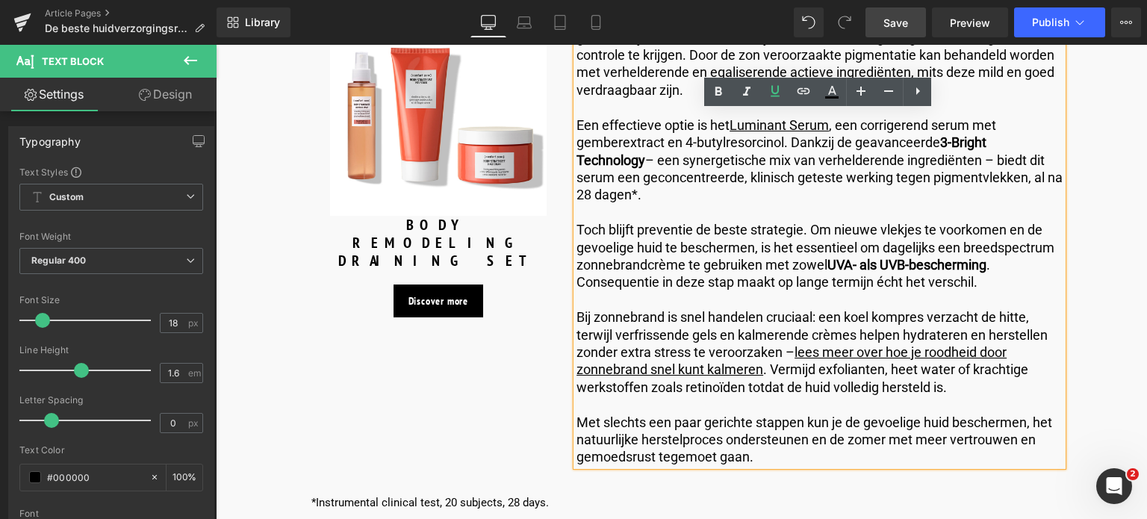
scroll to position [4995, 0]
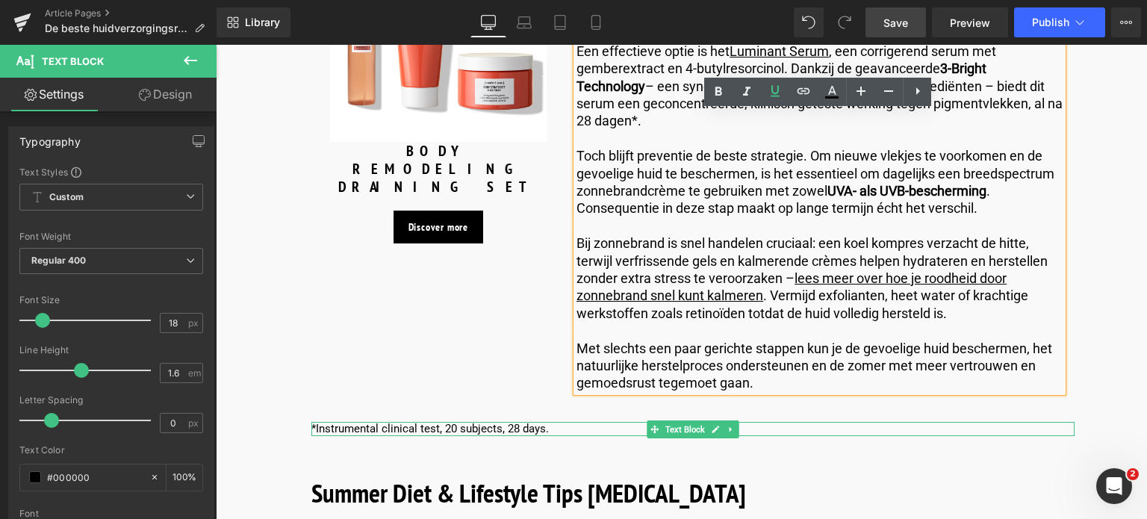
click at [463, 422] on p "*Instrumental clinical test, 20 subjects, 28 days." at bounding box center [692, 429] width 763 height 15
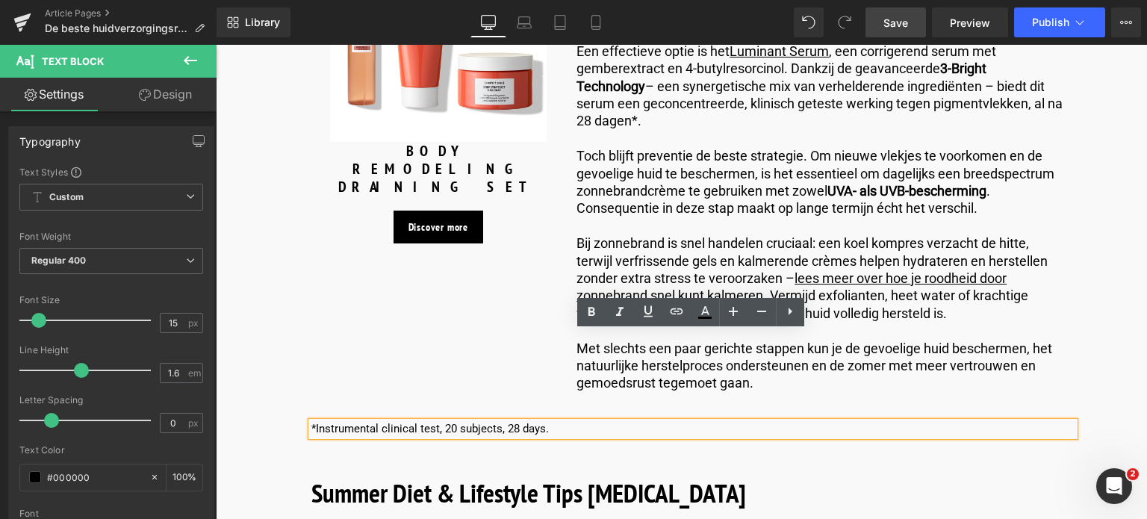
drag, startPoint x: 547, startPoint y: 341, endPoint x: 314, endPoint y: 346, distance: 233.8
click at [314, 422] on p "*Instrumental clinical test, 20 subjects, 28 days." at bounding box center [692, 429] width 763 height 15
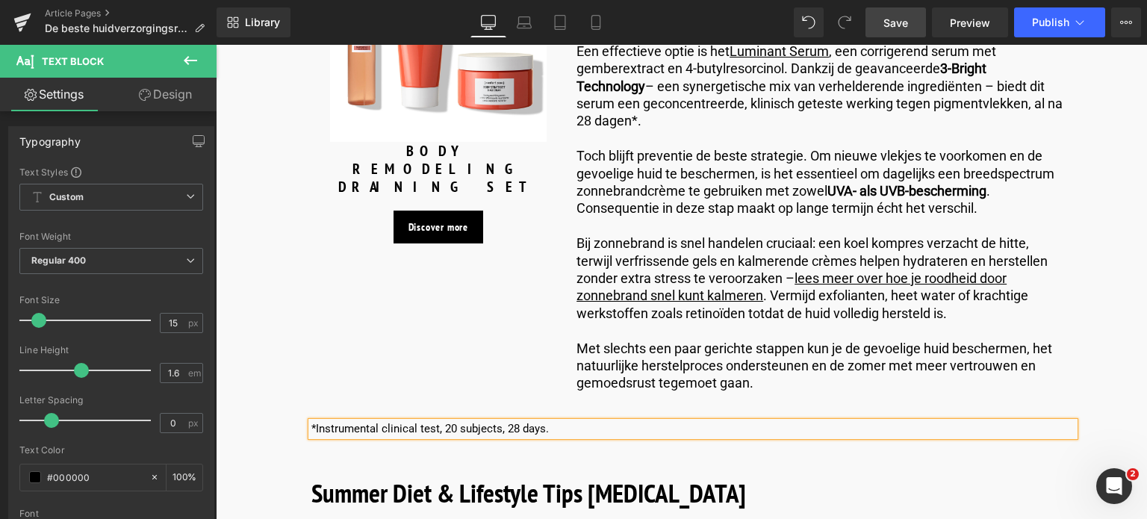
click at [317, 422] on p "*Instrumental clinical test, 20 subjects, 28 days." at bounding box center [692, 429] width 763 height 15
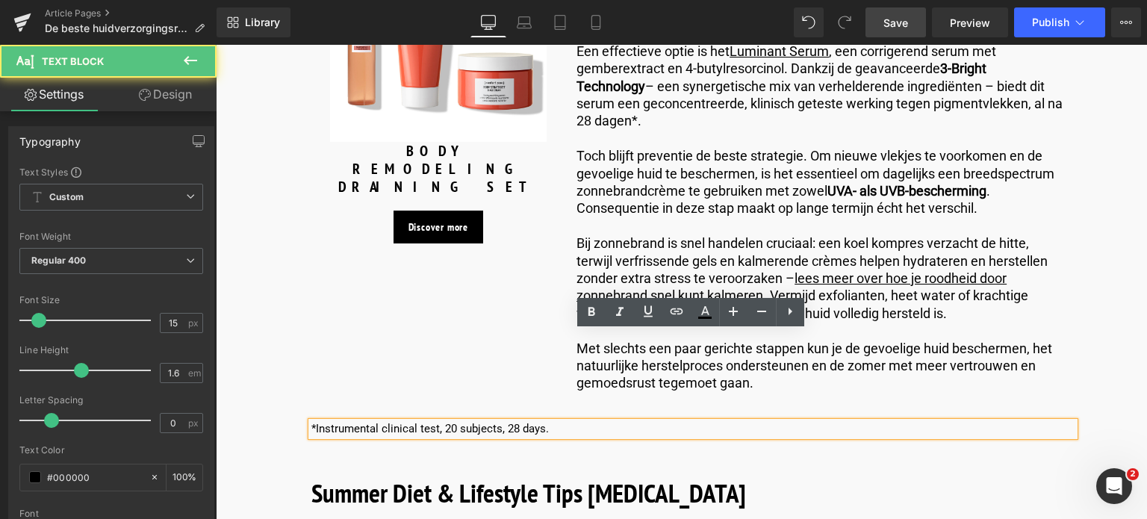
click at [538, 422] on div "*Instrumental clinical test, 20 subjects, 28 days." at bounding box center [692, 429] width 763 height 15
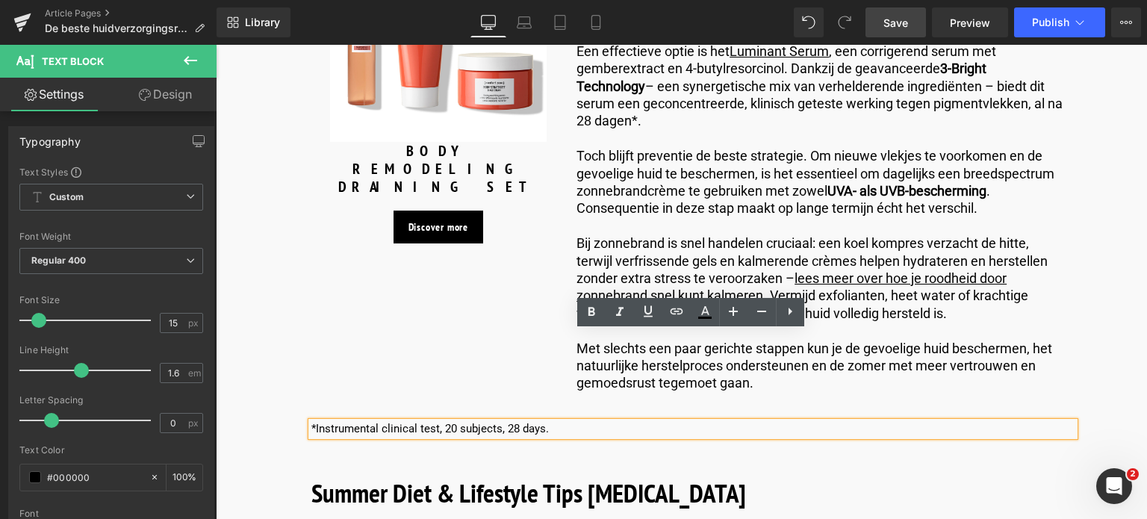
drag, startPoint x: 535, startPoint y: 340, endPoint x: 314, endPoint y: 340, distance: 221.8
click at [314, 422] on p "*Instrumental clinical test, 20 subjects, 28 days." at bounding box center [692, 429] width 763 height 15
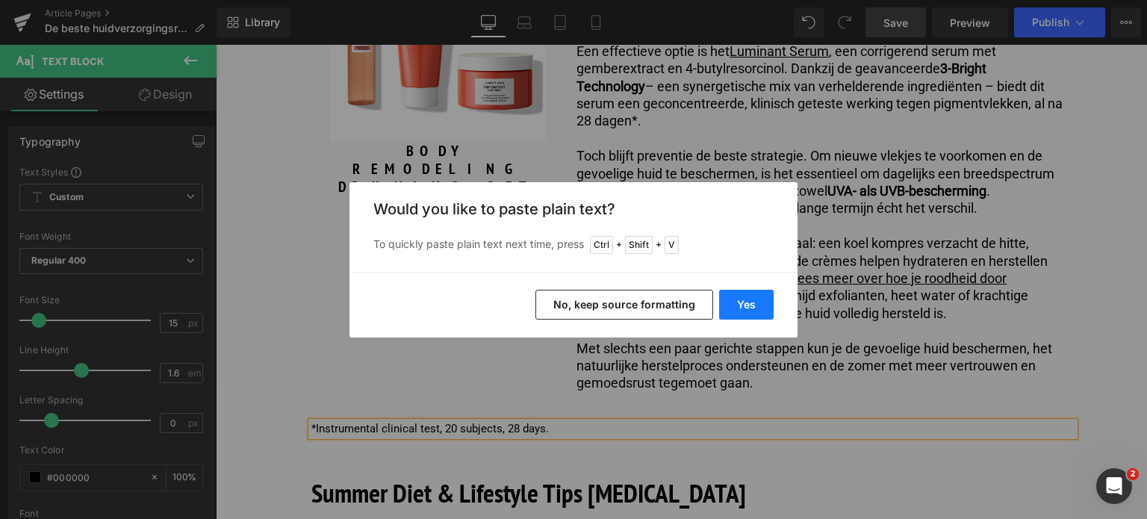
drag, startPoint x: 734, startPoint y: 305, endPoint x: 518, endPoint y: 261, distance: 220.4
click at [734, 305] on button "Yes" at bounding box center [746, 305] width 55 height 30
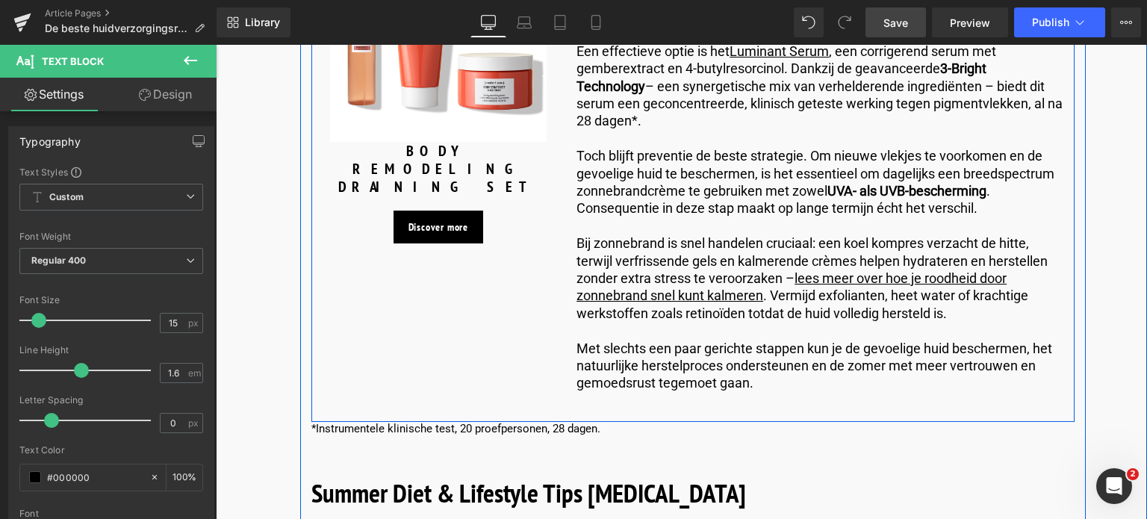
scroll to position [5219, 0]
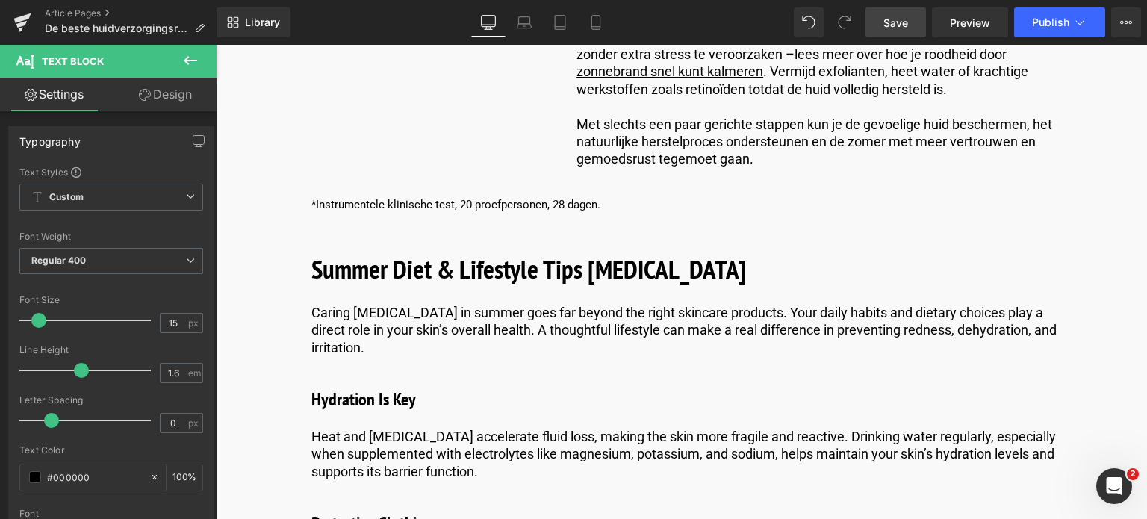
click at [910, 28] on link "Save" at bounding box center [896, 22] width 60 height 30
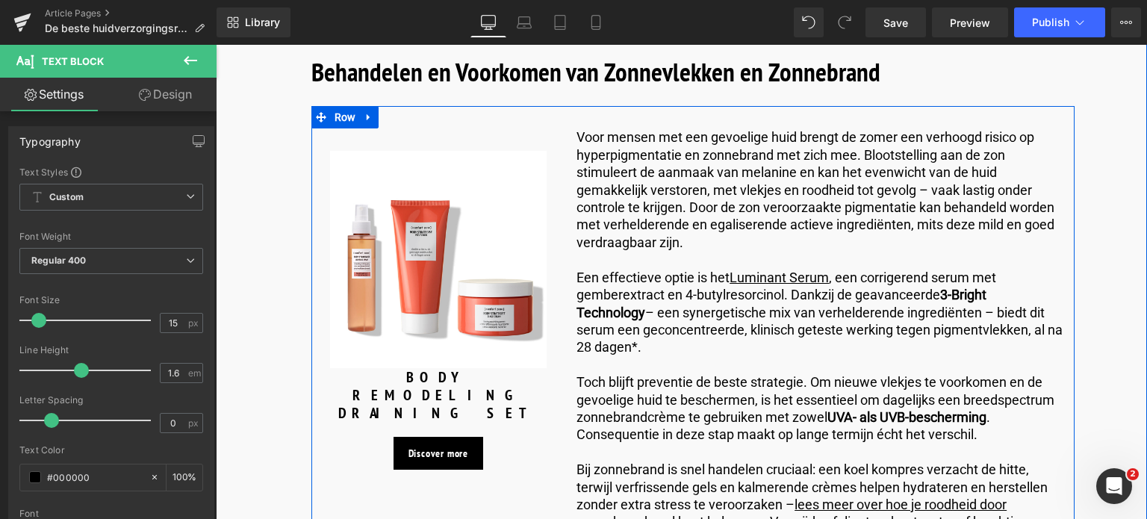
scroll to position [4696, 0]
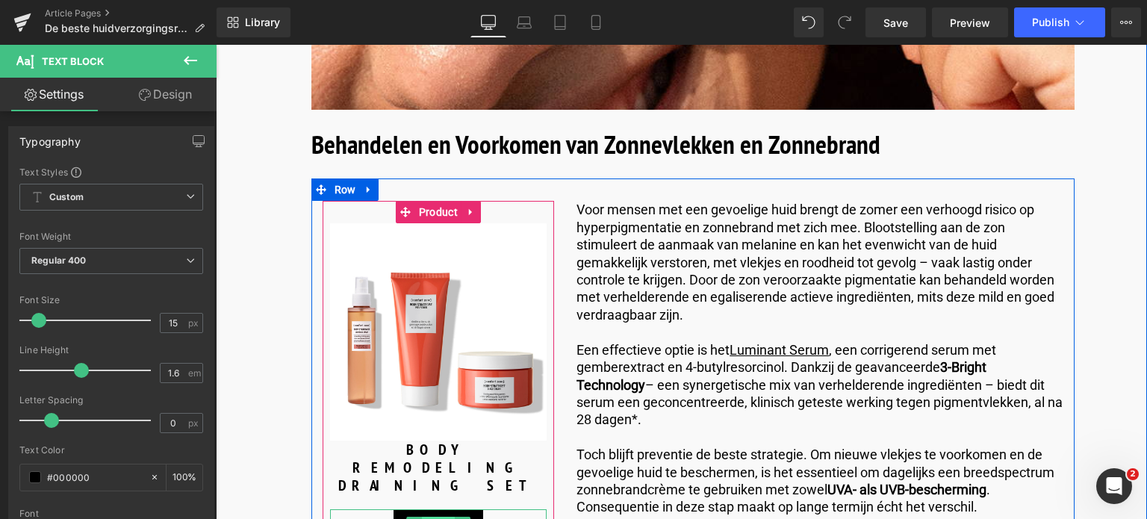
click at [423, 517] on span "Button" at bounding box center [438, 526] width 33 height 18
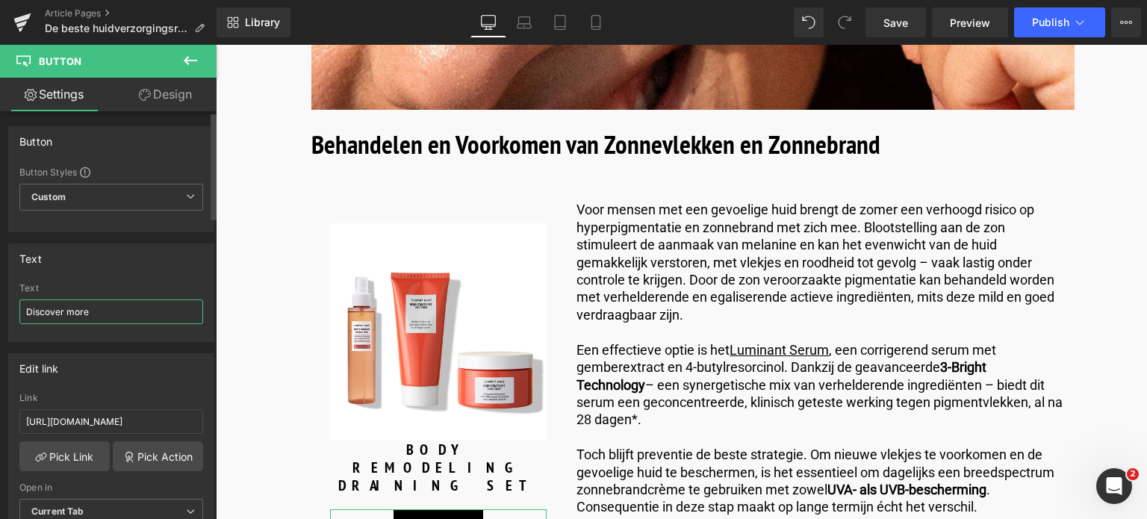
drag, startPoint x: 116, startPoint y: 312, endPoint x: 16, endPoint y: 253, distance: 116.2
click at [0, 285] on div "Text Discover more Text Discover more" at bounding box center [111, 287] width 223 height 110
type input "Ontdek meer"
click at [173, 423] on input "[URL][DOMAIN_NAME]" at bounding box center [111, 421] width 184 height 25
drag, startPoint x: 173, startPoint y: 422, endPoint x: 0, endPoint y: 414, distance: 173.5
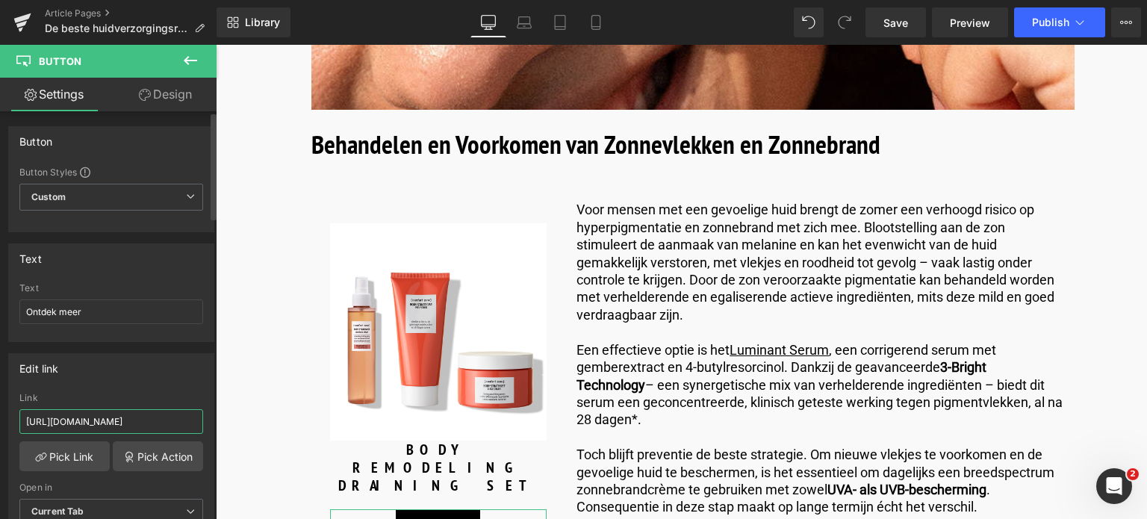
click at [0, 414] on div "Edit link [URL][DOMAIN_NAME] Link [URL][DOMAIN_NAME] Pick Link Pick Action Curr…" at bounding box center [111, 444] width 223 height 205
type input "/products/luminant-serum"
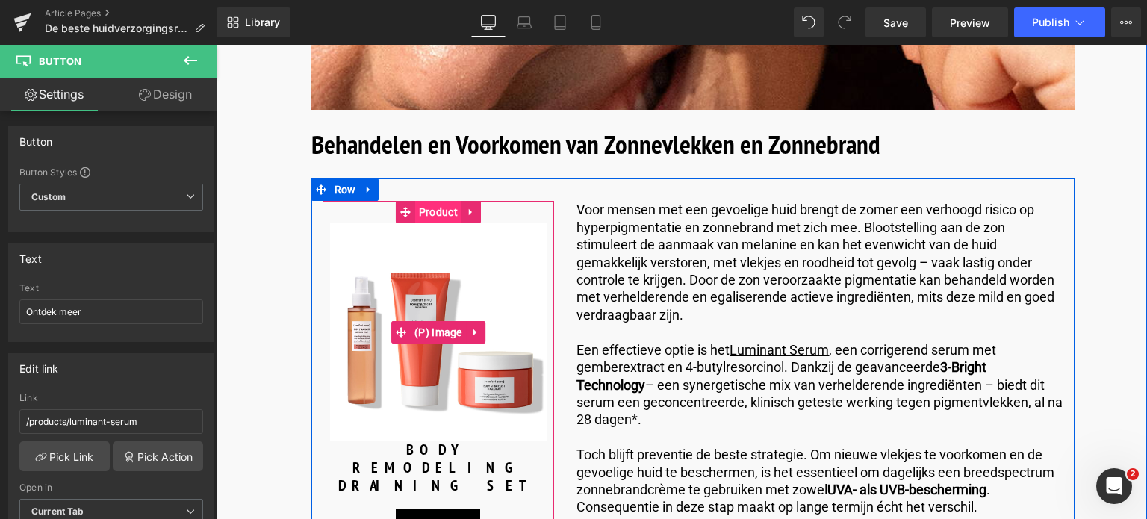
click at [438, 201] on span "Product" at bounding box center [438, 212] width 46 height 22
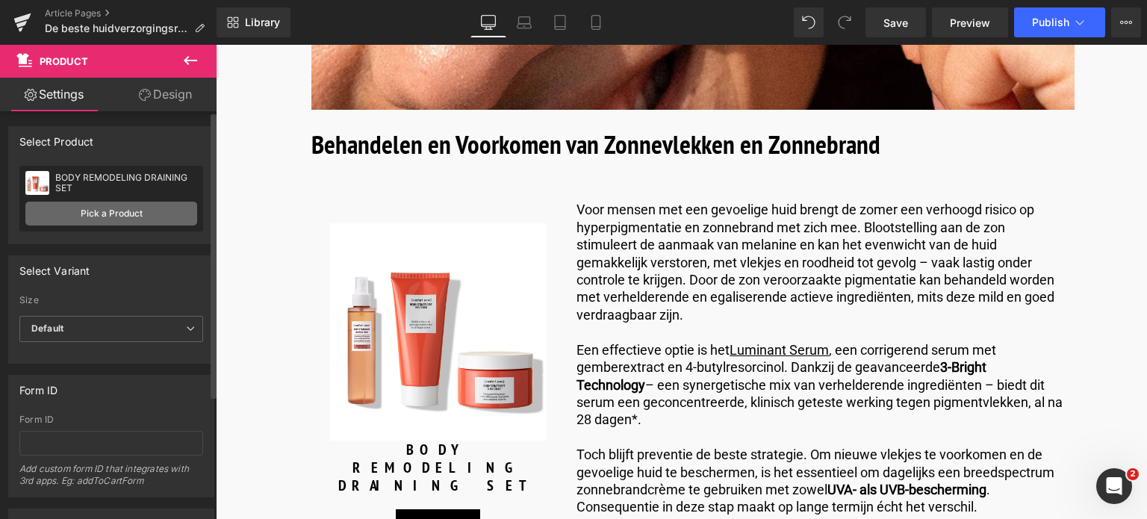
click at [118, 213] on link "Pick a Product" at bounding box center [111, 214] width 172 height 24
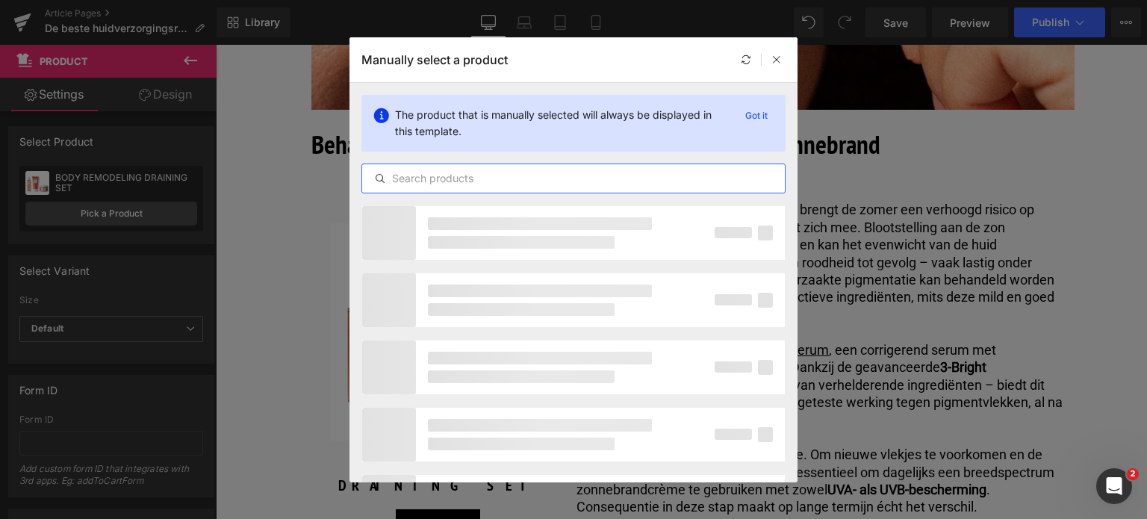
click at [469, 172] on input "text" at bounding box center [573, 179] width 423 height 18
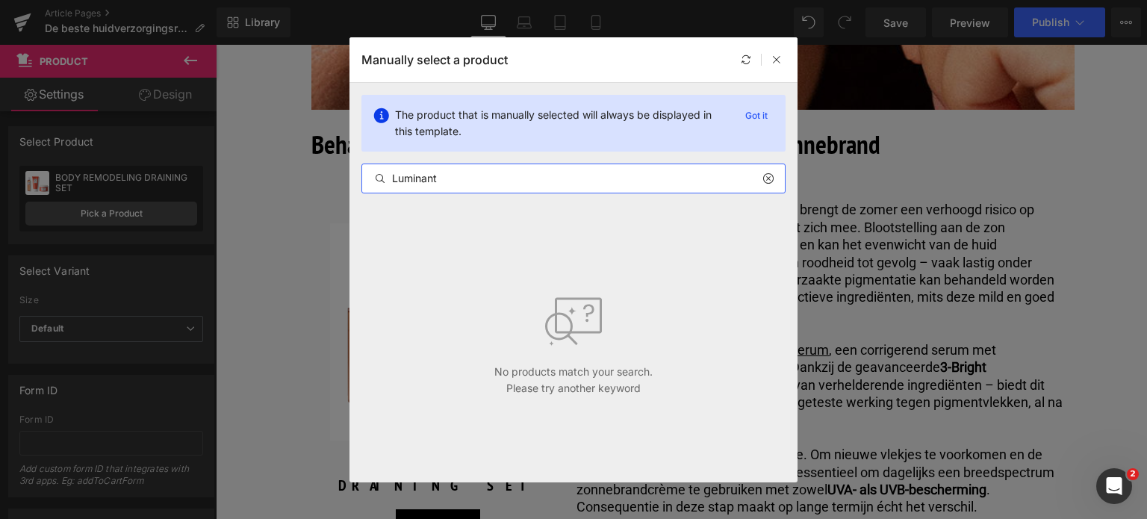
drag, startPoint x: 468, startPoint y: 173, endPoint x: 306, endPoint y: 189, distance: 162.8
click at [306, 189] on div "Manually select a product The product that is manually selected will always be …" at bounding box center [573, 259] width 1147 height 519
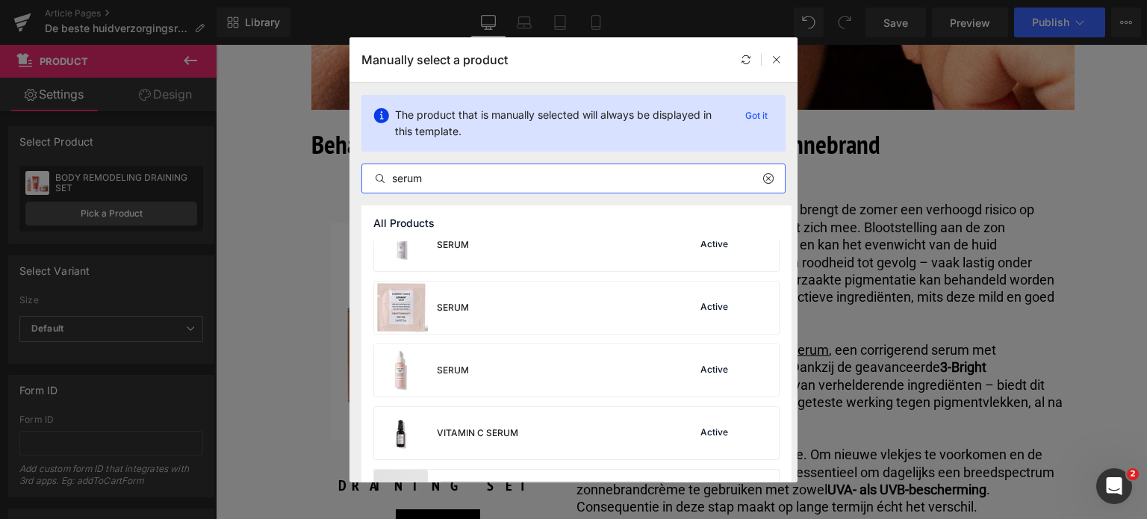
scroll to position [822, 0]
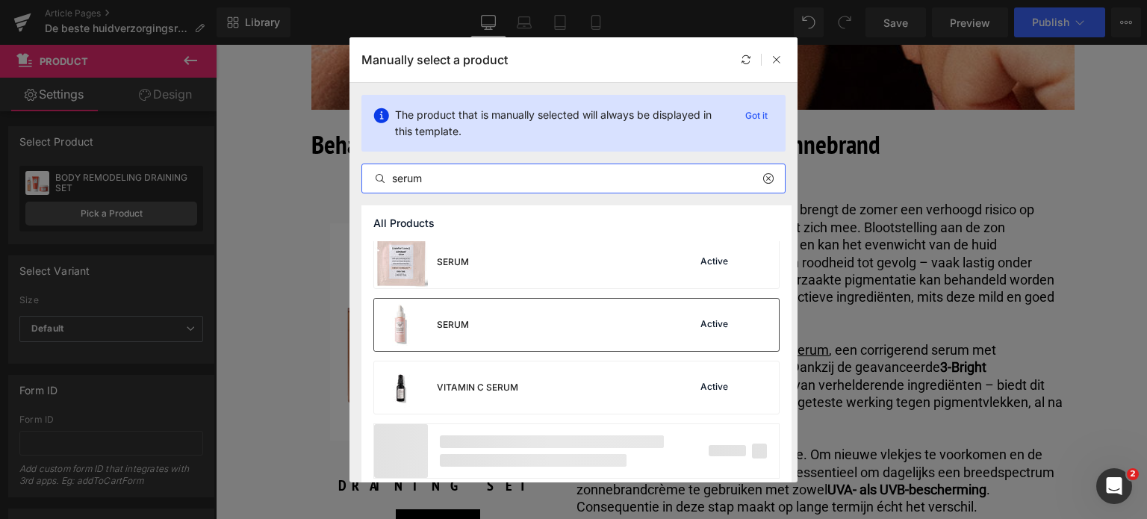
type input "serum"
click at [573, 322] on div "SERUM Active" at bounding box center [576, 325] width 405 height 52
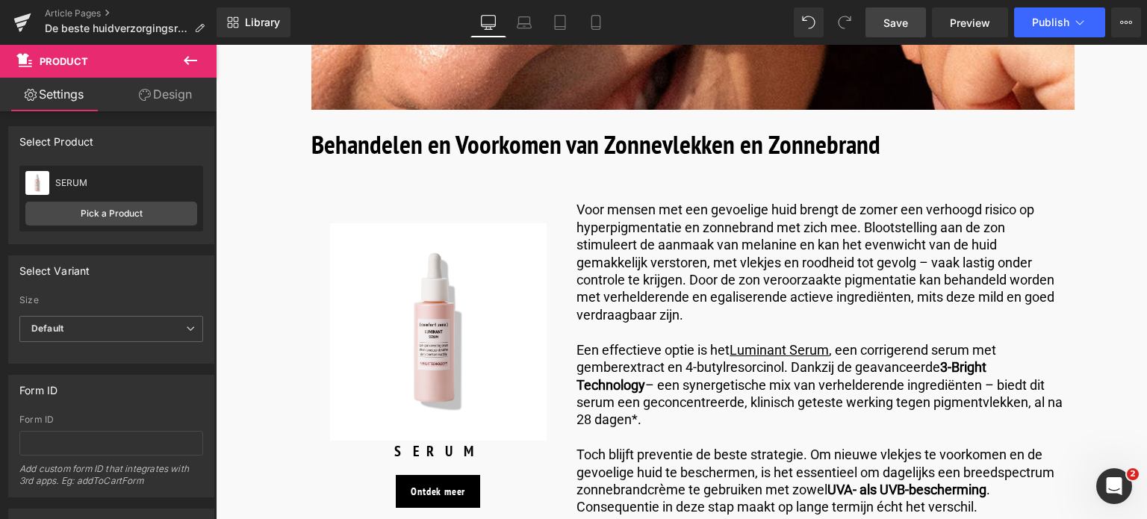
click at [894, 23] on span "Save" at bounding box center [896, 23] width 25 height 16
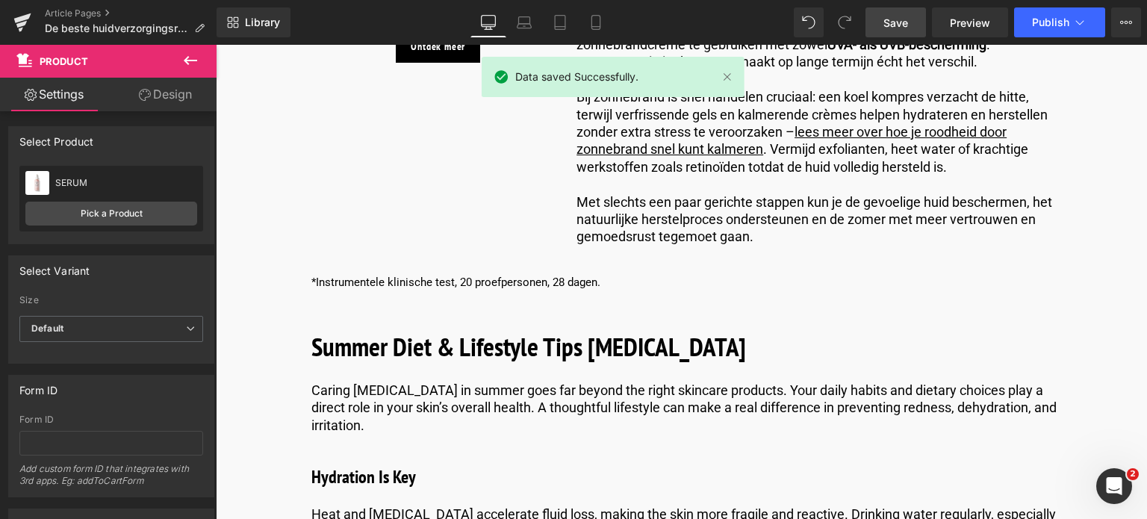
scroll to position [5144, 0]
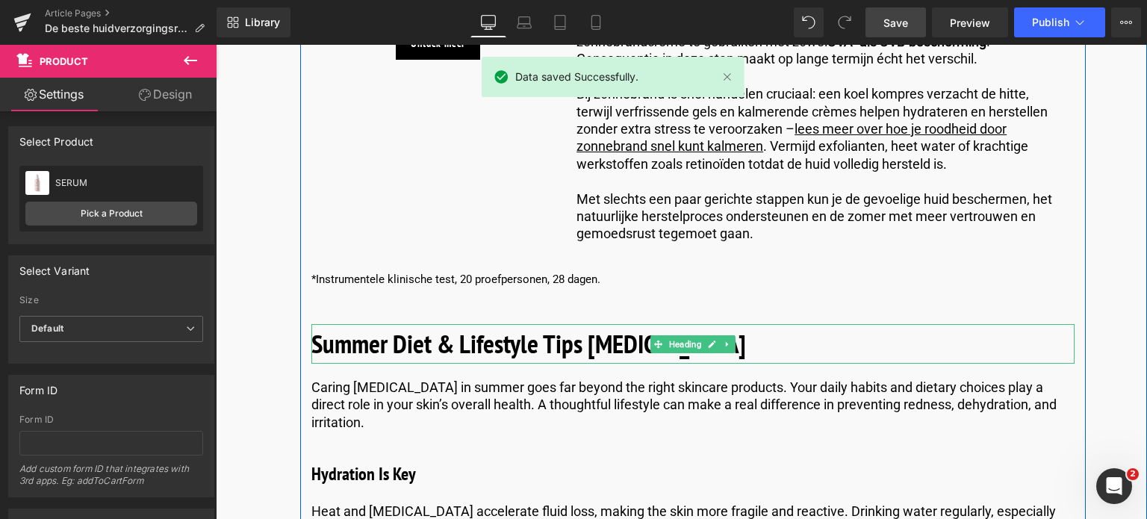
click at [777, 324] on h2 "Summer Diet & Lifestyle Tips [MEDICAL_DATA]" at bounding box center [692, 344] width 763 height 40
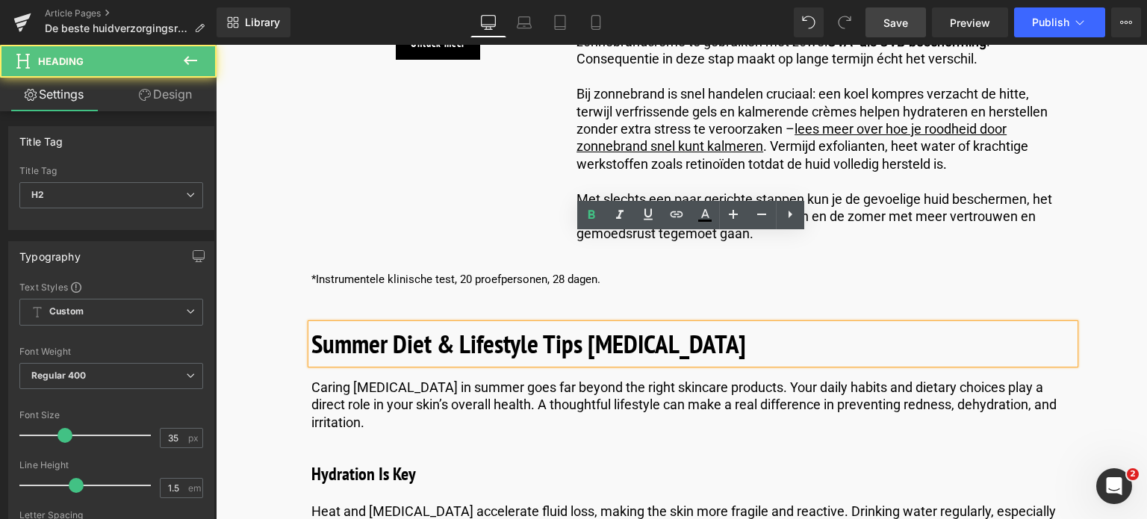
drag, startPoint x: 757, startPoint y: 258, endPoint x: 279, endPoint y: 261, distance: 478.0
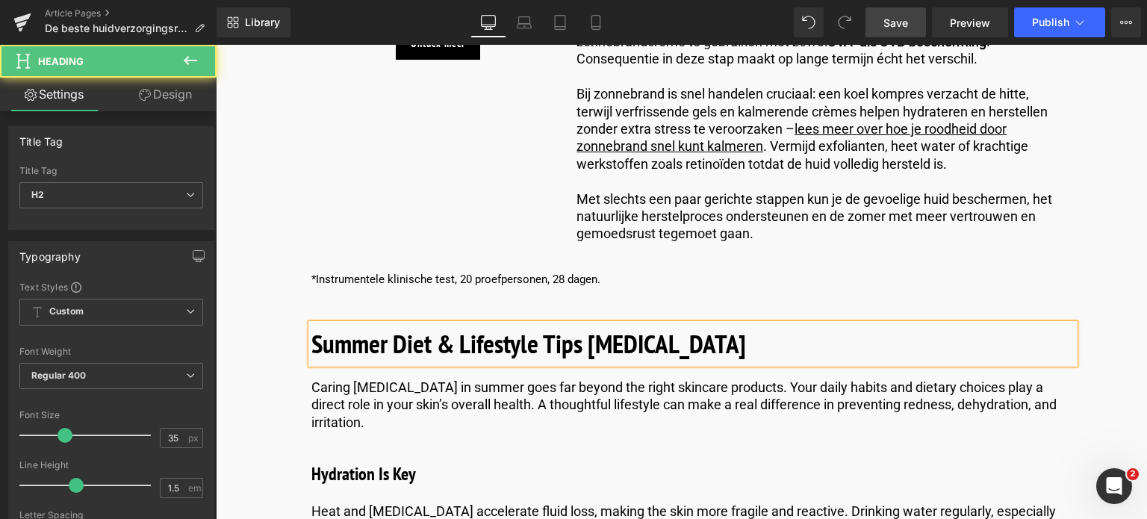
click at [777, 324] on h2 "Summer Diet & Lifestyle Tips [MEDICAL_DATA]" at bounding box center [692, 344] width 763 height 40
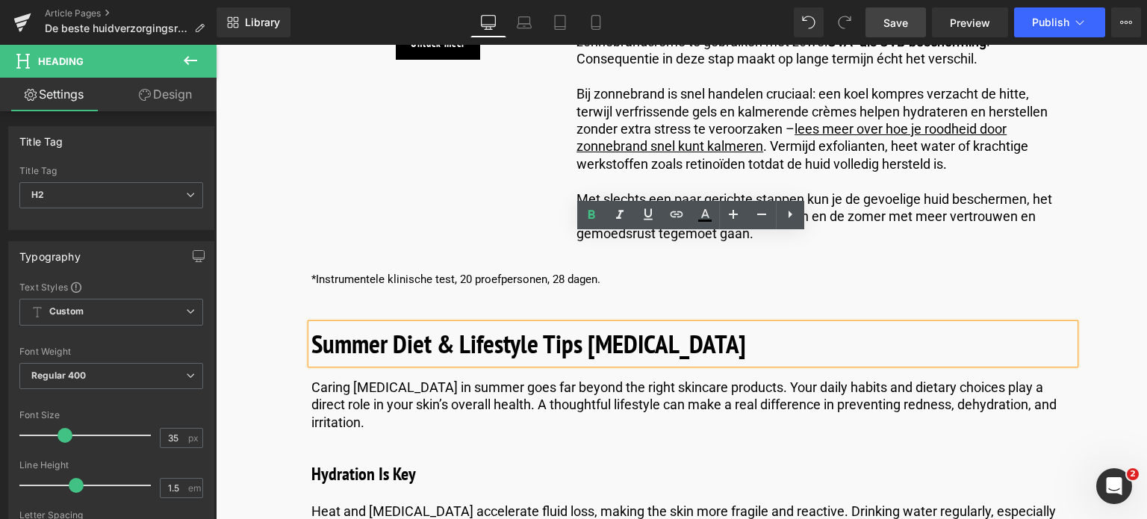
drag, startPoint x: 771, startPoint y: 255, endPoint x: 152, endPoint y: 267, distance: 619.3
paste div
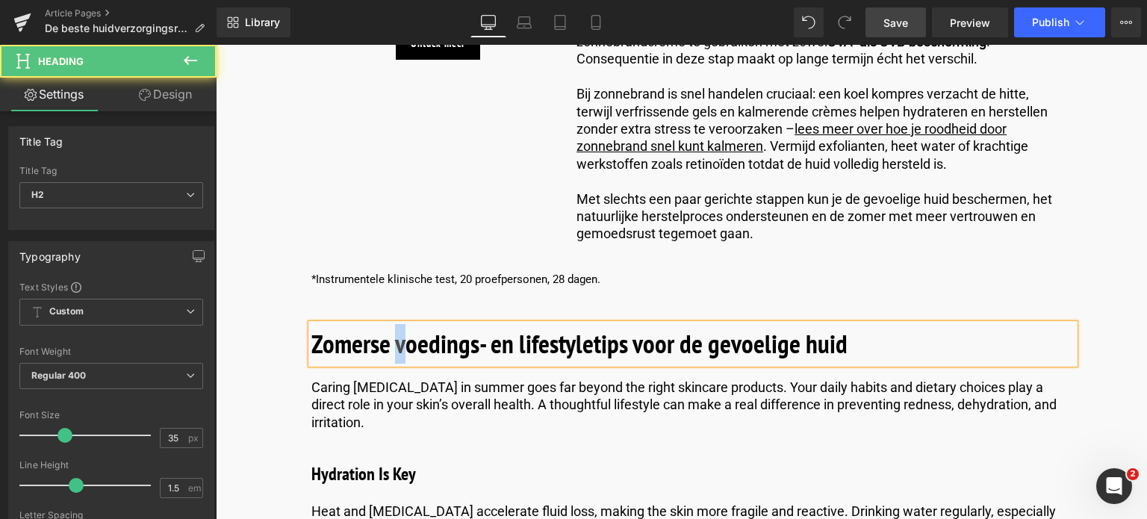
click at [397, 326] on b "Zomerse voedings- en lifestyle­tips voor de gevoelige huid" at bounding box center [579, 343] width 536 height 34
click at [518, 326] on b "Zomerse Voedings- en lifestyle­tips voor de gevoelige huid" at bounding box center [580, 343] width 538 height 34
click at [712, 326] on b "Zomerse Voedings- en Lifestyle­tips voor de gevoelige huid" at bounding box center [582, 343] width 542 height 34
click at [810, 326] on b "Zomerse Voedings- en Lifestyle­tips voor de Gevoelige huid" at bounding box center [583, 343] width 544 height 34
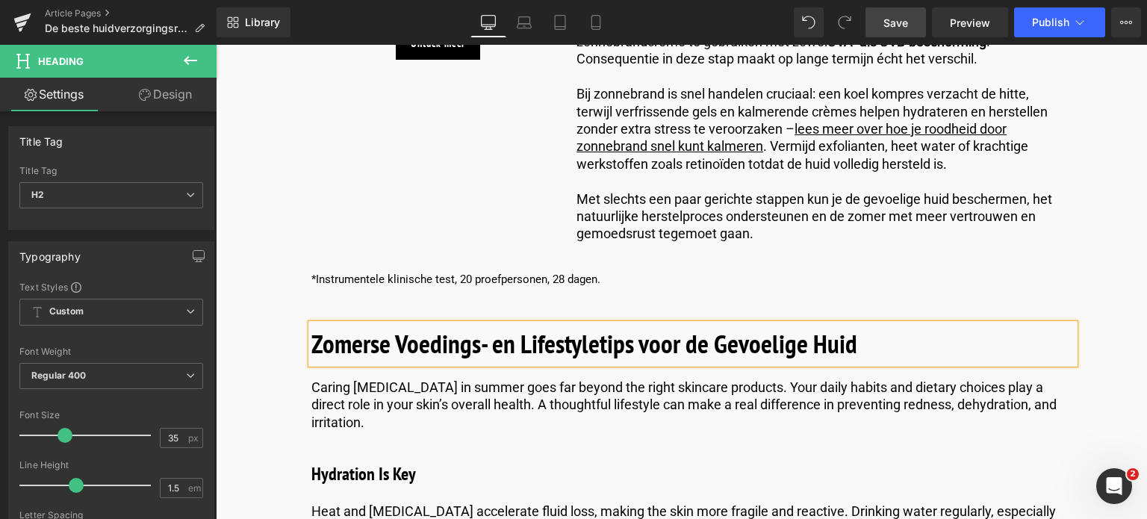
drag, startPoint x: 896, startPoint y: 19, endPoint x: 164, endPoint y: 194, distance: 753.2
click at [896, 19] on span "Save" at bounding box center [896, 23] width 25 height 16
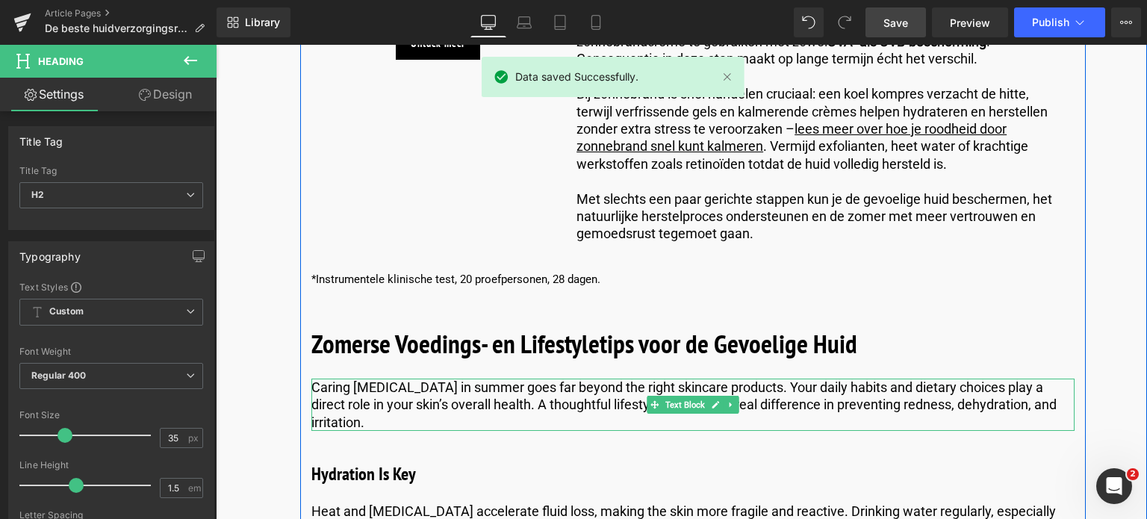
click at [378, 379] on p "Caring [MEDICAL_DATA] in summer goes far beyond the right skincare products. Yo…" at bounding box center [692, 405] width 763 height 52
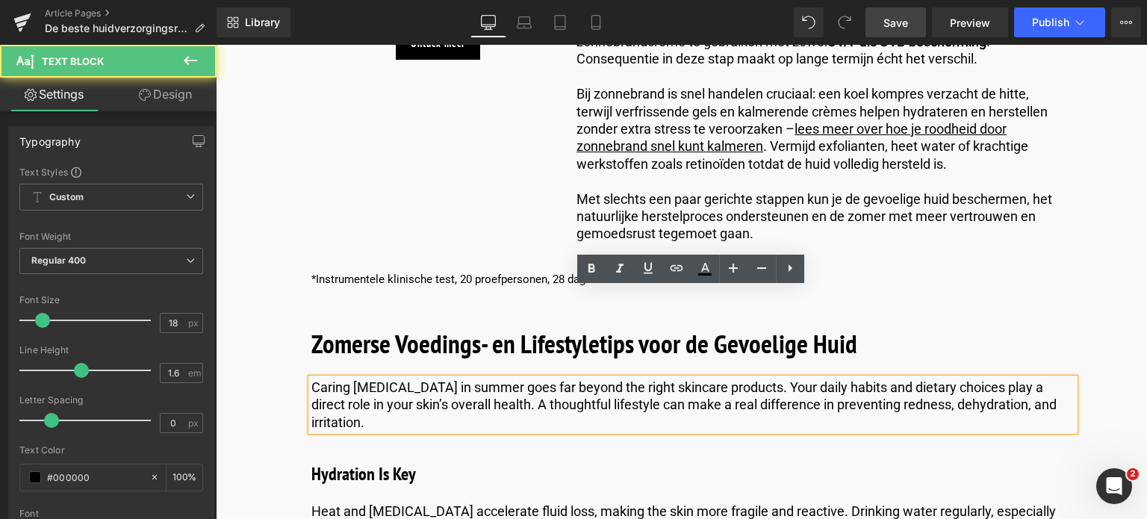
drag, startPoint x: 372, startPoint y: 332, endPoint x: 310, endPoint y: 305, distance: 67.3
click at [311, 379] on p "Caring [MEDICAL_DATA] in summer goes far beyond the right skincare products. Yo…" at bounding box center [692, 405] width 763 height 52
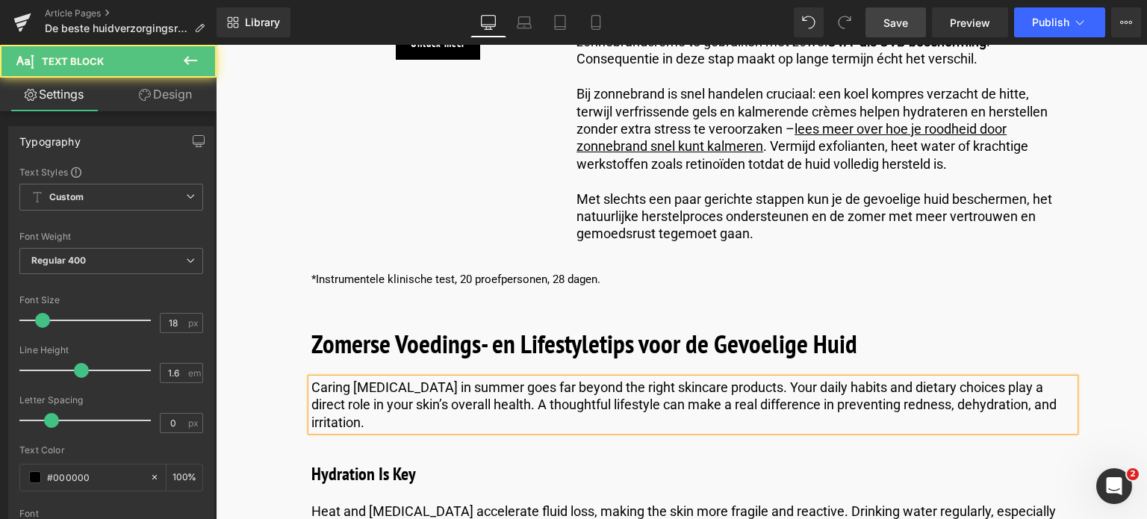
click at [421, 379] on div "Caring [MEDICAL_DATA] in summer goes far beyond the right skincare products. Yo…" at bounding box center [692, 405] width 763 height 52
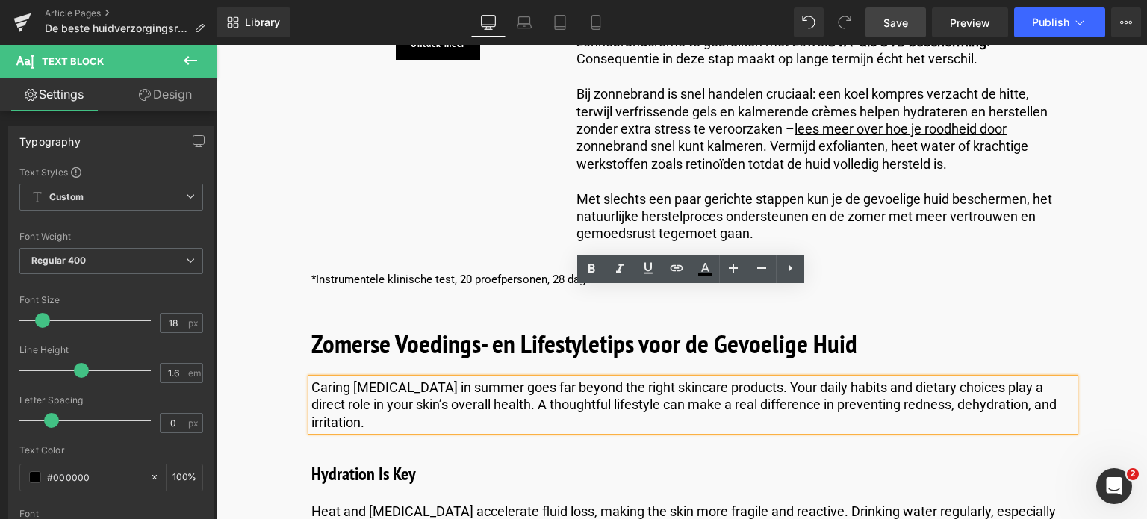
drag, startPoint x: 421, startPoint y: 343, endPoint x: 301, endPoint y: 305, distance: 126.1
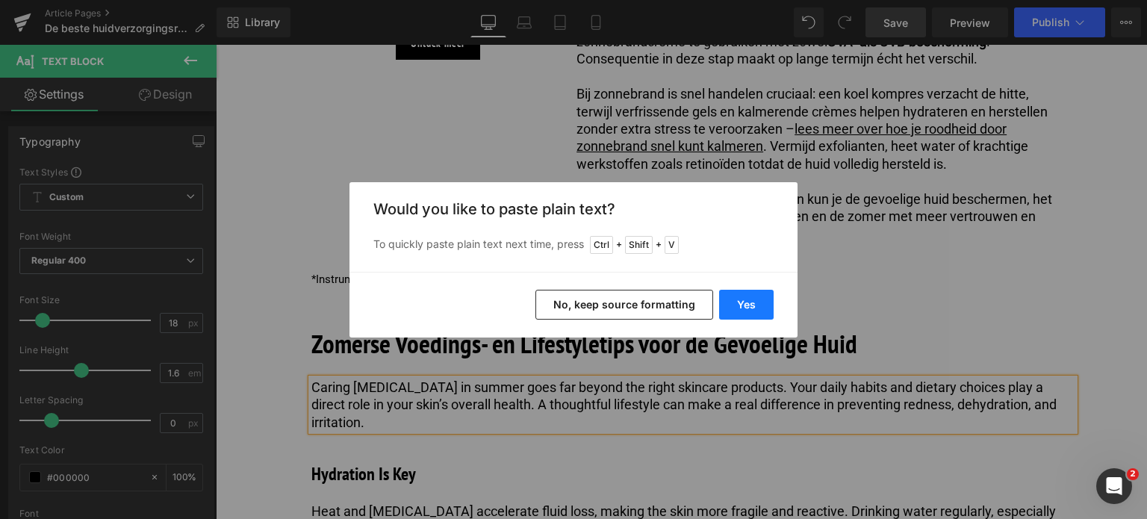
click at [744, 302] on button "Yes" at bounding box center [746, 305] width 55 height 30
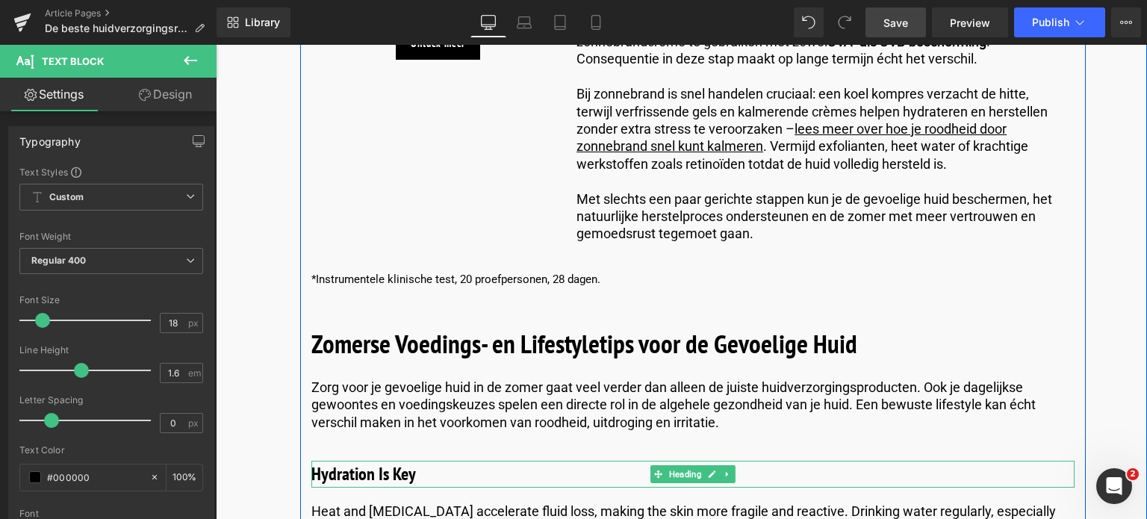
click at [409, 461] on h3 "Hydration Is Key" at bounding box center [692, 474] width 763 height 27
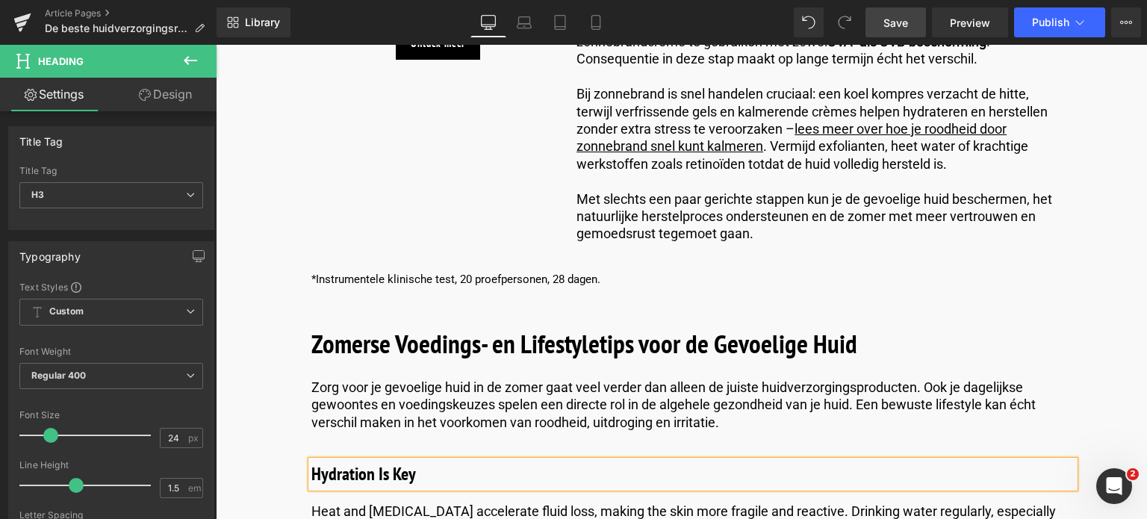
paste div
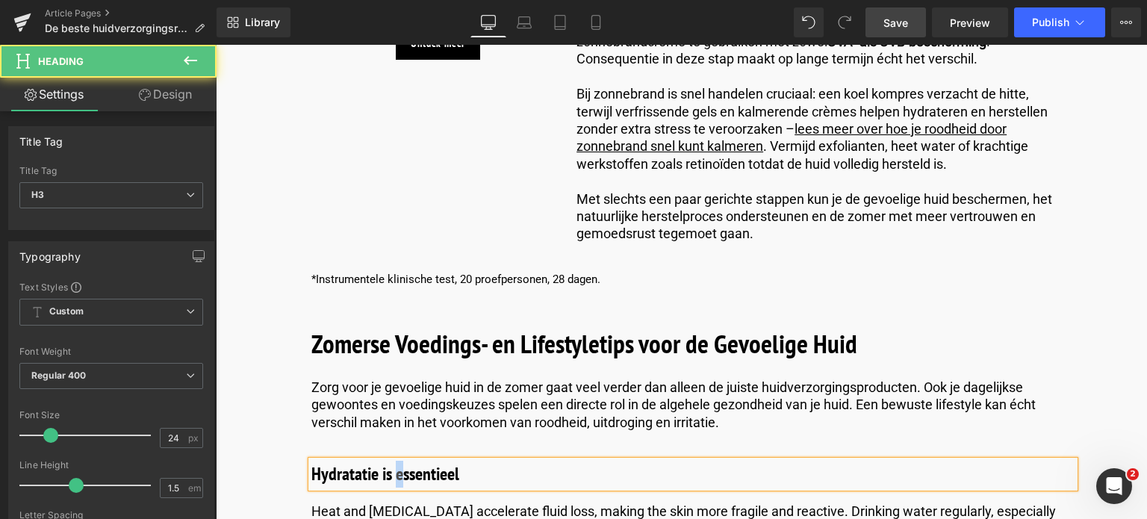
click at [396, 461] on h3 "Hydratatie is essentieel" at bounding box center [692, 474] width 763 height 27
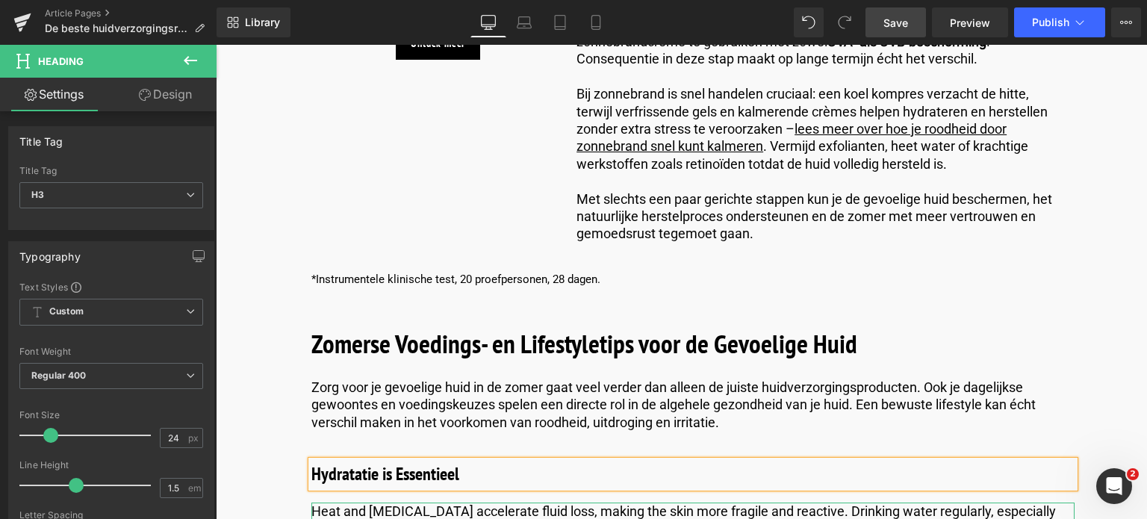
click at [499, 503] on p "Heat and [MEDICAL_DATA] accelerate fluid loss, making the skin more fragile and…" at bounding box center [692, 529] width 763 height 52
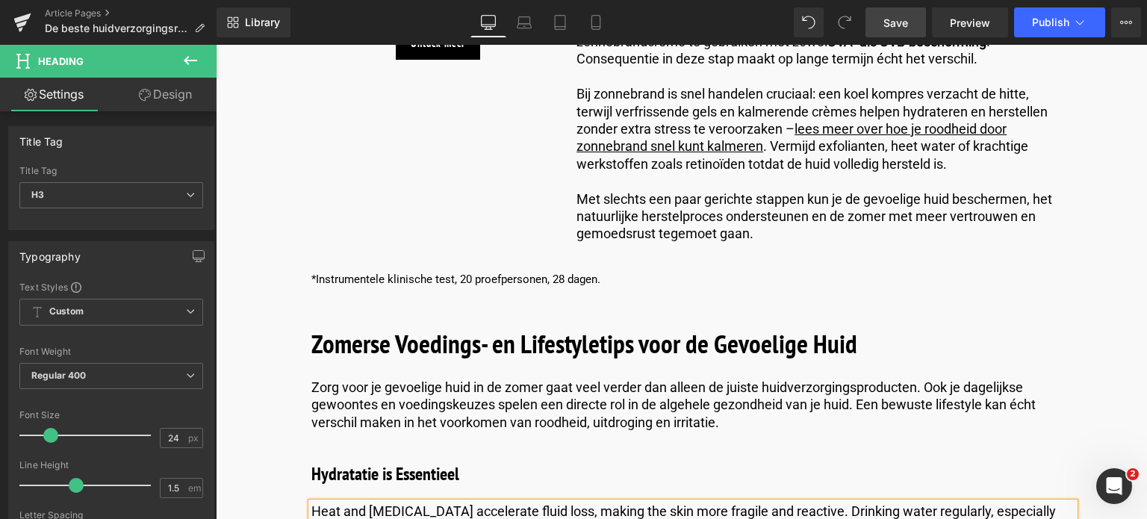
click at [494, 503] on p "Heat and [MEDICAL_DATA] accelerate fluid loss, making the skin more fragile and…" at bounding box center [692, 529] width 763 height 52
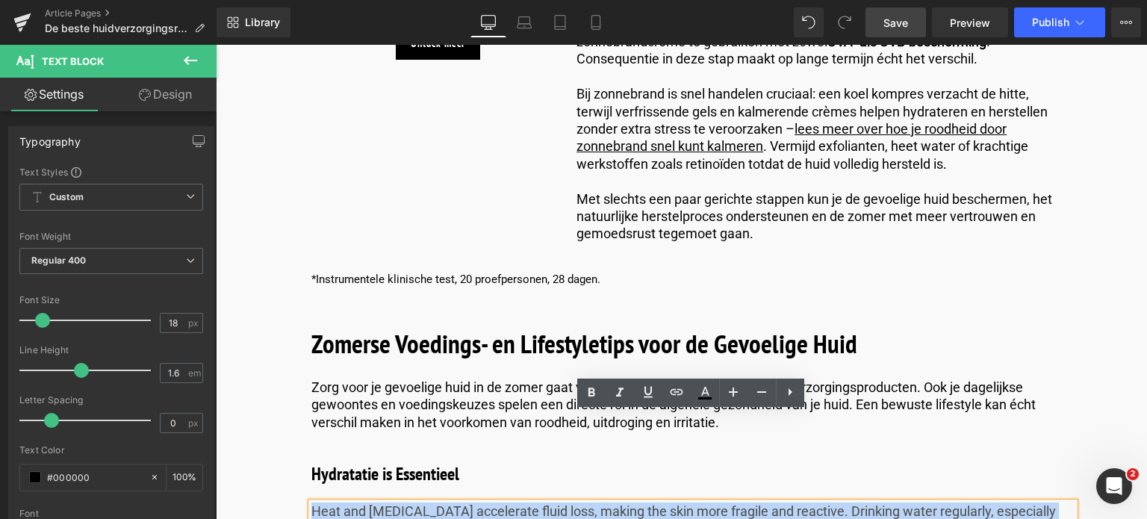
drag, startPoint x: 480, startPoint y: 459, endPoint x: 310, endPoint y: 420, distance: 174.7
click at [311, 503] on p "Heat and [MEDICAL_DATA] accelerate fluid loss, making the skin more fragile and…" at bounding box center [692, 529] width 763 height 52
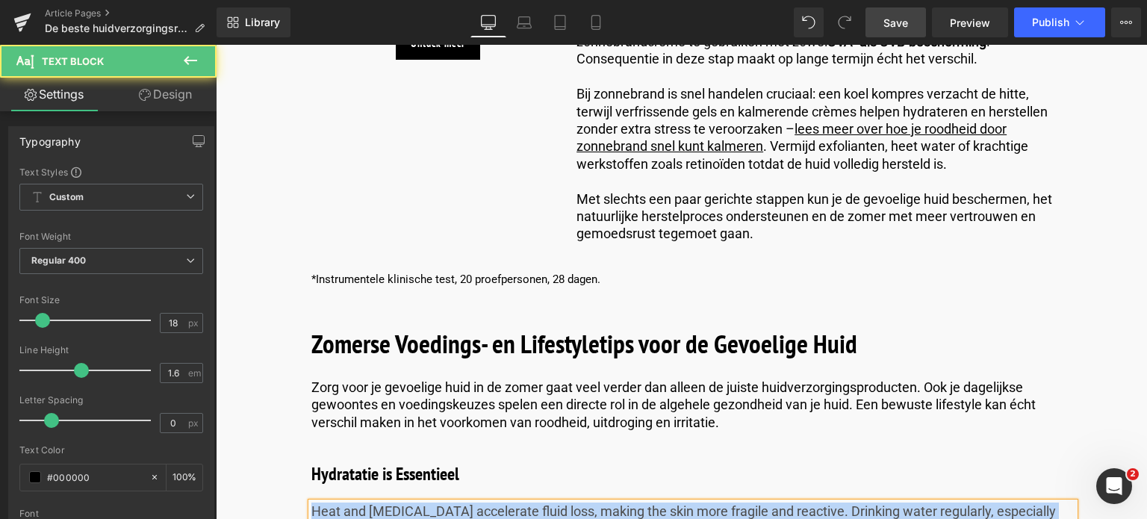
click at [511, 503] on p "Heat and [MEDICAL_DATA] accelerate fluid loss, making the skin more fragile and…" at bounding box center [692, 529] width 763 height 52
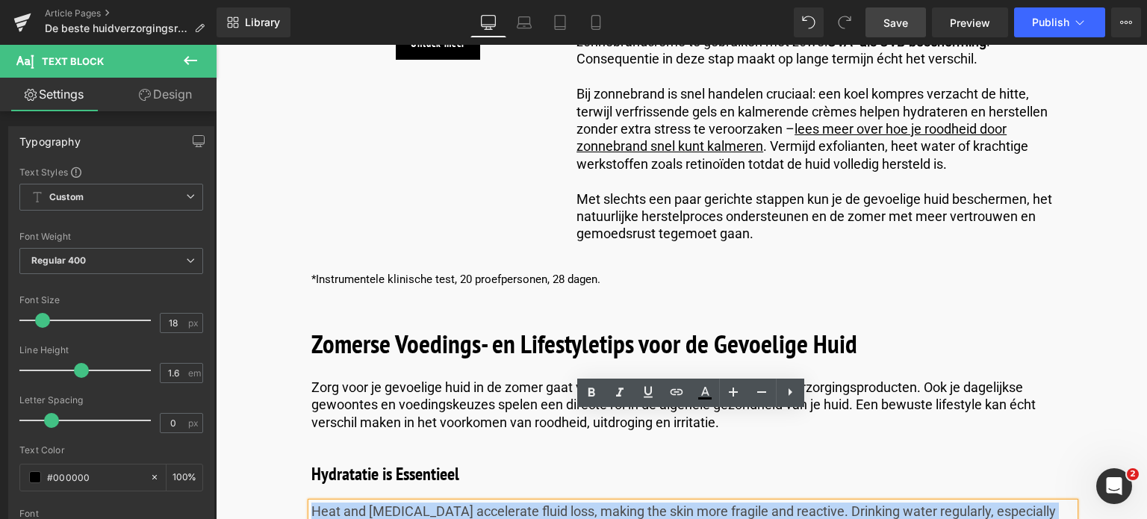
drag, startPoint x: 511, startPoint y: 462, endPoint x: 202, endPoint y: 409, distance: 313.6
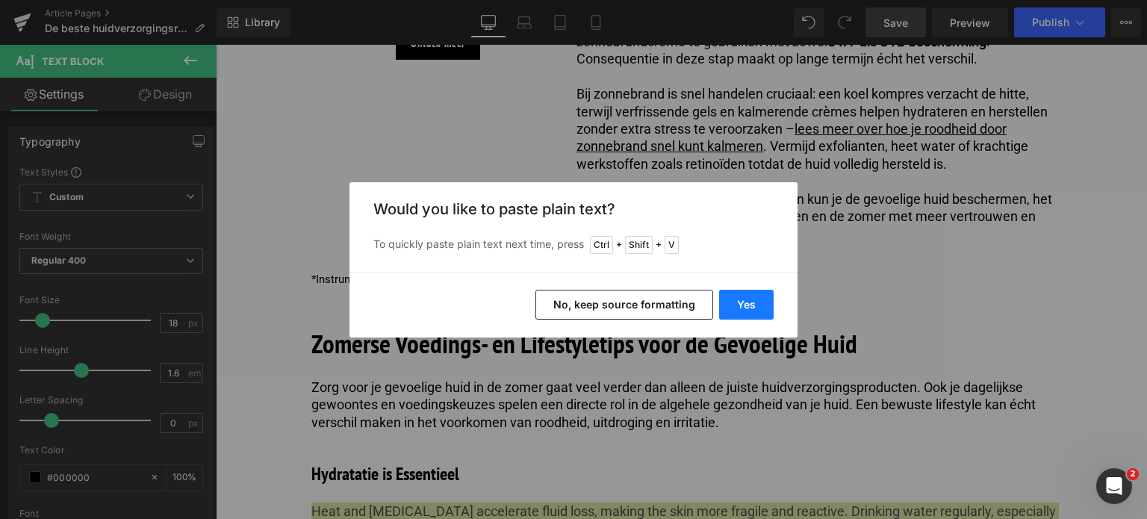
click at [744, 308] on button "Yes" at bounding box center [746, 305] width 55 height 30
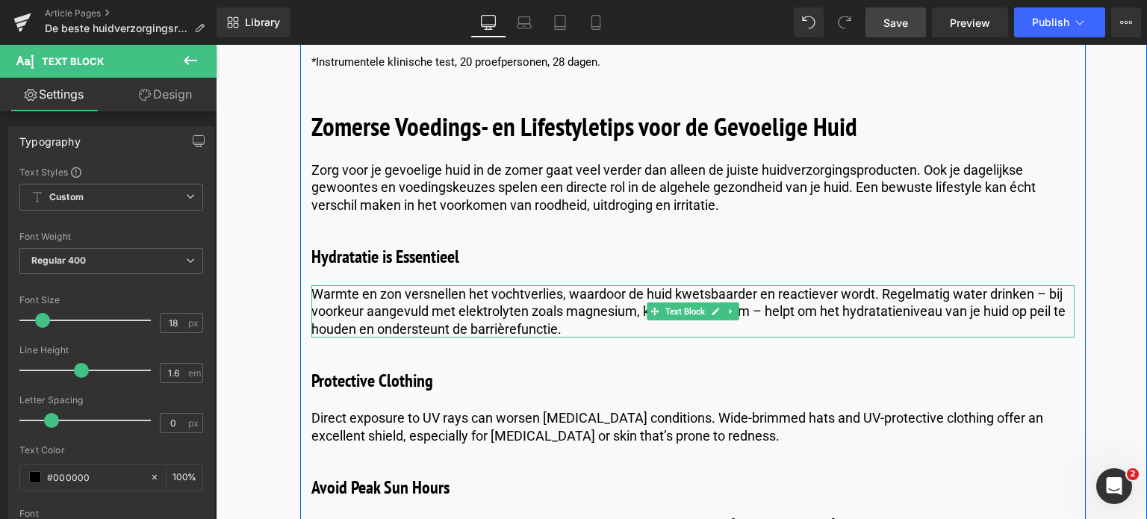
scroll to position [5368, 0]
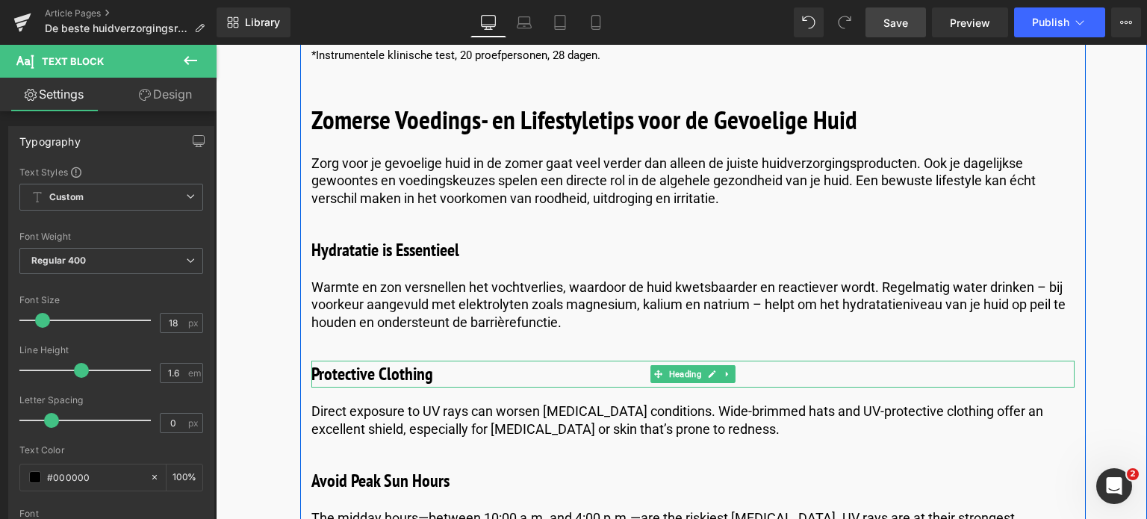
click at [455, 361] on h3 "Protective Clothing" at bounding box center [692, 374] width 763 height 27
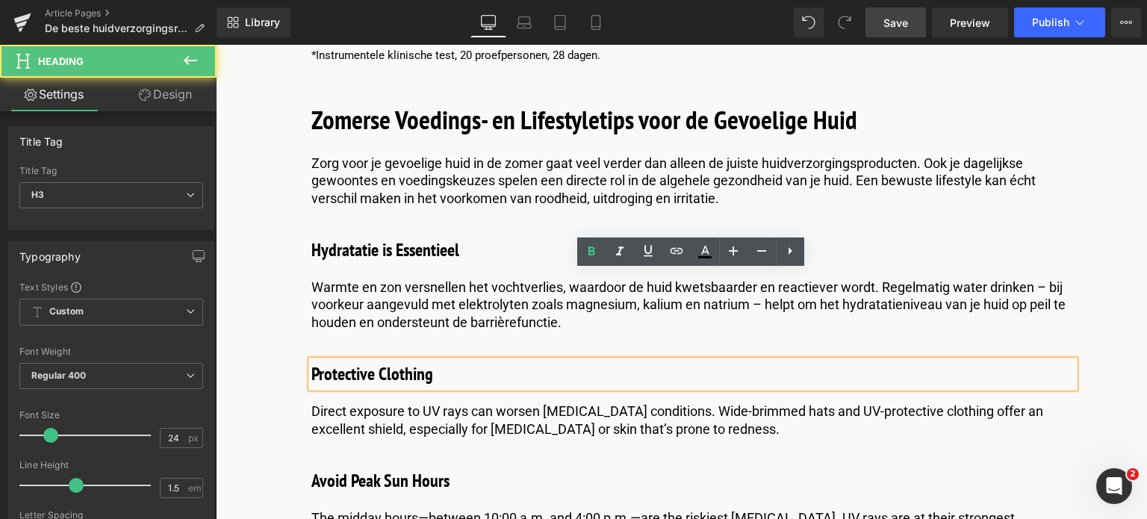
click at [438, 361] on h3 "Protective Clothing" at bounding box center [692, 374] width 763 height 27
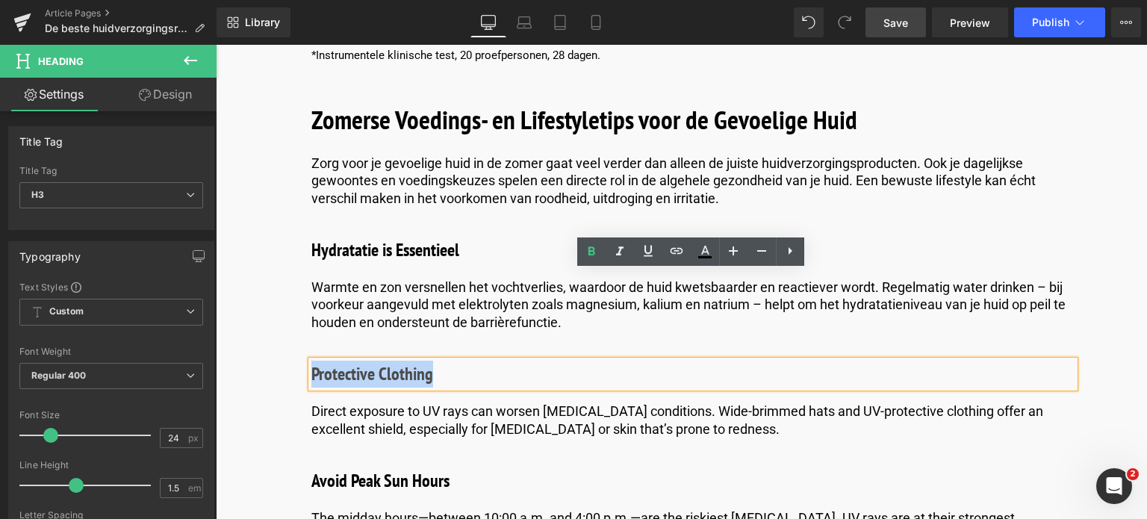
drag, startPoint x: 438, startPoint y: 291, endPoint x: 302, endPoint y: 291, distance: 135.9
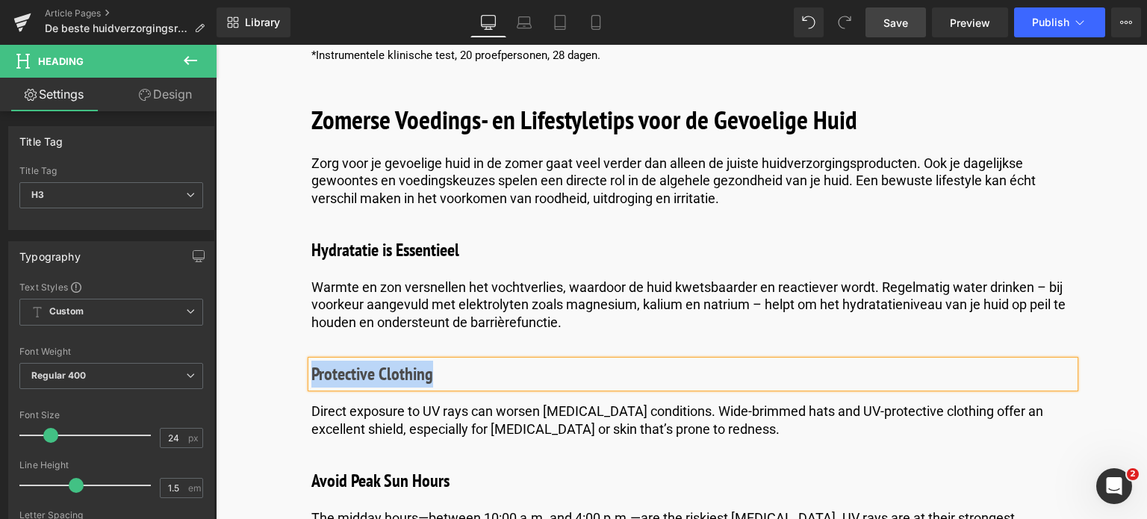
click at [444, 361] on h3 "Protective Clothing" at bounding box center [692, 374] width 763 height 27
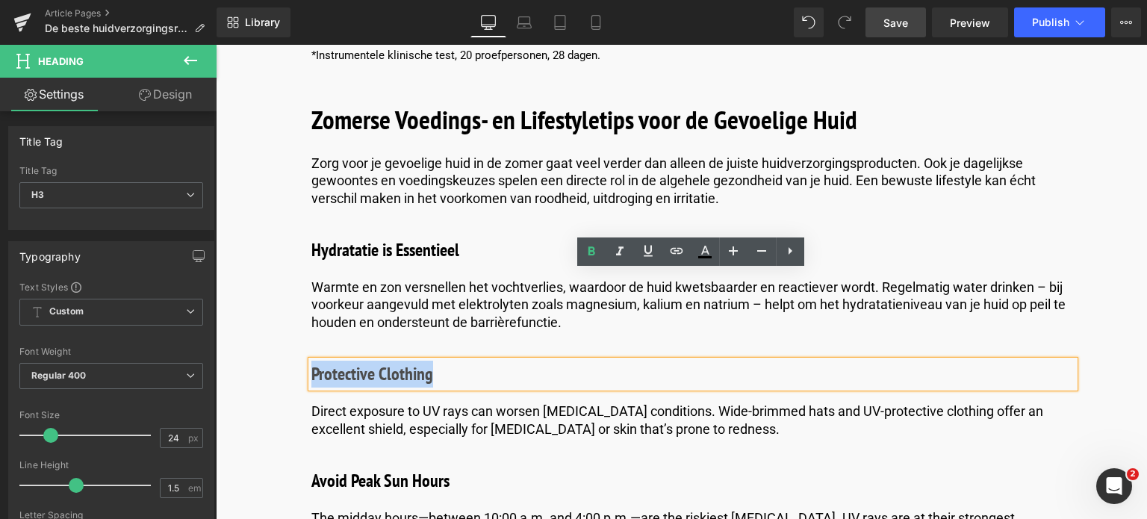
drag, startPoint x: 444, startPoint y: 287, endPoint x: 230, endPoint y: 268, distance: 214.4
paste div
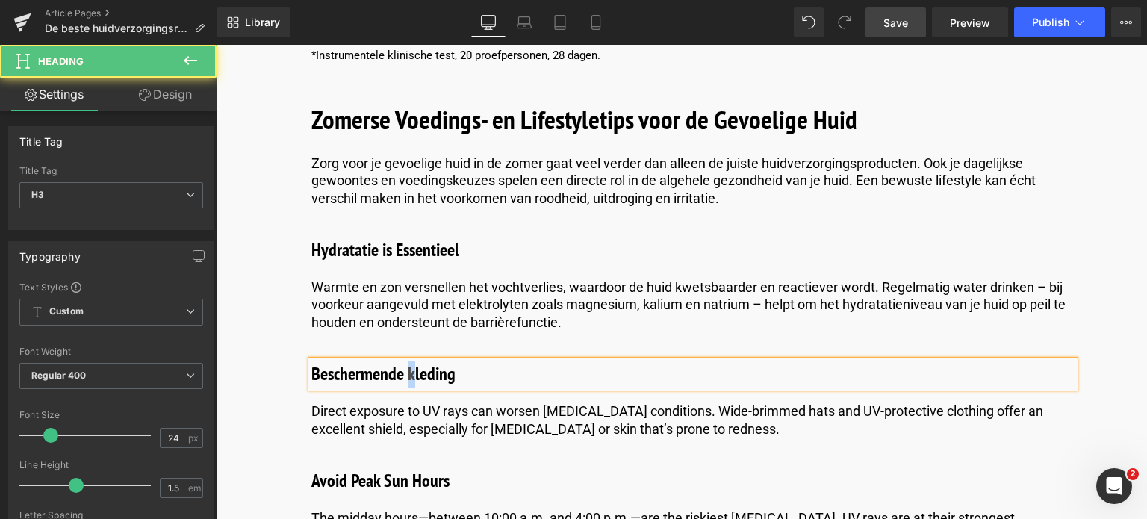
click at [408, 361] on h3 "Beschermende kleding" at bounding box center [692, 374] width 763 height 27
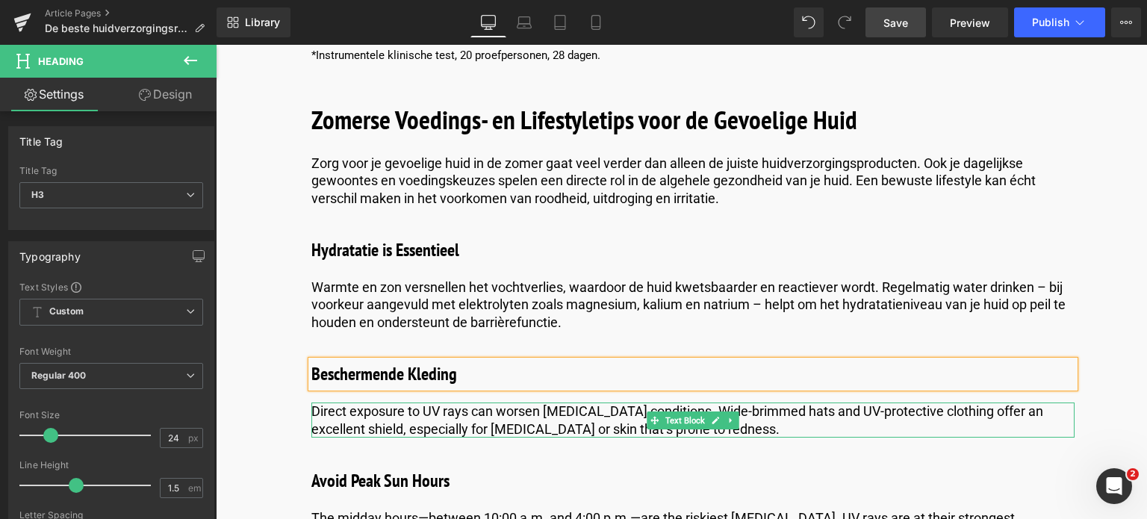
click at [781, 403] on p "Direct exposure to UV rays can worsen [MEDICAL_DATA] conditions. Wide-brimmed h…" at bounding box center [692, 420] width 763 height 35
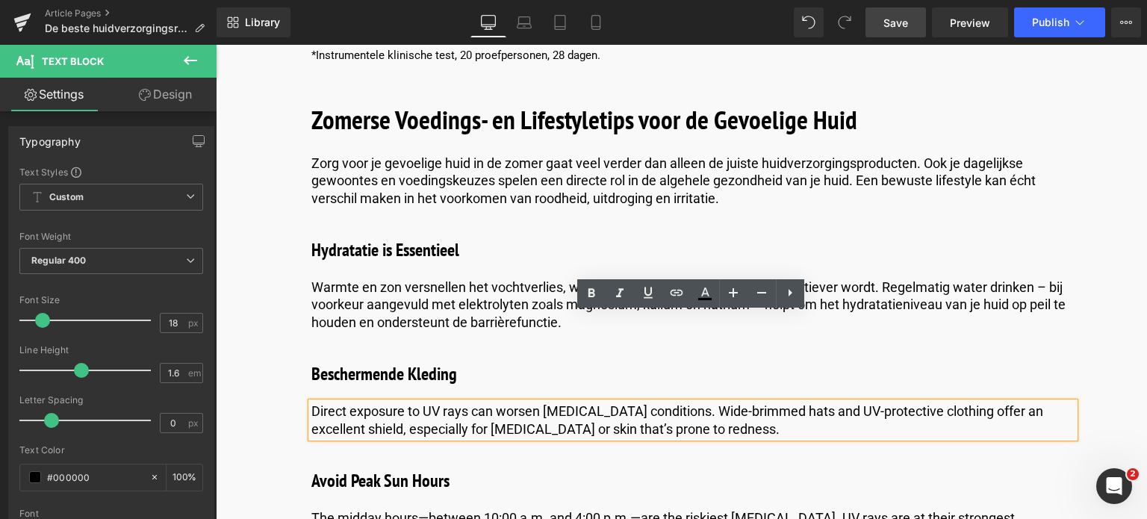
click at [744, 403] on p "Direct exposure to UV rays can worsen [MEDICAL_DATA] conditions. Wide-brimmed h…" at bounding box center [692, 420] width 763 height 35
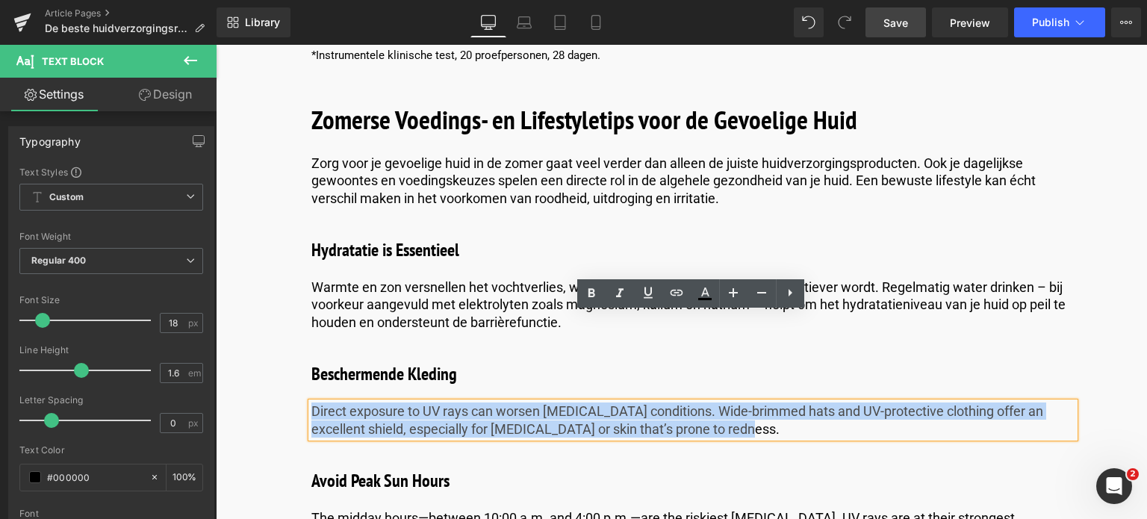
drag, startPoint x: 742, startPoint y: 343, endPoint x: 209, endPoint y: 270, distance: 538.2
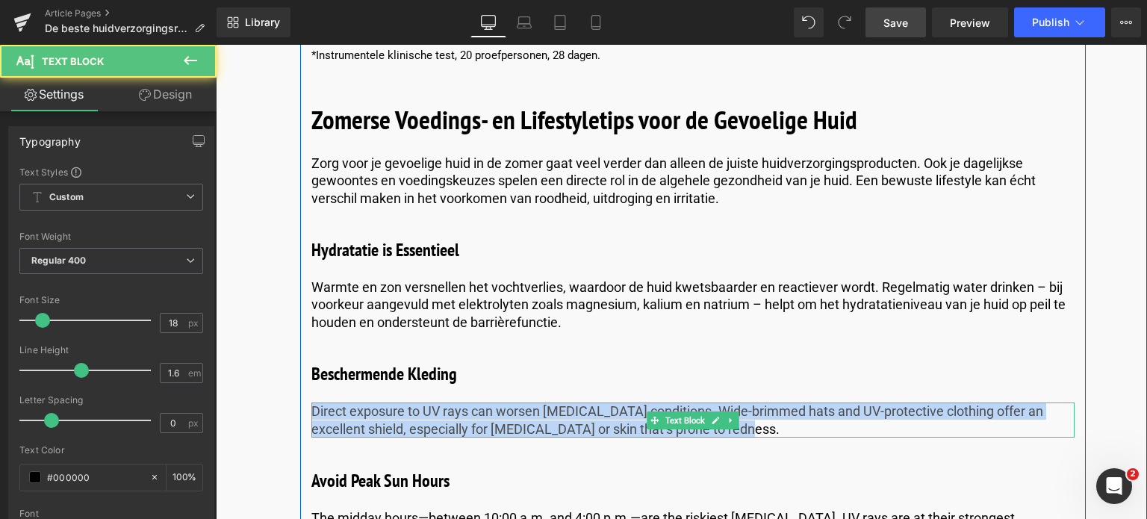
click at [761, 403] on p "Direct exposure to UV rays can worsen [MEDICAL_DATA] conditions. Wide-brimmed h…" at bounding box center [692, 420] width 763 height 35
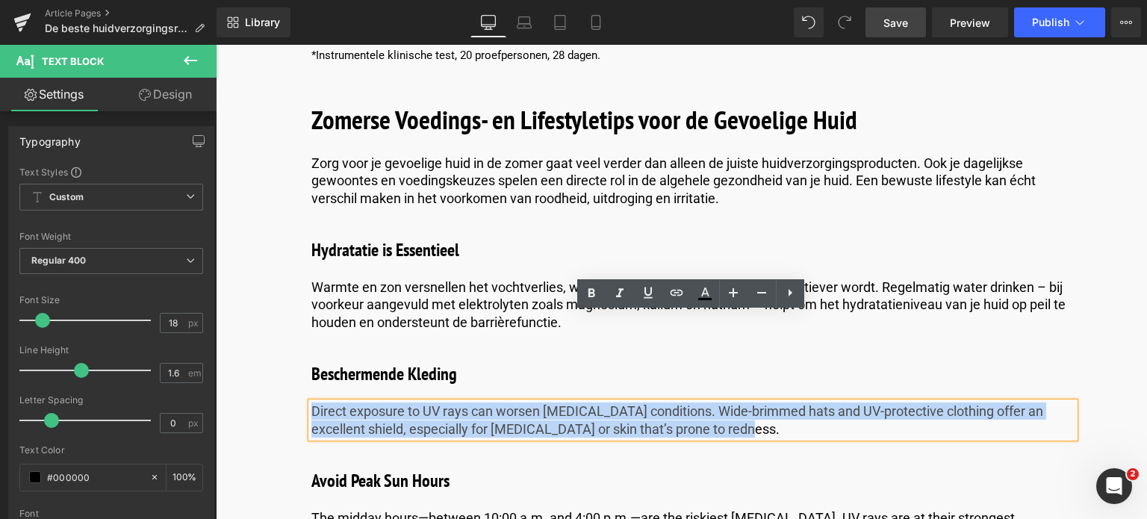
drag, startPoint x: 761, startPoint y: 340, endPoint x: 148, endPoint y: 294, distance: 614.9
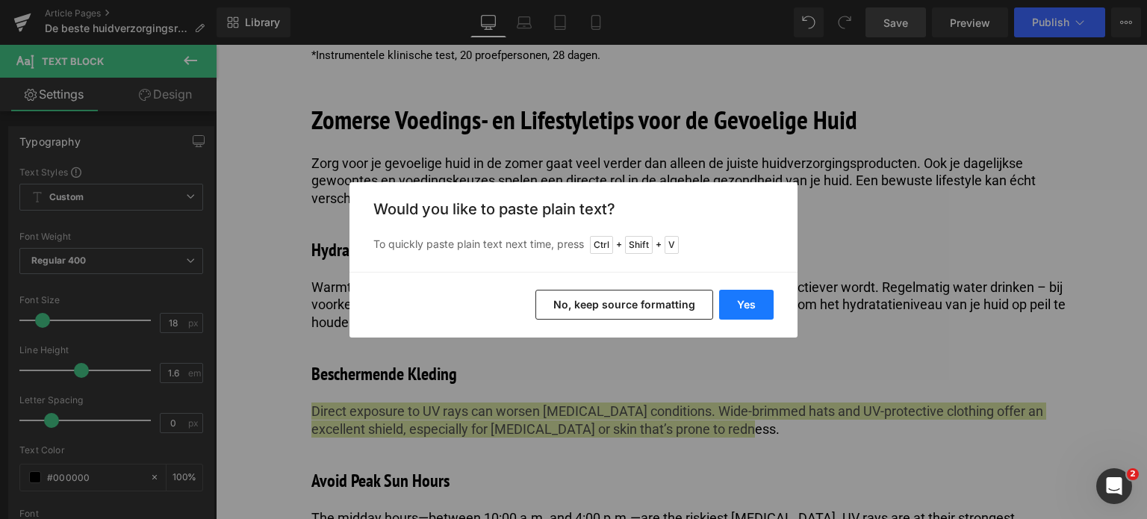
click at [751, 301] on button "Yes" at bounding box center [746, 305] width 55 height 30
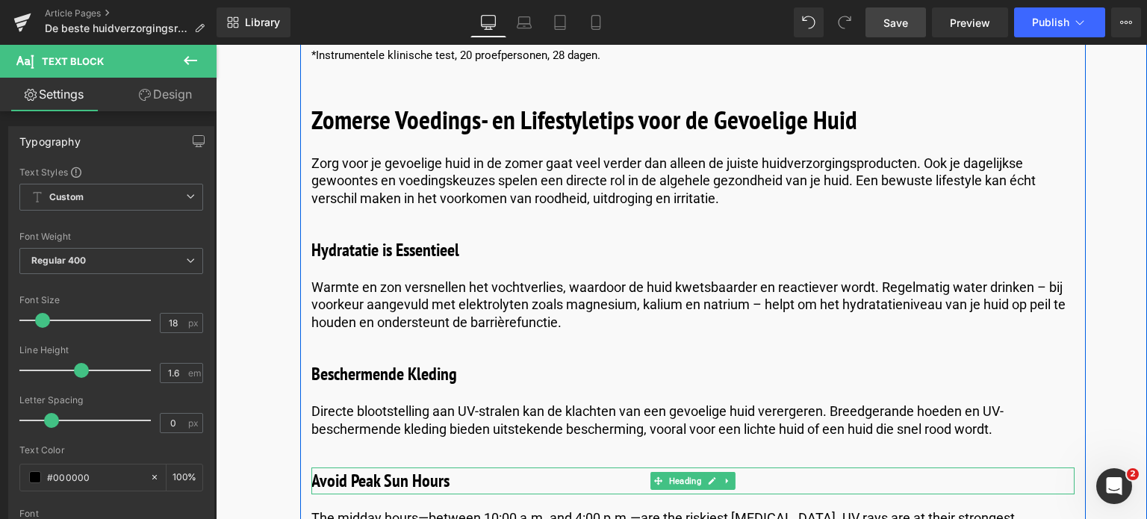
click at [478, 468] on h3 "Avoid Peak Sun Hours" at bounding box center [692, 481] width 763 height 27
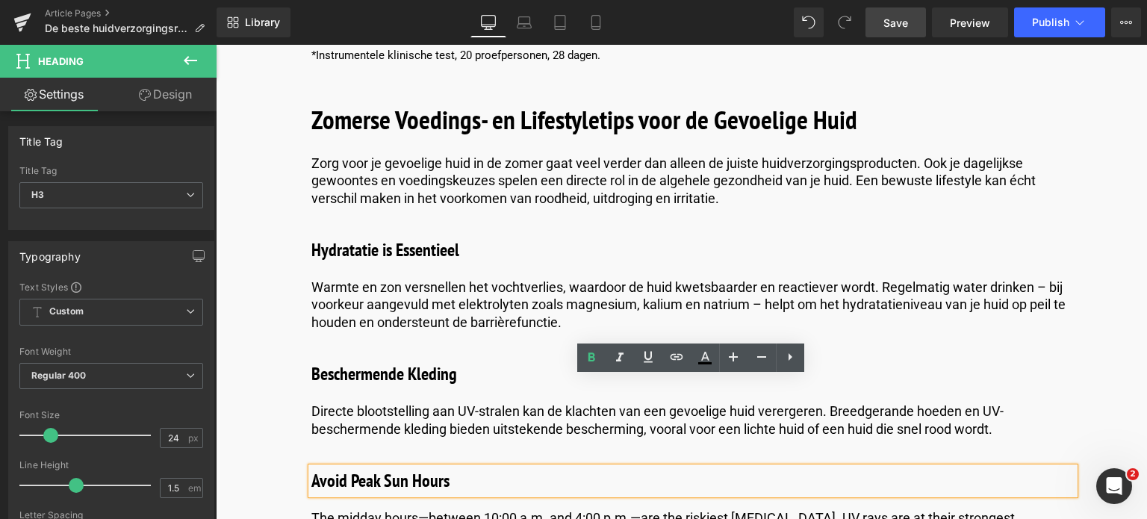
click at [450, 468] on h3 "Avoid Peak Sun Hours" at bounding box center [692, 481] width 763 height 27
drag, startPoint x: 450, startPoint y: 396, endPoint x: 297, endPoint y: 397, distance: 152.4
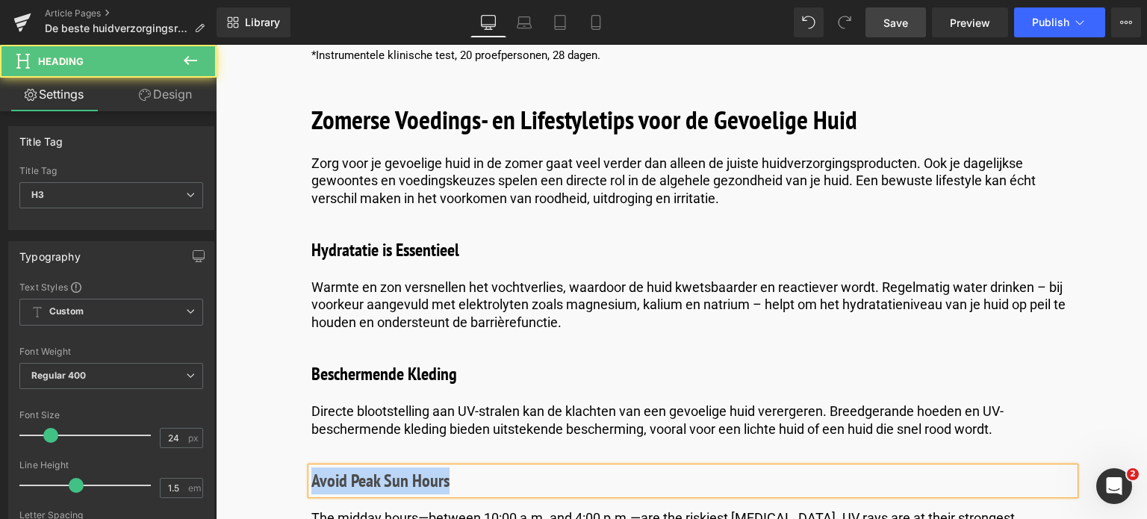
click at [442, 468] on h3 "Avoid Peak Sun Hours" at bounding box center [692, 481] width 763 height 27
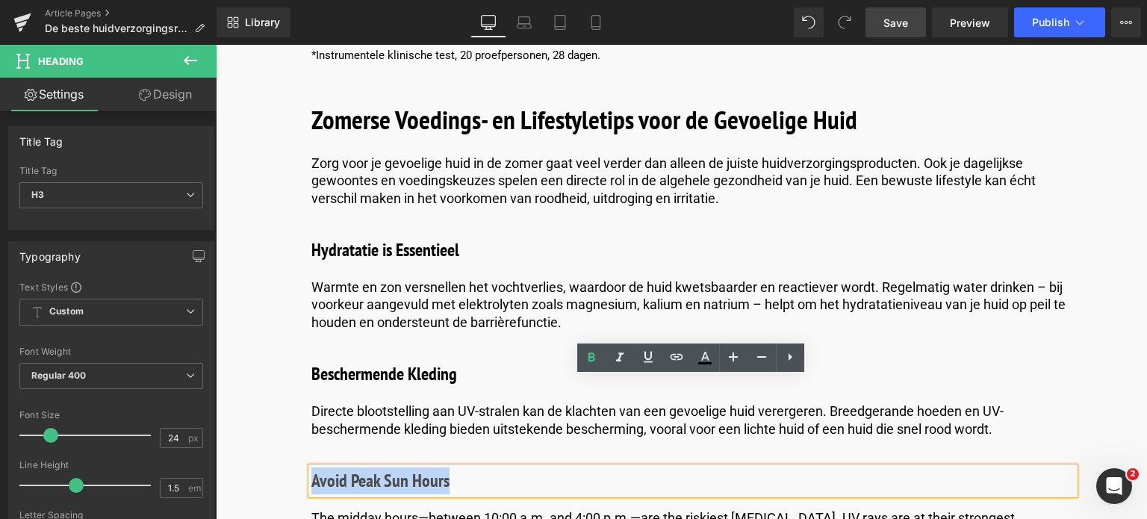
drag, startPoint x: 452, startPoint y: 388, endPoint x: 297, endPoint y: 393, distance: 154.7
paste div
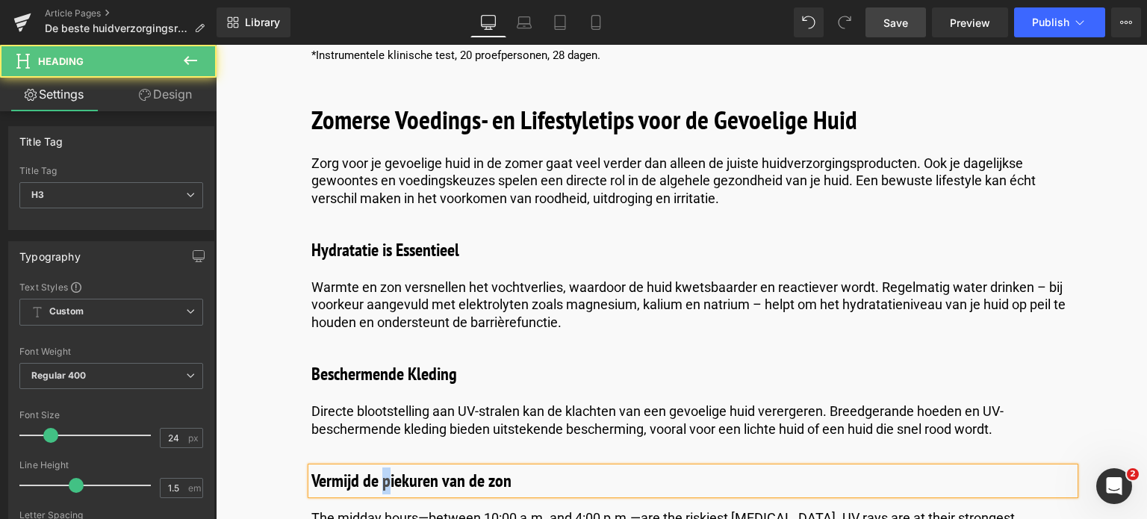
drag, startPoint x: 388, startPoint y: 393, endPoint x: 379, endPoint y: 392, distance: 8.2
click at [379, 468] on h3 "Vermijd de piekuren van de zon" at bounding box center [692, 481] width 763 height 27
drag, startPoint x: 493, startPoint y: 395, endPoint x: 484, endPoint y: 398, distance: 9.4
click at [484, 468] on h3 "Vermijd de Piekuren van de zon" at bounding box center [692, 481] width 763 height 27
click at [484, 468] on h3 "Vermijd de Piekuren van deZon" at bounding box center [692, 481] width 763 height 27
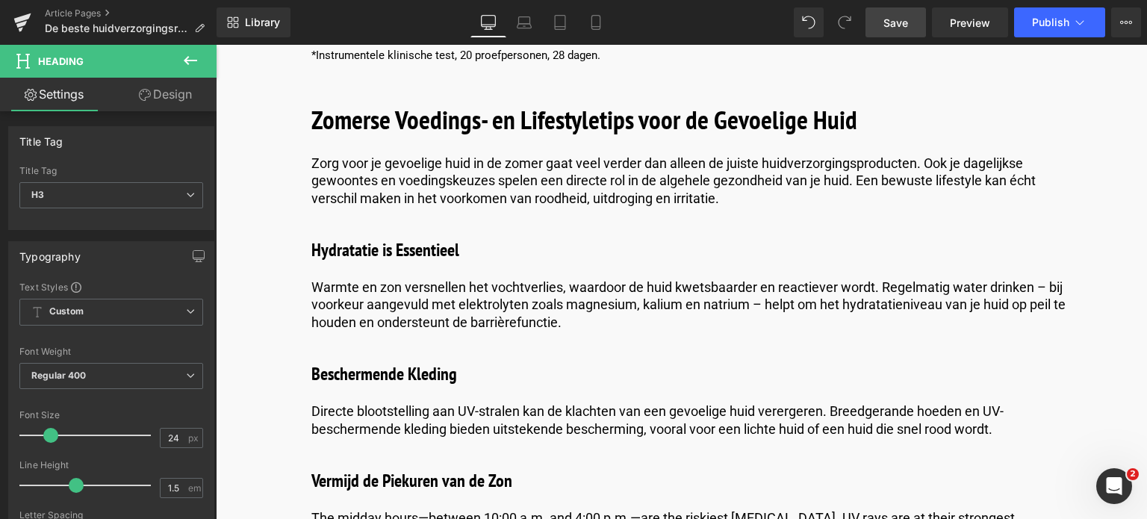
click at [581, 462] on div "Loading Product" at bounding box center [573, 460] width 81 height 16
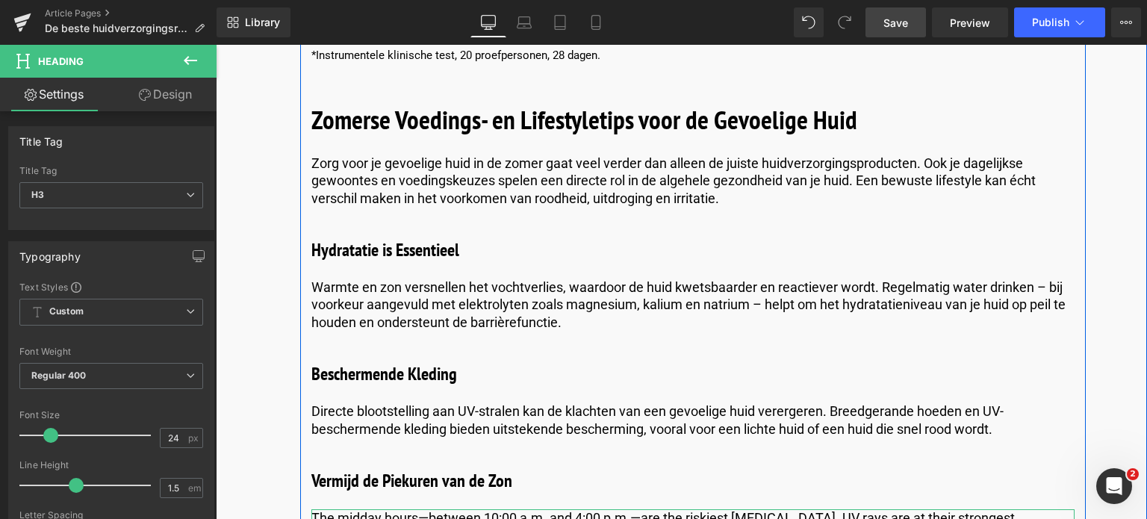
drag, startPoint x: 798, startPoint y: 512, endPoint x: 411, endPoint y: 462, distance: 390.1
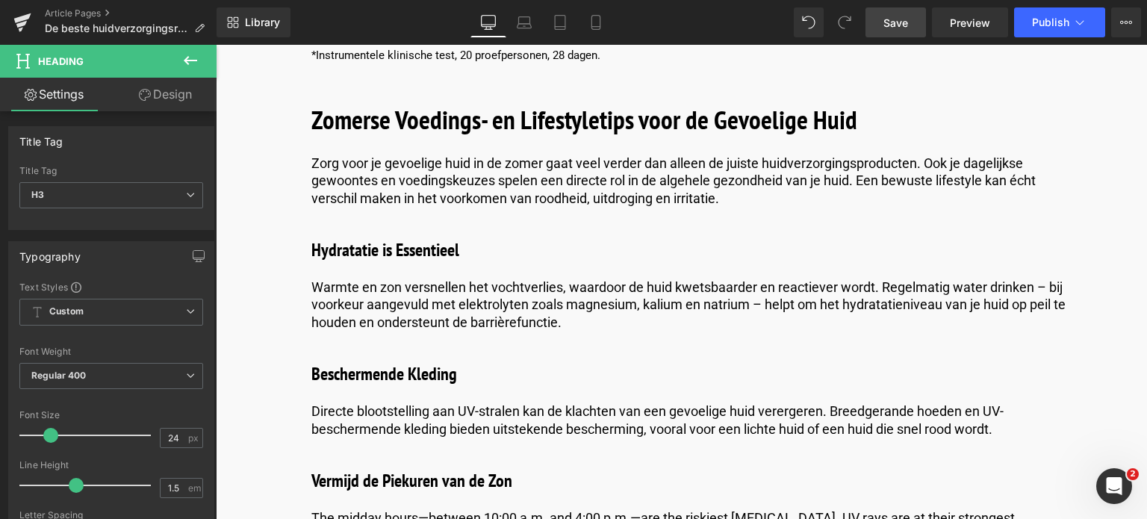
click at [595, 462] on div "Loading Product" at bounding box center [573, 460] width 81 height 16
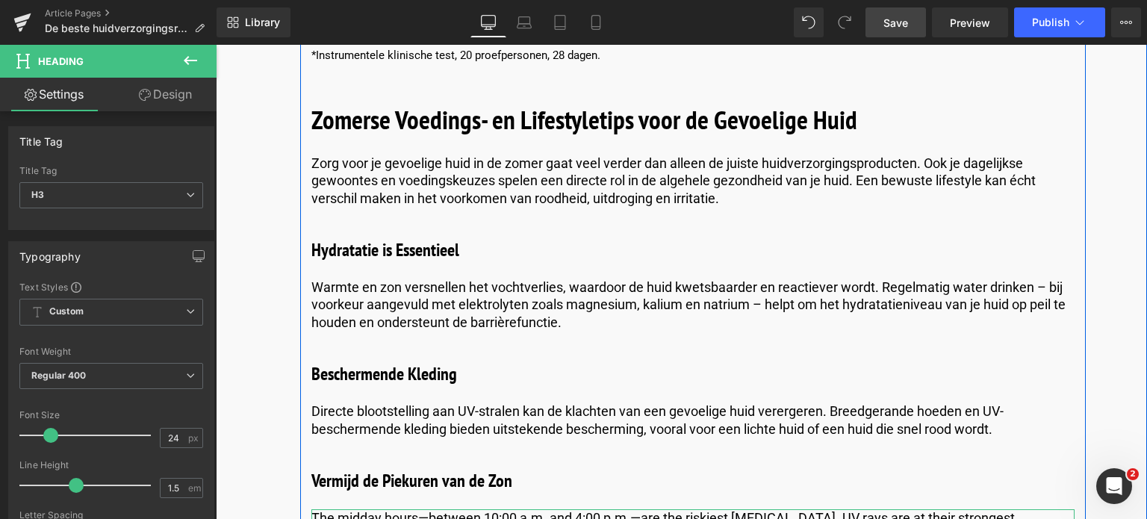
drag, startPoint x: 313, startPoint y: 426, endPoint x: 333, endPoint y: 441, distance: 25.1
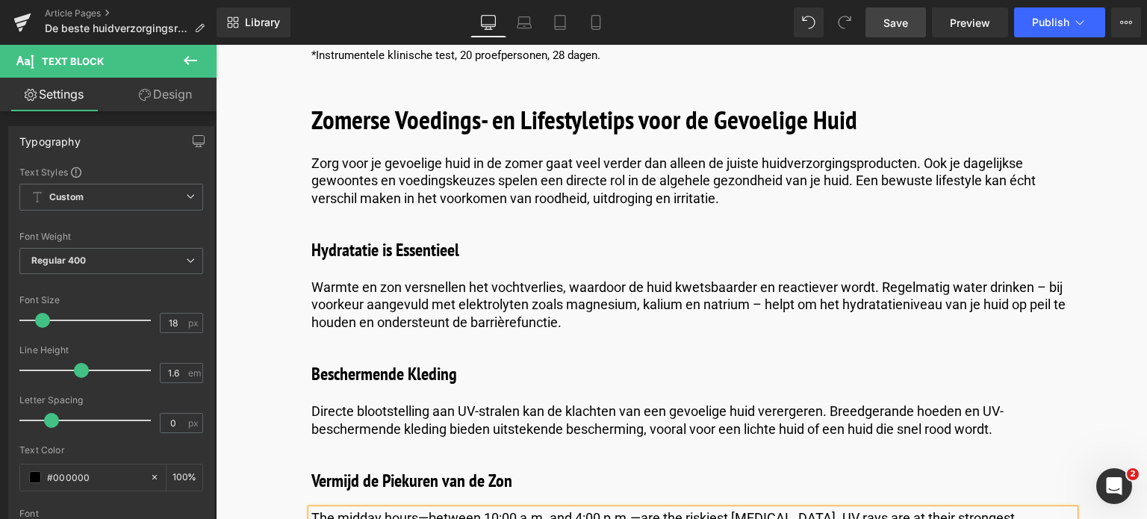
drag, startPoint x: 580, startPoint y: 468, endPoint x: 379, endPoint y: 441, distance: 201.9
click at [580, 468] on div "Loading Product" at bounding box center [573, 460] width 81 height 16
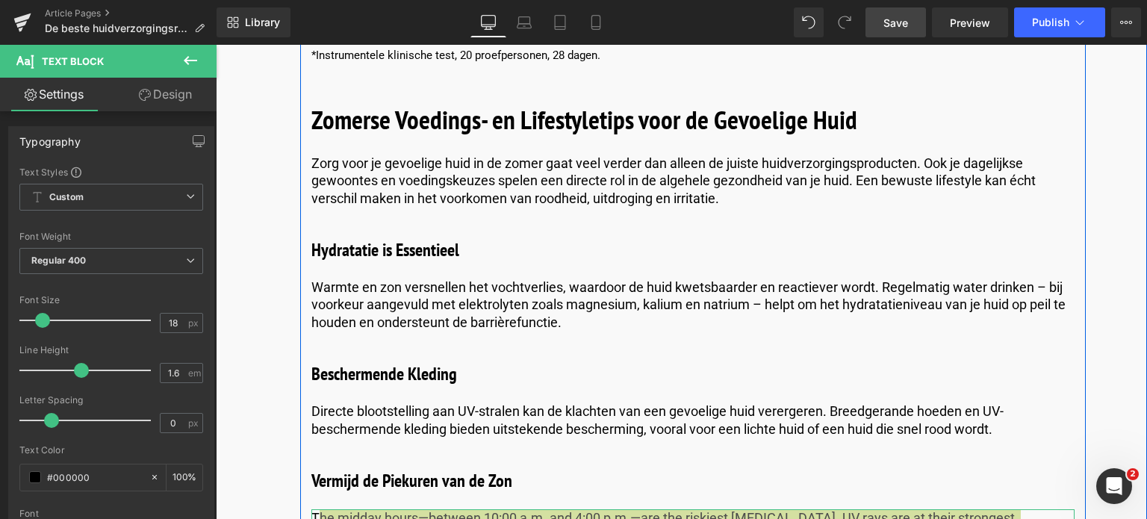
drag, startPoint x: 792, startPoint y: 512, endPoint x: 517, endPoint y: 460, distance: 279.6
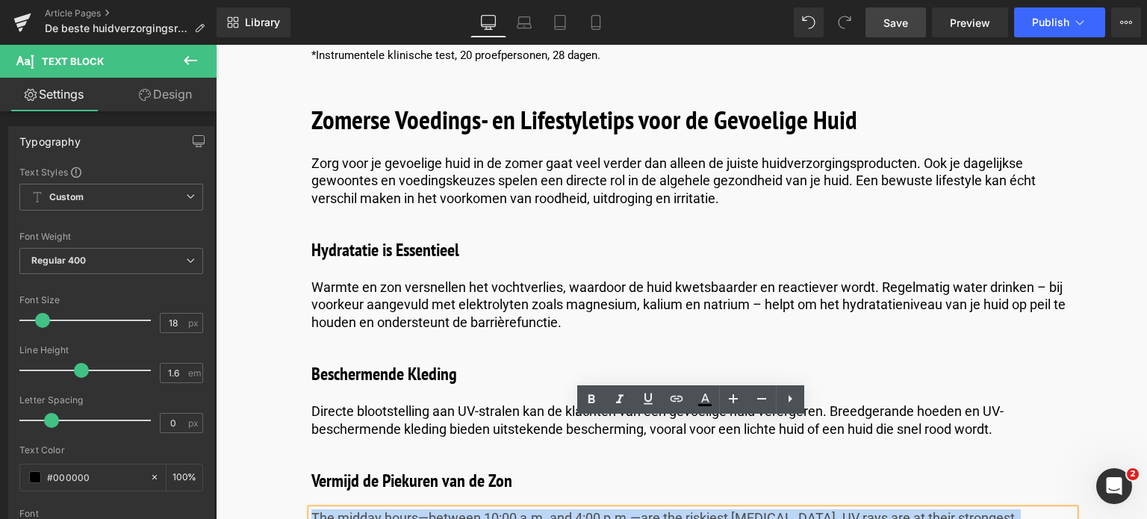
drag, startPoint x: 311, startPoint y: 431, endPoint x: 613, endPoint y: 469, distance: 304.1
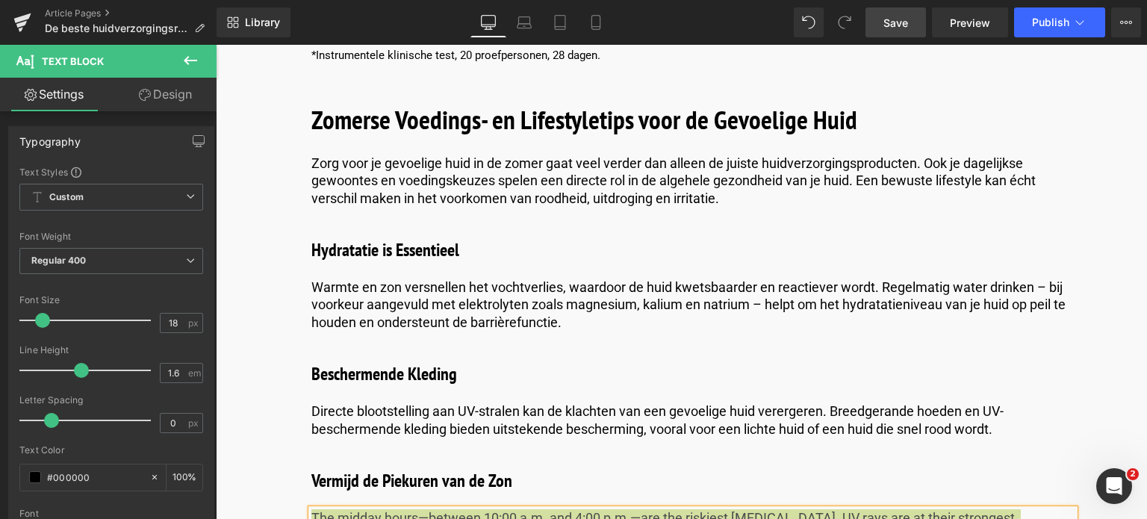
click at [603, 458] on div "Loading Product" at bounding box center [573, 460] width 81 height 16
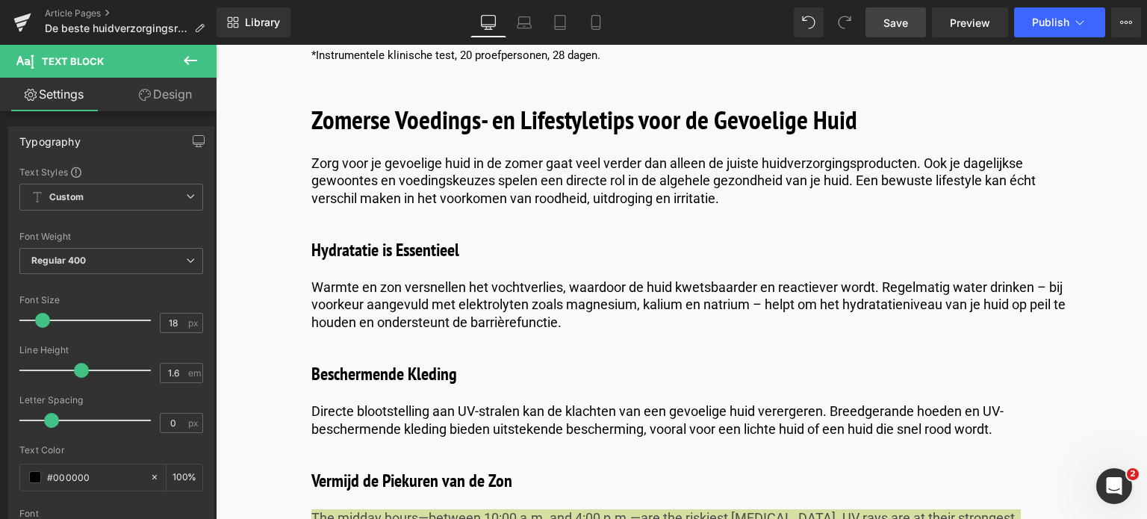
click at [586, 459] on div "Loading Product" at bounding box center [573, 460] width 81 height 16
click at [582, 467] on div "Loading Product" at bounding box center [573, 460] width 81 height 16
click at [571, 465] on div "Loading Product" at bounding box center [573, 460] width 81 height 16
click at [580, 459] on div "Loading Product" at bounding box center [573, 460] width 81 height 16
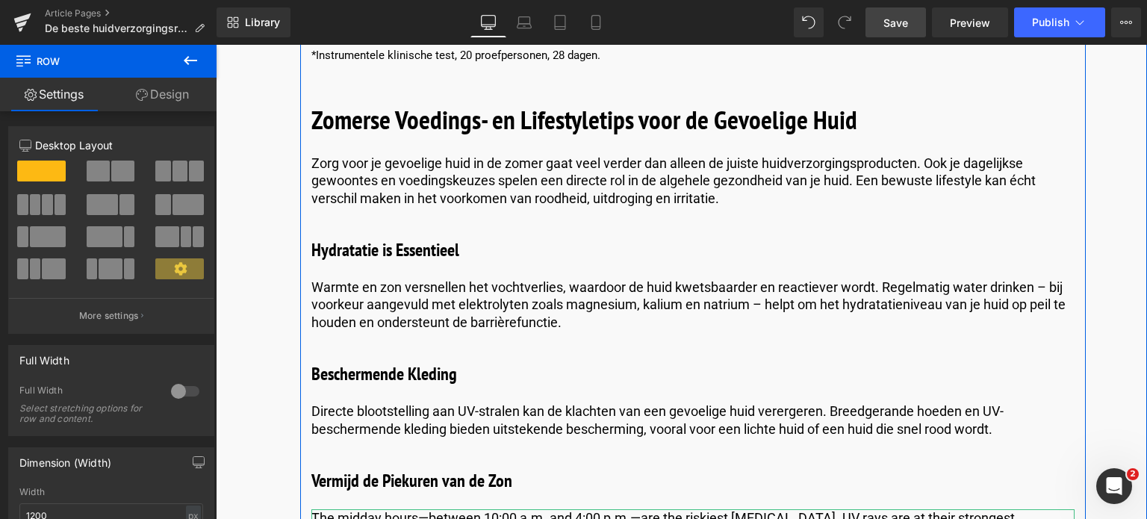
drag, startPoint x: 795, startPoint y: 509, endPoint x: 512, endPoint y: 468, distance: 285.9
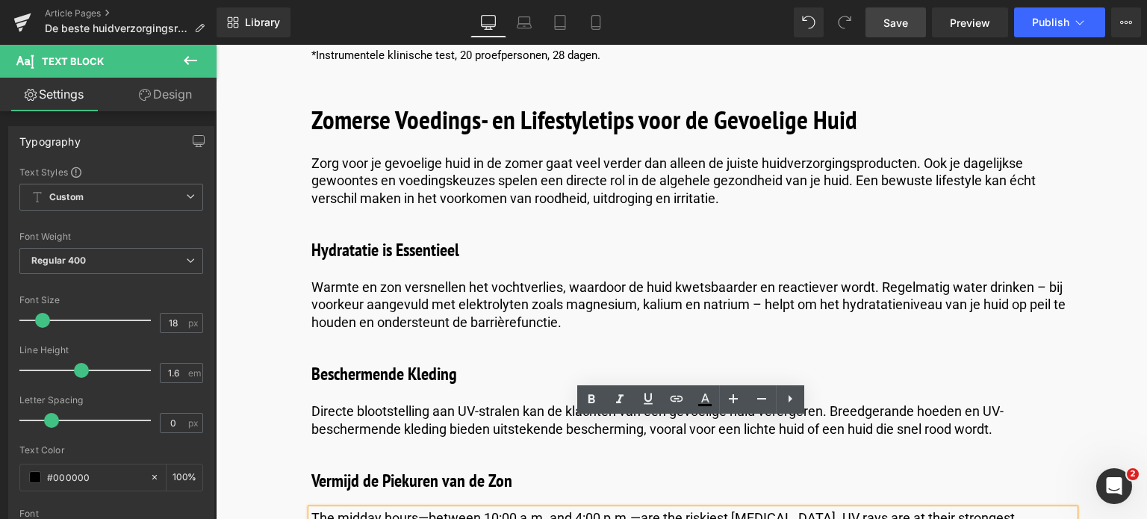
drag, startPoint x: 308, startPoint y: 425, endPoint x: 278, endPoint y: 423, distance: 29.9
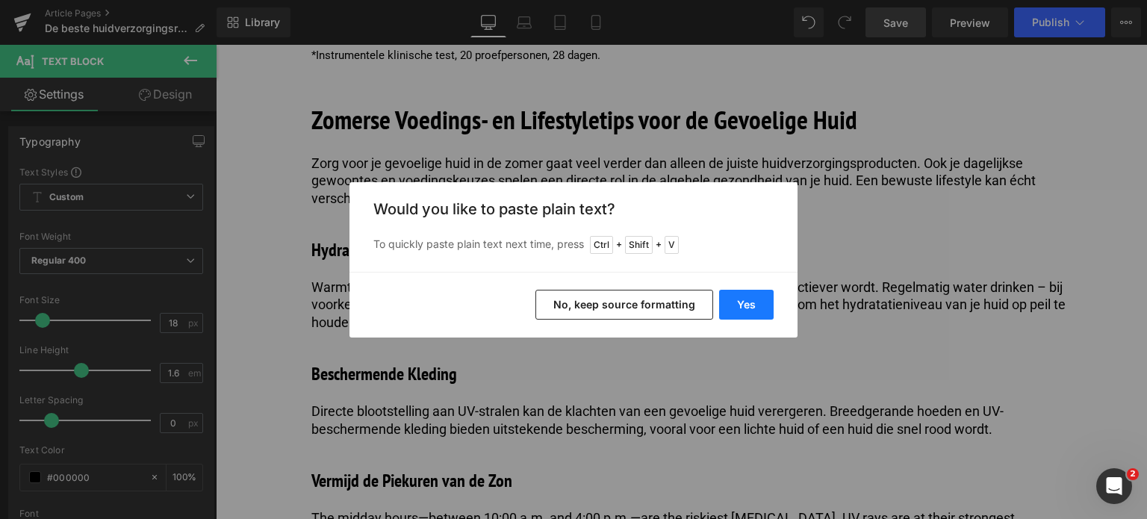
click at [745, 294] on button "Yes" at bounding box center [746, 305] width 55 height 30
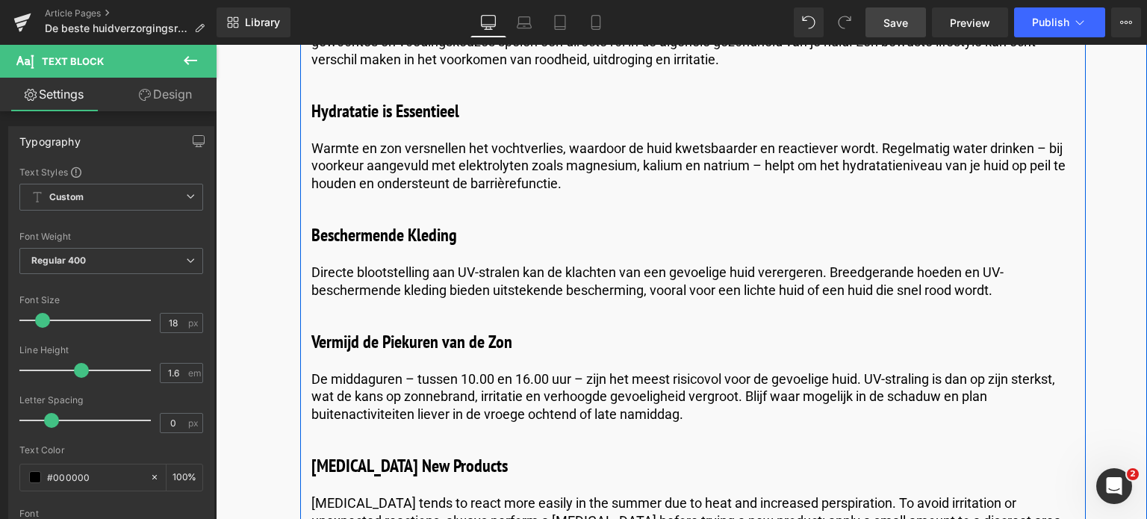
scroll to position [5518, 0]
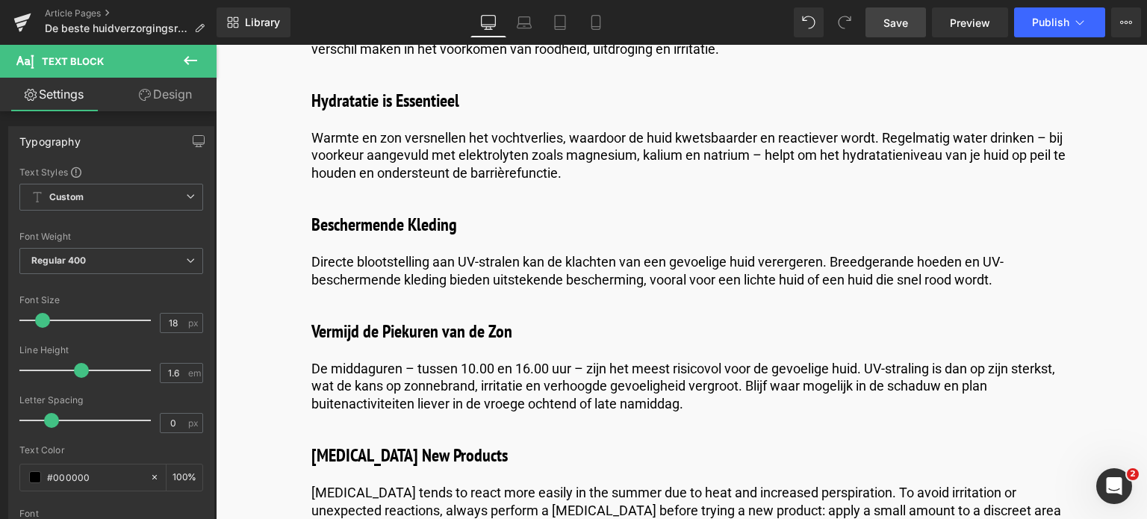
click at [892, 22] on span "Save" at bounding box center [896, 23] width 25 height 16
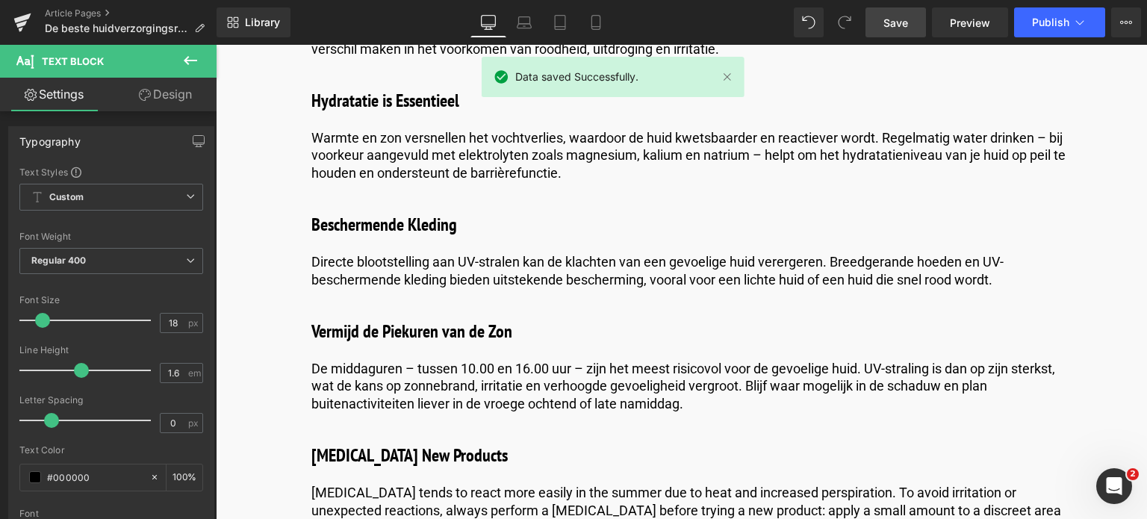
scroll to position [5667, 0]
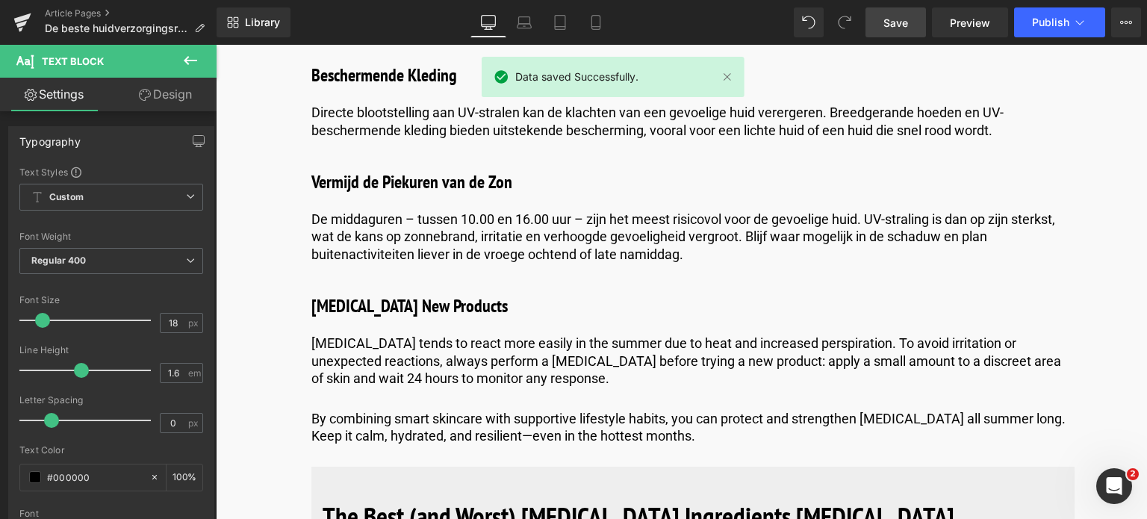
click at [426, 293] on h3 "[MEDICAL_DATA] New Products" at bounding box center [692, 306] width 763 height 27
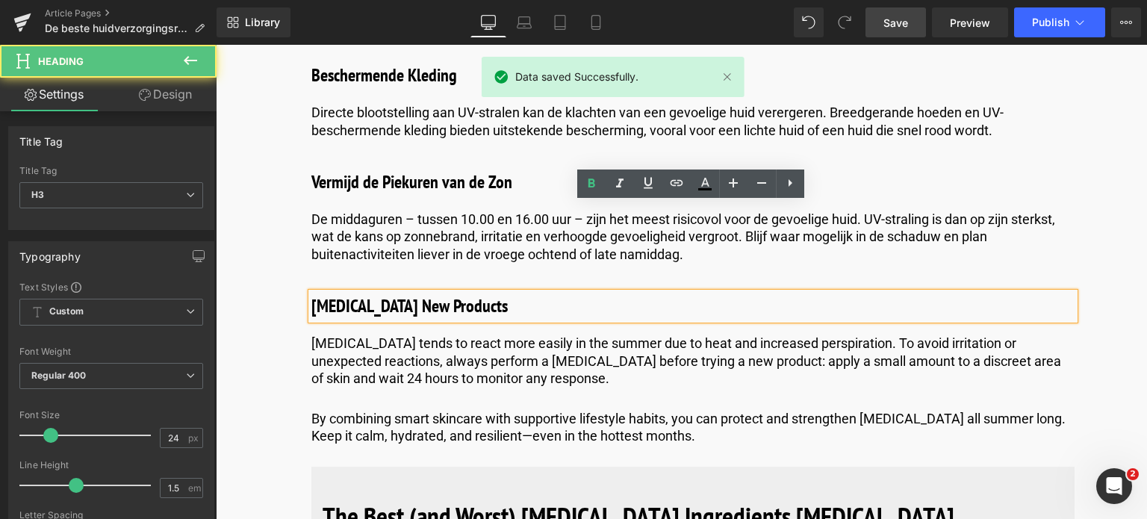
click at [426, 293] on h3 "[MEDICAL_DATA] New Products" at bounding box center [692, 306] width 763 height 27
click at [482, 293] on h3 "[MEDICAL_DATA] New Products" at bounding box center [692, 306] width 763 height 27
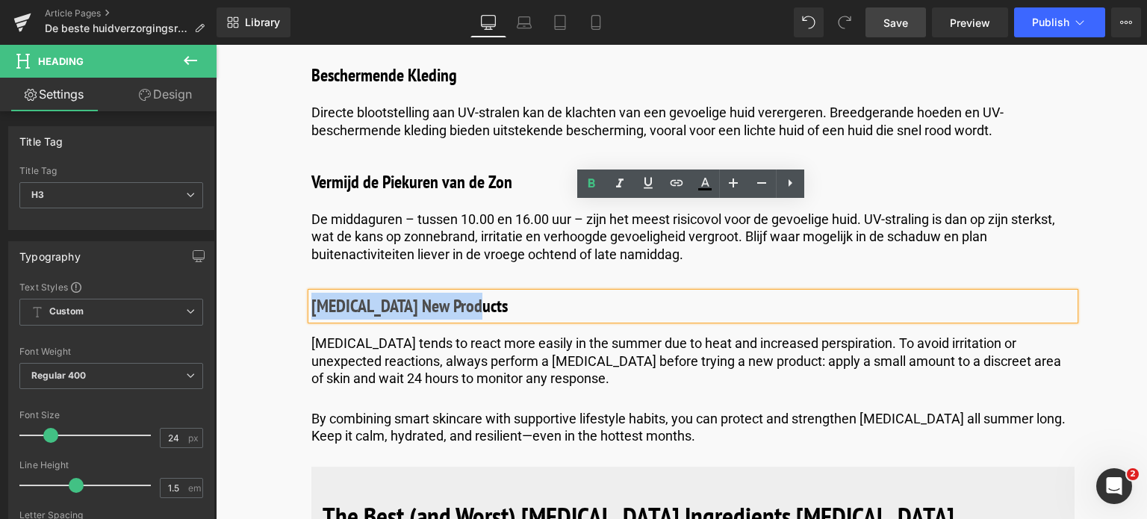
drag, startPoint x: 482, startPoint y: 214, endPoint x: 290, endPoint y: 217, distance: 192.0
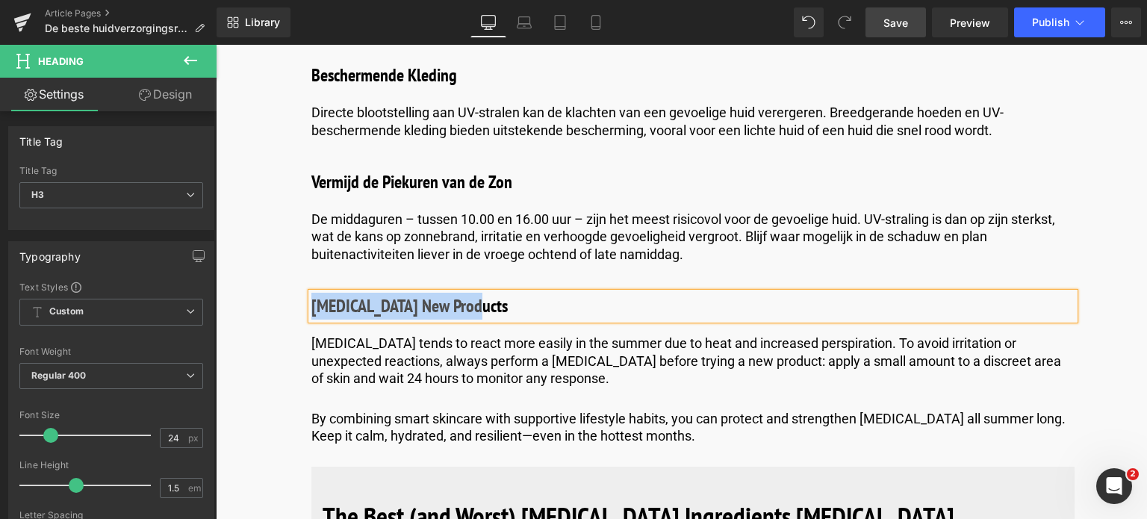
click at [484, 293] on h3 "[MEDICAL_DATA] New Products" at bounding box center [692, 306] width 763 height 27
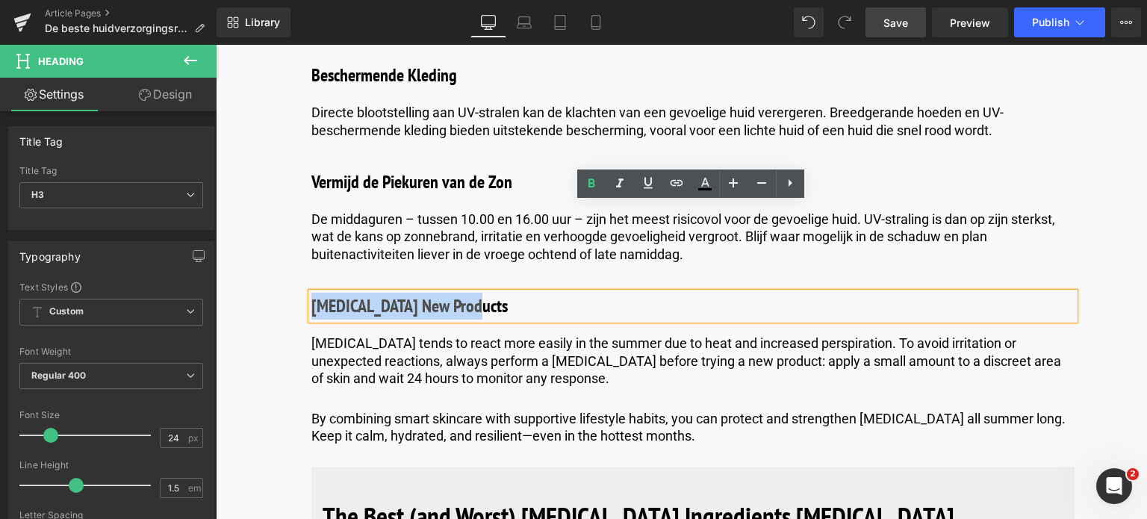
drag, startPoint x: 484, startPoint y: 213, endPoint x: 289, endPoint y: 214, distance: 194.9
paste div
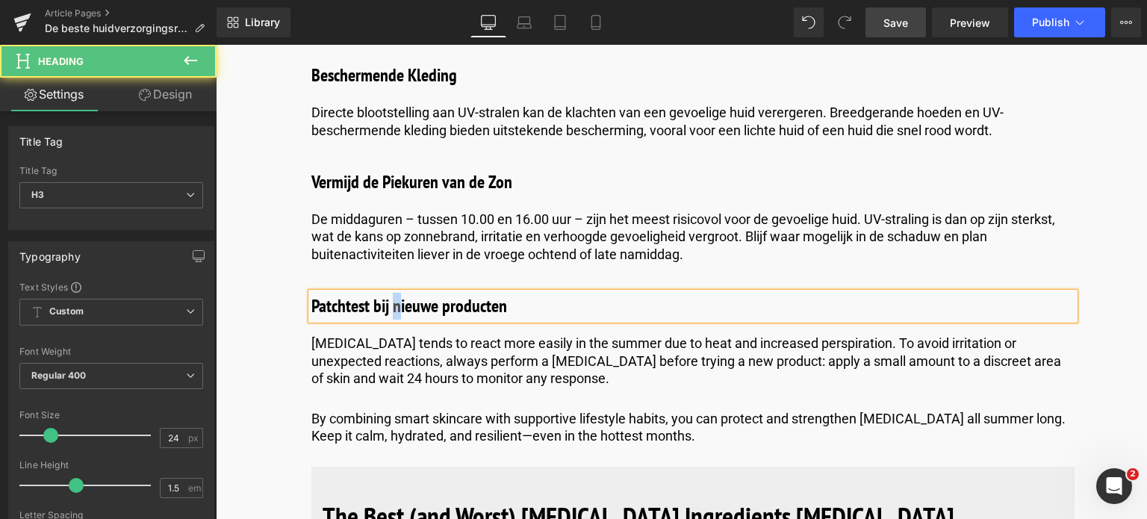
click at [401, 293] on h3 "Patchtest bij nieuwe producten" at bounding box center [692, 306] width 763 height 27
click at [444, 293] on h3 "Patchtest bij Nieuwe producten" at bounding box center [692, 306] width 763 height 27
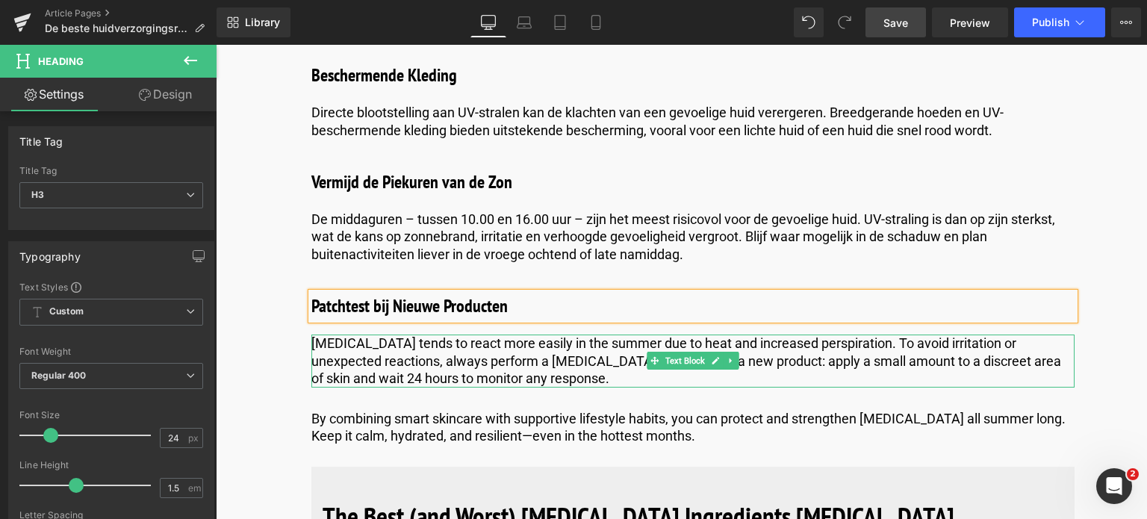
click at [517, 335] on p "[MEDICAL_DATA] tends to react more easily in the summer due to heat and increas…" at bounding box center [692, 361] width 763 height 52
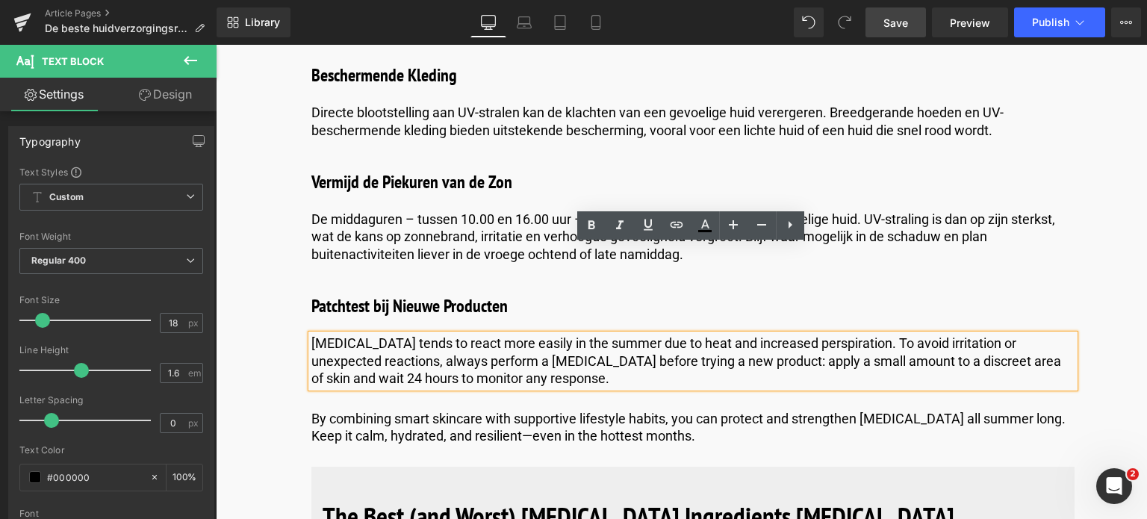
click at [494, 335] on p "[MEDICAL_DATA] tends to react more easily in the summer due to heat and increas…" at bounding box center [692, 361] width 763 height 52
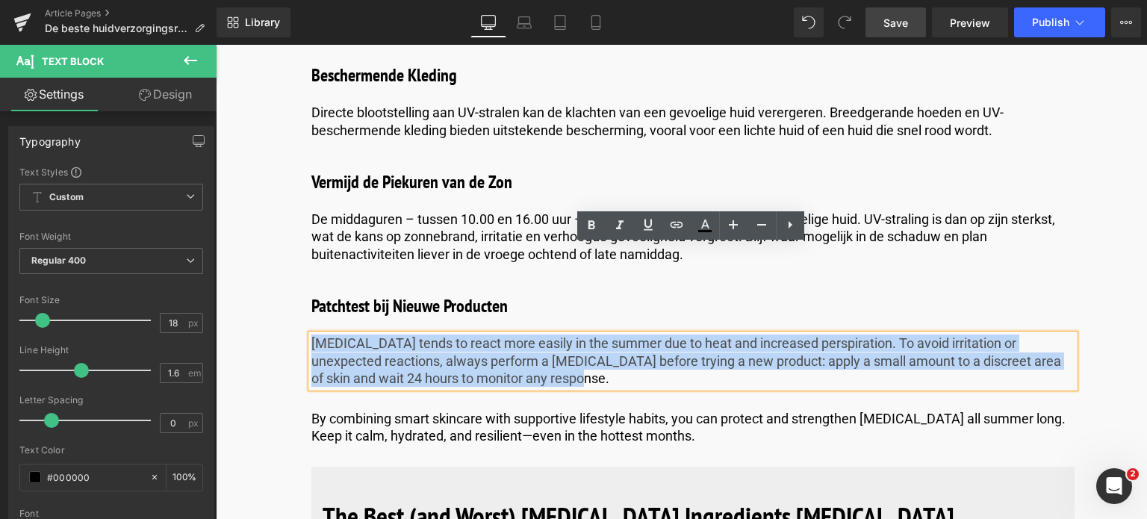
drag, startPoint x: 496, startPoint y: 290, endPoint x: 293, endPoint y: 259, distance: 205.4
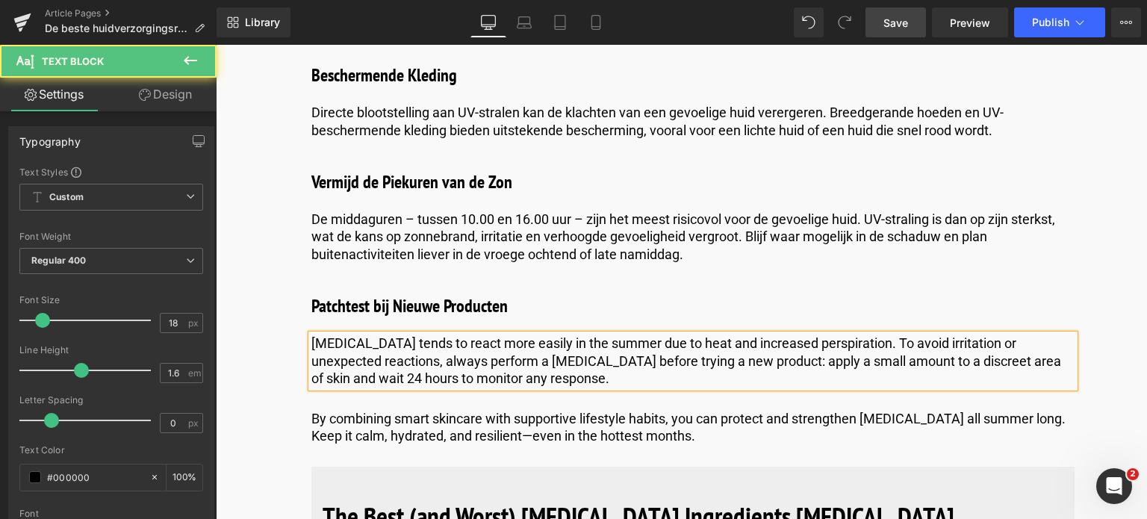
click at [503, 335] on p "[MEDICAL_DATA] tends to react more easily in the summer due to heat and increas…" at bounding box center [692, 361] width 763 height 52
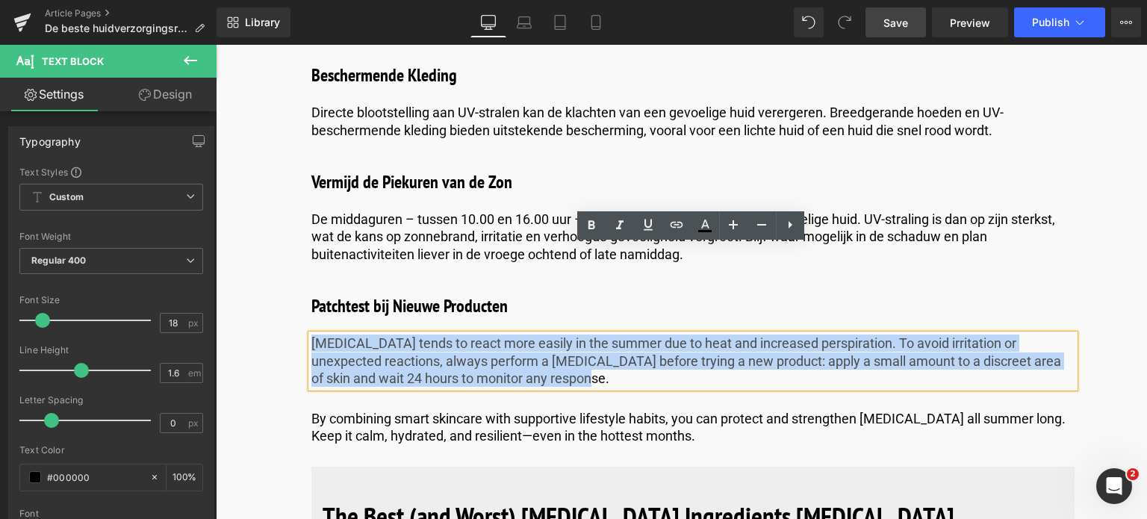
drag, startPoint x: 503, startPoint y: 292, endPoint x: 248, endPoint y: 259, distance: 257.5
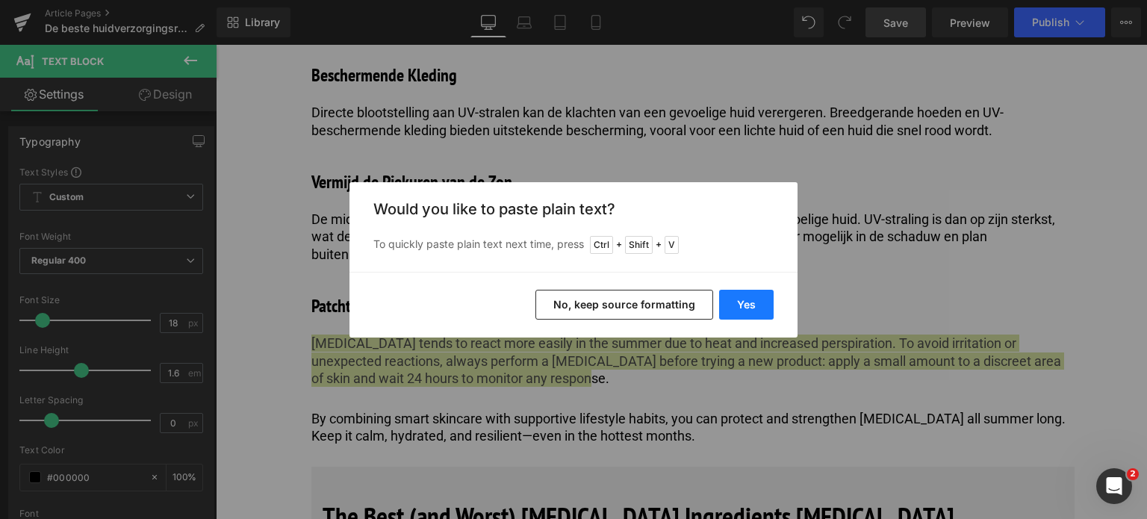
click at [757, 304] on button "Yes" at bounding box center [746, 305] width 55 height 30
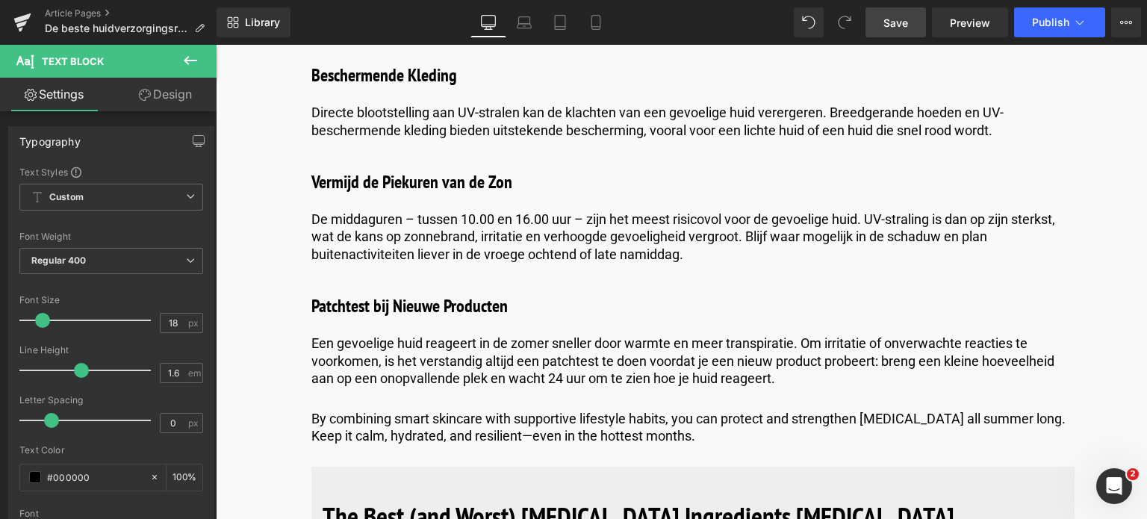
click at [906, 20] on span "Save" at bounding box center [896, 23] width 25 height 16
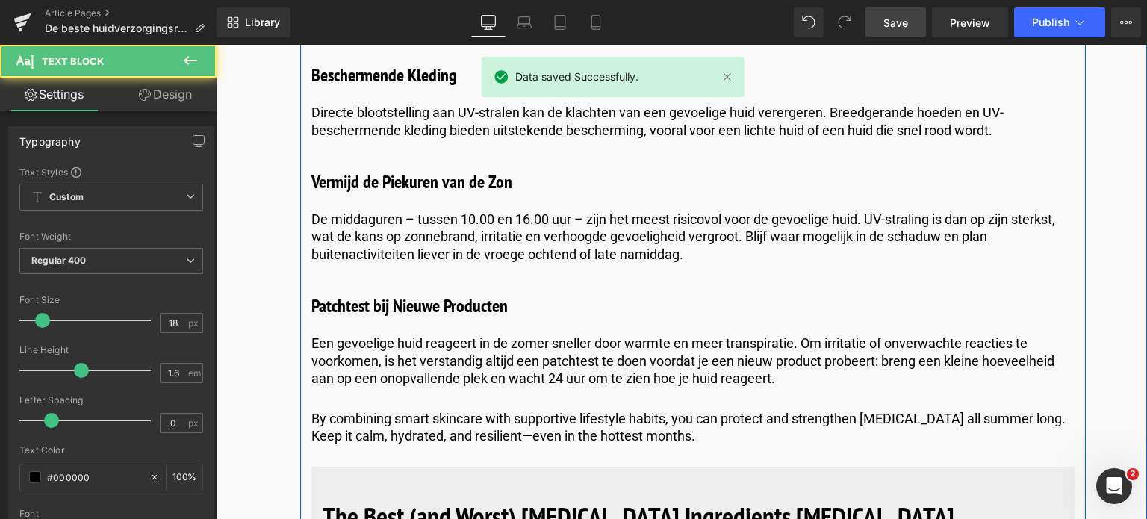
scroll to position [5742, 0]
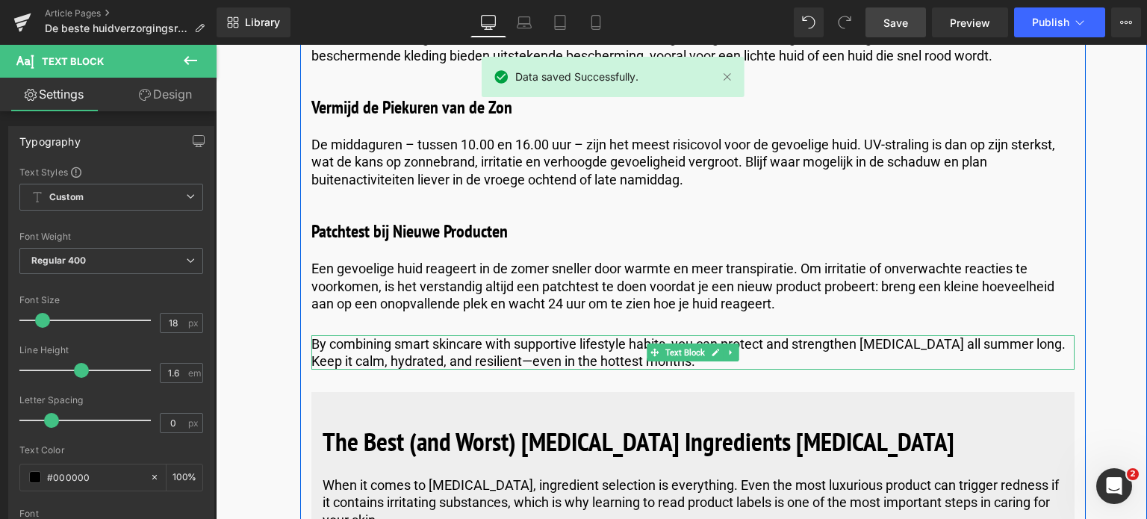
click at [696, 366] on div at bounding box center [692, 368] width 763 height 4
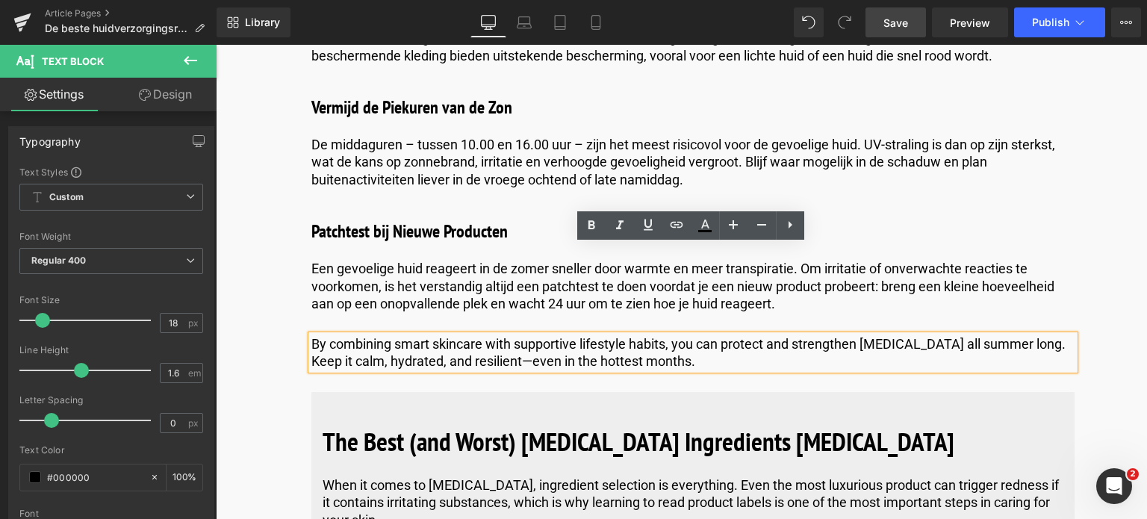
drag, startPoint x: 697, startPoint y: 274, endPoint x: 311, endPoint y: 247, distance: 387.1
click at [311, 335] on p "By combining smart skincare with supportive lifestyle habits, you can protect a…" at bounding box center [692, 352] width 763 height 35
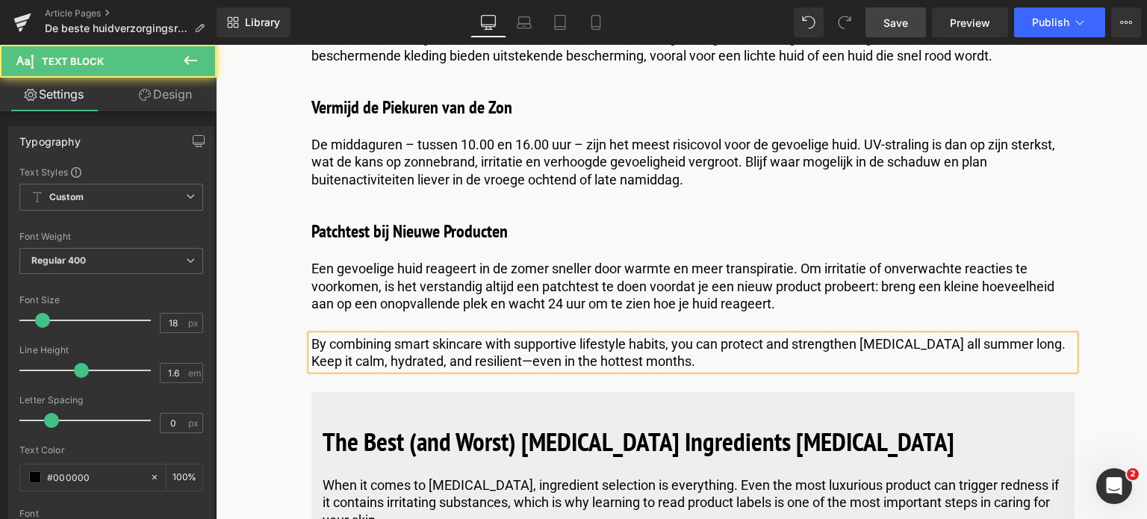
click at [696, 335] on p "By combining smart skincare with supportive lifestyle habits, you can protect a…" at bounding box center [692, 352] width 763 height 35
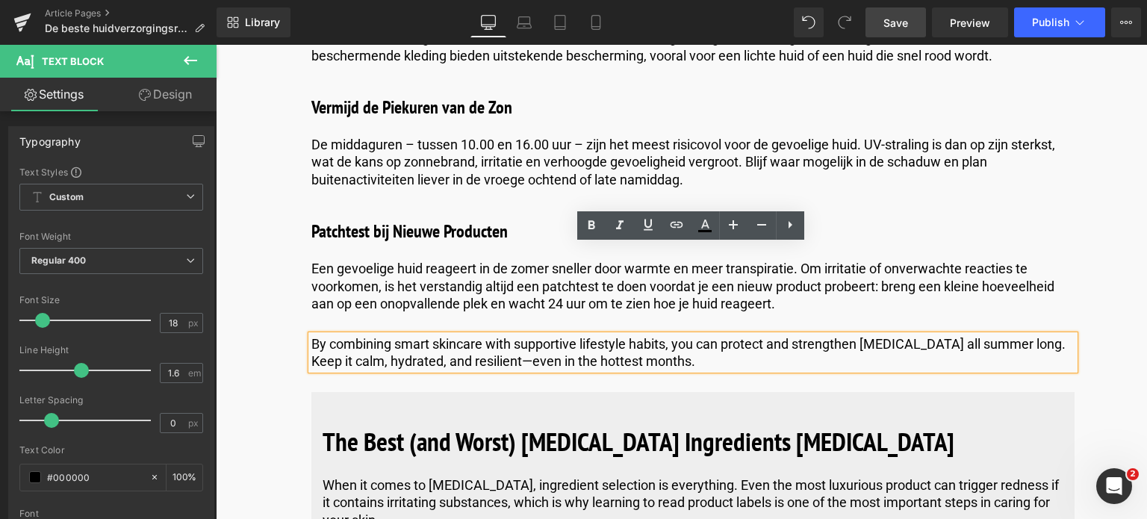
drag, startPoint x: 700, startPoint y: 268, endPoint x: 293, endPoint y: 250, distance: 407.4
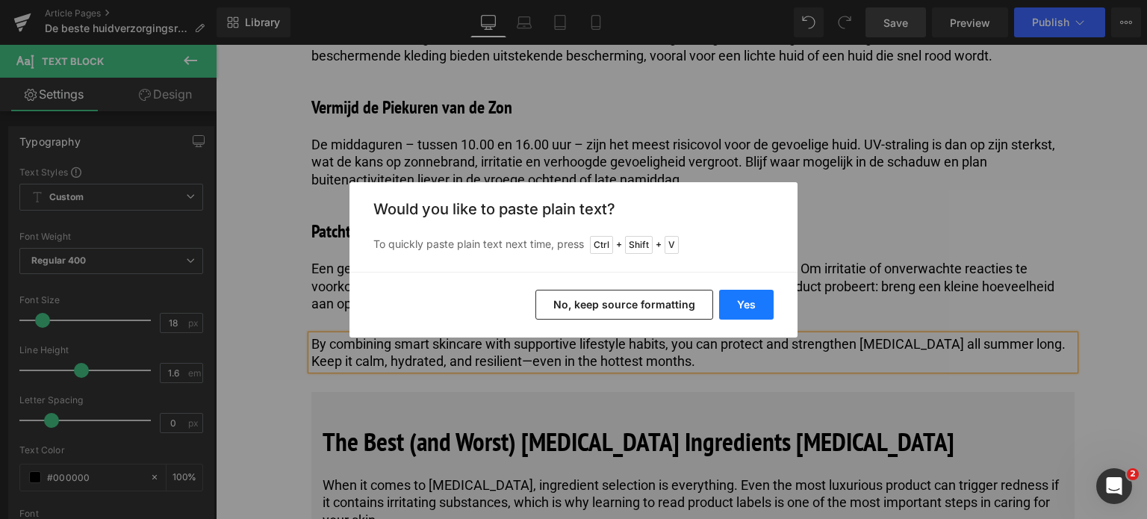
click at [751, 294] on button "Yes" at bounding box center [746, 305] width 55 height 30
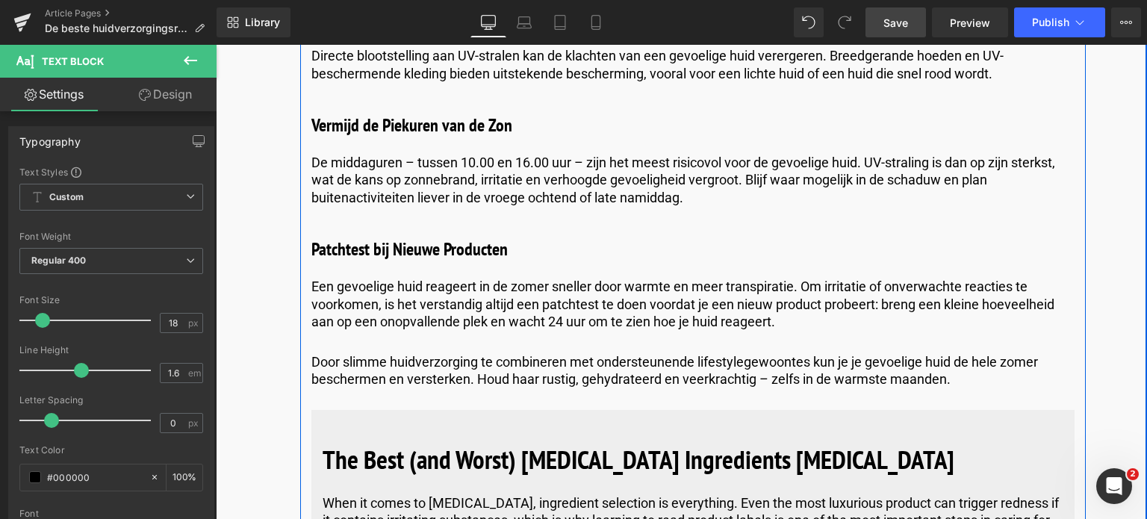
scroll to position [5817, 0]
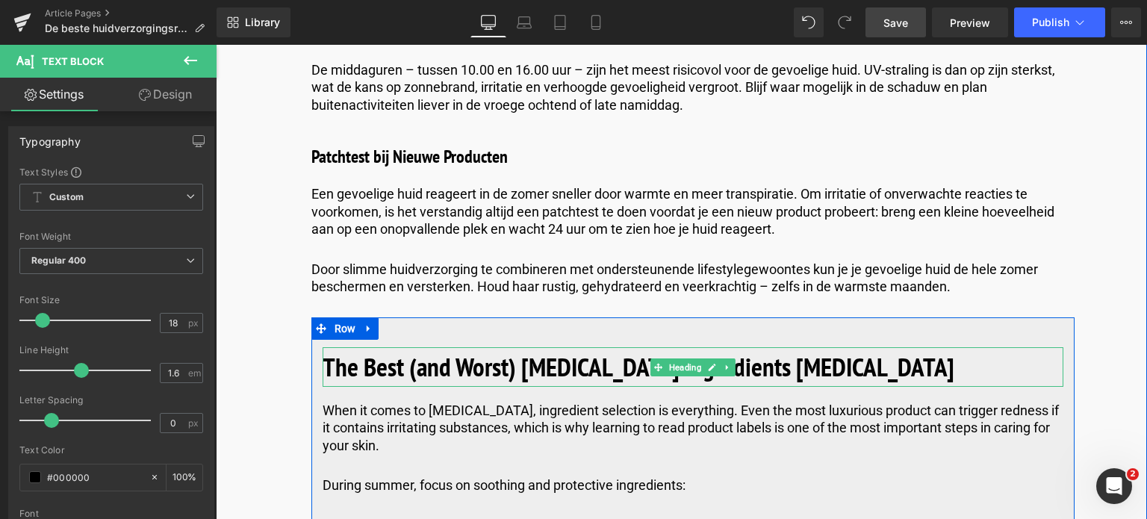
drag, startPoint x: 404, startPoint y: 274, endPoint x: 902, endPoint y: 288, distance: 498.4
click at [403, 350] on b "The Best (and Worst) [MEDICAL_DATA] Ingredients [MEDICAL_DATA]" at bounding box center [639, 367] width 632 height 34
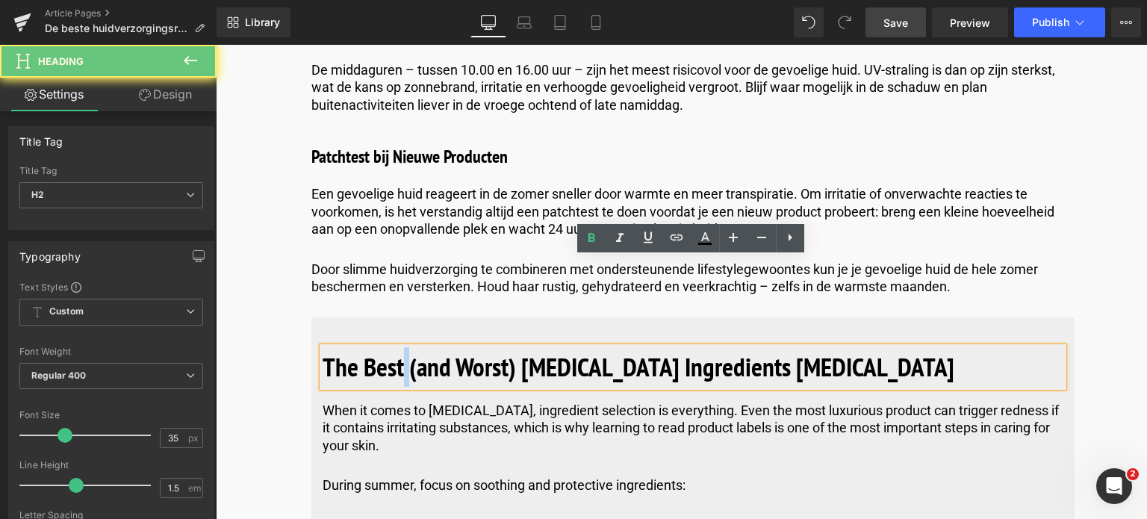
drag, startPoint x: 901, startPoint y: 285, endPoint x: 233, endPoint y: 295, distance: 668.5
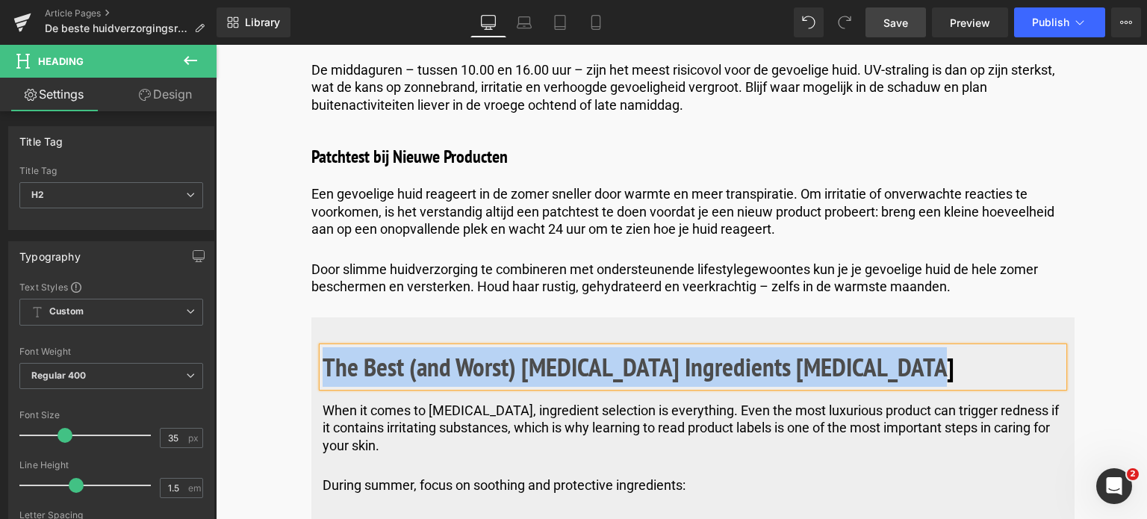
click at [907, 347] on h2 "The Best (and Worst) [MEDICAL_DATA] Ingredients [MEDICAL_DATA]" at bounding box center [693, 367] width 741 height 40
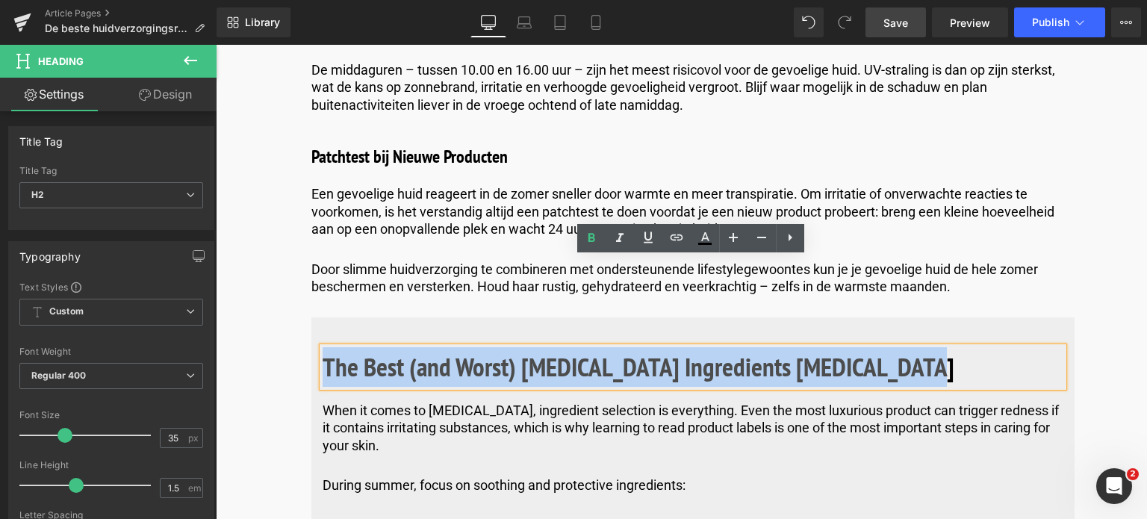
drag, startPoint x: 907, startPoint y: 280, endPoint x: 256, endPoint y: 261, distance: 651.5
paste div
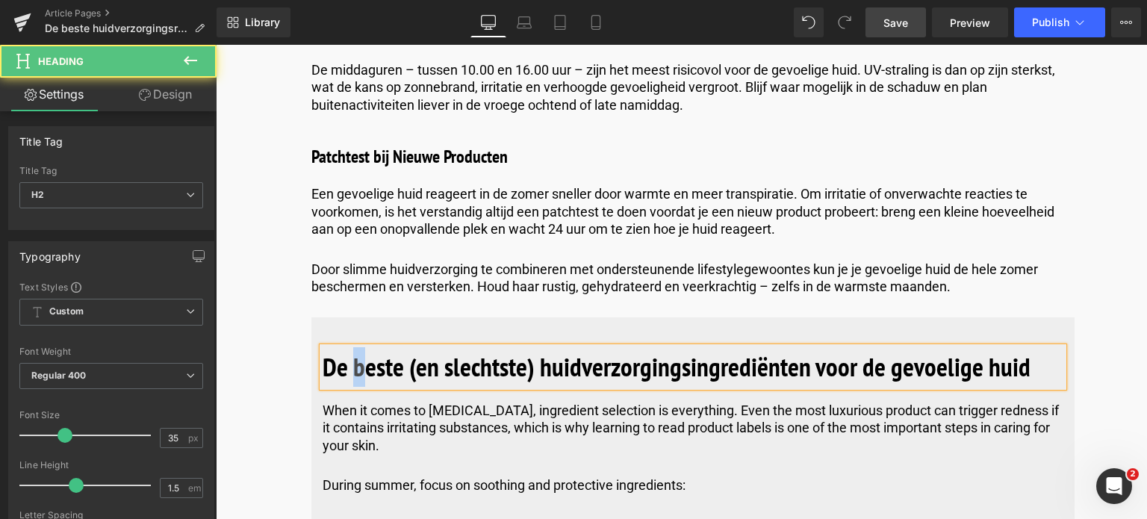
click at [356, 350] on b "De beste (en slechtste) huidverzorgings­ingrediënten voor de gevoelige huid" at bounding box center [677, 367] width 708 height 34
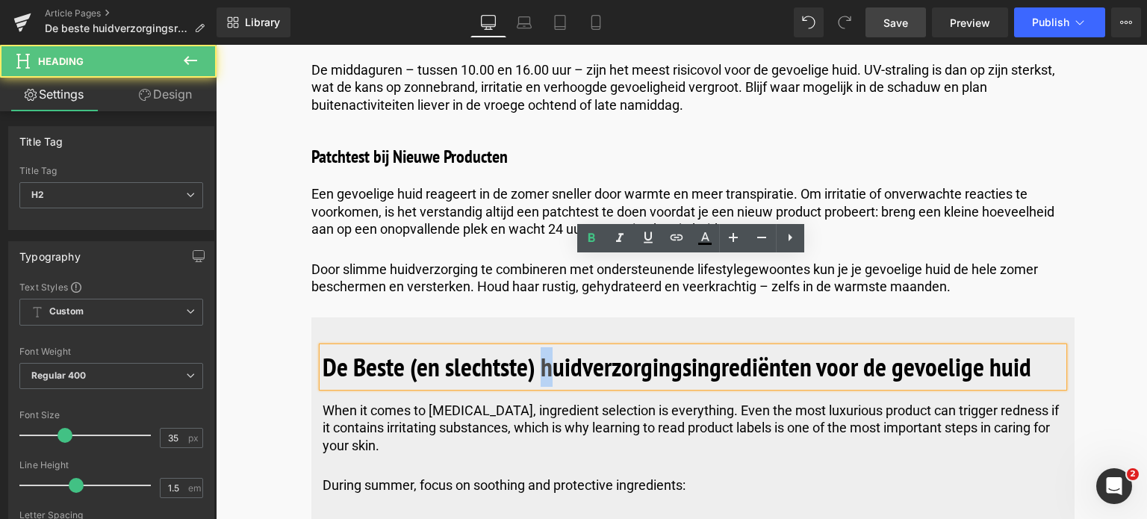
drag, startPoint x: 552, startPoint y: 281, endPoint x: 541, endPoint y: 283, distance: 10.7
click at [541, 350] on b "De Beste (en slechtste) huidverzorgings­ingrediënten voor de gevoelige huid" at bounding box center [677, 367] width 709 height 34
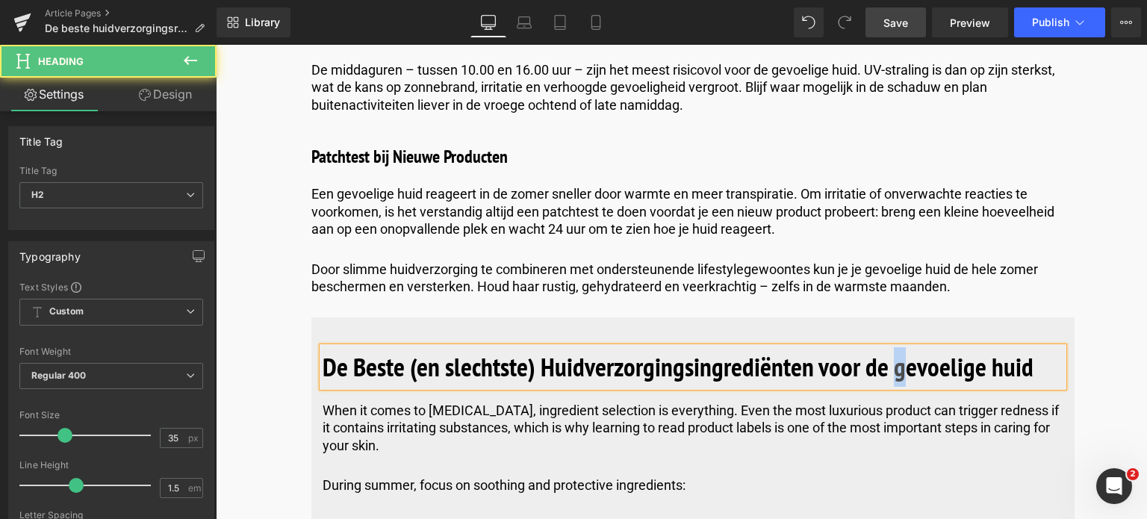
click at [892, 350] on b "De Beste (en slechtste) Huidverzorgings­ingrediënten voor de gevoelige huid" at bounding box center [678, 367] width 711 height 34
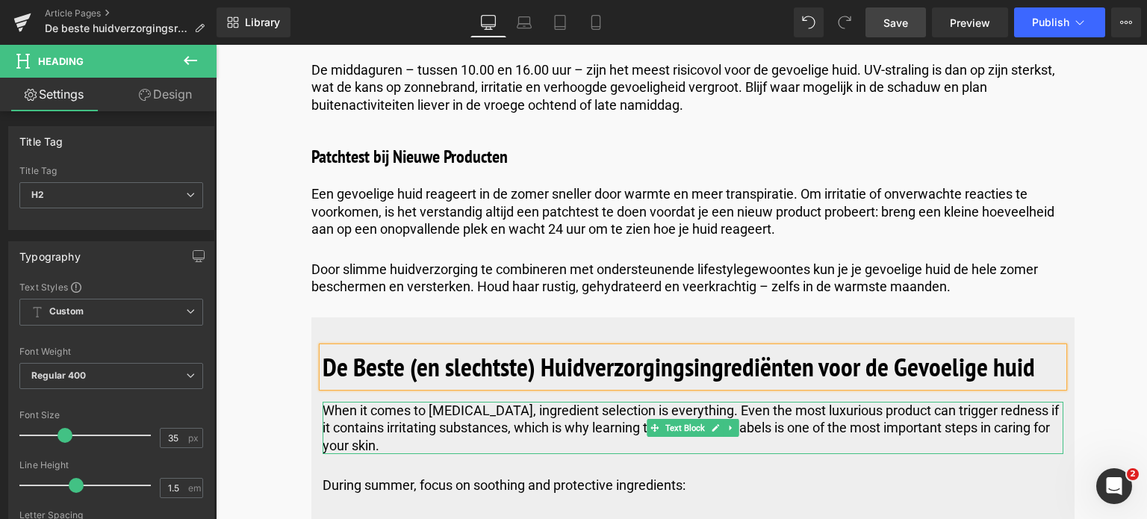
click at [381, 402] on p "When it comes to [MEDICAL_DATA], ingredient selection is everything. Even the m…" at bounding box center [693, 428] width 741 height 52
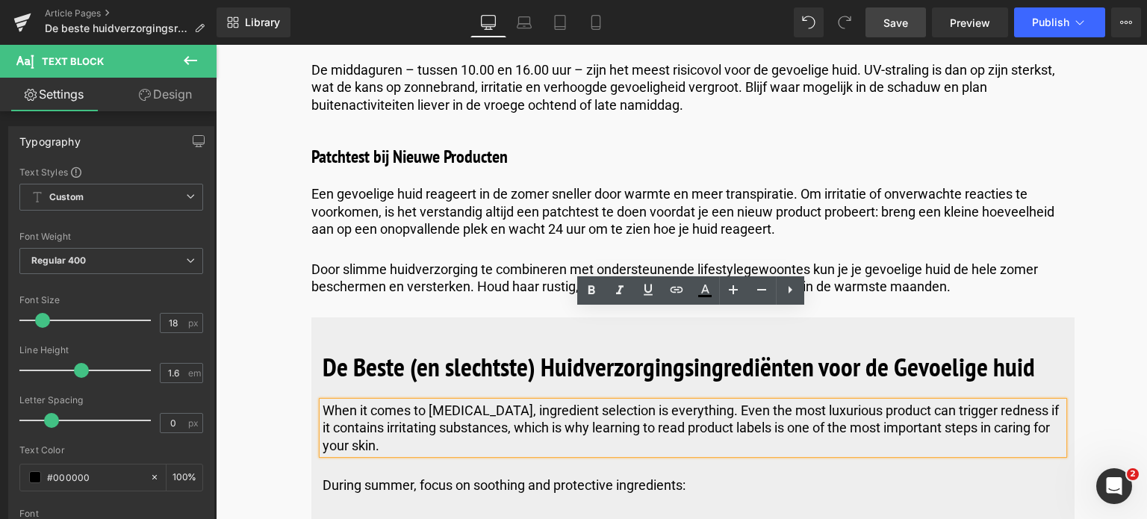
scroll to position [5891, 0]
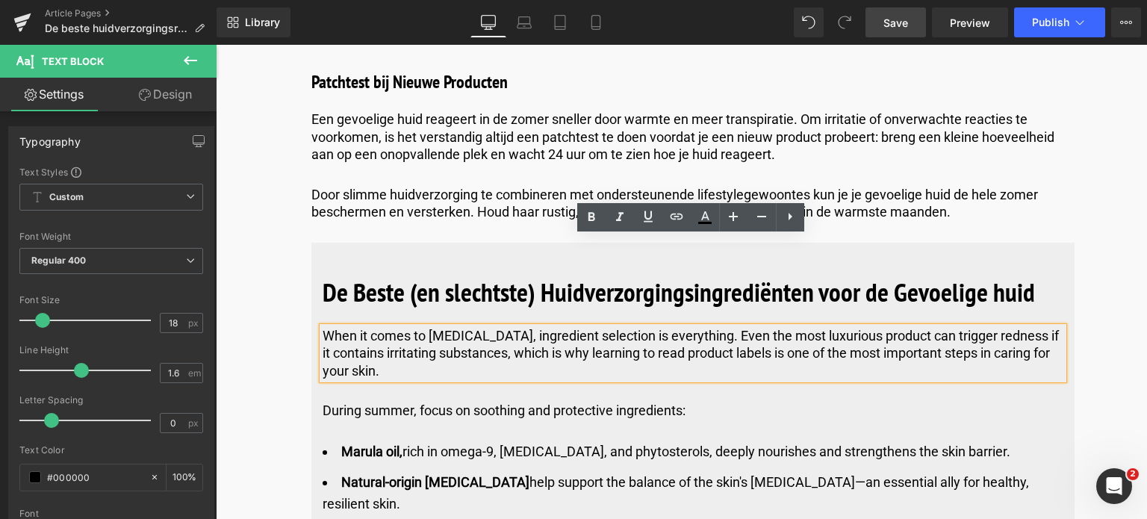
click at [388, 327] on p "When it comes to [MEDICAL_DATA], ingredient selection is everything. Even the m…" at bounding box center [693, 353] width 741 height 52
drag, startPoint x: 388, startPoint y: 281, endPoint x: 291, endPoint y: 253, distance: 101.7
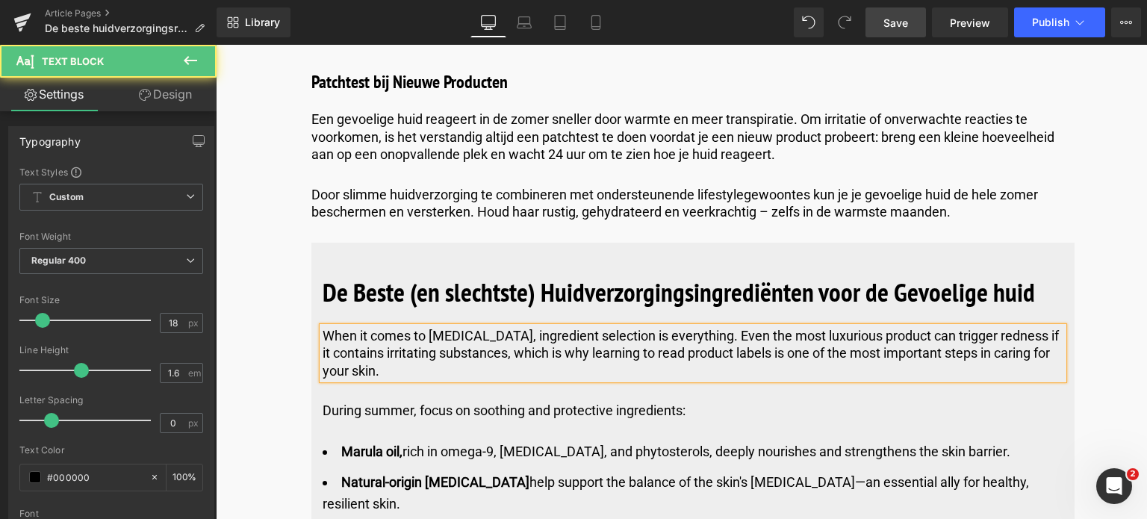
click at [384, 327] on p "When it comes to [MEDICAL_DATA], ingredient selection is everything. Even the m…" at bounding box center [693, 353] width 741 height 52
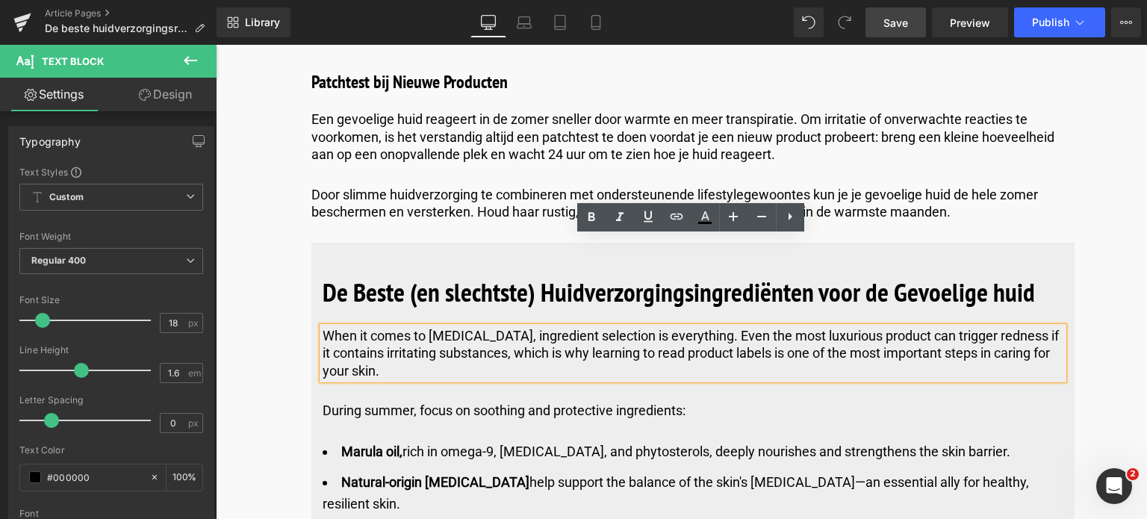
drag, startPoint x: 384, startPoint y: 285, endPoint x: 286, endPoint y: 245, distance: 105.5
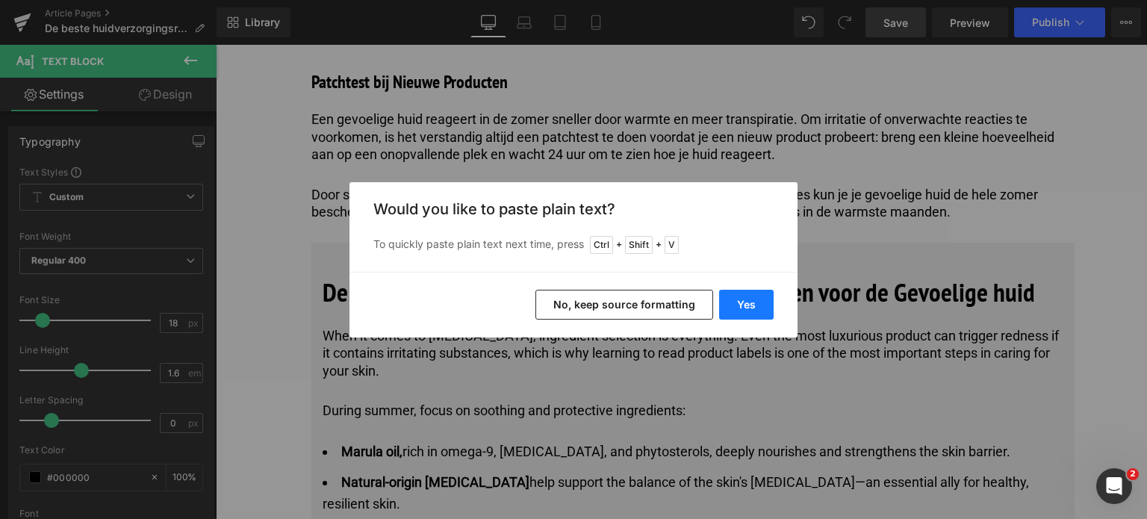
click at [742, 306] on button "Yes" at bounding box center [746, 305] width 55 height 30
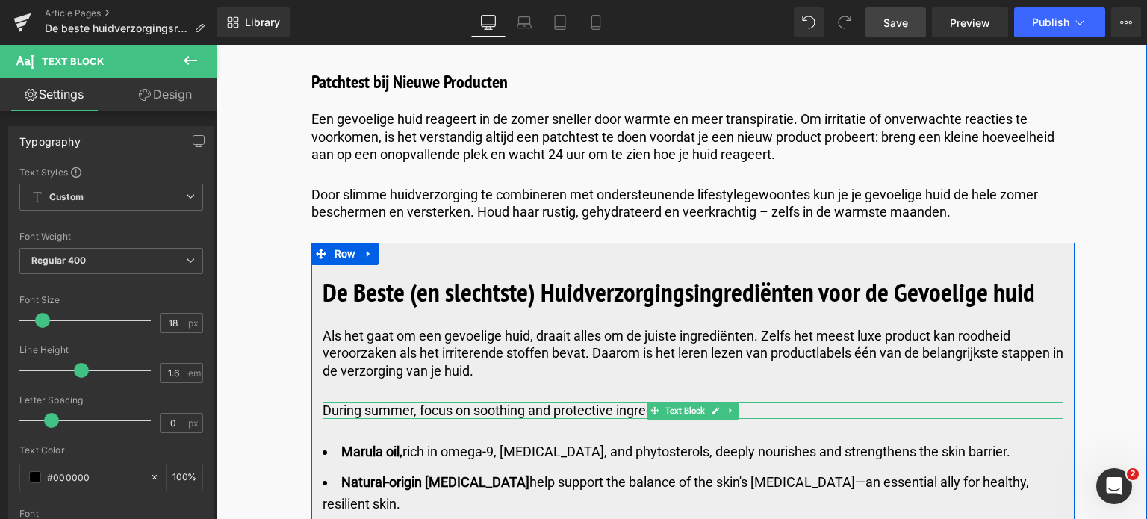
click at [751, 402] on p "During summer, focus on soothing and protective ingredients:" at bounding box center [693, 410] width 741 height 17
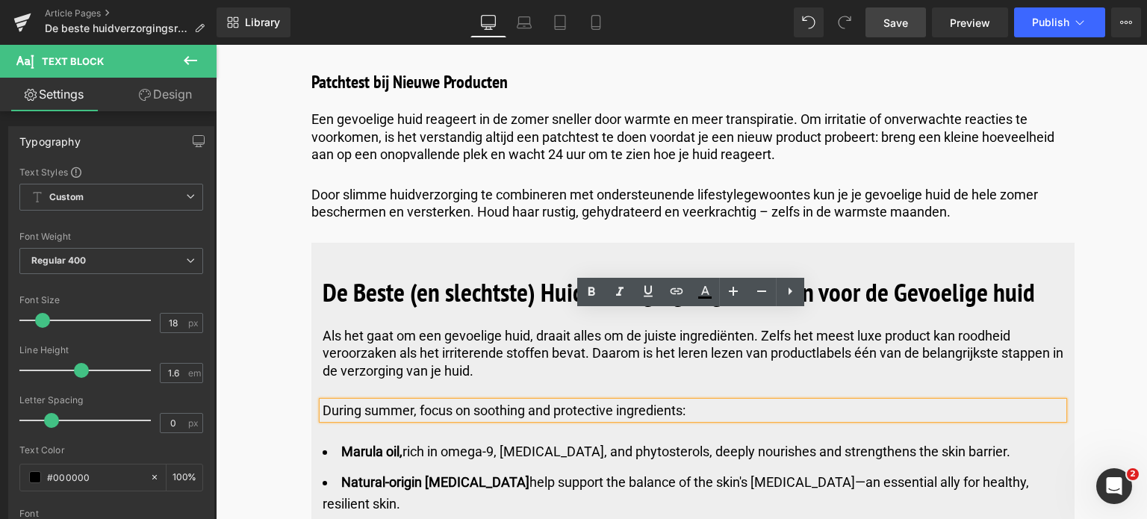
click at [323, 402] on p "During summer, focus on soothing and protective ingredients:" at bounding box center [693, 410] width 741 height 17
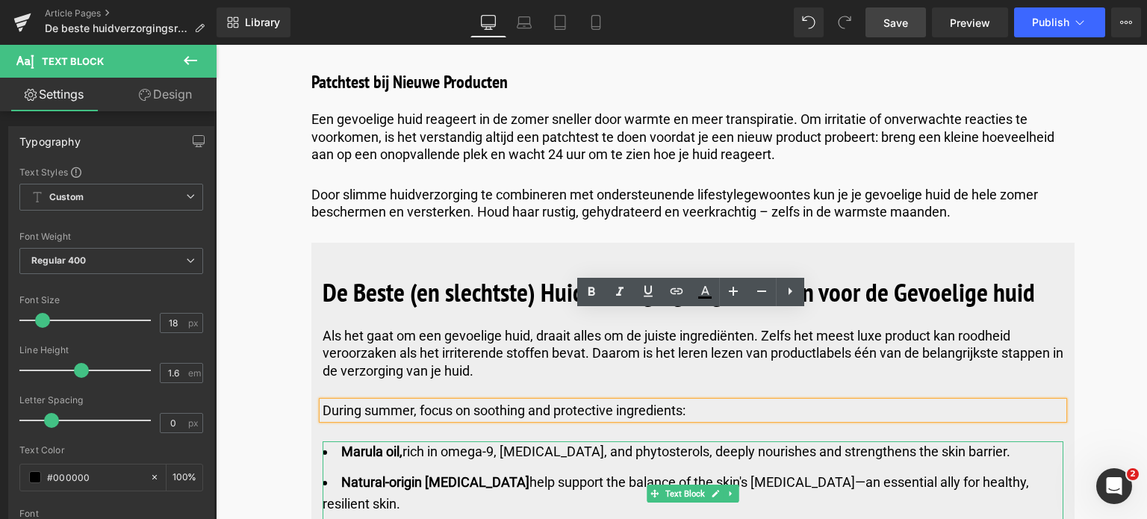
drag, startPoint x: 322, startPoint y: 320, endPoint x: 756, endPoint y: 358, distance: 435.5
click at [756, 358] on div "De Beste (en slechtste) Huidverzorgings­ingrediënten voor de Gevoelige huid Hea…" at bounding box center [692, 508] width 763 height 486
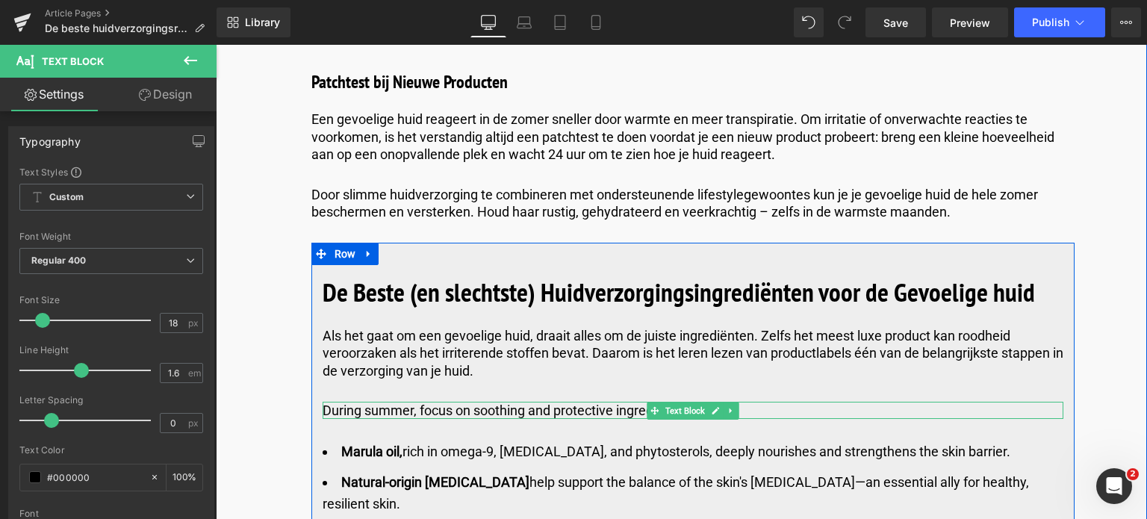
click at [753, 402] on p "During summer, focus on soothing and protective ingredients:" at bounding box center [693, 410] width 741 height 17
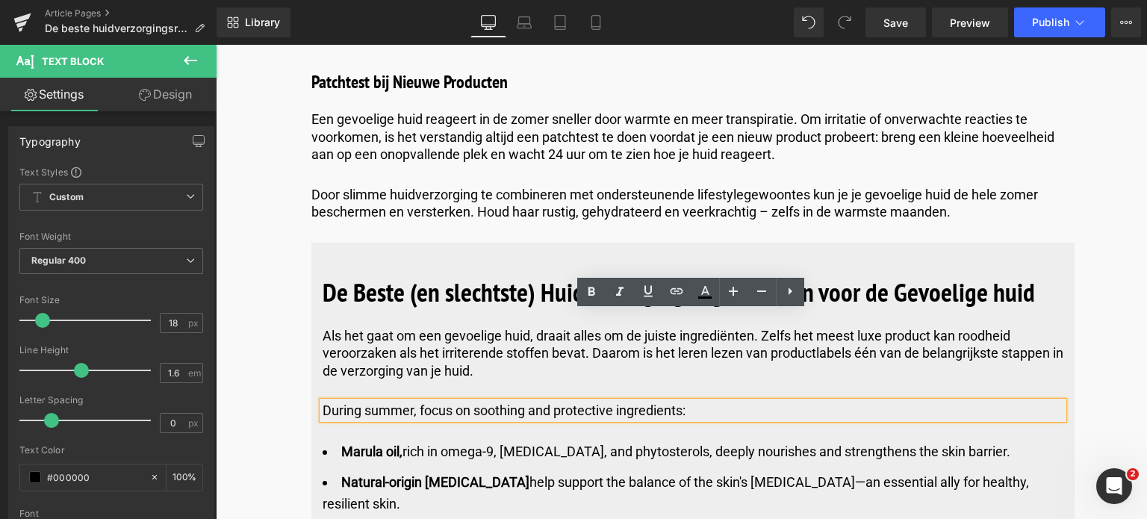
drag, startPoint x: 750, startPoint y: 317, endPoint x: 329, endPoint y: 337, distance: 421.0
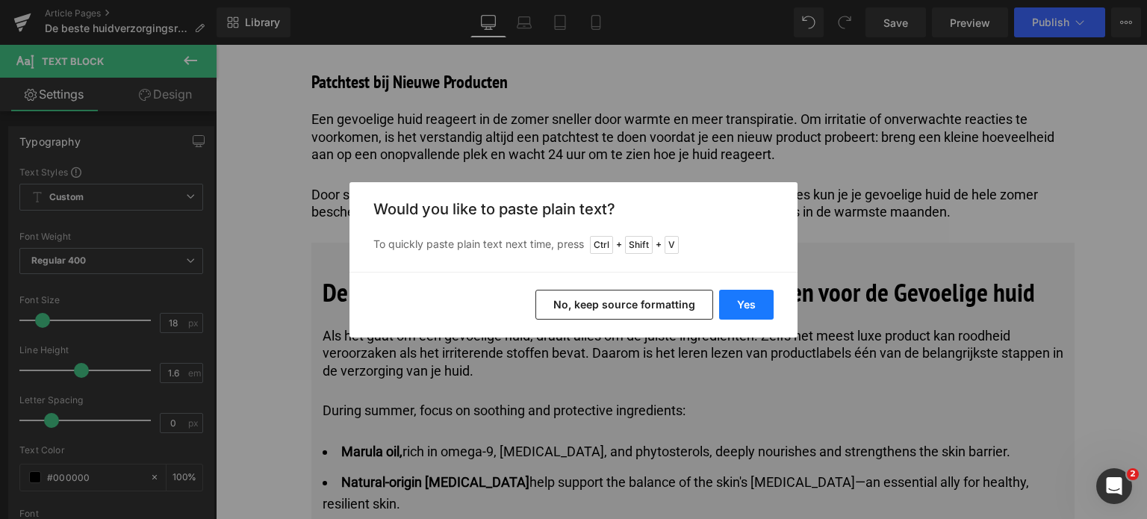
click at [731, 305] on button "Yes" at bounding box center [746, 305] width 55 height 30
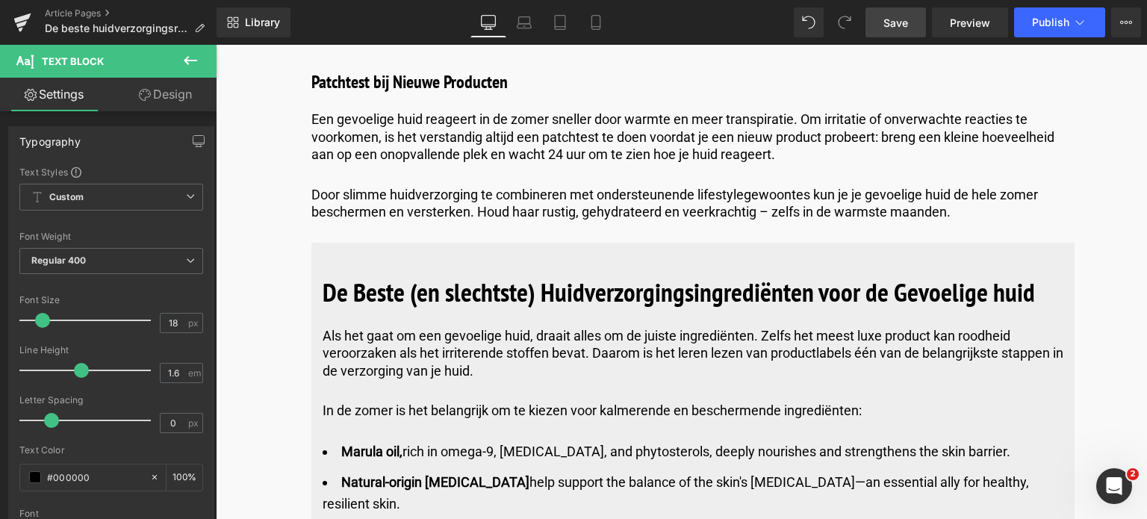
click at [908, 22] on span "Save" at bounding box center [896, 23] width 25 height 16
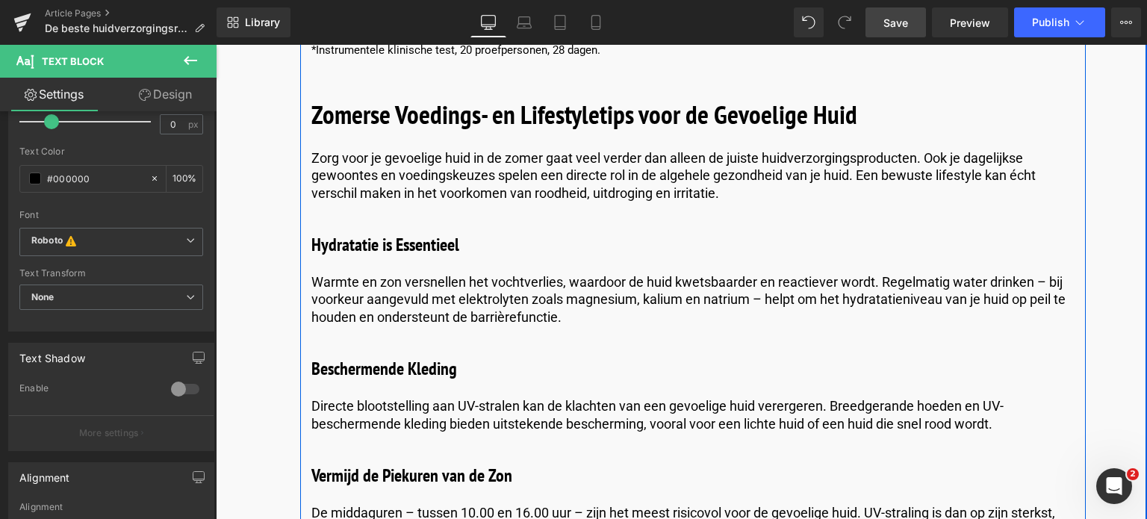
scroll to position [5368, 0]
